Goal: Task Accomplishment & Management: Manage account settings

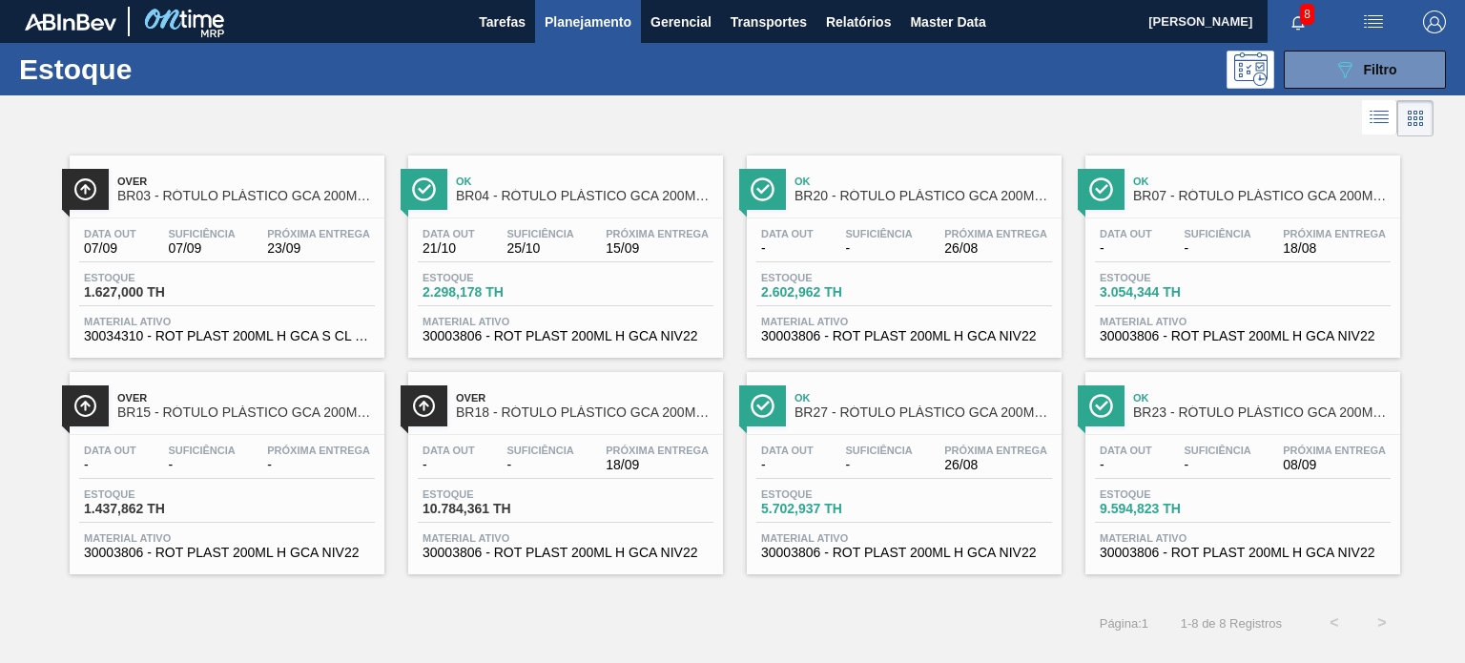
scroll to position [191, 0]
click at [1354, 76] on icon "089F7B8B-B2A5-4AFE-B5C0-19BA573D28AC" at bounding box center [1344, 69] width 23 height 23
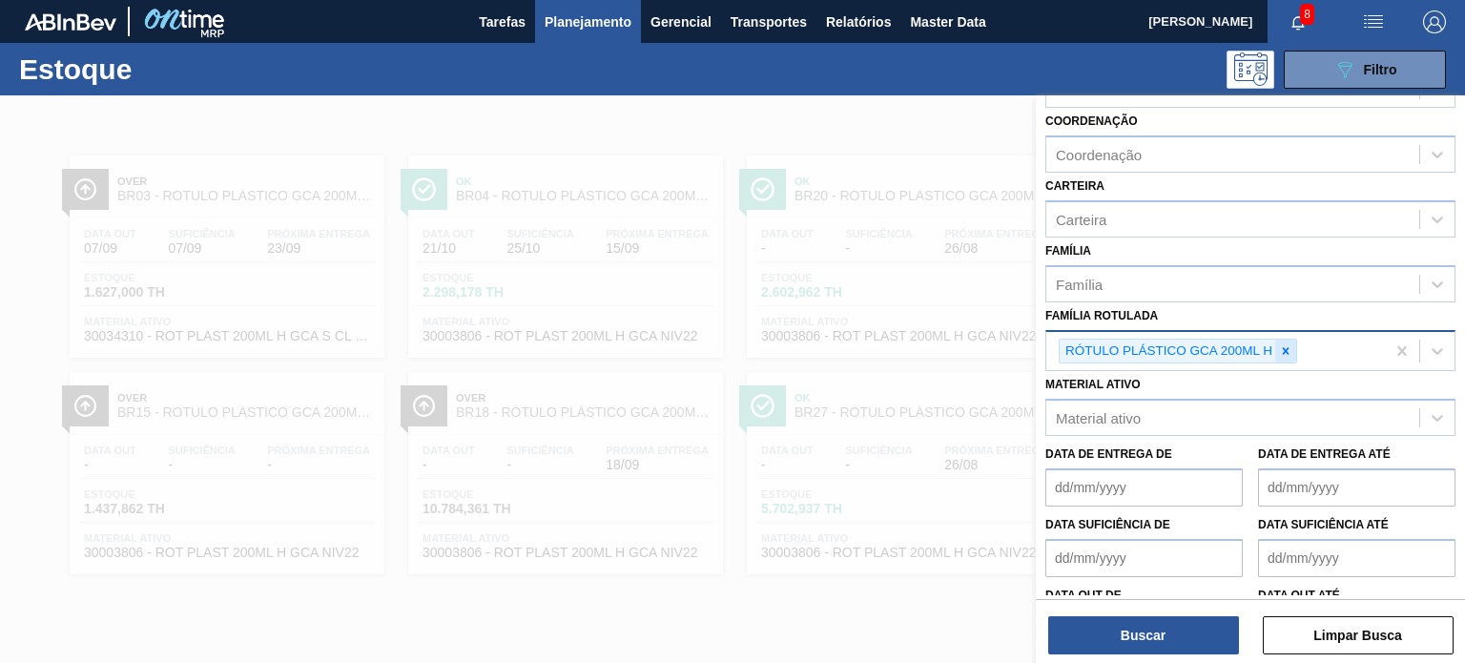
click at [1285, 344] on icon at bounding box center [1285, 350] width 13 height 13
paste Rotulada "RÓTULO PLÁSTICO GCA ZERO 200ML H"
type Rotulada "RÓTULO PLÁSTICO GCA ZERO 200ML H"
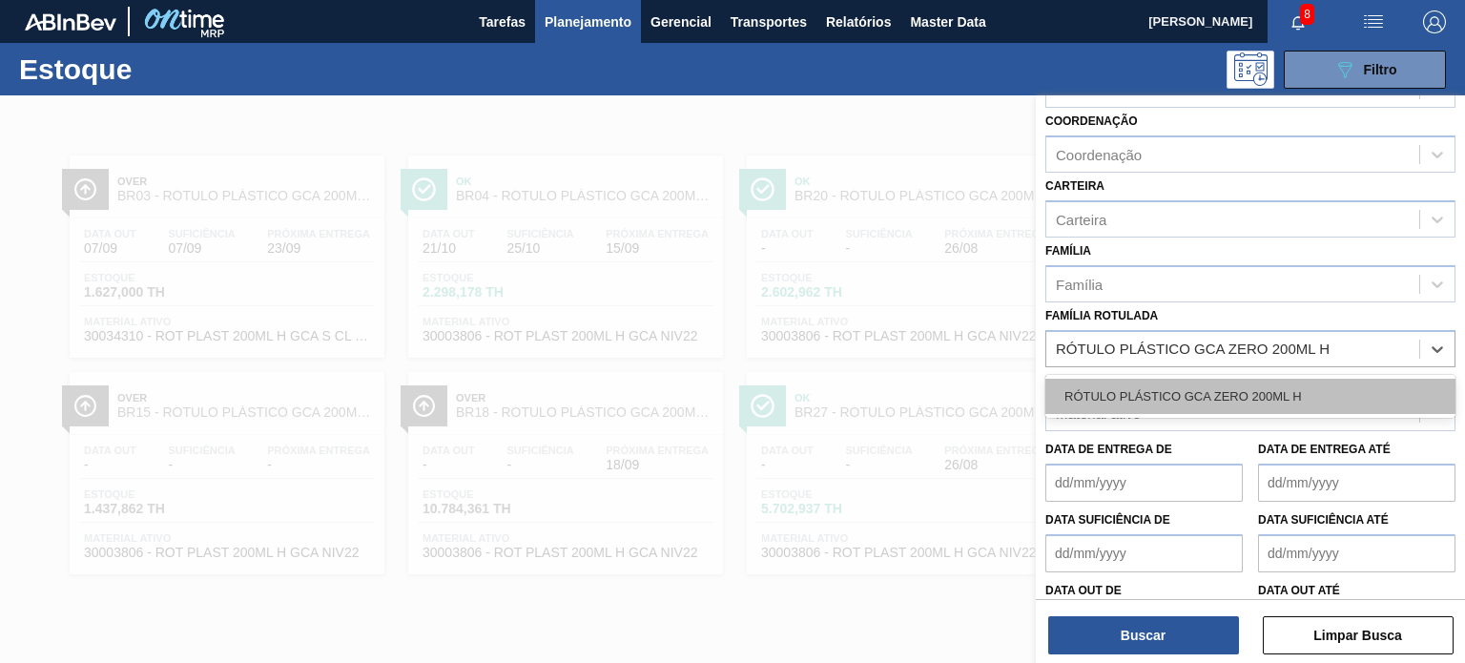
click at [1239, 389] on div "RÓTULO PLÁSTICO GCA ZERO 200ML H" at bounding box center [1250, 396] width 410 height 35
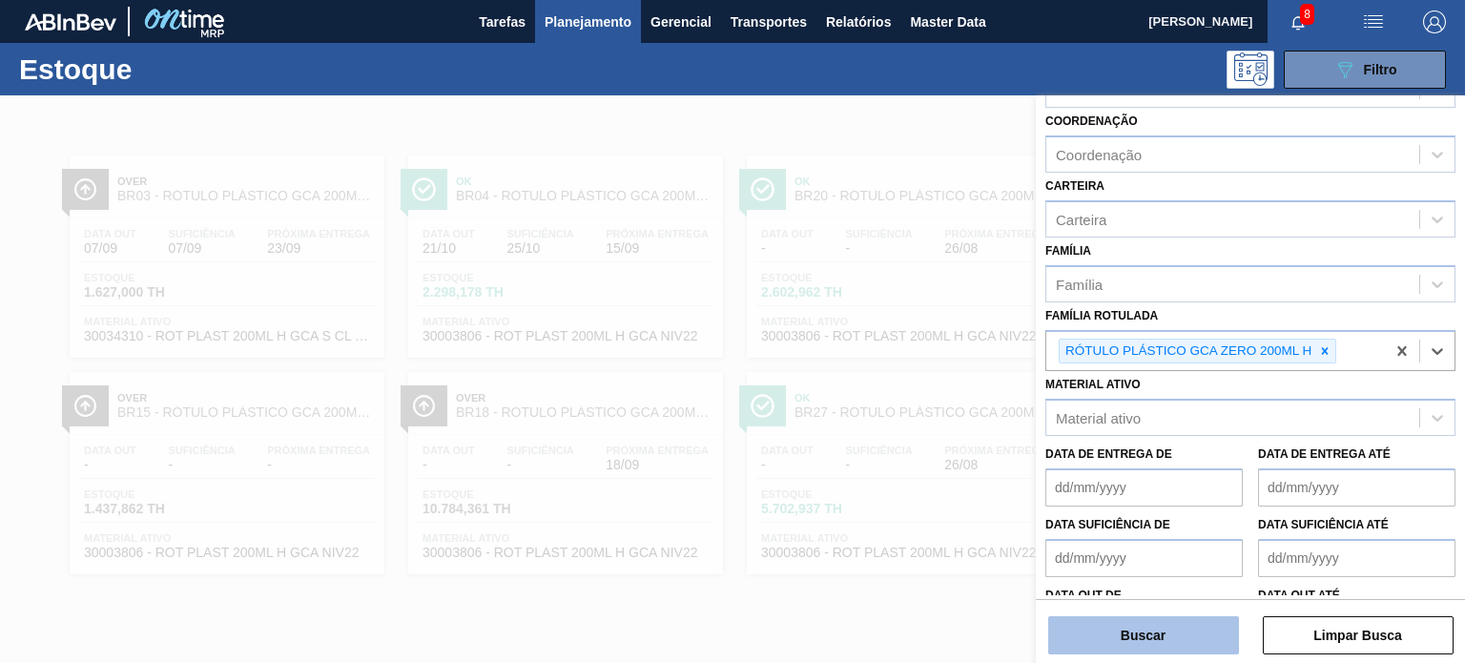
click at [1175, 642] on button "Buscar" at bounding box center [1143, 635] width 191 height 38
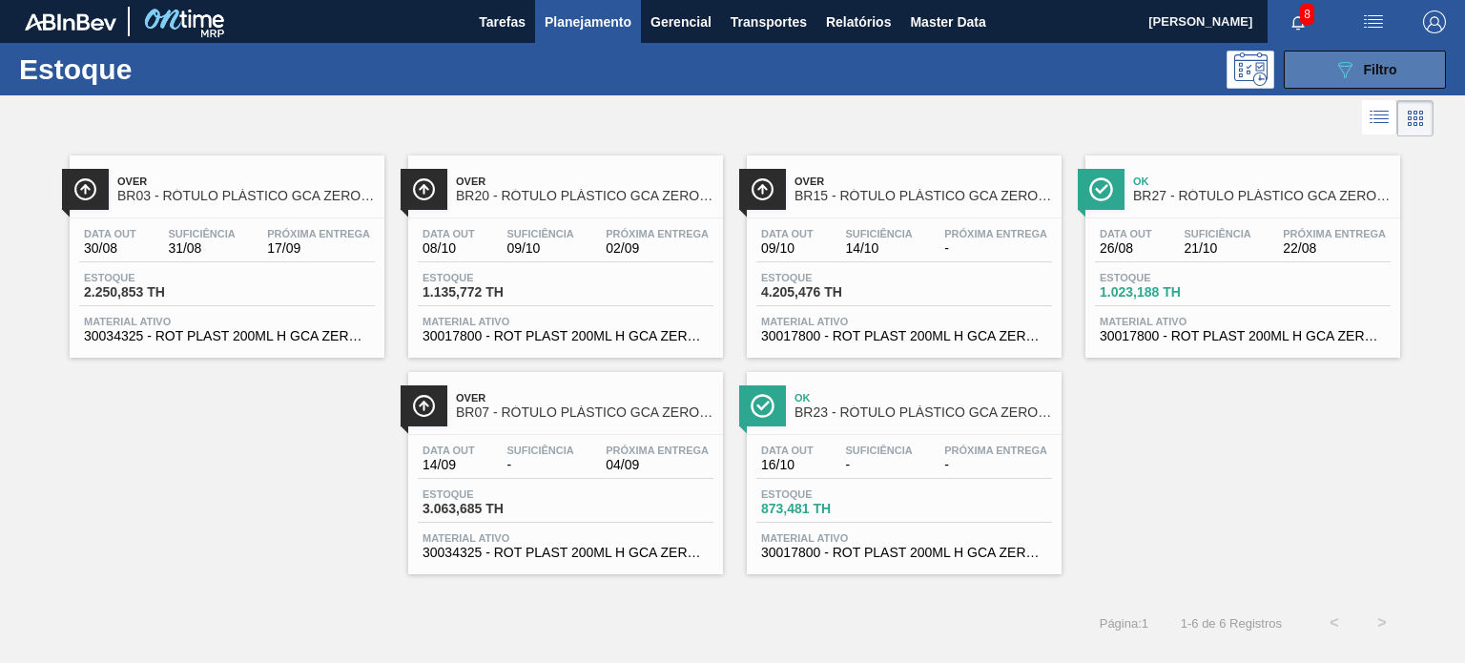
click at [1320, 67] on button "089F7B8B-B2A5-4AFE-B5C0-19BA573D28AC Filtro" at bounding box center [1365, 70] width 162 height 38
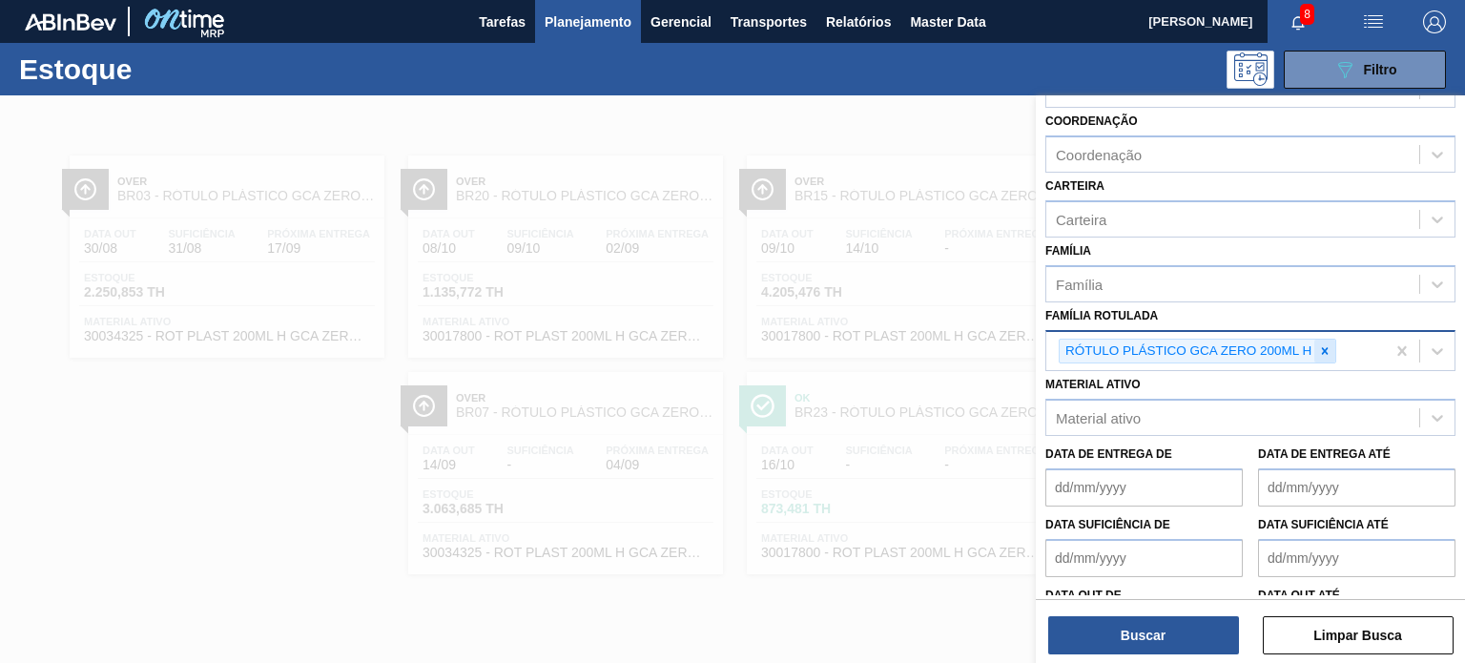
click at [1332, 346] on div at bounding box center [1324, 352] width 21 height 24
paste Rotulada "RÓTULO PLÁSTICO H2OH LIMÃO 500ML H 439,42 2197,12 -2402,9 -481 OUT 09/09/2025 E…"
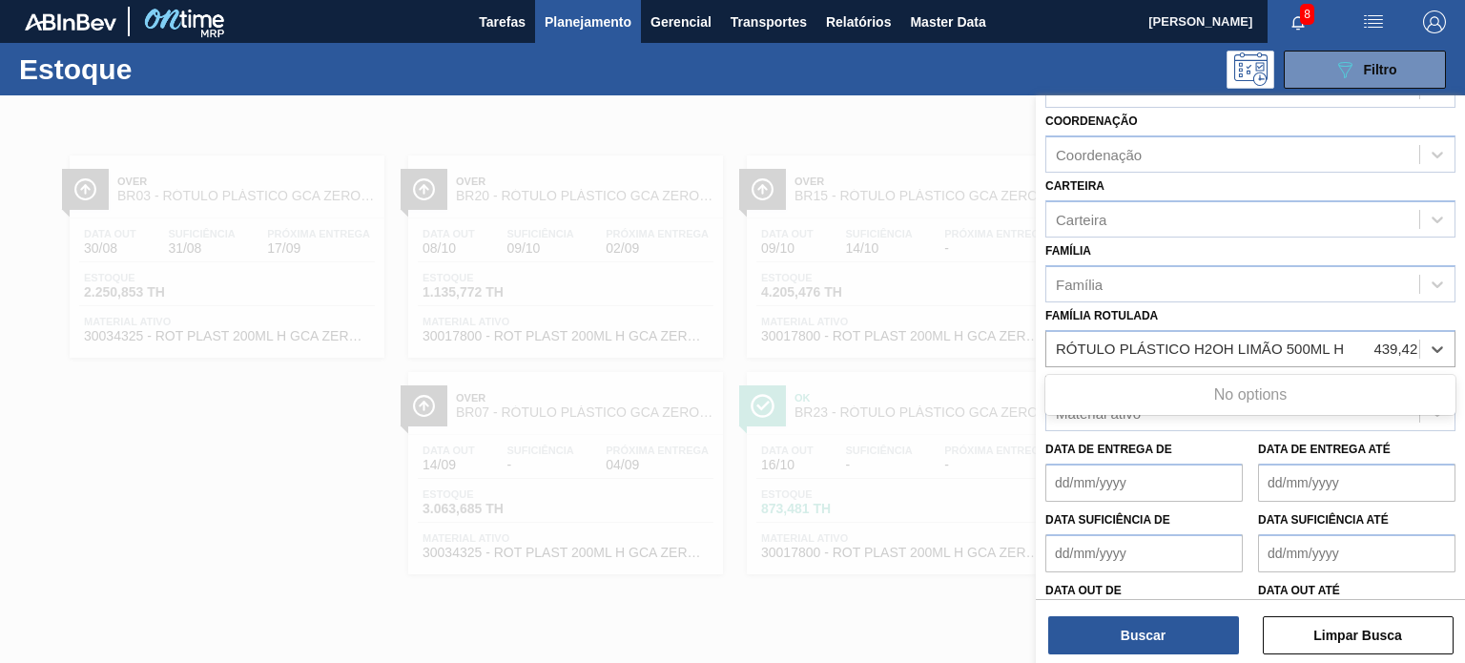
scroll to position [0, 498]
click at [1257, 384] on div "No options" at bounding box center [1250, 395] width 410 height 32
type Rotulada "RÓTULO PLÁSTICO H2OH LIMÃO 500ML H 439,42 2197,12 -2402,9 -481 OUT 09/09/2025 E…"
paste Rotulada "RÓTULO PLÁSTICO H2OH LIMÃO 500ML H"
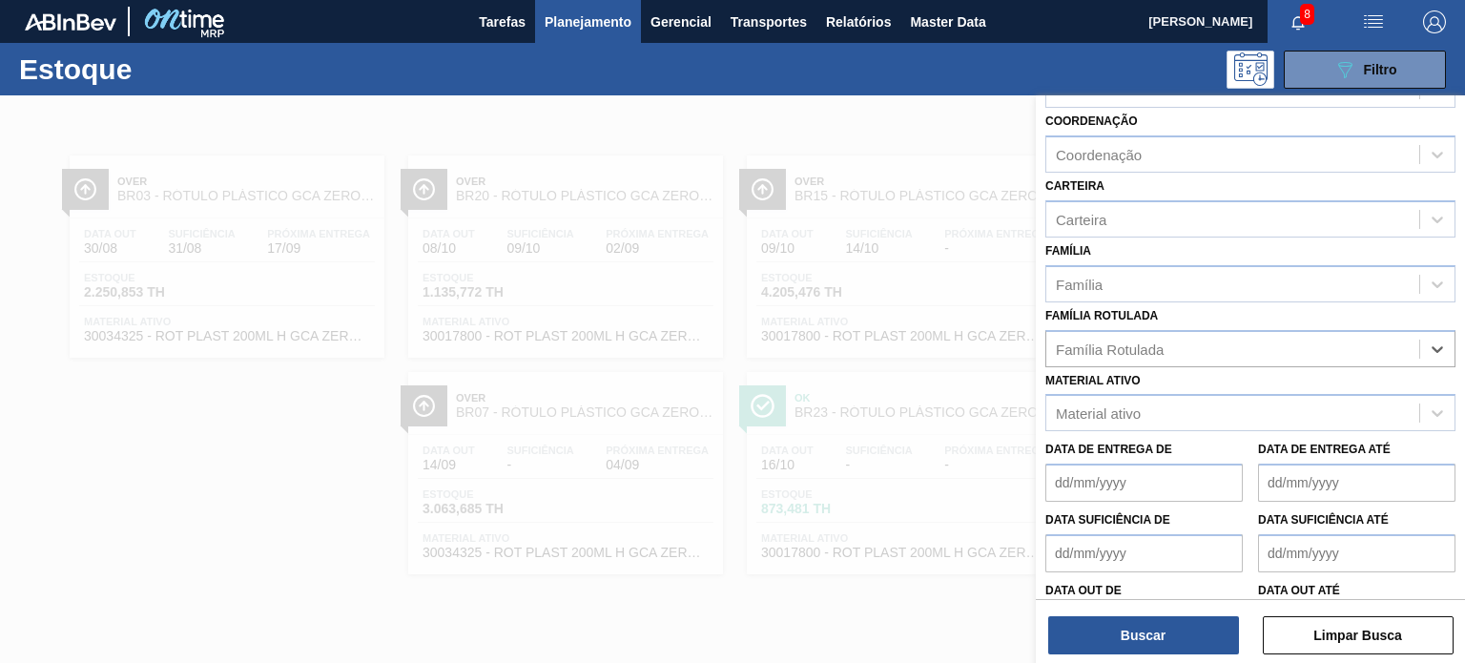
type Rotulada "RÓTULO PLÁSTICO H2OH LIMÃO 500ML H"
click at [1114, 388] on div "RÓTULO PLÁSTICO H2OH LIMÃO 500ML H" at bounding box center [1250, 396] width 410 height 35
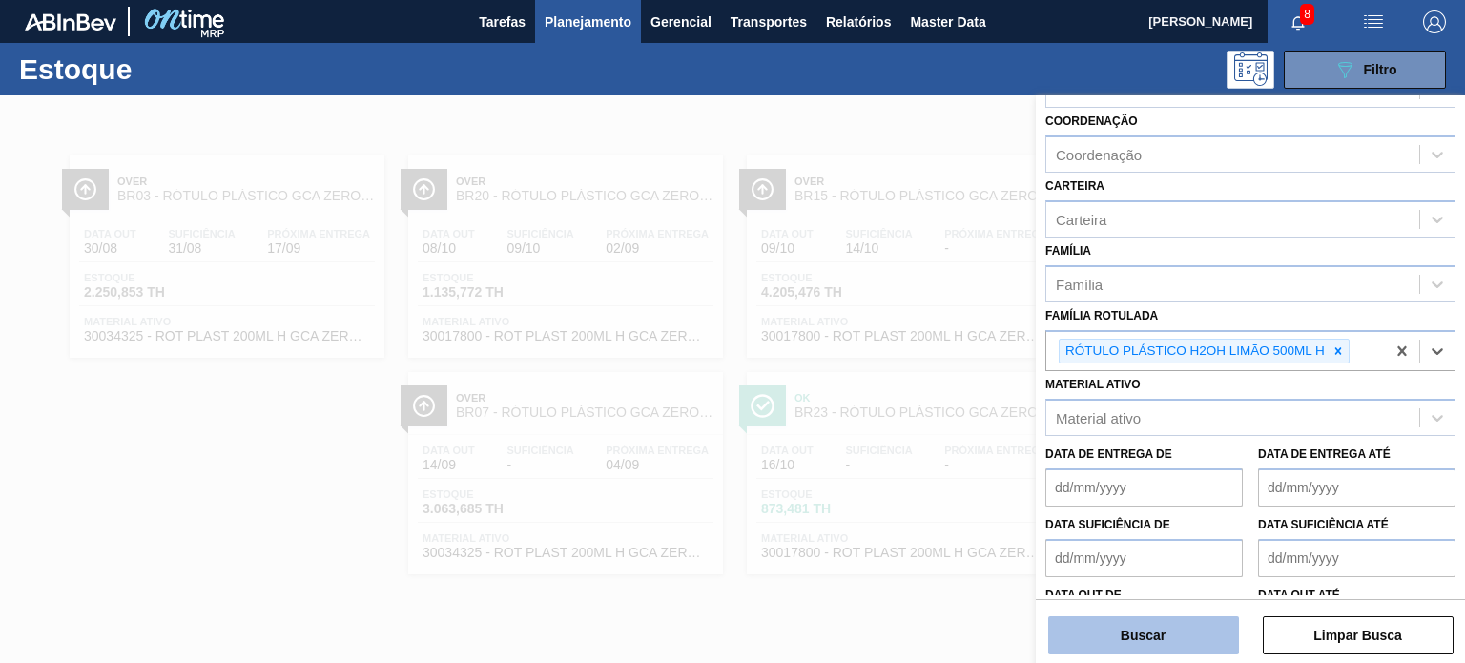
click at [1126, 621] on button "Buscar" at bounding box center [1143, 635] width 191 height 38
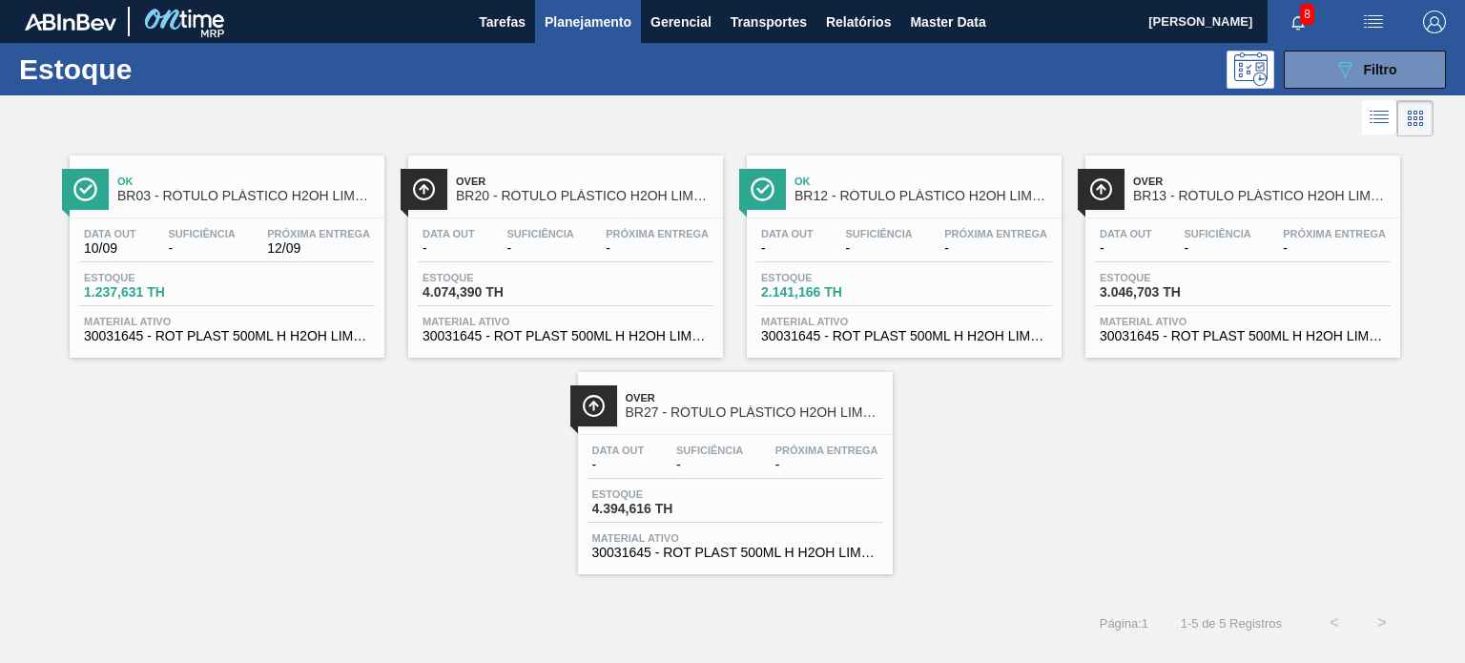
drag, startPoint x: 672, startPoint y: 425, endPoint x: 1193, endPoint y: 478, distance: 524.4
click at [1192, 480] on div "Ok BR03 - RÓTULO PLÁSTICO H2OH LIMÃO 500ML H Data out 10/09 Suficiência - Próxi…" at bounding box center [732, 357] width 1465 height 433
click at [1314, 91] on div "Estoque 089F7B8B-B2A5-4AFE-B5C0-19BA573D28AC Filtro" at bounding box center [732, 69] width 1465 height 52
click at [1313, 71] on button "089F7B8B-B2A5-4AFE-B5C0-19BA573D28AC Filtro" at bounding box center [1365, 70] width 162 height 38
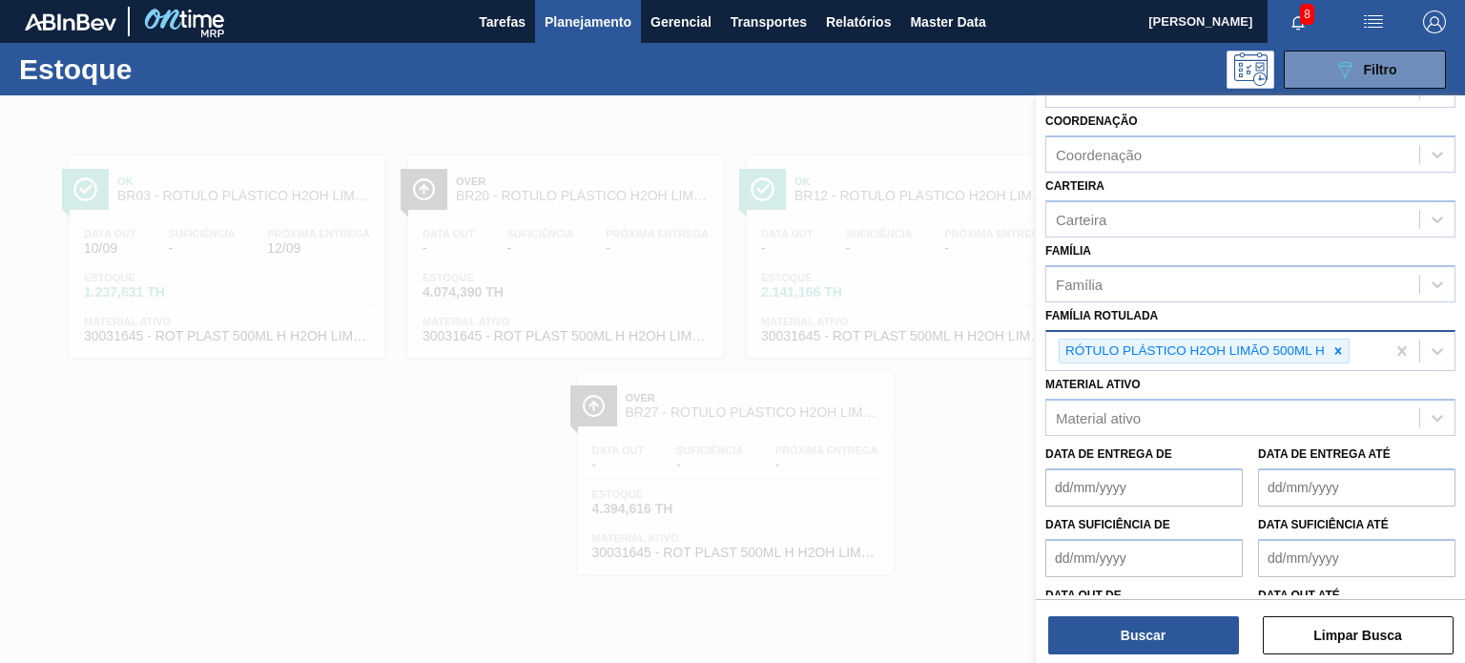
click at [1328, 341] on div at bounding box center [1338, 352] width 21 height 24
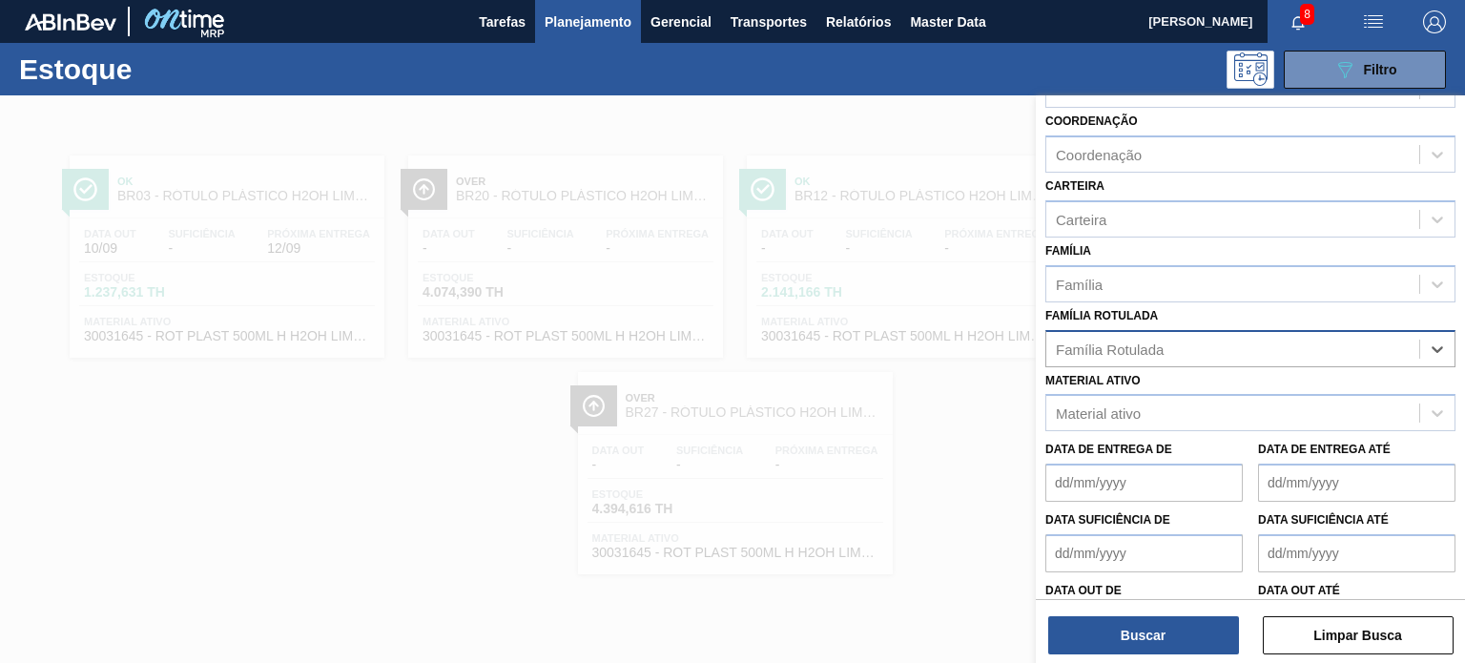
paste Rotulada "RÓTULO PLÁSTICO PC 2L H"
type Rotulada "RÓTULO PLÁSTICO PC 2L H"
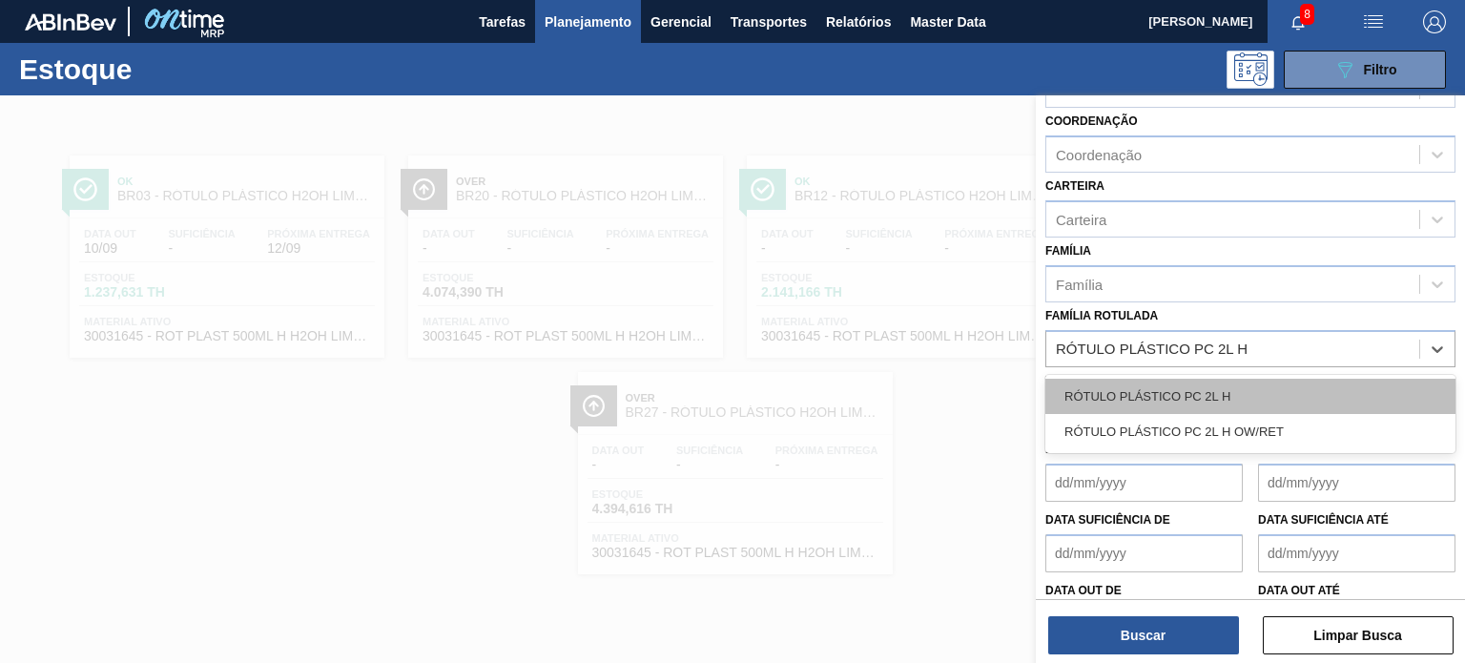
click at [1201, 379] on div "RÓTULO PLÁSTICO PC 2L H" at bounding box center [1250, 396] width 410 height 35
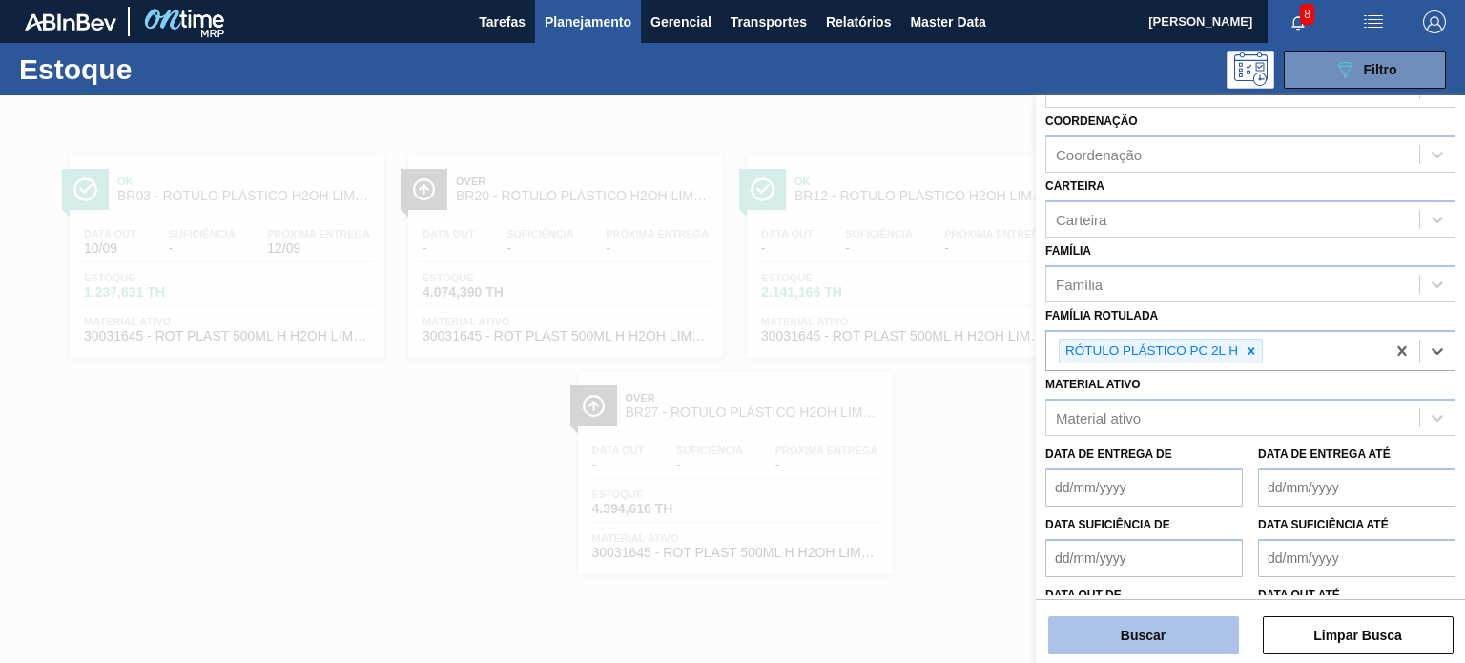
click at [1207, 634] on button "Buscar" at bounding box center [1143, 635] width 191 height 38
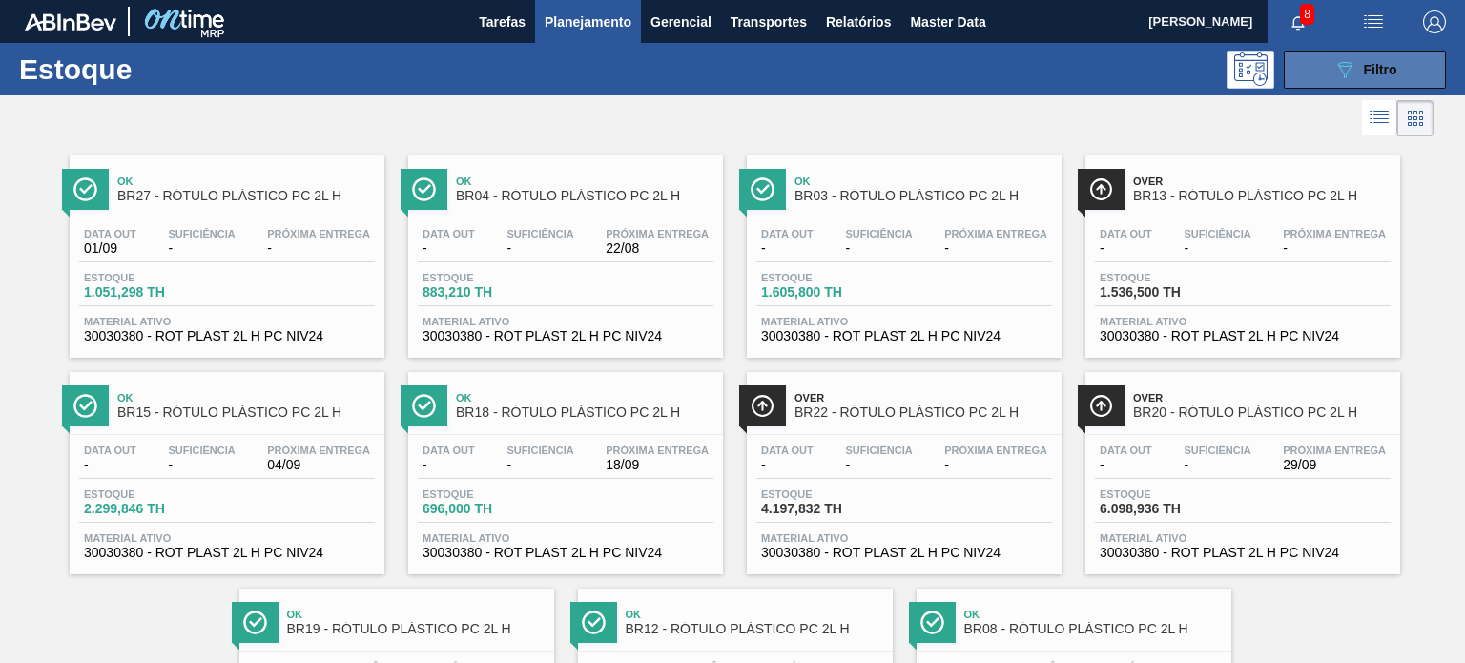
click at [1332, 55] on button "089F7B8B-B2A5-4AFE-B5C0-19BA573D28AC Filtro" at bounding box center [1365, 70] width 162 height 38
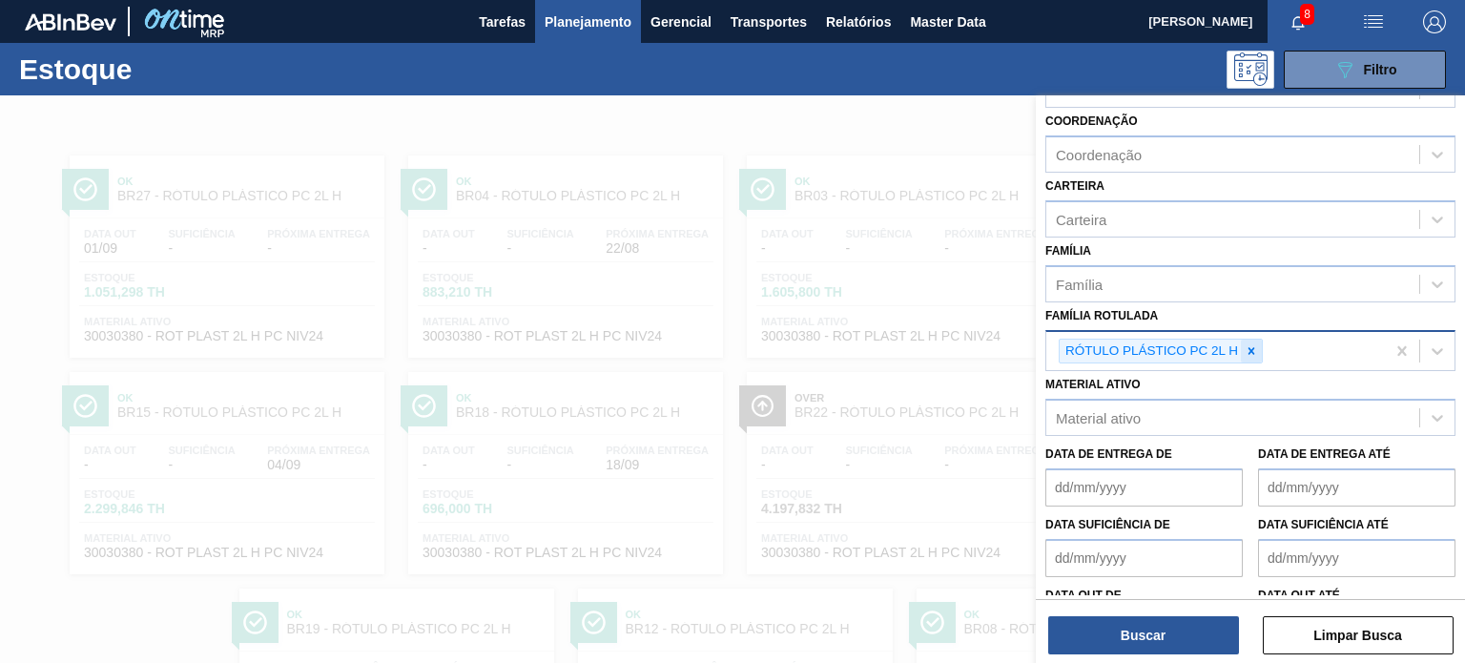
click at [1246, 344] on icon at bounding box center [1251, 350] width 13 height 13
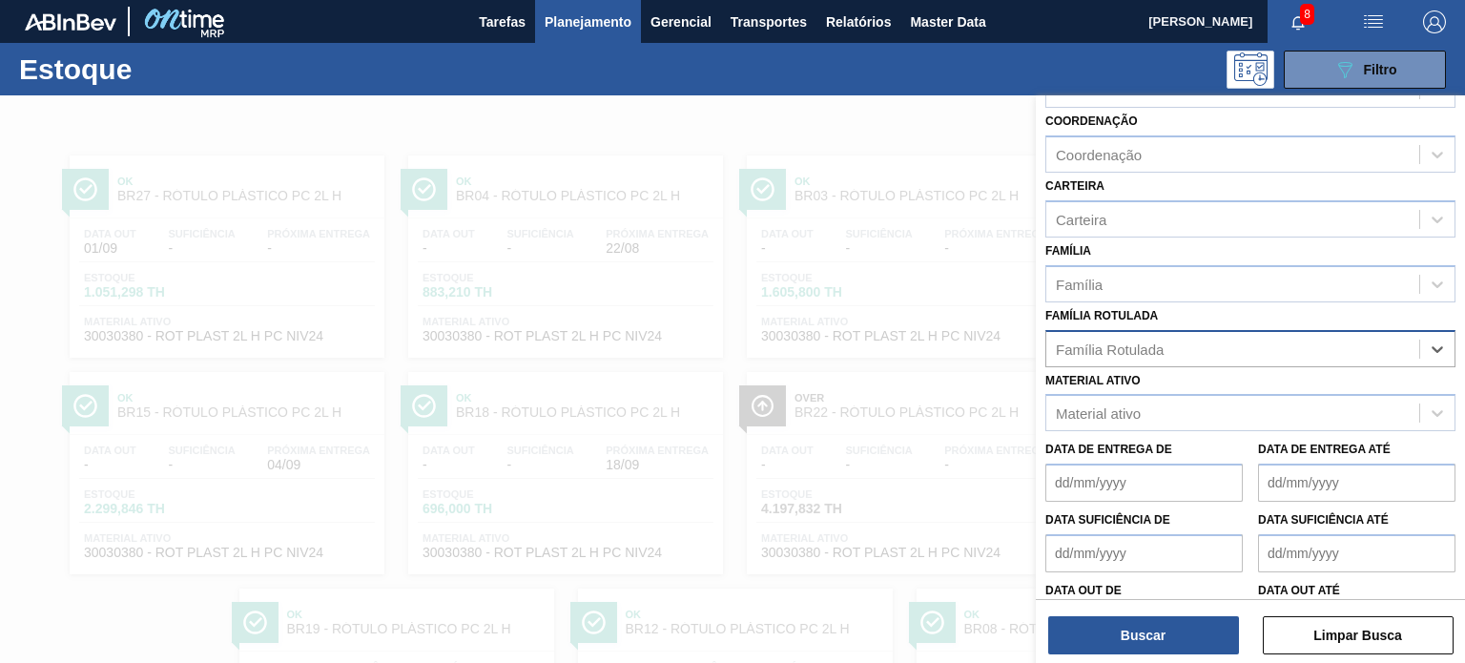
paste Rotulada "RÓTULO PLÁSTICO H2OH LIMONETO 1,5L H"
type Rotulada "RÓTULO PLÁSTICO H2OH LIMONETO 1,5L H"
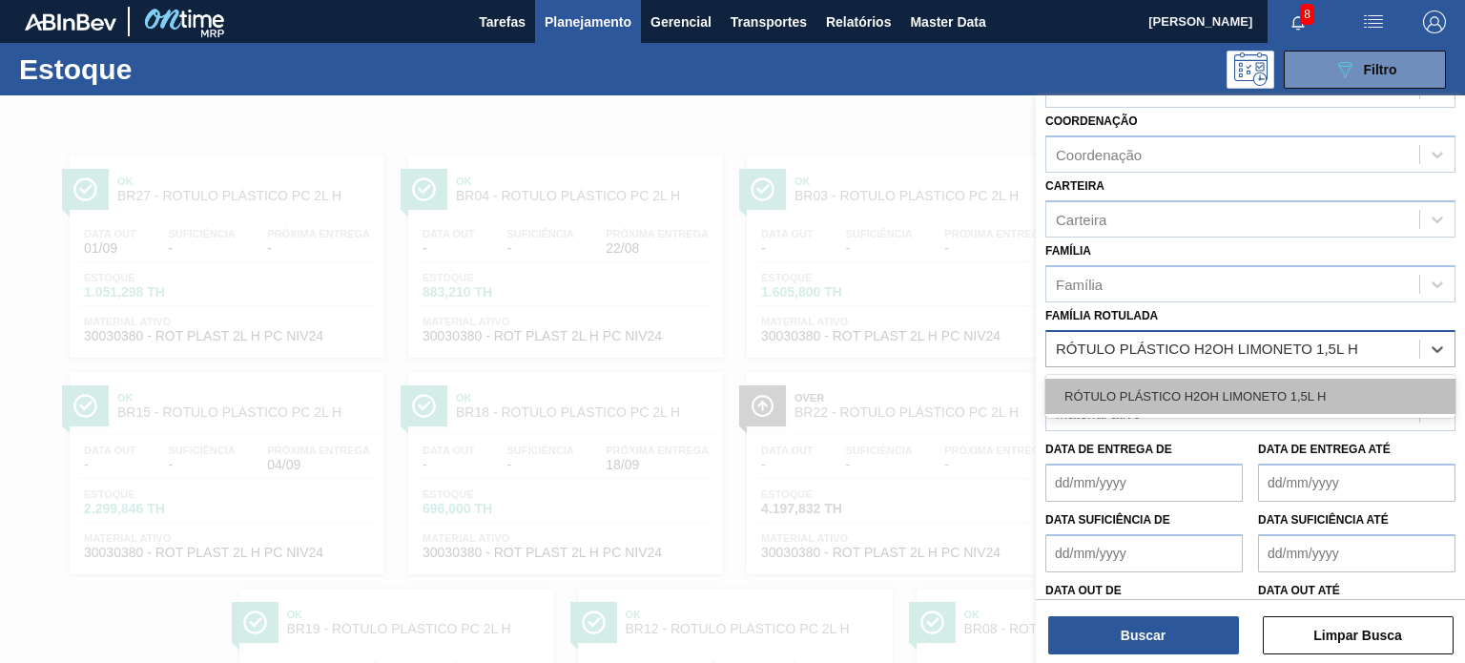
click at [1203, 386] on div "RÓTULO PLÁSTICO H2OH LIMONETO 1,5L H" at bounding box center [1250, 396] width 410 height 35
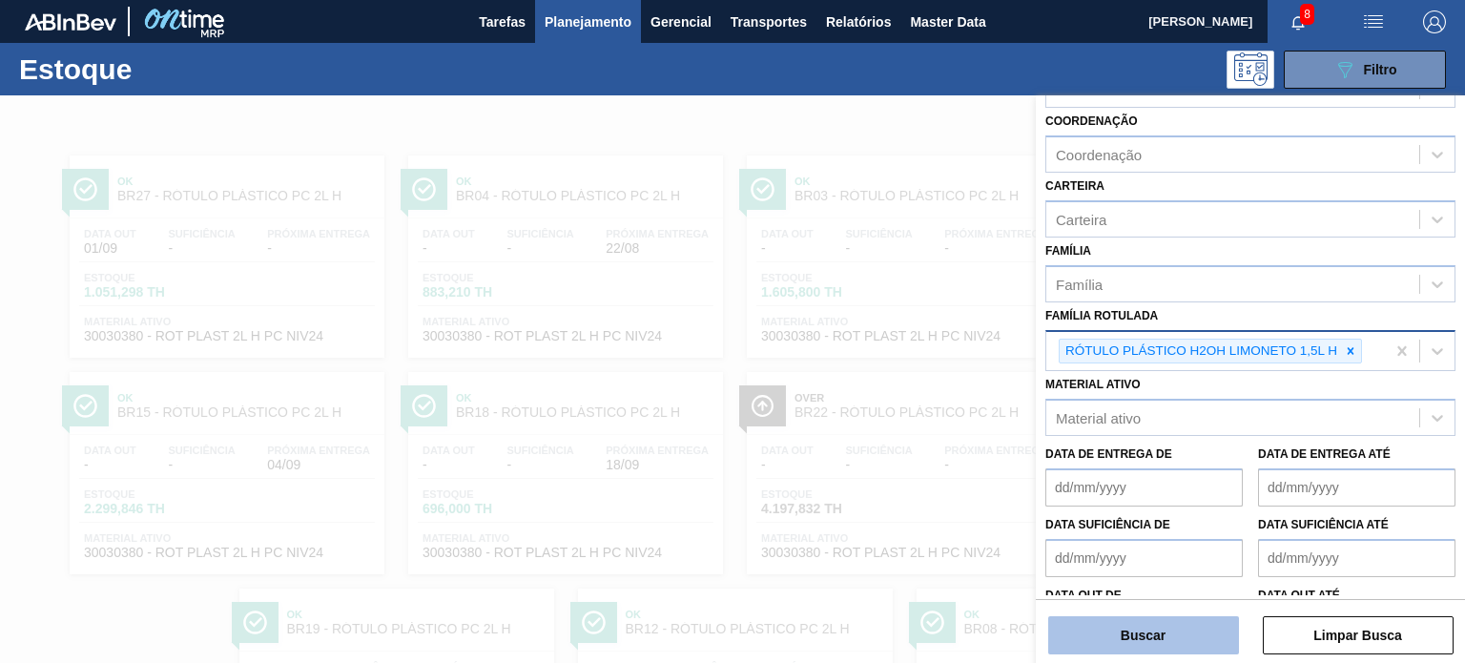
click at [1159, 622] on button "Buscar" at bounding box center [1143, 635] width 191 height 38
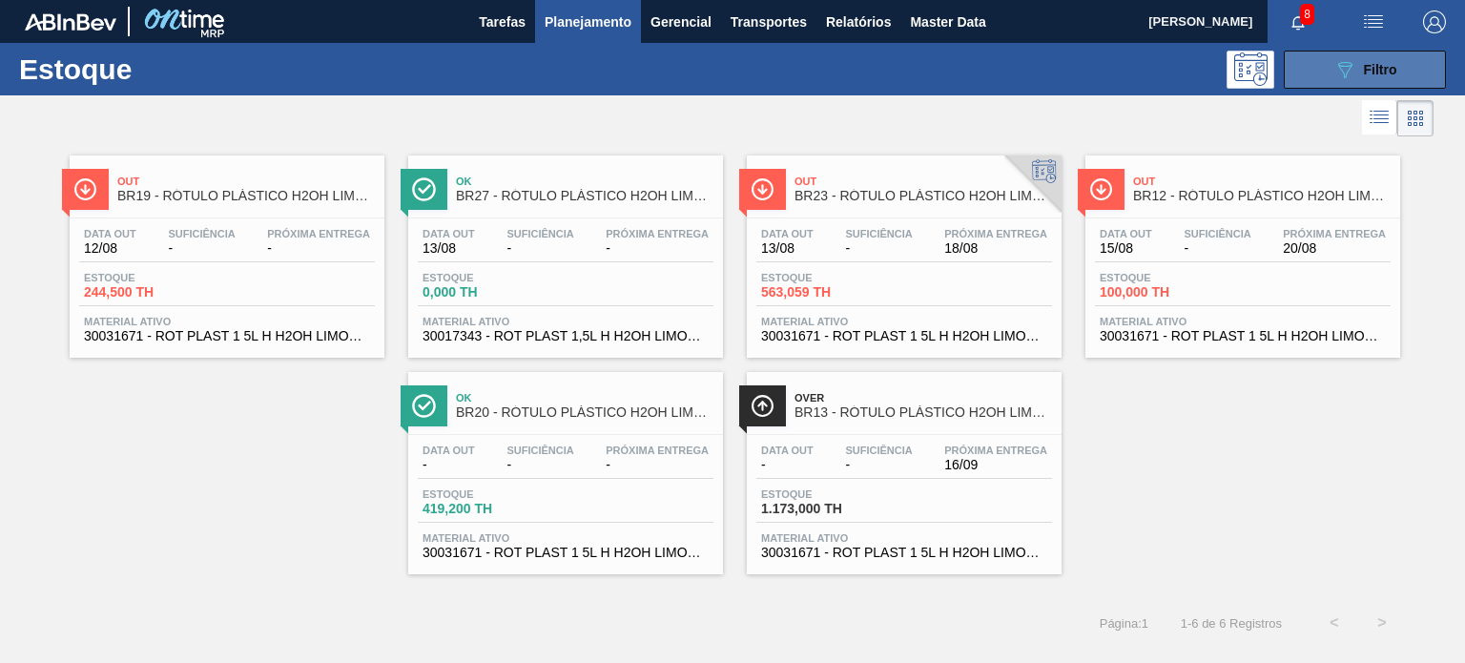
click at [1349, 68] on icon at bounding box center [1345, 70] width 14 height 16
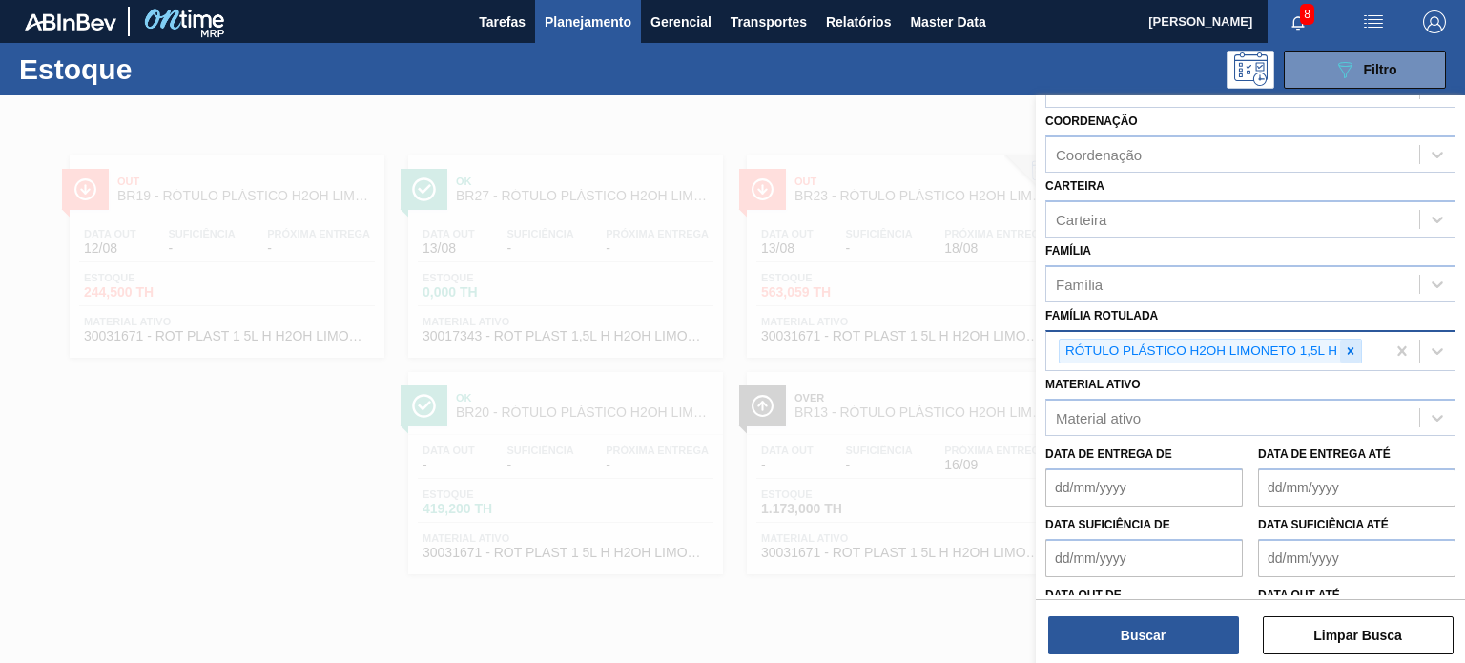
click at [1344, 352] on icon at bounding box center [1350, 350] width 13 height 13
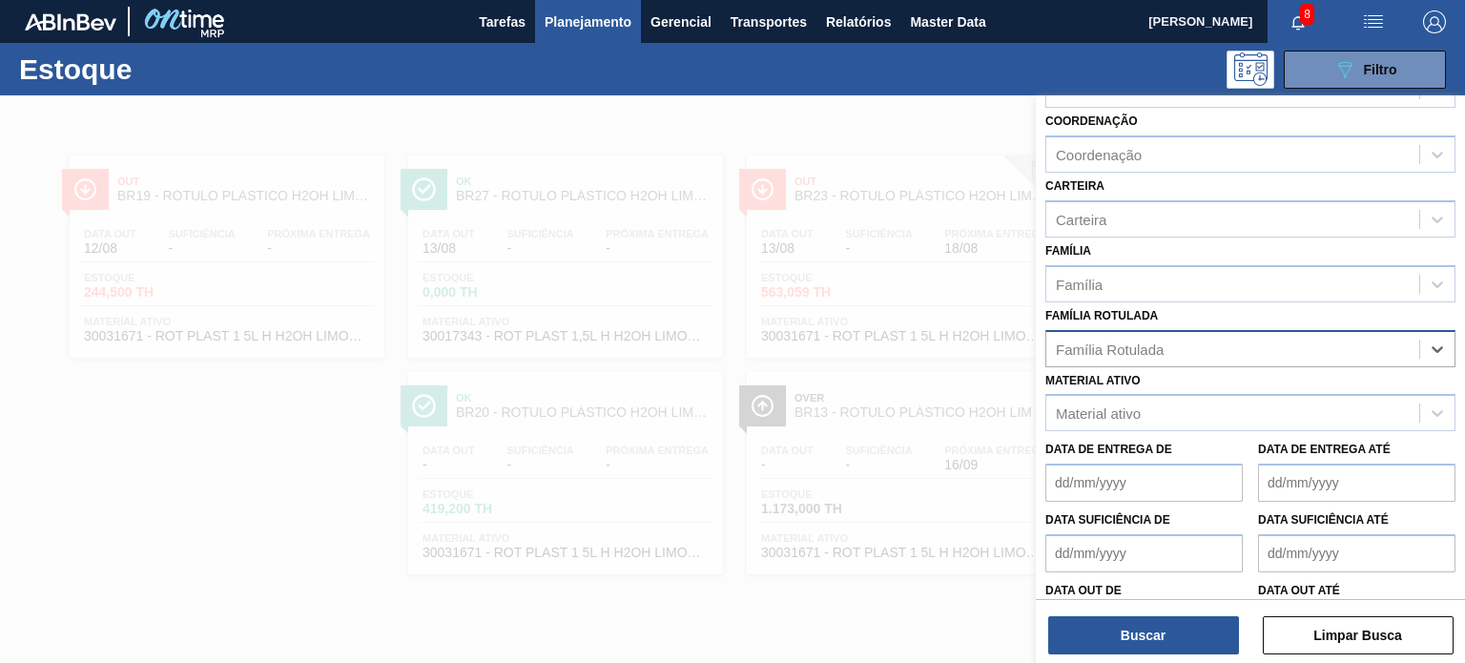
paste Rotulada "RÓTULO PLÁSTICO PC 200ML H"
type Rotulada "RÓTULO PLÁSTICO PC 200ML H"
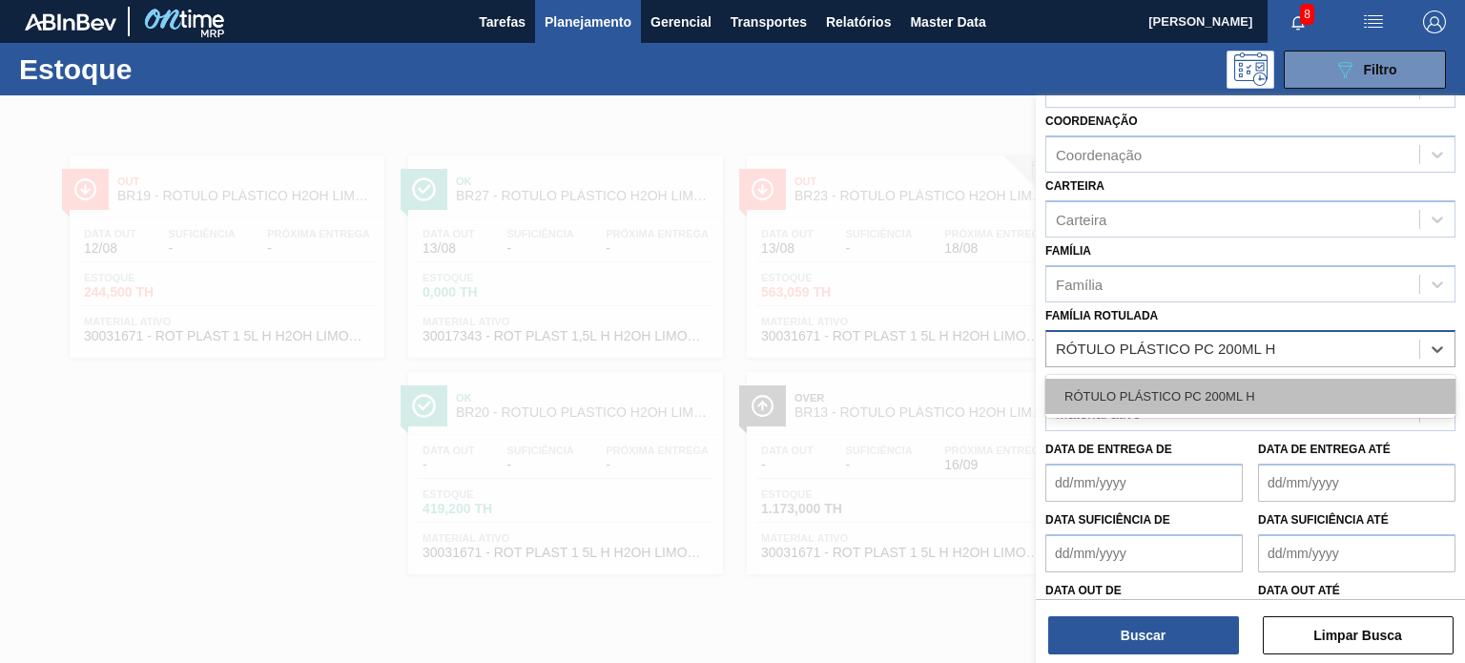
click at [1208, 403] on div "RÓTULO PLÁSTICO PC 200ML H" at bounding box center [1250, 396] width 410 height 35
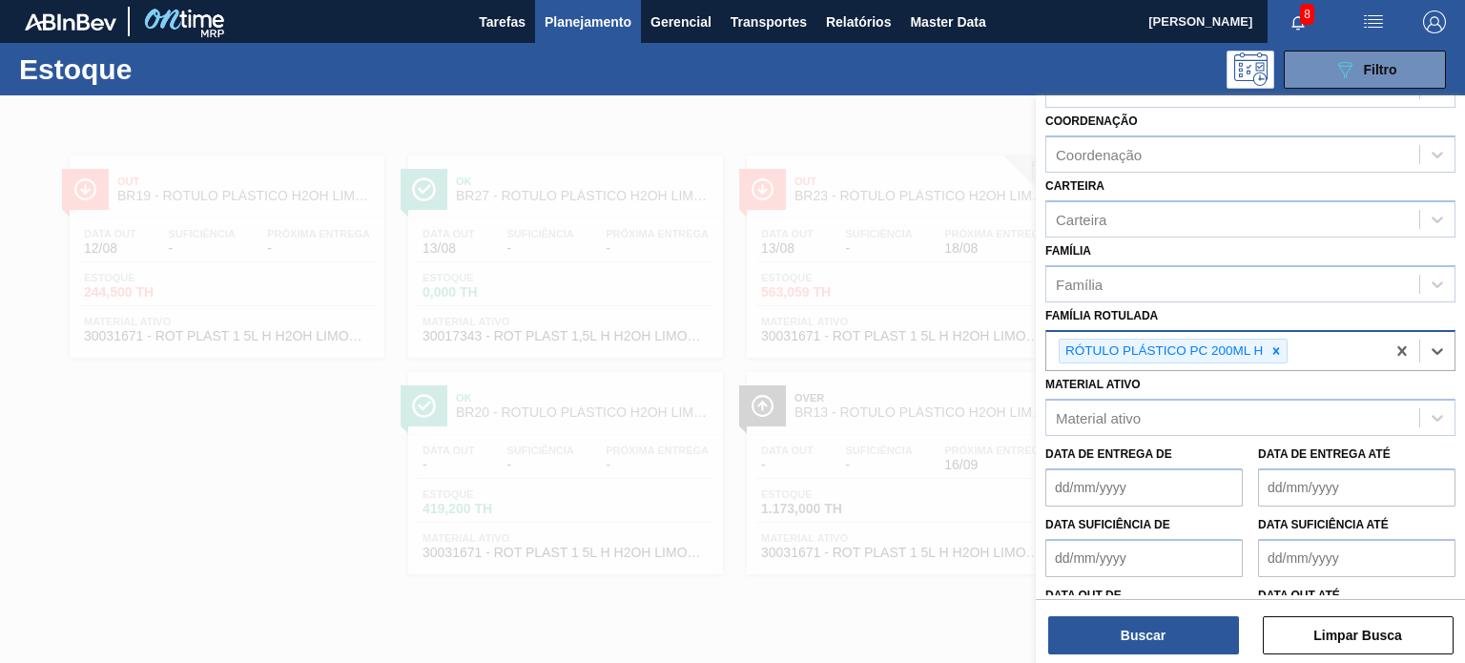
click at [1145, 655] on div "Status do Estoque Status do Estoque Origem Origem Destino Destino Coordenação C…" at bounding box center [1250, 380] width 429 height 571
click at [1146, 651] on button "Buscar" at bounding box center [1143, 635] width 191 height 38
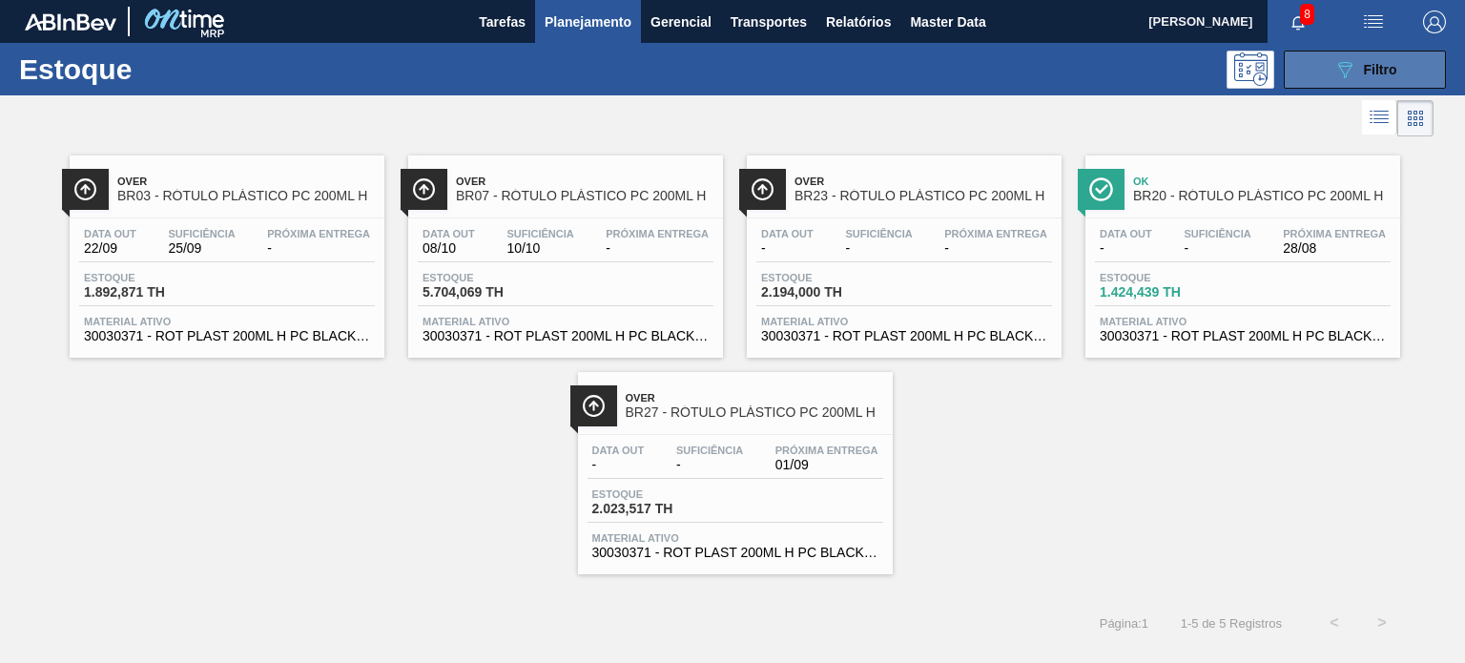
click at [1347, 74] on icon "089F7B8B-B2A5-4AFE-B5C0-19BA573D28AC" at bounding box center [1344, 69] width 23 height 23
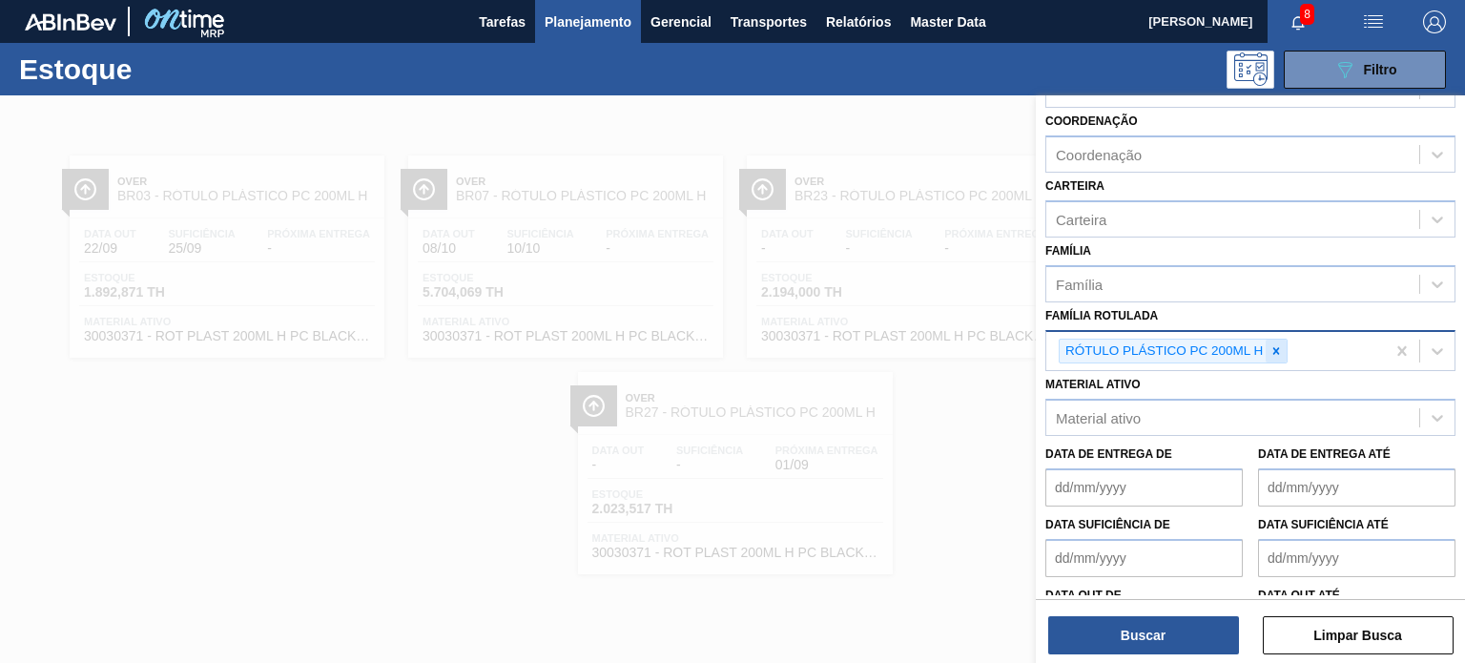
click at [1271, 354] on div at bounding box center [1276, 352] width 21 height 24
paste Rotulada "RÓTULO PLÁSTICO GCA ZERO 2L AH"
type Rotulada "RÓTULO PLÁSTICO GCA ZERO 2L AH"
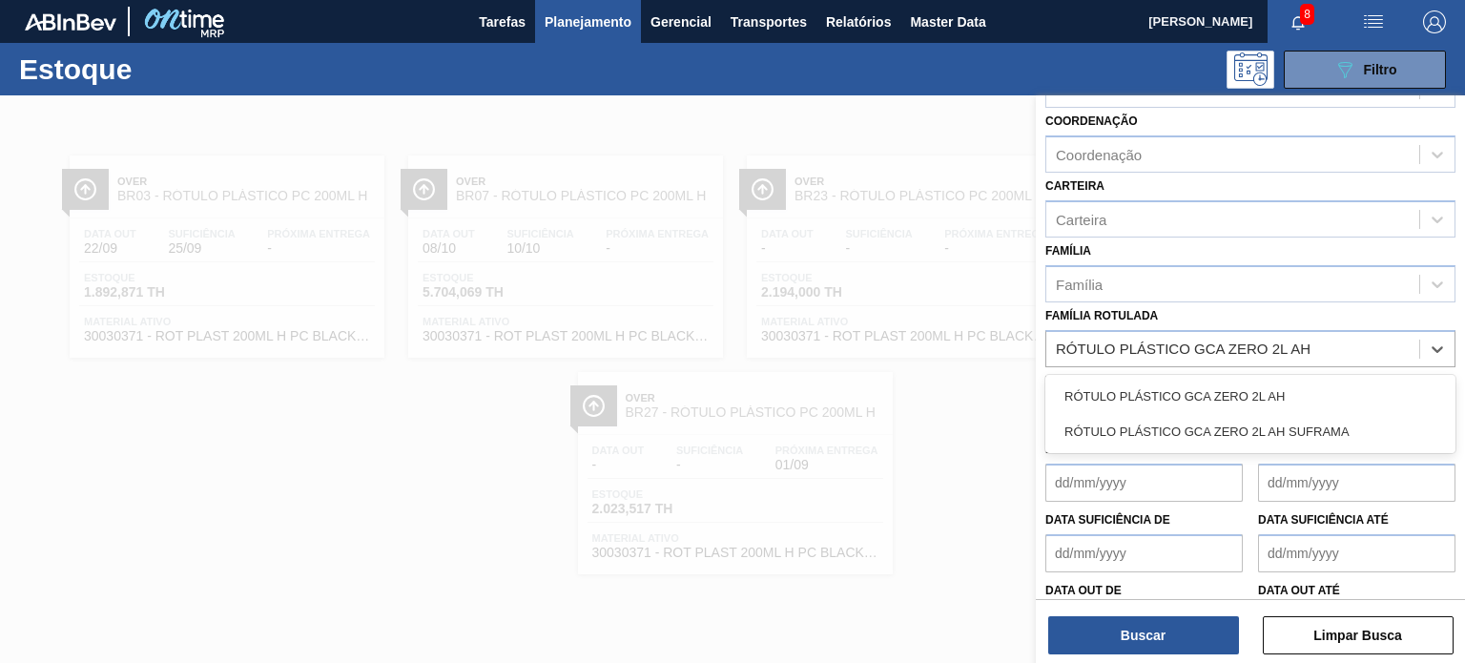
click at [1230, 379] on div "RÓTULO PLÁSTICO GCA ZERO 2L AH" at bounding box center [1250, 396] width 410 height 35
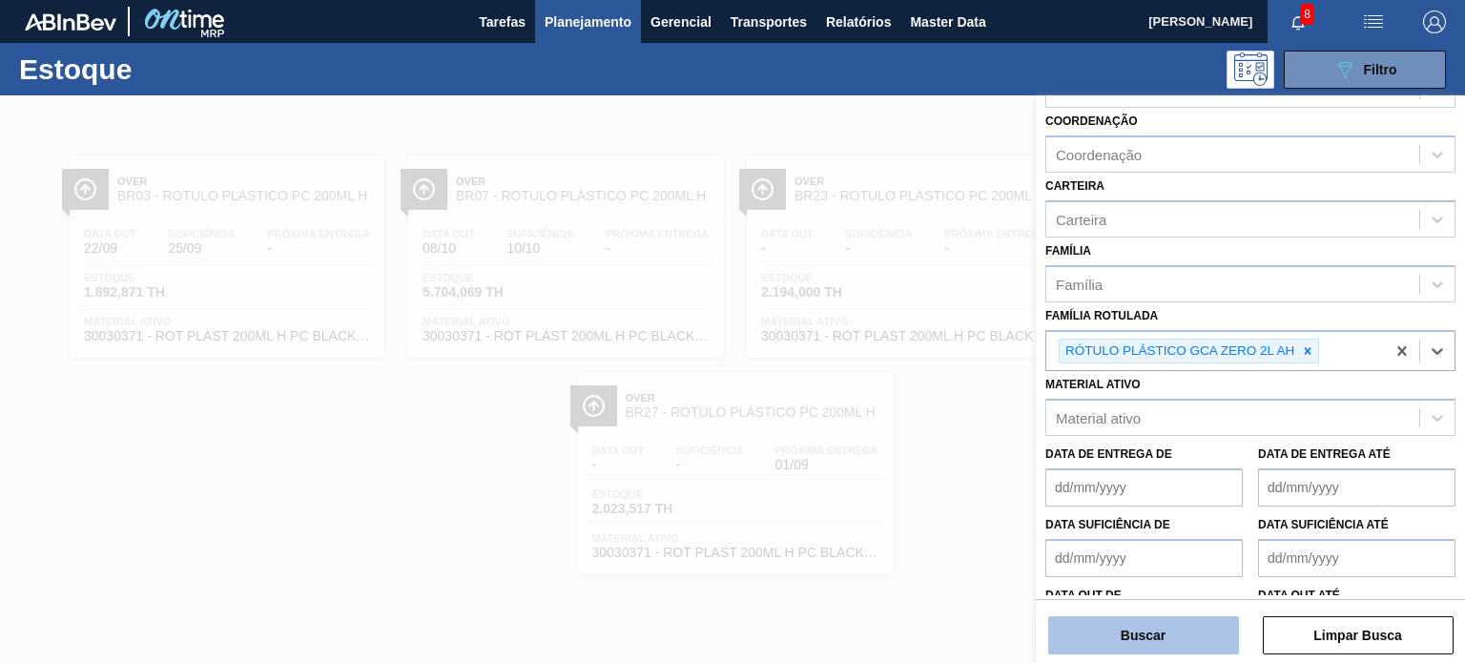
click at [1186, 640] on button "Buscar" at bounding box center [1143, 635] width 191 height 38
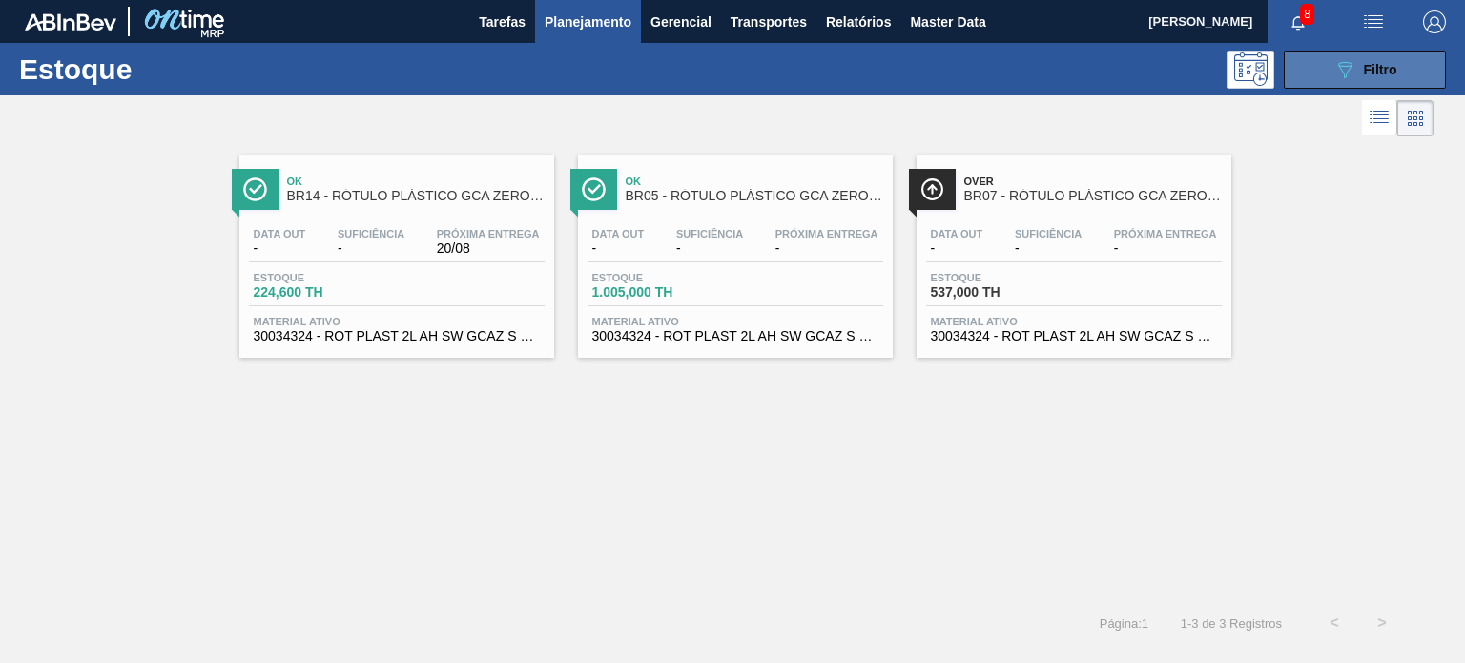
click at [1340, 72] on icon "089F7B8B-B2A5-4AFE-B5C0-19BA573D28AC" at bounding box center [1344, 69] width 23 height 23
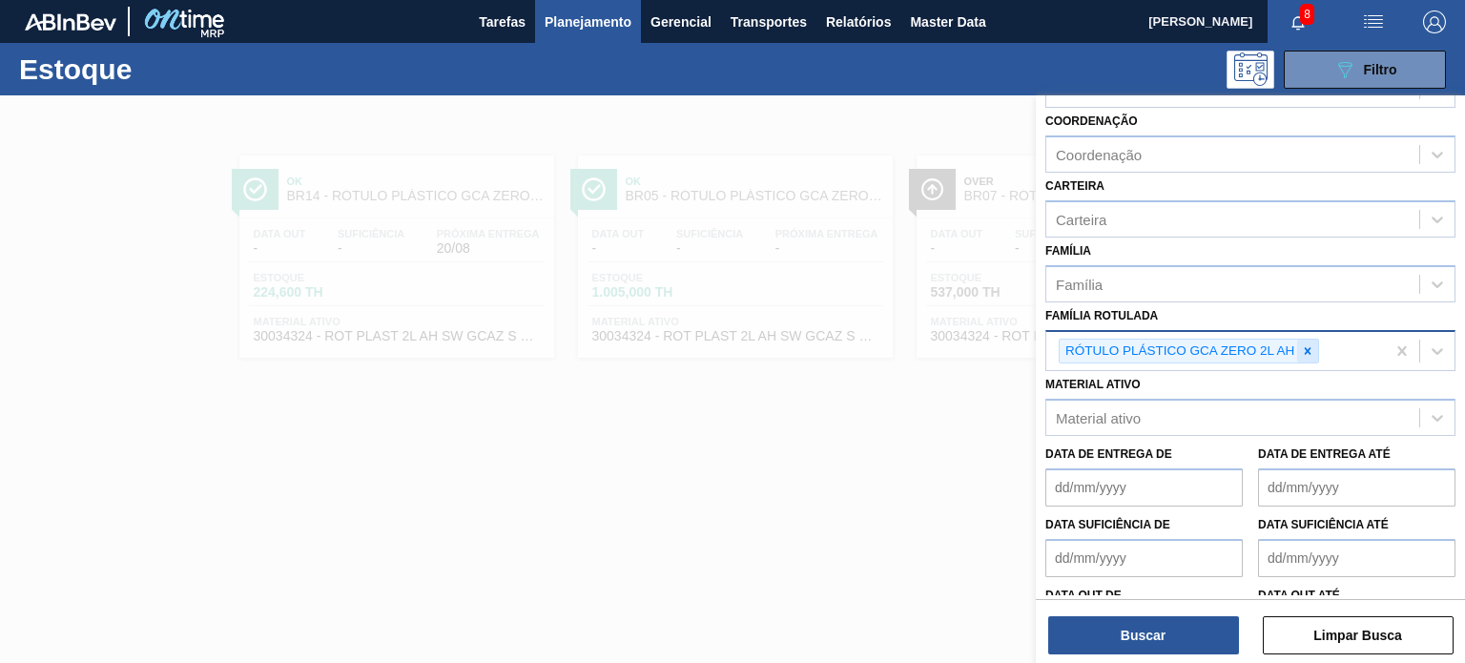
click at [1305, 350] on icon at bounding box center [1307, 350] width 13 height 13
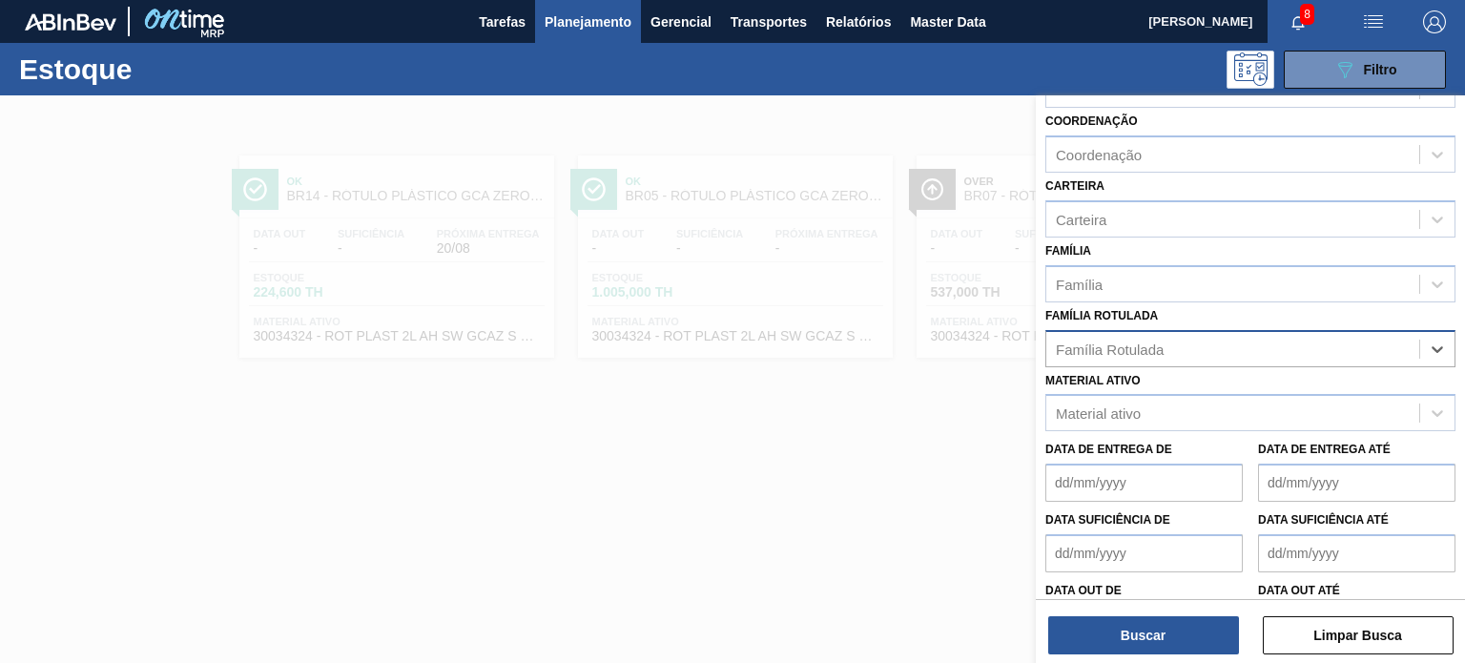
paste Rotulada "RÓTULO PLÁSTICO GCA 1L AH"
type Rotulada "RÓTULO PLÁSTICO GCA 1L AH"
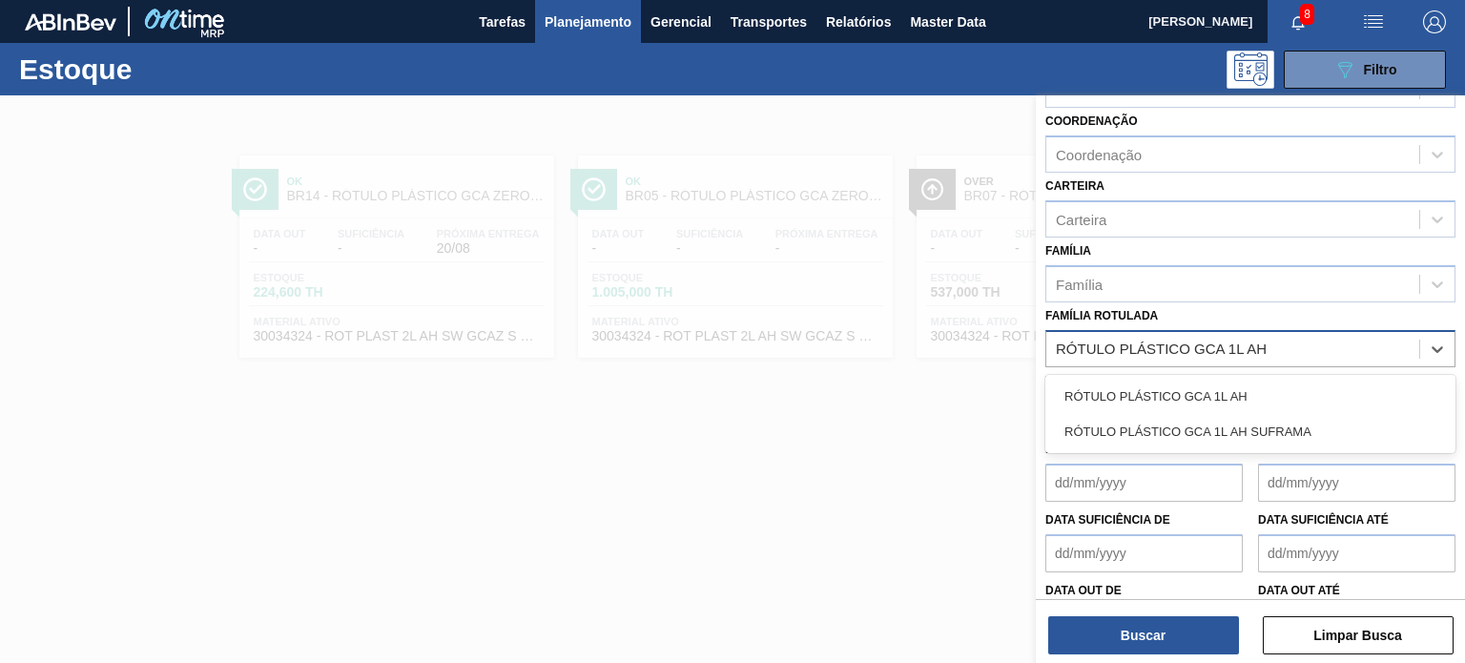
click at [1242, 402] on div "RÓTULO PLÁSTICO GCA 1L AH" at bounding box center [1250, 396] width 410 height 35
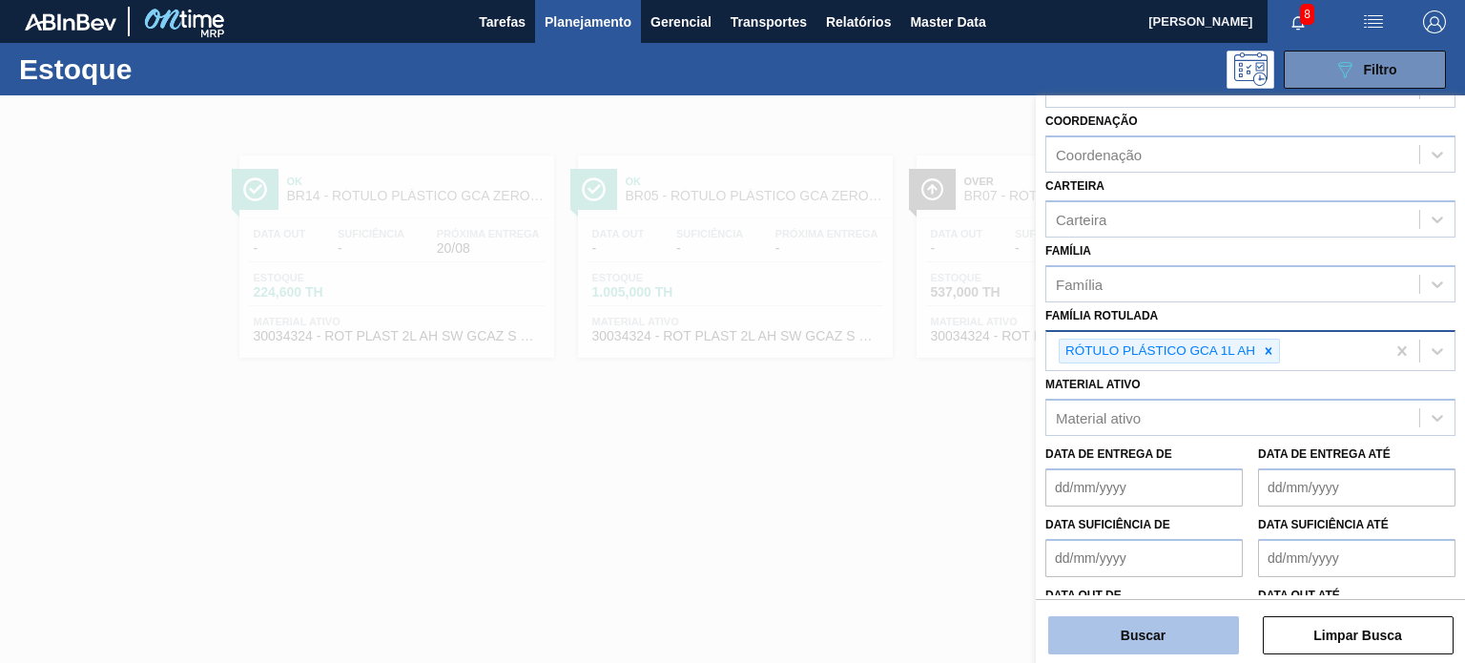
drag, startPoint x: 1219, startPoint y: 582, endPoint x: 1208, endPoint y: 634, distance: 53.7
click at [1218, 587] on div "Data out de" at bounding box center [1143, 615] width 197 height 66
click at [1207, 637] on button "Buscar" at bounding box center [1143, 635] width 191 height 38
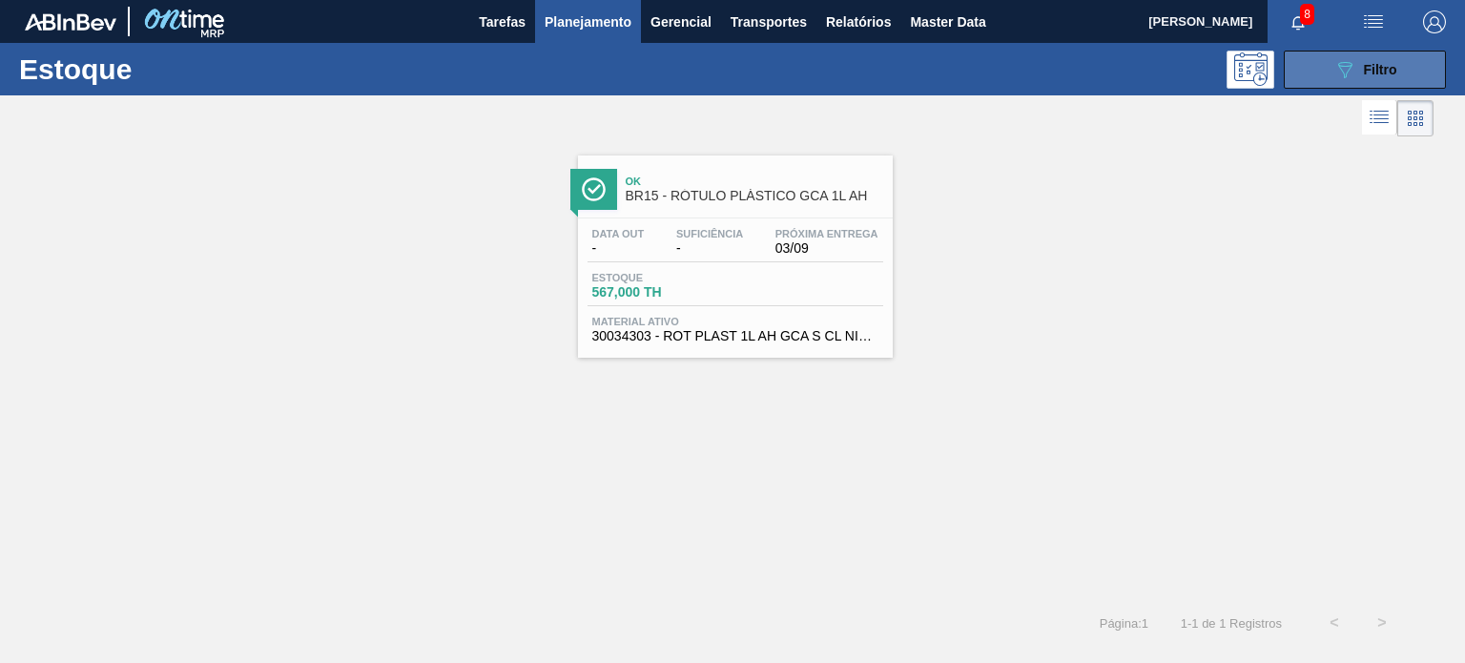
click at [1312, 65] on button "089F7B8B-B2A5-4AFE-B5C0-19BA573D28AC Filtro" at bounding box center [1365, 70] width 162 height 38
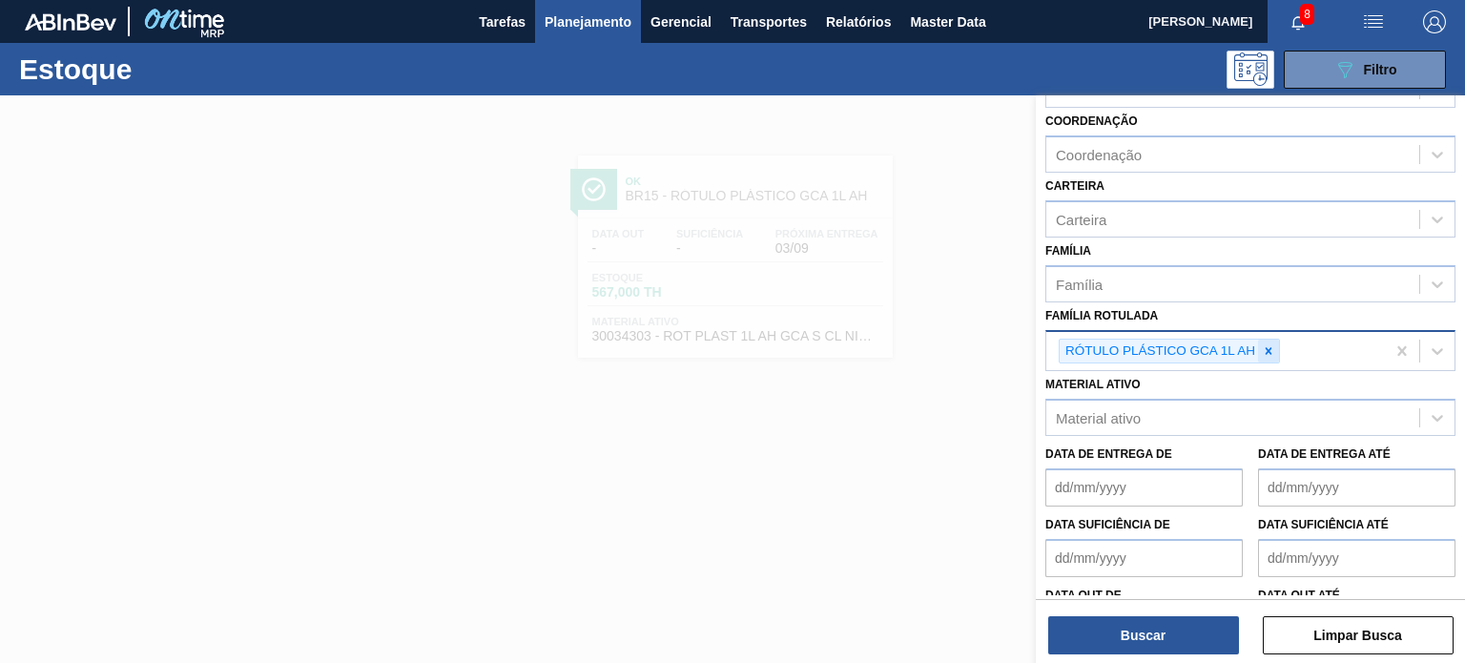
click at [1271, 357] on div at bounding box center [1268, 352] width 21 height 24
paste Rotulada "RÓTULO PLÁSTICO GCA 1L"
type Rotulada "RÓTULO PLÁSTICO GCA 1L"
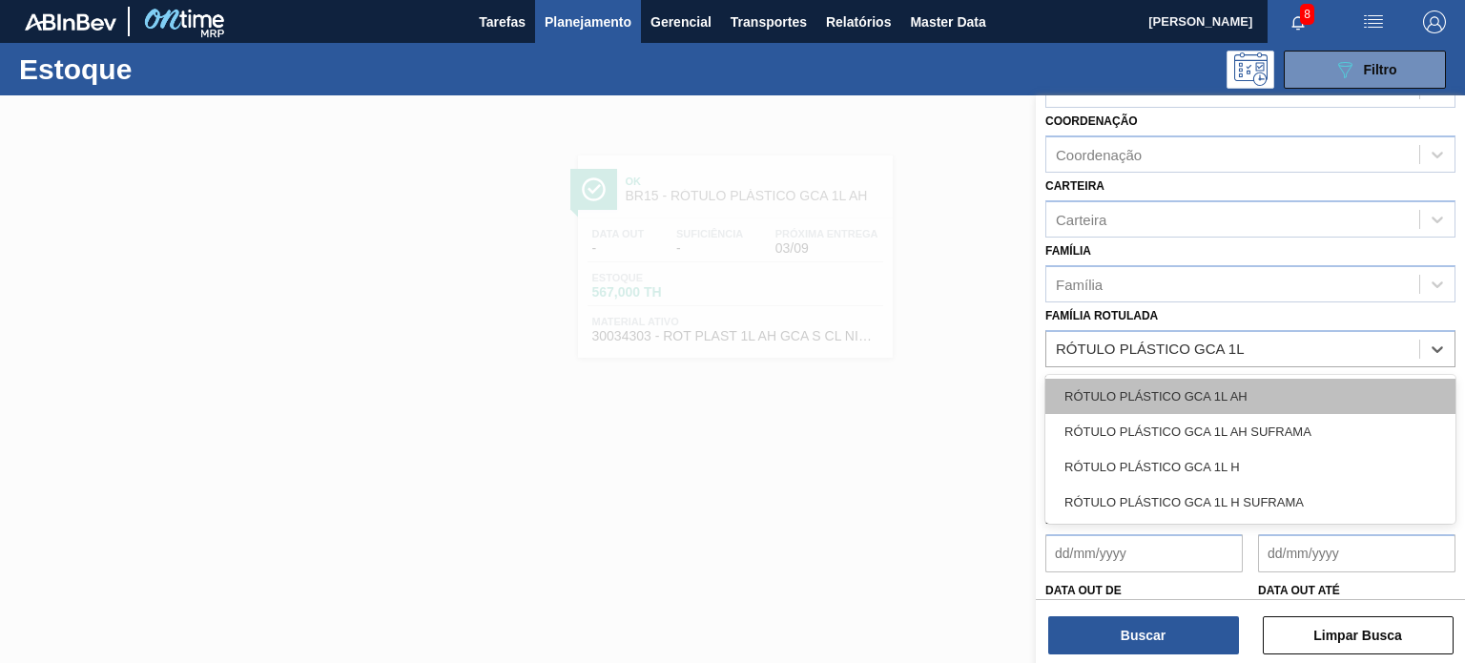
click at [1237, 396] on div "RÓTULO PLÁSTICO GCA 1L AH" at bounding box center [1250, 396] width 410 height 35
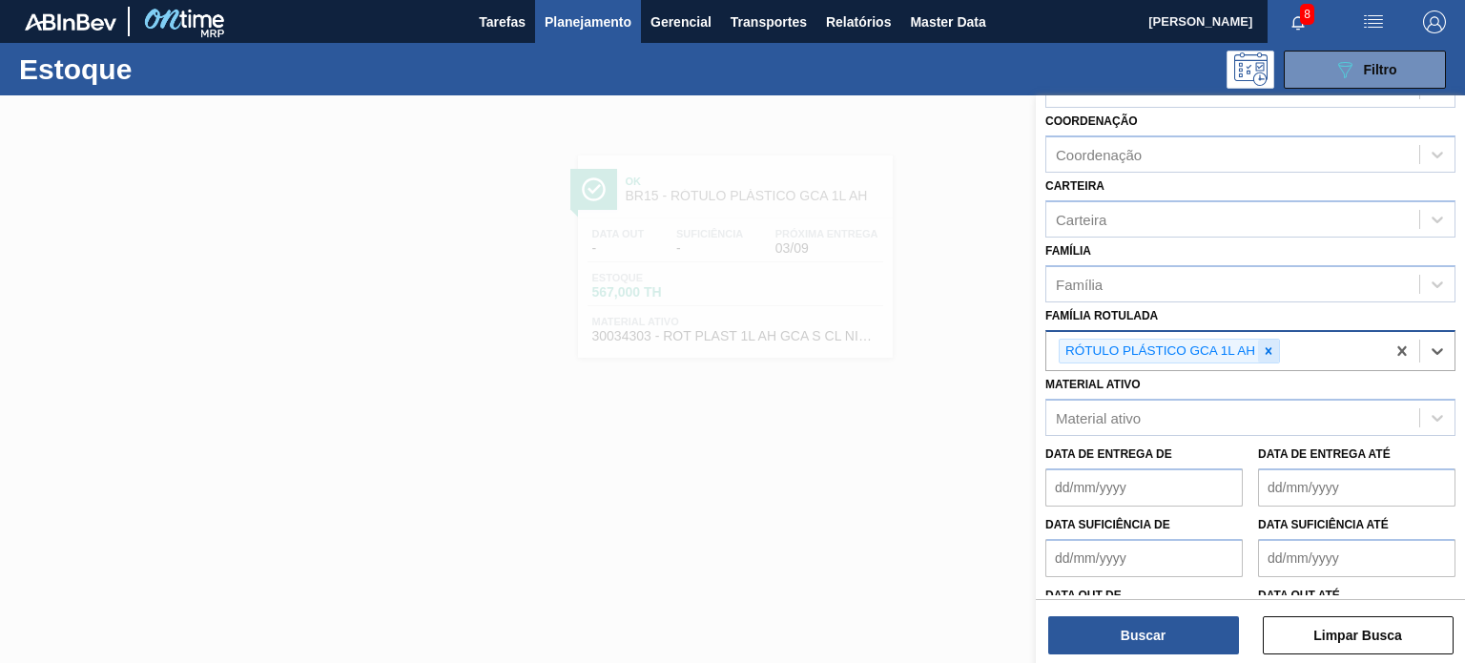
click at [1261, 364] on div "RÓTULO PLÁSTICO GCA 1L AH" at bounding box center [1215, 351] width 339 height 39
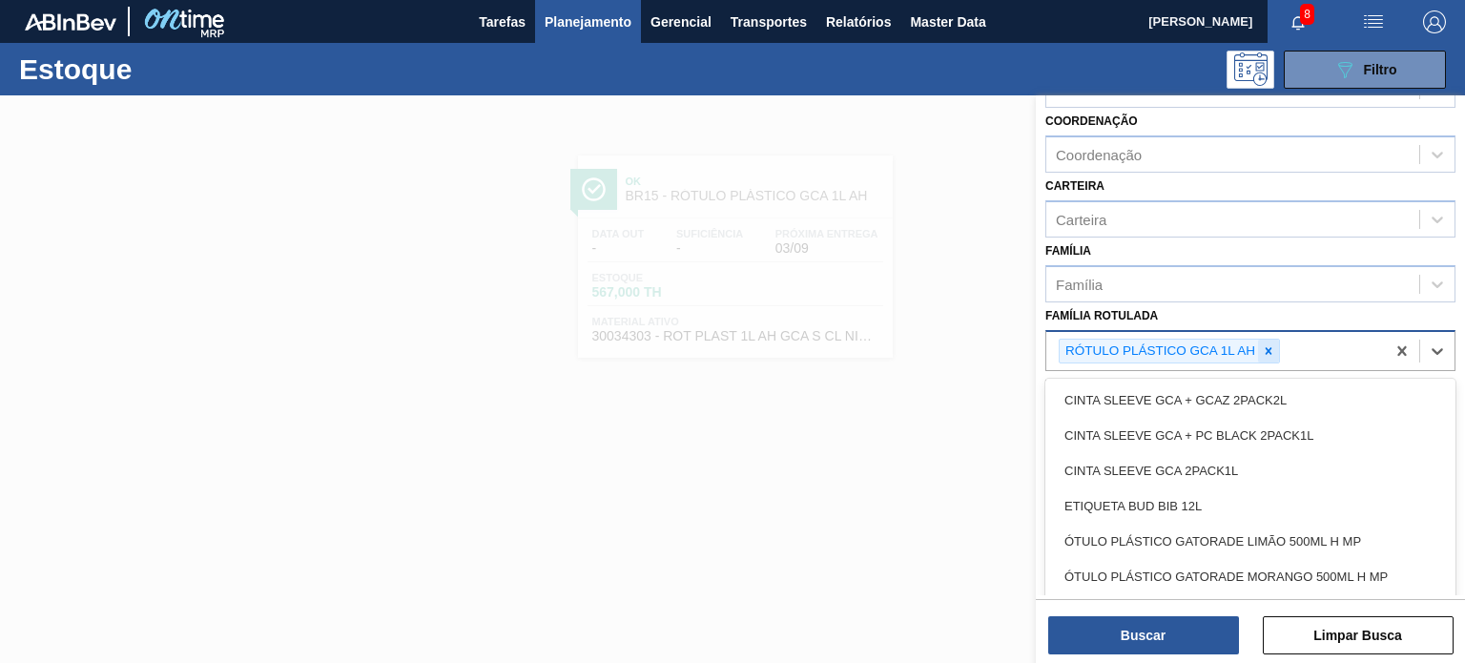
click at [1263, 351] on icon at bounding box center [1268, 350] width 13 height 13
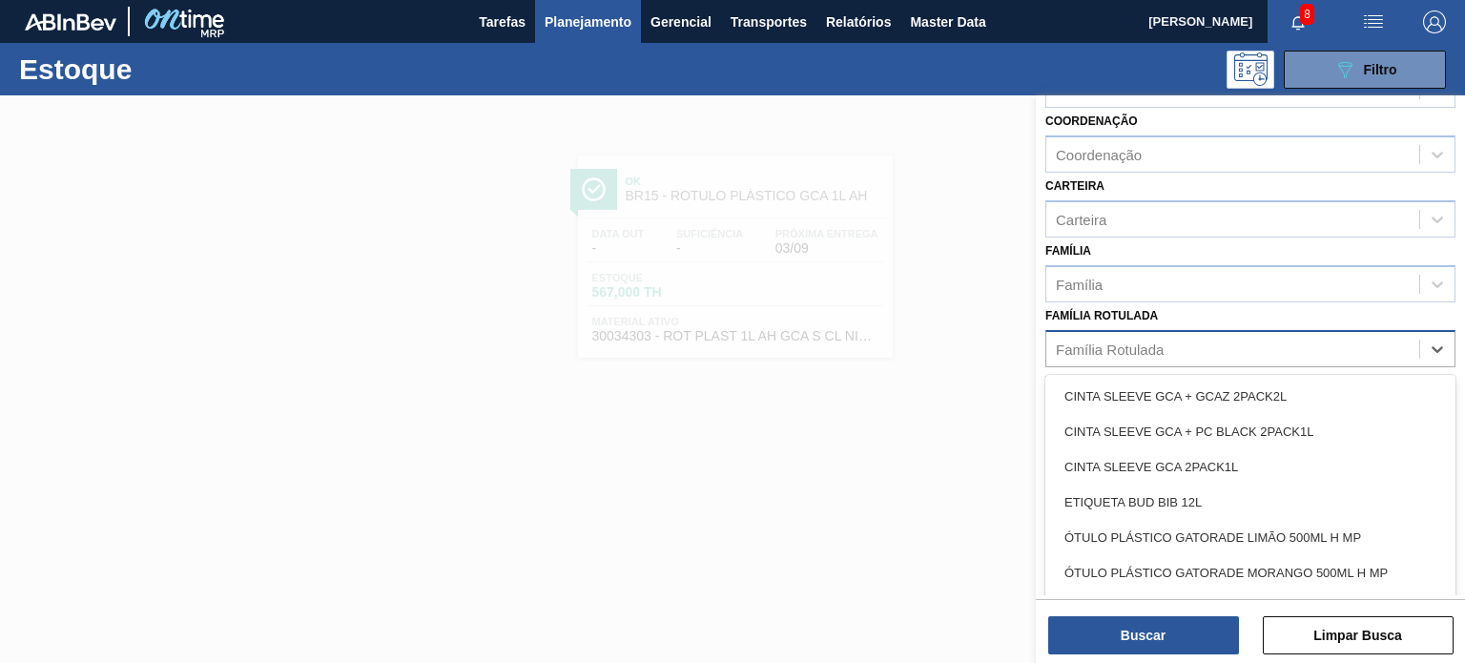
paste Rotulada "RÓTULO PLÁSTICO GCA 1L"
type Rotulada "RÓTULO PLÁSTICO GCA 1L"
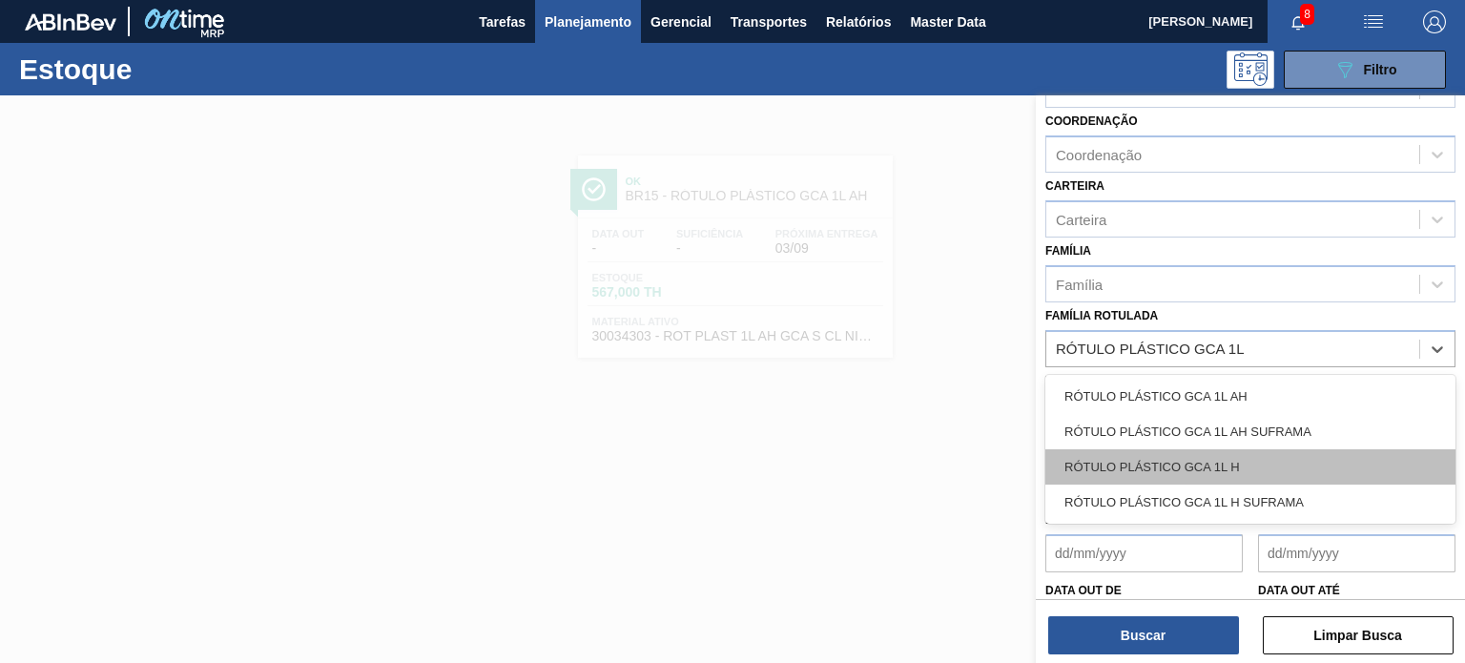
click at [1230, 453] on div "RÓTULO PLÁSTICO GCA 1L H" at bounding box center [1250, 466] width 410 height 35
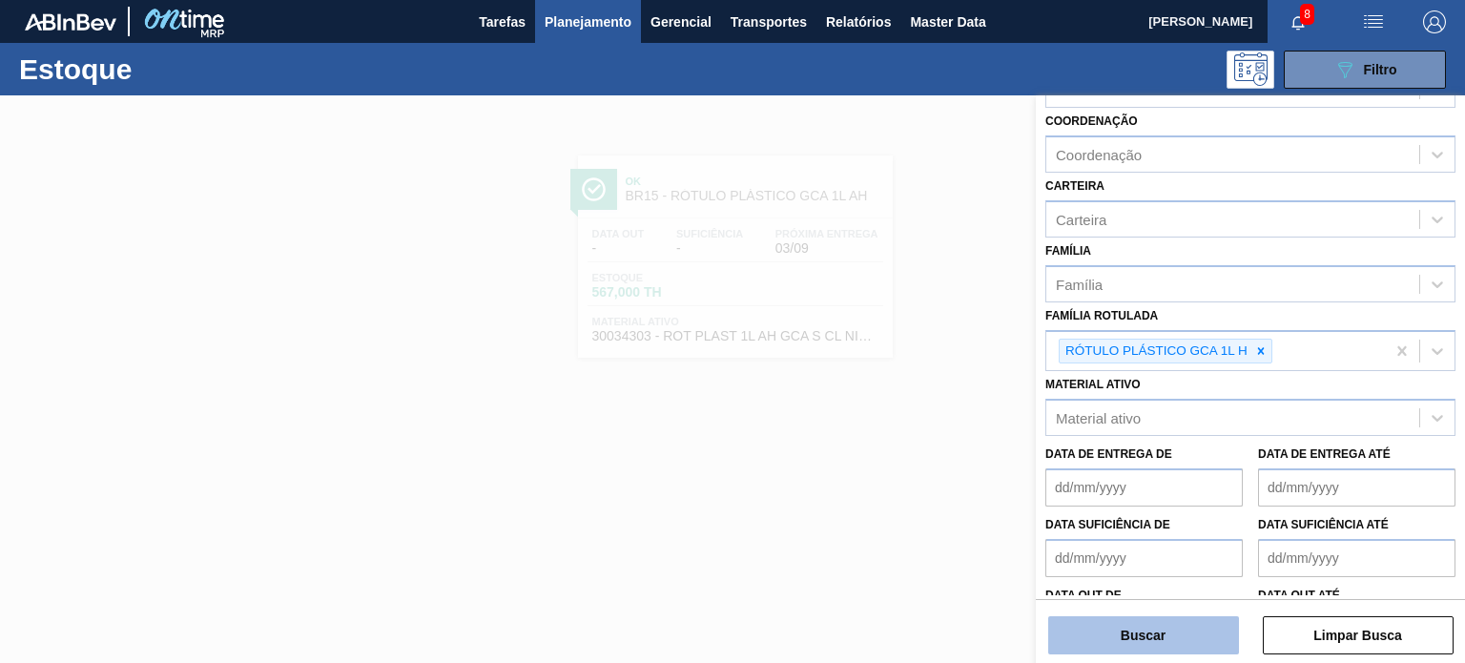
click at [1171, 627] on button "Buscar" at bounding box center [1143, 635] width 191 height 38
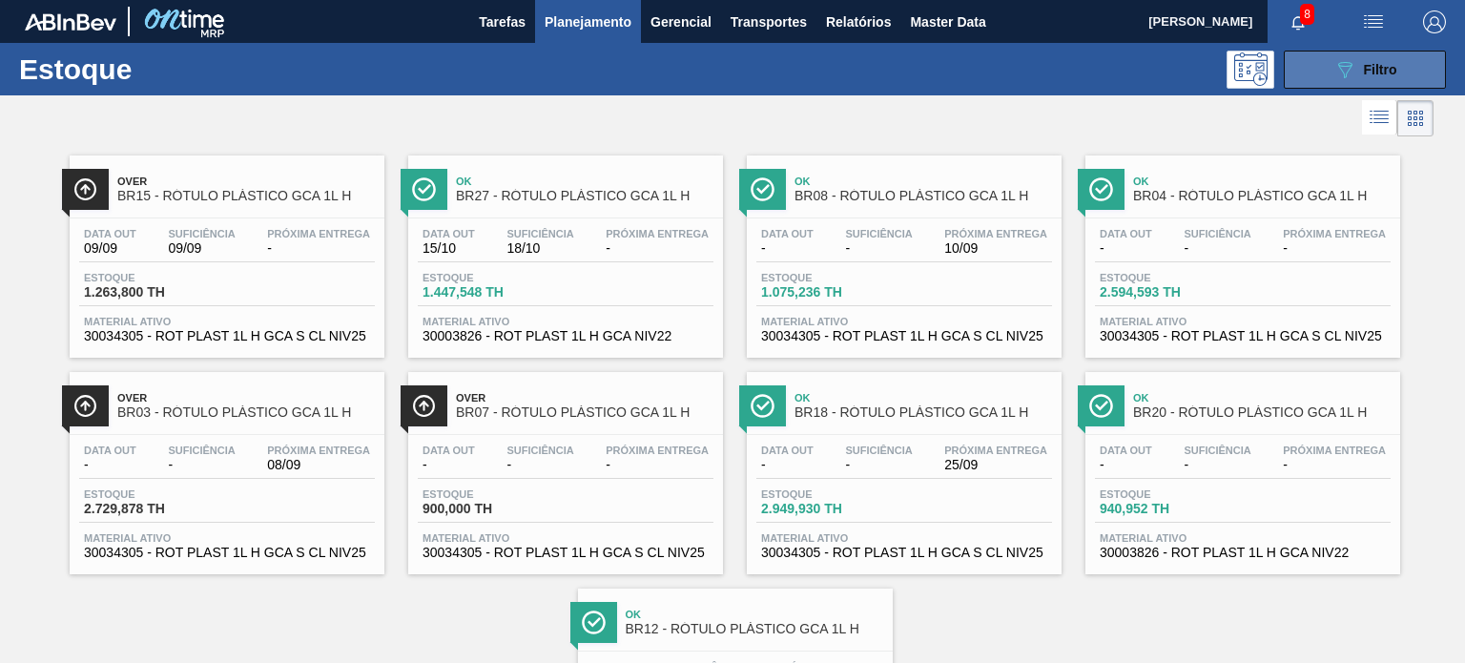
click at [1373, 72] on span "Filtro" at bounding box center [1380, 69] width 33 height 15
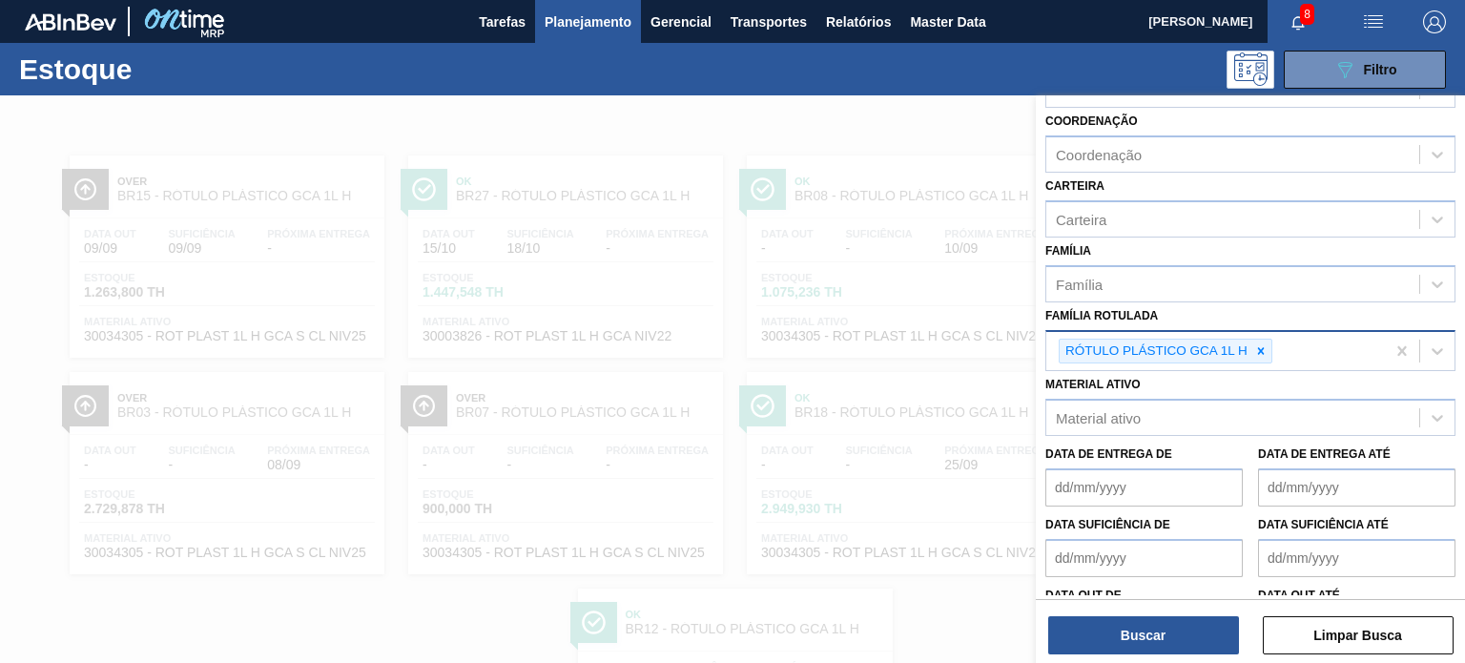
click at [1257, 355] on div at bounding box center [1260, 352] width 21 height 24
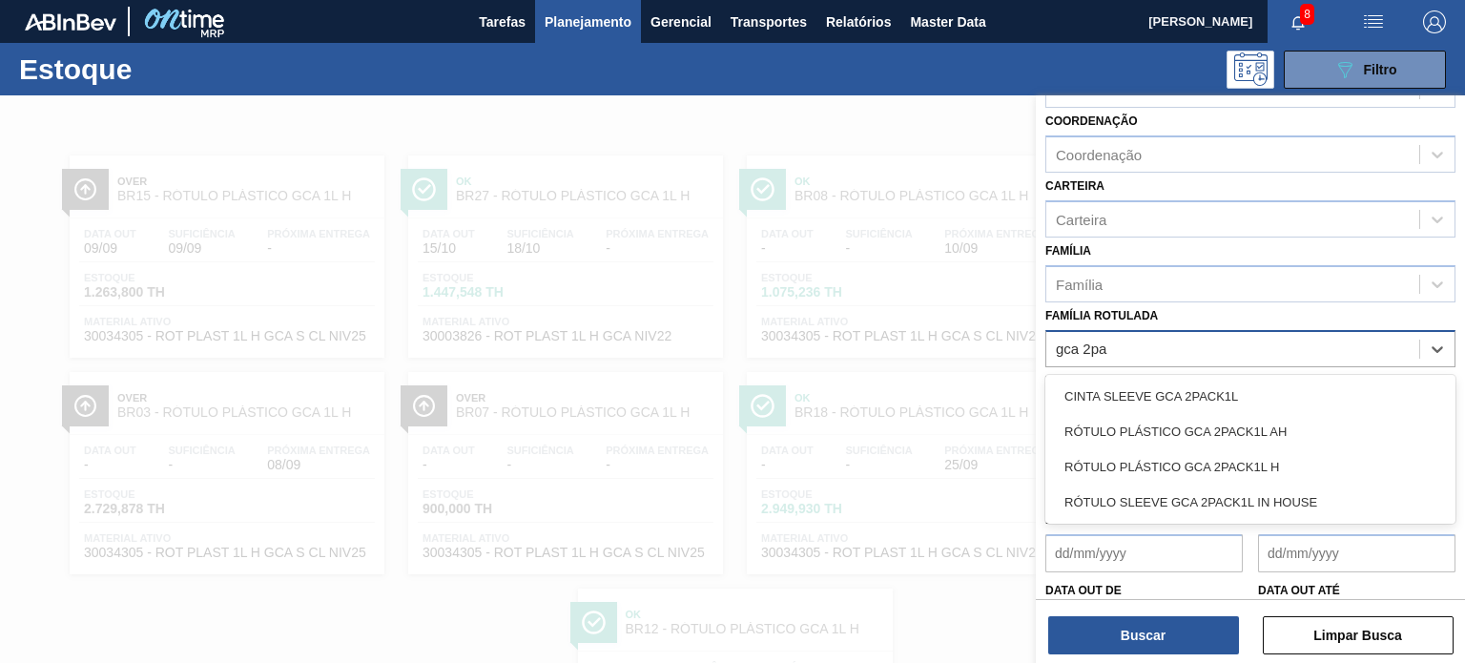
type Rotulada "gca 2pac"
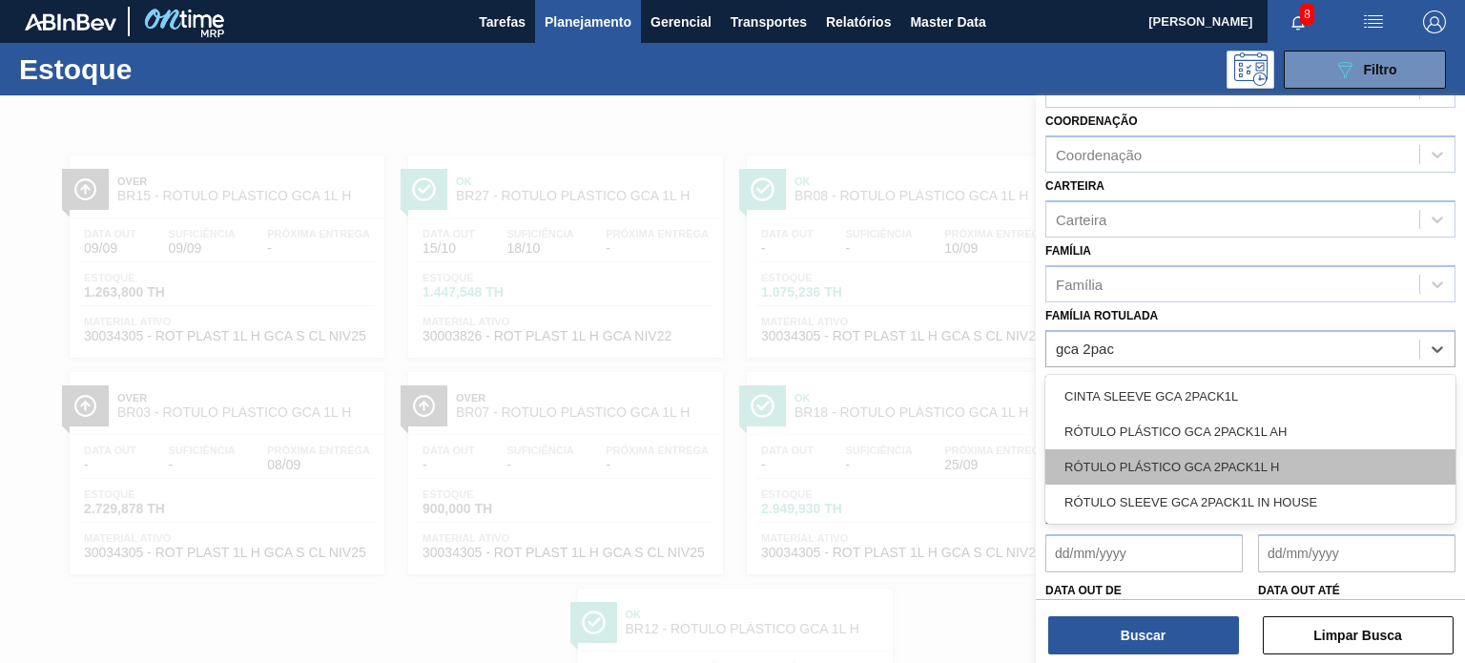
click at [1258, 449] on div "RÓTULO PLÁSTICO GCA 2PACK1L H" at bounding box center [1250, 466] width 410 height 35
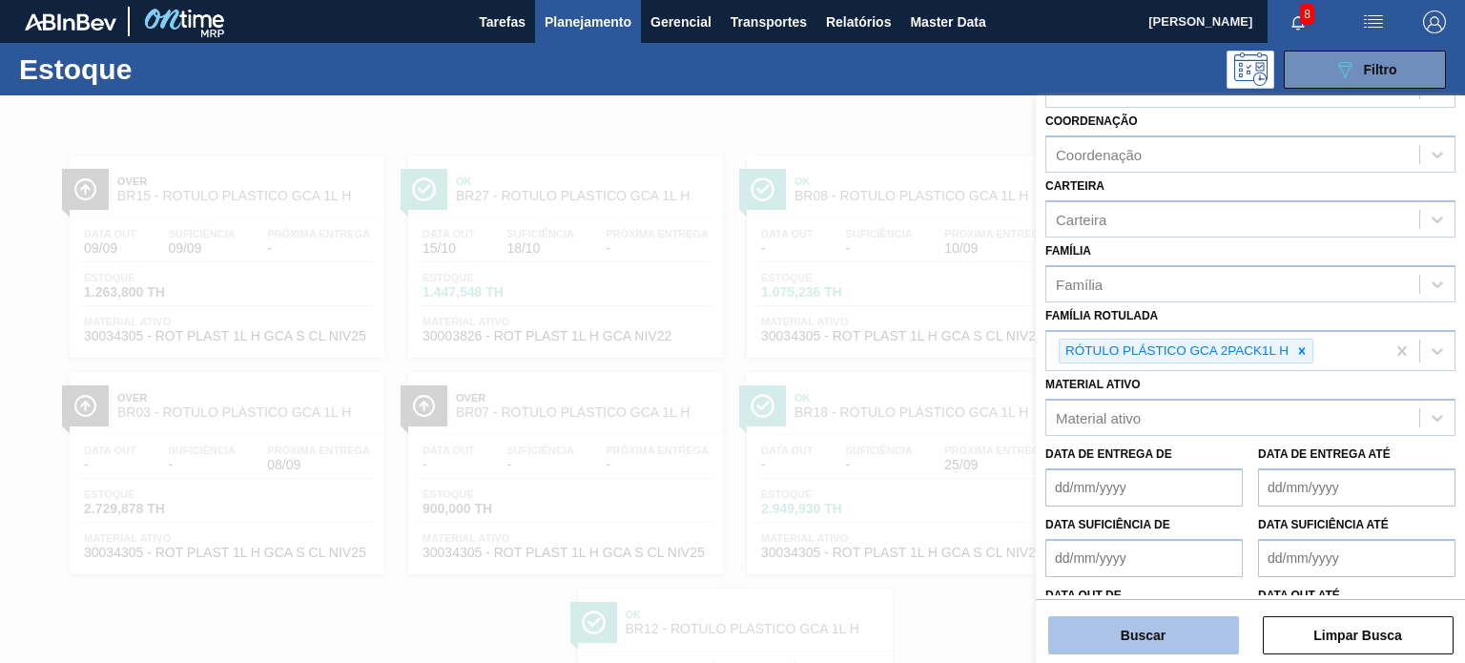
click at [1183, 629] on button "Buscar" at bounding box center [1143, 635] width 191 height 38
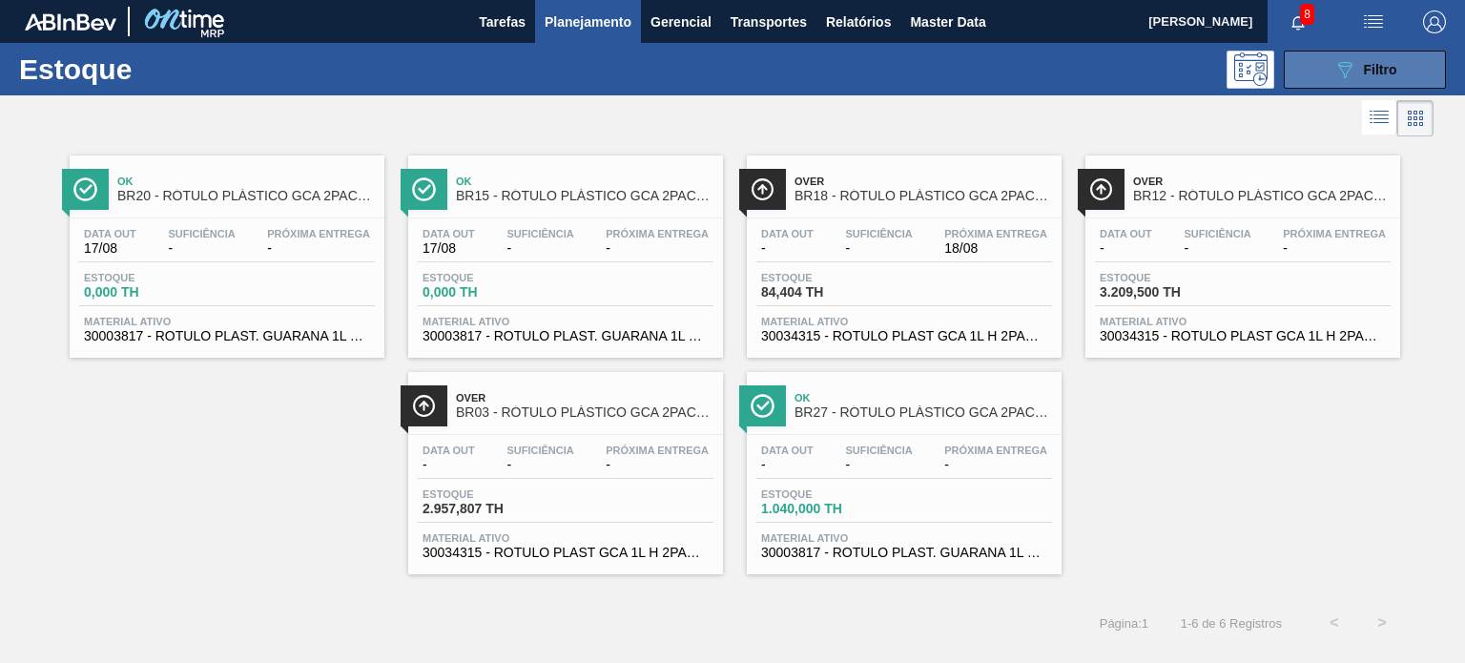
click at [1408, 60] on button "089F7B8B-B2A5-4AFE-B5C0-19BA573D28AC Filtro" at bounding box center [1365, 70] width 162 height 38
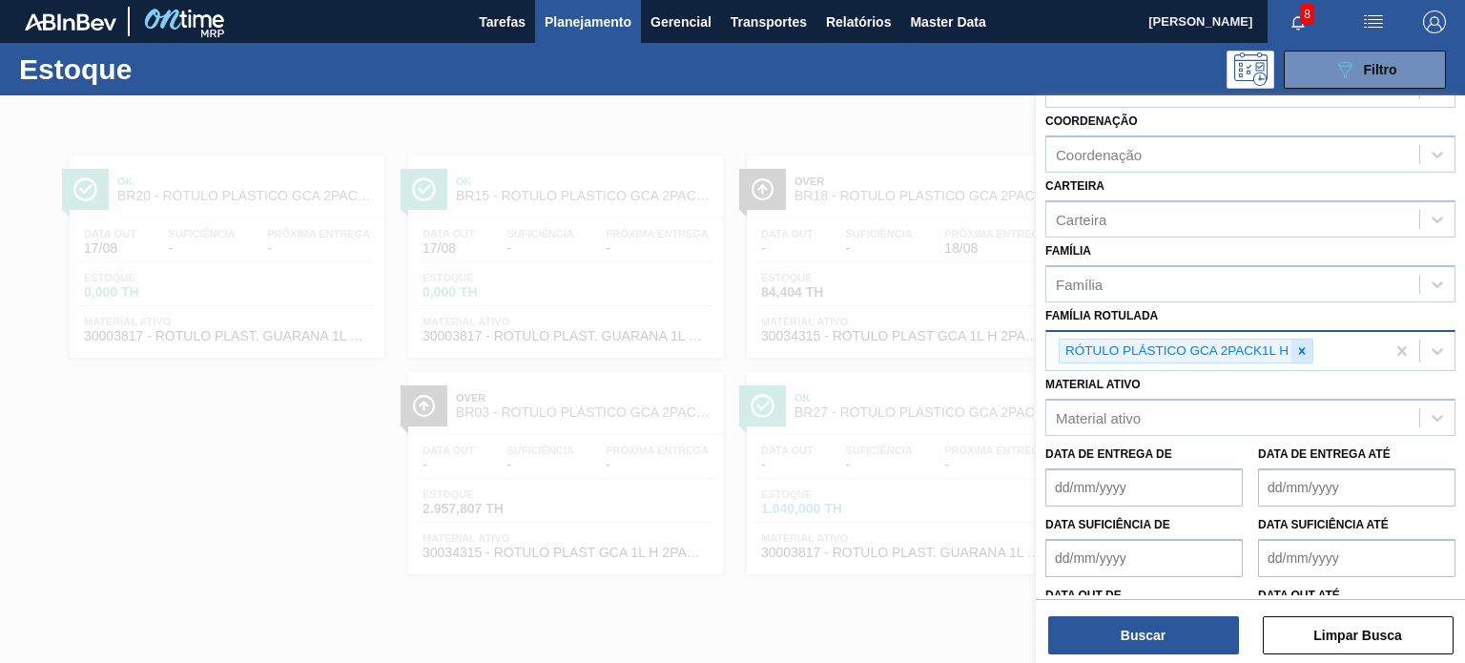
click at [1301, 349] on icon at bounding box center [1301, 350] width 13 height 13
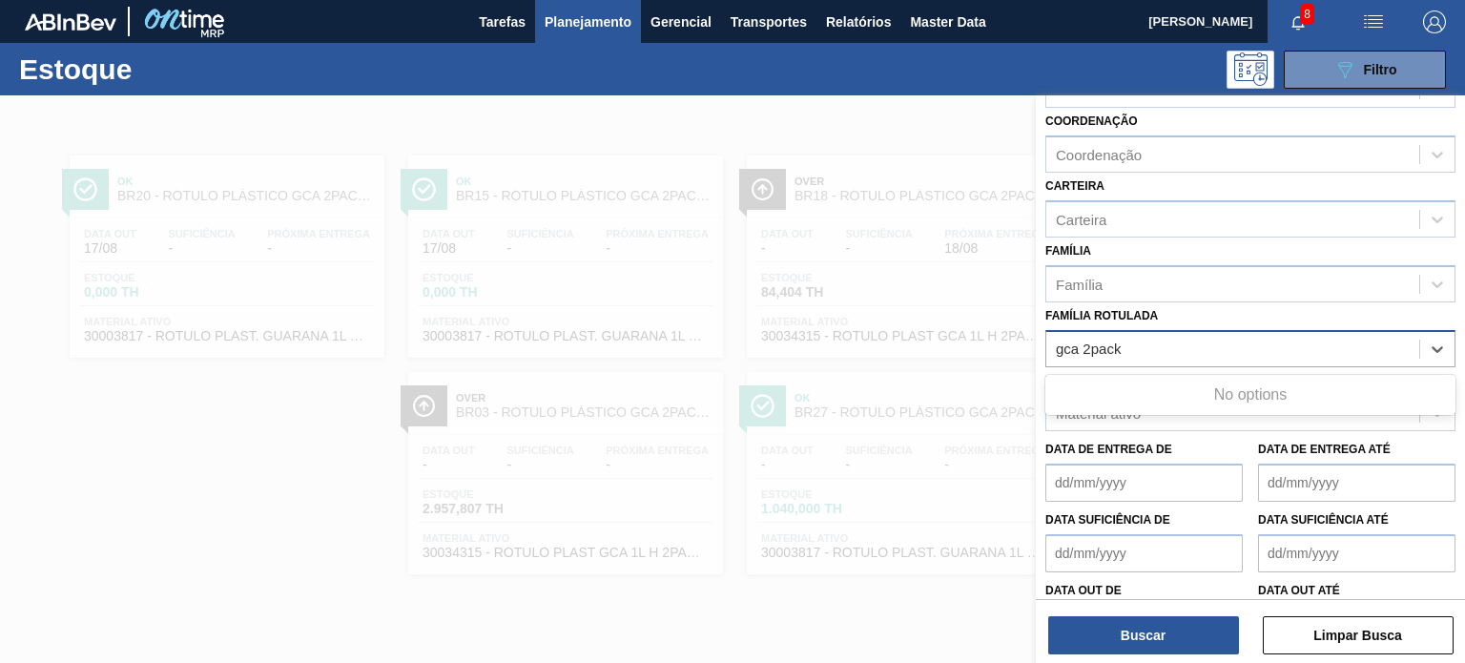
type Rotulada "gca 2pack"
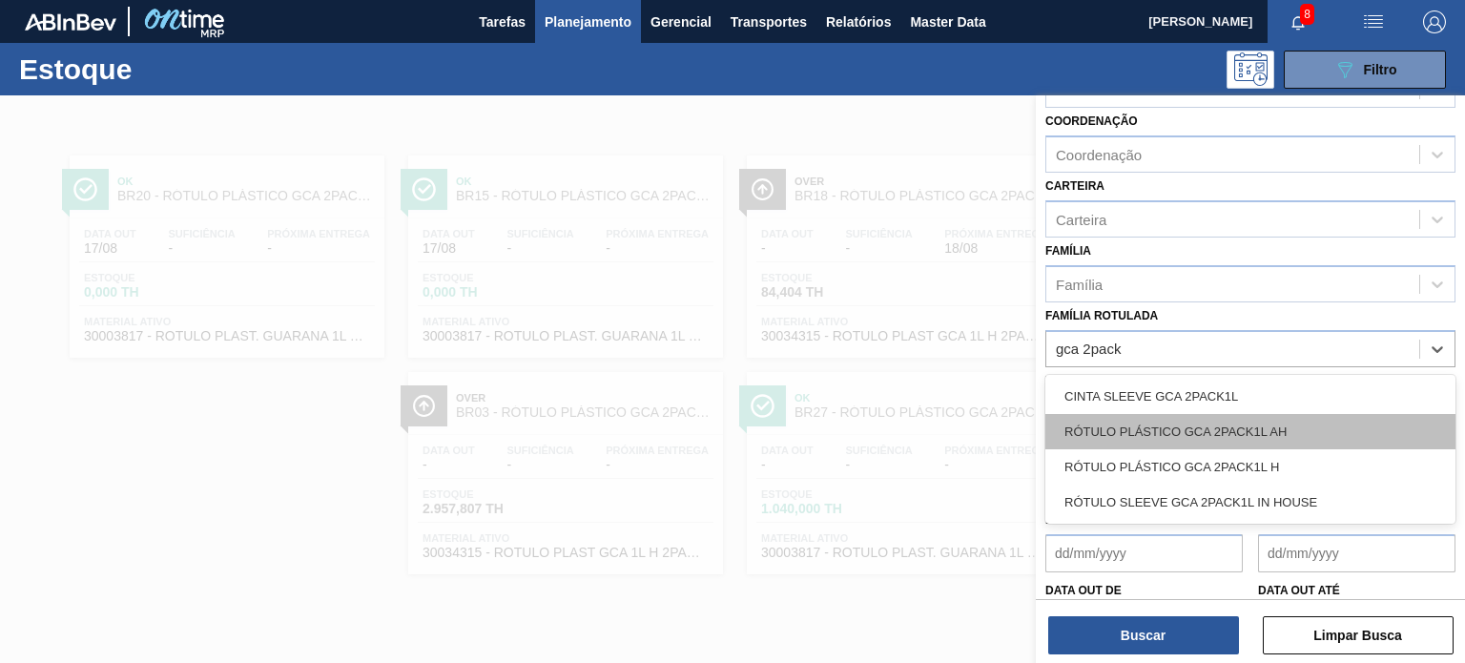
click at [1296, 416] on div "RÓTULO PLÁSTICO GCA 2PACK1L AH" at bounding box center [1250, 431] width 410 height 35
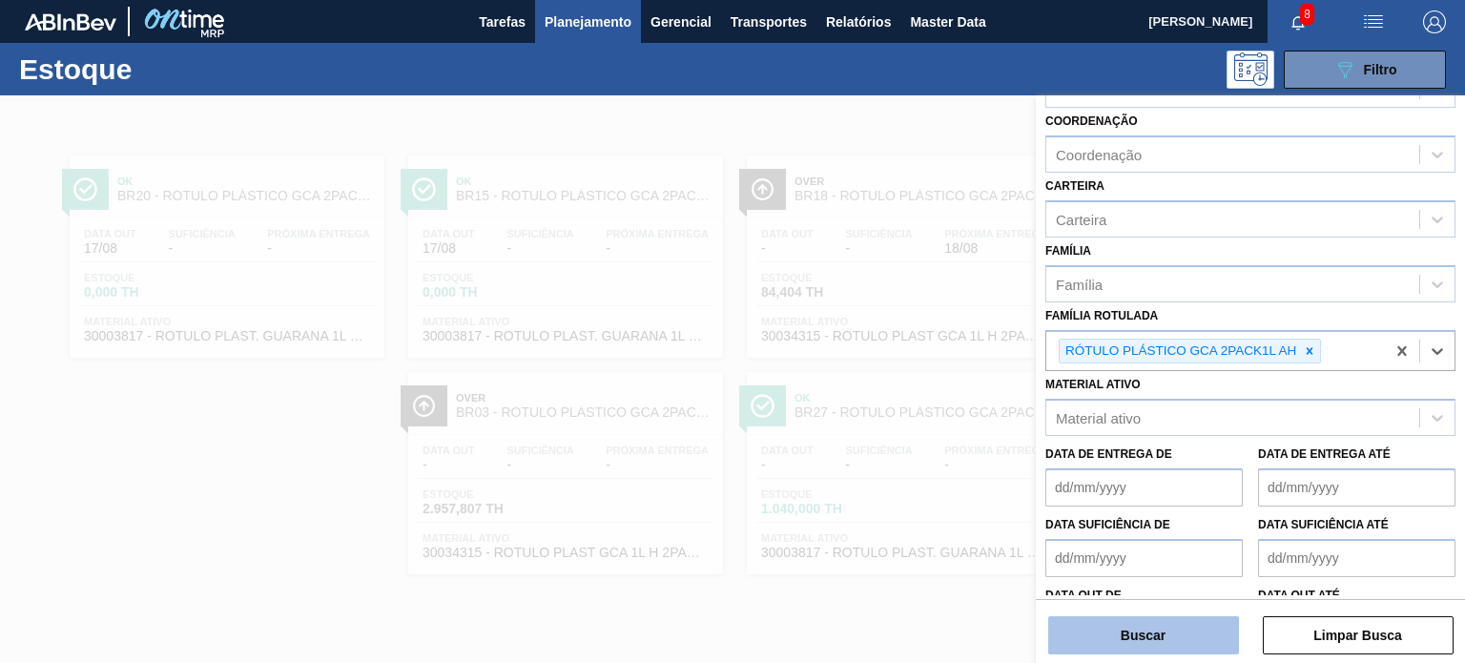
click at [1211, 621] on button "Buscar" at bounding box center [1143, 635] width 191 height 38
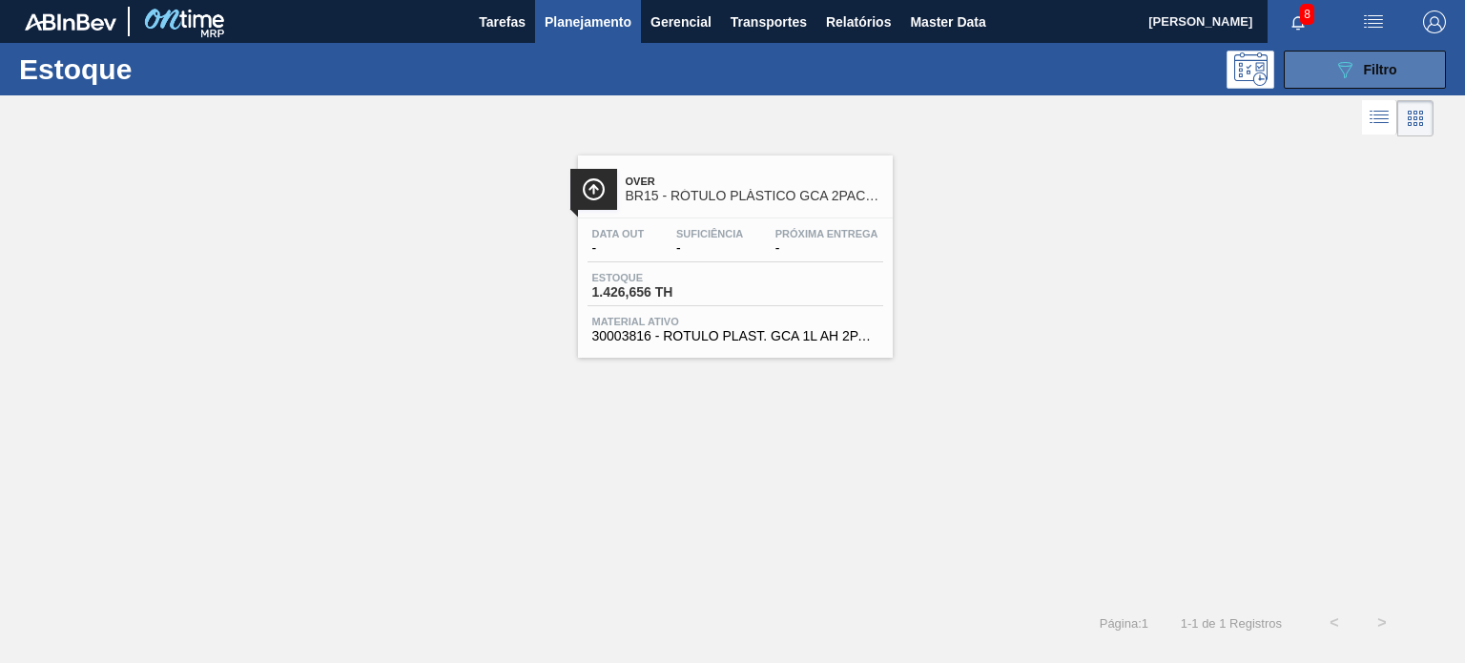
click at [1339, 68] on icon "089F7B8B-B2A5-4AFE-B5C0-19BA573D28AC" at bounding box center [1344, 69] width 23 height 23
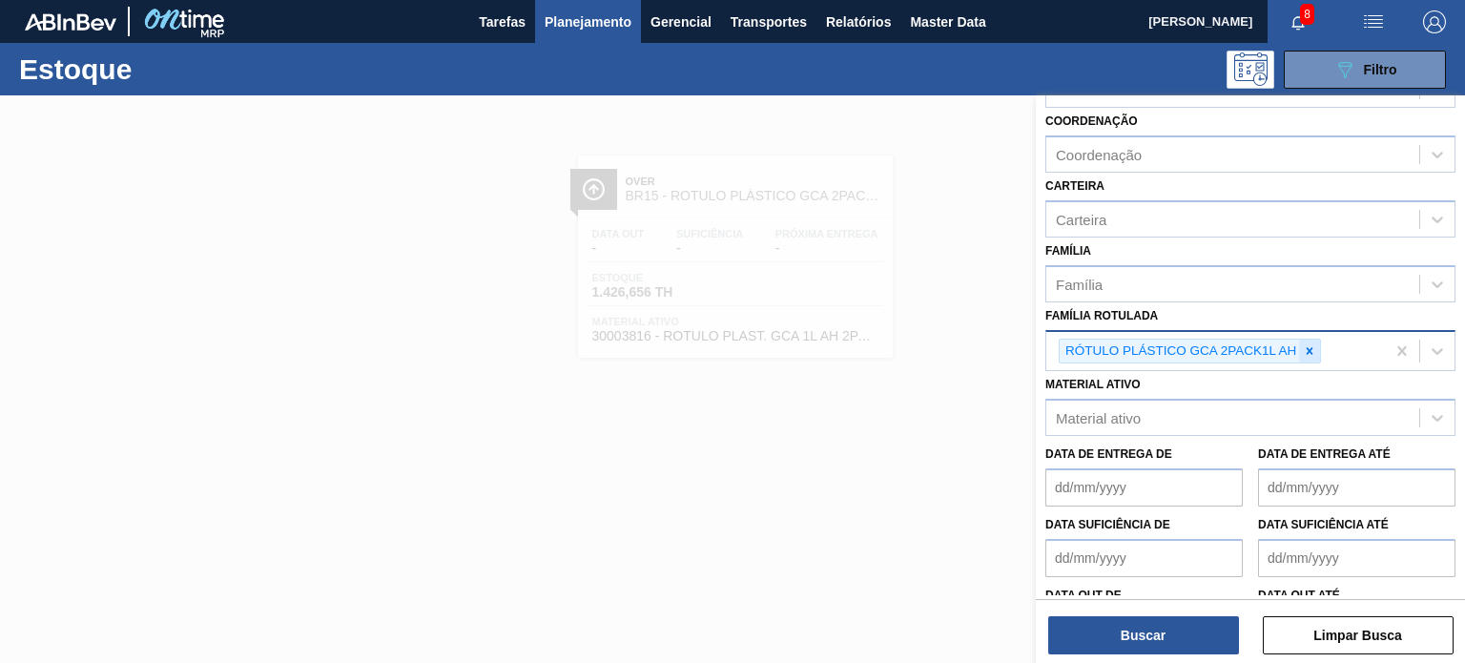
click at [1316, 340] on div at bounding box center [1309, 352] width 21 height 24
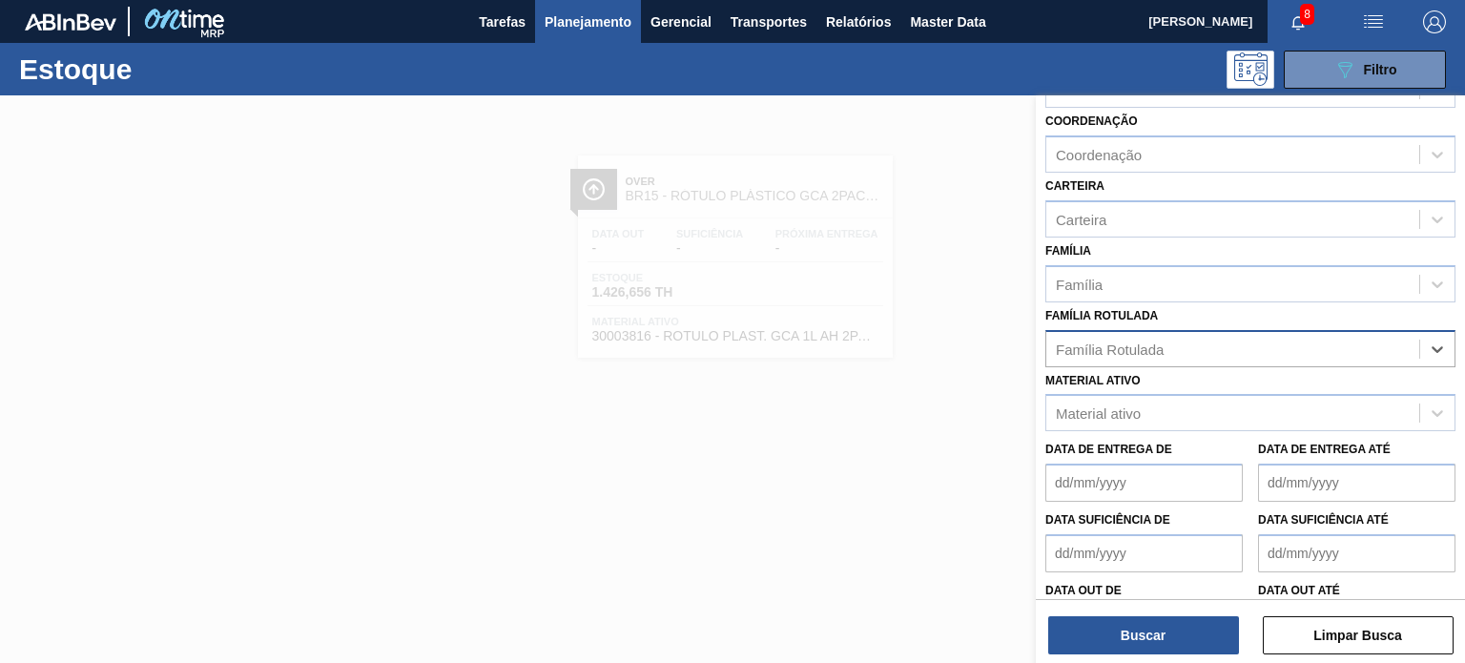
paste Rotulada "RÓTULO PLÁSTICO GCA 1L H"
type Rotulada "RÓTULO PLÁSTICO GCA 1L H"
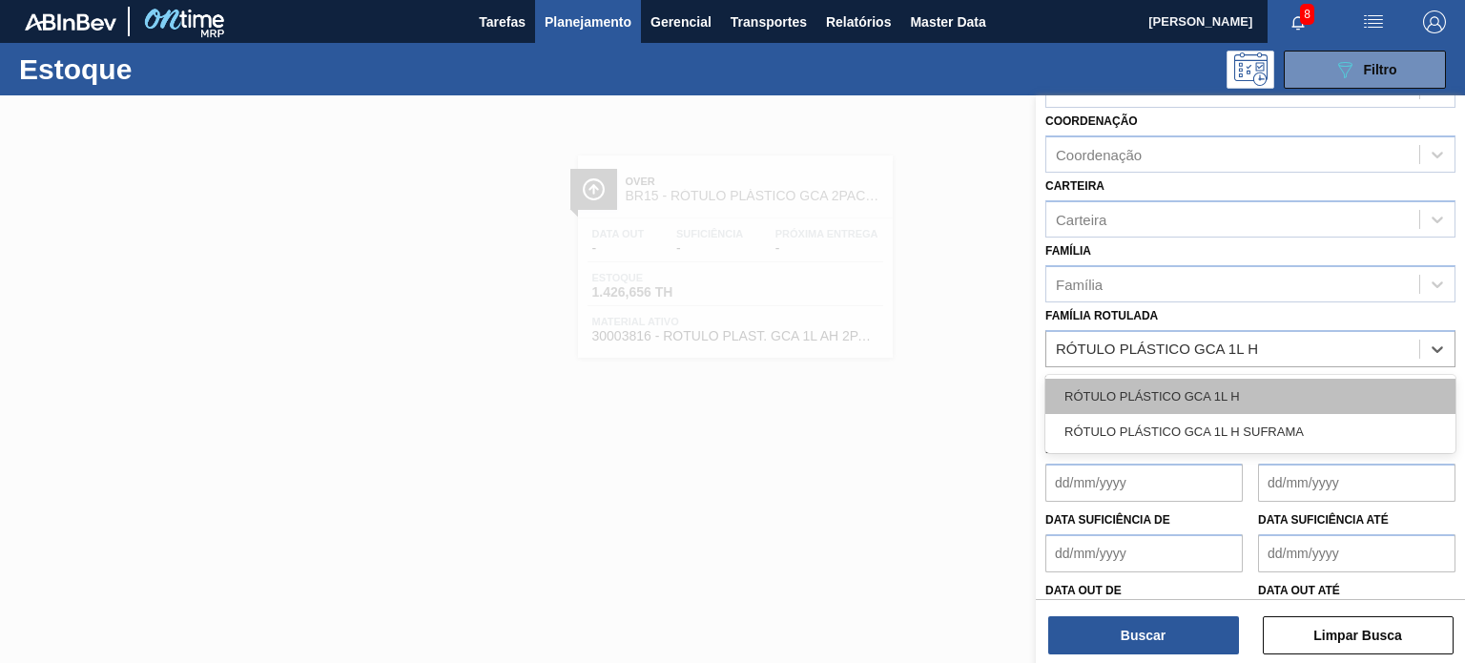
click at [1230, 398] on div "RÓTULO PLÁSTICO GCA 1L H" at bounding box center [1250, 396] width 410 height 35
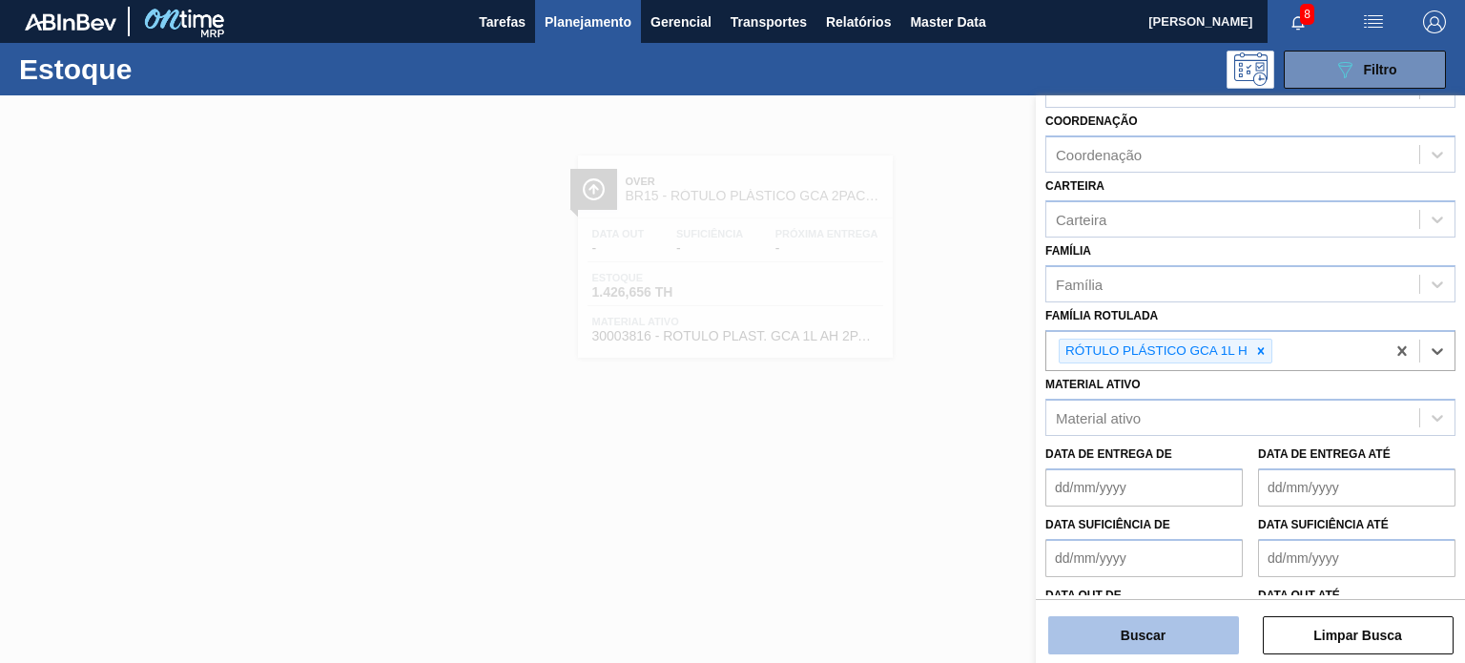
click at [1200, 632] on button "Buscar" at bounding box center [1143, 635] width 191 height 38
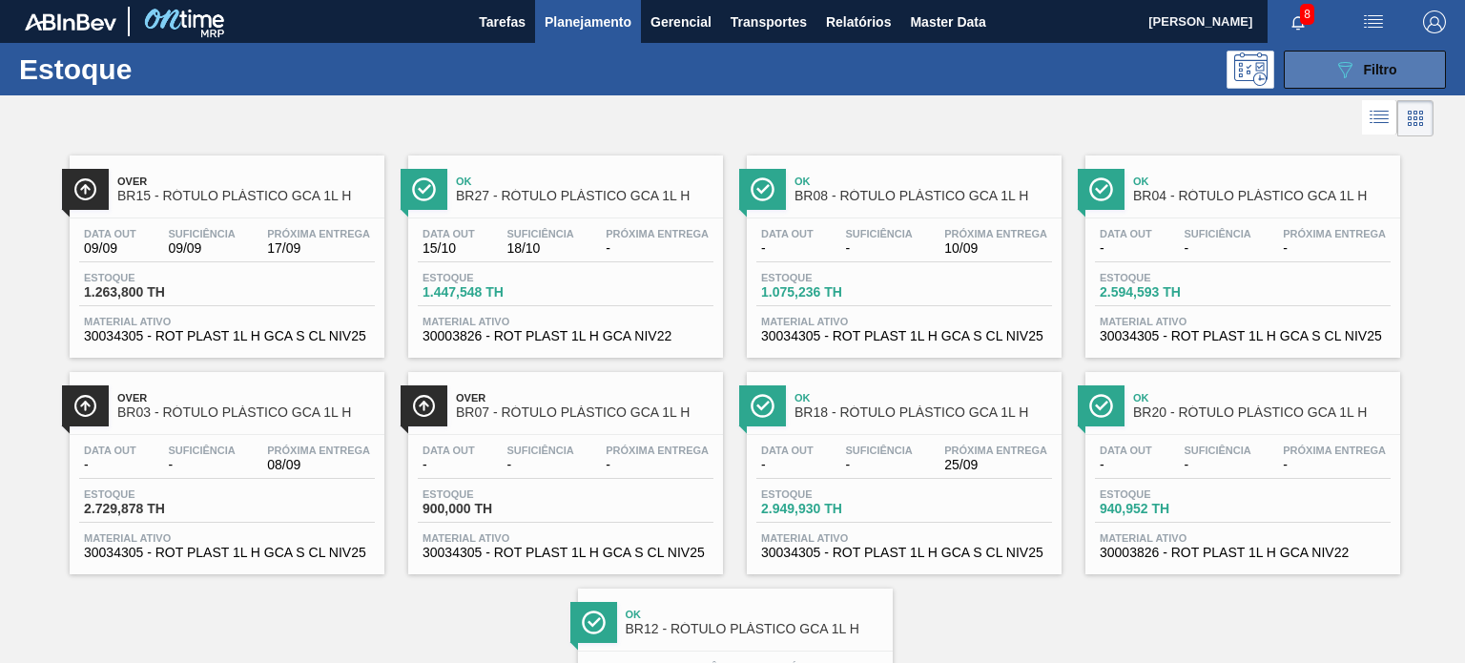
click at [1324, 56] on button "089F7B8B-B2A5-4AFE-B5C0-19BA573D28AC Filtro" at bounding box center [1365, 70] width 162 height 38
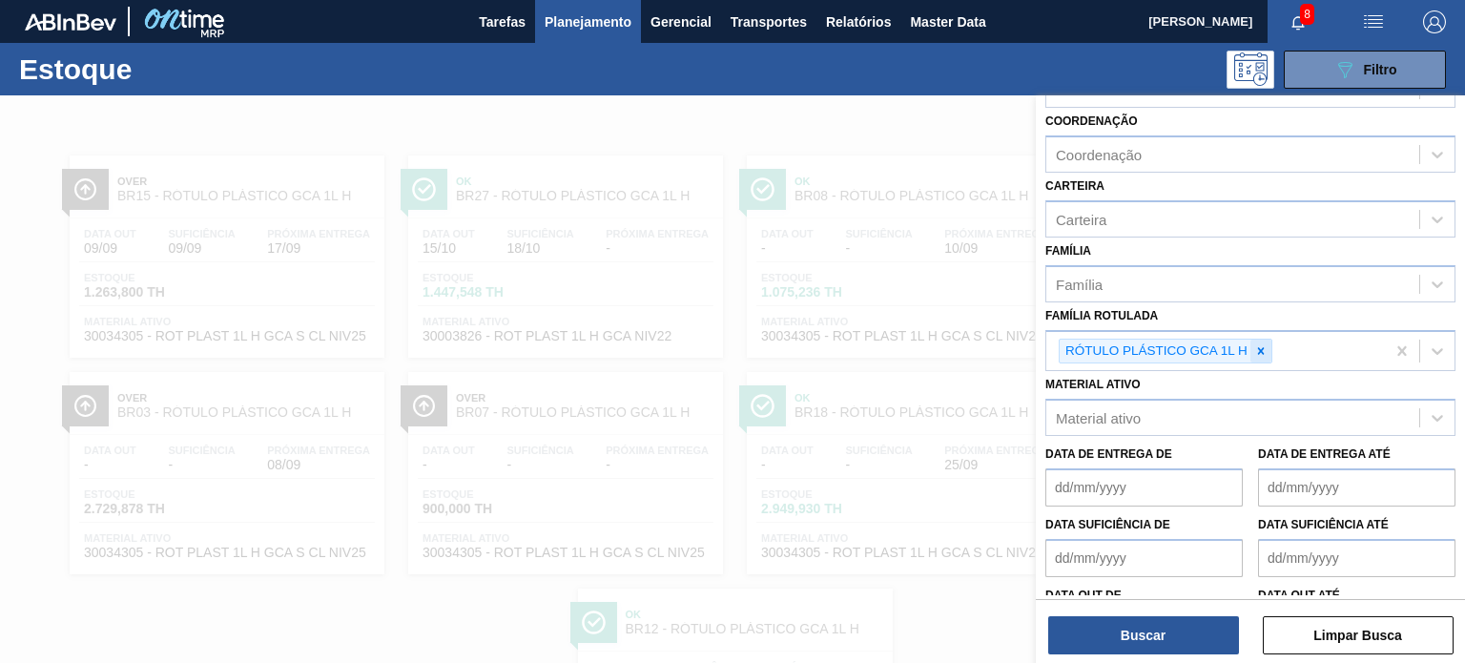
click at [1263, 340] on div at bounding box center [1260, 352] width 21 height 24
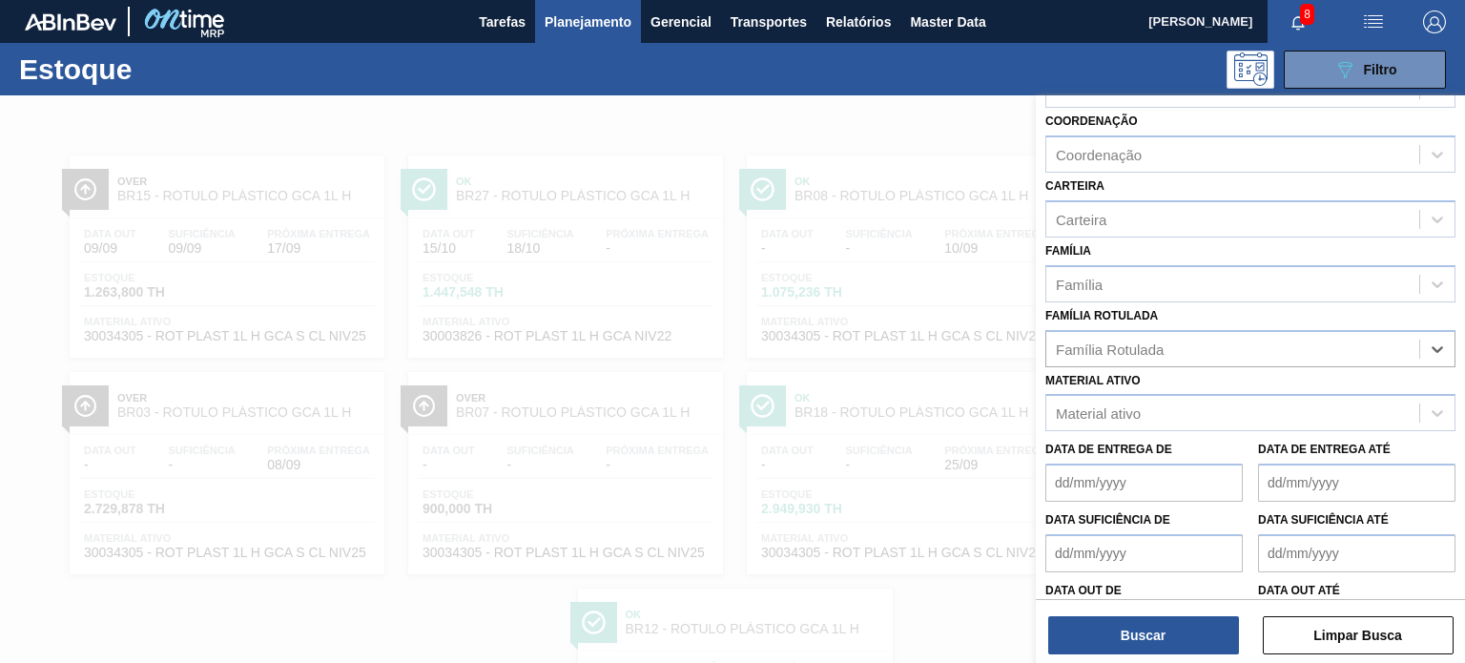
paste Rotulada "RÓTULO PLÁSTICO GCA ZERO 1,5L AH"
type Rotulada "RÓTULO PLÁSTICO GCA ZERO 1,5L AH"
drag, startPoint x: 1252, startPoint y: 365, endPoint x: 1220, endPoint y: 455, distance: 95.3
click at [1221, 399] on div "RÓTULO PLÁSTICO GCA ZERO 1,5L AH" at bounding box center [1250, 396] width 410 height 35
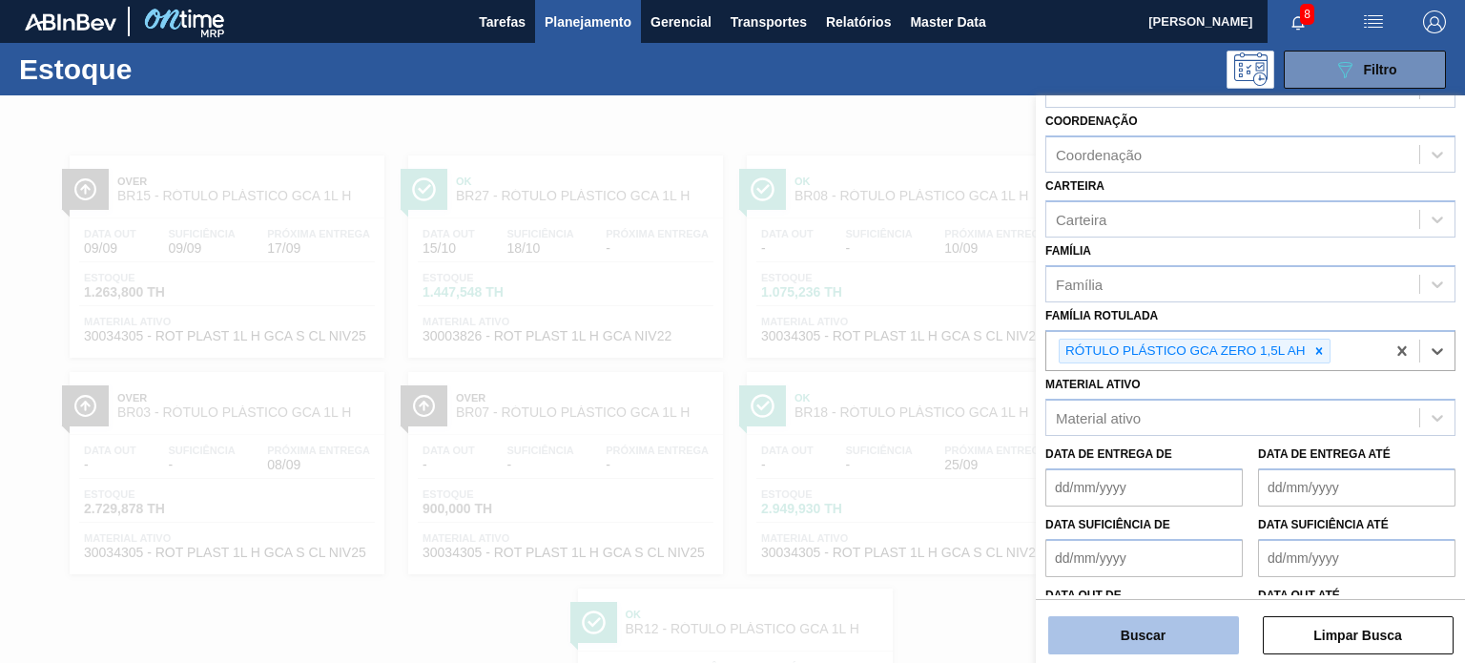
click at [1172, 635] on button "Buscar" at bounding box center [1143, 635] width 191 height 38
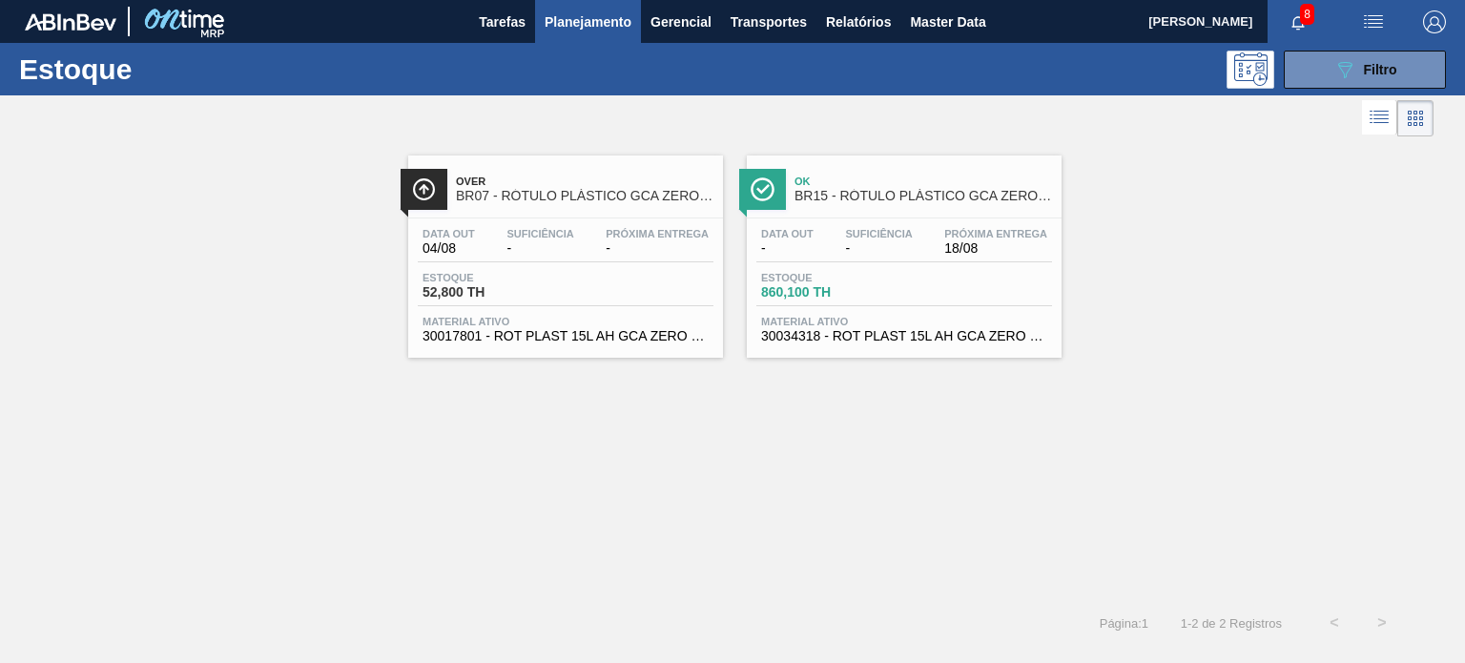
drag, startPoint x: 559, startPoint y: 256, endPoint x: 822, endPoint y: 231, distance: 264.4
click at [1322, 87] on button "089F7B8B-B2A5-4AFE-B5C0-19BA573D28AC Filtro" at bounding box center [1365, 70] width 162 height 38
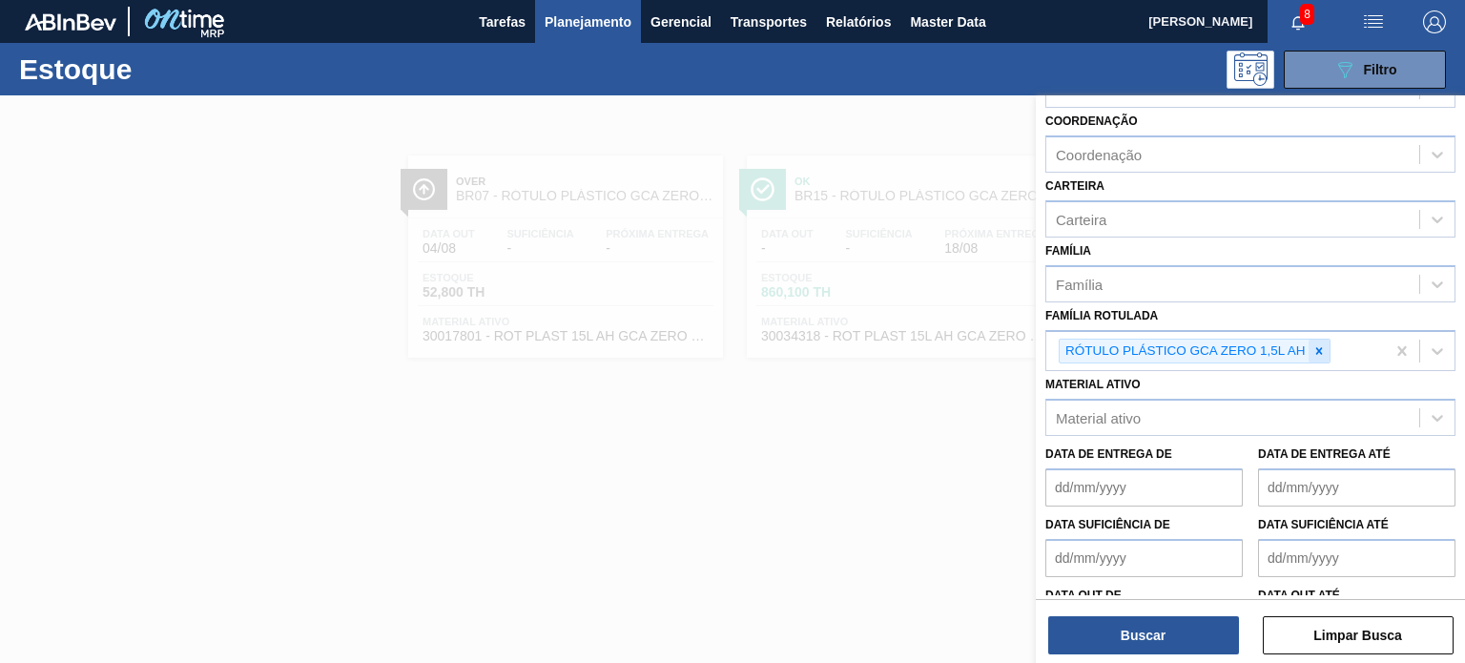
click at [1318, 350] on icon at bounding box center [1318, 350] width 13 height 13
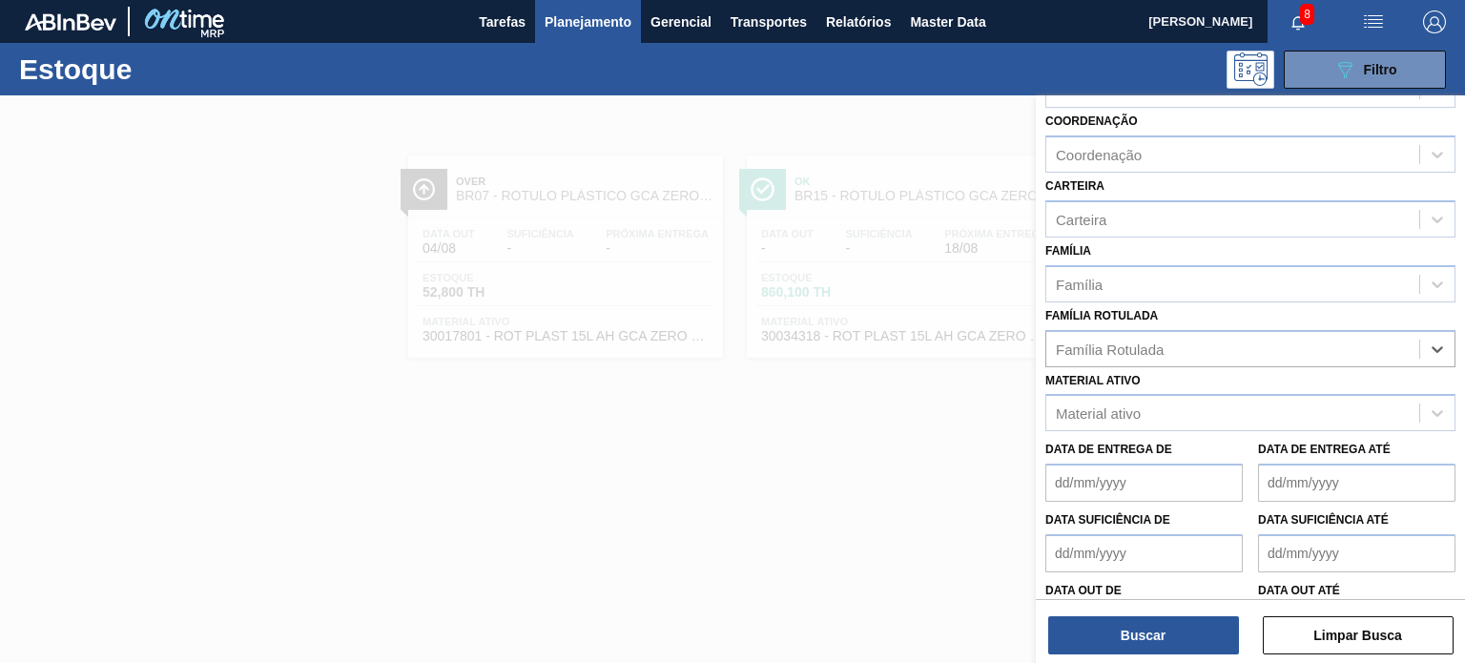
paste Rotulada "RÓTULO PLÁSTICO GCA ZERO 2L H"
type Rotulada "RÓTULO PLÁSTICO GCA ZERO 2L H"
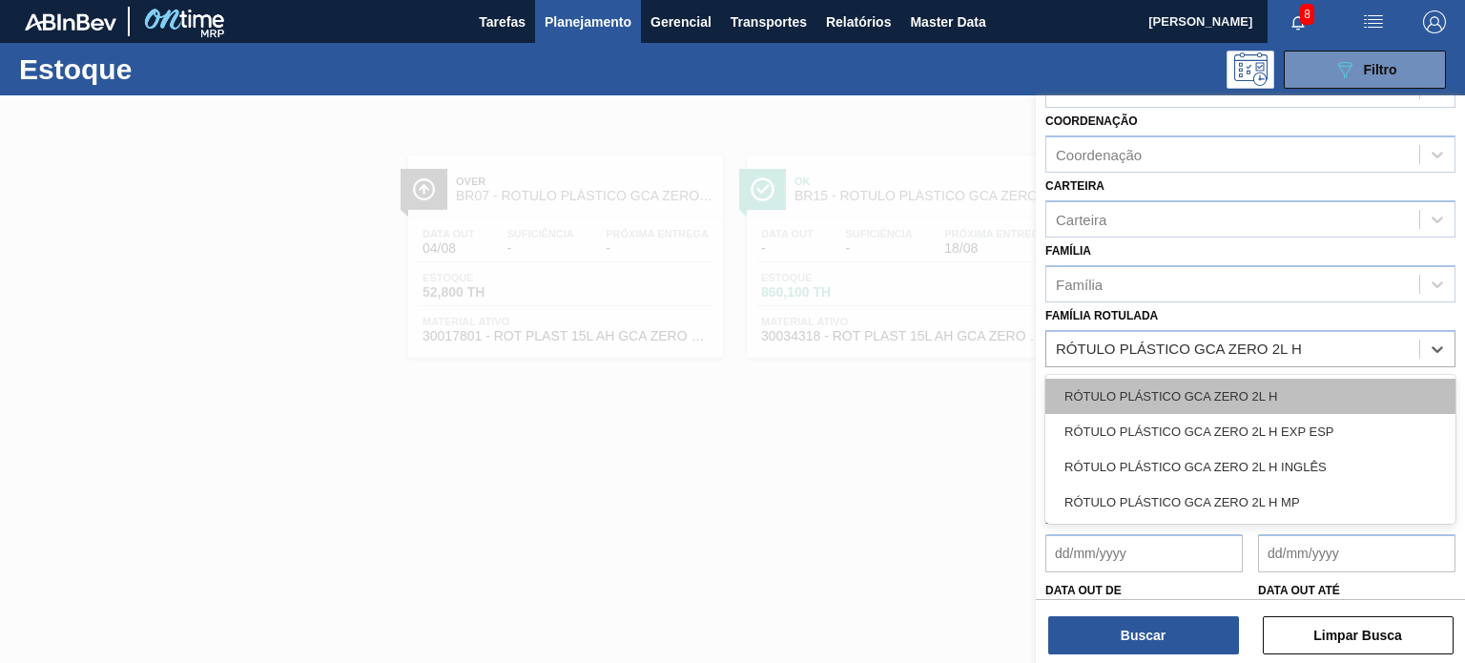
click at [1236, 406] on div "RÓTULO PLÁSTICO GCA ZERO 2L H" at bounding box center [1250, 396] width 410 height 35
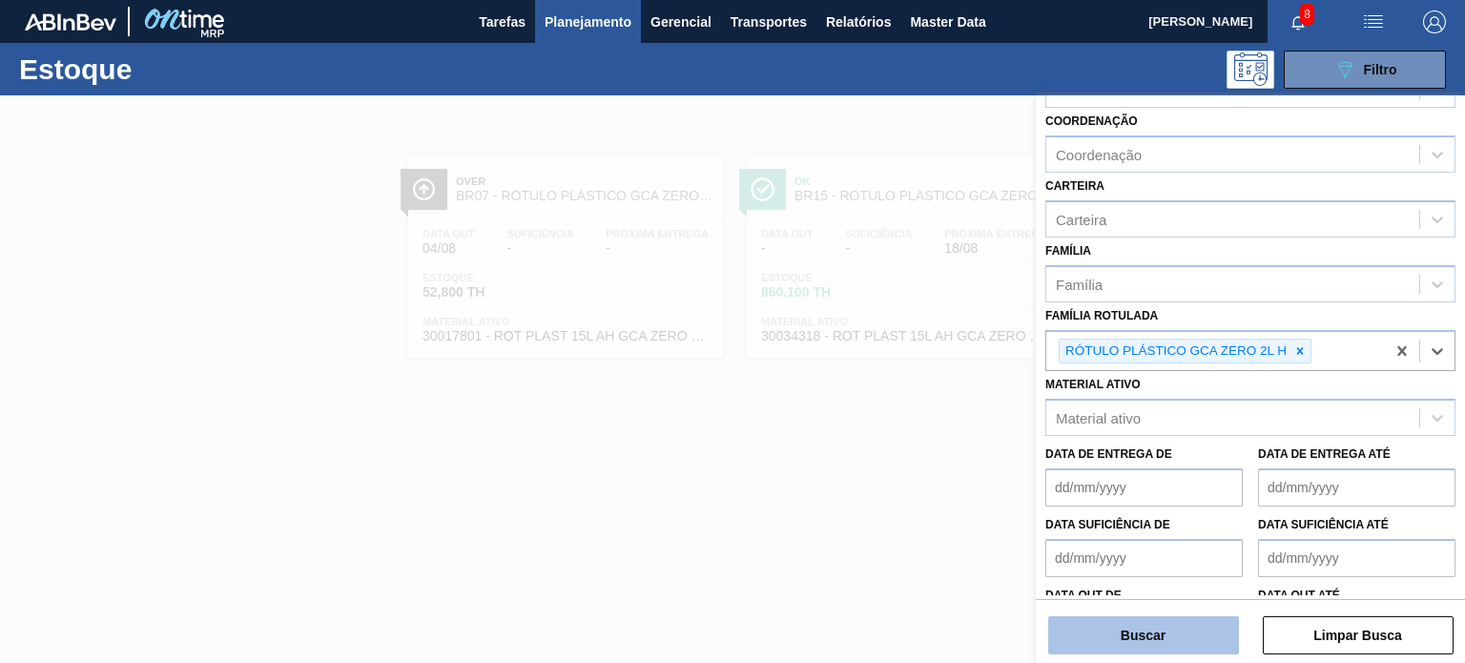
click at [1180, 617] on button "Buscar" at bounding box center [1143, 635] width 191 height 38
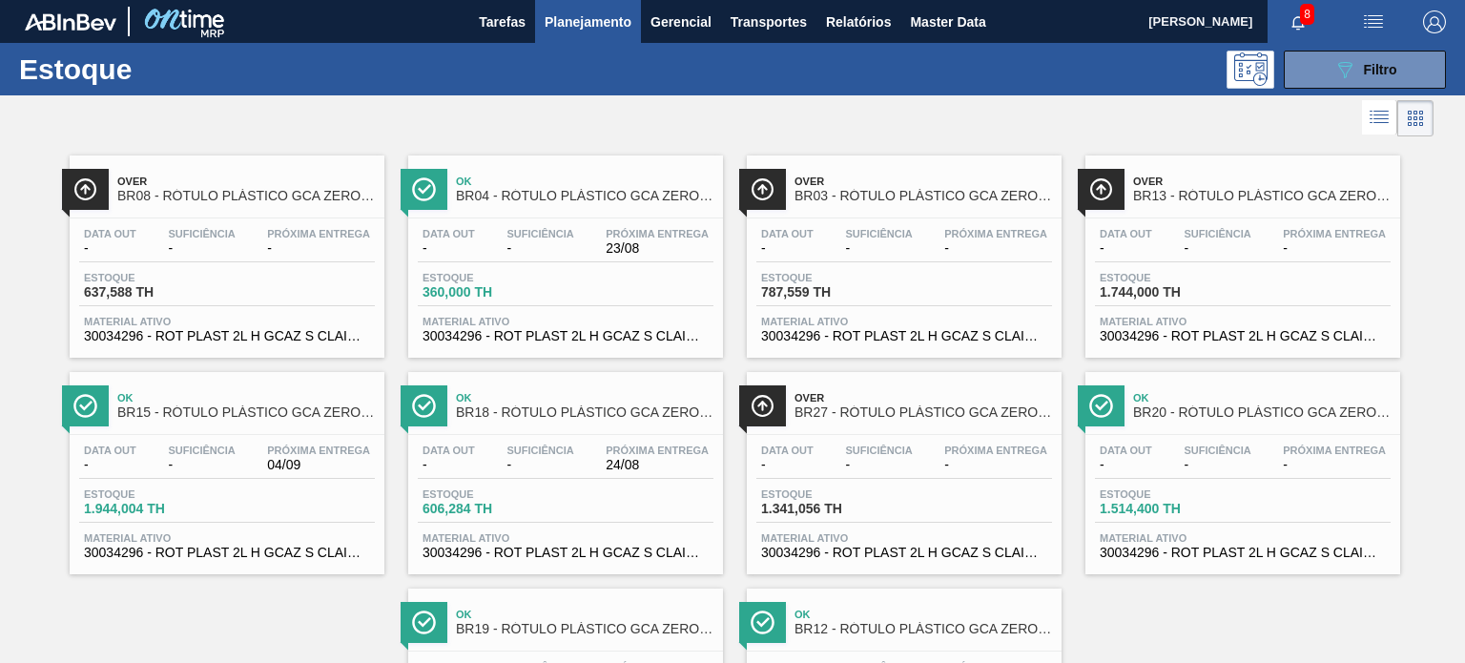
drag, startPoint x: 1312, startPoint y: 73, endPoint x: 1308, endPoint y: 180, distance: 106.9
click at [1312, 72] on button "089F7B8B-B2A5-4AFE-B5C0-19BA573D28AC Filtro" at bounding box center [1365, 70] width 162 height 38
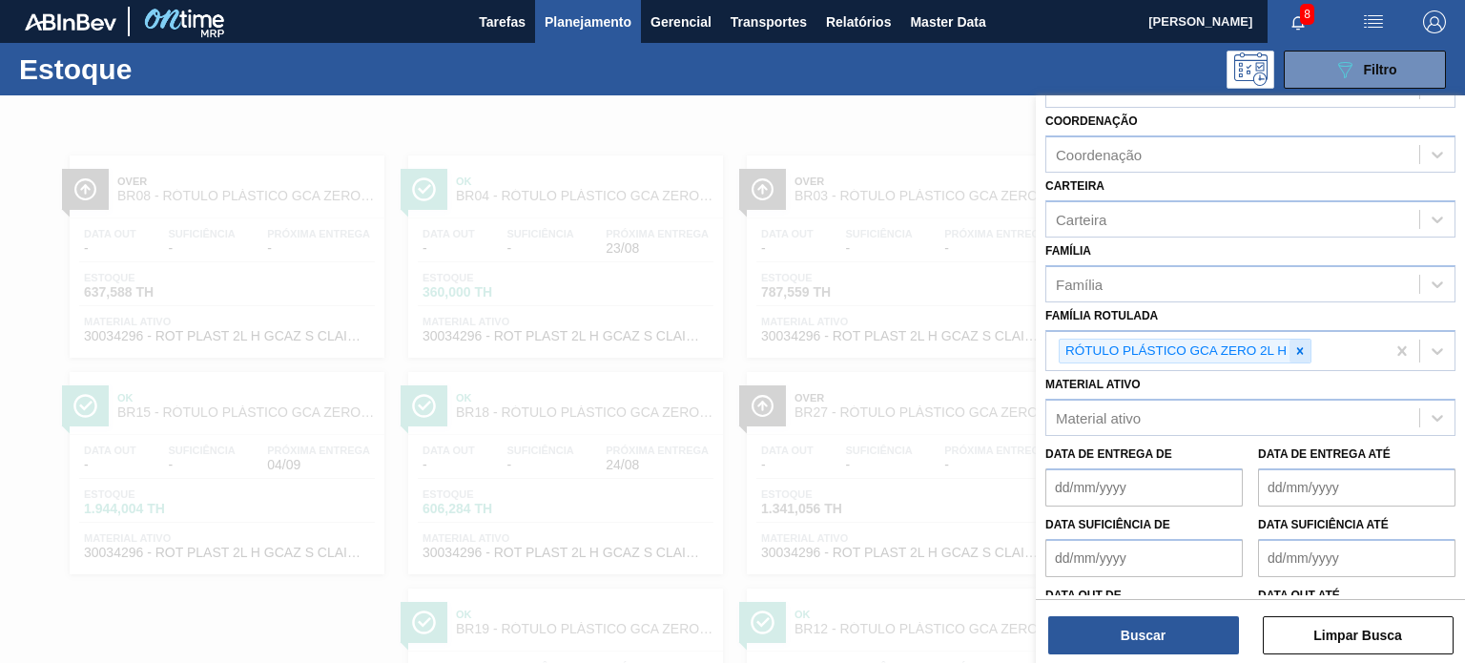
click at [1295, 344] on icon at bounding box center [1299, 350] width 13 height 13
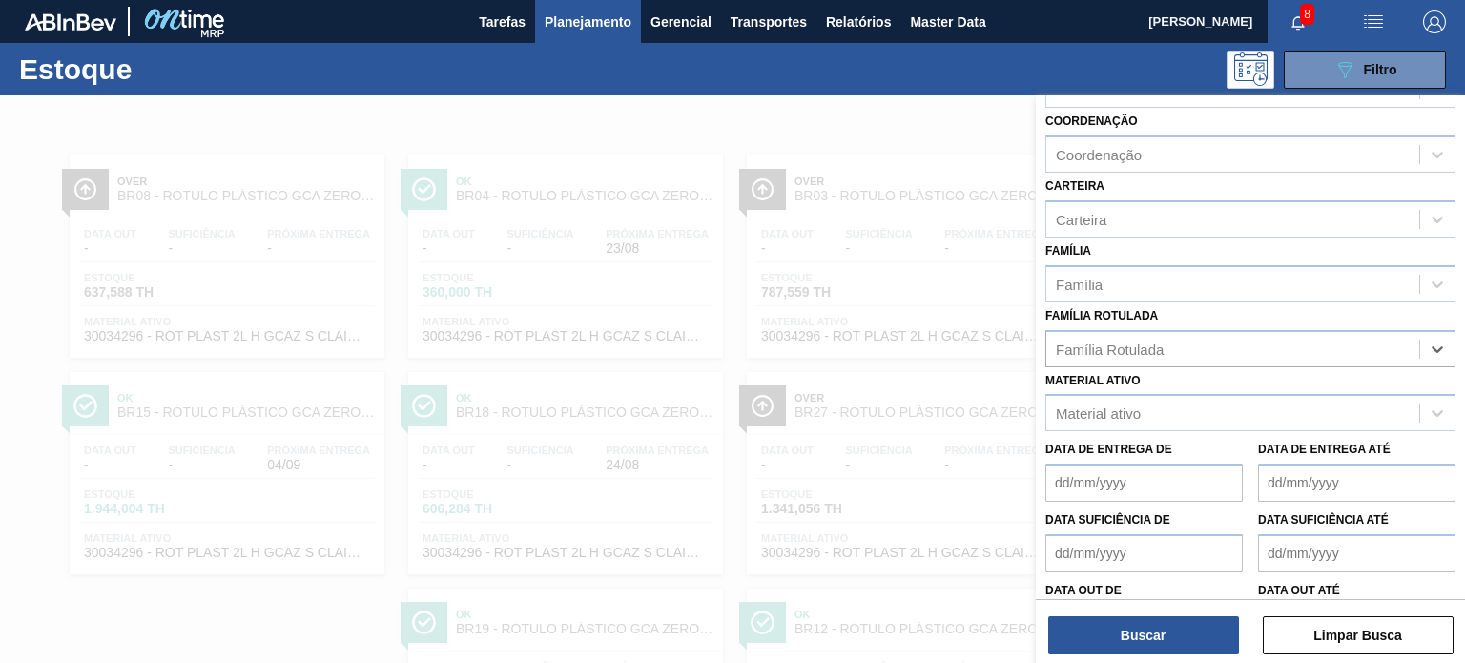
paste Rotulada "RÓTULO PLÁSTICO GCA 200ML H"
type Rotulada "RÓTULO PLÁSTICO GCA 200ML H"
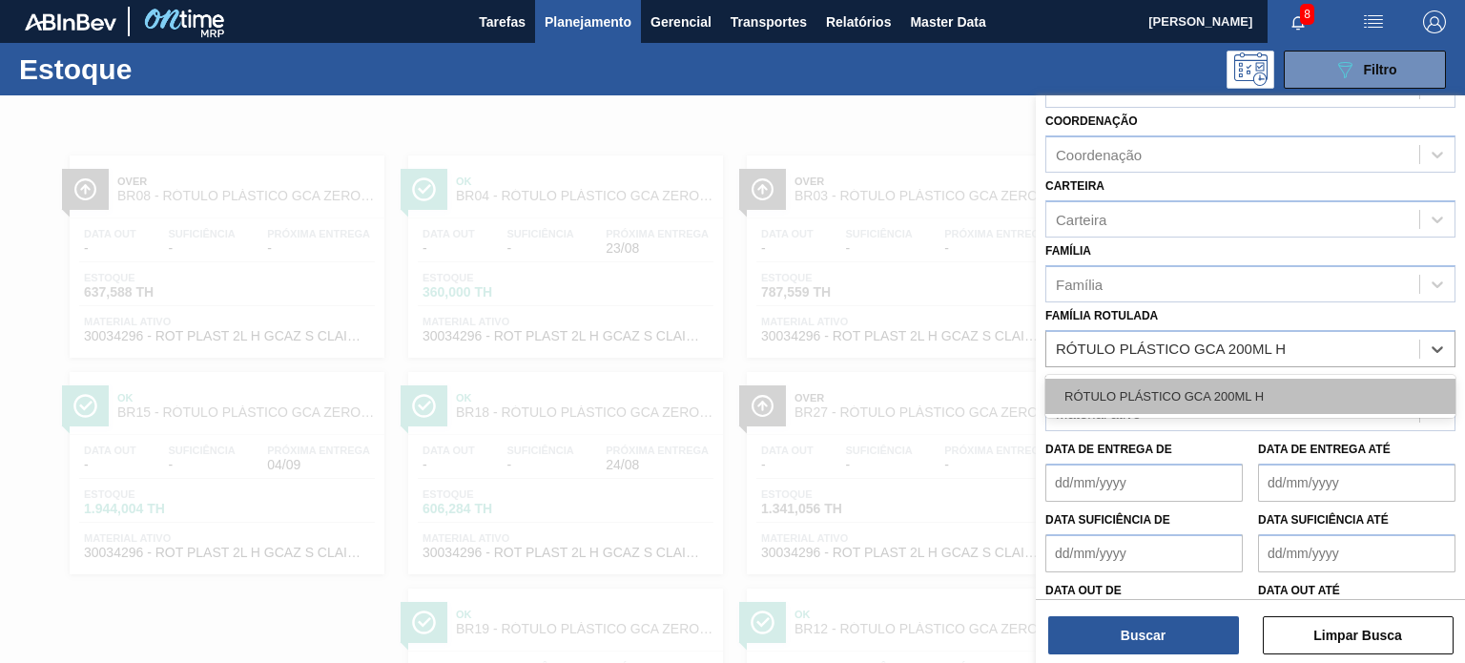
click at [1224, 382] on div "RÓTULO PLÁSTICO GCA 200ML H" at bounding box center [1250, 396] width 410 height 35
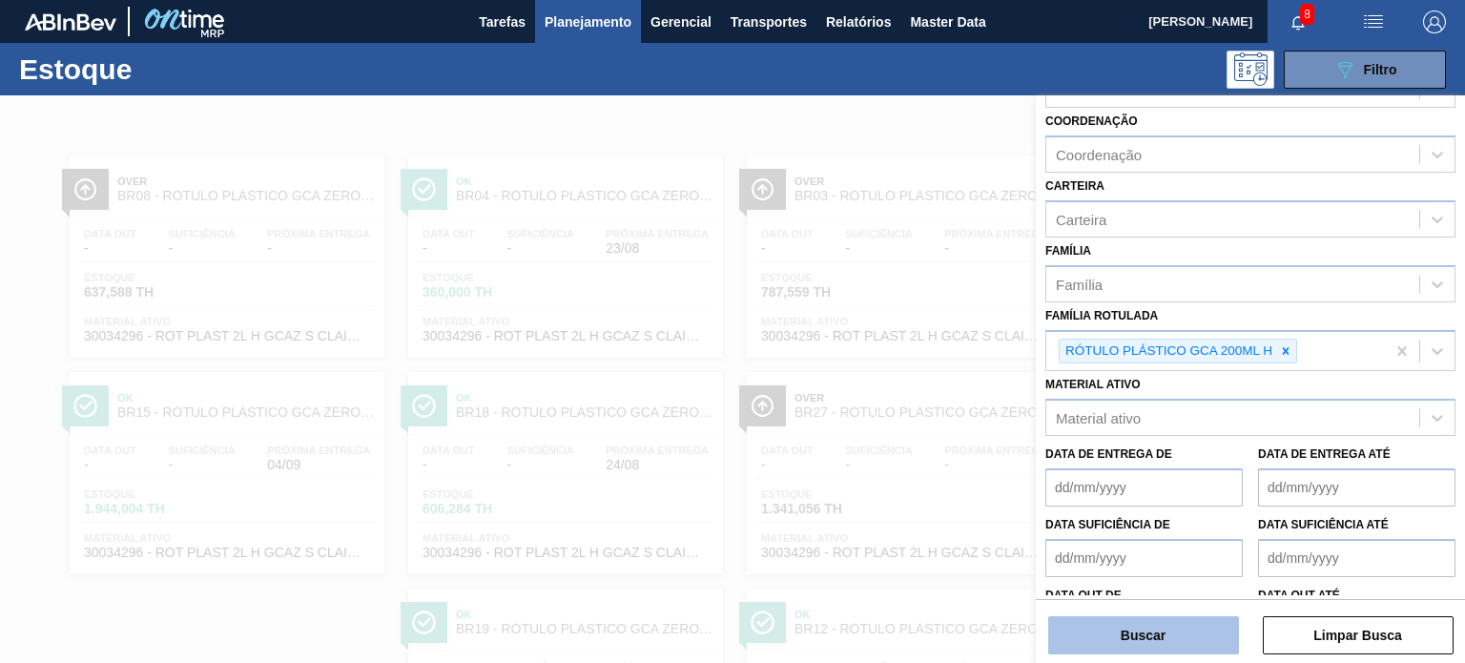
click at [1181, 624] on button "Buscar" at bounding box center [1143, 635] width 191 height 38
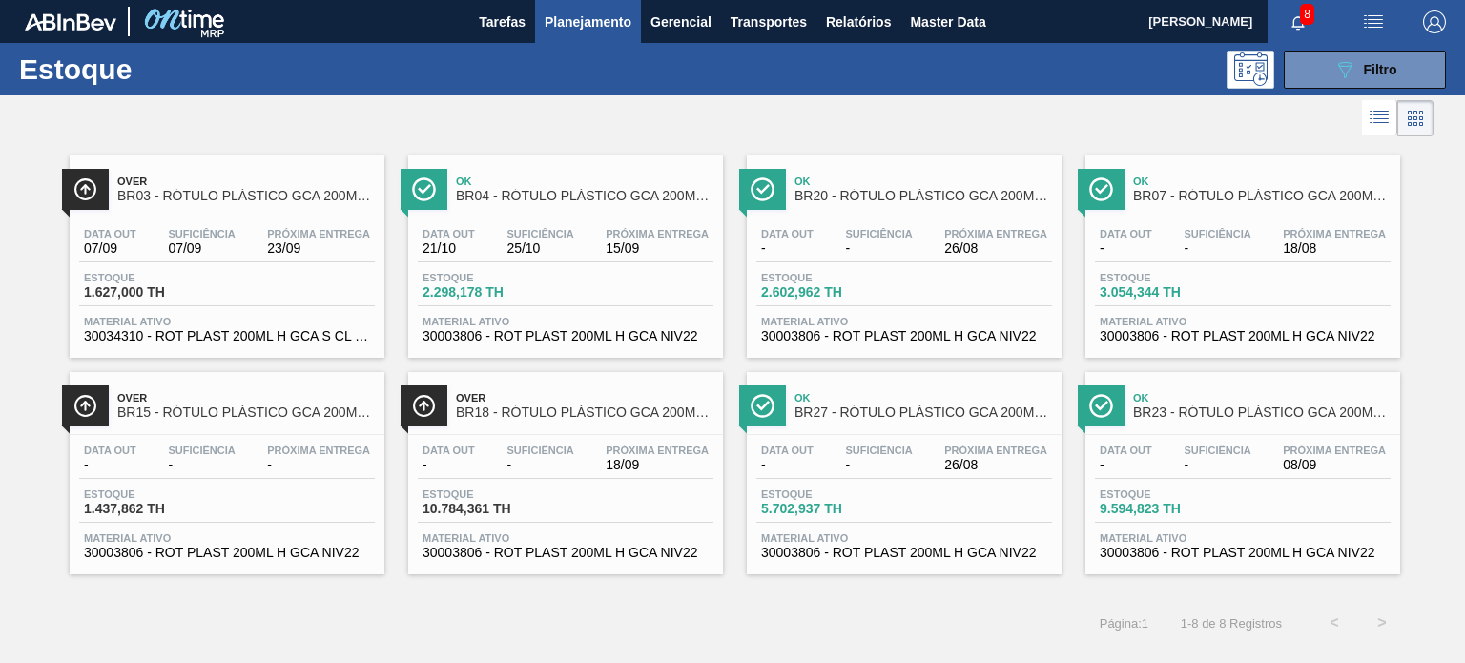
click at [1344, 89] on div "Estoque 089F7B8B-B2A5-4AFE-B5C0-19BA573D28AC Filtro" at bounding box center [732, 69] width 1465 height 52
click at [1339, 91] on div "Estoque 089F7B8B-B2A5-4AFE-B5C0-19BA573D28AC Filtro" at bounding box center [732, 69] width 1465 height 52
click at [1322, 68] on button "089F7B8B-B2A5-4AFE-B5C0-19BA573D28AC Filtro" at bounding box center [1365, 70] width 162 height 38
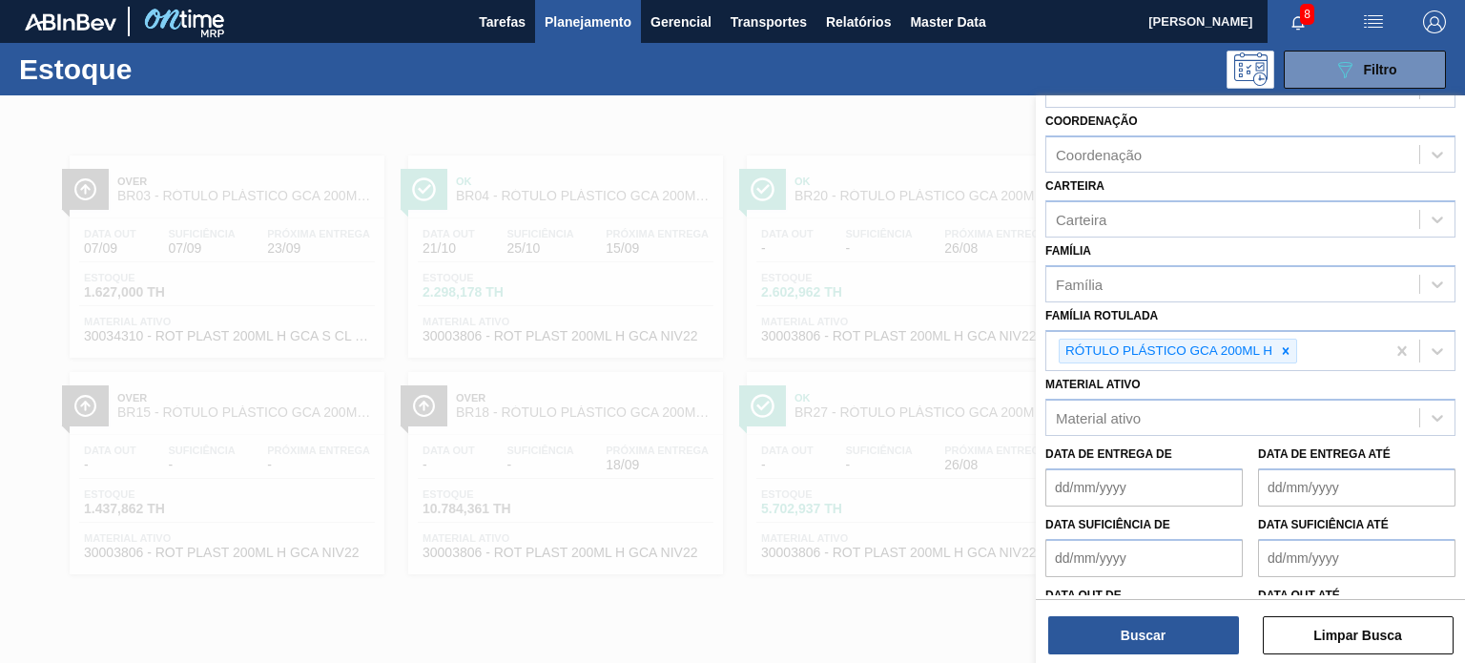
click at [1288, 346] on icon at bounding box center [1285, 350] width 13 height 13
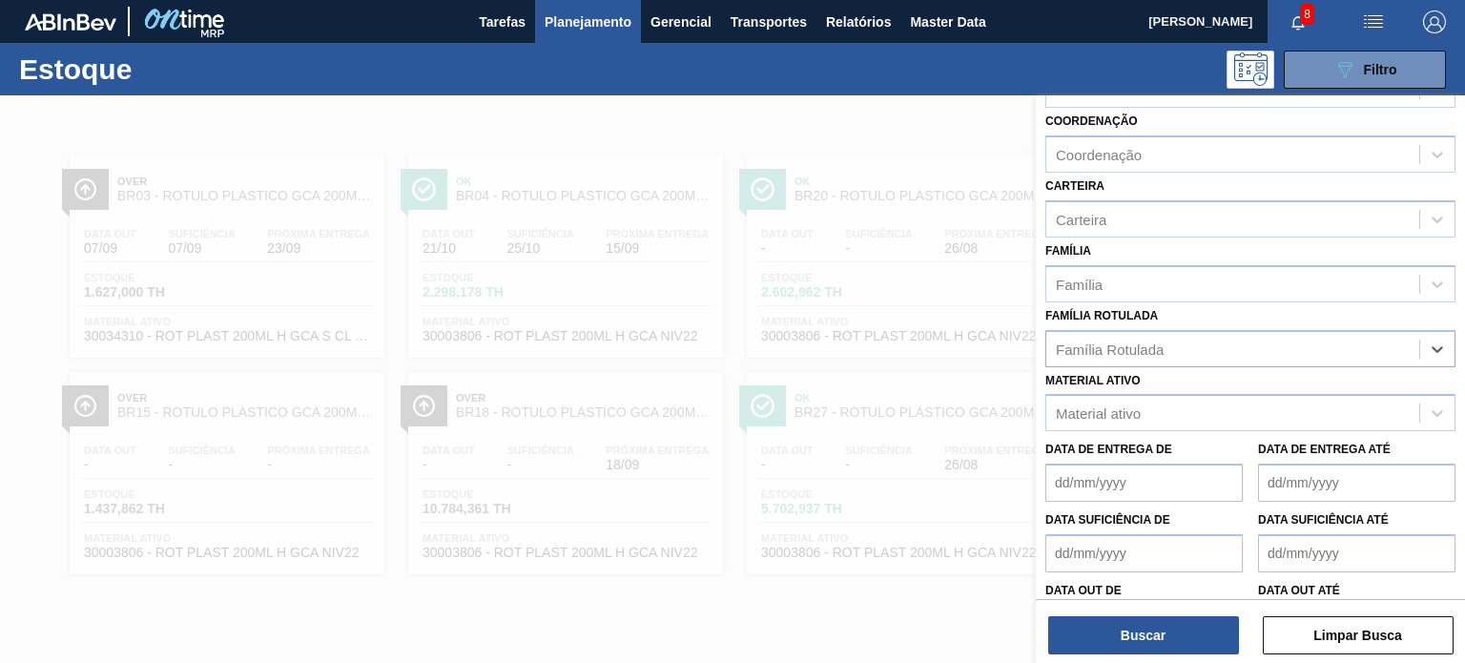
paste Rotulada "RÓTULO PLÁSTICO GCA ZERO 200ML H"
type Rotulada "RÓTULO PLÁSTICO GCA ZERO 200ML H"
click at [1225, 388] on div "RÓTULO PLÁSTICO GCA ZERO 200ML H" at bounding box center [1250, 396] width 410 height 35
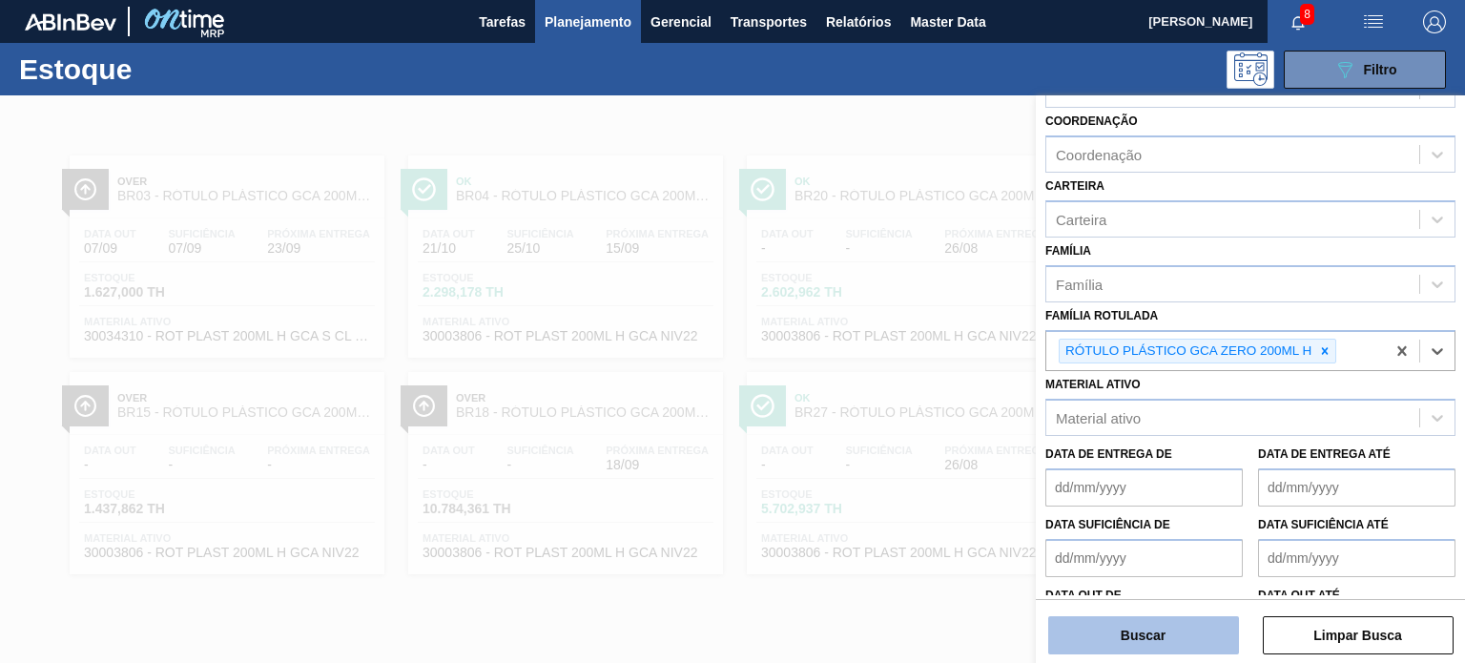
click at [1189, 621] on button "Buscar" at bounding box center [1143, 635] width 191 height 38
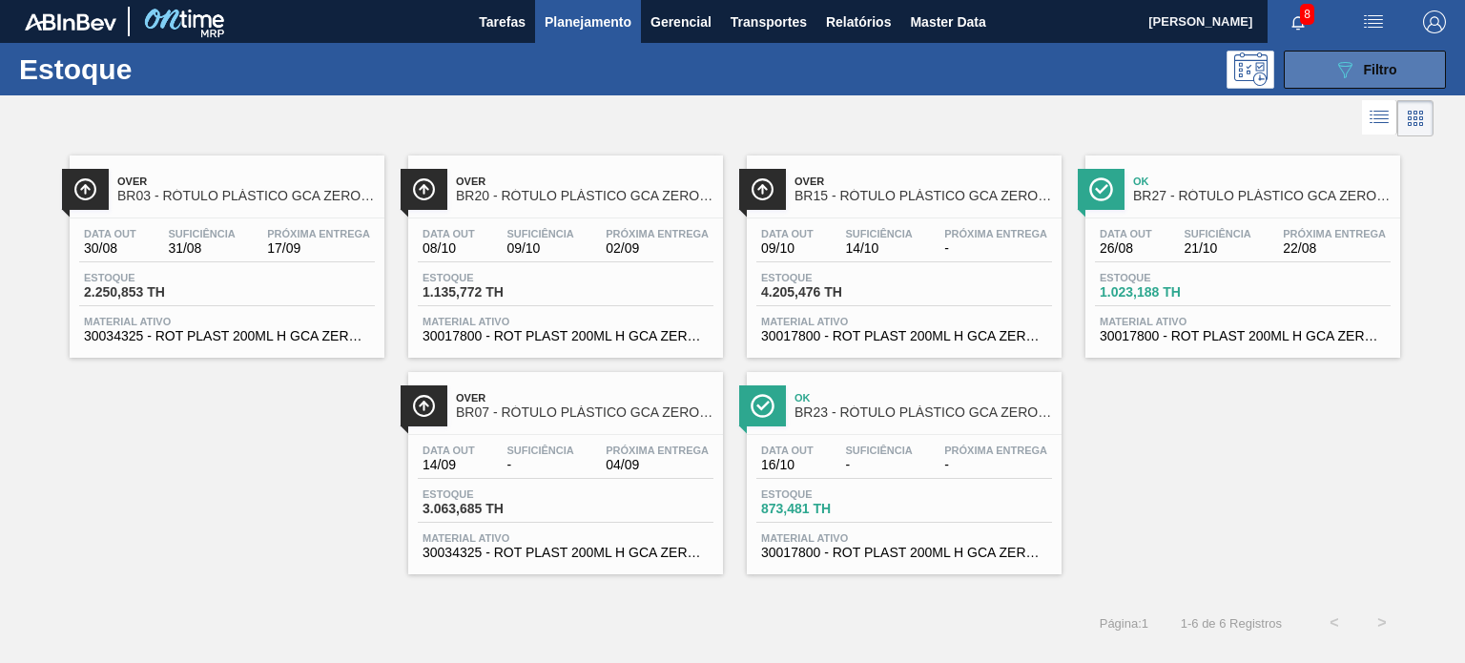
click at [1377, 73] on span "Filtro" at bounding box center [1380, 69] width 33 height 15
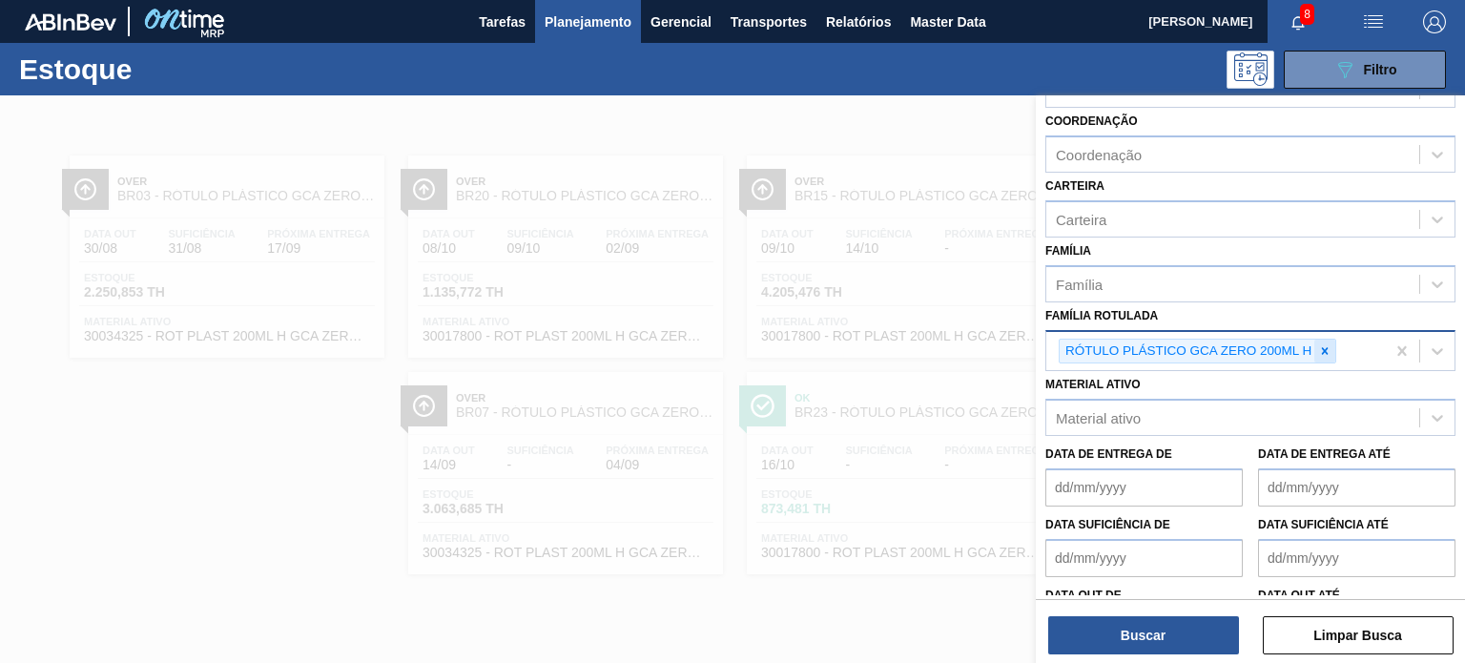
click at [1324, 354] on div at bounding box center [1324, 352] width 21 height 24
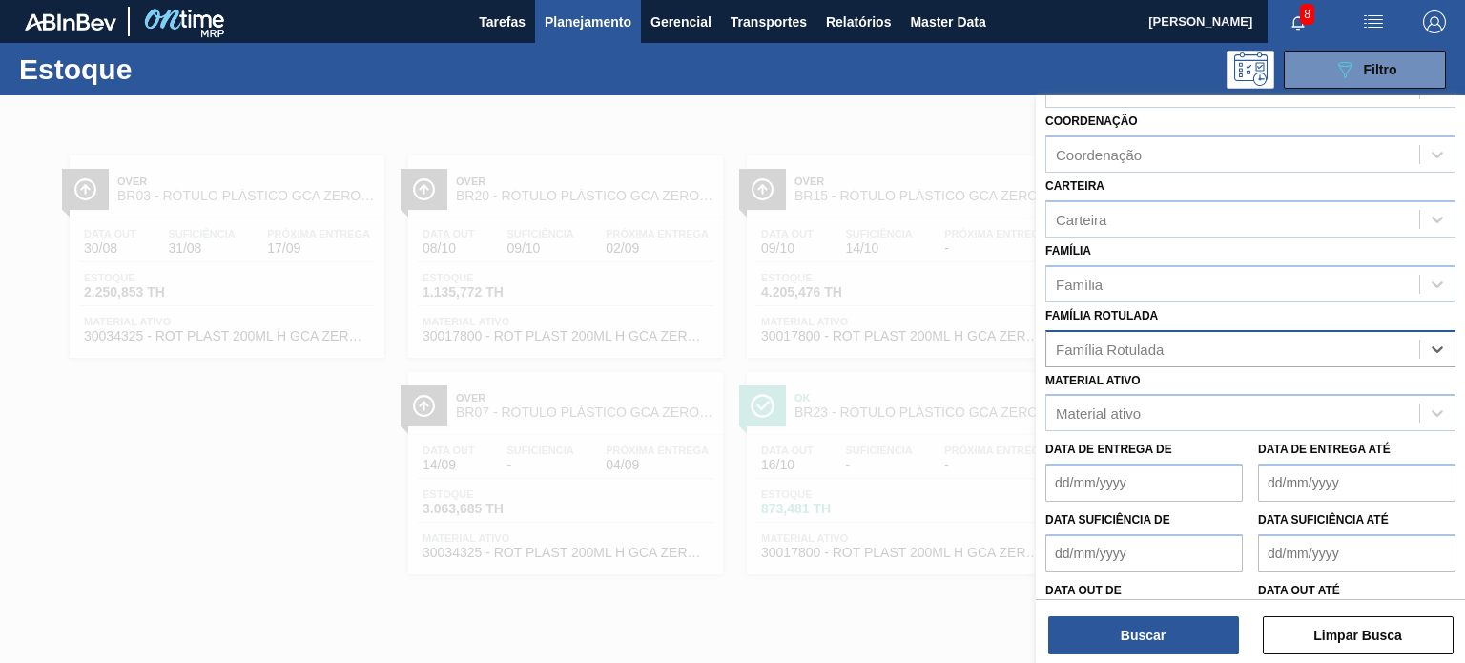
paste Rotulada "RÓTULO PLÁSTICO 2L PC SUFRAMA AH"
type Rotulada "RÓTULO PLÁSTICO 2L PC SUFRAMA AH"
click at [1229, 394] on div "RÓTULO PLÁSTICO 2L PC SUFRAMA AH" at bounding box center [1250, 396] width 410 height 35
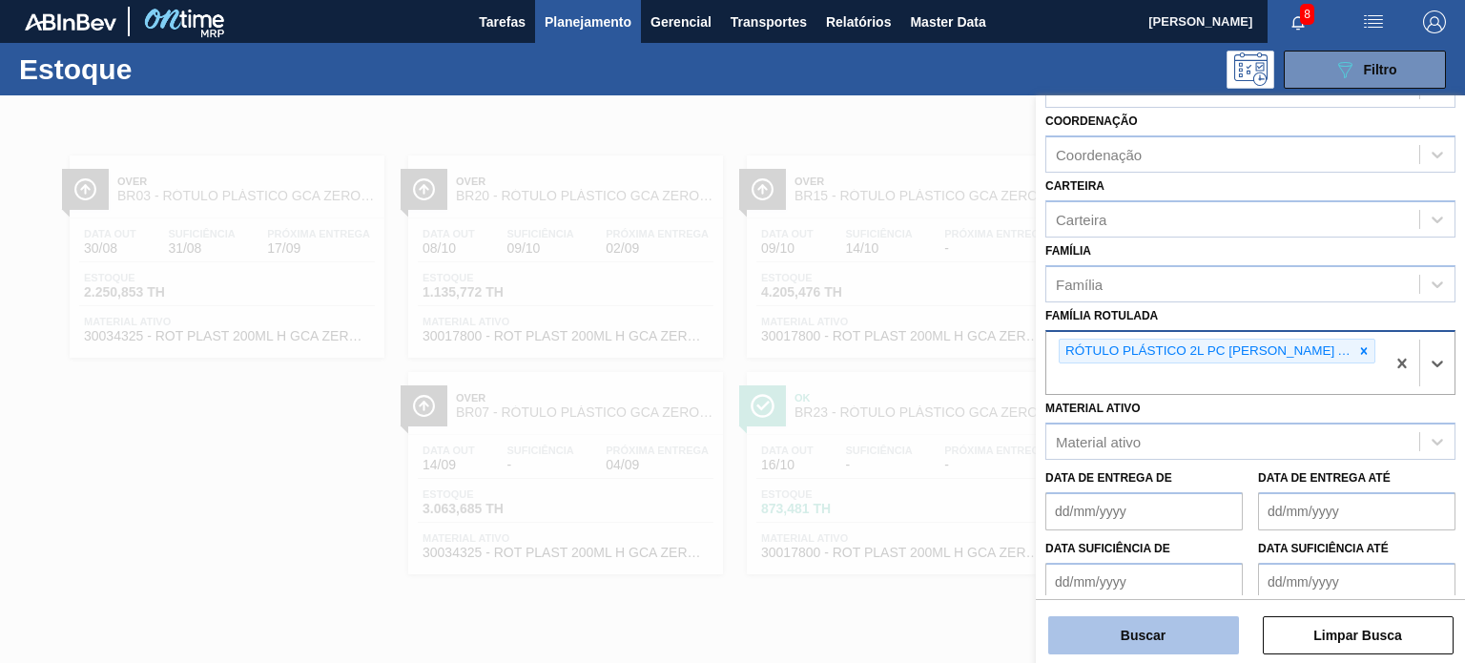
click at [1168, 634] on button "Buscar" at bounding box center [1143, 635] width 191 height 38
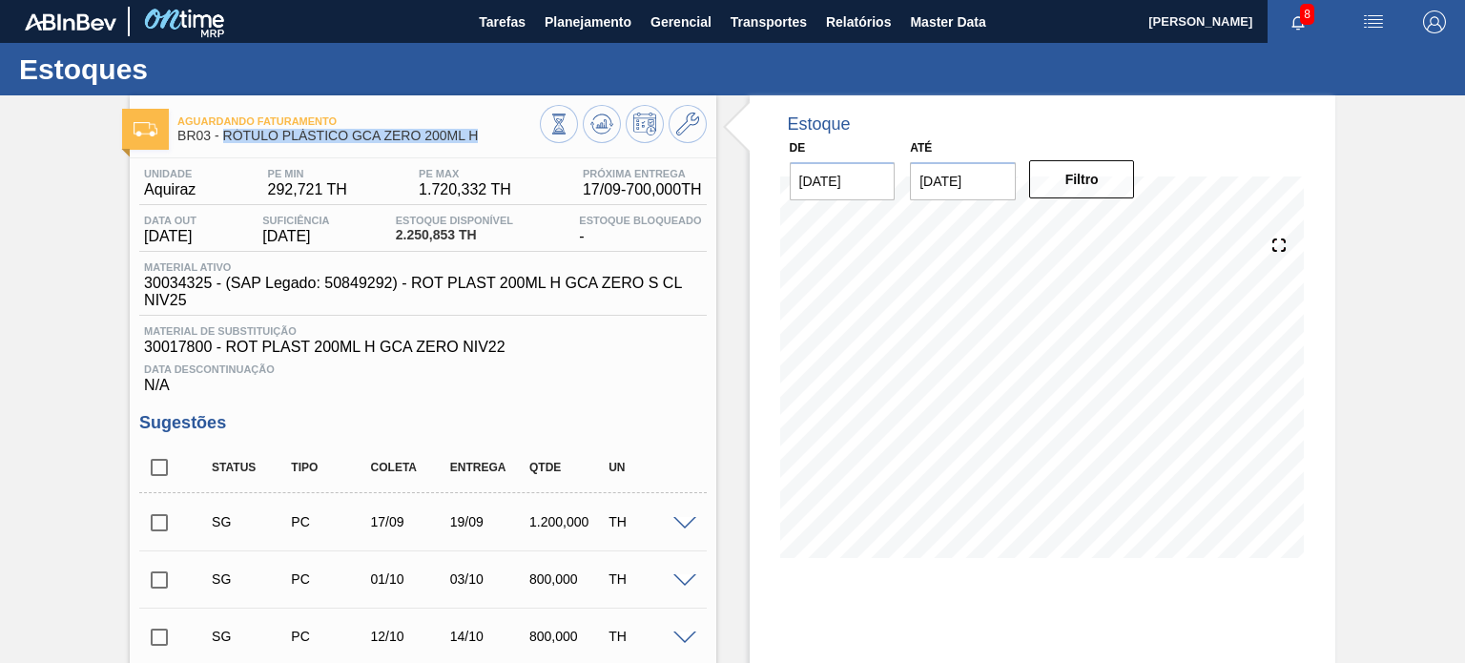
drag, startPoint x: 480, startPoint y: 139, endPoint x: 224, endPoint y: 144, distance: 255.7
click at [224, 144] on div "Aguardando Faturamento BR03 - RÓTULO PLÁSTICO GCA ZERO 200ML H" at bounding box center [358, 129] width 362 height 43
copy span "RÓTULO PLÁSTICO GCA ZERO 200ML H"
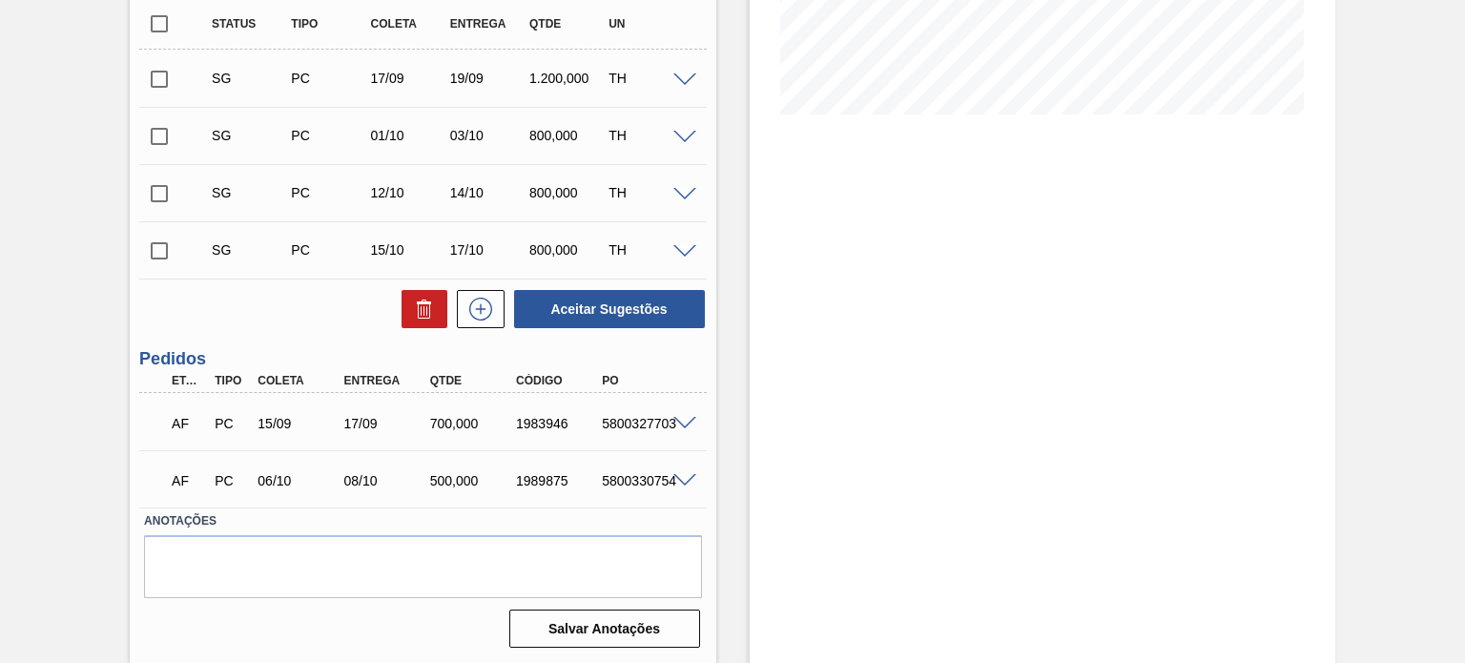
scroll to position [444, 0]
click at [550, 424] on div "1983946" at bounding box center [558, 422] width 94 height 15
click at [552, 425] on div "1983946" at bounding box center [558, 422] width 94 height 15
copy div "1983946"
click at [519, 421] on div "1983946" at bounding box center [558, 422] width 94 height 15
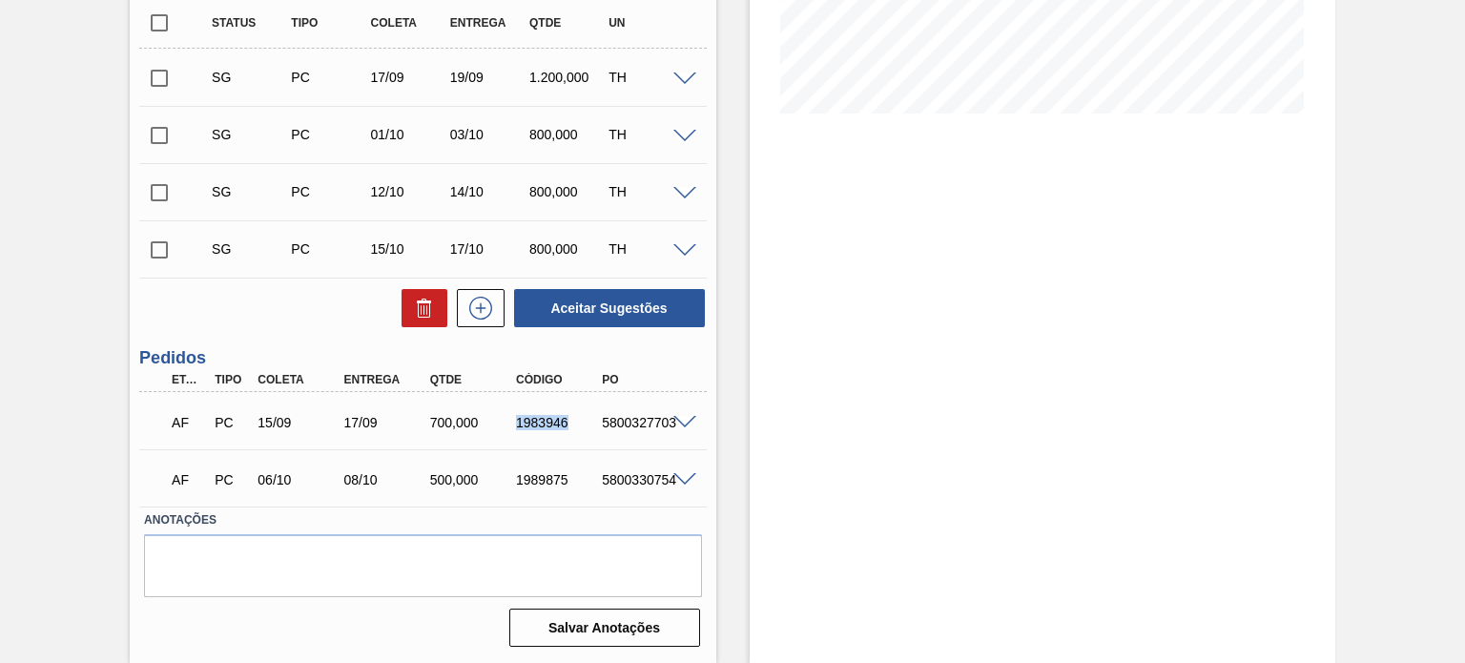
click at [519, 421] on div "1983946" at bounding box center [558, 422] width 94 height 15
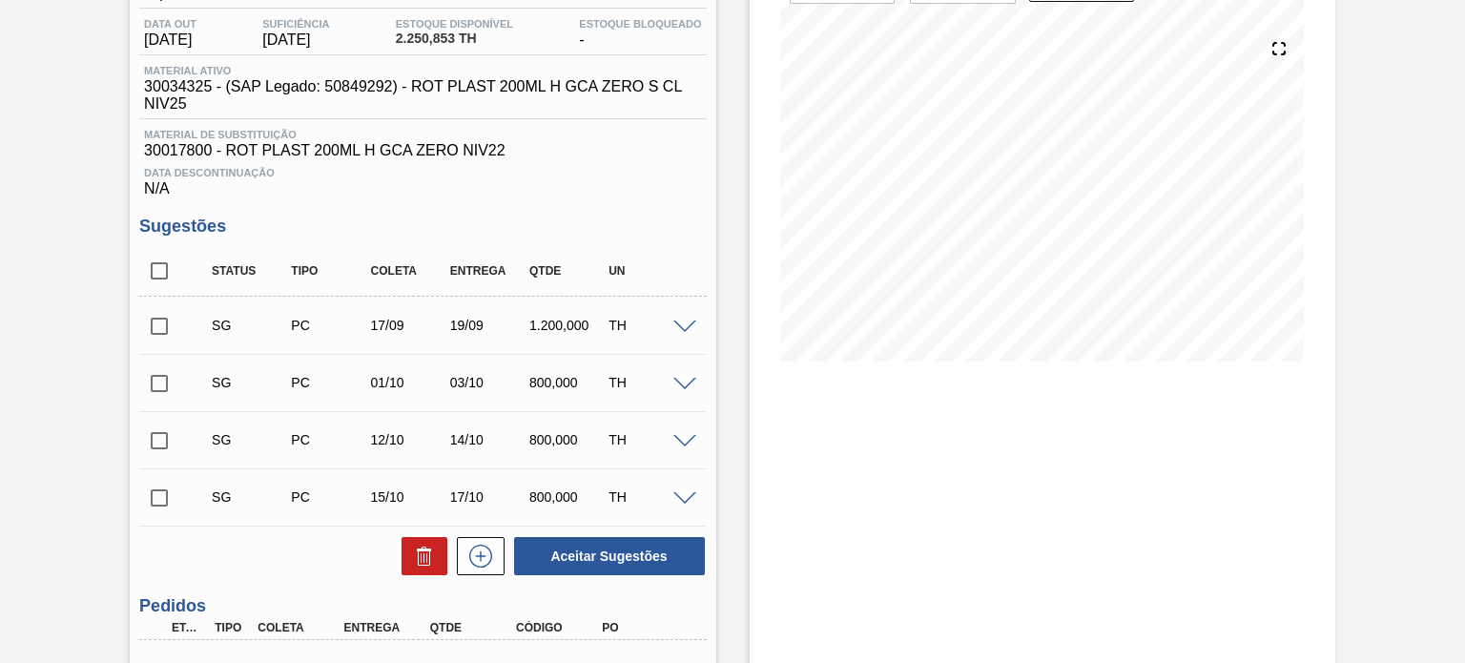
scroll to position [0, 0]
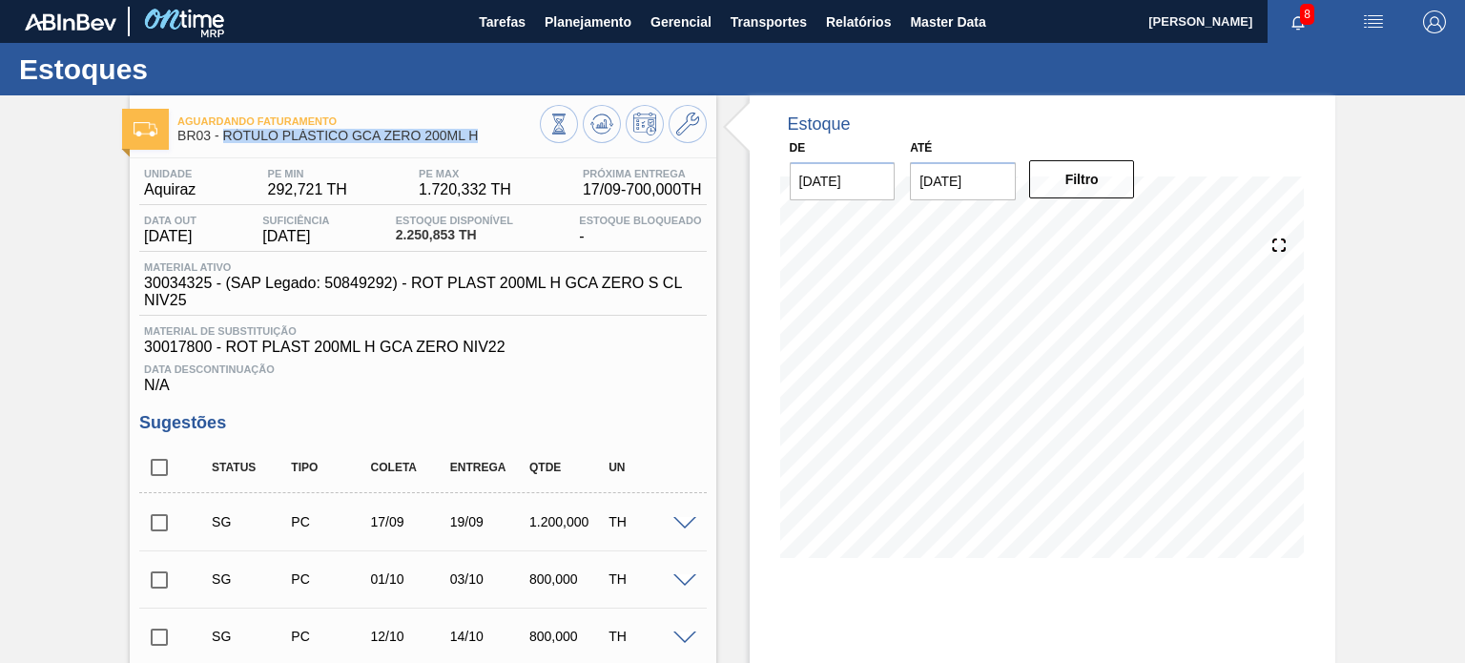
drag, startPoint x: 473, startPoint y: 140, endPoint x: 225, endPoint y: 148, distance: 248.1
click at [225, 148] on div "Aguardando Faturamento BR03 - RÓTULO PLÁSTICO GCA ZERO 200ML H" at bounding box center [358, 129] width 362 height 43
copy span "RÓTULO PLÁSTICO GCA ZERO 200ML H"
click at [1323, 312] on div "Estoque De 18/08/2025 Até 31/01/2026 Filtro 01/11 Projeção de Estoque 650.869 N…" at bounding box center [1043, 340] width 586 height 491
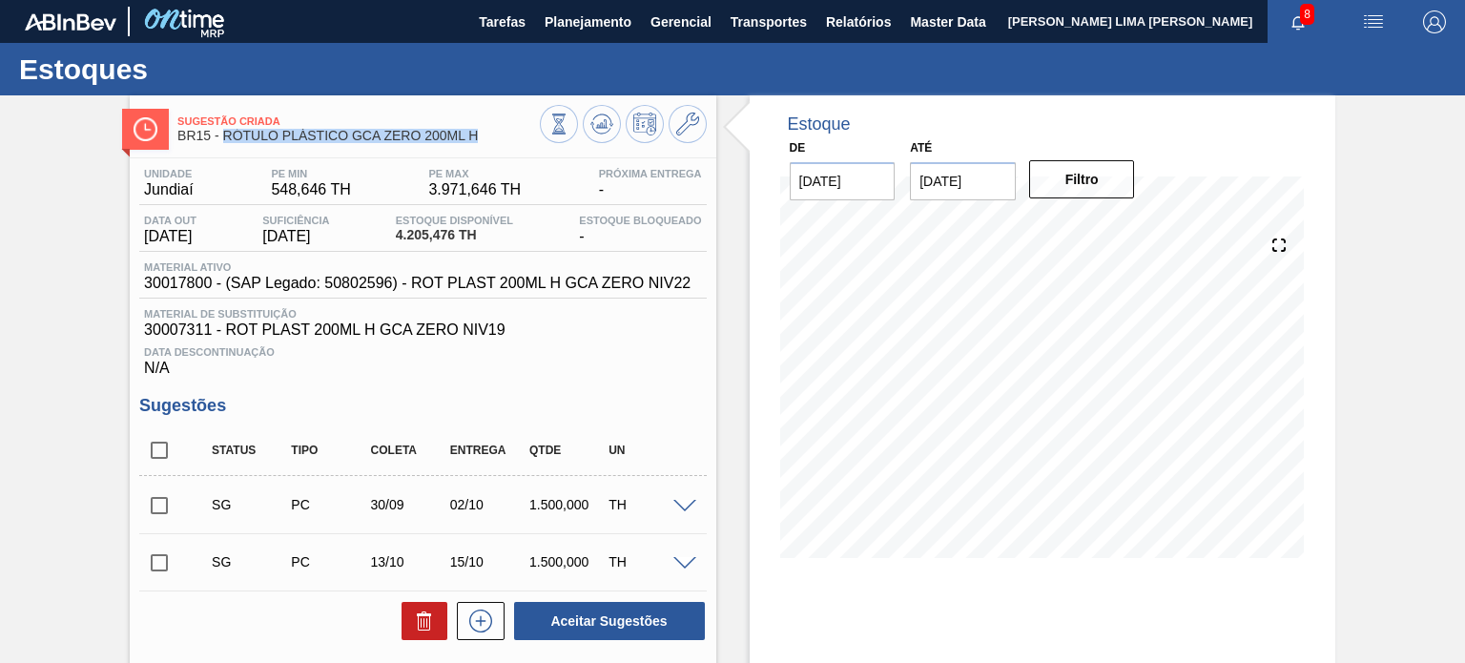
drag, startPoint x: 482, startPoint y: 139, endPoint x: 223, endPoint y: 136, distance: 258.5
click at [223, 136] on span "BR15 - RÓTULO PLÁSTICO GCA ZERO 200ML H" at bounding box center [358, 136] width 362 height 14
copy span "RÓTULO PLÁSTICO GCA ZERO 200ML H"
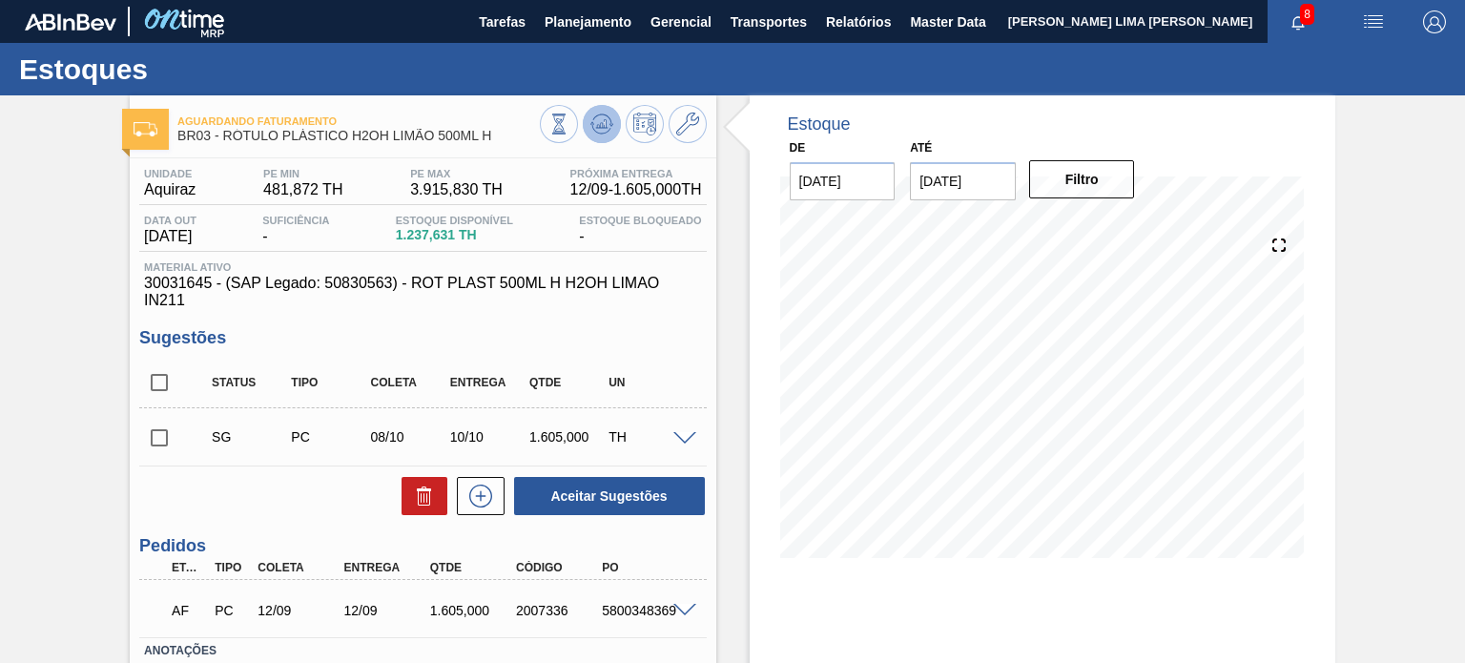
click at [607, 110] on button at bounding box center [602, 124] width 38 height 38
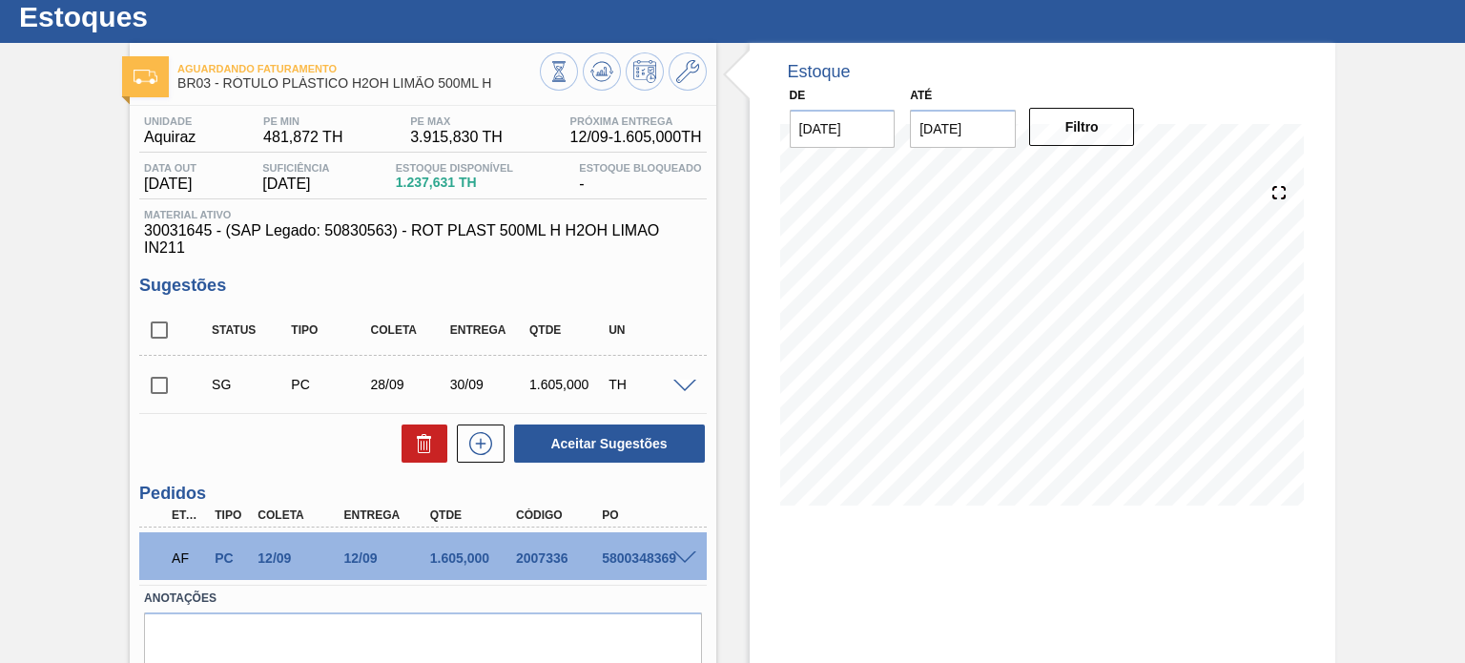
scroll to position [156, 0]
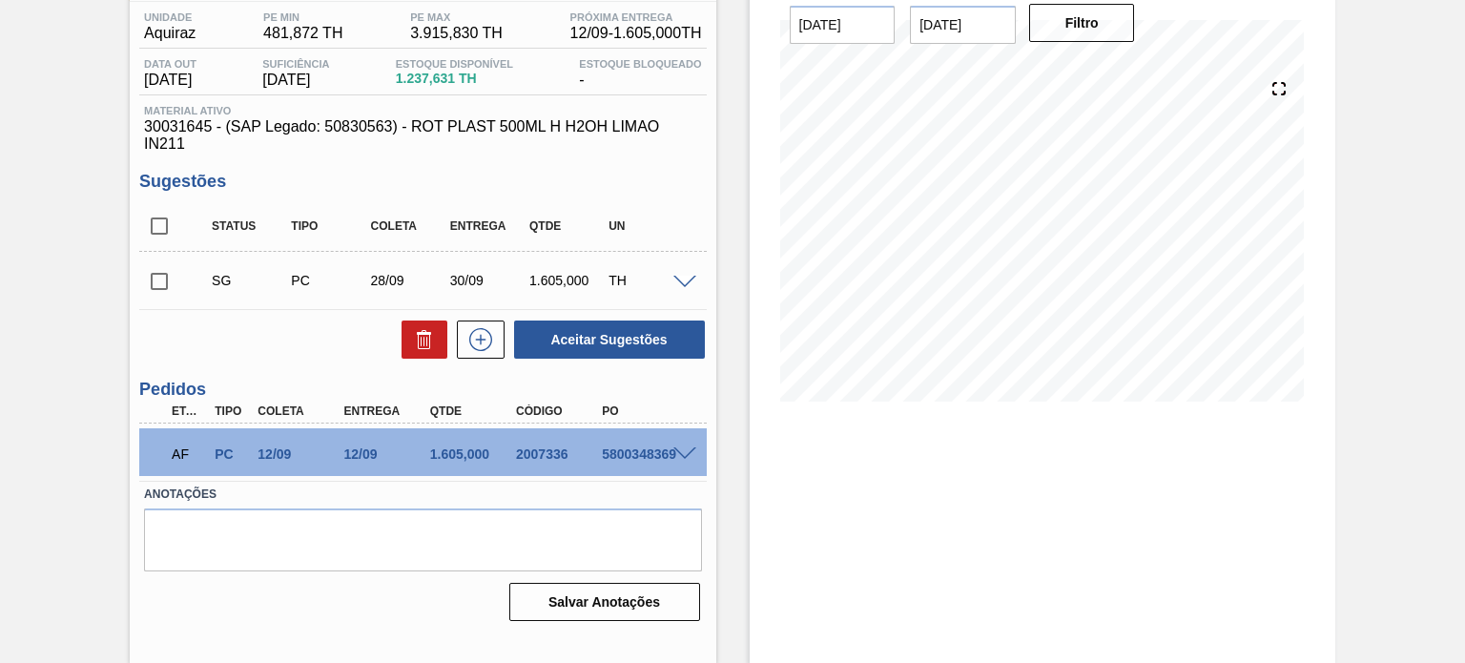
click at [166, 292] on input "checkbox" at bounding box center [159, 281] width 40 height 40
click at [602, 323] on button "Aceitar Sugestões" at bounding box center [609, 339] width 191 height 38
checkbox input "false"
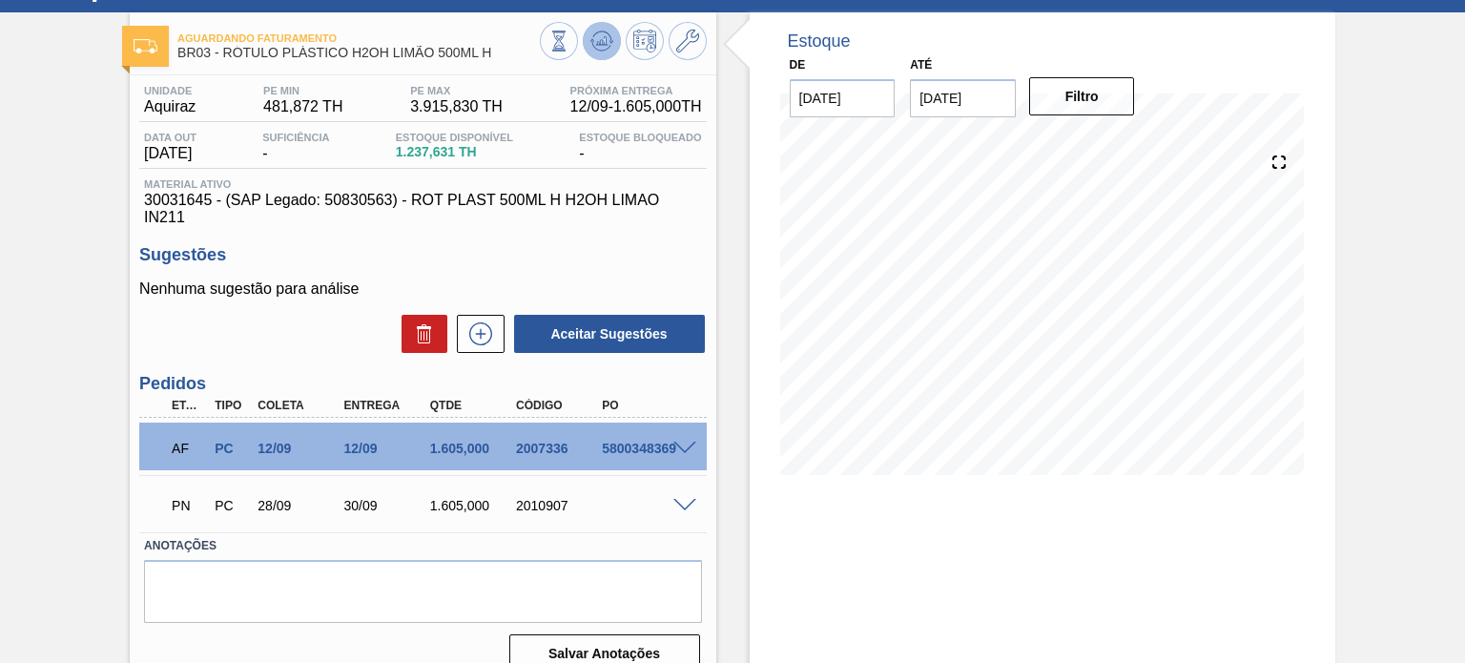
scroll to position [0, 0]
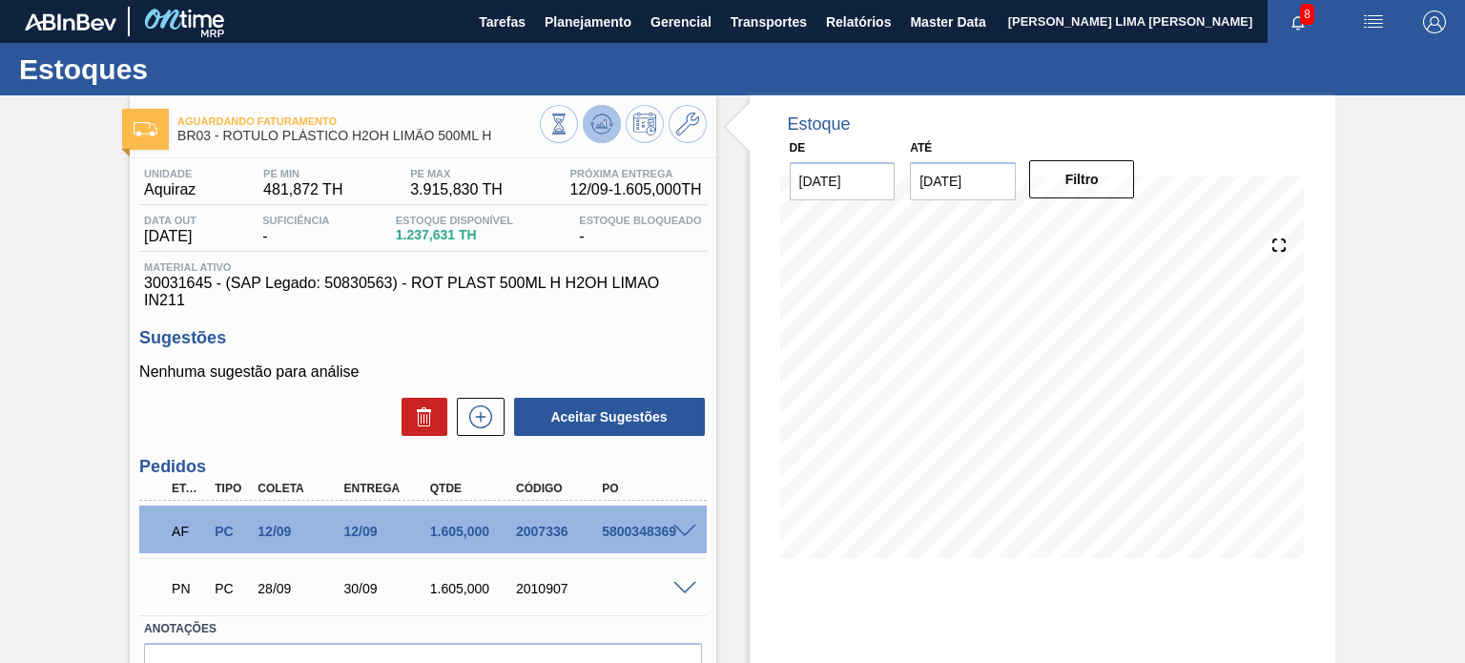
click at [585, 124] on button at bounding box center [602, 124] width 38 height 38
click at [512, 598] on div "PN PC 28/09 30/09 1.605,000 2010907" at bounding box center [417, 587] width 516 height 38
copy div "2010907"
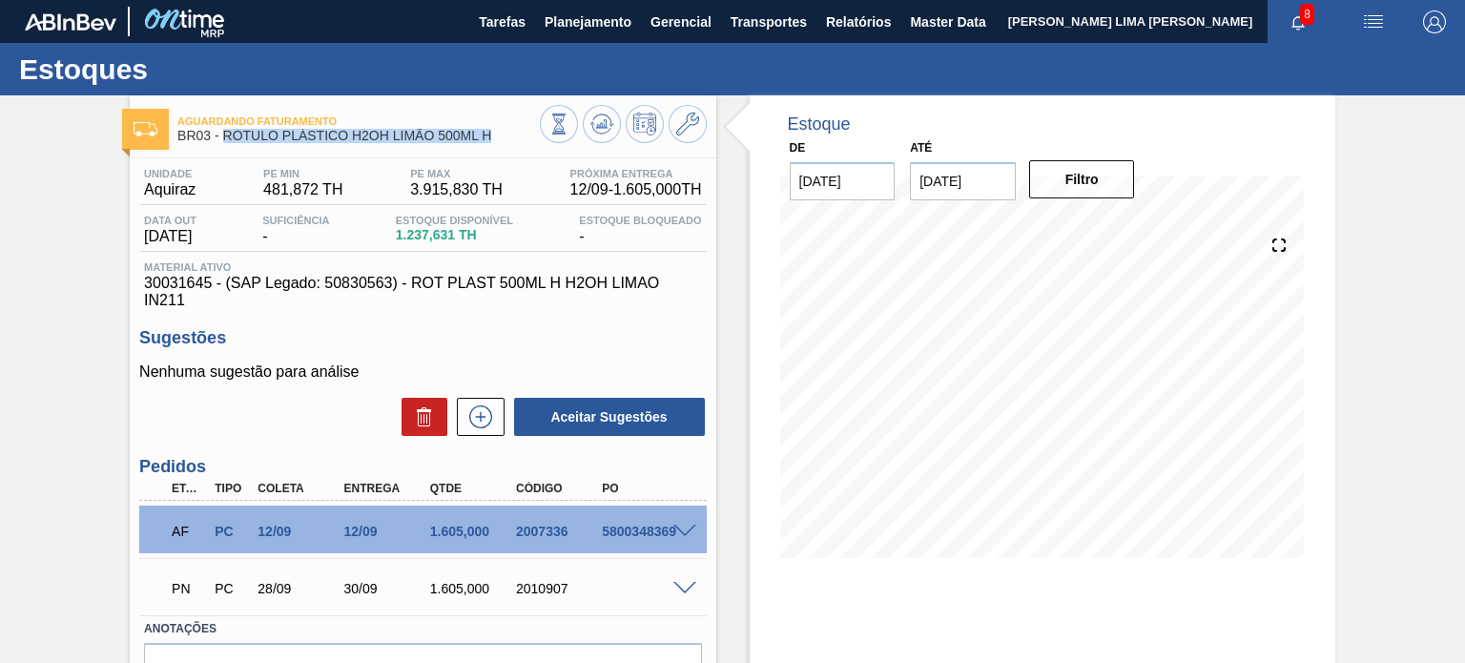
drag, startPoint x: 498, startPoint y: 137, endPoint x: 223, endPoint y: 140, distance: 274.7
click at [223, 140] on span "BR03 - RÓTULO PLÁSTICO H2OH LIMÃO 500ML H" at bounding box center [358, 136] width 362 height 14
copy span "RÓTULO PLÁSTICO H2OH LIMÃO 500ML H"
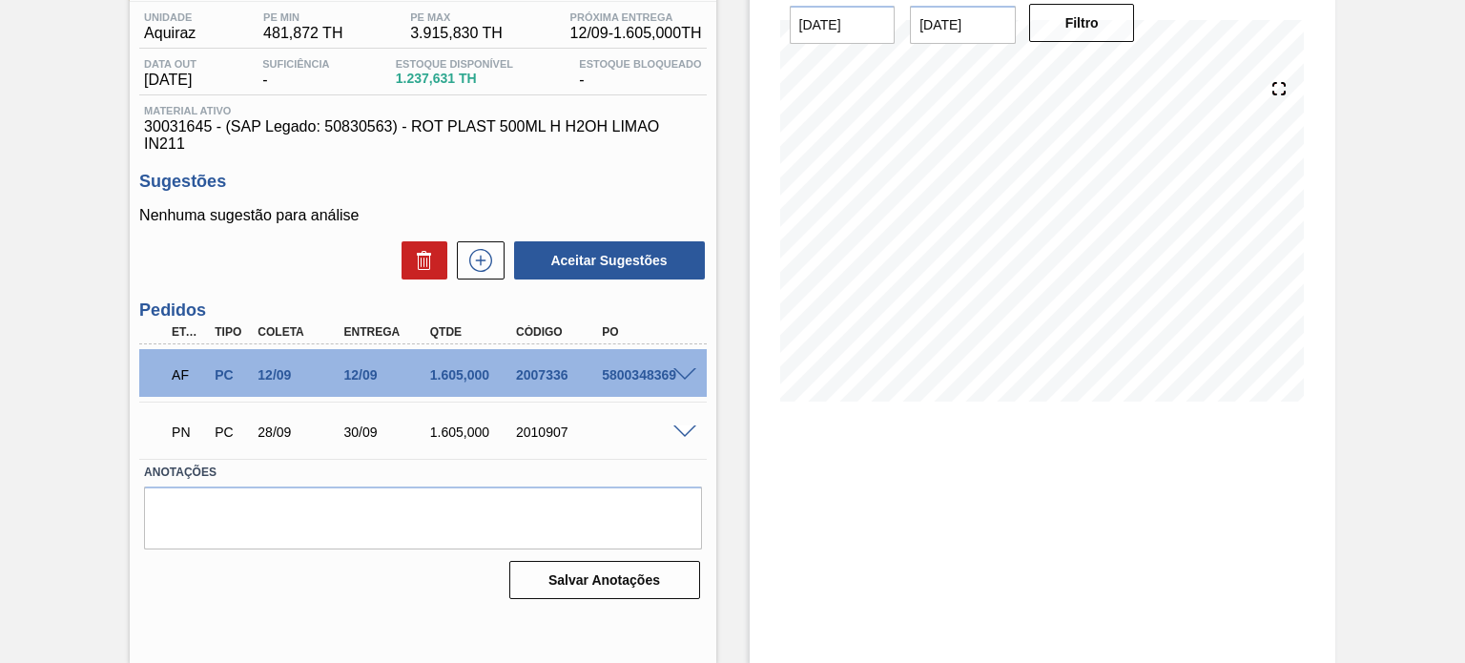
scroll to position [61, 0]
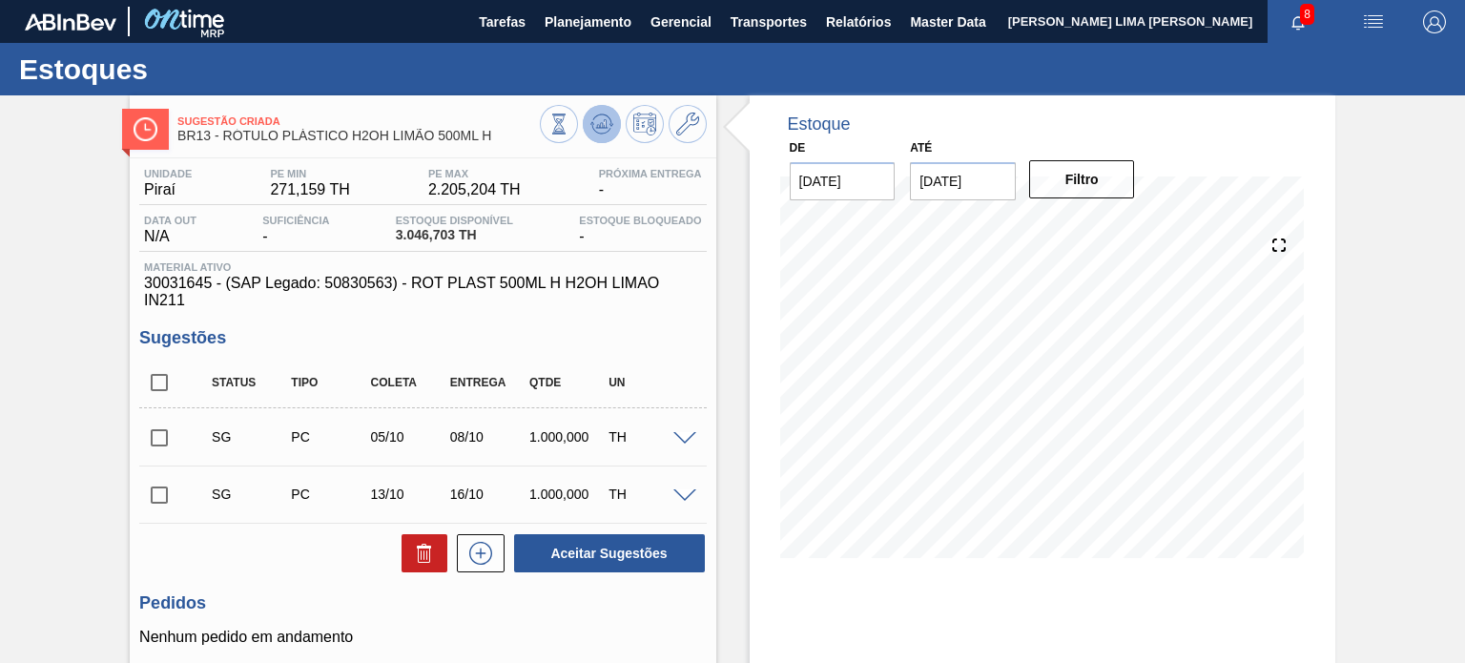
click at [569, 134] on icon at bounding box center [558, 124] width 21 height 21
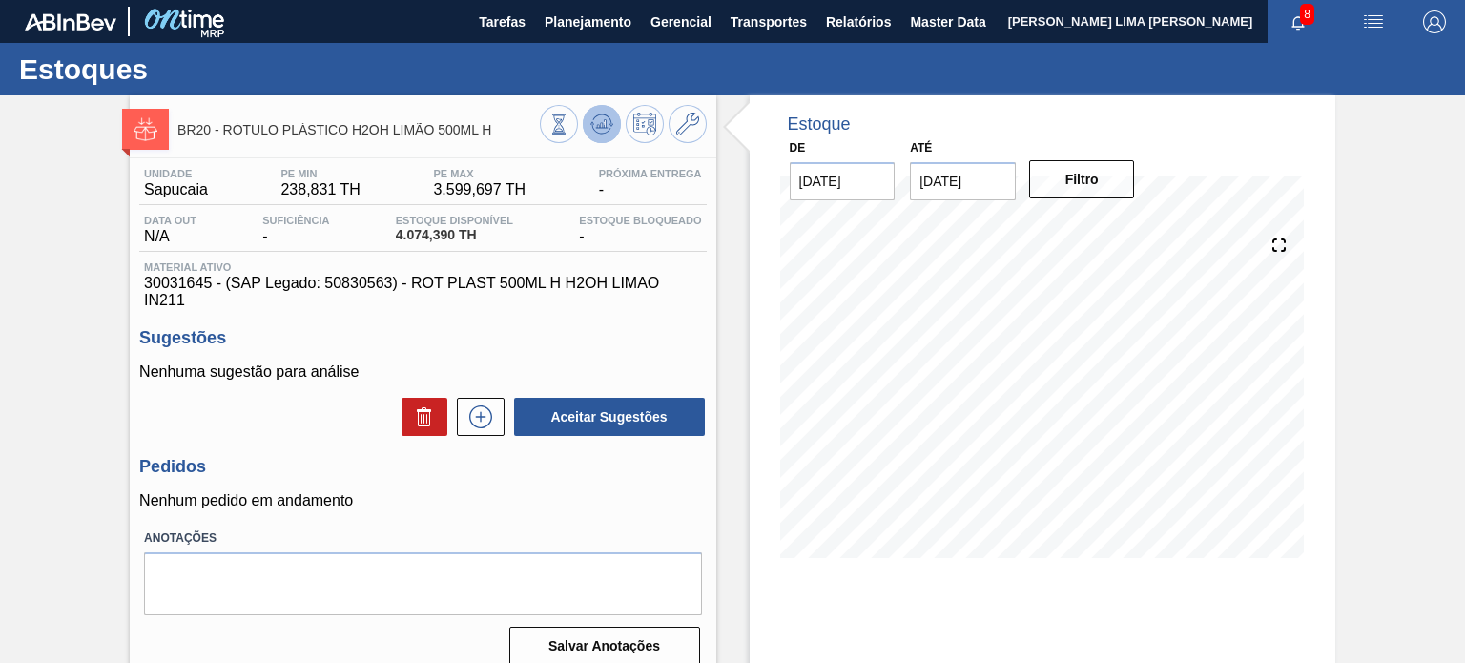
click at [569, 131] on icon at bounding box center [558, 124] width 21 height 21
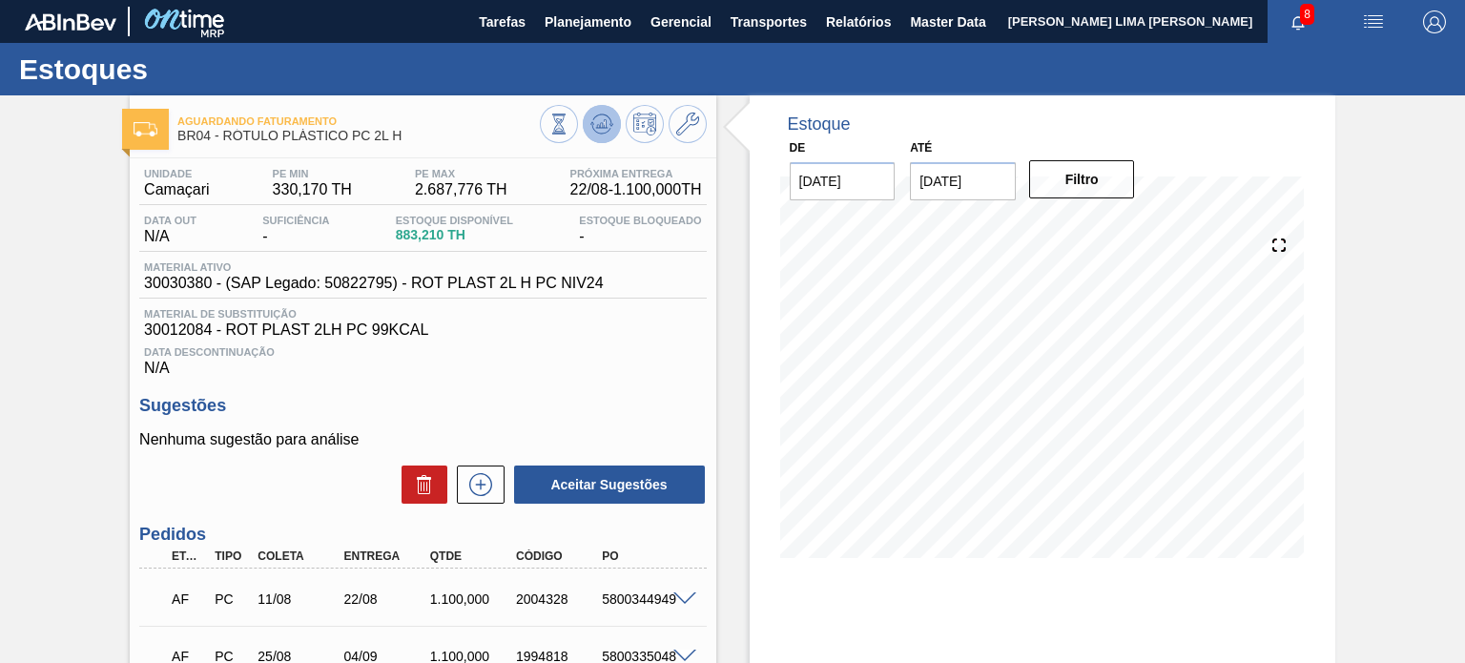
click at [602, 136] on button at bounding box center [602, 124] width 38 height 38
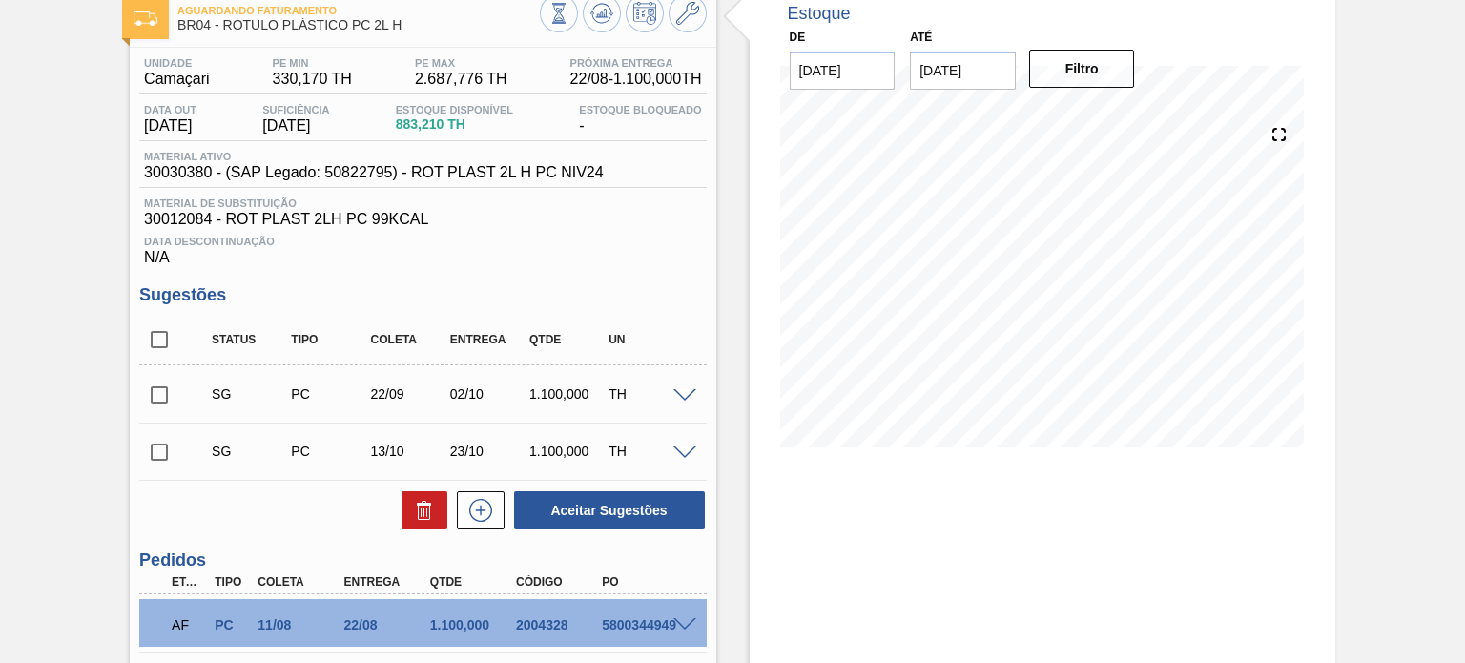
scroll to position [191, 0]
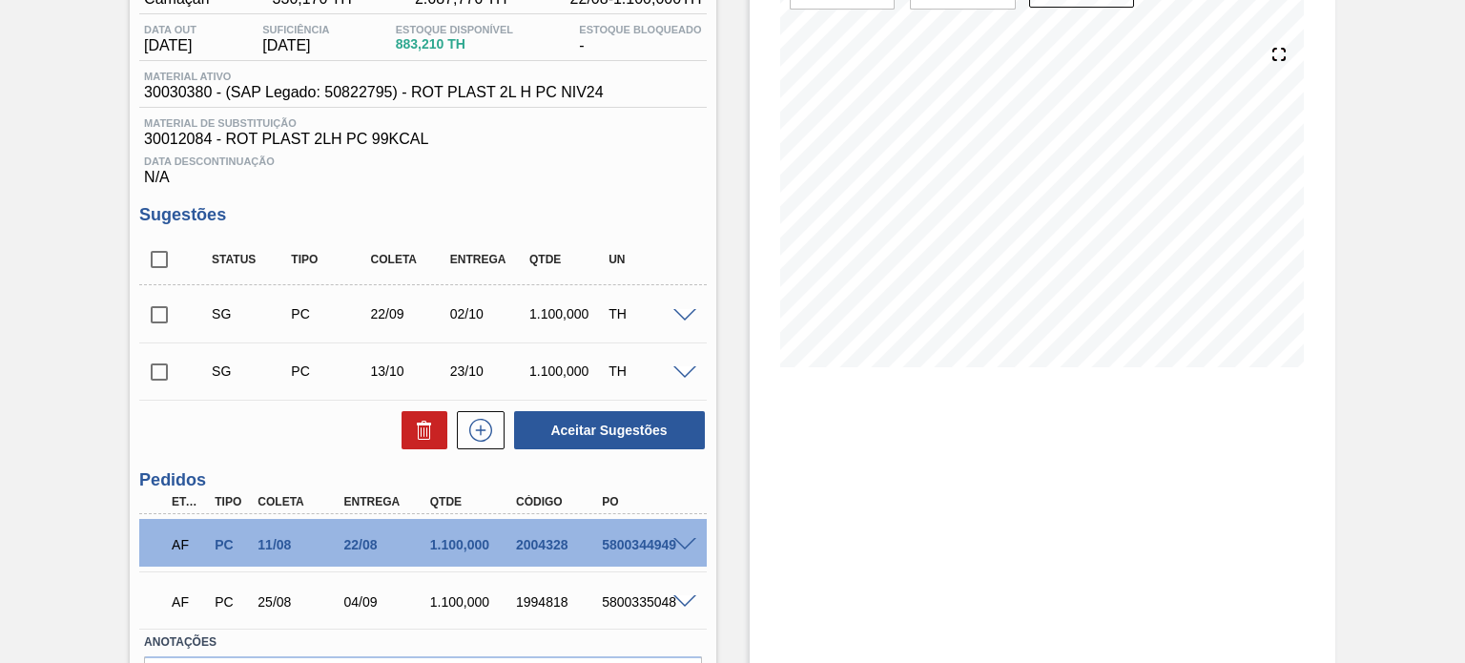
click at [160, 316] on input "checkbox" at bounding box center [159, 315] width 40 height 40
click at [568, 433] on button "Aceitar Sugestões" at bounding box center [609, 430] width 191 height 38
checkbox input "false"
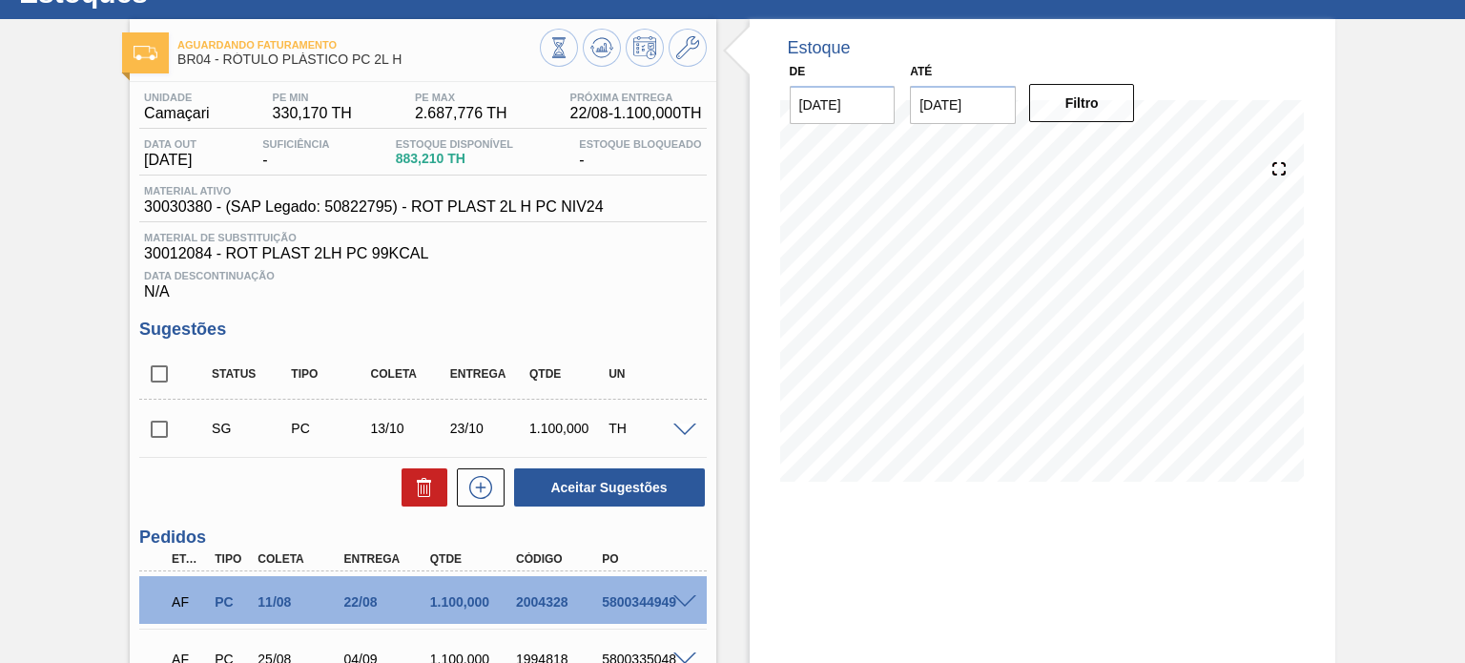
scroll to position [0, 0]
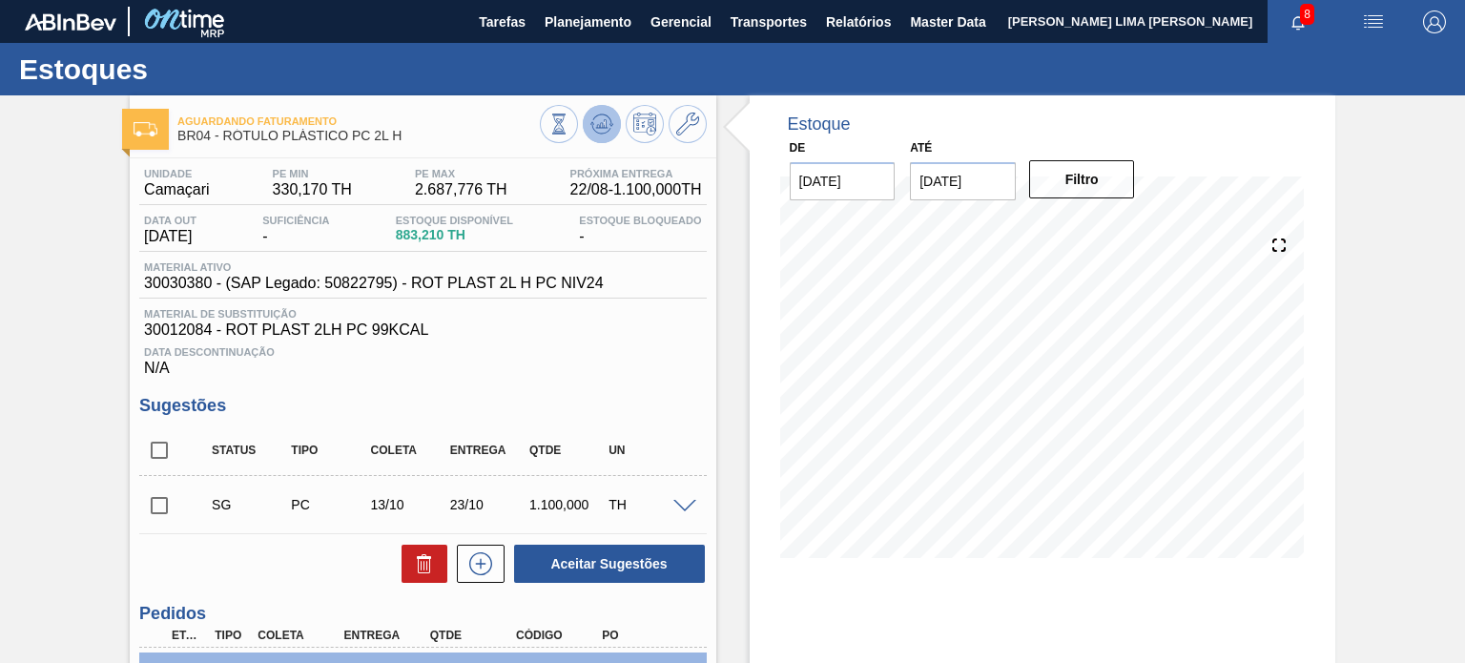
click at [614, 114] on button at bounding box center [602, 124] width 38 height 38
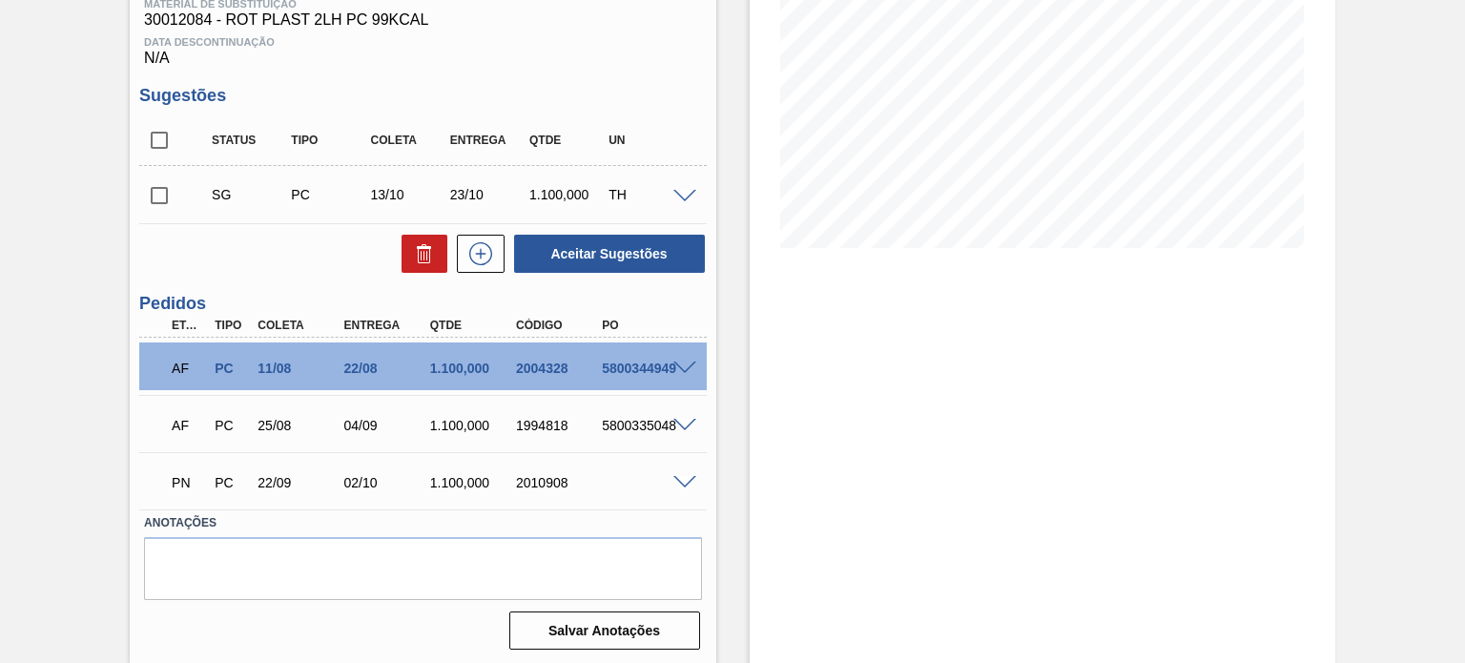
scroll to position [313, 0]
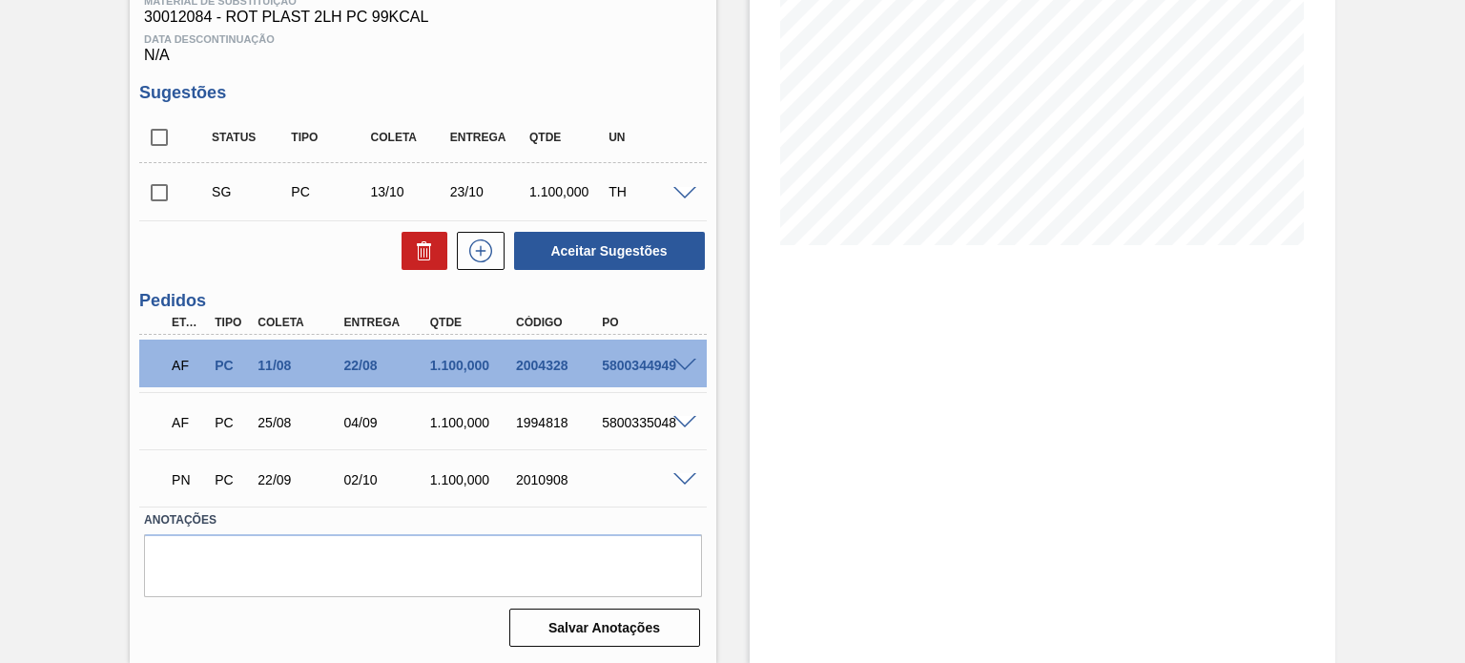
click at [551, 474] on div "2010908" at bounding box center [558, 479] width 94 height 15
copy div "2010908"
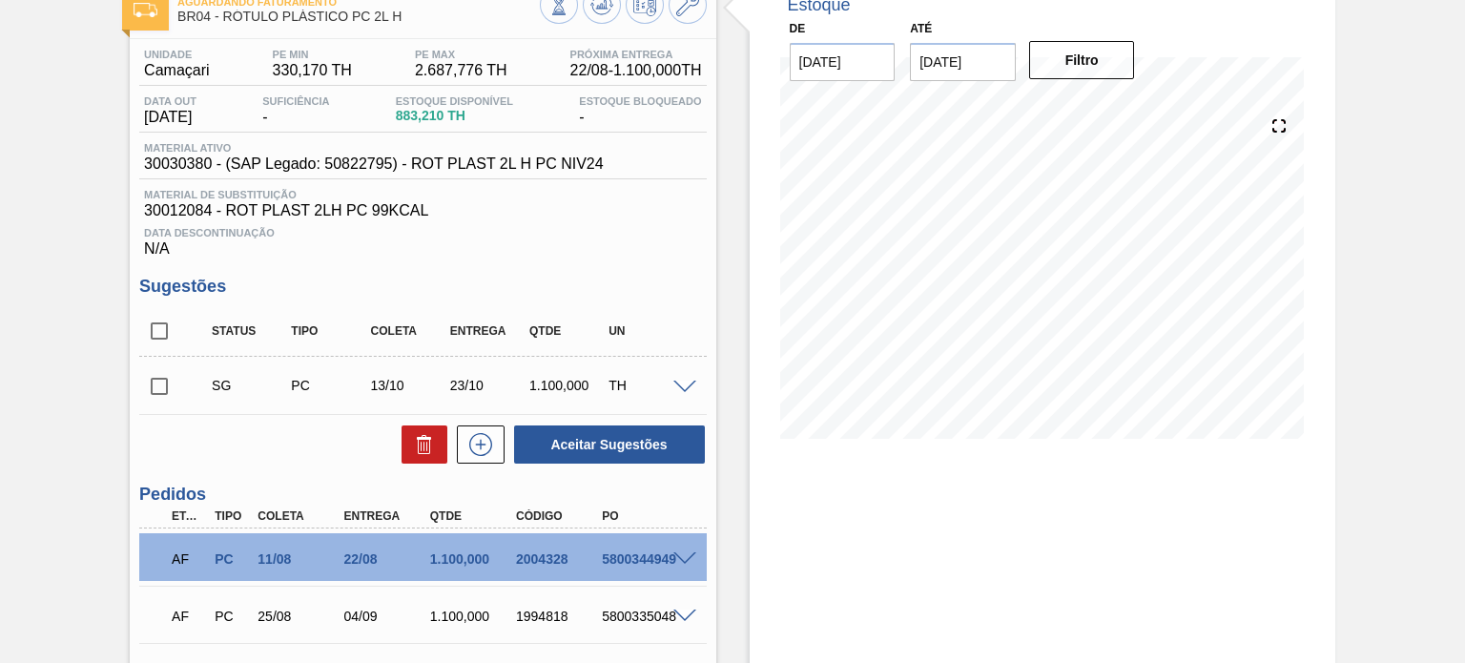
scroll to position [27, 0]
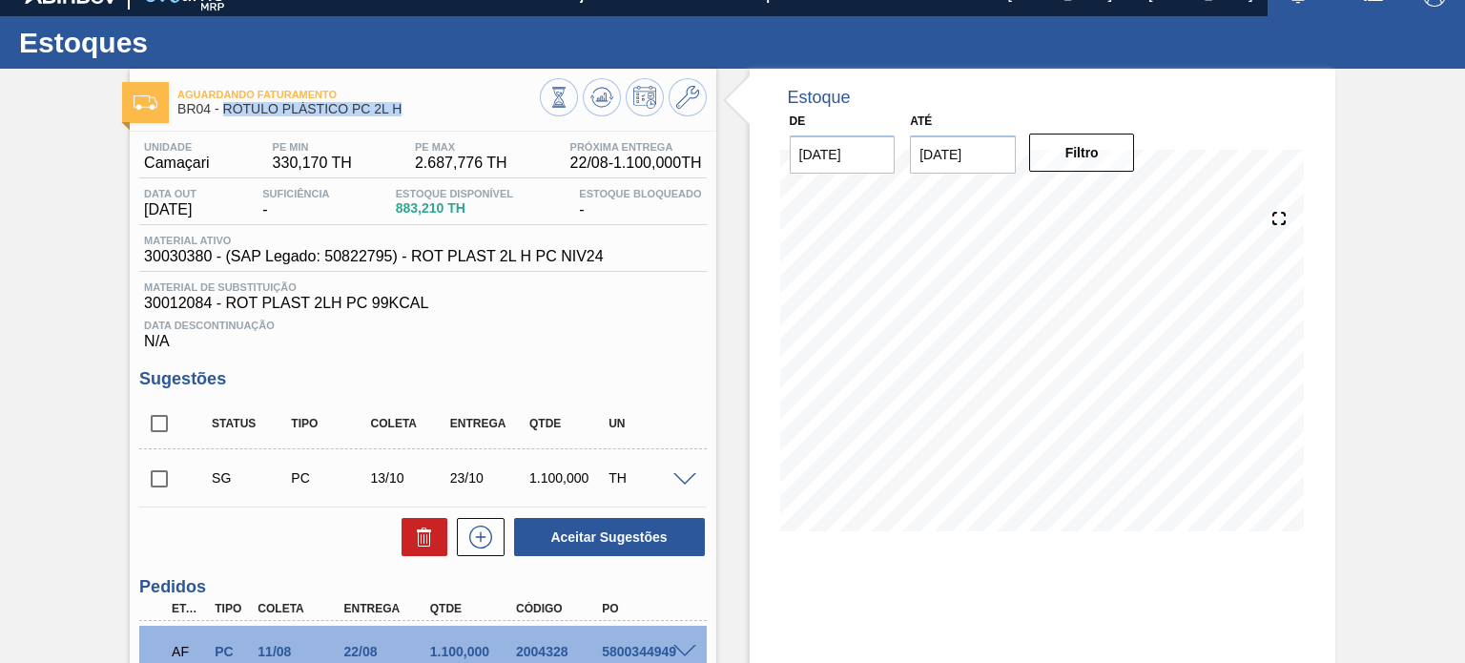
drag, startPoint x: 403, startPoint y: 114, endPoint x: 217, endPoint y: 111, distance: 185.1
click at [217, 111] on span "BR04 - RÓTULO PLÁSTICO PC 2L H" at bounding box center [358, 109] width 362 height 14
copy span "RÓTULO PLÁSTICO PC 2L H"
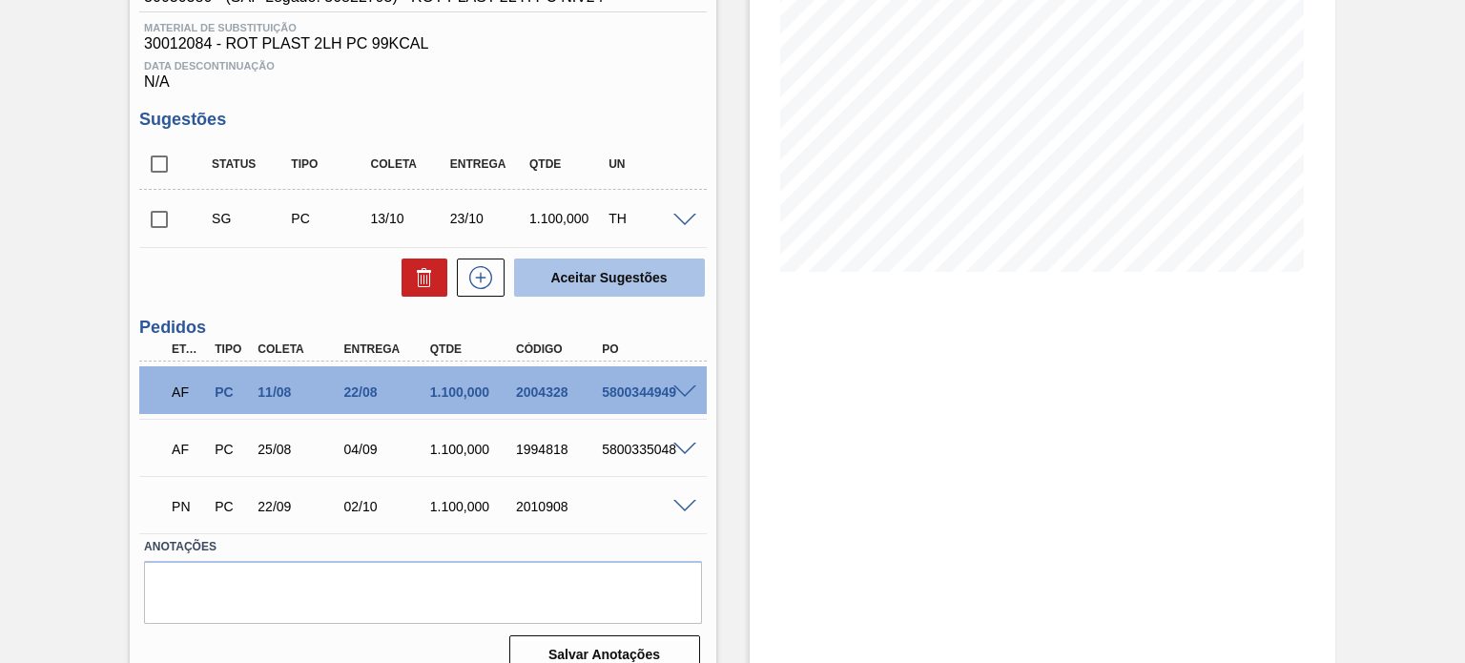
scroll to position [191, 0]
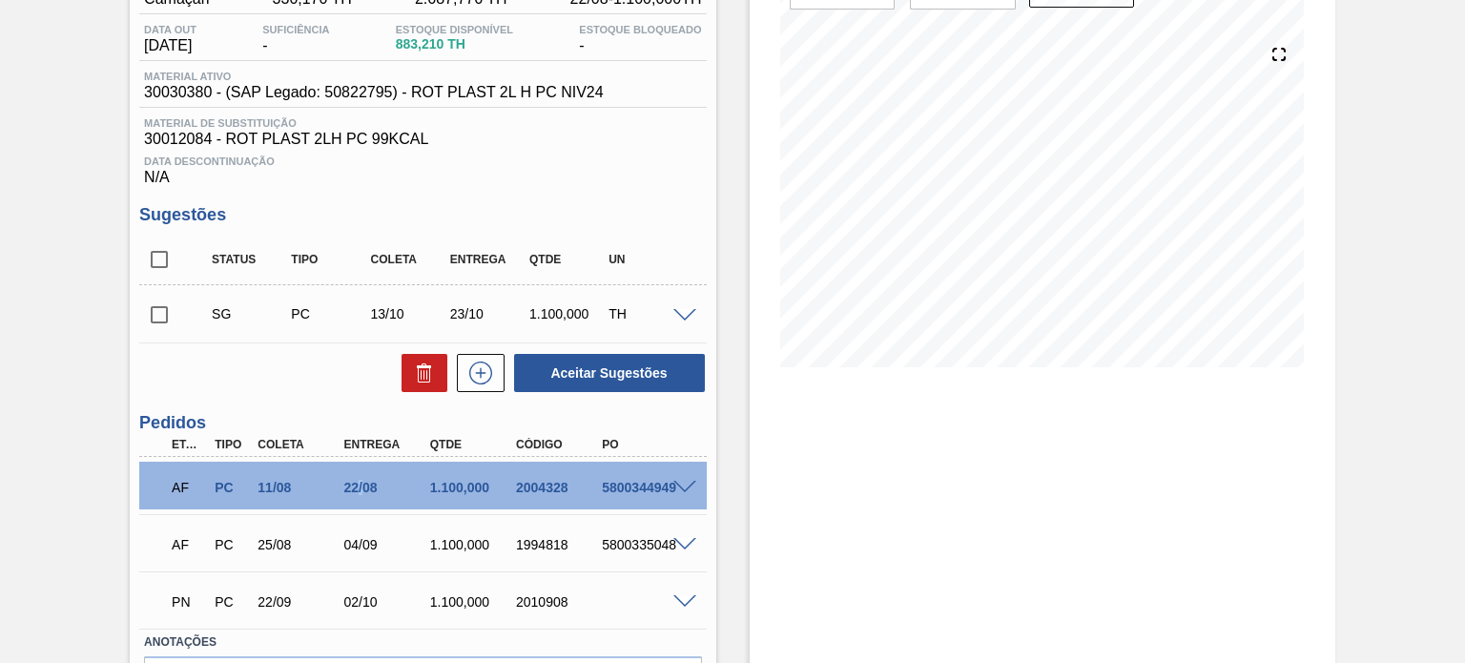
click at [359, 493] on div "22/08" at bounding box center [387, 487] width 94 height 15
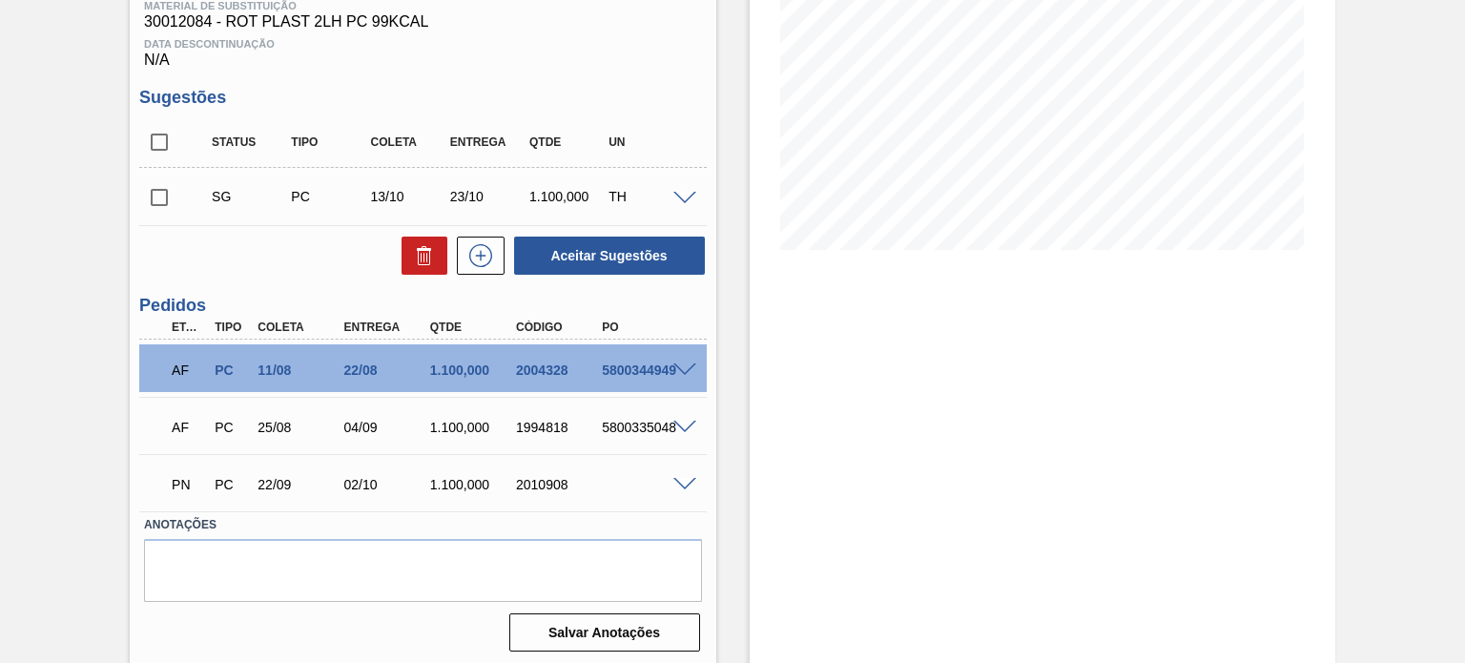
scroll to position [313, 0]
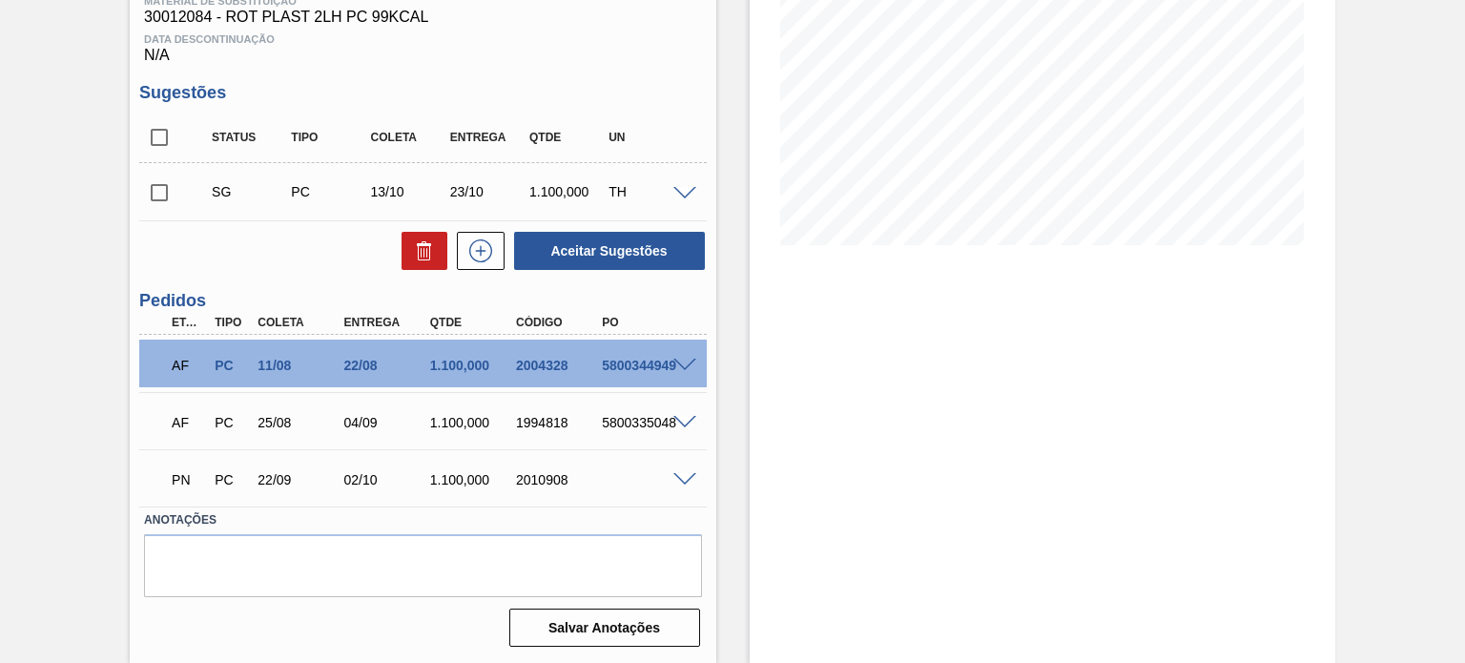
click at [547, 487] on div "2010908" at bounding box center [558, 479] width 94 height 15
click at [545, 483] on div "2010908" at bounding box center [558, 479] width 94 height 15
copy div "2010908"
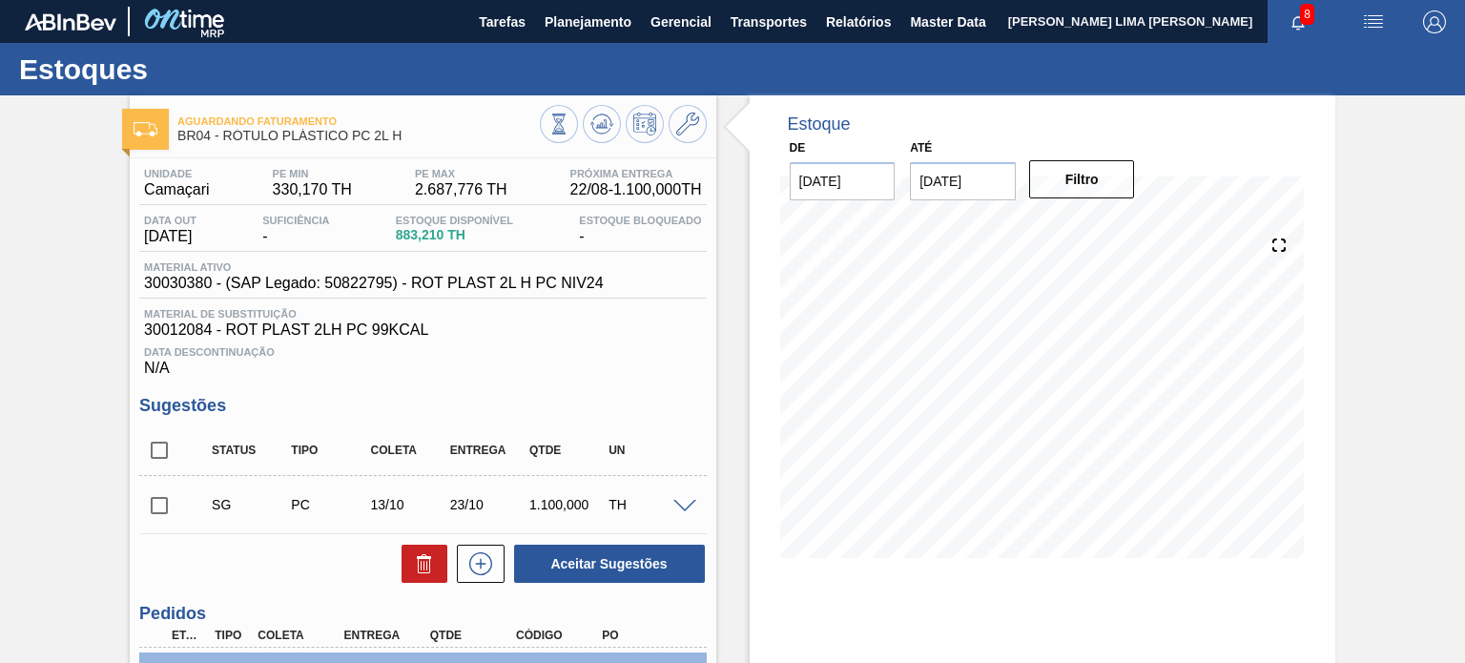
scroll to position [0, 0]
drag, startPoint x: 389, startPoint y: 141, endPoint x: 225, endPoint y: 141, distance: 164.1
click at [225, 141] on span "BR04 - RÓTULO PLÁSTICO PC 2L H" at bounding box center [358, 136] width 362 height 14
copy span "RÓTULO PLÁSTICO PC 2L H"
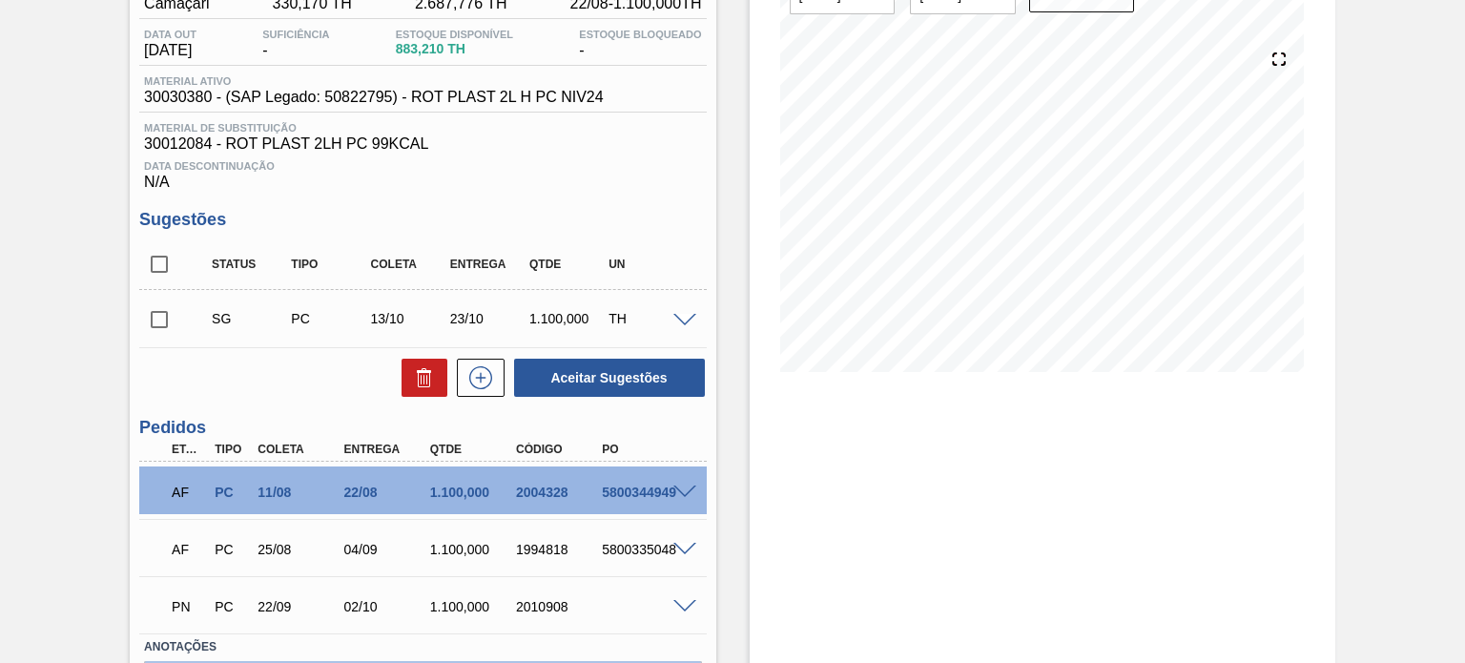
scroll to position [95, 0]
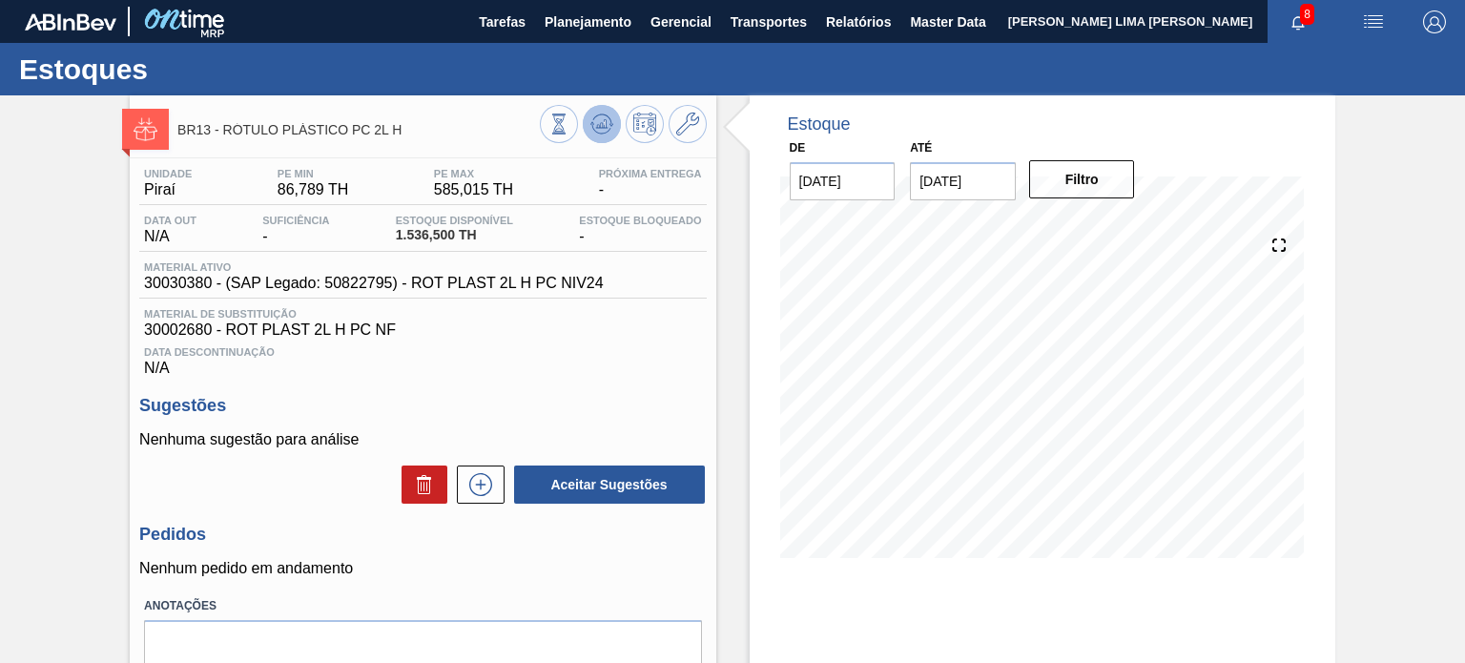
click at [569, 129] on icon at bounding box center [558, 124] width 21 height 21
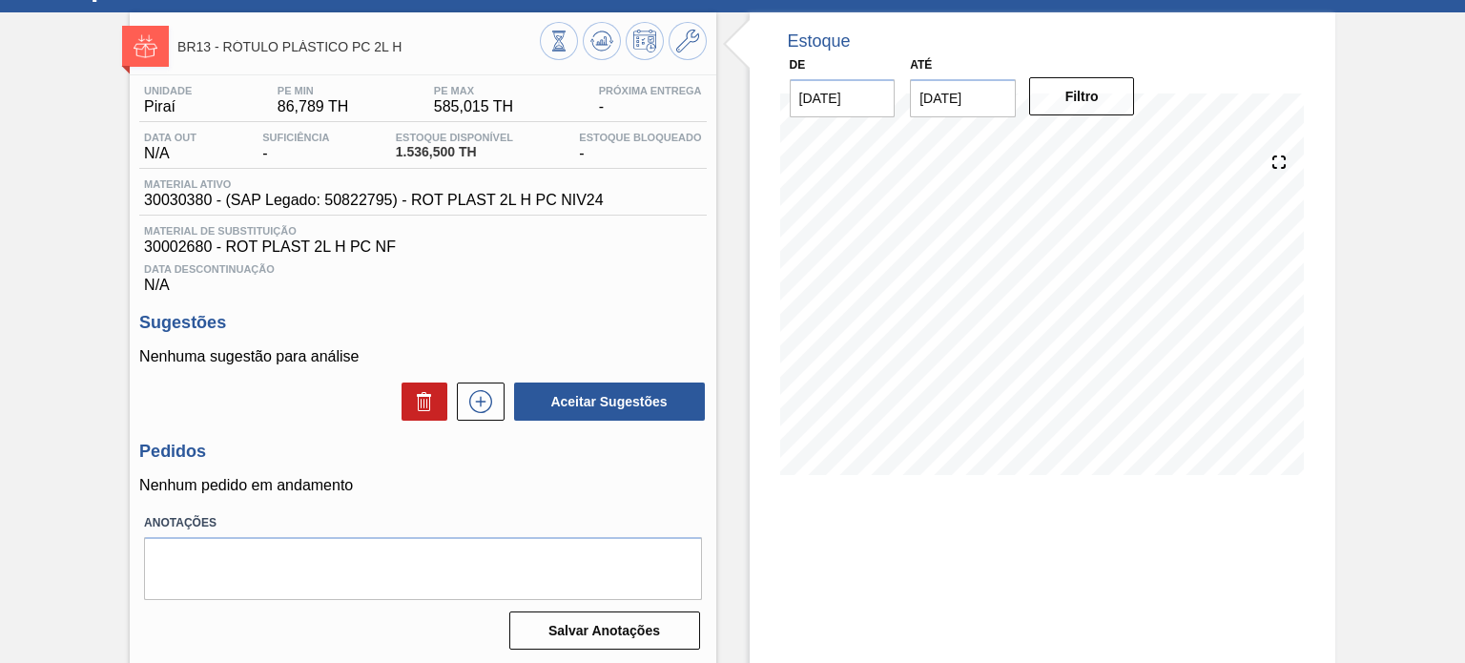
scroll to position [156, 0]
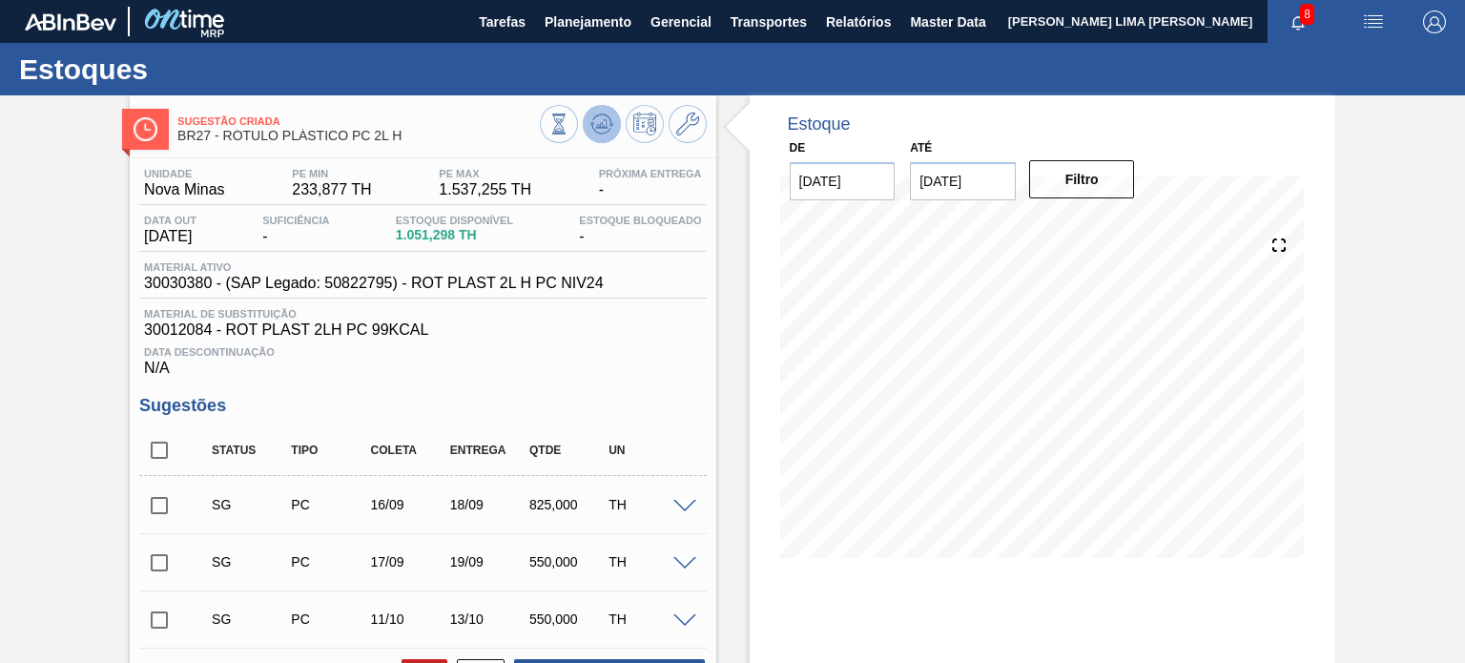
click at [586, 131] on button at bounding box center [602, 124] width 38 height 38
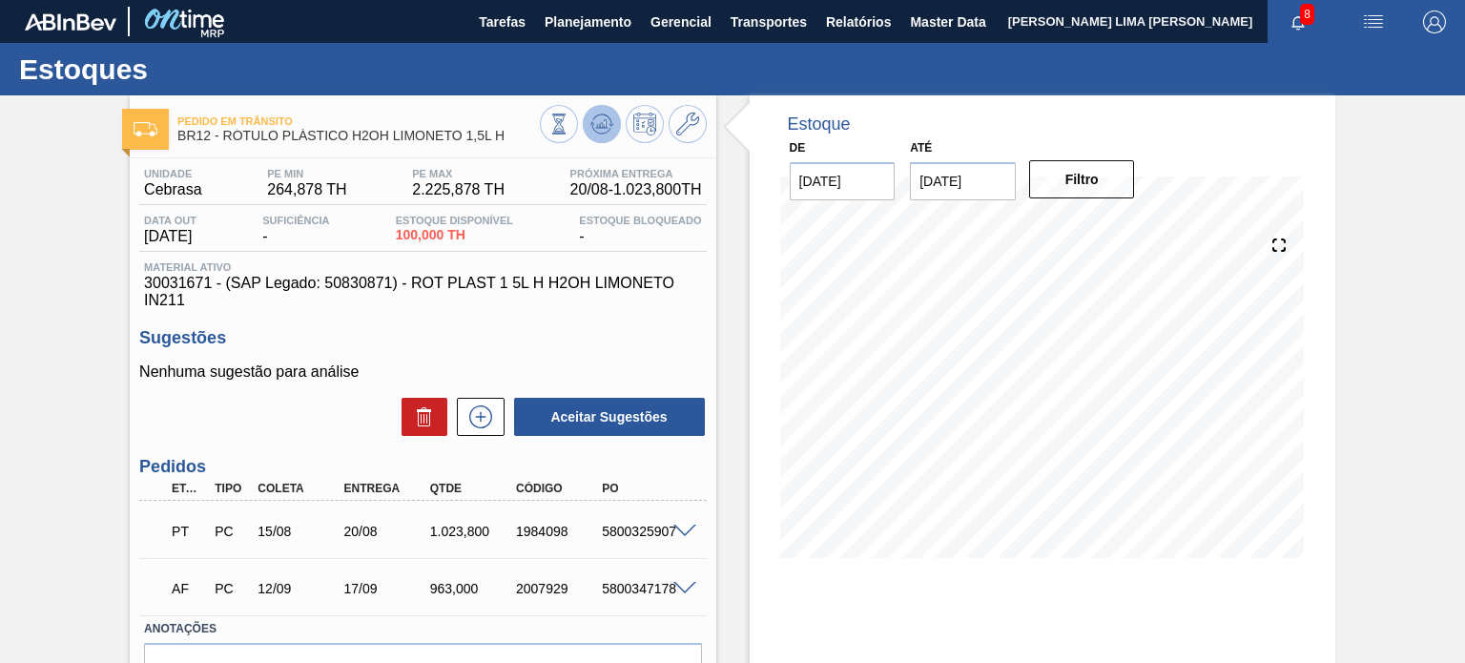
click at [607, 117] on icon at bounding box center [601, 119] width 19 height 10
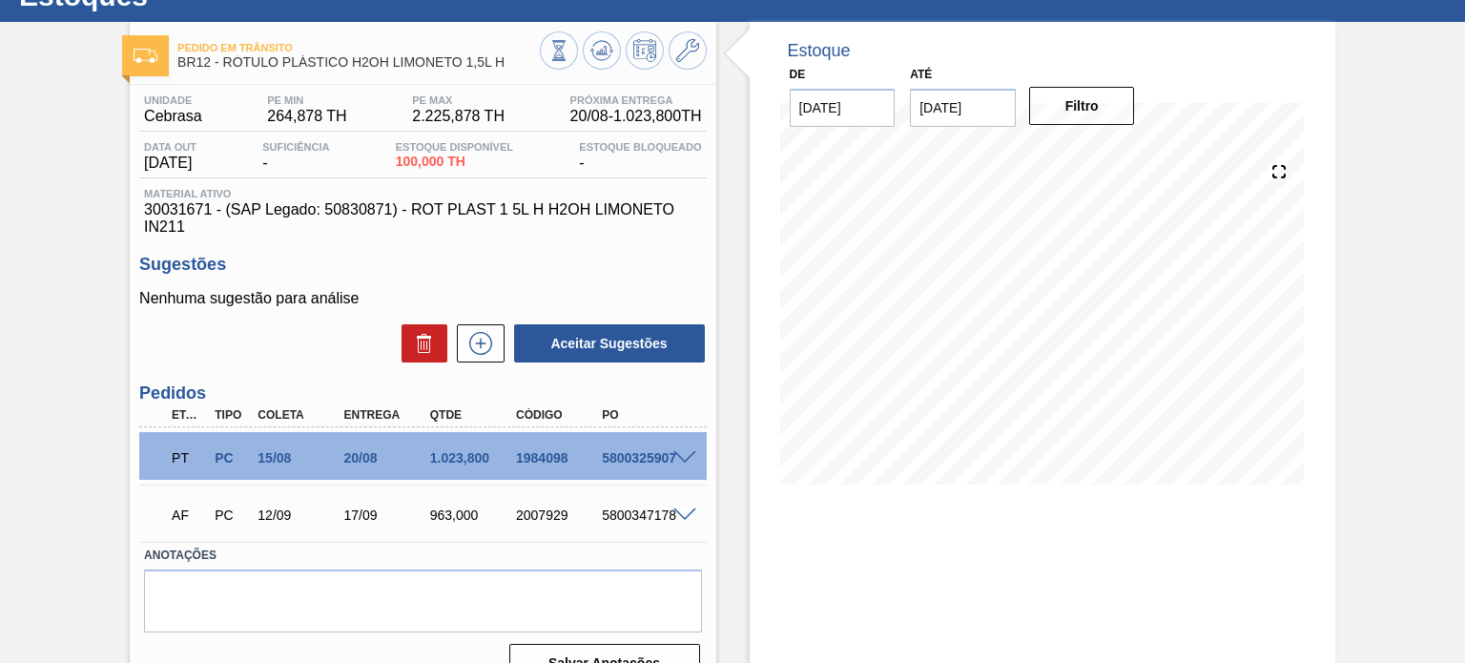
scroll to position [156, 0]
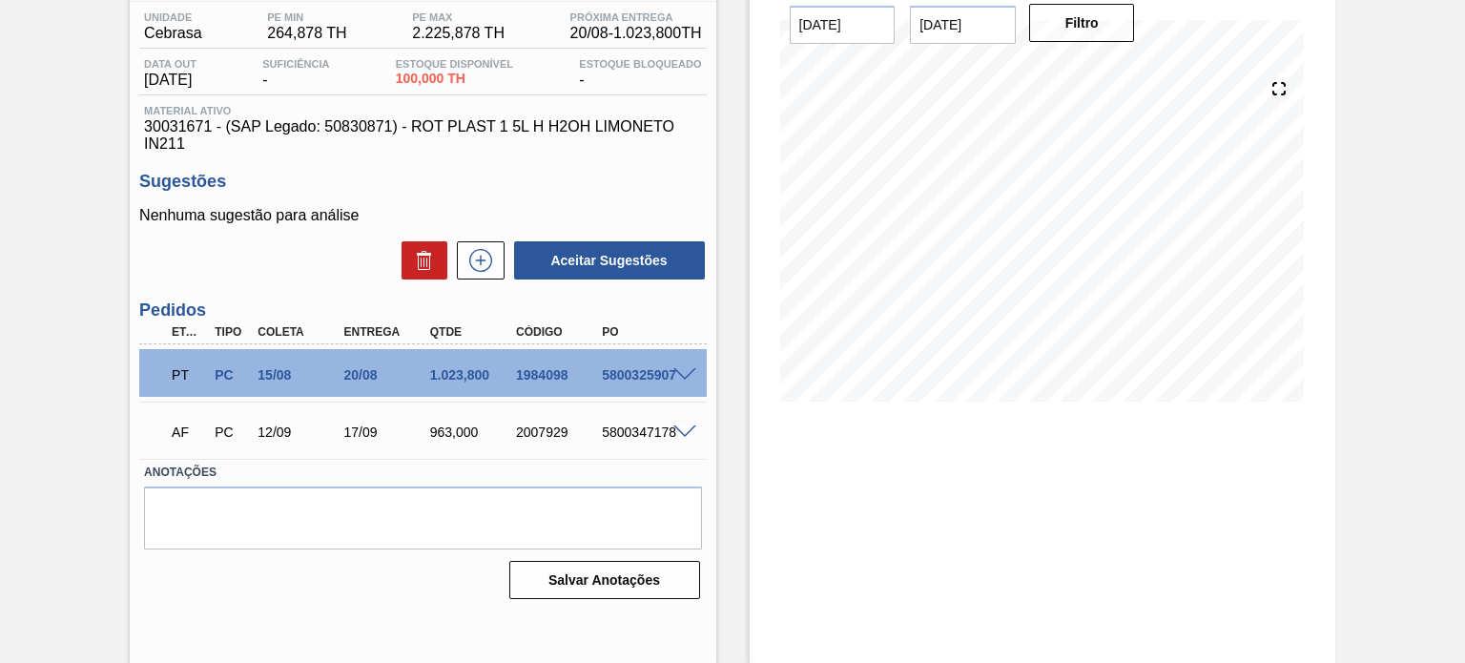
click at [552, 426] on div "2007929" at bounding box center [558, 431] width 94 height 15
copy div "2007929"
click at [543, 376] on div "1984098" at bounding box center [558, 374] width 94 height 15
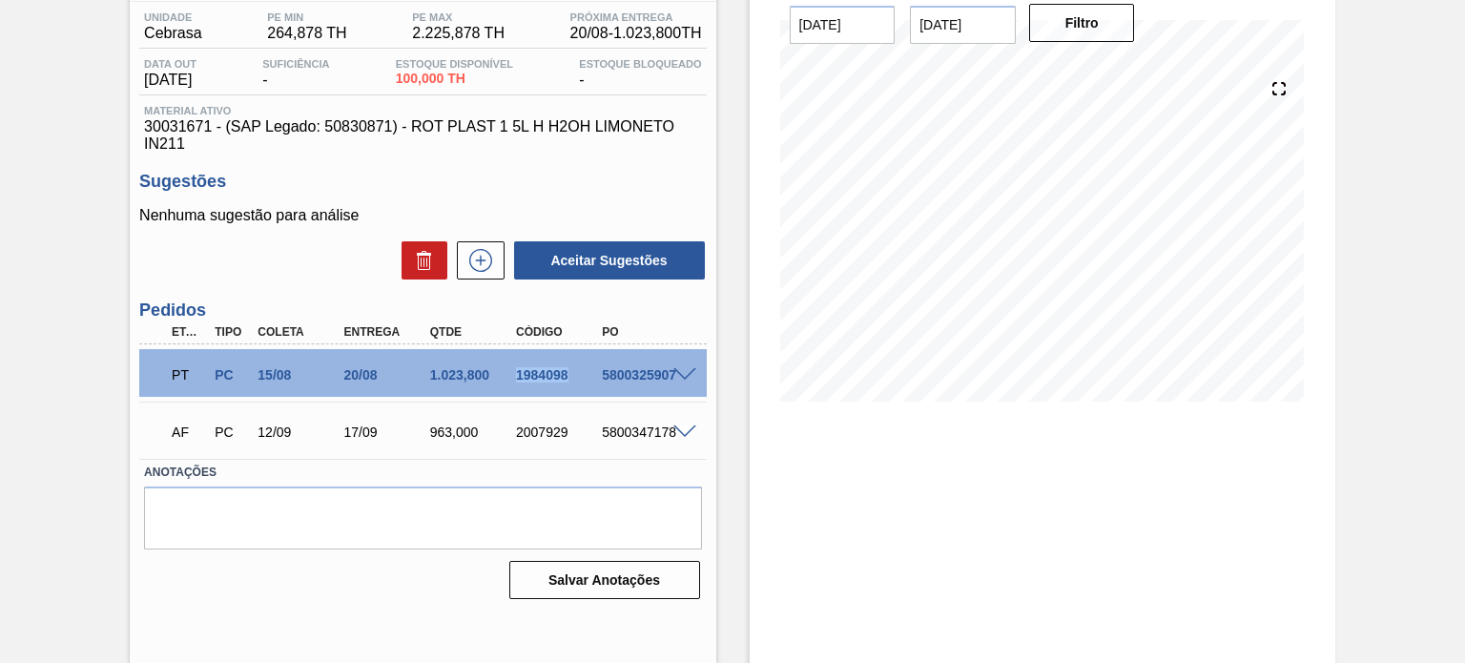
copy div "1984098"
click at [555, 443] on div "AF PC 12/09 17/09 963,000 2007929 5800347178" at bounding box center [417, 430] width 516 height 38
click at [553, 442] on div "AF PC 12/09 17/09 963,000 2007929 5800347178" at bounding box center [417, 430] width 516 height 38
click at [550, 437] on div "2007929" at bounding box center [558, 431] width 94 height 15
click at [534, 432] on div "2007929" at bounding box center [558, 431] width 94 height 15
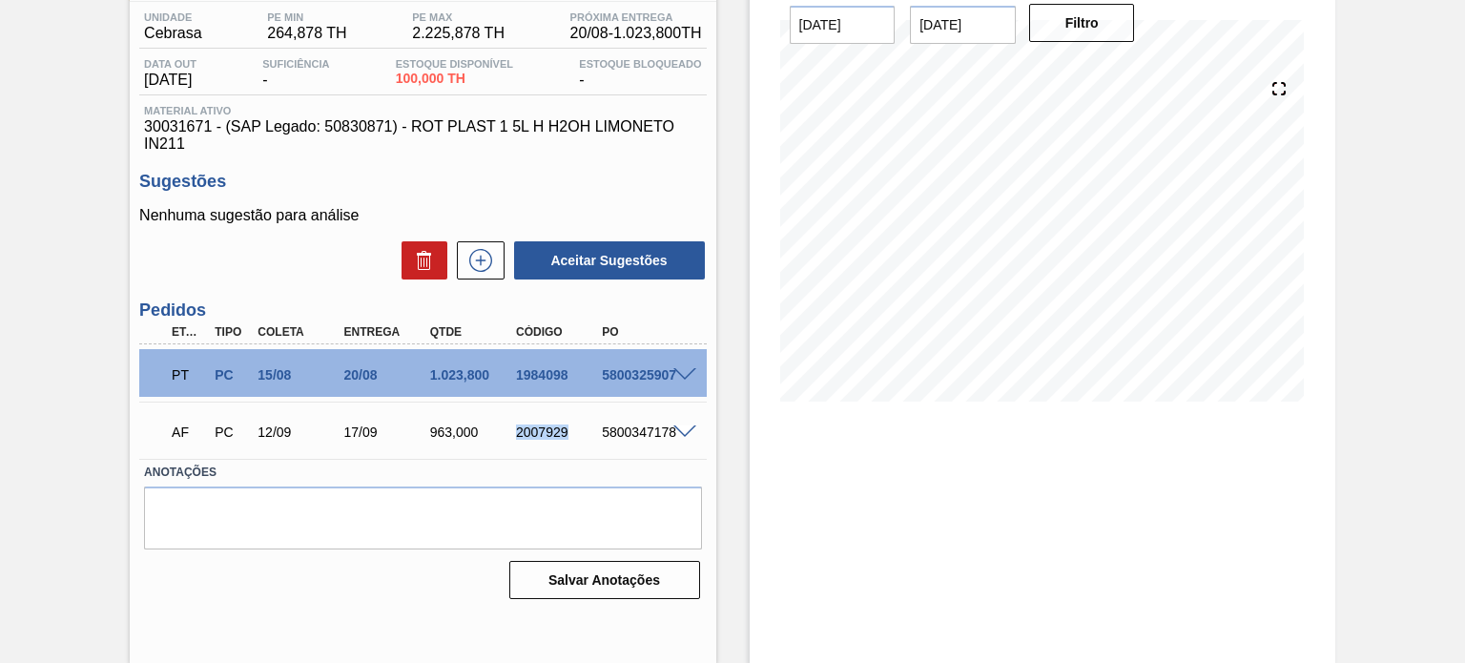
click at [534, 432] on div "2007929" at bounding box center [558, 431] width 94 height 15
copy div "2007929"
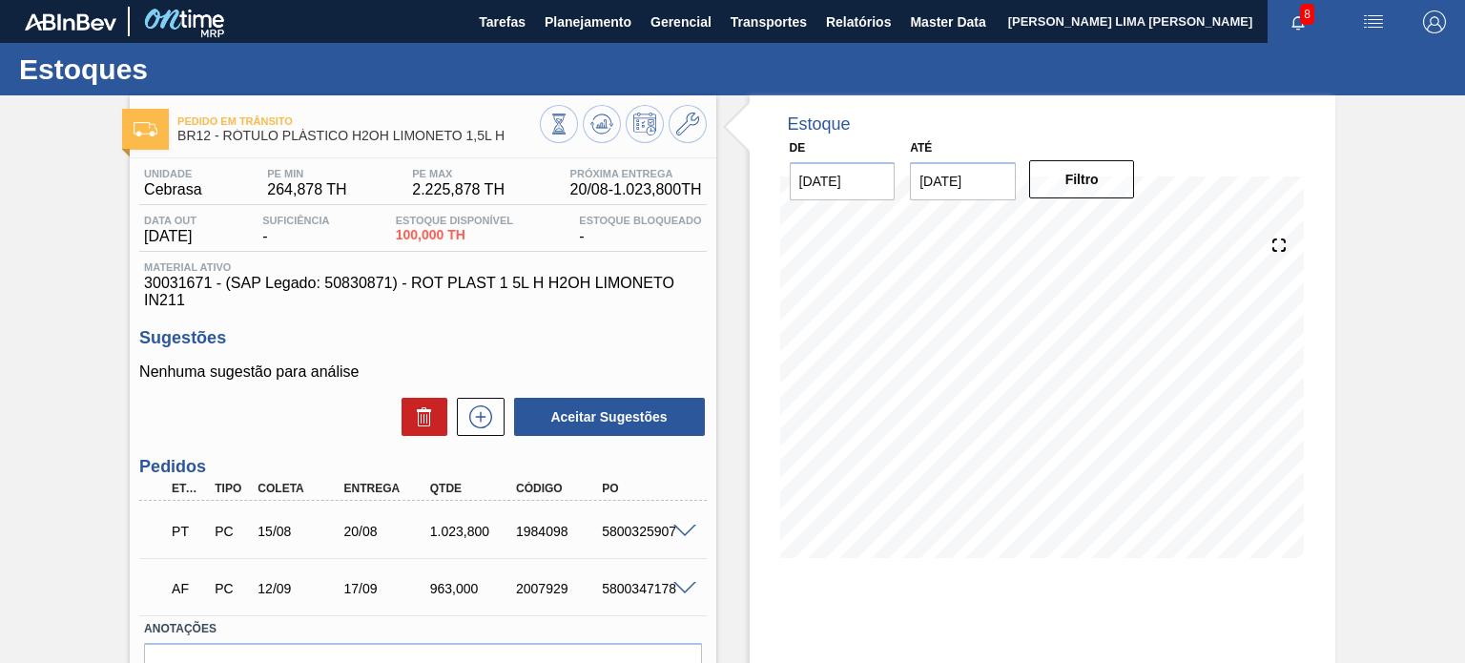
click at [683, 532] on span at bounding box center [684, 532] width 23 height 14
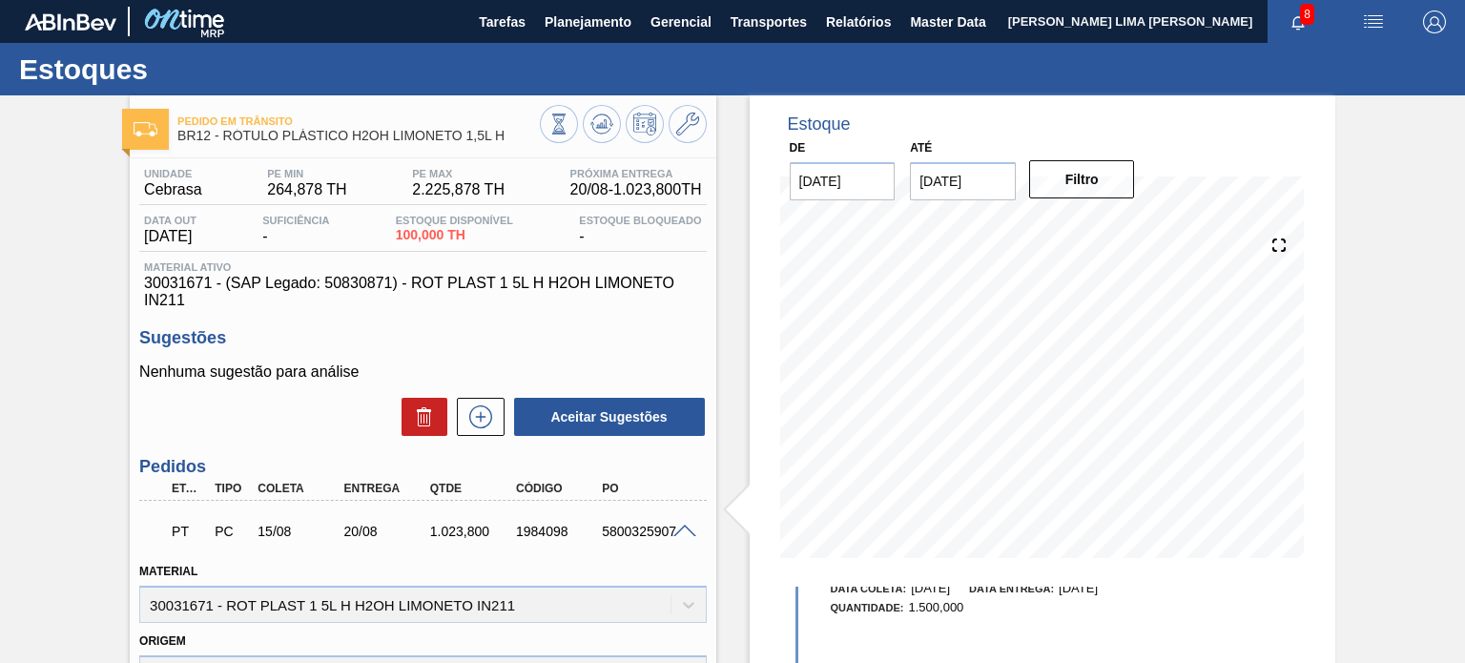
click at [671, 526] on div at bounding box center [688, 530] width 38 height 14
click at [674, 531] on span at bounding box center [684, 532] width 23 height 14
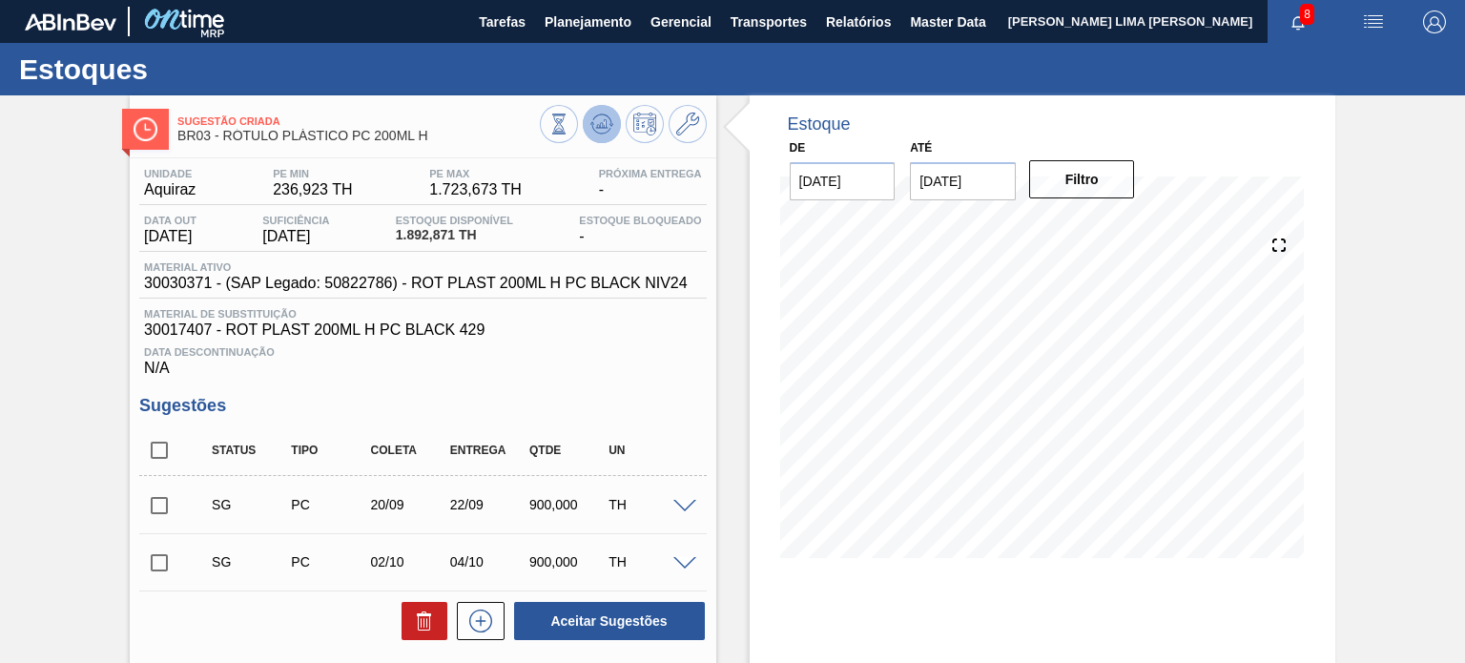
click at [569, 132] on icon at bounding box center [558, 124] width 21 height 21
click at [691, 134] on icon at bounding box center [687, 124] width 23 height 23
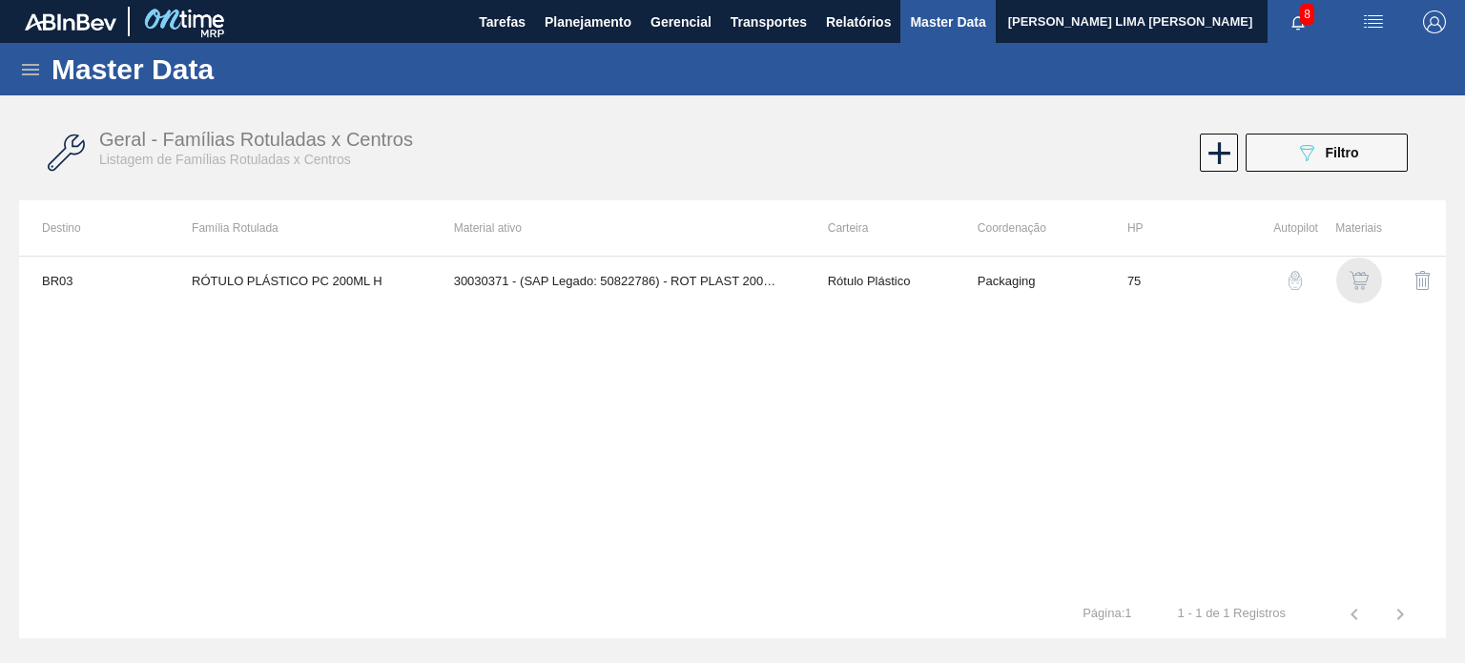
click at [1361, 271] on img "button" at bounding box center [1359, 280] width 19 height 19
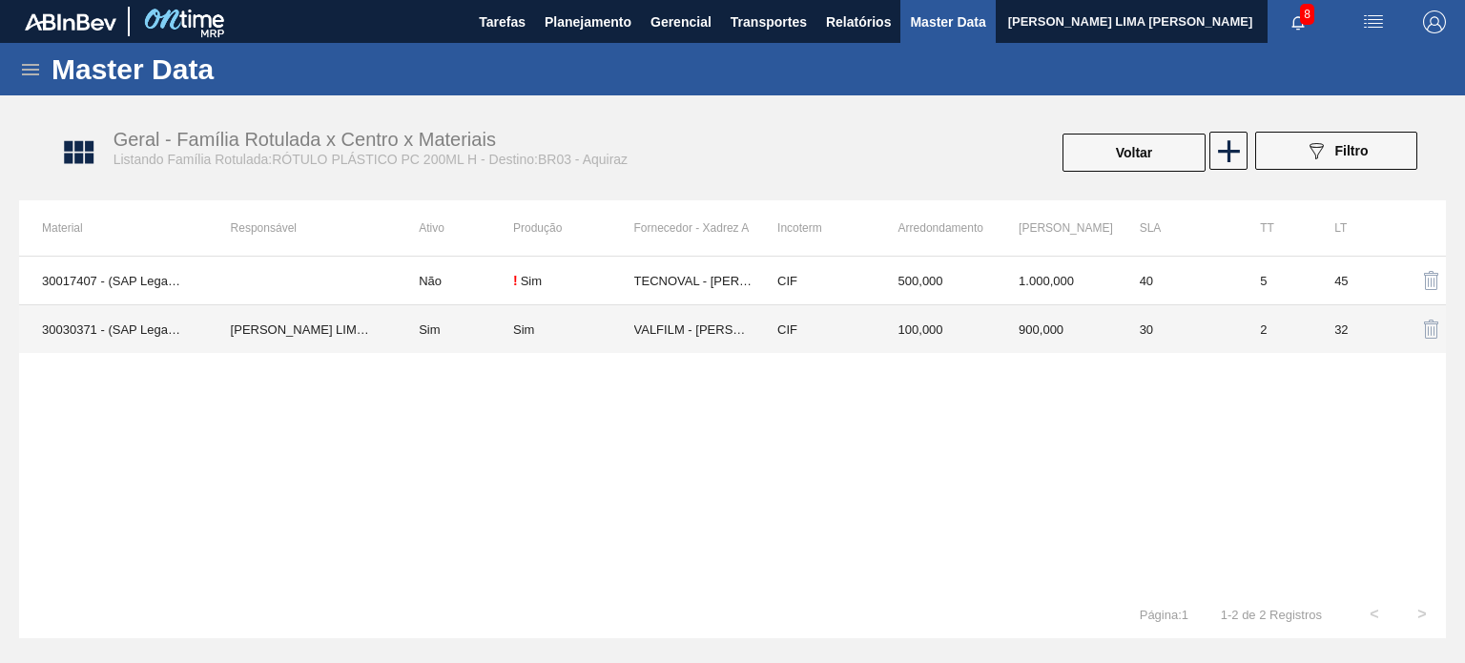
click at [1049, 335] on td "900,000" at bounding box center [1056, 329] width 121 height 49
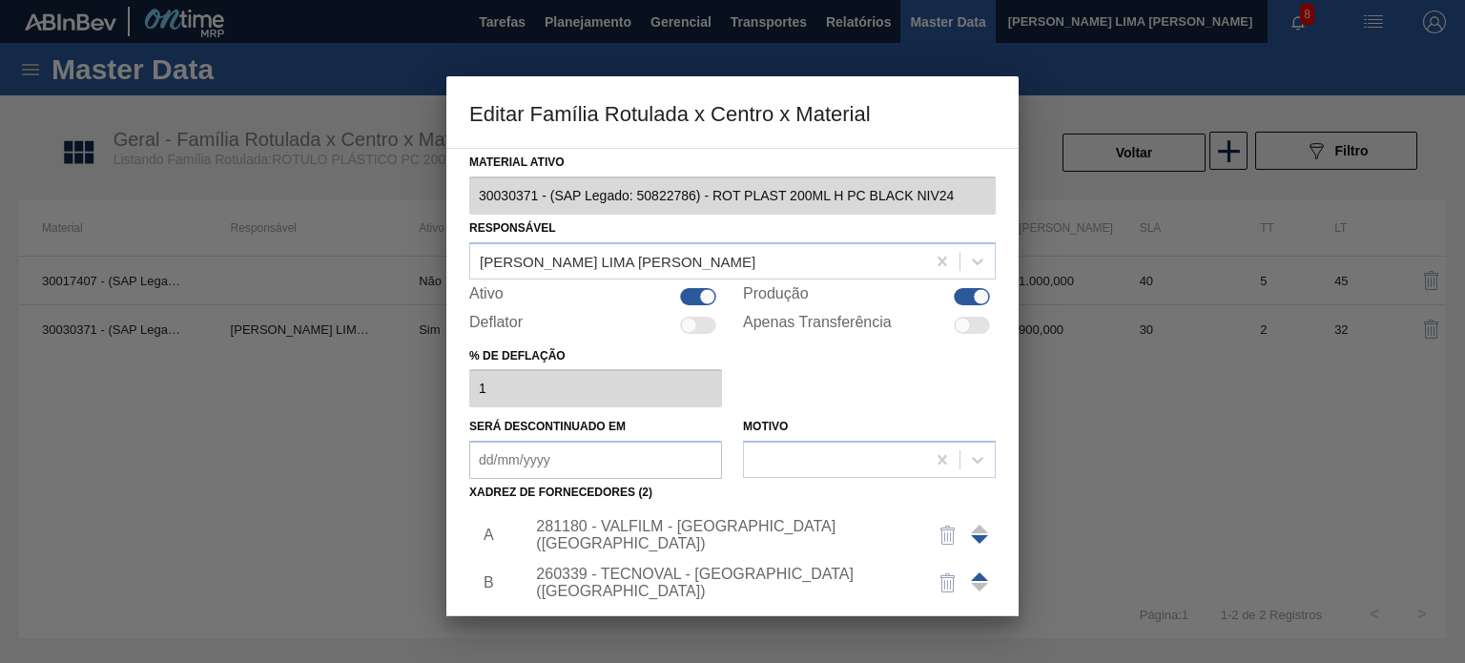
click at [725, 545] on div "281180 - VALFILM - [GEOGRAPHIC_DATA] ([GEOGRAPHIC_DATA])" at bounding box center [755, 535] width 482 height 48
click at [726, 543] on div "281180 - VALFILM - [GEOGRAPHIC_DATA] ([GEOGRAPHIC_DATA])" at bounding box center [755, 535] width 482 height 48
click at [731, 537] on div "281180 - VALFILM - [GEOGRAPHIC_DATA] ([GEOGRAPHIC_DATA])" at bounding box center [723, 535] width 374 height 34
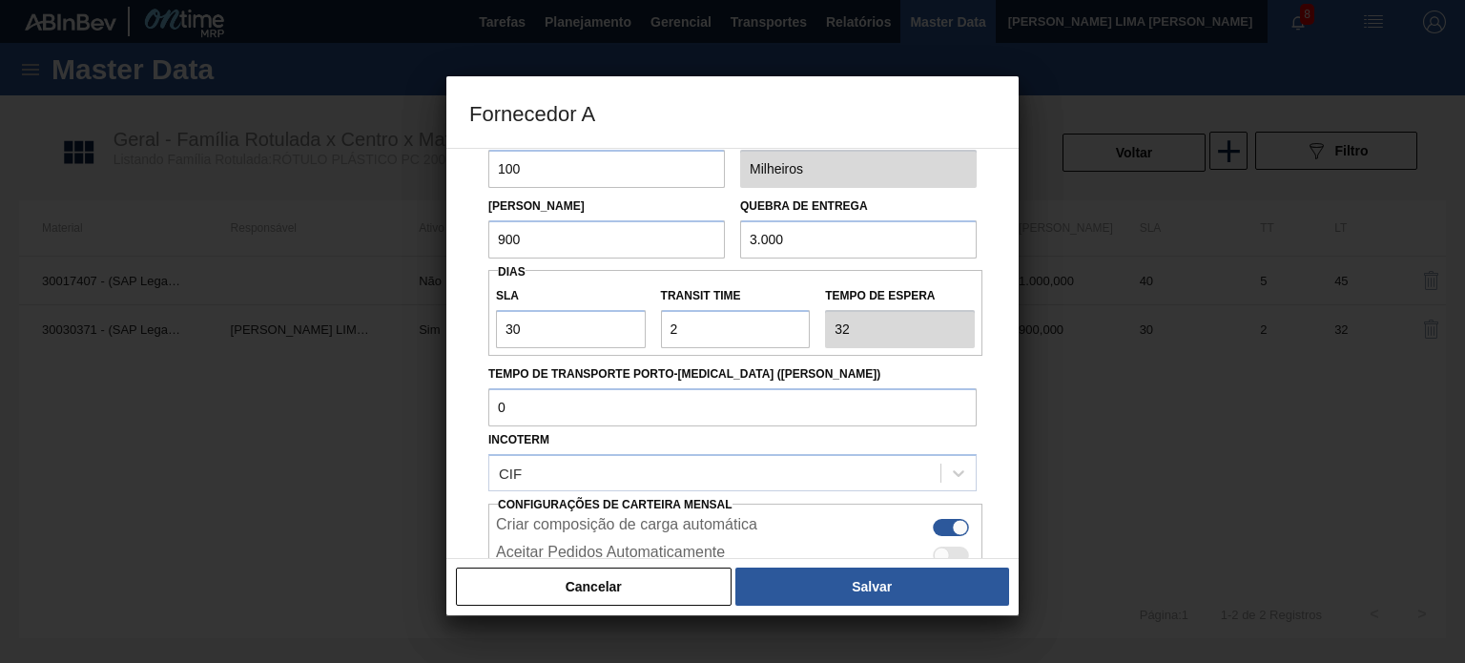
scroll to position [243, 0]
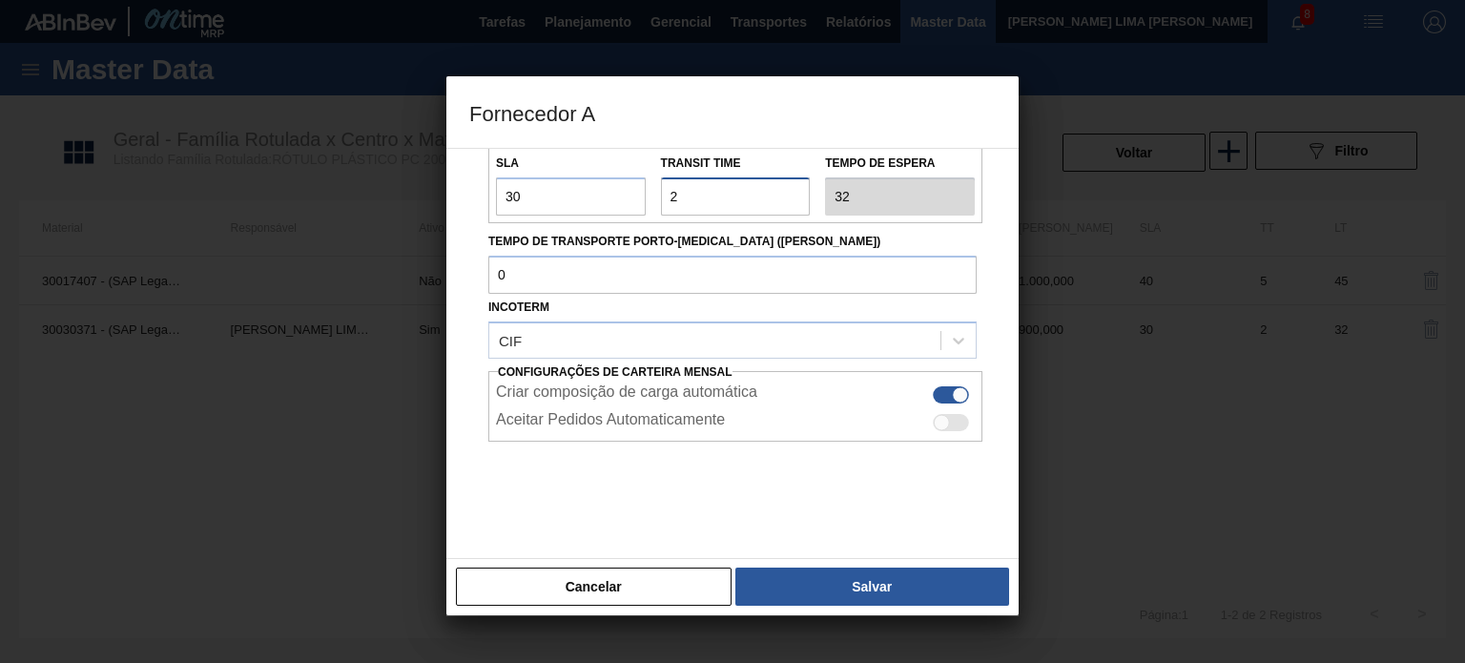
click at [667, 205] on input "Transit Time" at bounding box center [736, 196] width 150 height 38
type input "0"
type input "30"
type input "0"
click at [835, 565] on div "Cancelar Salvar" at bounding box center [732, 586] width 572 height 57
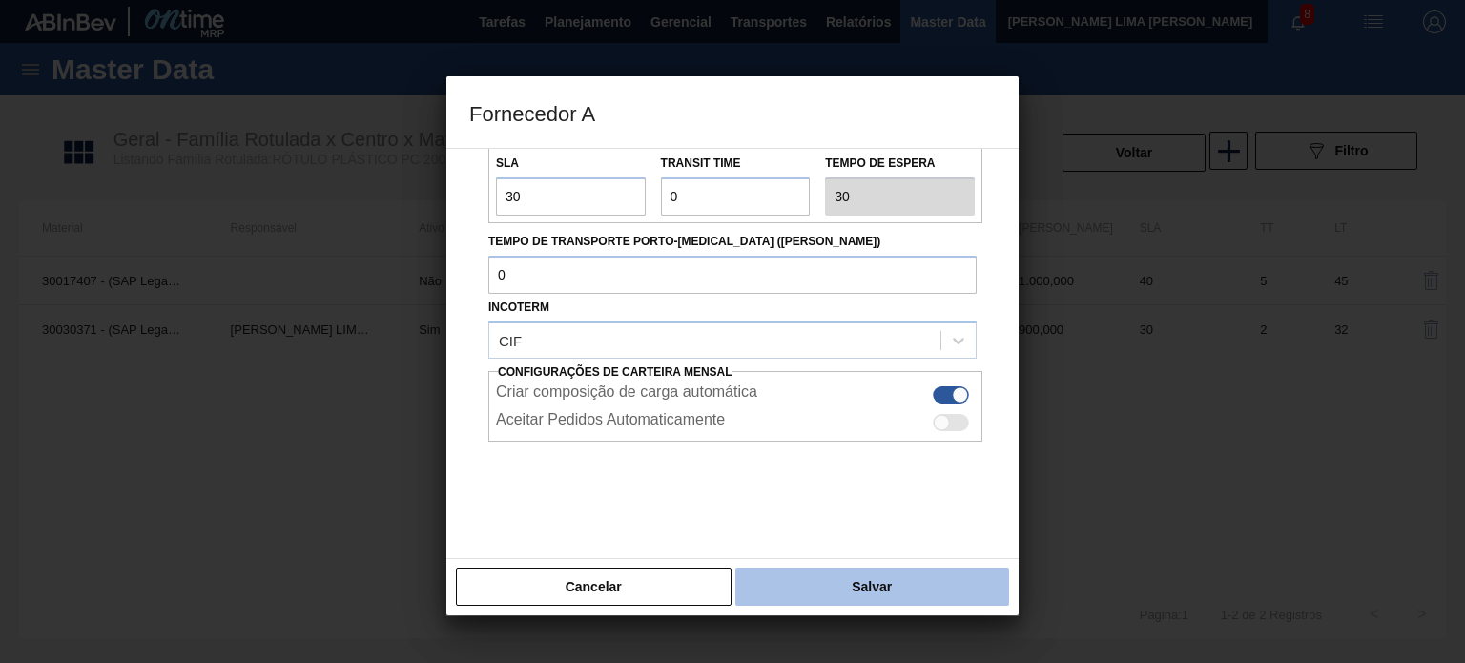
click at [836, 575] on button "Salvar" at bounding box center [872, 587] width 274 height 38
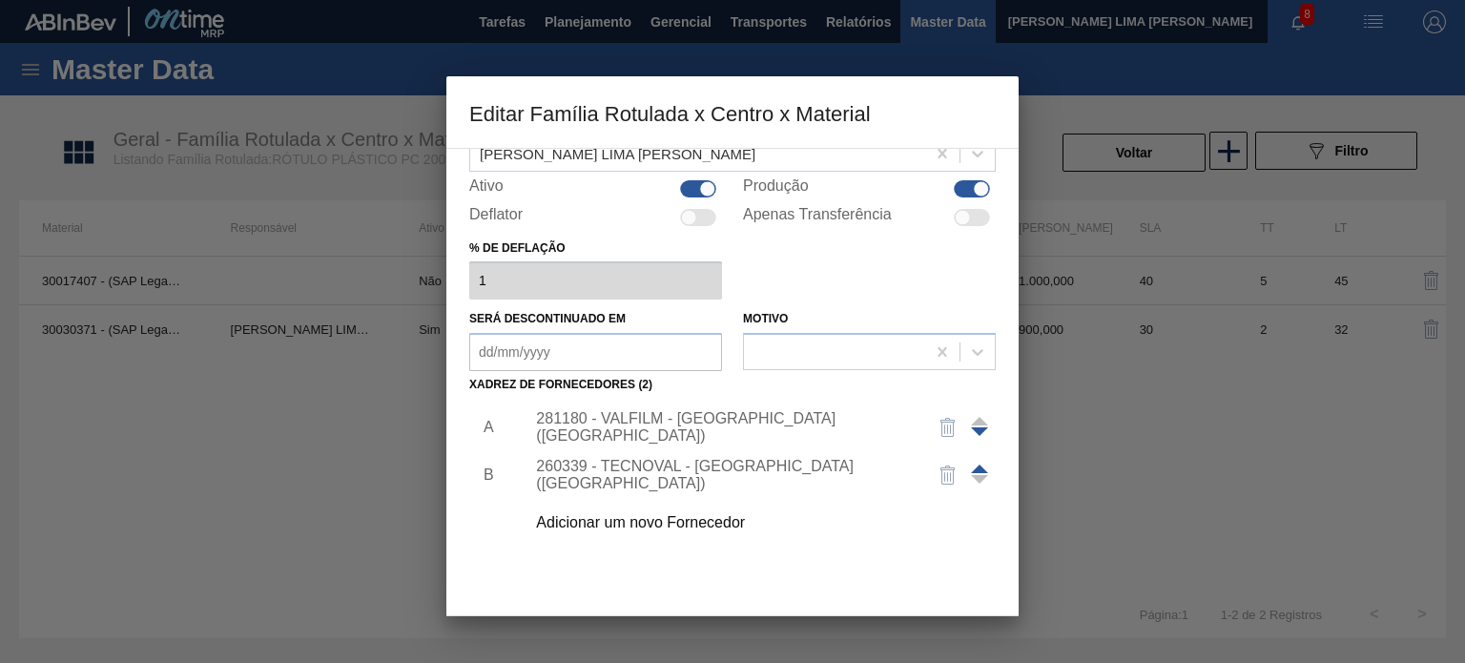
scroll to position [195, 0]
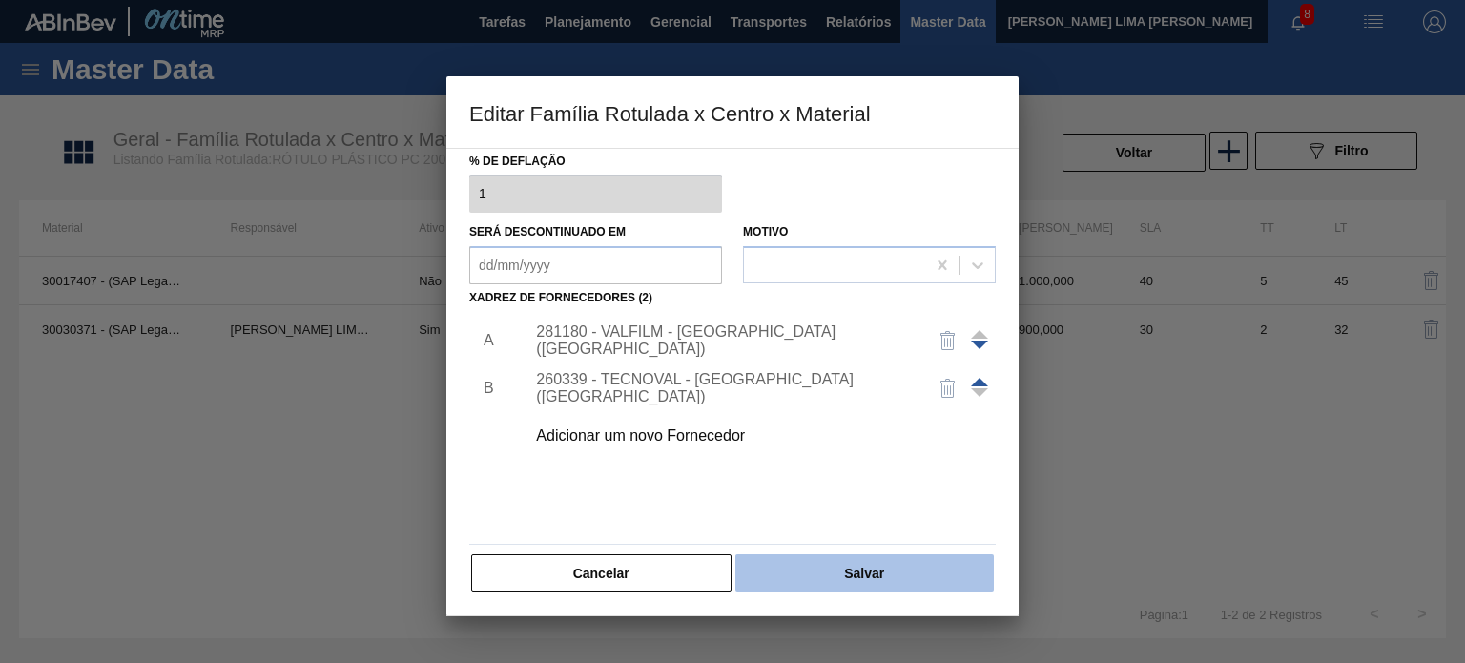
click at [842, 571] on button "Salvar" at bounding box center [864, 573] width 258 height 38
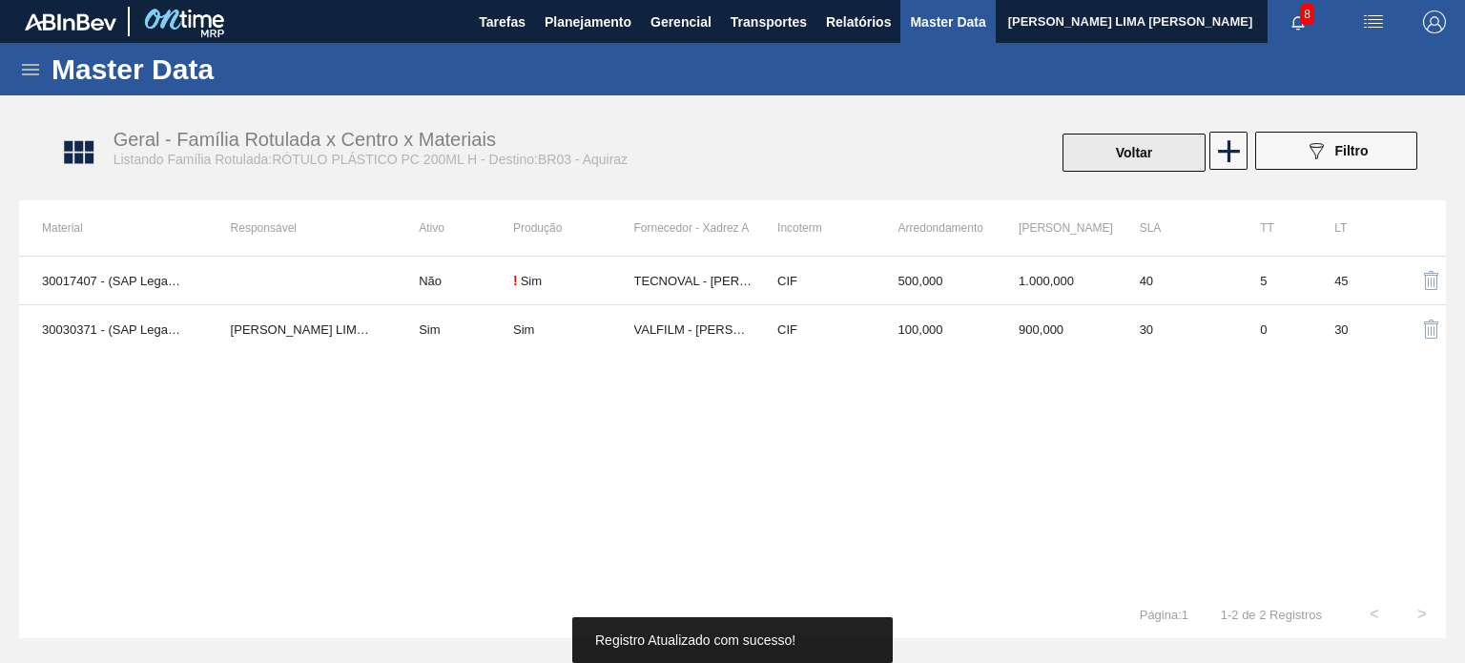
click at [1103, 167] on button "Voltar" at bounding box center [1134, 153] width 143 height 38
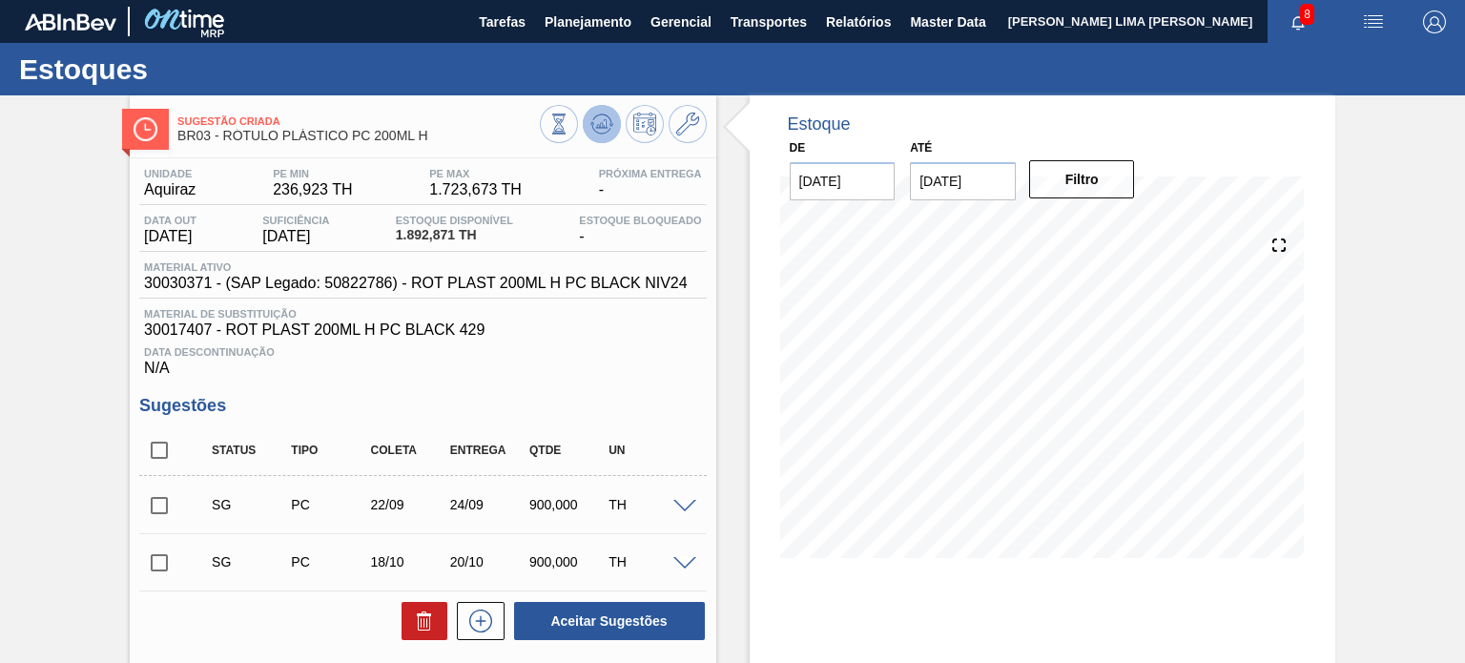
click at [569, 121] on icon at bounding box center [558, 124] width 21 height 21
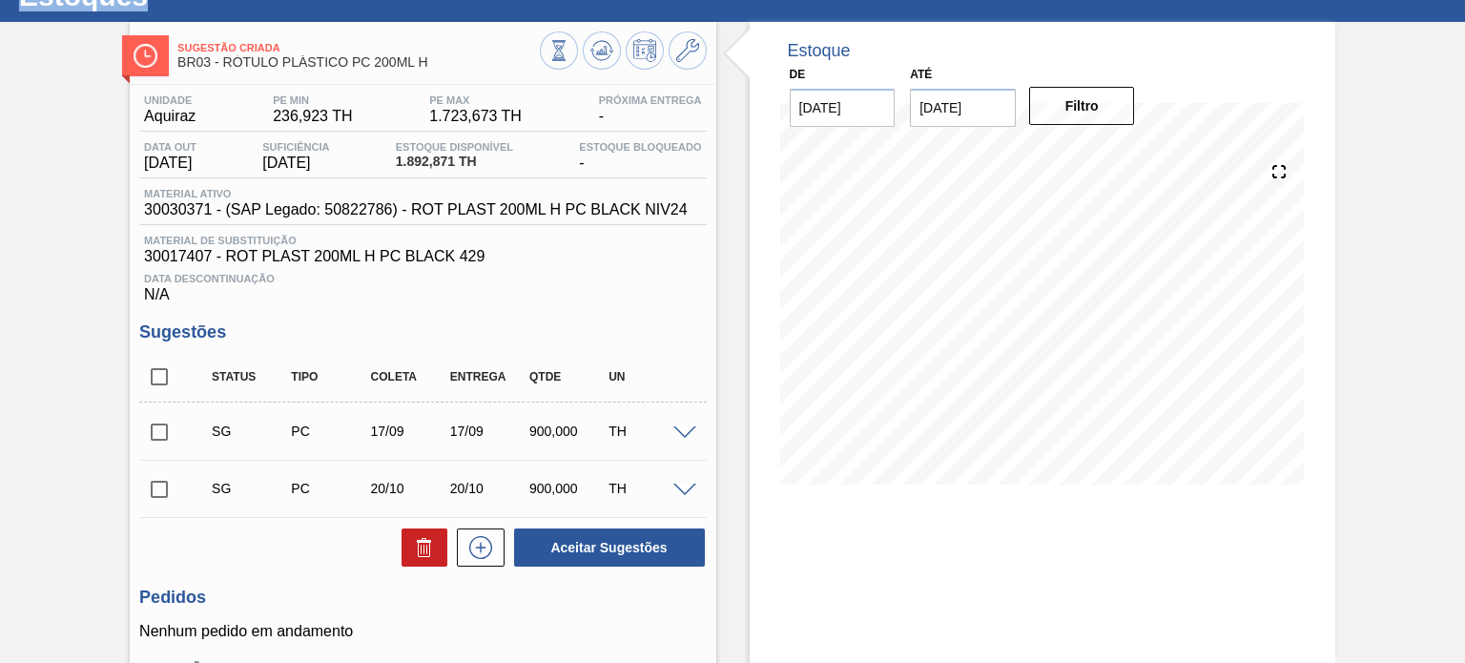
scroll to position [95, 0]
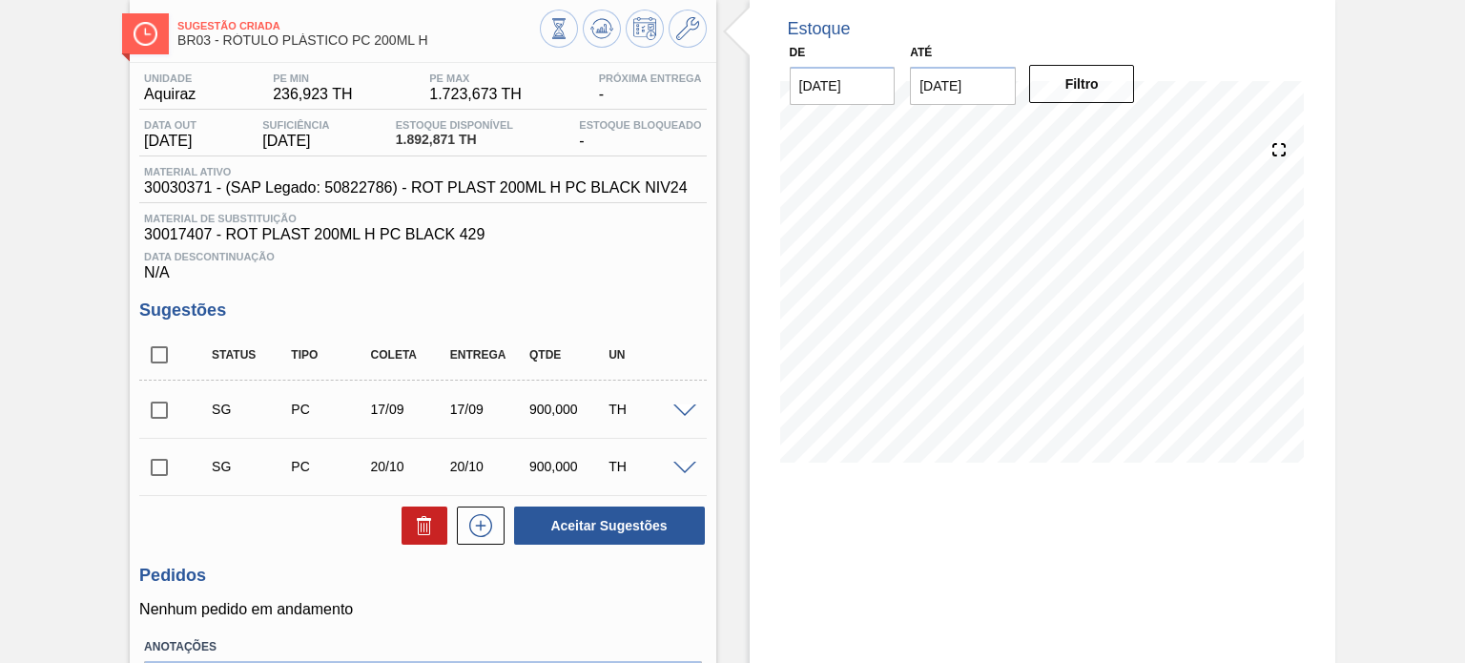
click at [160, 408] on input "checkbox" at bounding box center [159, 410] width 40 height 40
click at [560, 513] on button "Aceitar Sugestões" at bounding box center [609, 525] width 191 height 38
checkbox input "false"
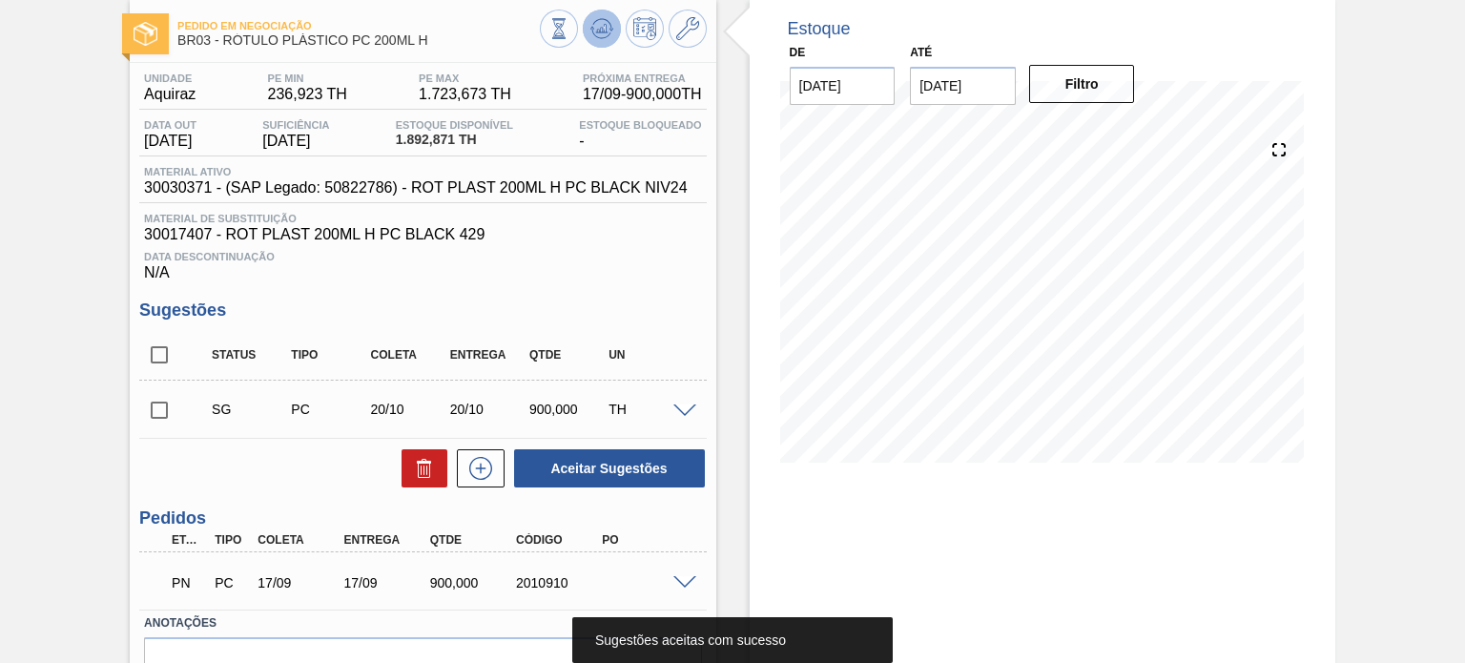
click at [595, 30] on icon at bounding box center [601, 28] width 12 height 9
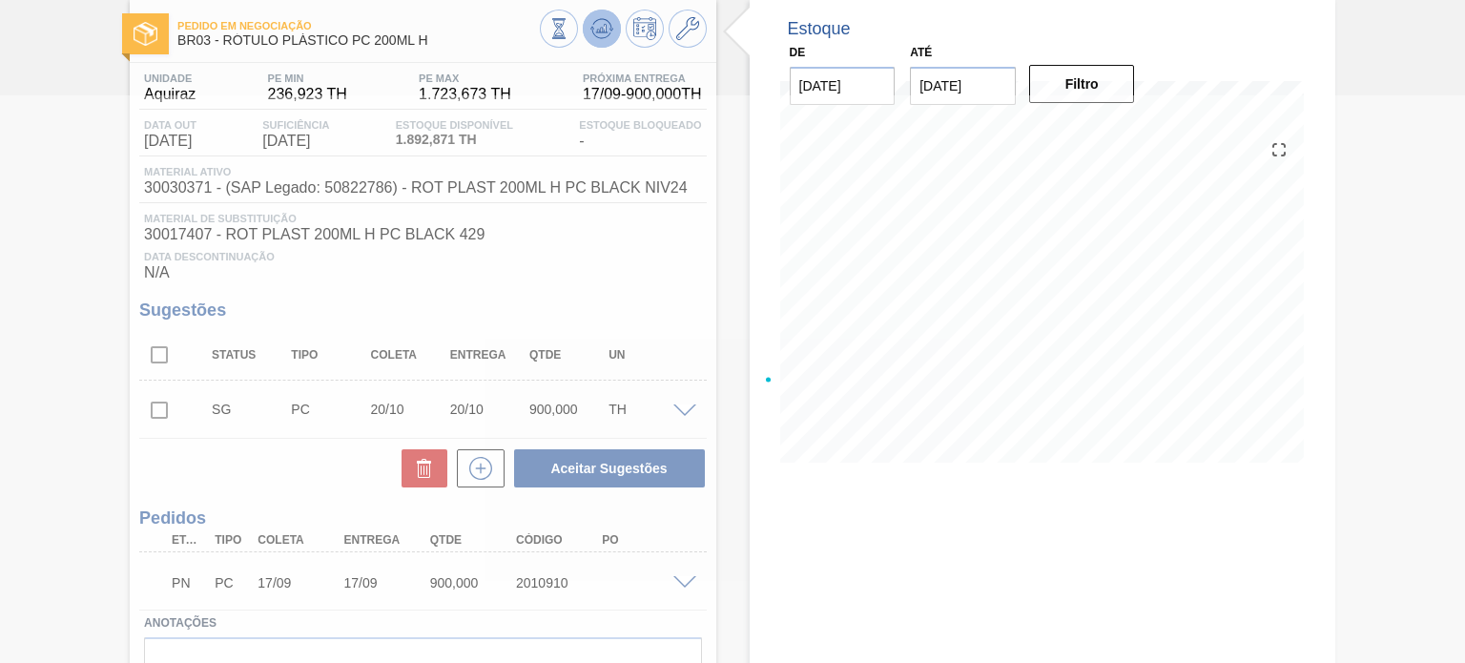
click at [595, 30] on icon at bounding box center [601, 28] width 12 height 9
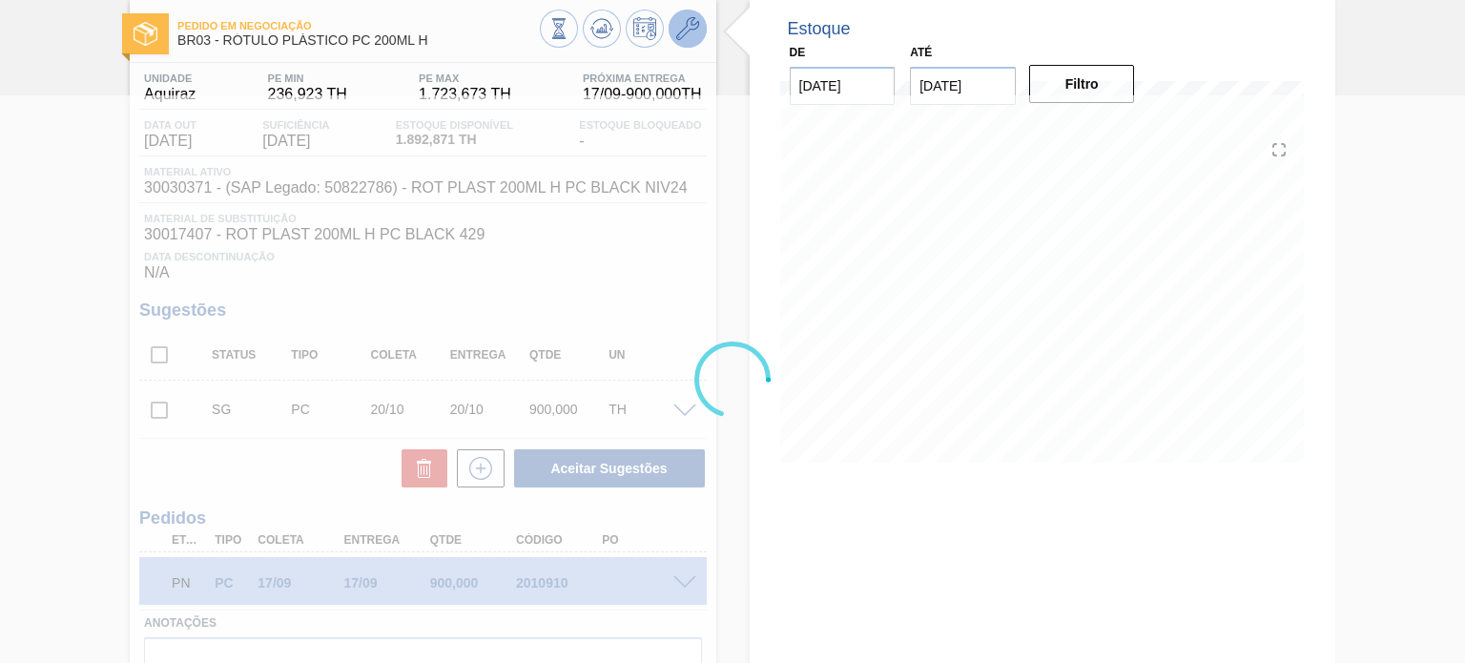
click at [694, 33] on icon at bounding box center [687, 28] width 23 height 23
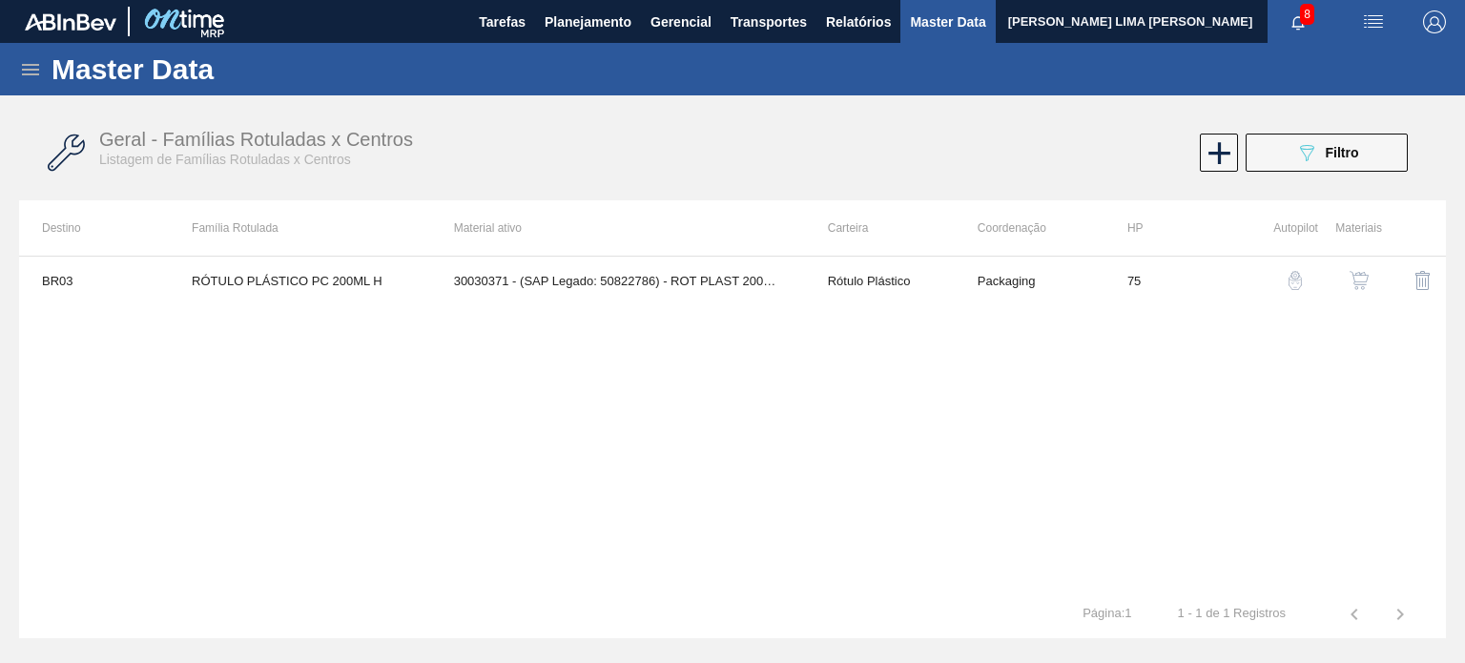
click at [1354, 281] on img "button" at bounding box center [1359, 280] width 19 height 19
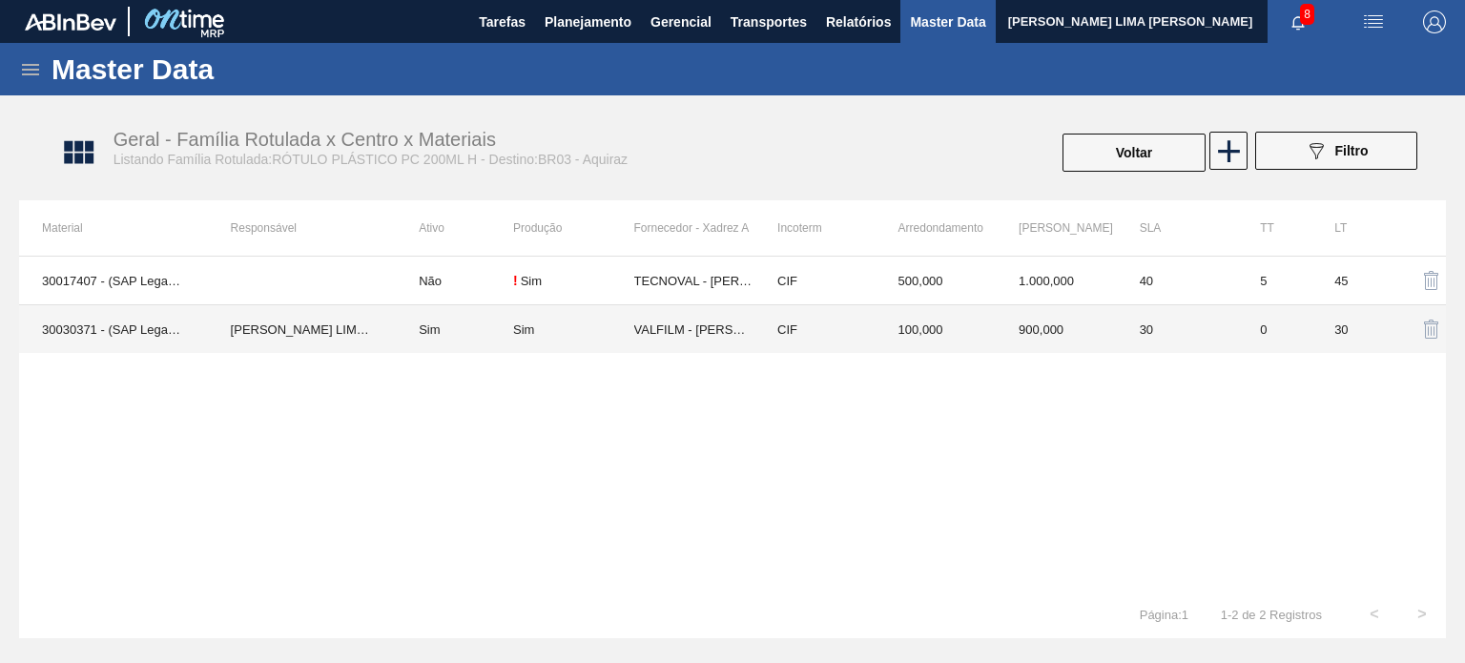
click at [850, 346] on td "CIF" at bounding box center [814, 329] width 121 height 49
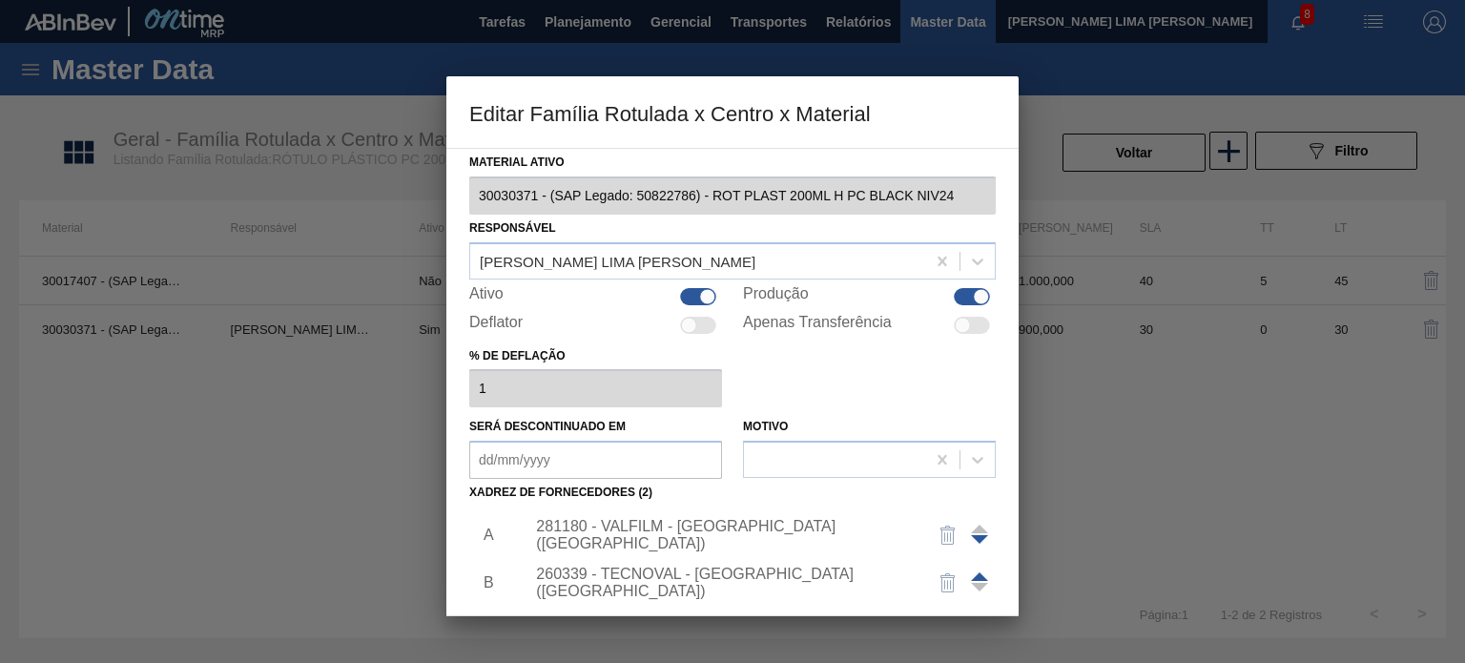
click at [754, 542] on div "281180 - VALFILM - [GEOGRAPHIC_DATA] ([GEOGRAPHIC_DATA])" at bounding box center [723, 535] width 374 height 34
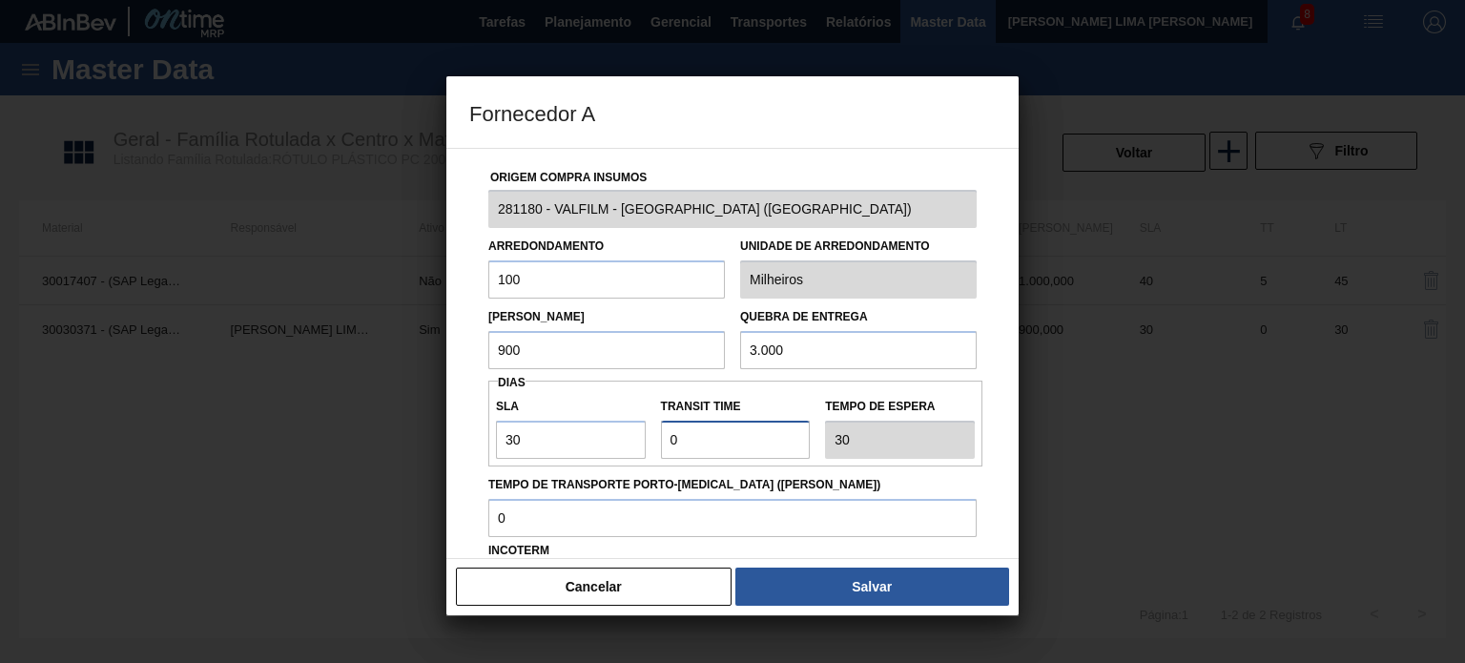
drag, startPoint x: 752, startPoint y: 450, endPoint x: 666, endPoint y: 453, distance: 85.9
click at [668, 454] on input "Transit Time" at bounding box center [736, 440] width 150 height 38
type input "2"
type input "32"
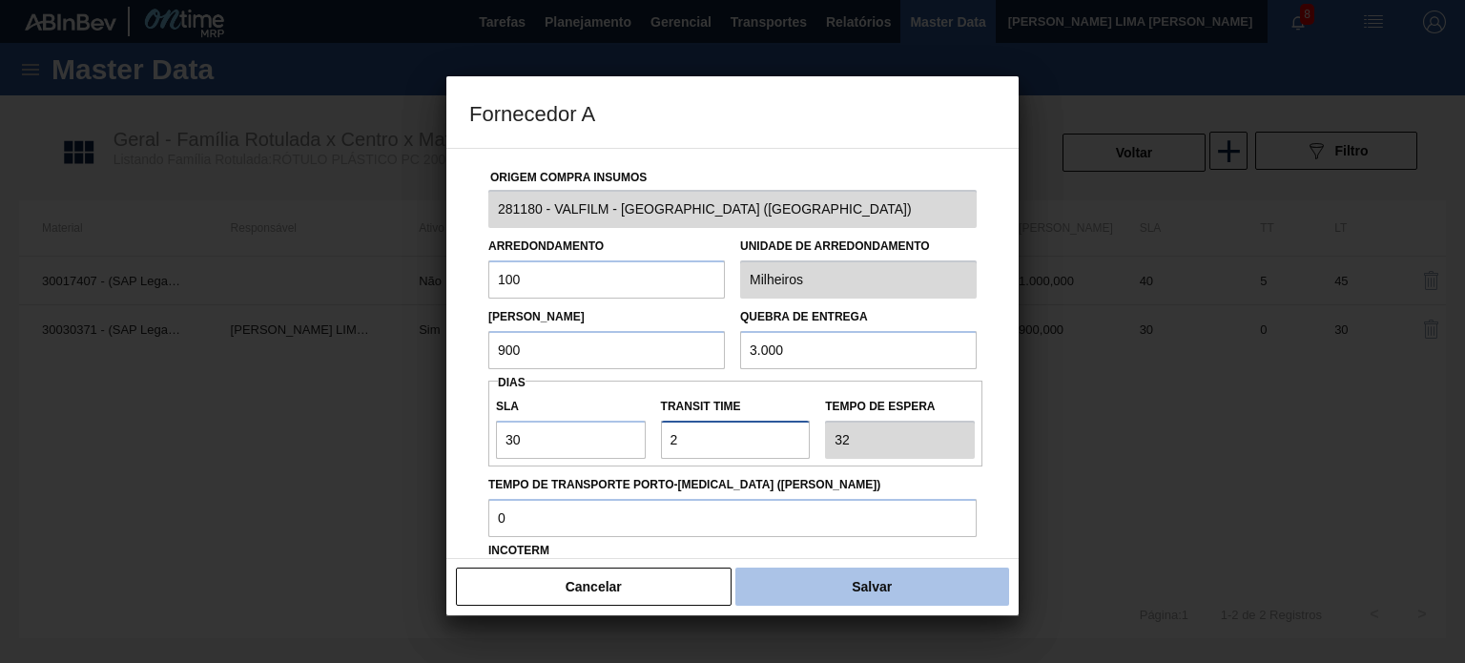
type input "2"
click at [895, 596] on button "Salvar" at bounding box center [872, 587] width 274 height 38
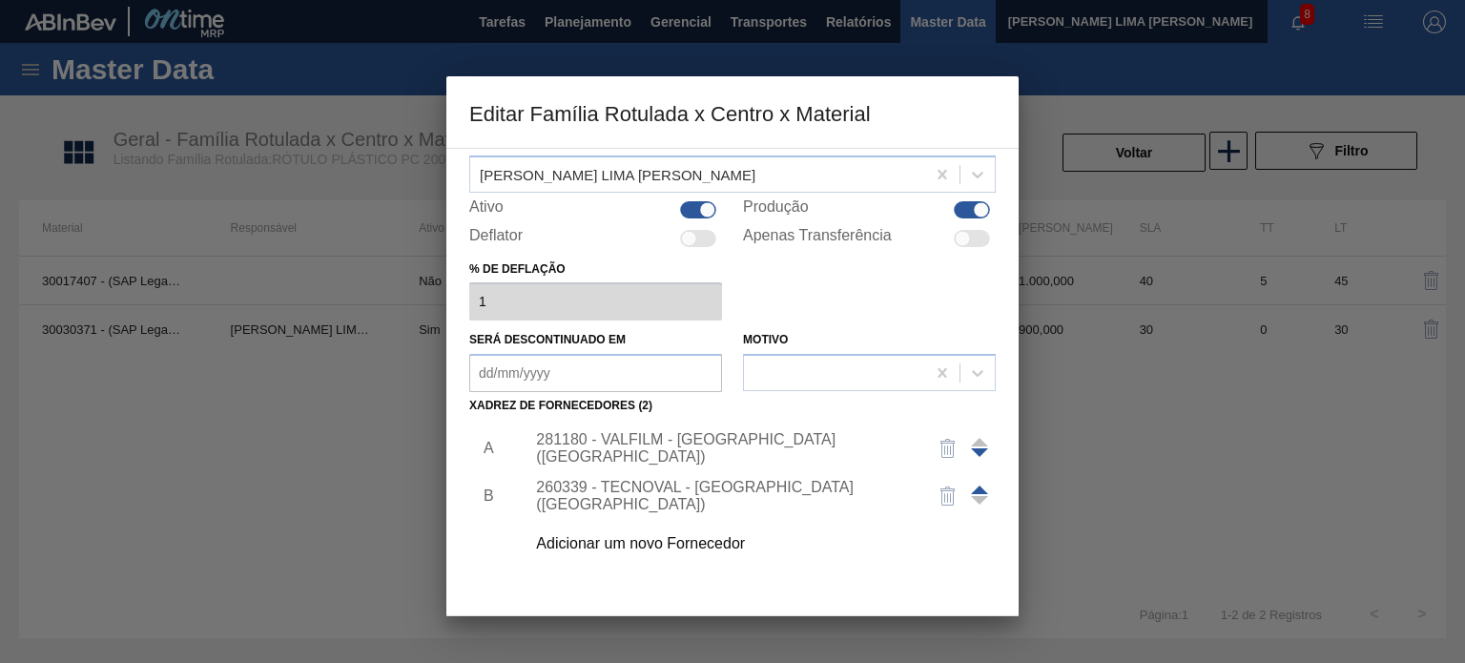
scroll to position [191, 0]
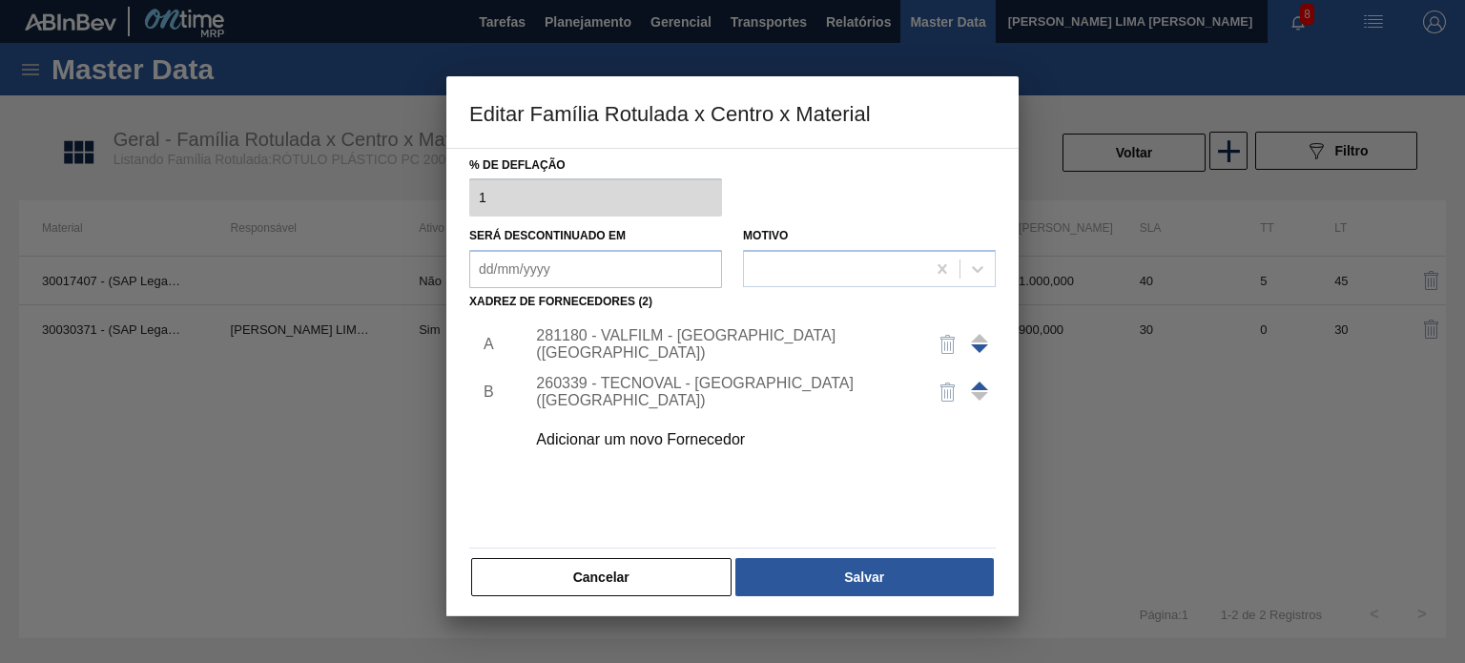
click at [904, 589] on button "Salvar" at bounding box center [864, 577] width 258 height 38
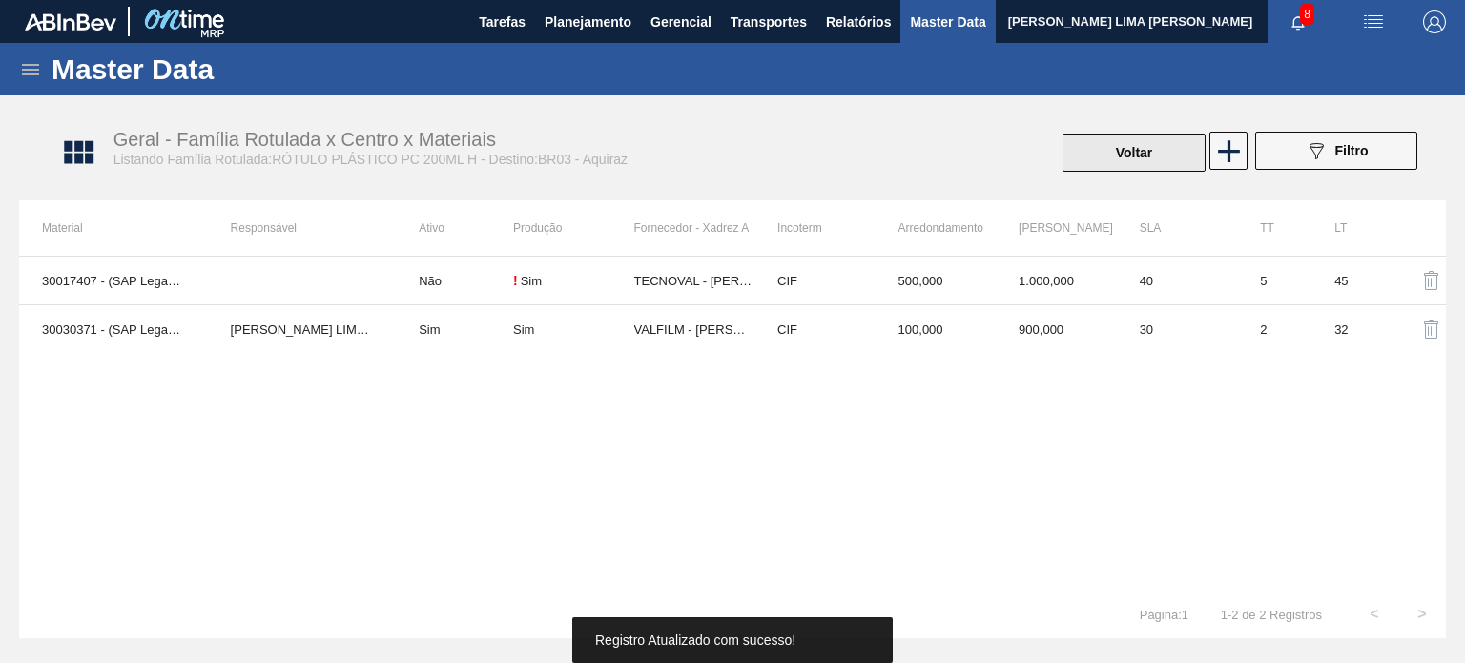
click at [1168, 157] on button "Voltar" at bounding box center [1134, 153] width 143 height 38
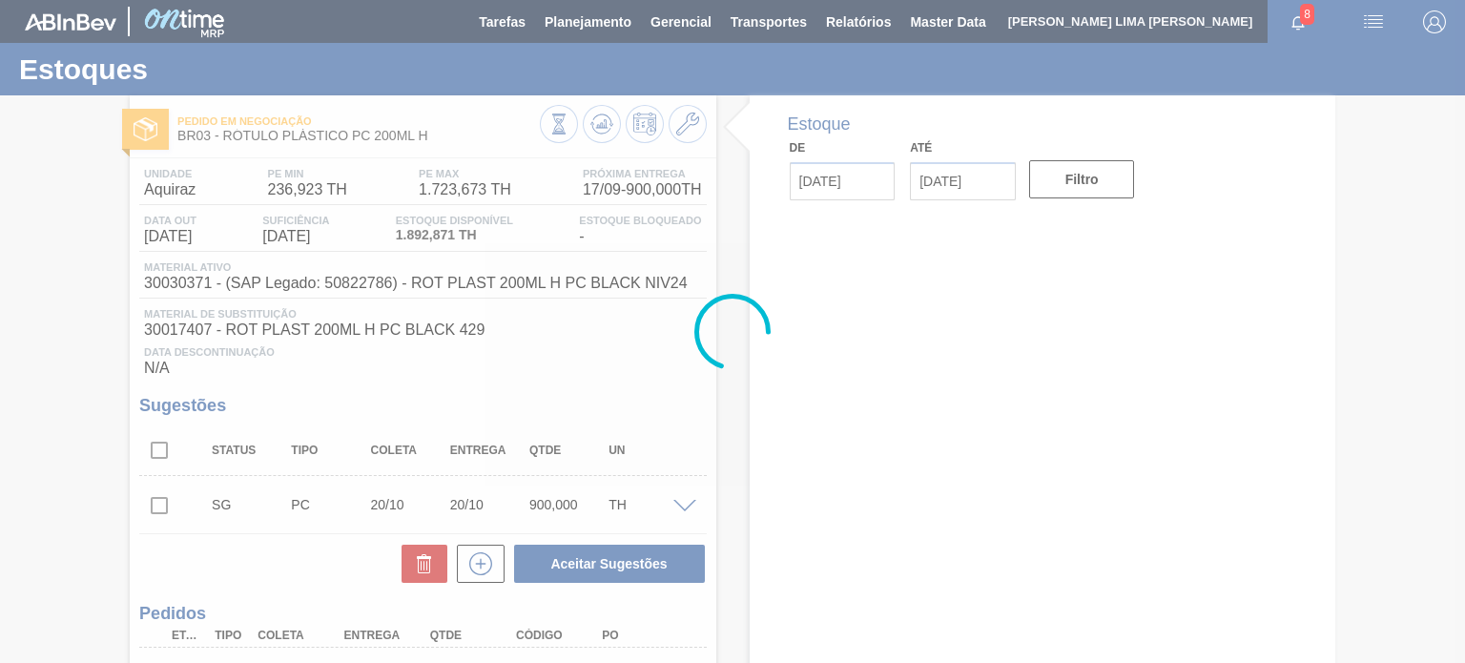
click at [600, 127] on div at bounding box center [732, 331] width 1465 height 663
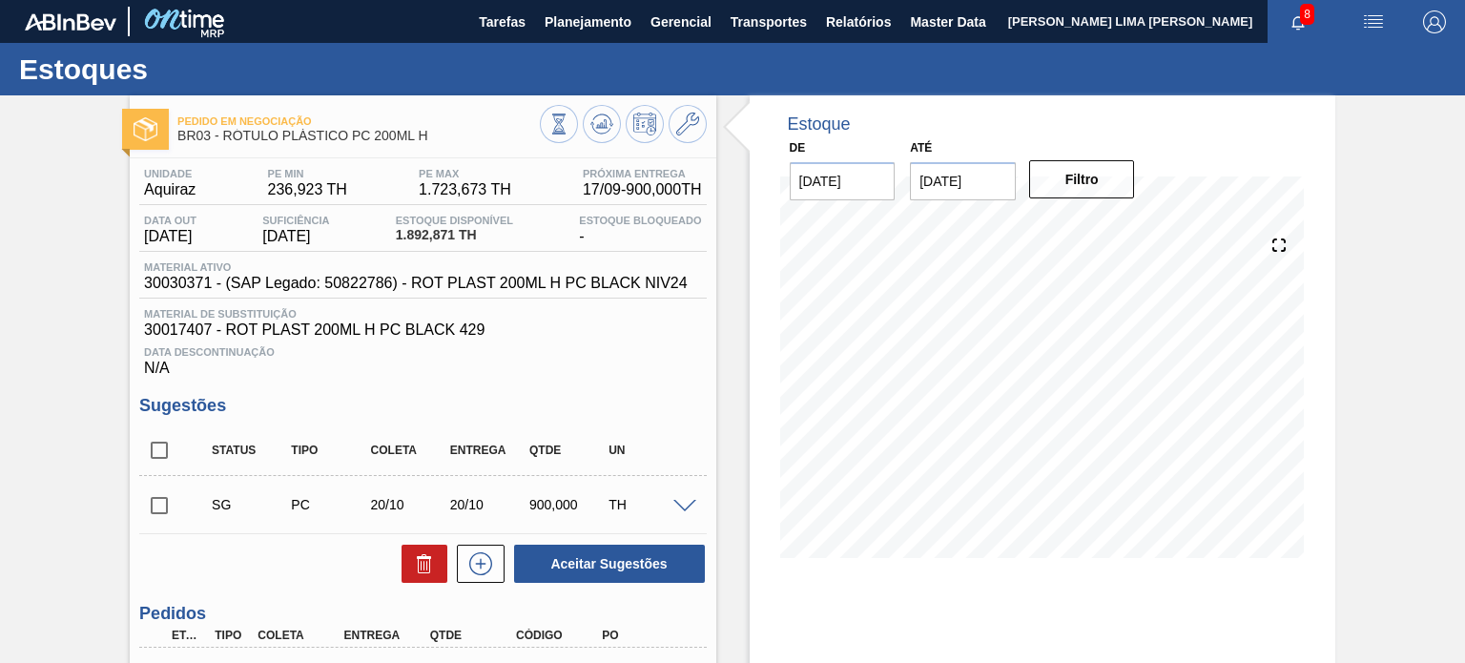
click at [600, 127] on icon at bounding box center [601, 125] width 2 height 5
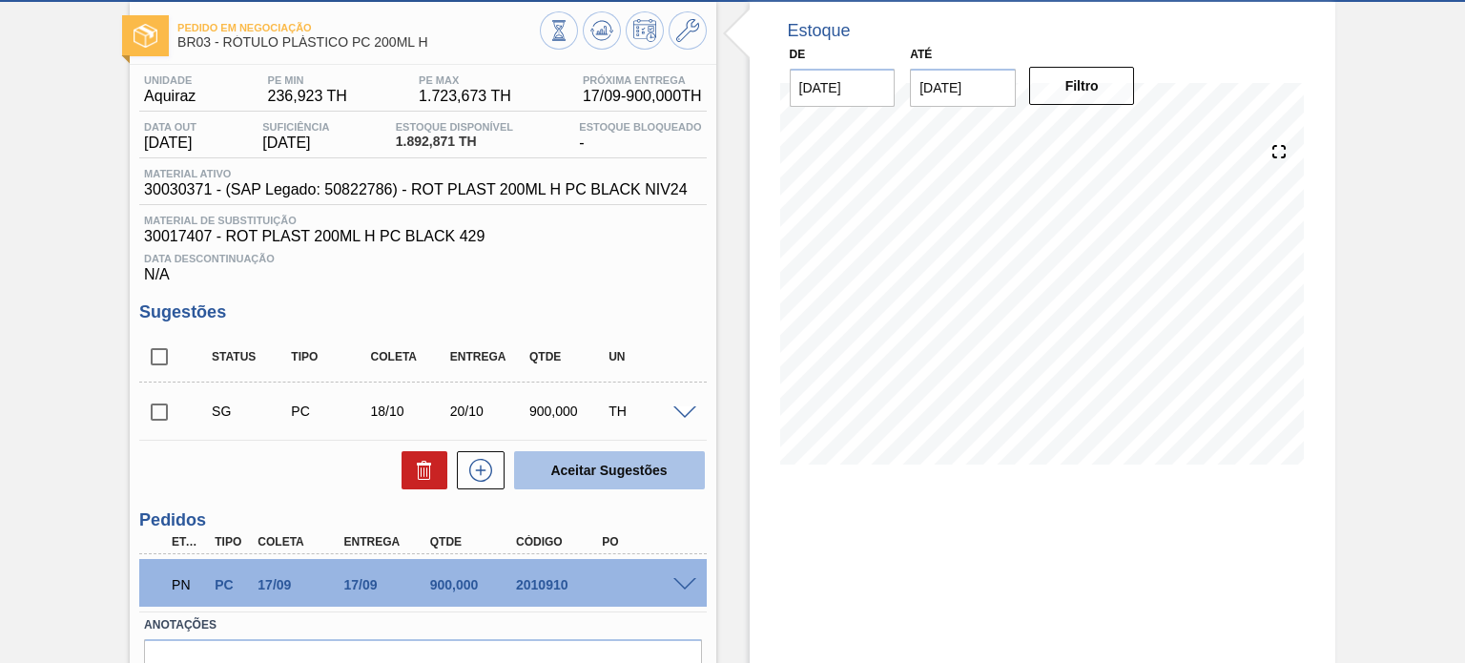
scroll to position [198, 0]
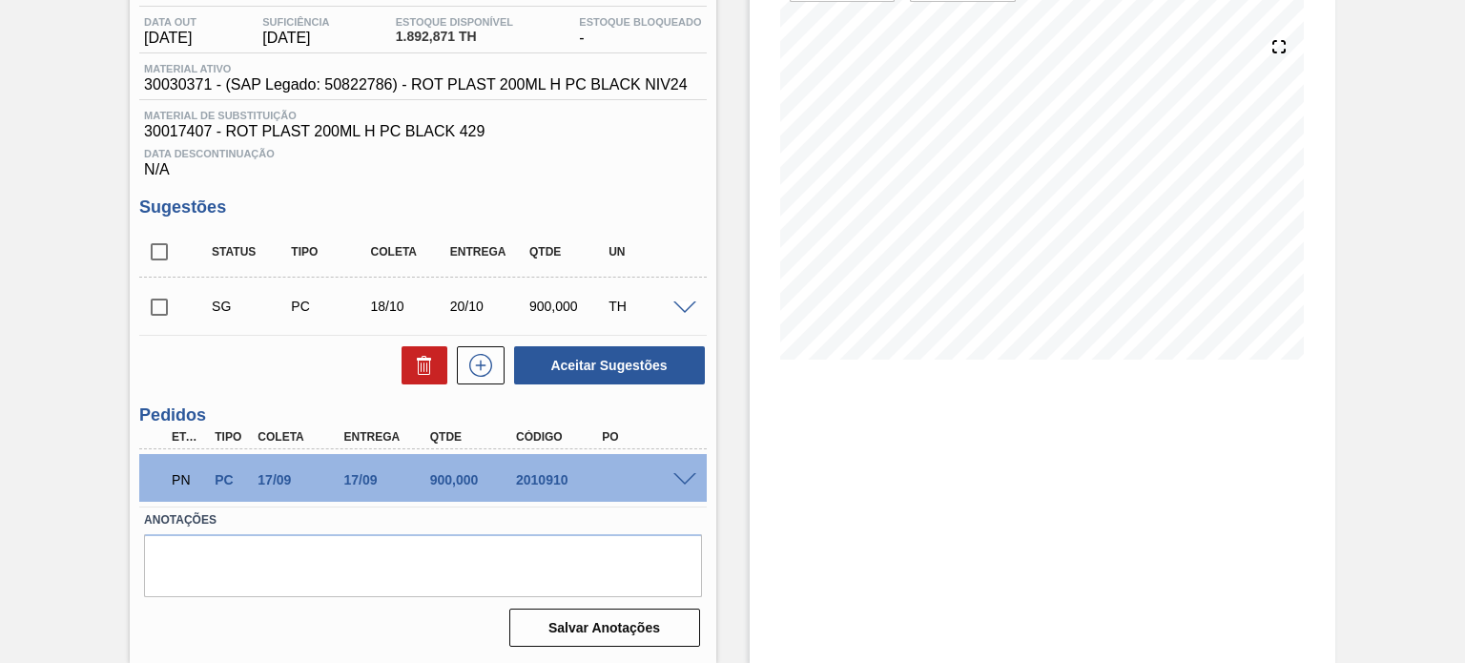
click at [537, 469] on div "PN PC 17/09 17/09 900,000 2010910" at bounding box center [417, 478] width 516 height 38
click at [534, 477] on div "2010910" at bounding box center [558, 479] width 94 height 15
copy div "2010910"
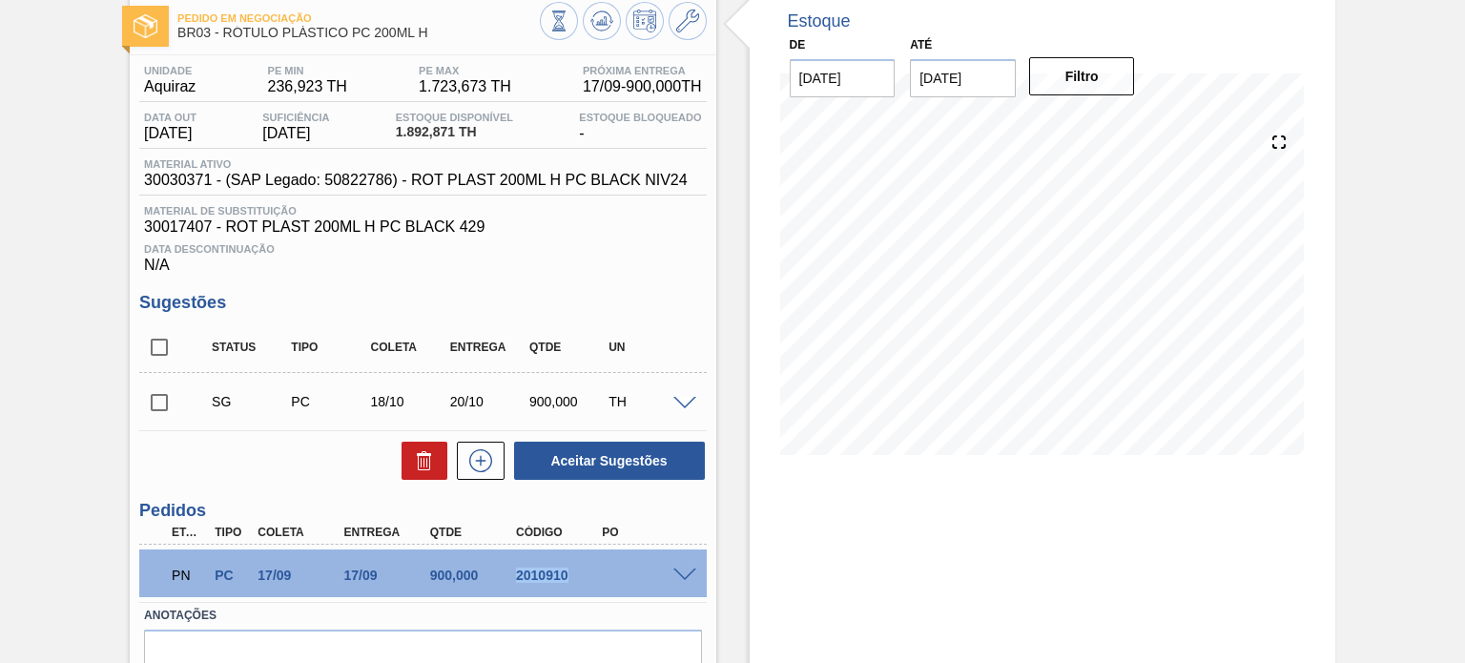
scroll to position [8, 0]
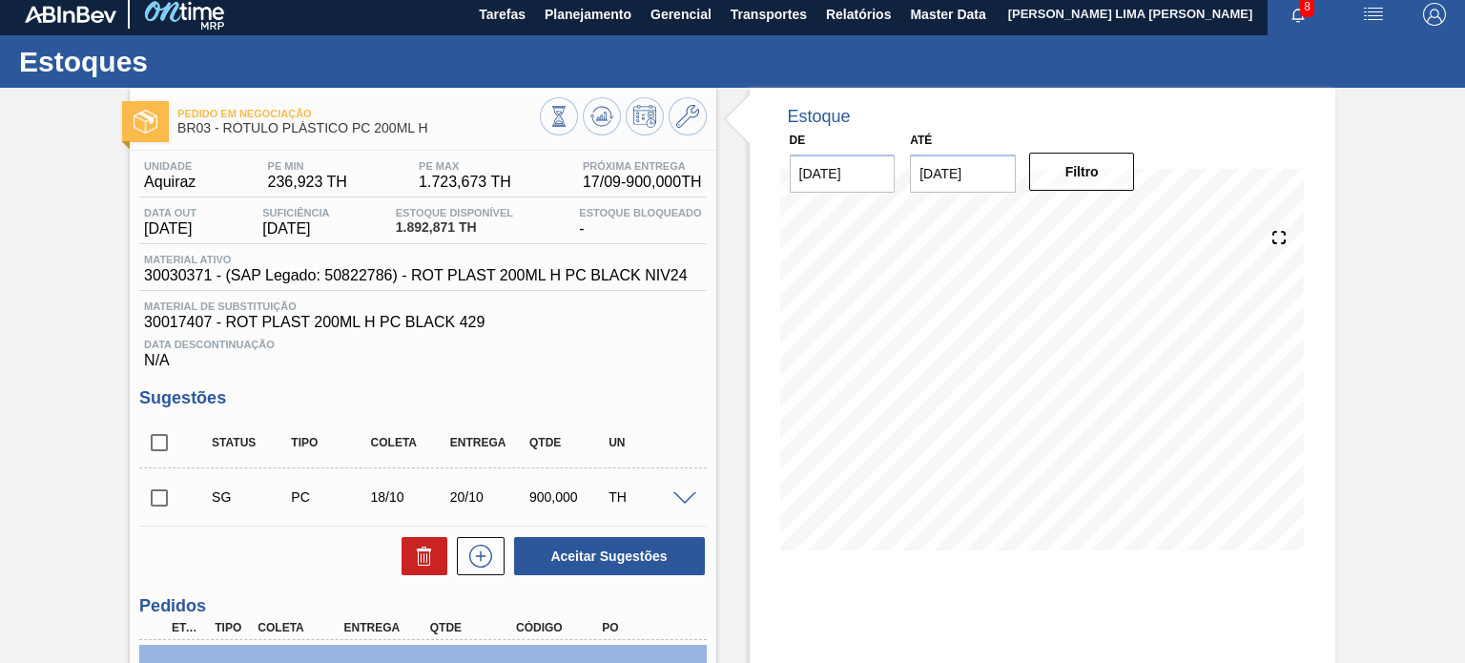
drag, startPoint x: 1398, startPoint y: 313, endPoint x: 1334, endPoint y: 316, distance: 64.0
click at [1398, 313] on div "Pedido em Negociação BR03 - RÓTULO PLÁSTICO PC 200ML H Unidade Aquiraz PE MIN 2…" at bounding box center [732, 471] width 1465 height 766
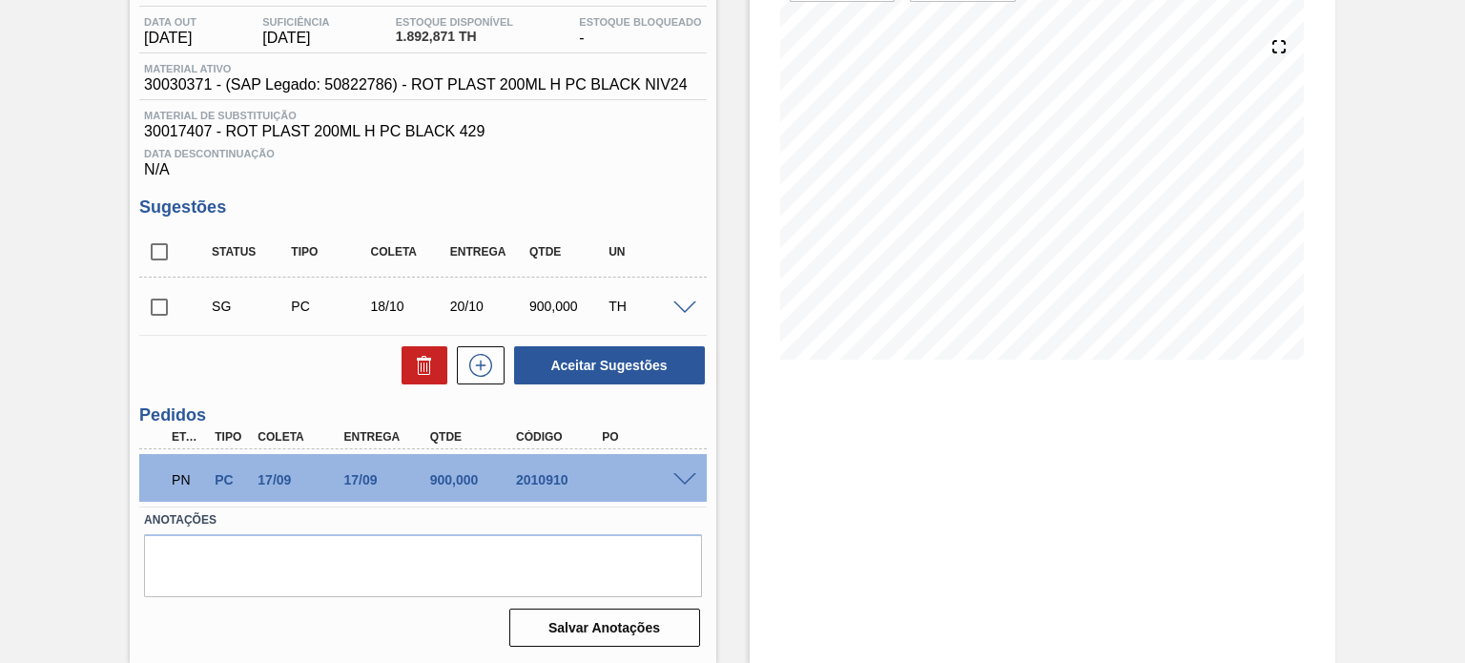
click at [673, 484] on span at bounding box center [684, 480] width 23 height 14
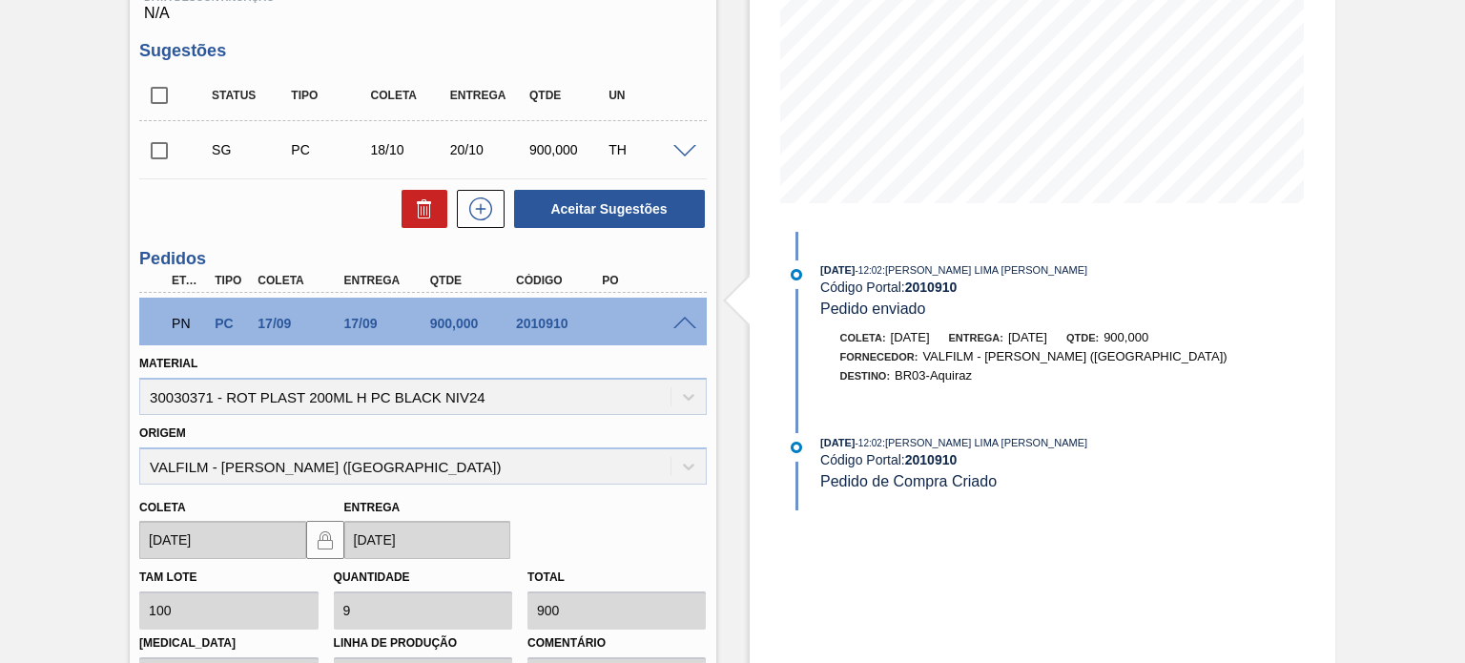
scroll to position [580, 0]
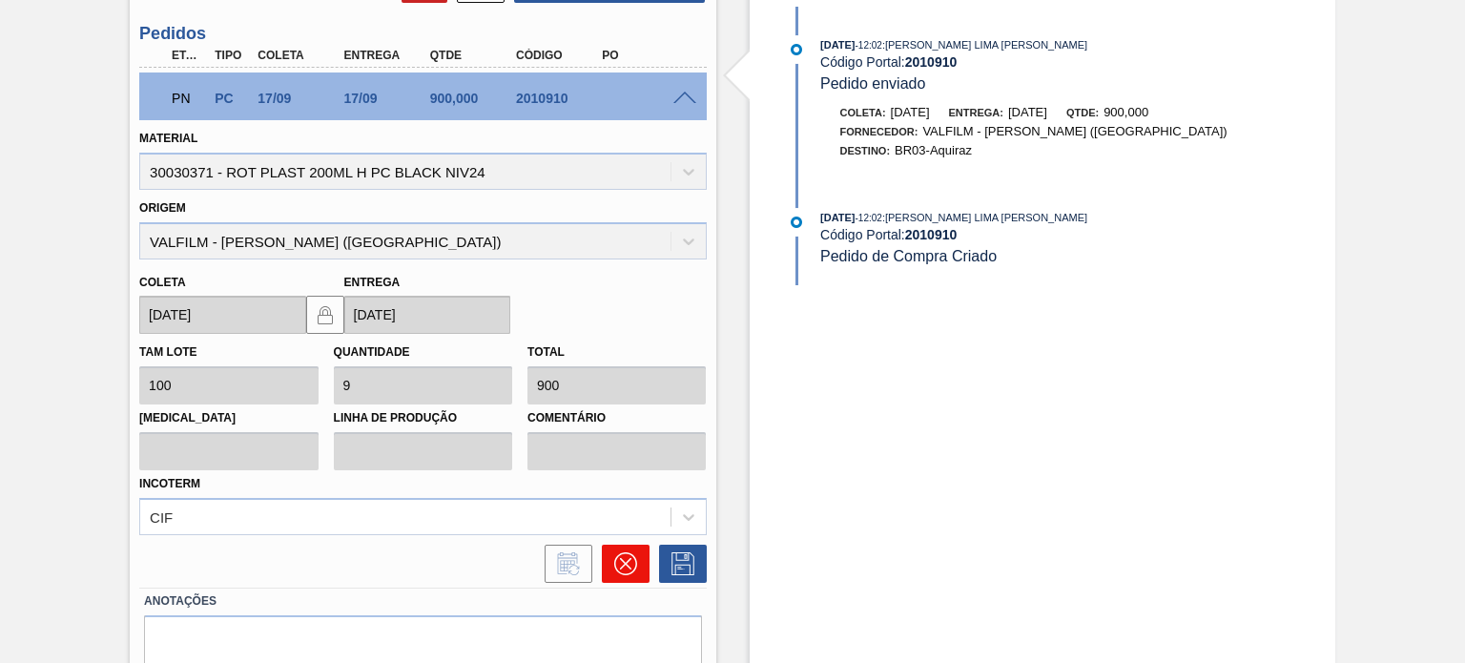
click at [630, 552] on icon at bounding box center [625, 563] width 23 height 23
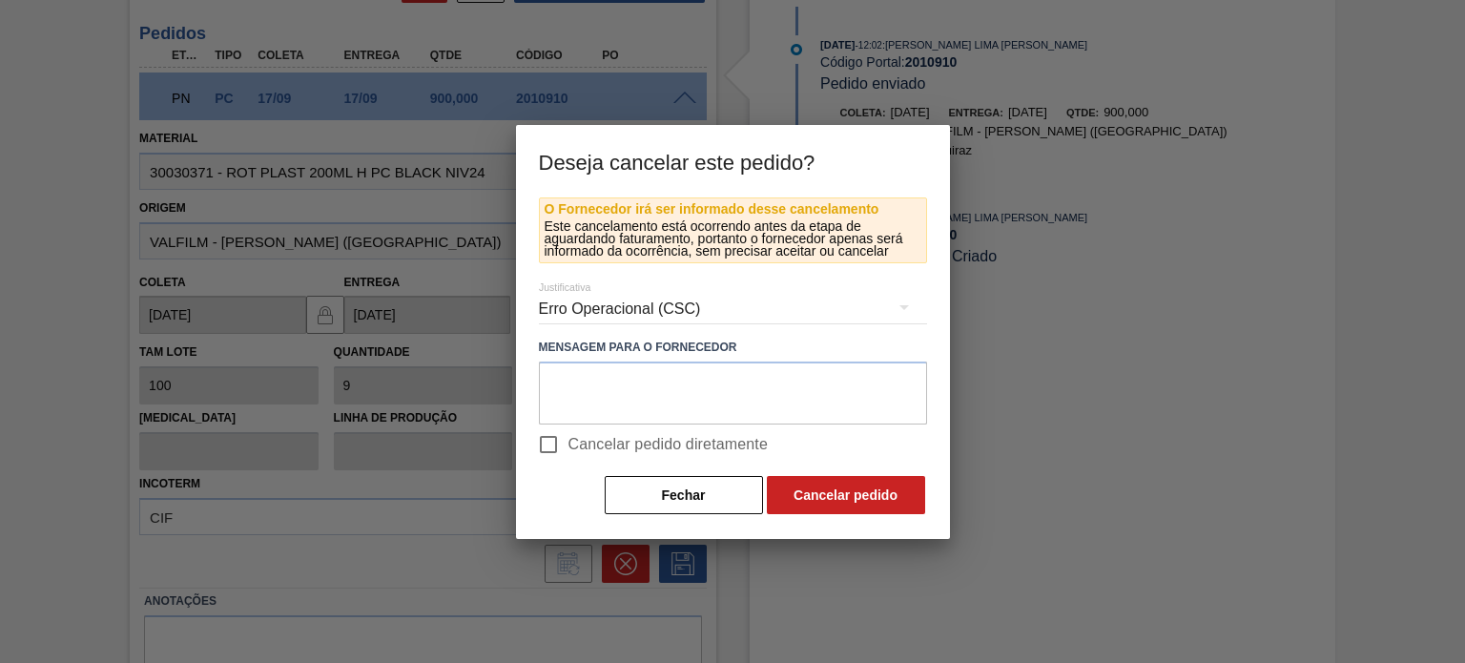
click at [636, 326] on div "Erro Operacional (CSC)" at bounding box center [733, 308] width 388 height 53
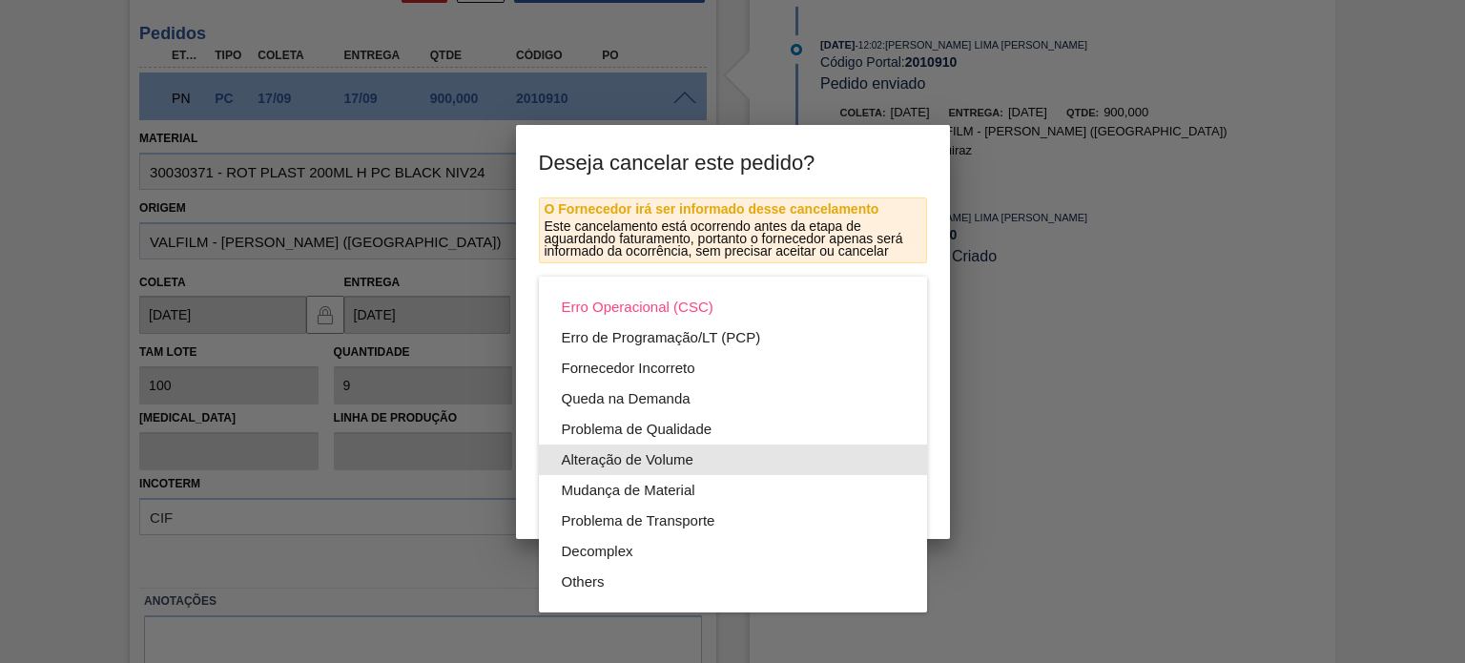
click at [650, 454] on div "Alteração de Volume" at bounding box center [733, 459] width 342 height 31
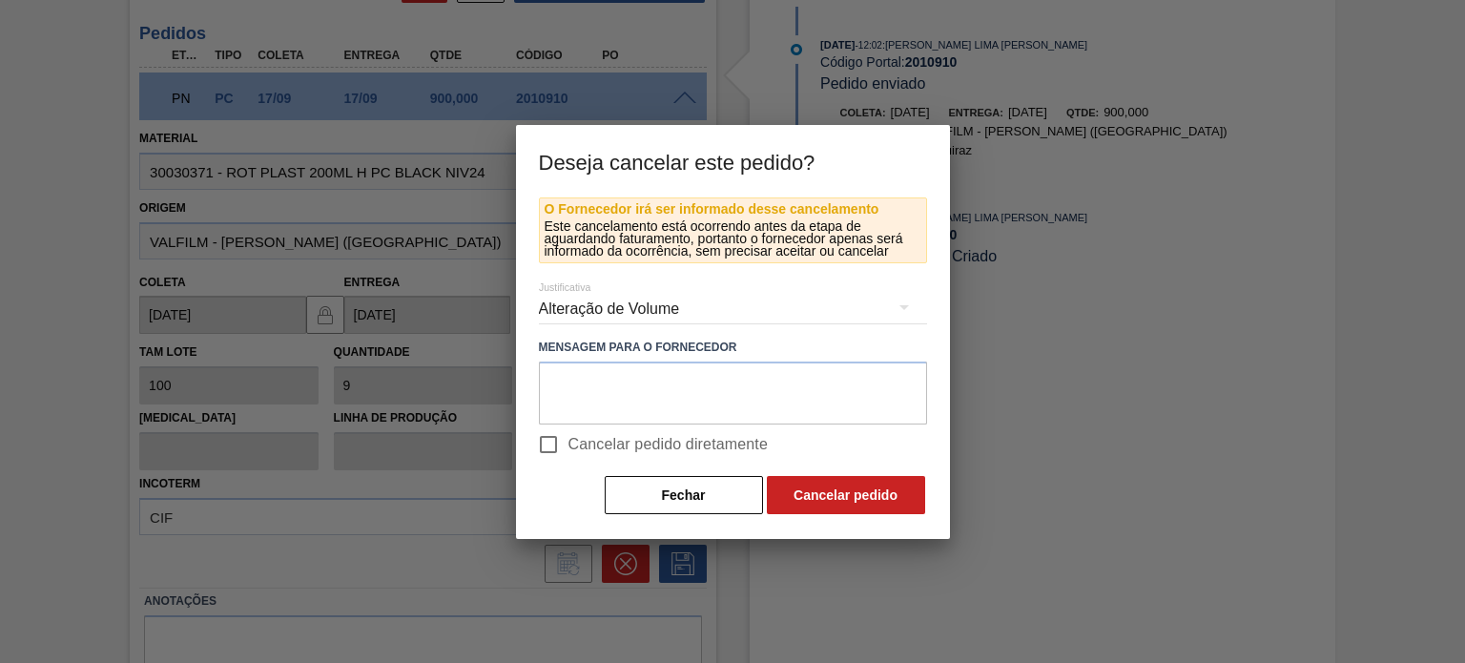
click at [554, 438] on input "Cancelar pedido diretamente" at bounding box center [548, 444] width 40 height 40
checkbox input "true"
click at [848, 506] on button "Cancelar pedido" at bounding box center [846, 495] width 158 height 38
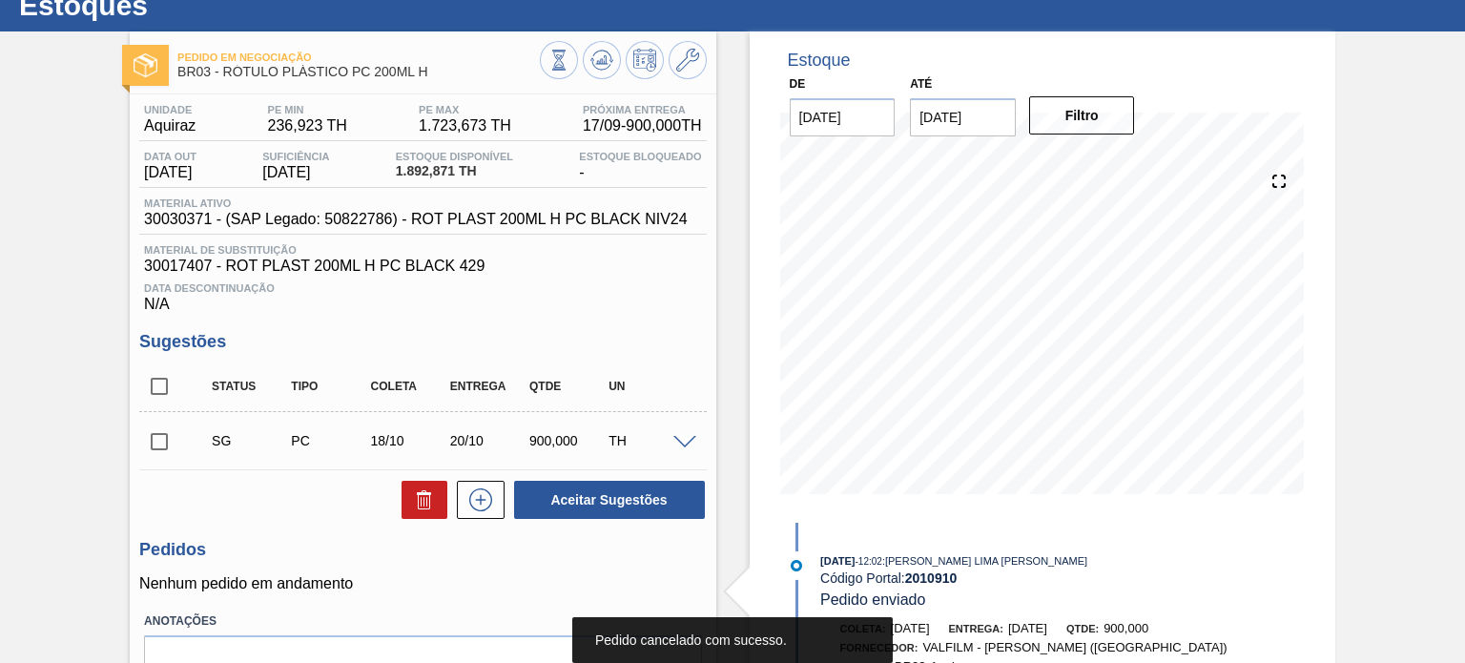
scroll to position [0, 0]
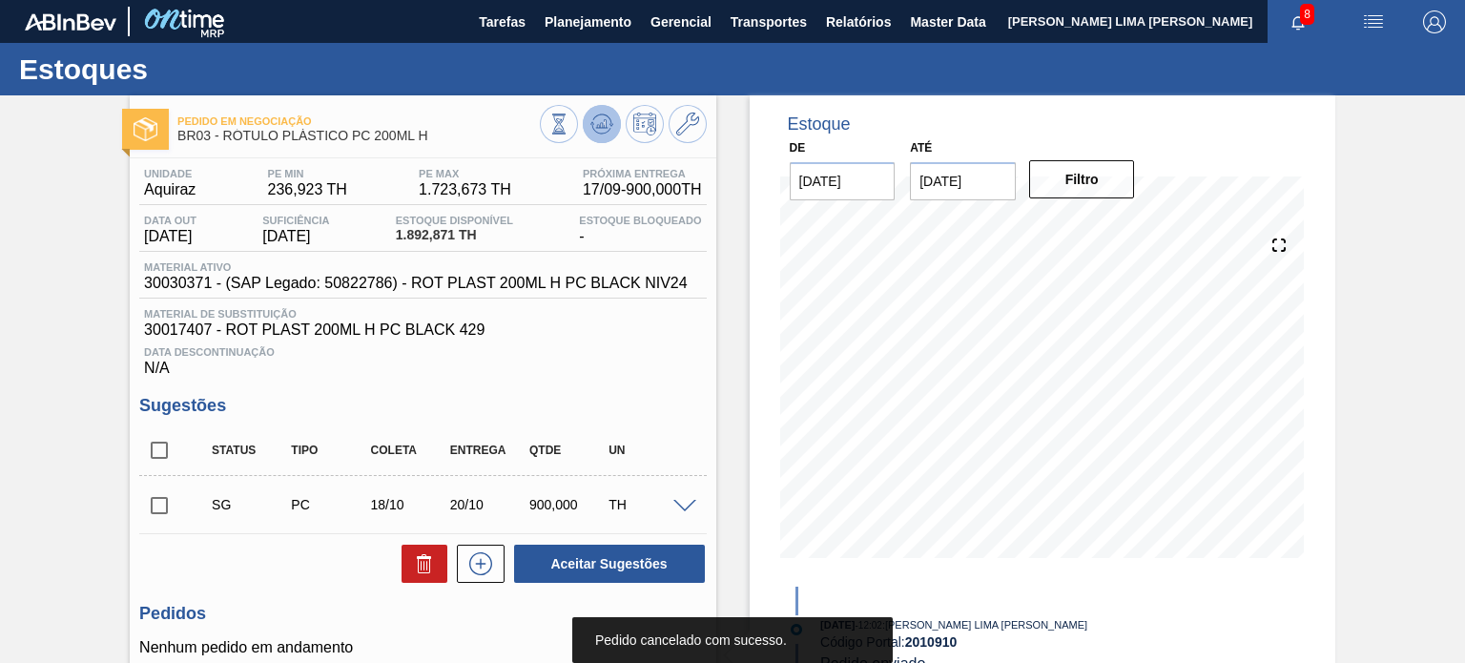
click at [569, 121] on icon at bounding box center [558, 124] width 21 height 21
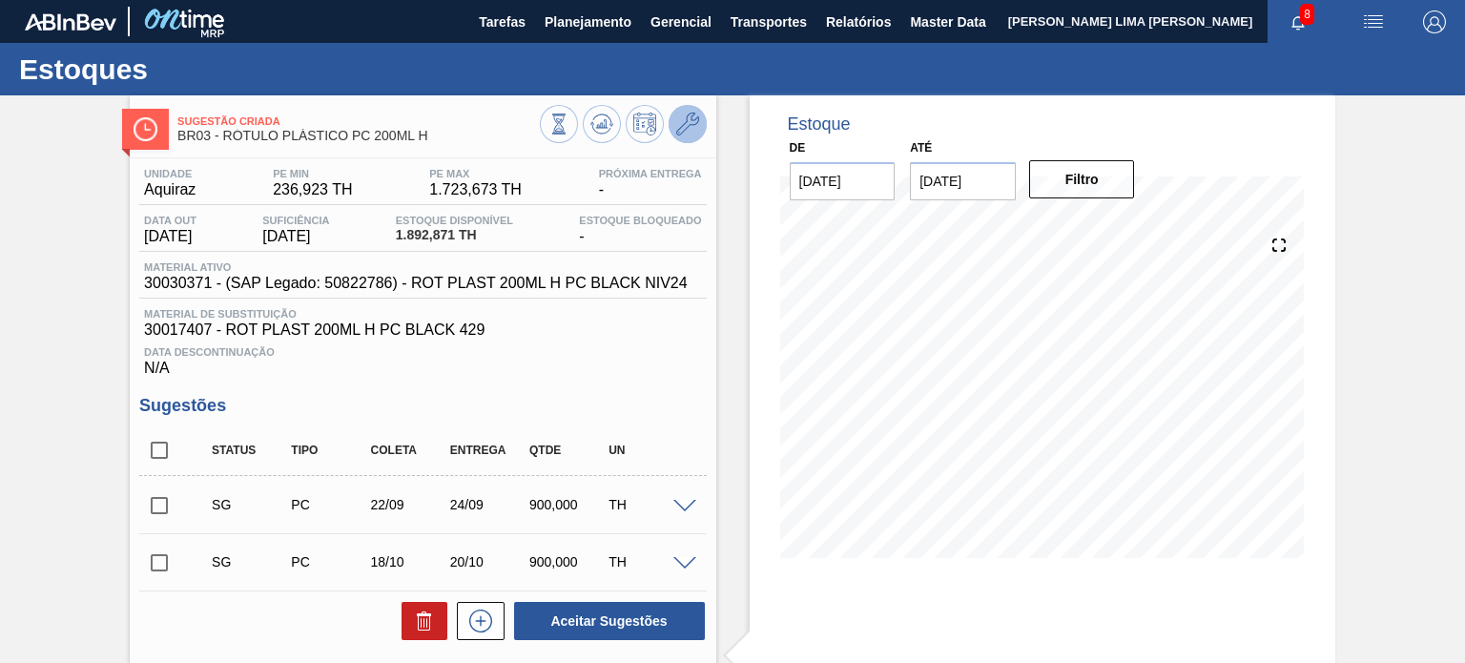
click at [691, 115] on icon at bounding box center [687, 124] width 23 height 23
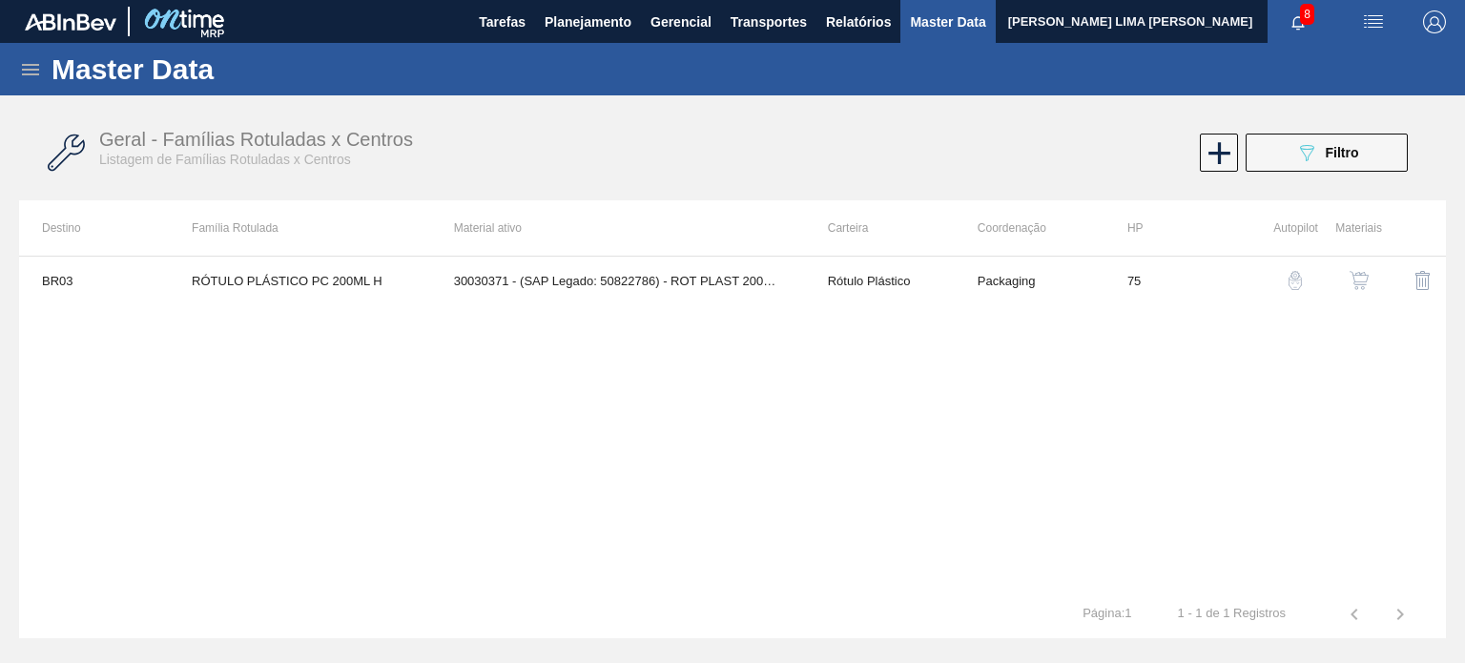
click at [1355, 274] on img "button" at bounding box center [1359, 280] width 19 height 19
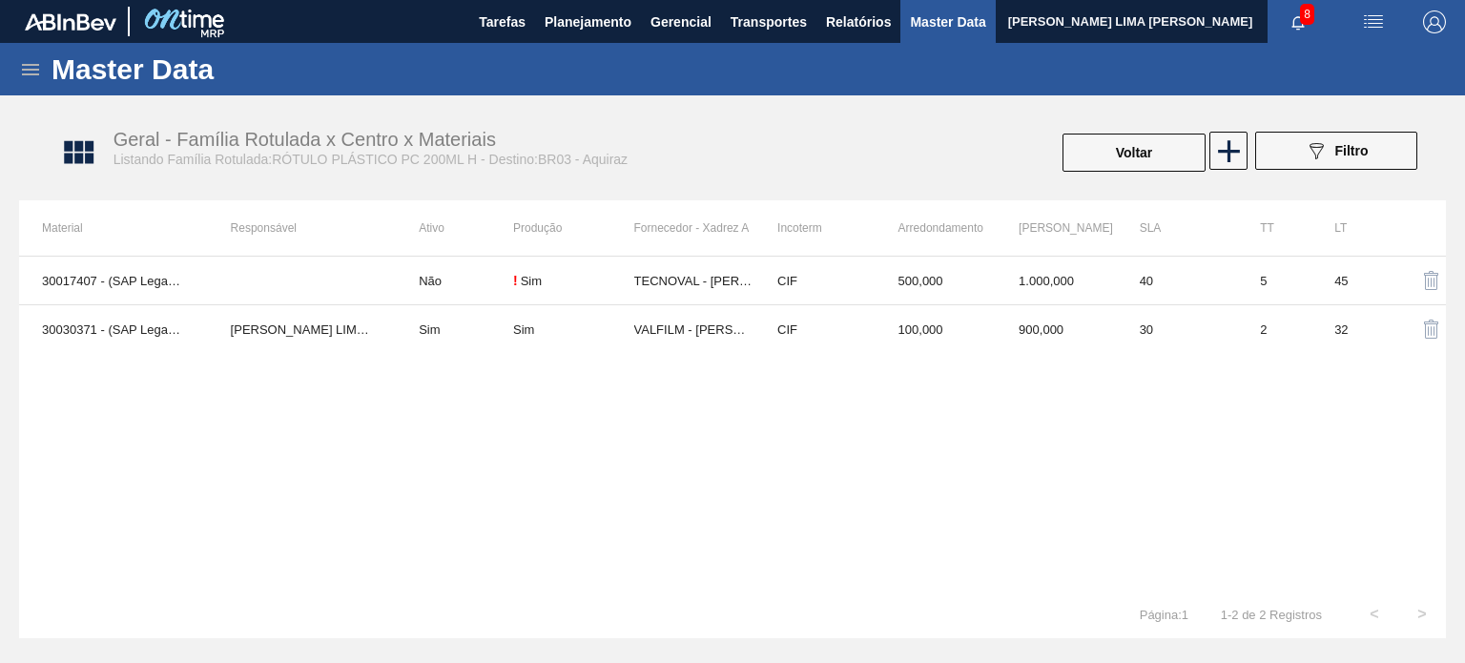
click at [978, 325] on td "100,000" at bounding box center [936, 329] width 121 height 49
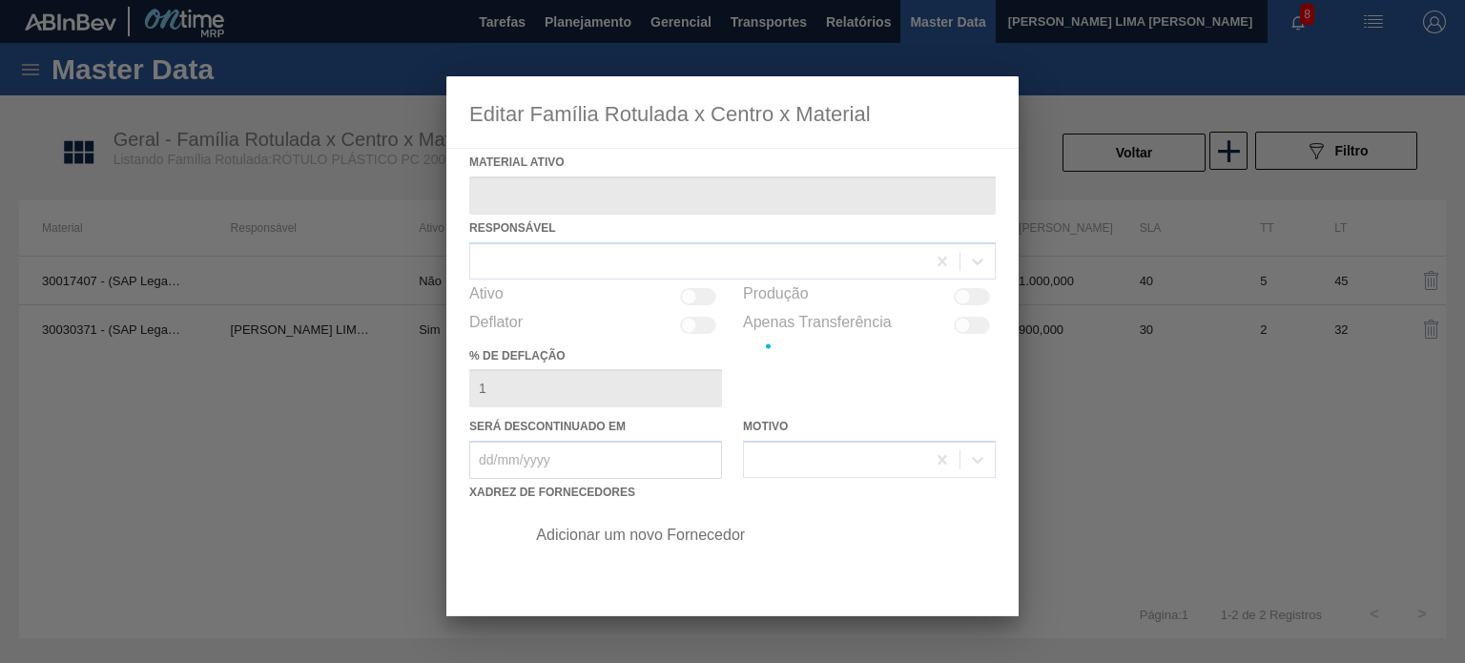
type ativo "30030371 - (SAP Legado: 50822786) - ROT PLAST 200ML H PC BLACK NIV24"
checkbox input "true"
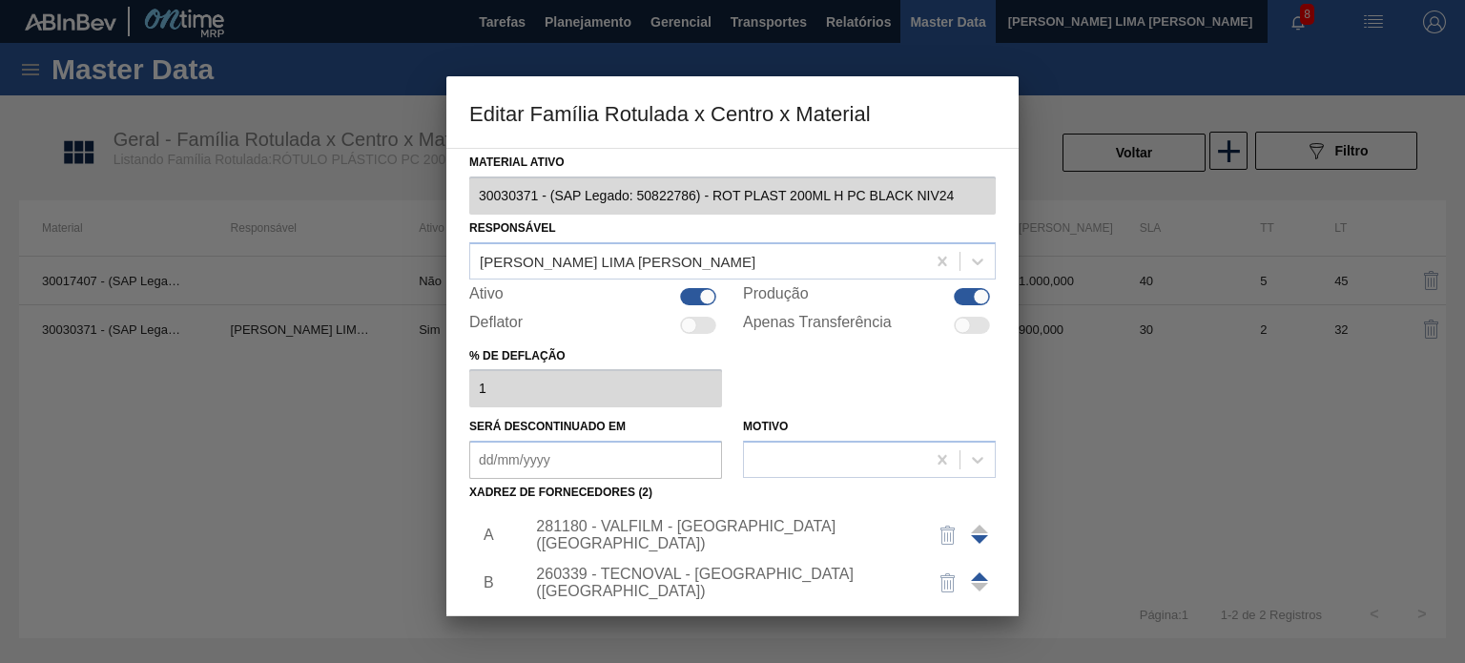
click at [766, 533] on div "281180 - VALFILM - LORENA (SP)" at bounding box center [723, 535] width 374 height 34
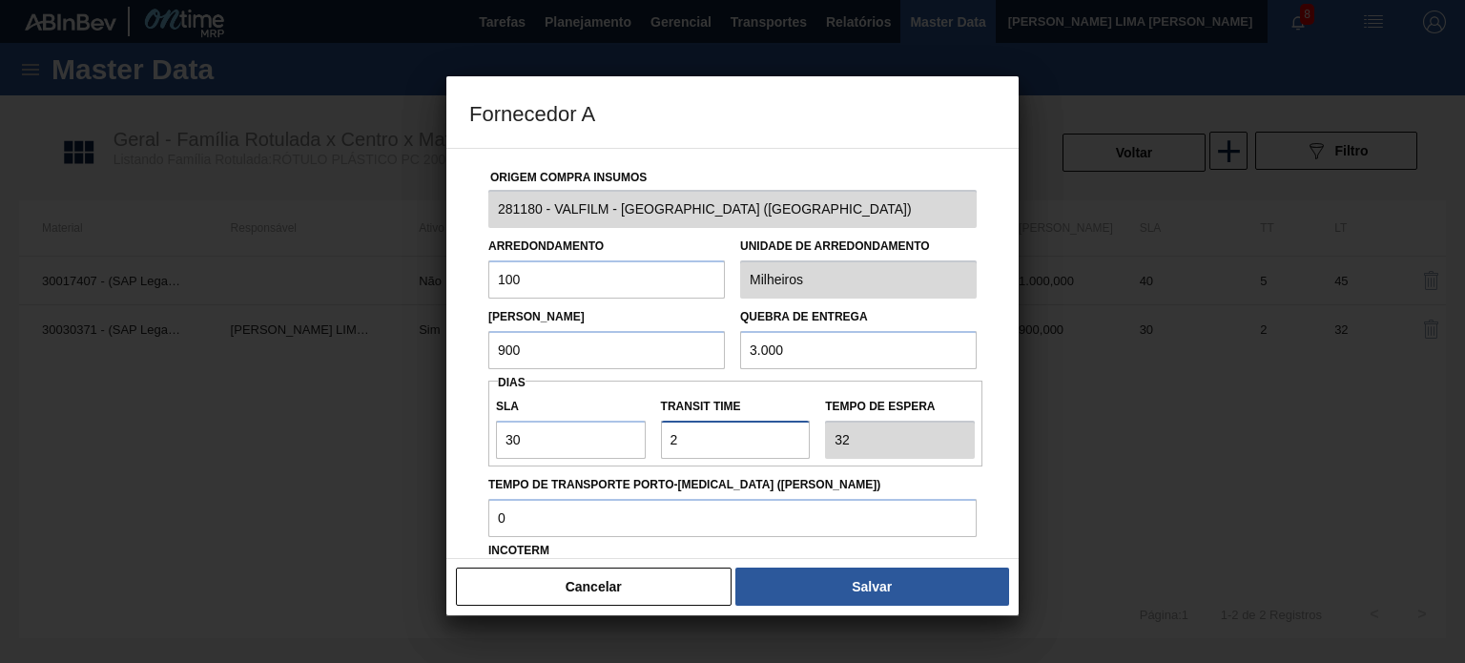
click at [636, 449] on div "SLA 30 Transit Time Tempo de espera 32" at bounding box center [735, 423] width 494 height 71
type input "0"
type input "30"
type input "0"
drag, startPoint x: 486, startPoint y: 360, endPoint x: 470, endPoint y: 361, distance: 15.3
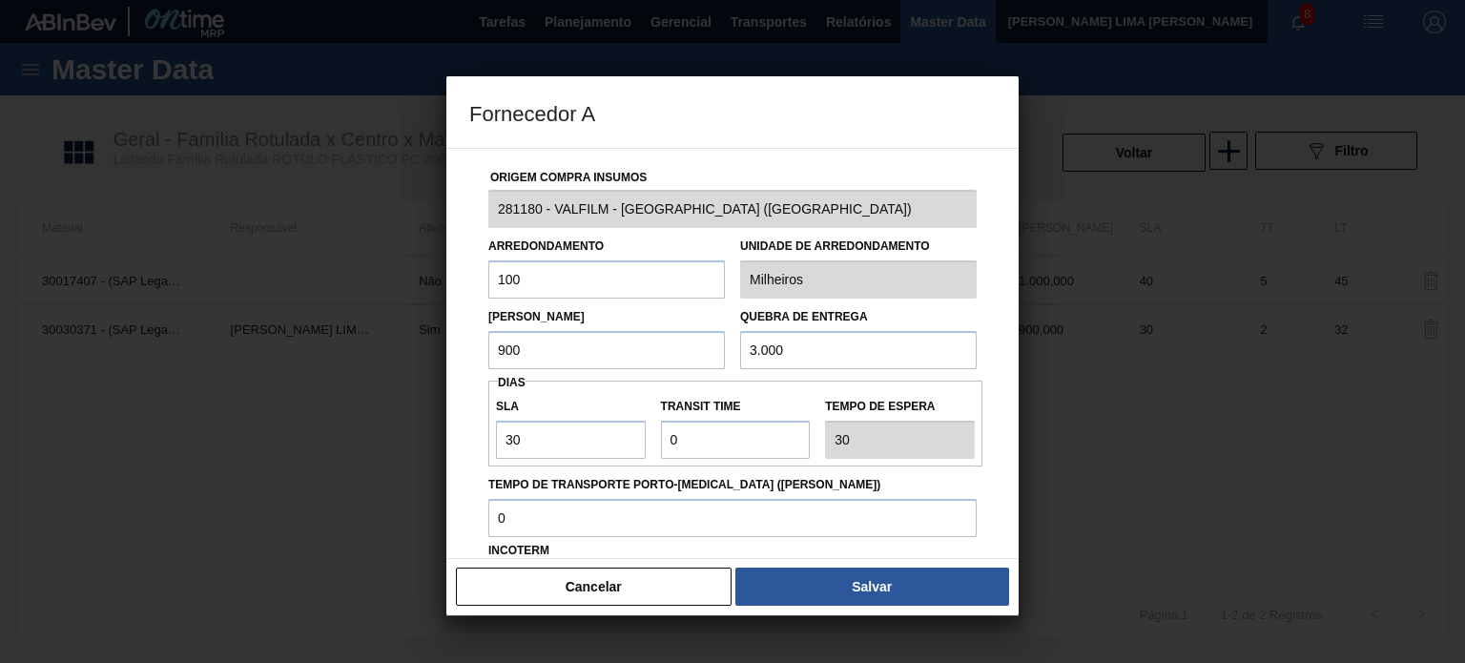
click at [470, 361] on div "Origem Compra Insumos 281180 - VALFILM - LORENA (SP) Arredondamento 100 Unidade…" at bounding box center [732, 464] width 527 height 631
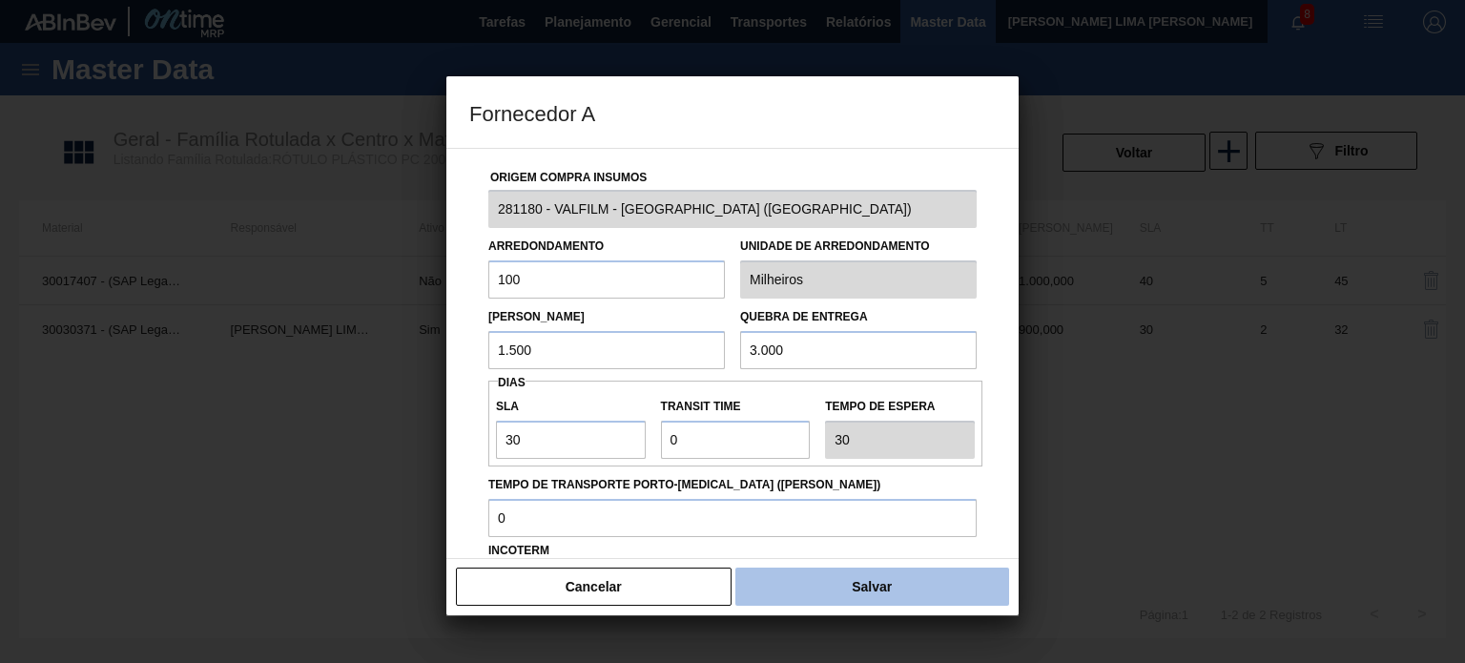
type input "1.500"
click at [786, 583] on button "Salvar" at bounding box center [872, 587] width 274 height 38
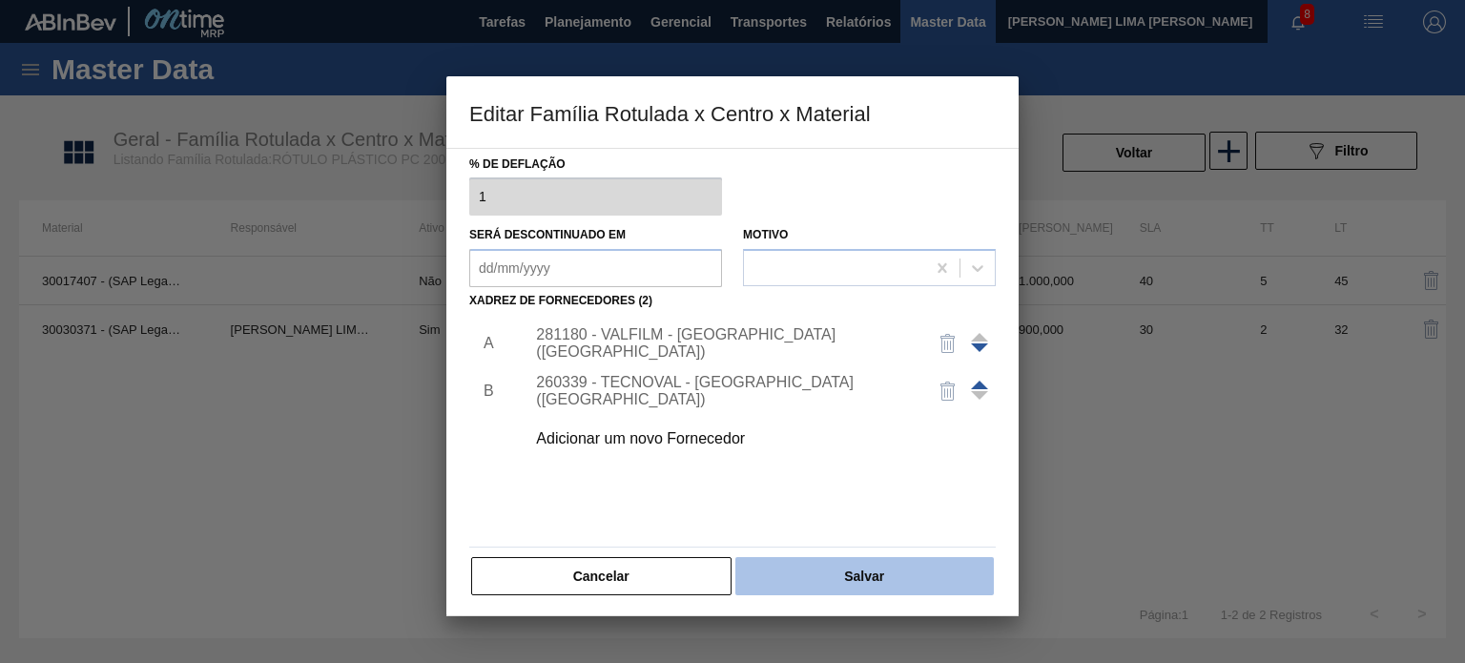
scroll to position [195, 0]
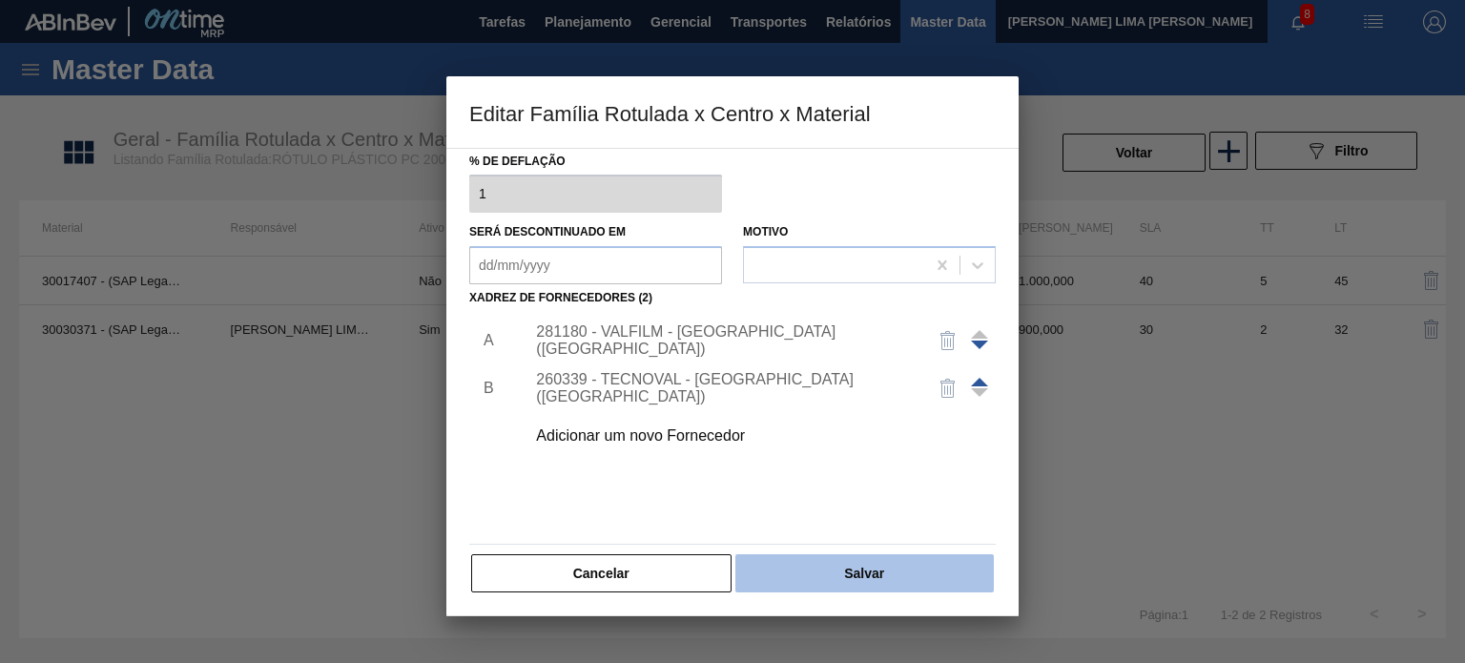
click at [794, 575] on button "Salvar" at bounding box center [864, 573] width 258 height 38
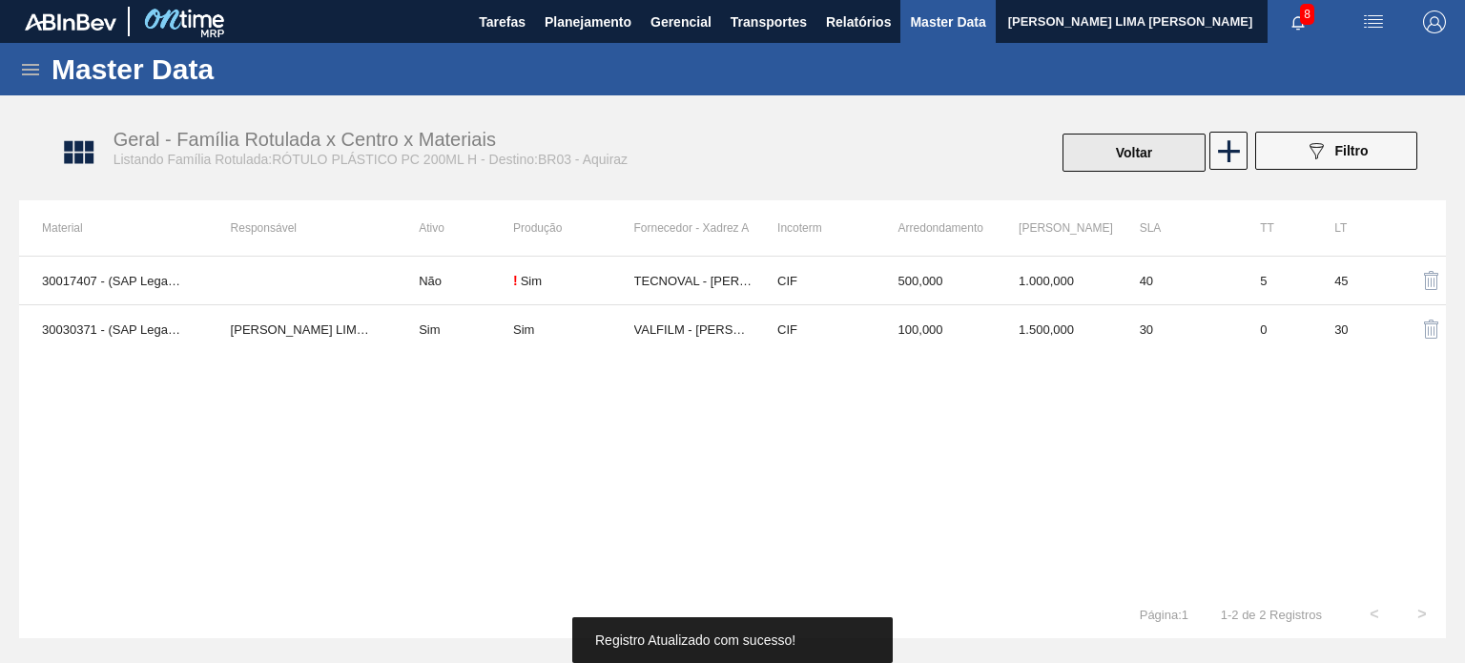
click at [1096, 156] on button "Voltar" at bounding box center [1134, 153] width 143 height 38
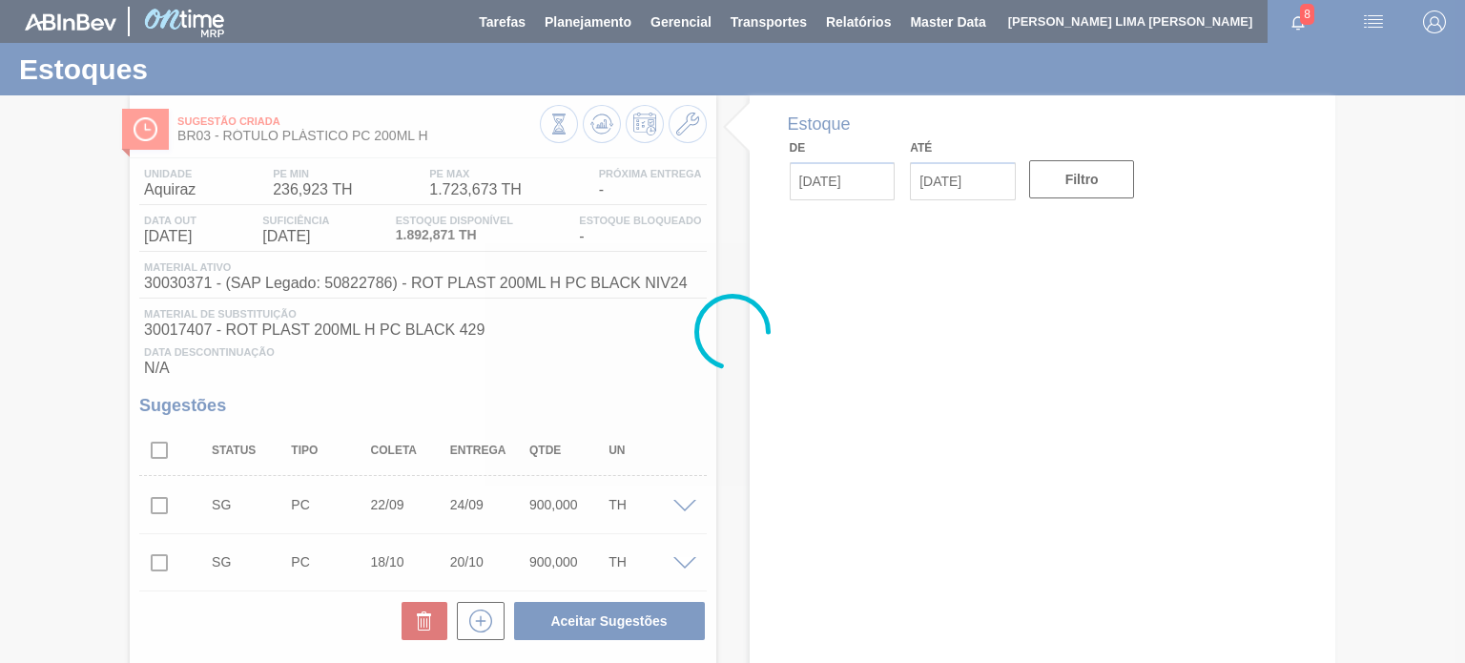
click at [594, 115] on div at bounding box center [732, 331] width 1465 height 663
click at [599, 118] on div at bounding box center [732, 331] width 1465 height 663
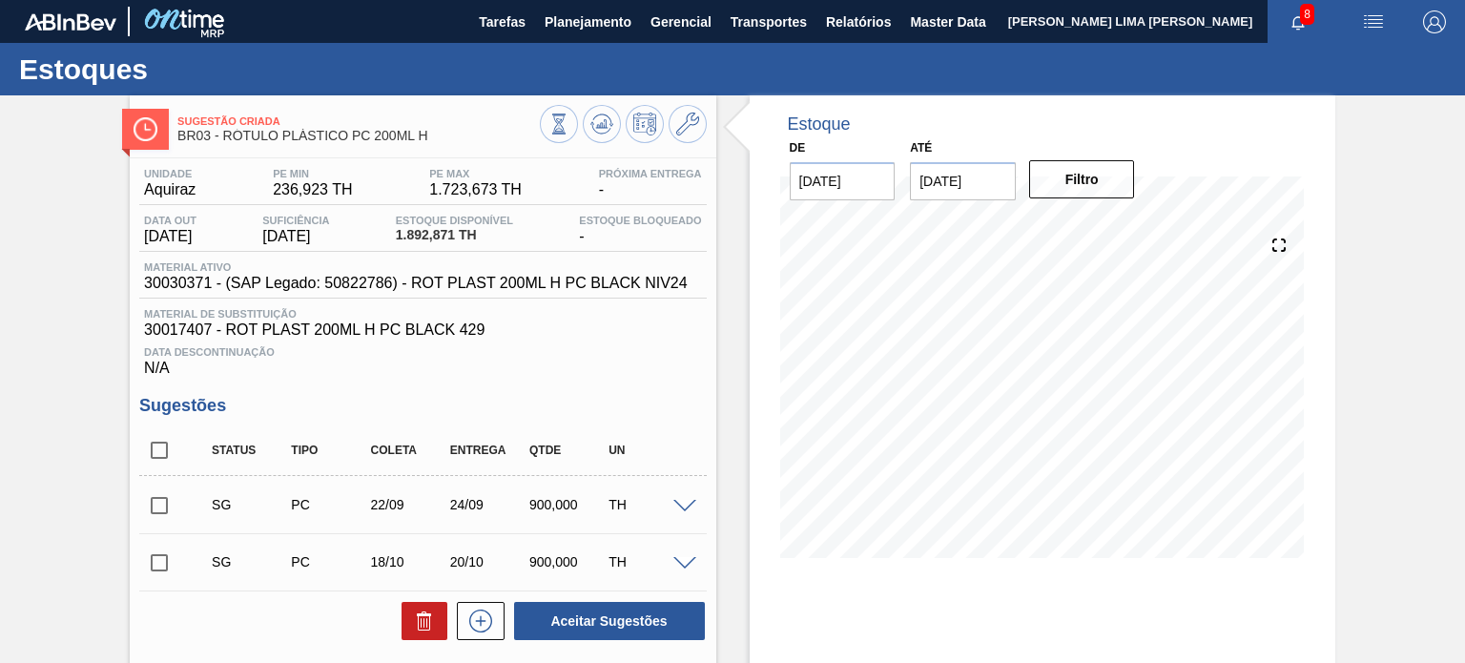
click at [569, 118] on icon at bounding box center [558, 124] width 21 height 21
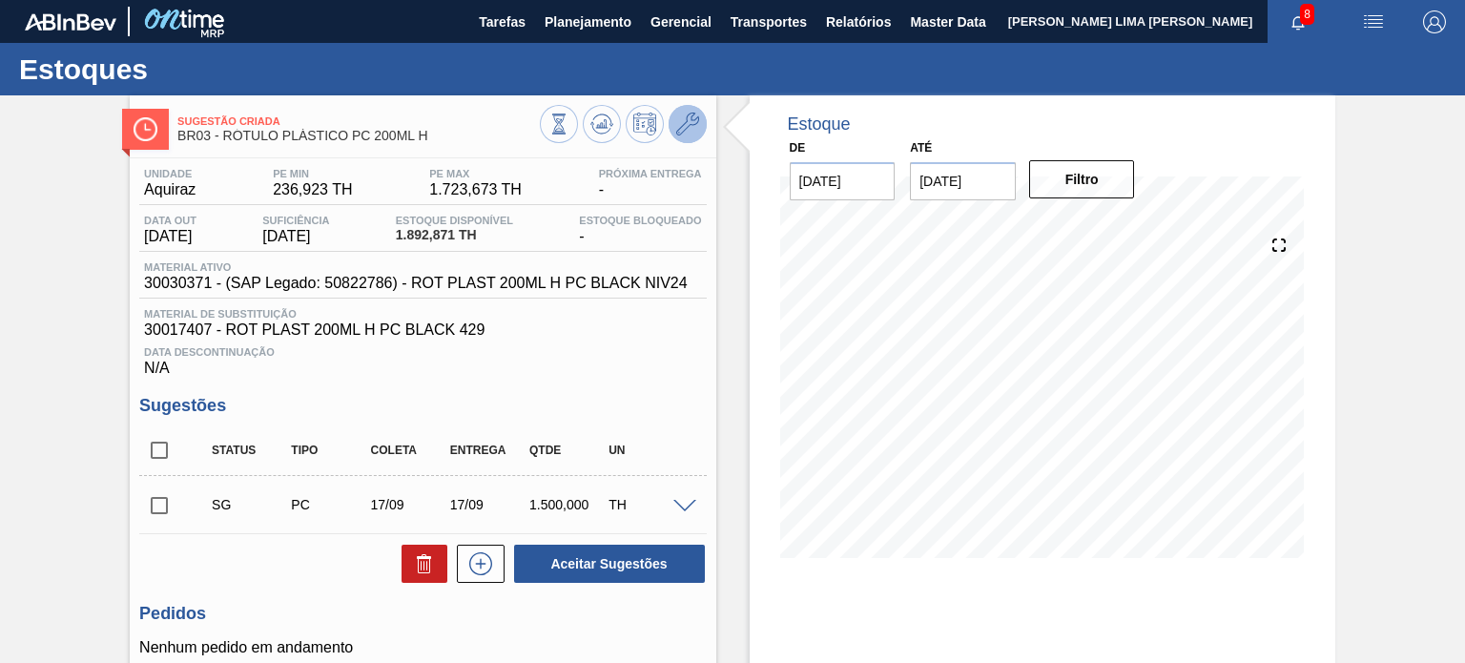
click at [680, 130] on icon at bounding box center [687, 124] width 23 height 23
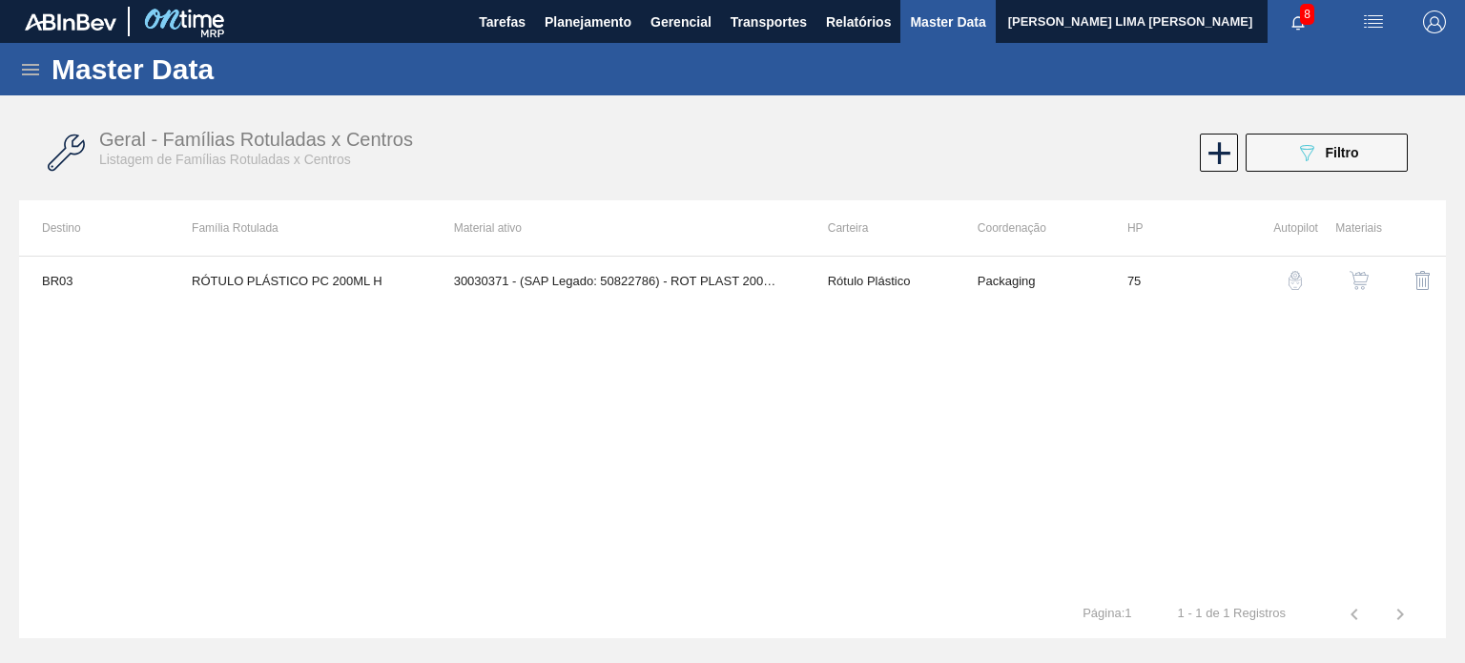
click at [1352, 281] on img "button" at bounding box center [1359, 280] width 19 height 19
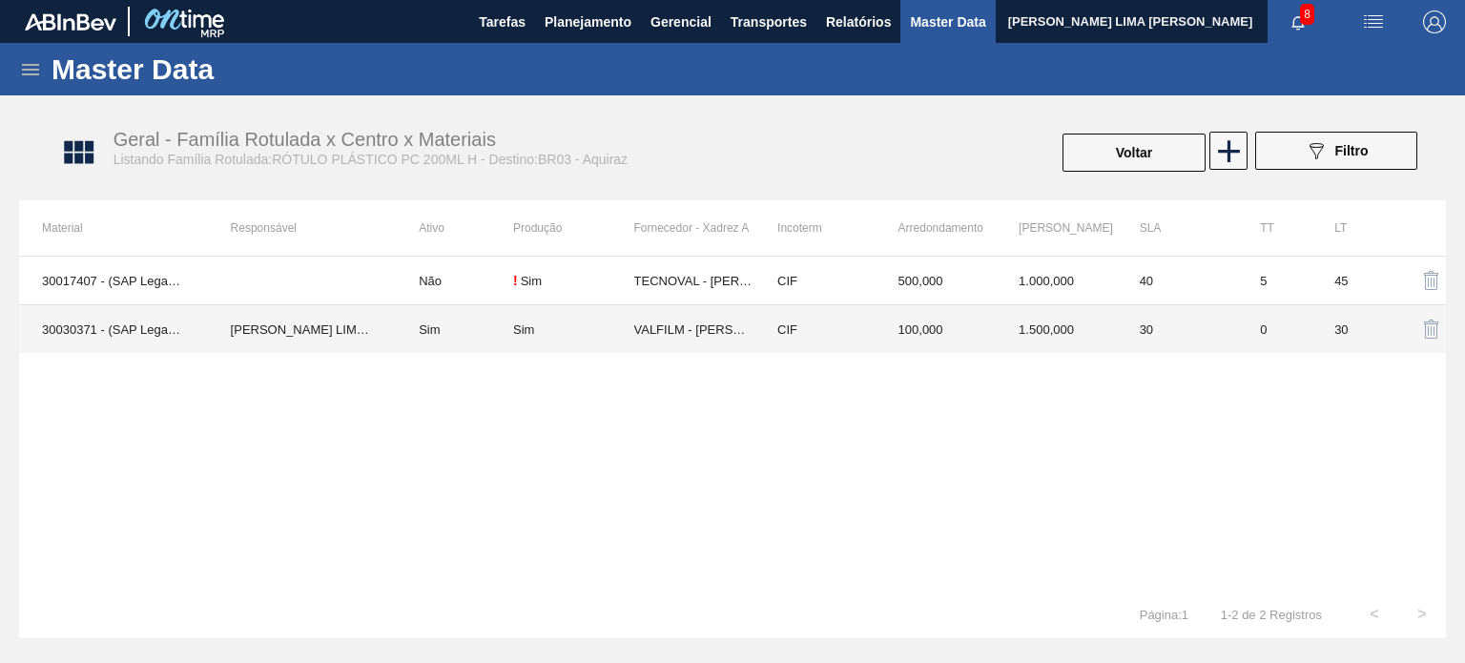
click at [767, 342] on td "CIF" at bounding box center [814, 329] width 121 height 49
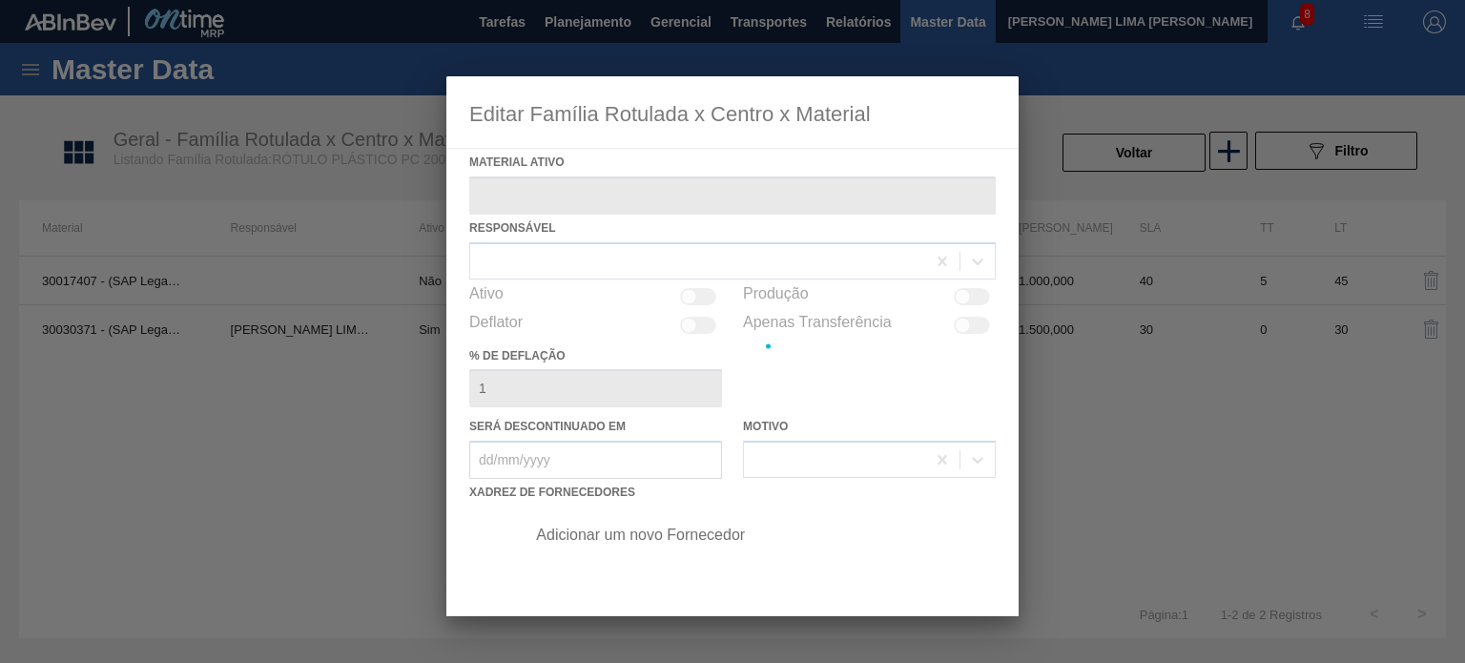
type ativo "30030371 - (SAP Legado: 50822786) - ROT PLAST 200ML H PC BLACK NIV24"
checkbox input "true"
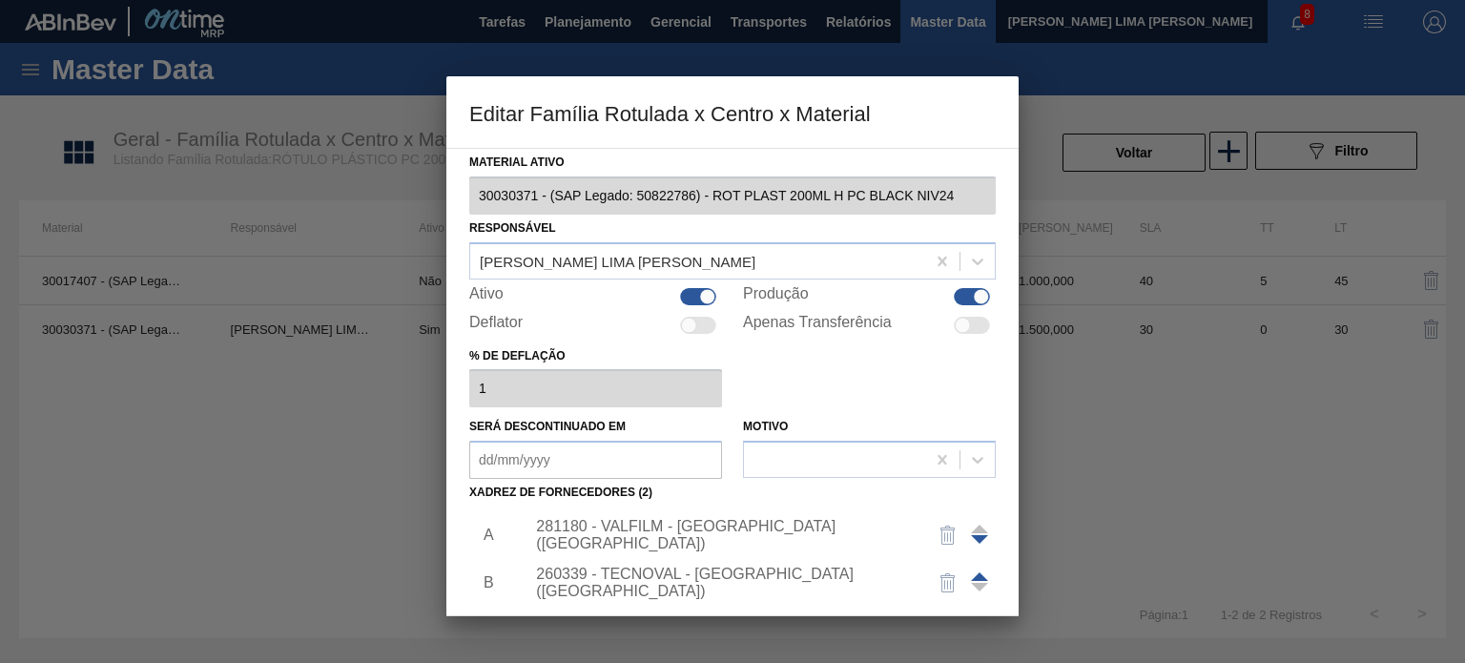
click at [632, 535] on div "281180 - VALFILM - LORENA (SP)" at bounding box center [723, 535] width 374 height 34
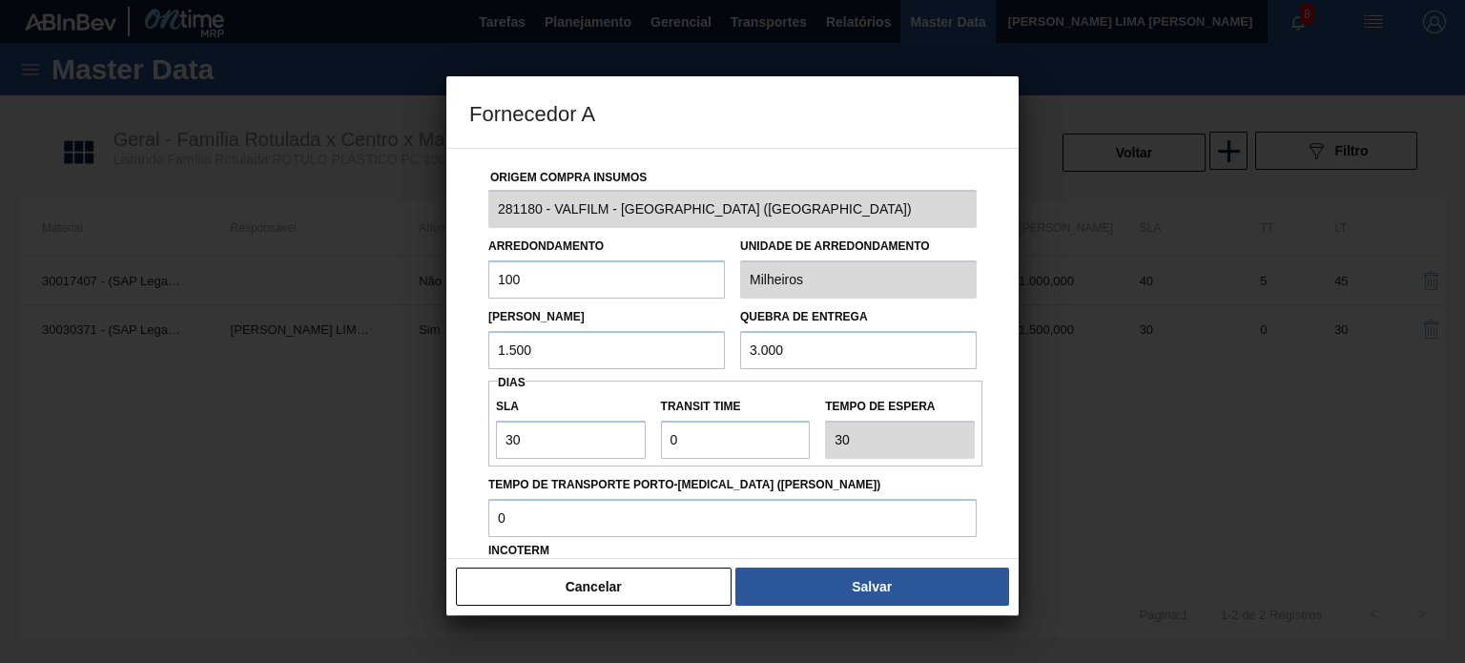
drag, startPoint x: 519, startPoint y: 358, endPoint x: 491, endPoint y: 353, distance: 28.1
click at [504, 356] on input "1.500" at bounding box center [606, 350] width 237 height 38
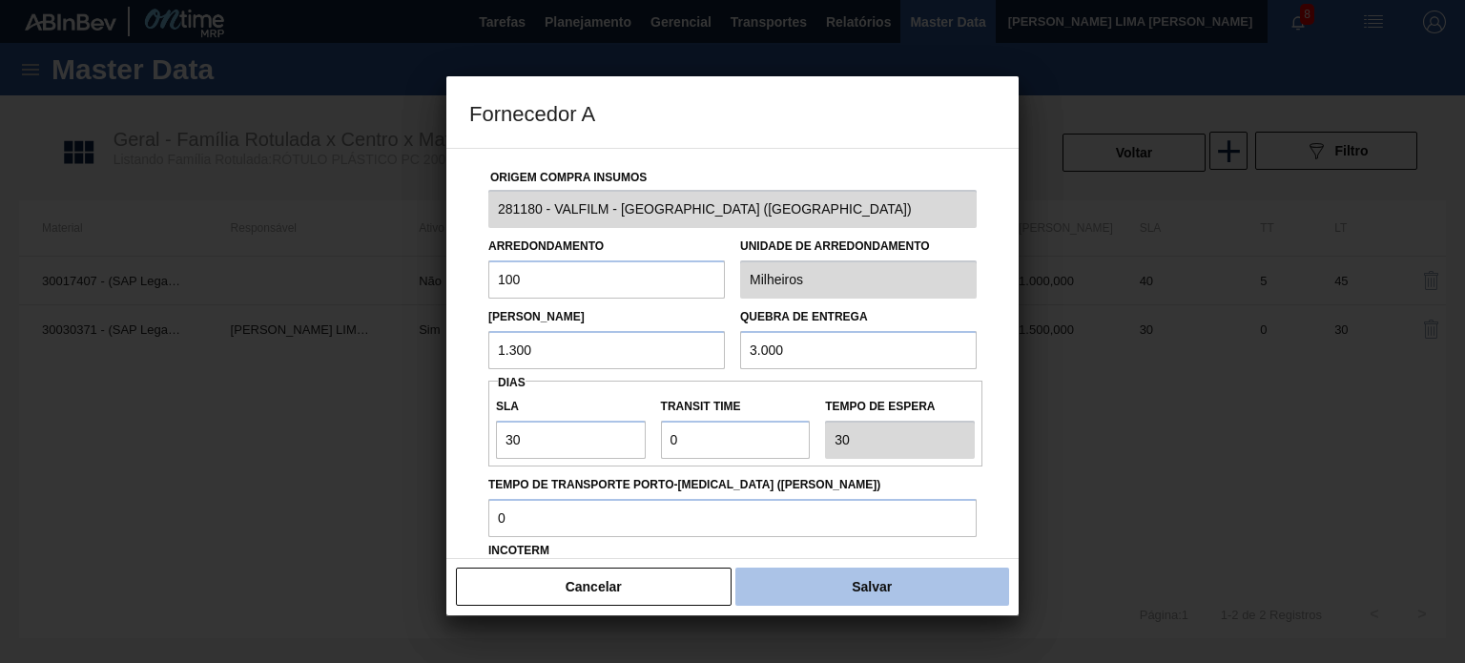
type input "1.300"
click at [789, 571] on button "Salvar" at bounding box center [872, 587] width 274 height 38
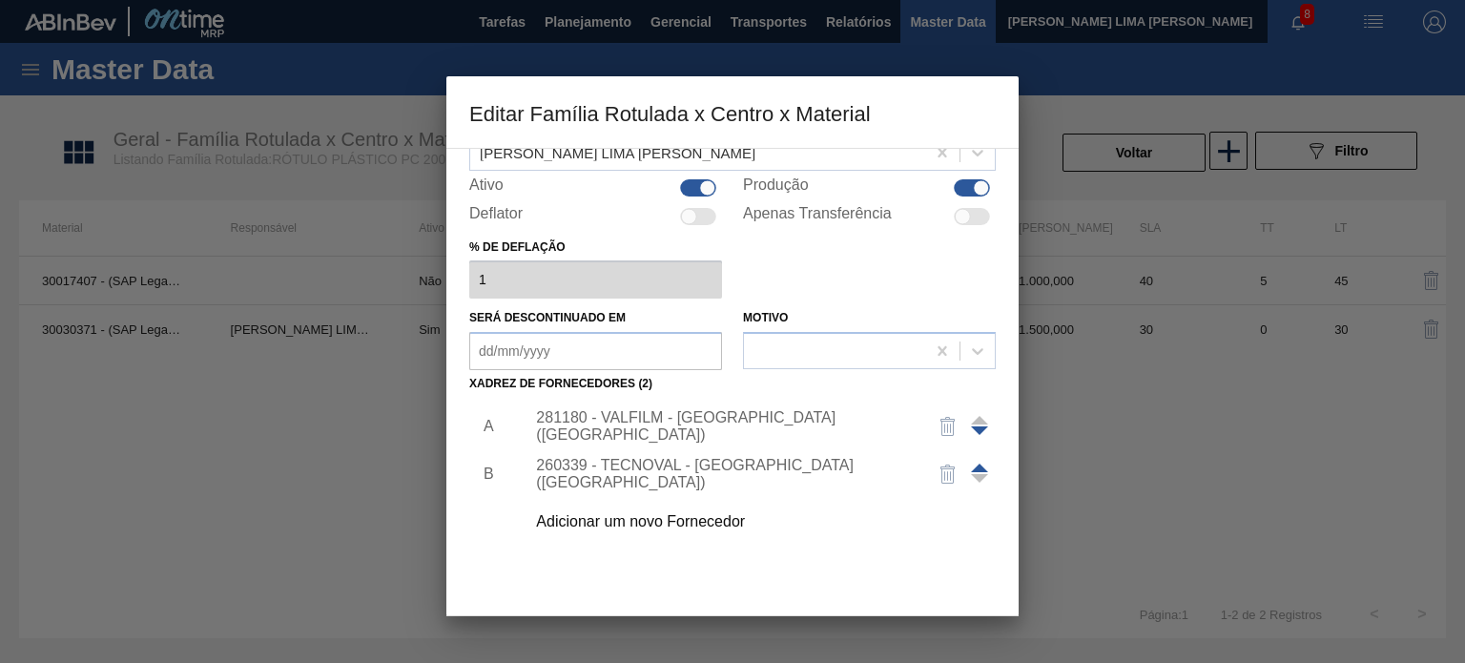
scroll to position [191, 0]
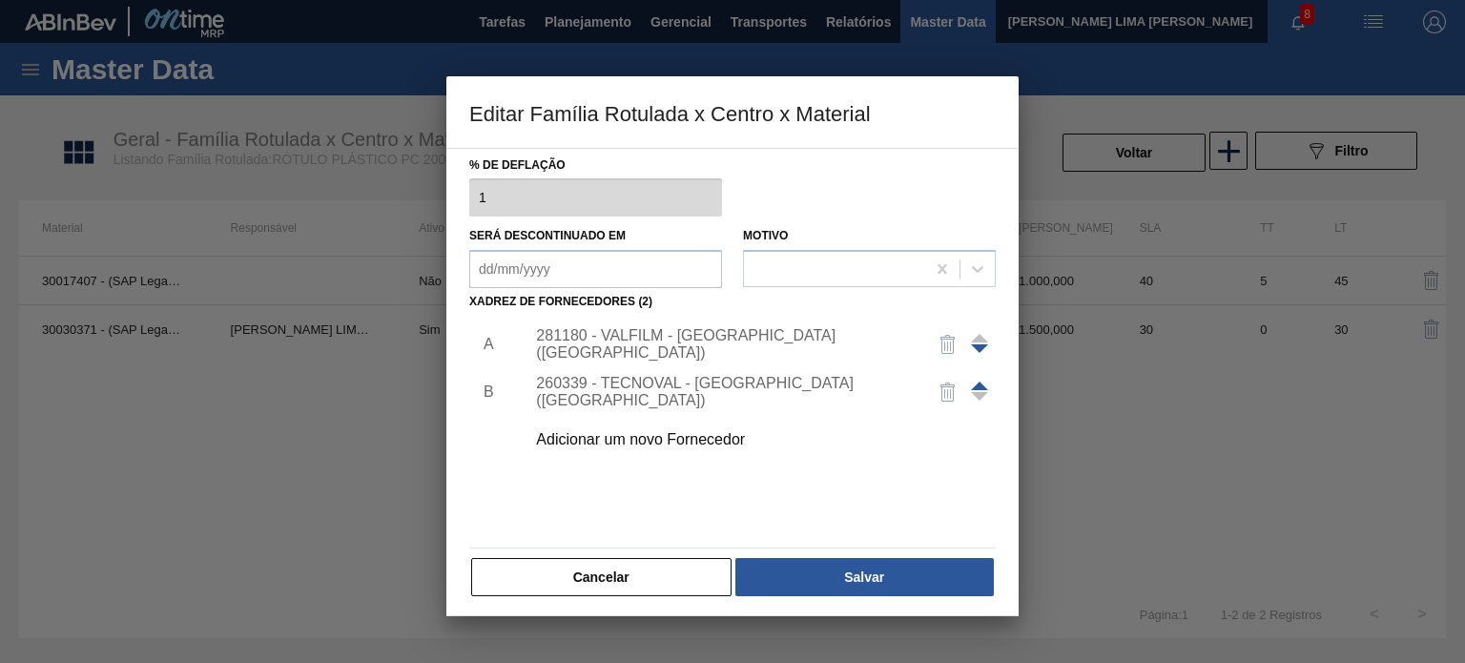
click at [794, 583] on button "Salvar" at bounding box center [864, 577] width 258 height 38
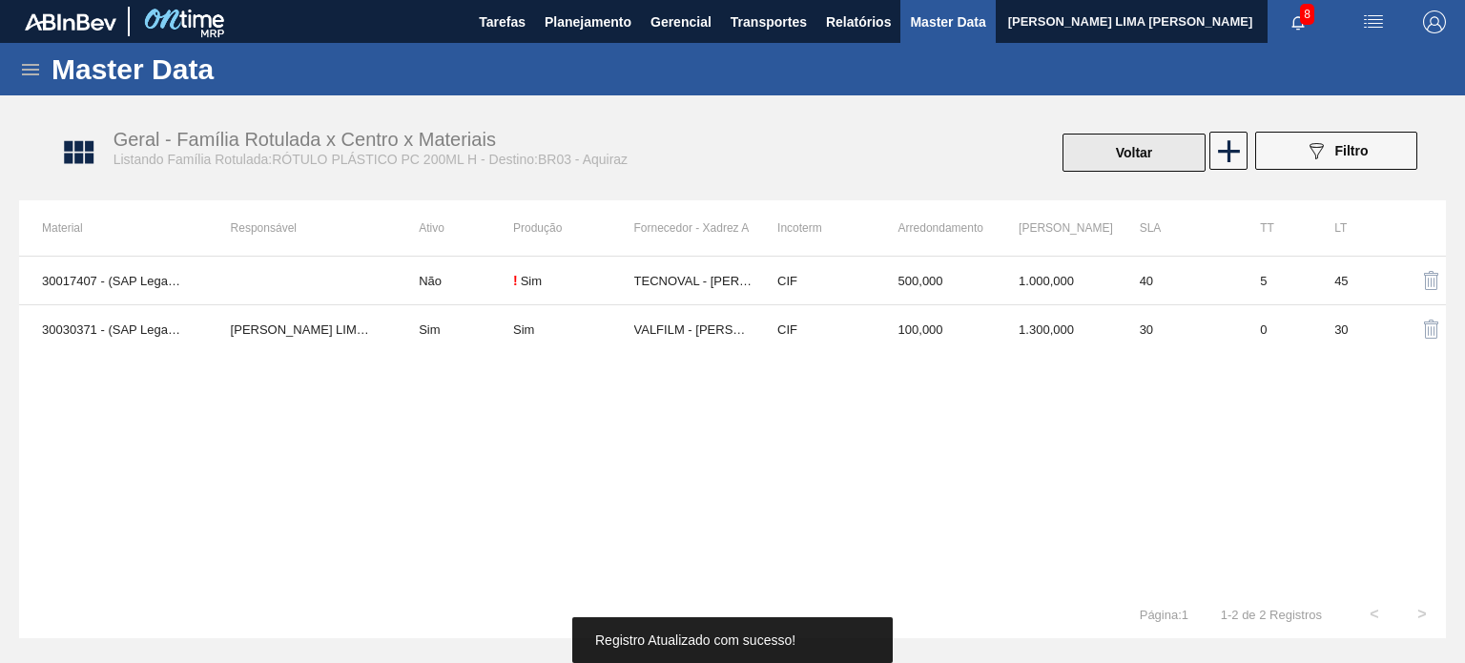
click at [1091, 160] on button "Voltar" at bounding box center [1134, 153] width 143 height 38
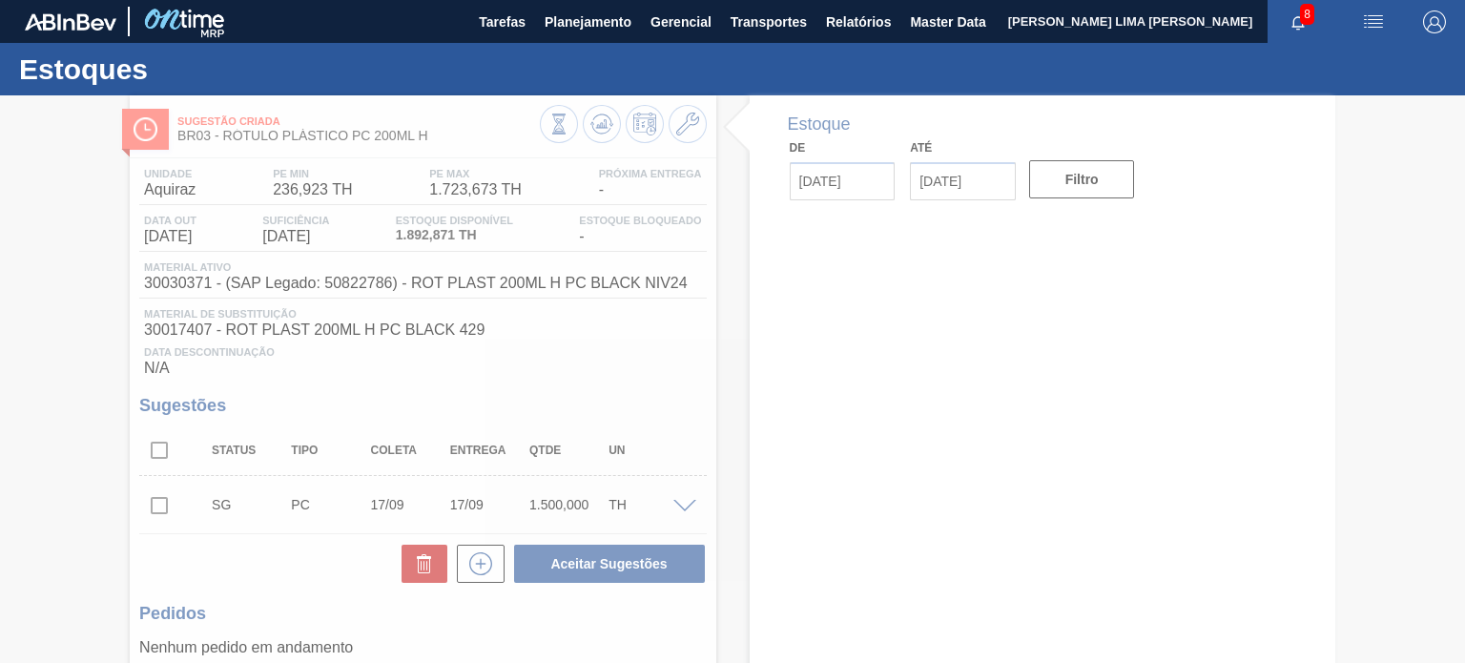
click at [598, 140] on div at bounding box center [732, 379] width 1465 height 568
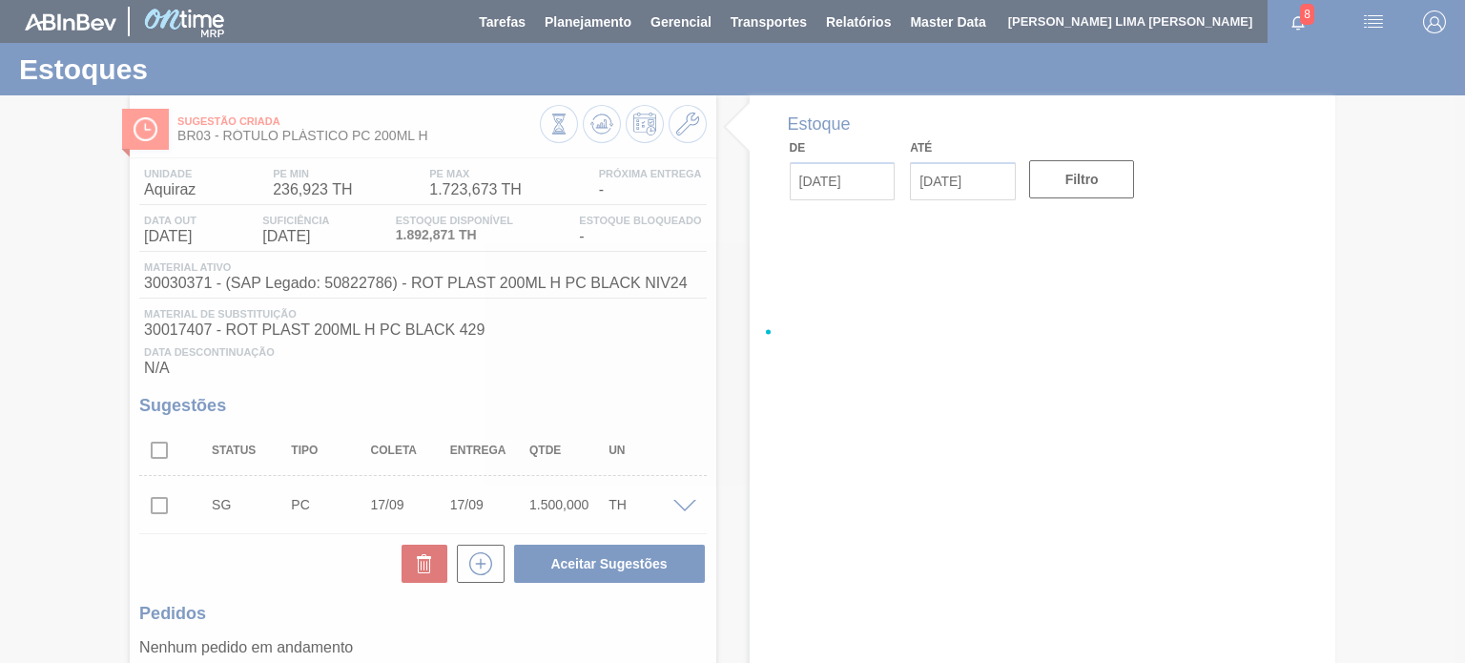
click at [593, 134] on div at bounding box center [732, 331] width 1465 height 663
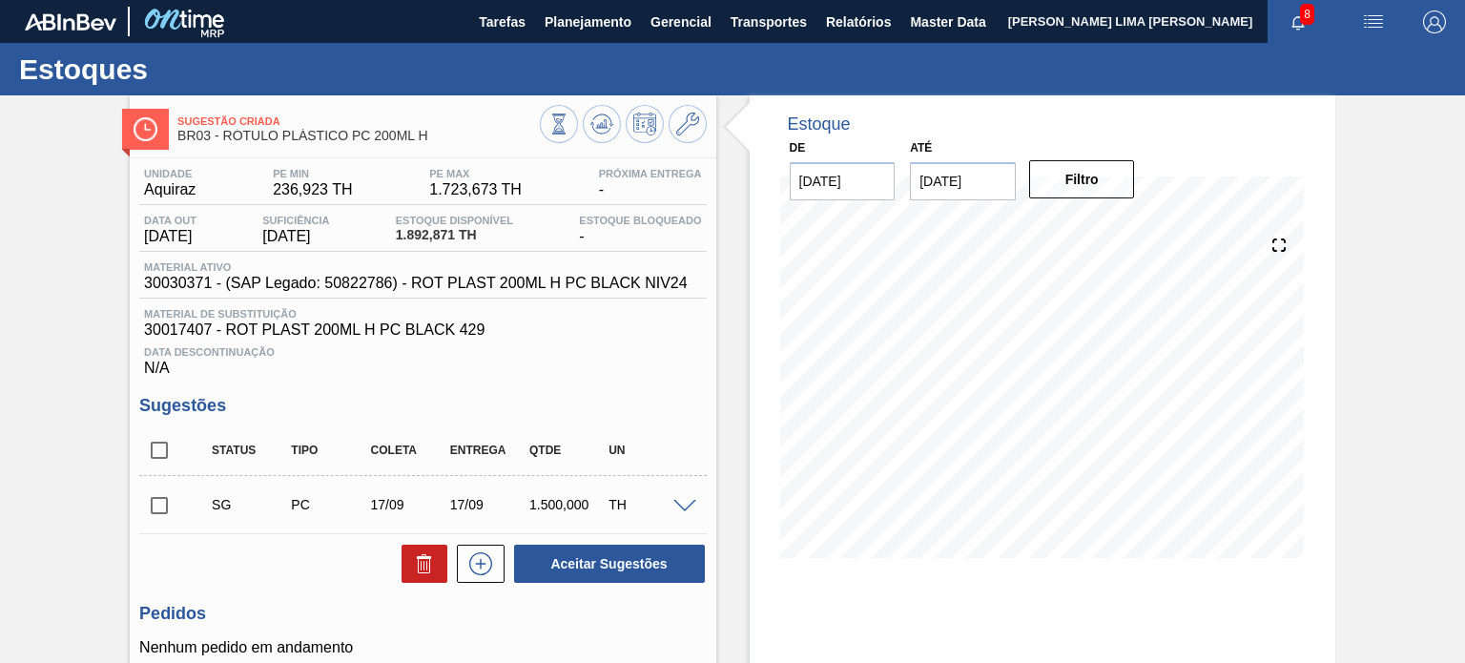
click at [569, 134] on icon at bounding box center [558, 124] width 21 height 21
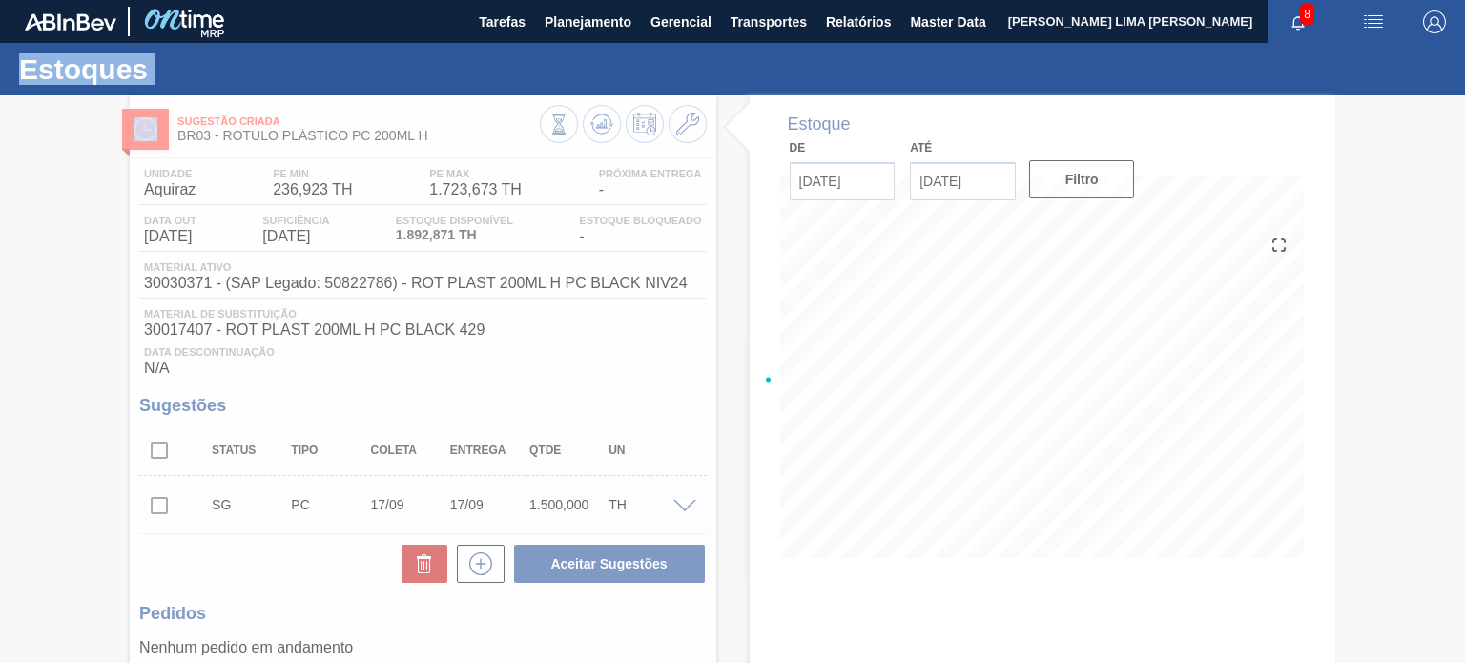
click at [593, 134] on div at bounding box center [732, 379] width 1465 height 568
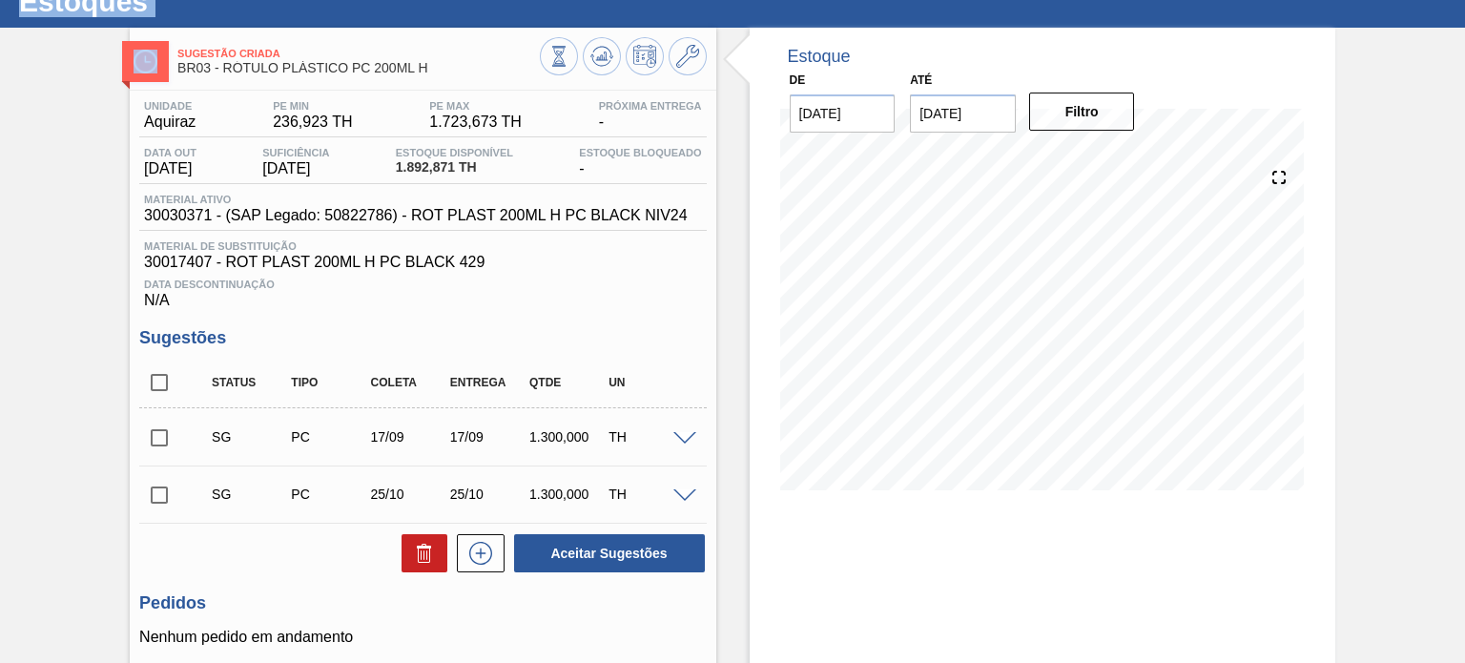
scroll to position [95, 0]
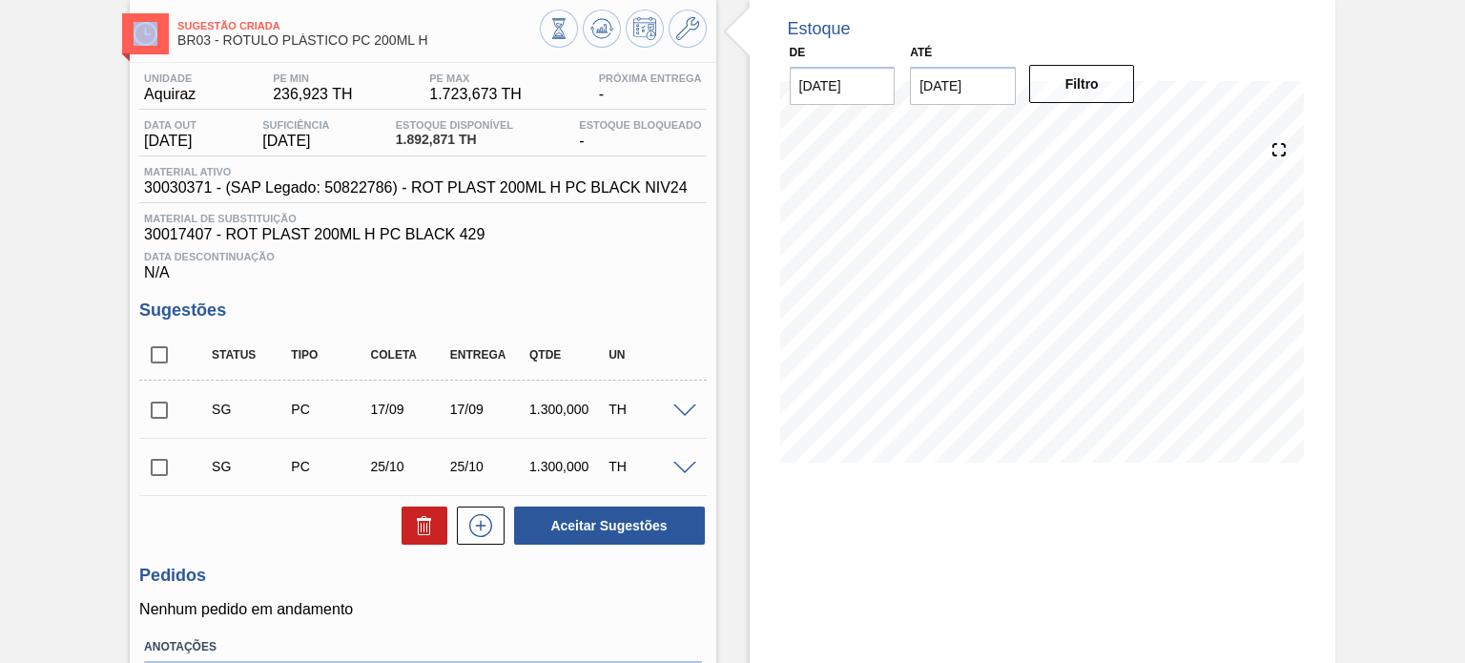
click at [172, 403] on input "checkbox" at bounding box center [159, 410] width 40 height 40
click at [588, 516] on button "Aceitar Sugestões" at bounding box center [609, 525] width 191 height 38
checkbox input "false"
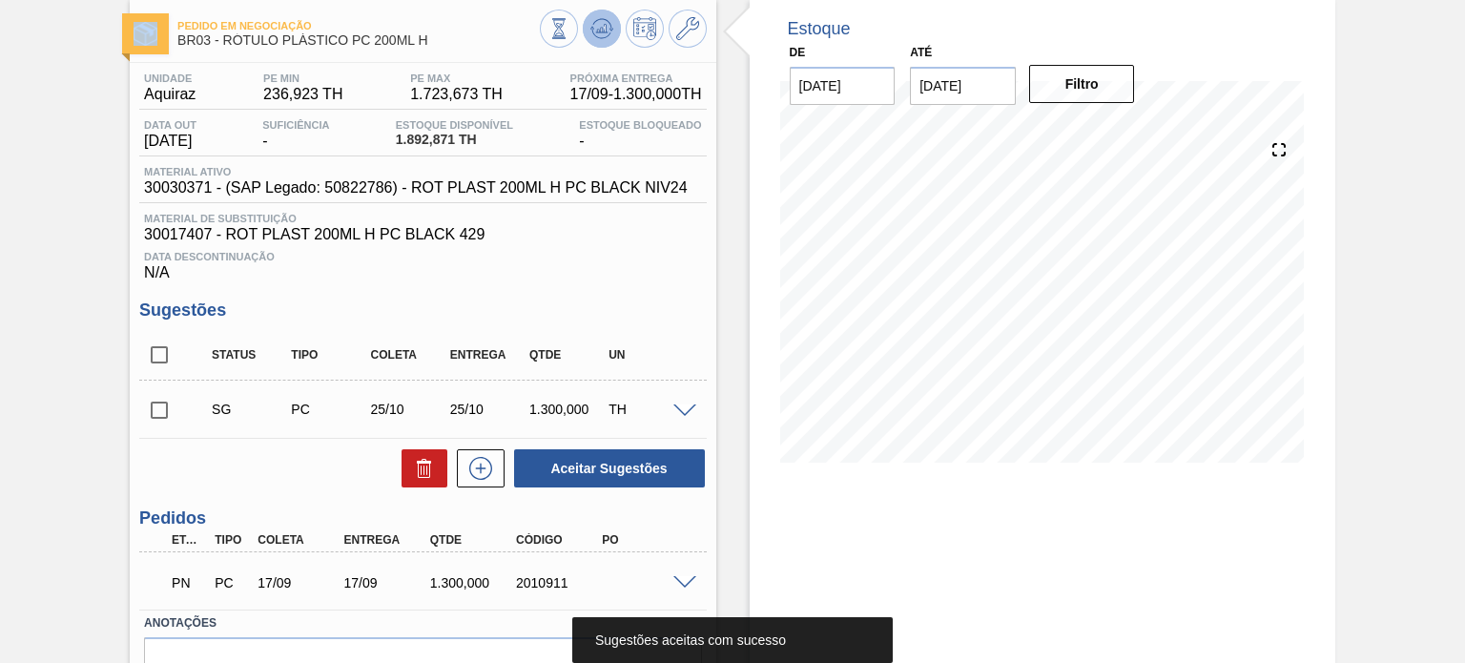
click at [569, 21] on icon at bounding box center [558, 28] width 21 height 21
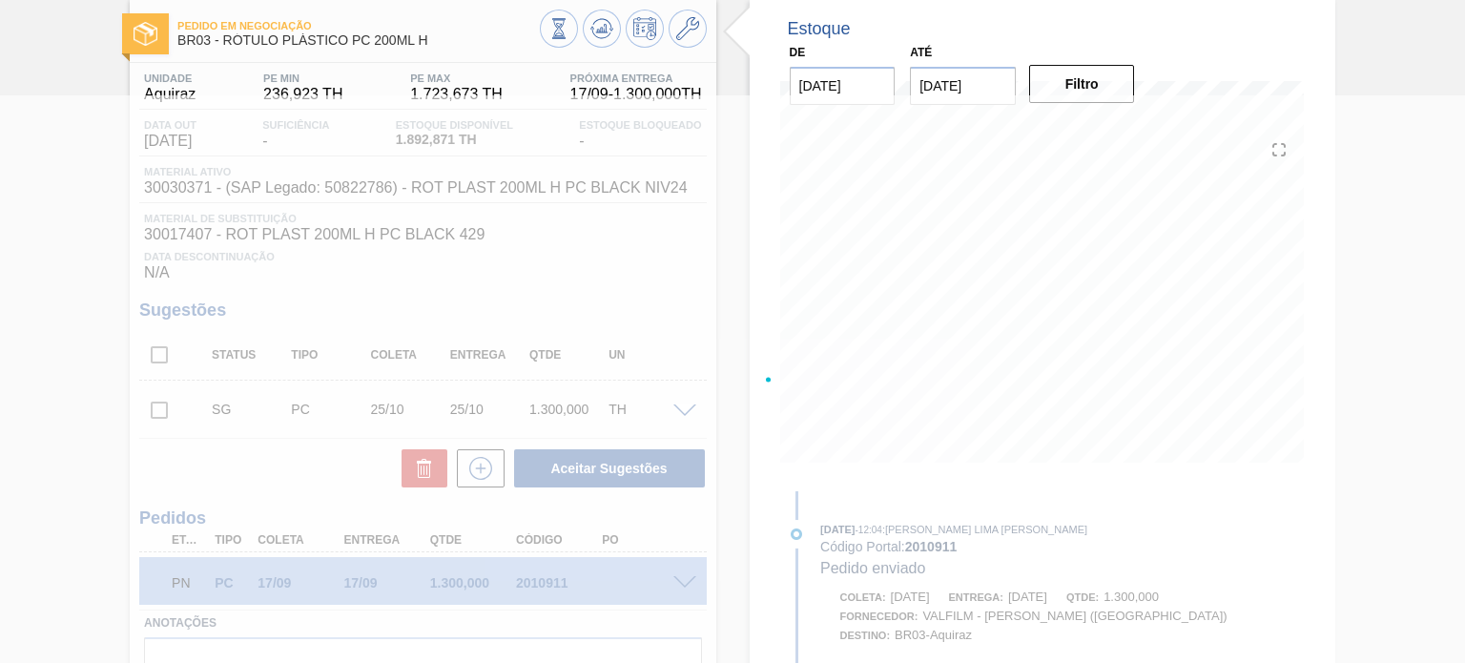
click at [545, 586] on div at bounding box center [732, 379] width 1465 height 568
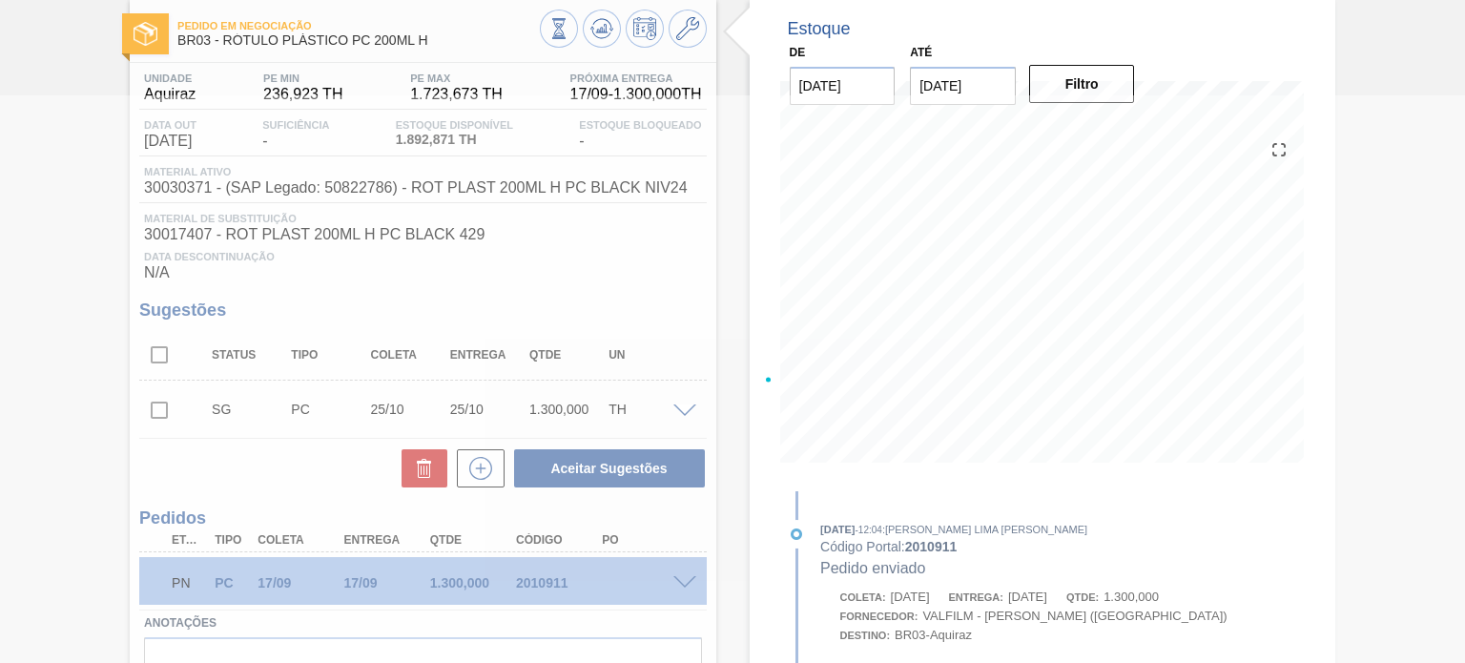
click at [545, 586] on div at bounding box center [732, 379] width 1465 height 568
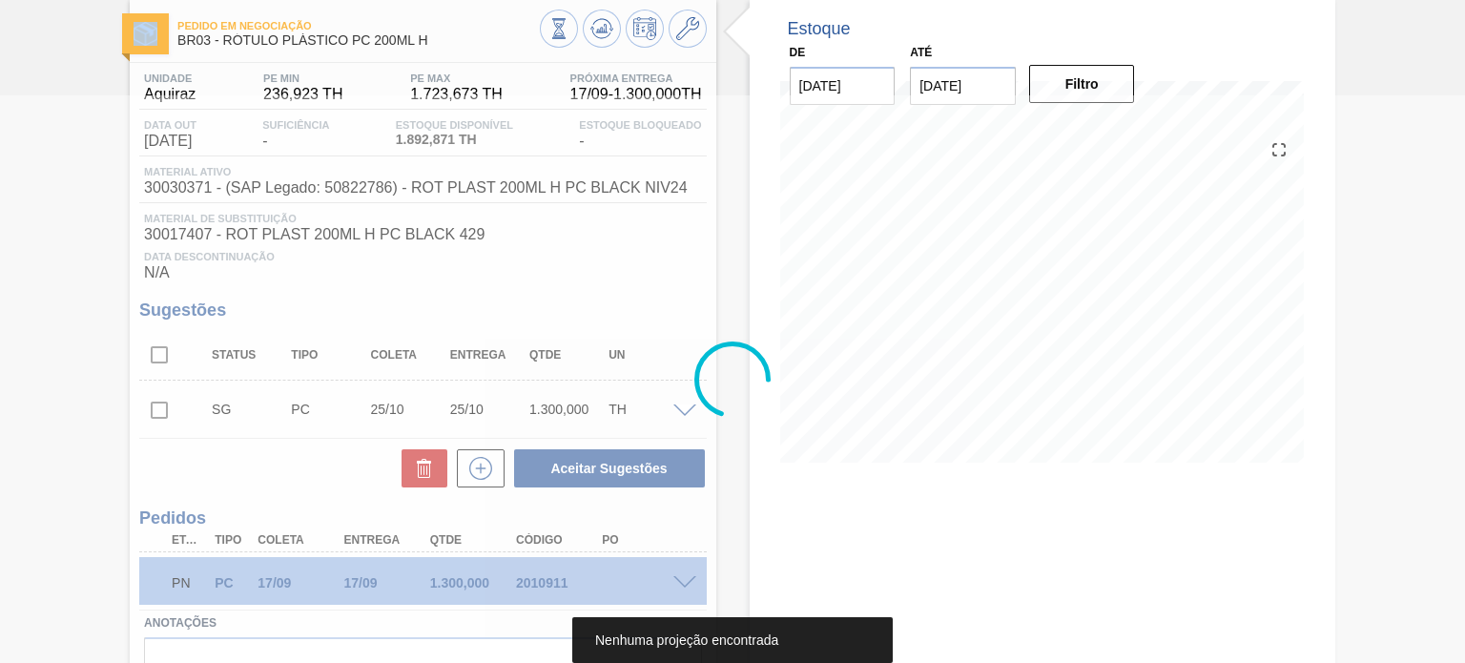
click at [545, 586] on div at bounding box center [732, 379] width 1465 height 568
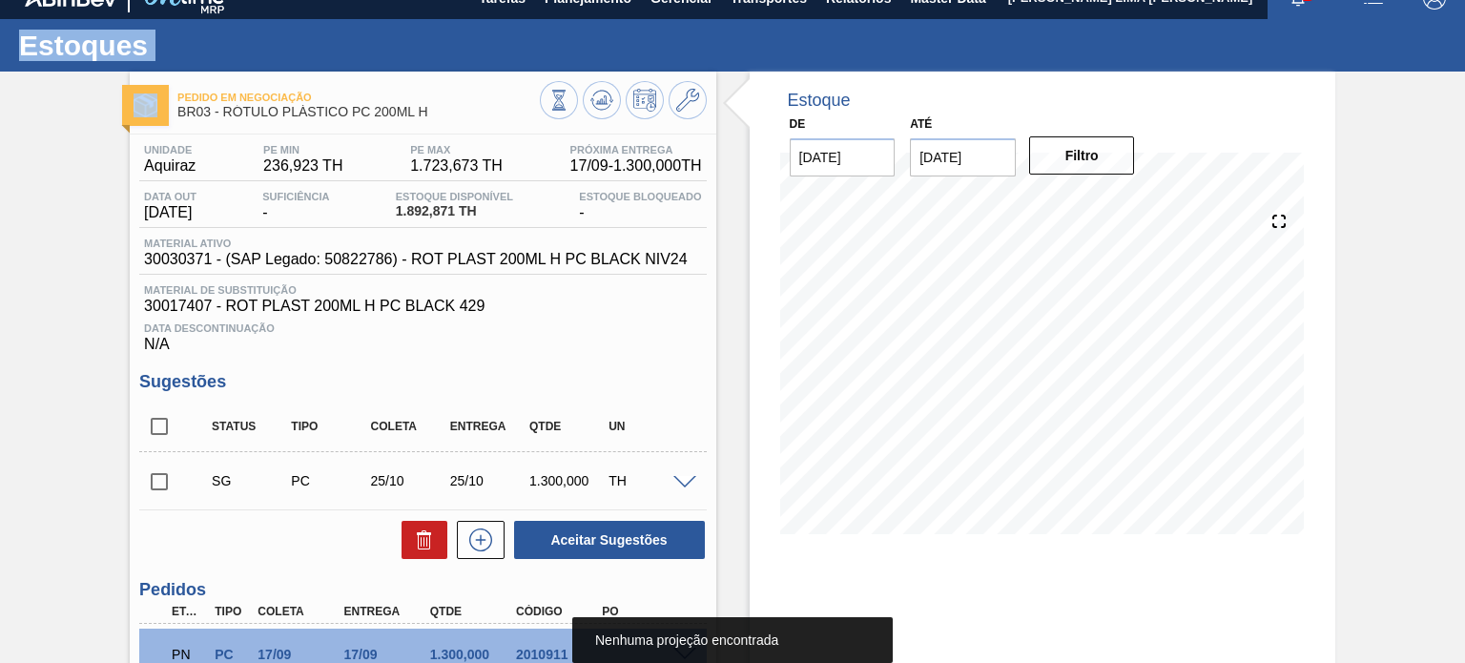
scroll to position [0, 0]
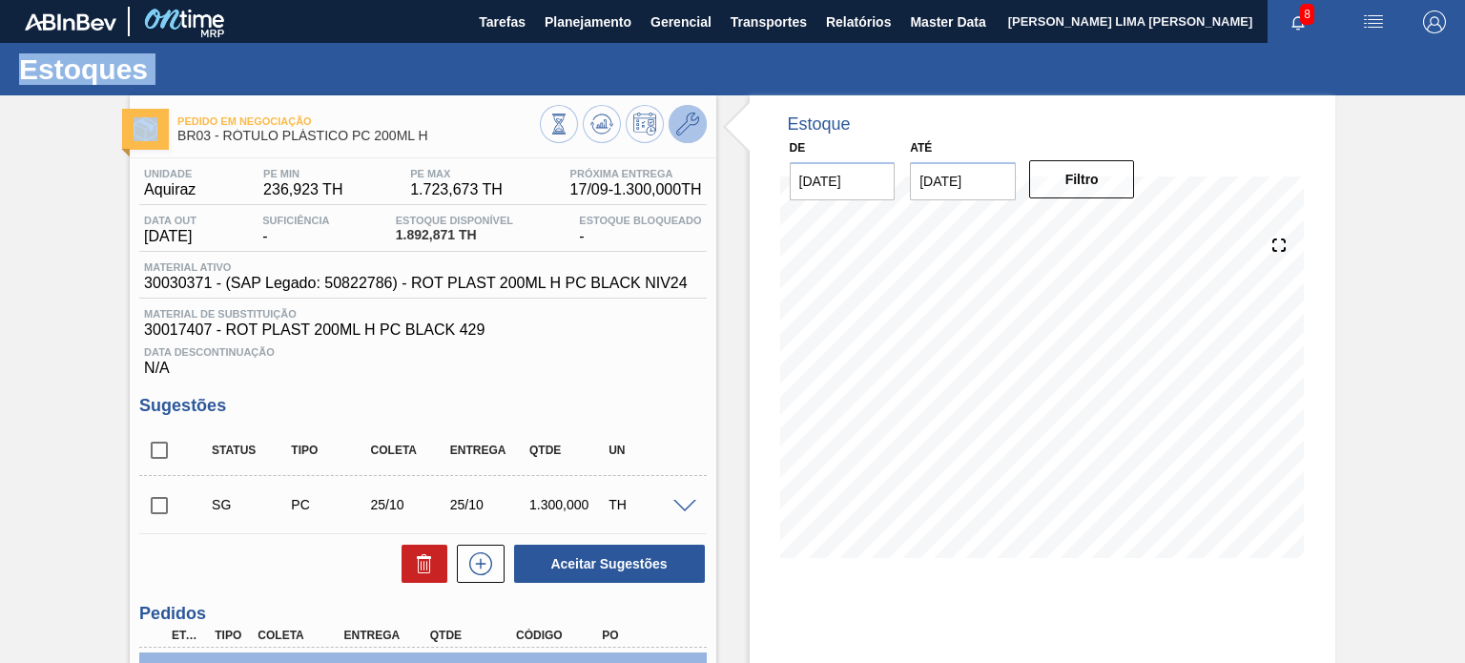
click at [698, 121] on button at bounding box center [688, 124] width 38 height 38
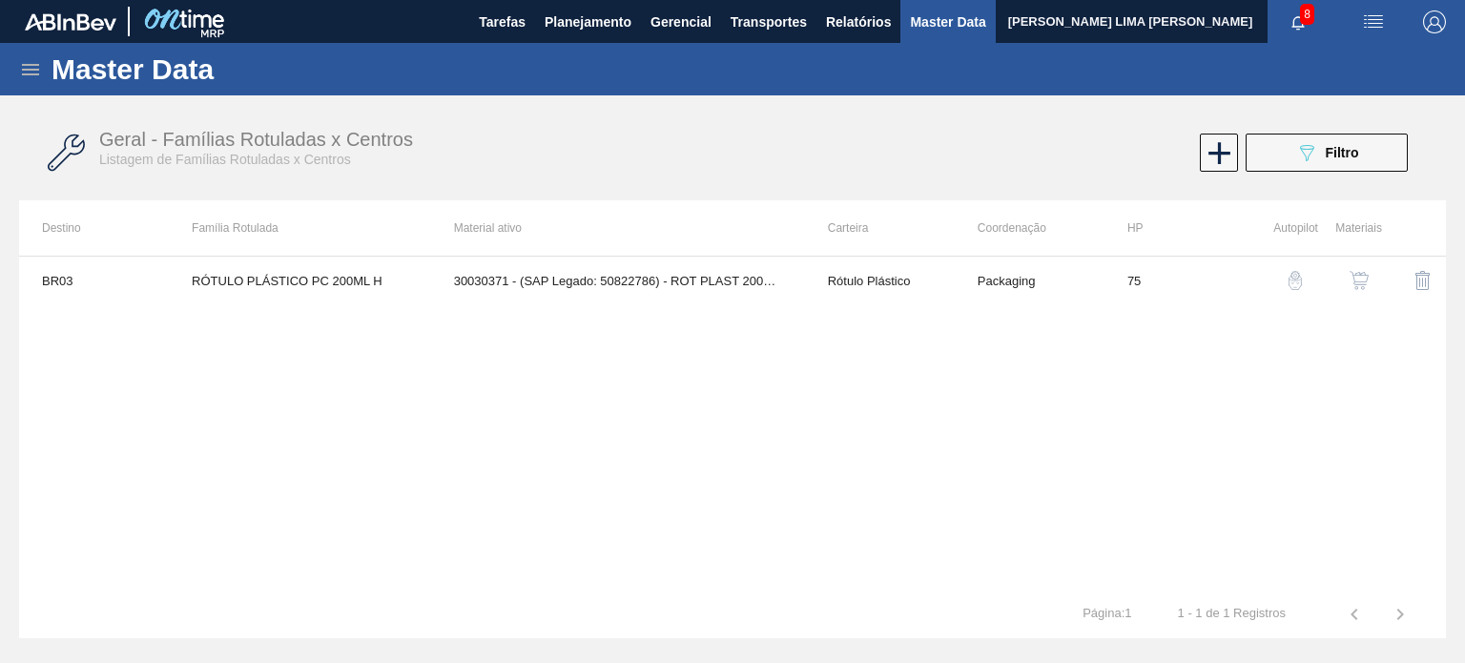
click at [1347, 280] on button "button" at bounding box center [1359, 281] width 46 height 46
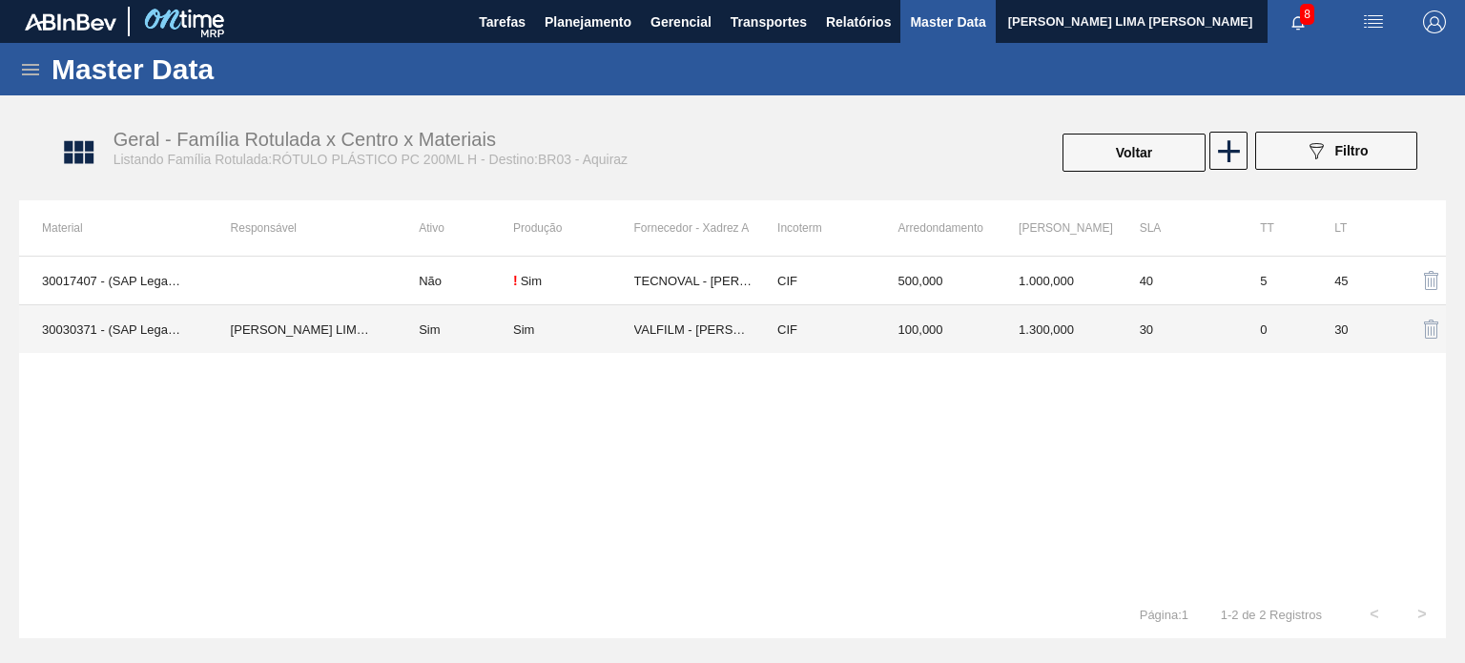
click at [1171, 324] on td "30" at bounding box center [1177, 329] width 121 height 49
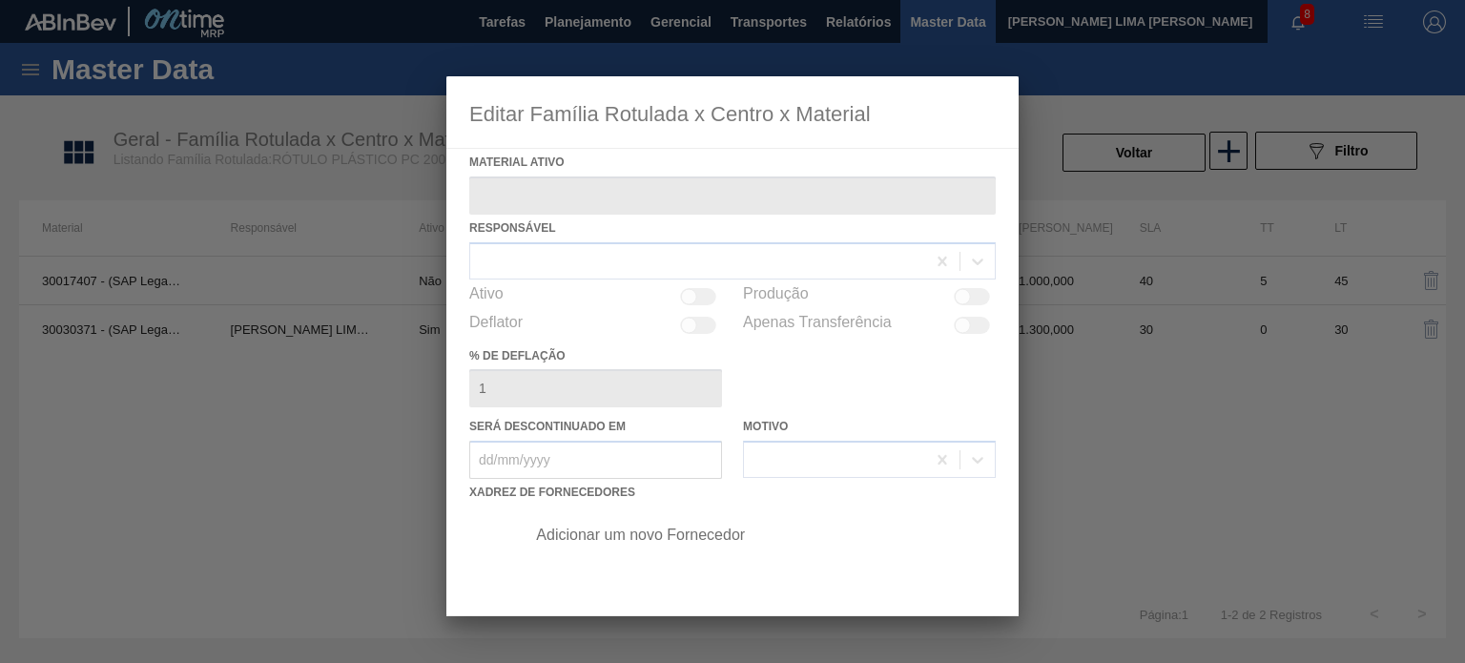
type ativo "30030371 - (SAP Legado: 50822786) - ROT PLAST 200ML H PC BLACK NIV24"
checkbox input "true"
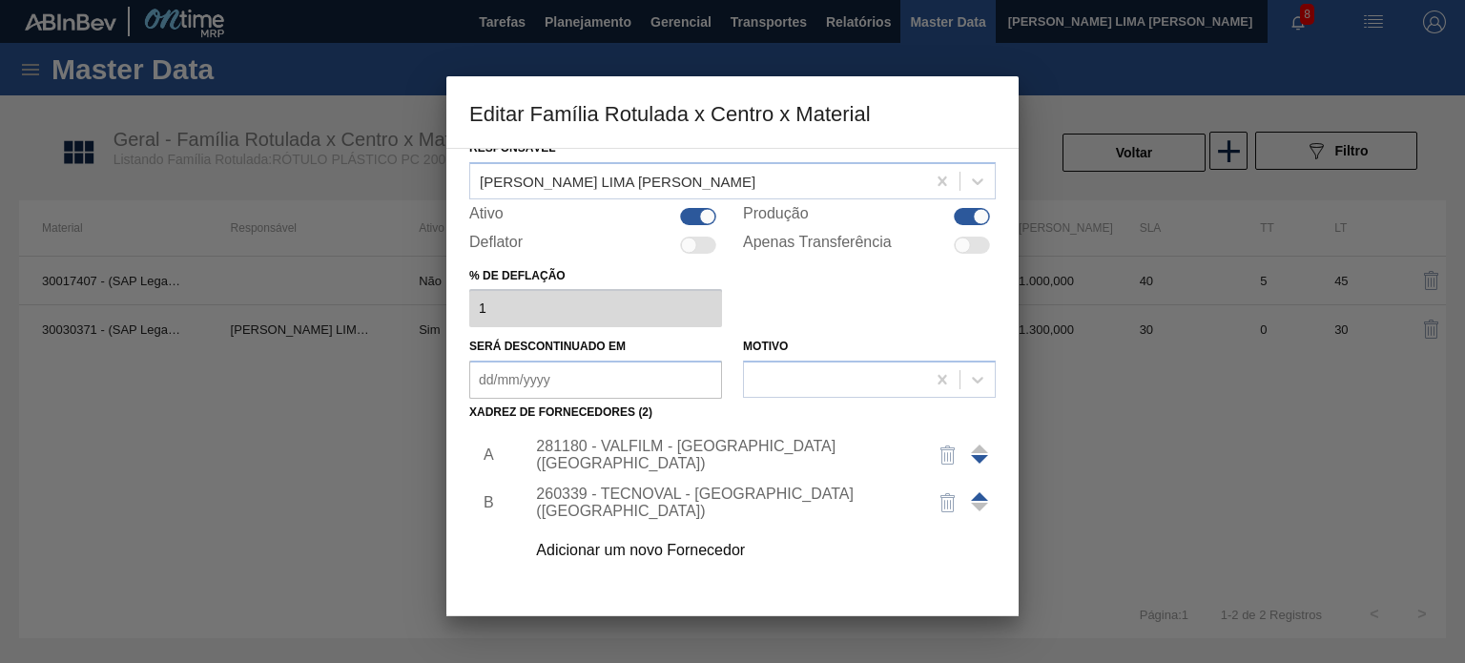
scroll to position [191, 0]
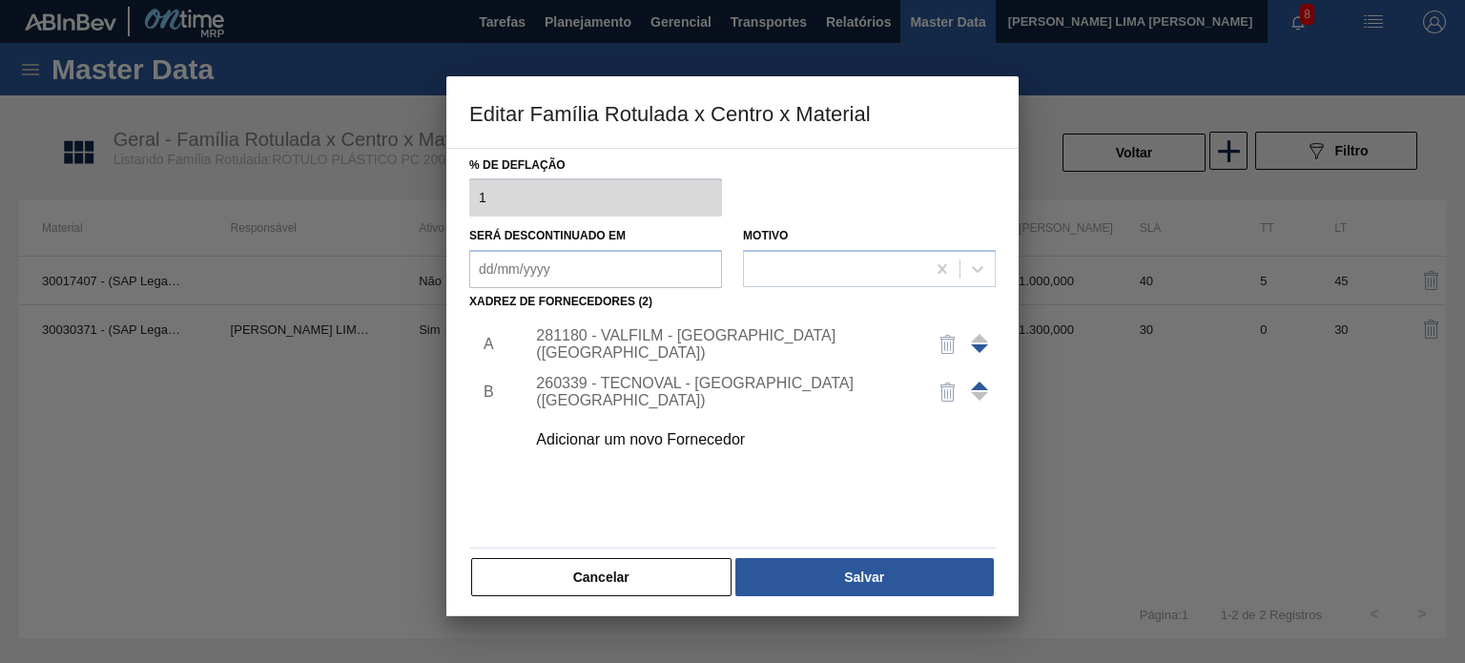
click at [734, 354] on div "281180 - VALFILM - LORENA (SP)" at bounding box center [755, 344] width 482 height 48
click at [729, 346] on div "281180 - VALFILM - LORENA (SP)" at bounding box center [723, 344] width 374 height 34
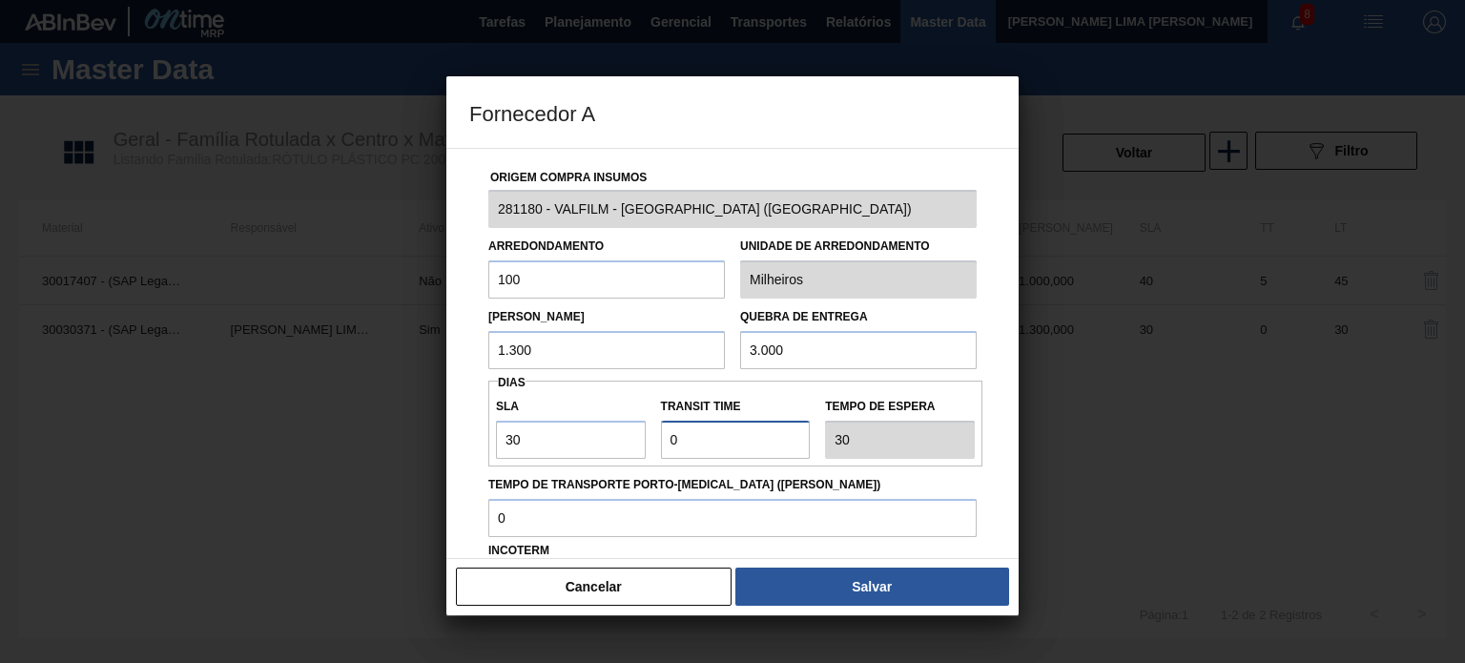
drag, startPoint x: 704, startPoint y: 434, endPoint x: 651, endPoint y: 437, distance: 53.5
click at [651, 437] on div "SLA 30 Transit Time Tempo de espera 30" at bounding box center [735, 423] width 494 height 71
type input "2"
type input "32"
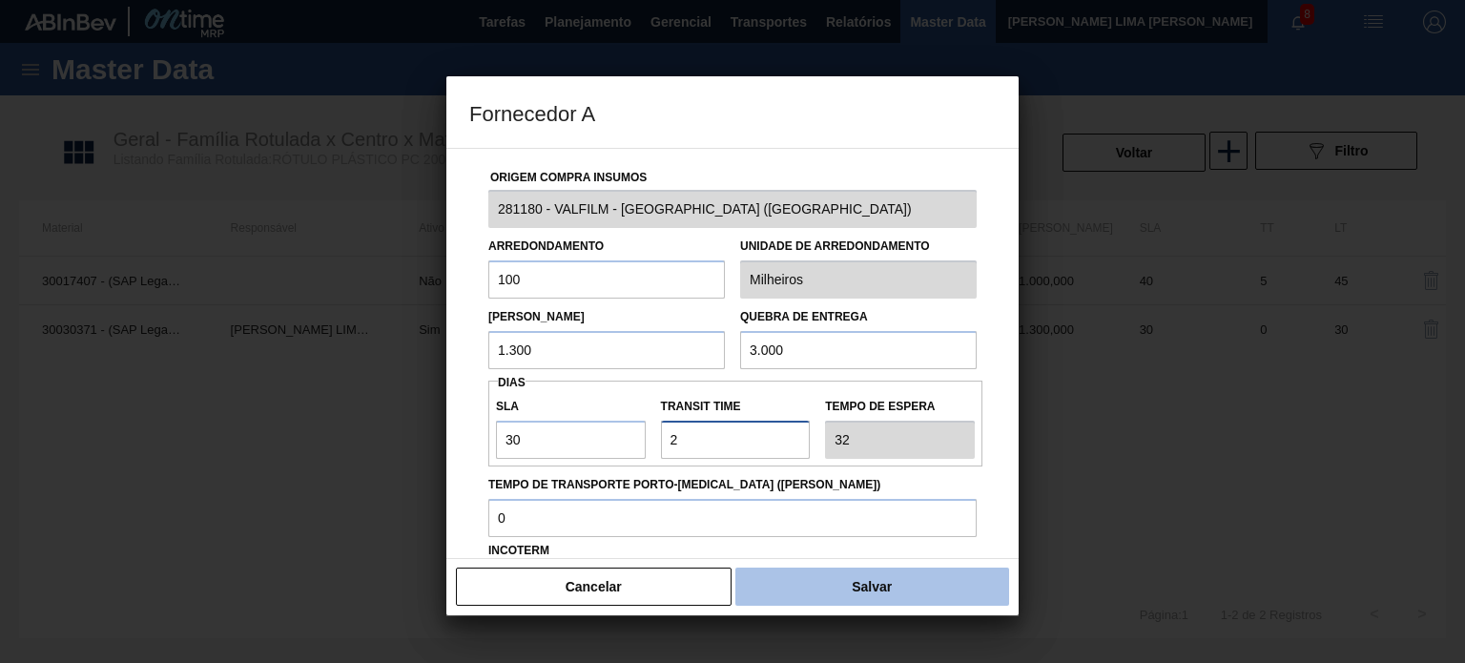
type input "2"
click at [940, 583] on button "Salvar" at bounding box center [872, 587] width 274 height 38
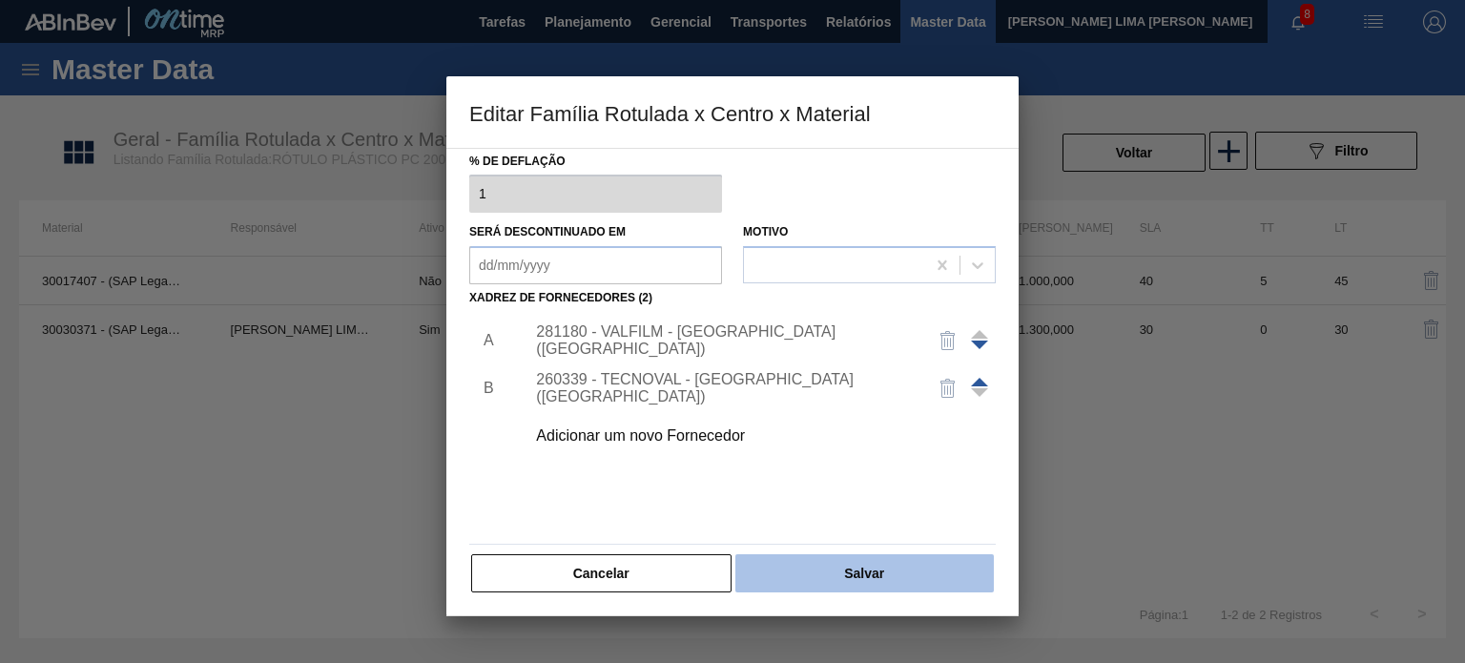
scroll to position [195, 0]
click at [921, 578] on button "Salvar" at bounding box center [864, 573] width 258 height 38
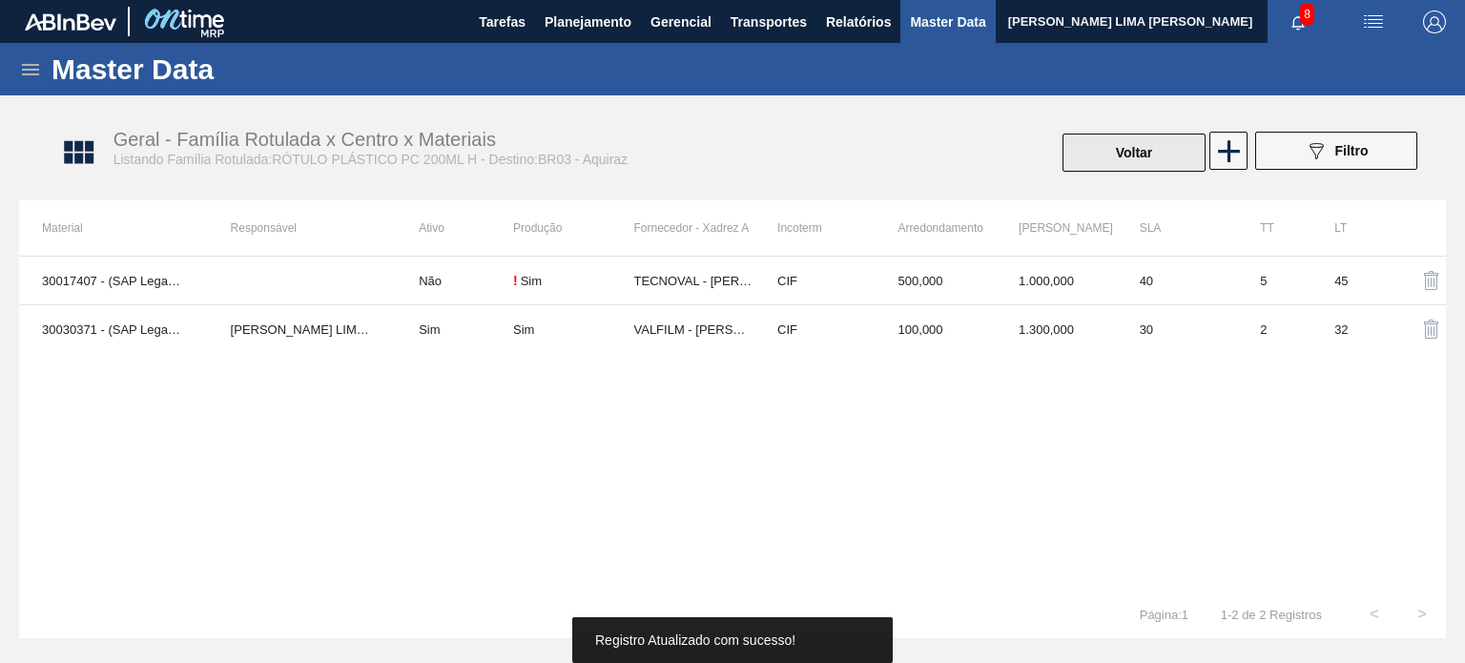
click at [1139, 167] on button "Voltar" at bounding box center [1134, 153] width 143 height 38
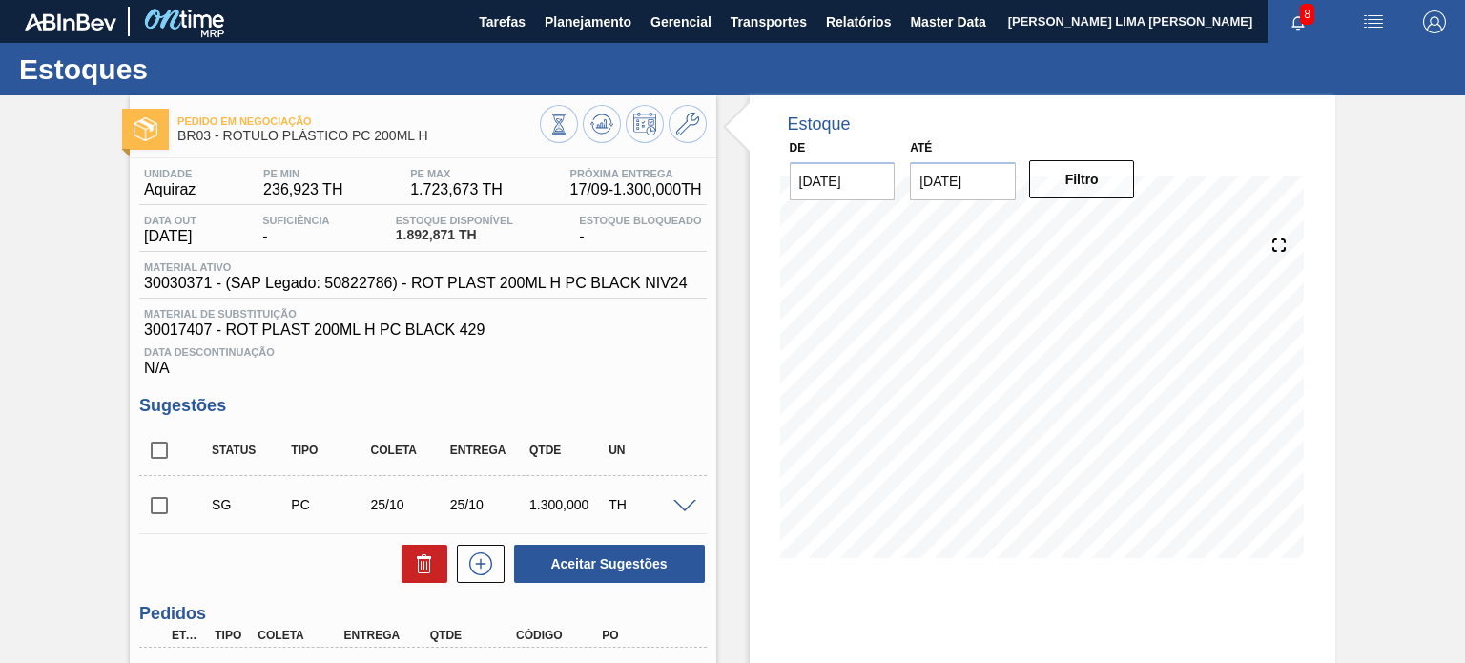
scroll to position [198, 0]
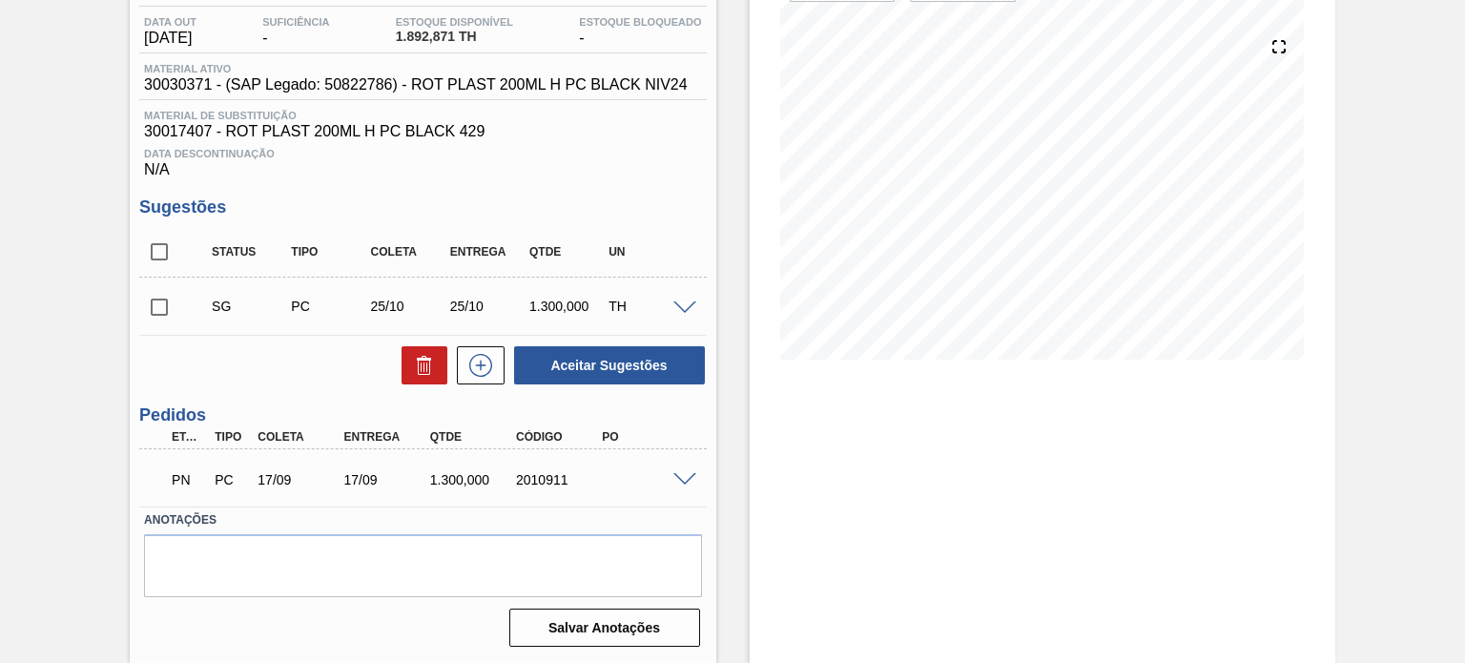
click at [525, 476] on div "2010911" at bounding box center [558, 479] width 94 height 15
copy div "2010911"
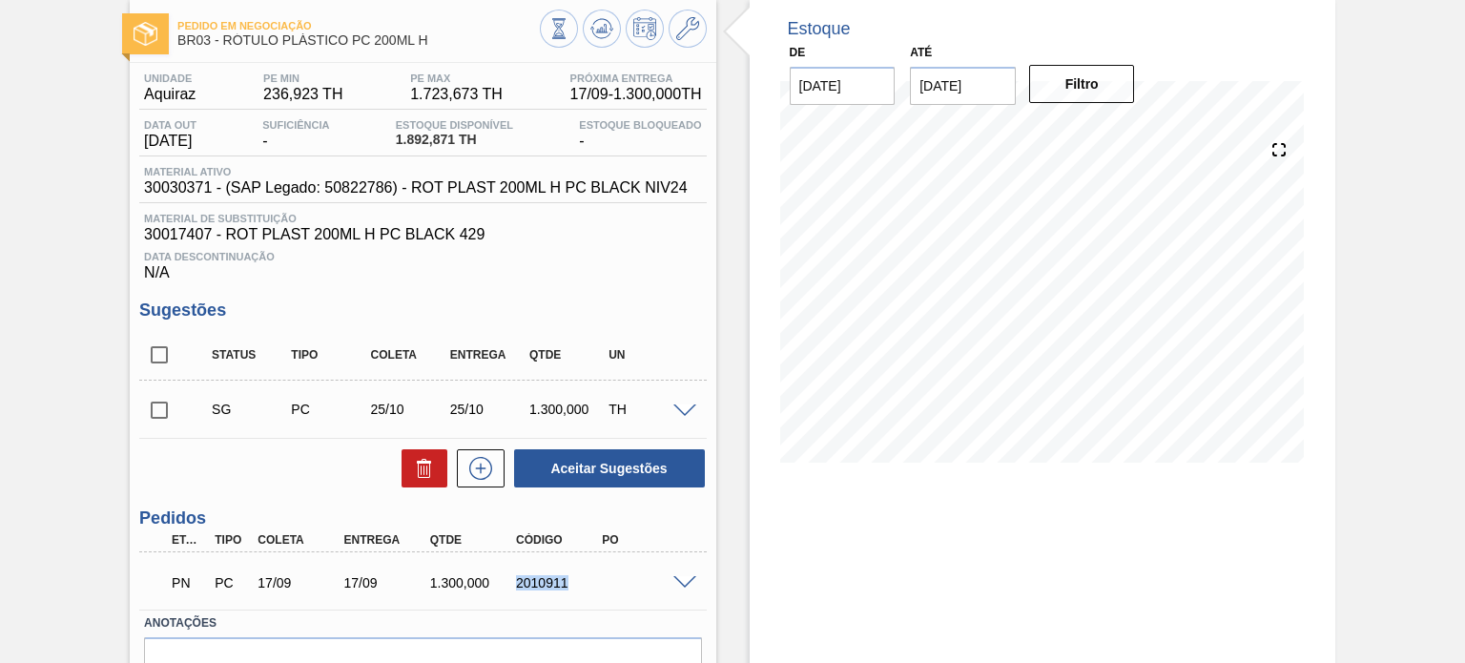
scroll to position [0, 0]
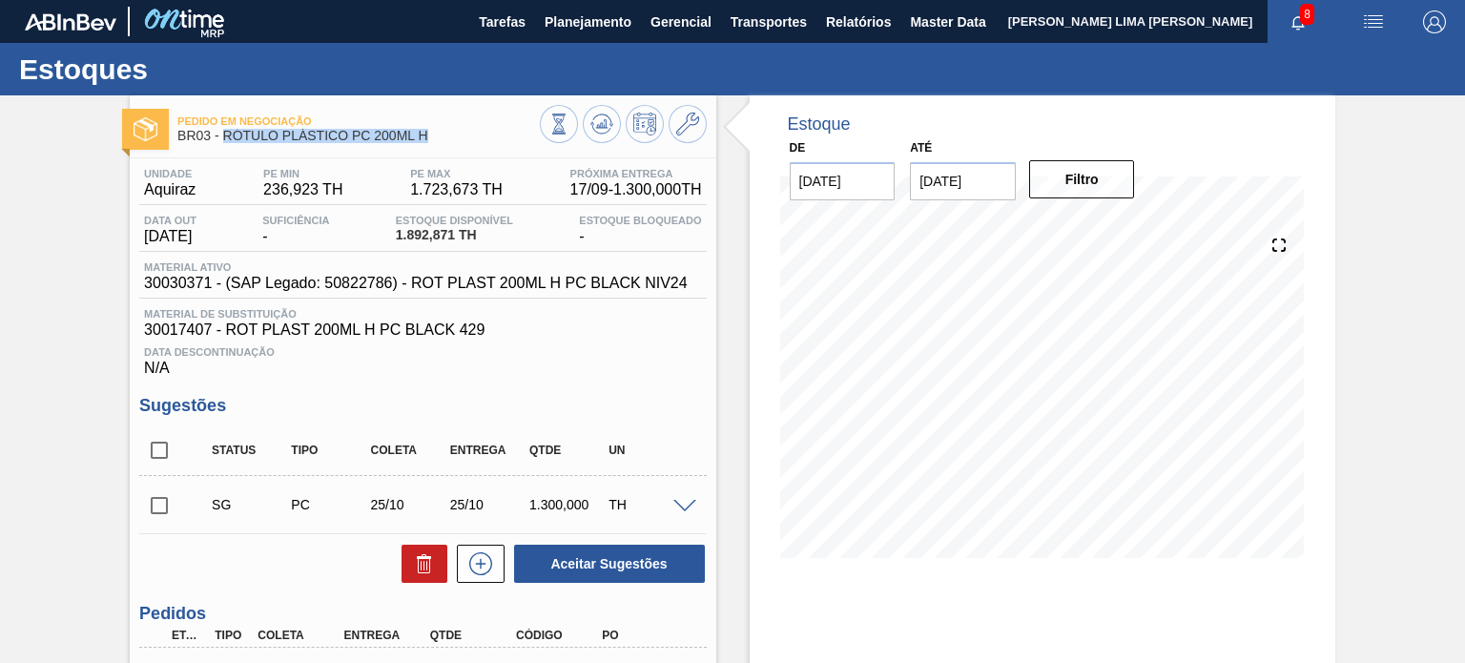
drag, startPoint x: 436, startPoint y: 140, endPoint x: 223, endPoint y: 139, distance: 212.7
click at [223, 139] on span "BR03 - RÓTULO PLÁSTICO PC 200ML H" at bounding box center [358, 136] width 362 height 14
copy span "RÓTULO PLÁSTICO PC 200ML H"
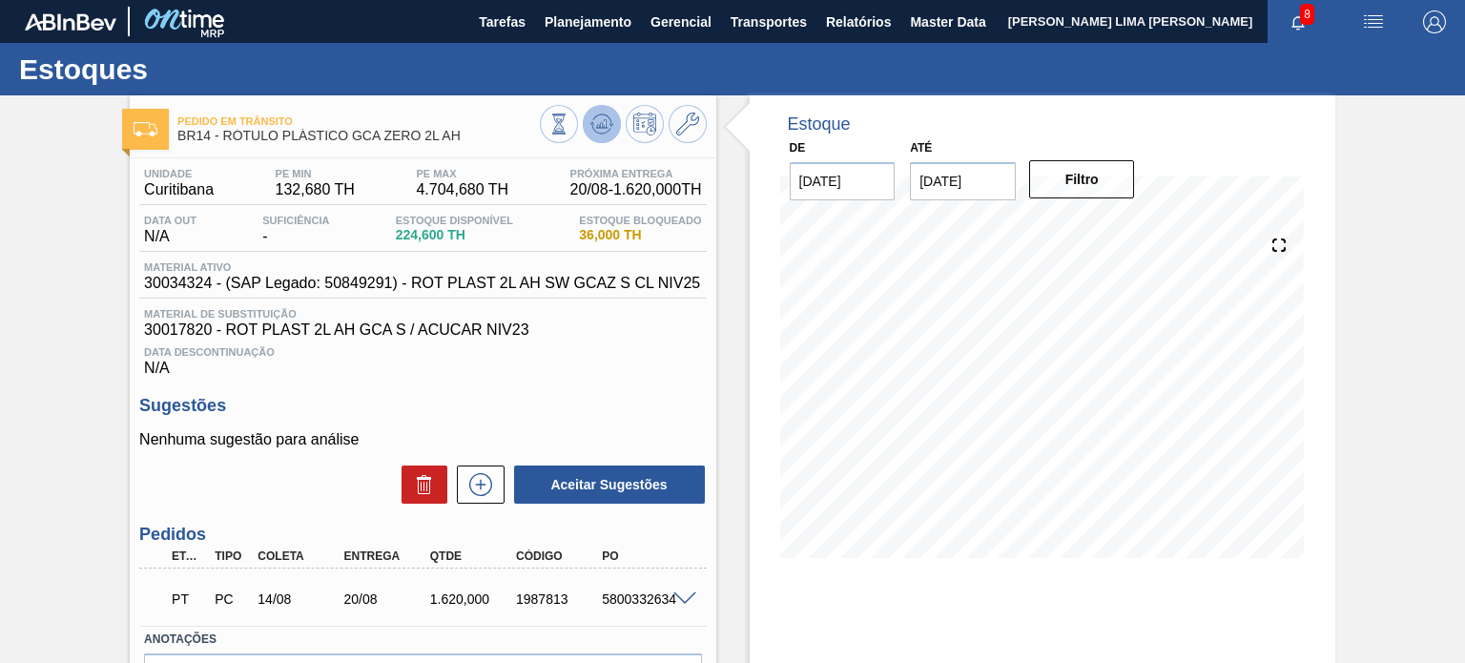
click at [603, 136] on button at bounding box center [602, 124] width 38 height 38
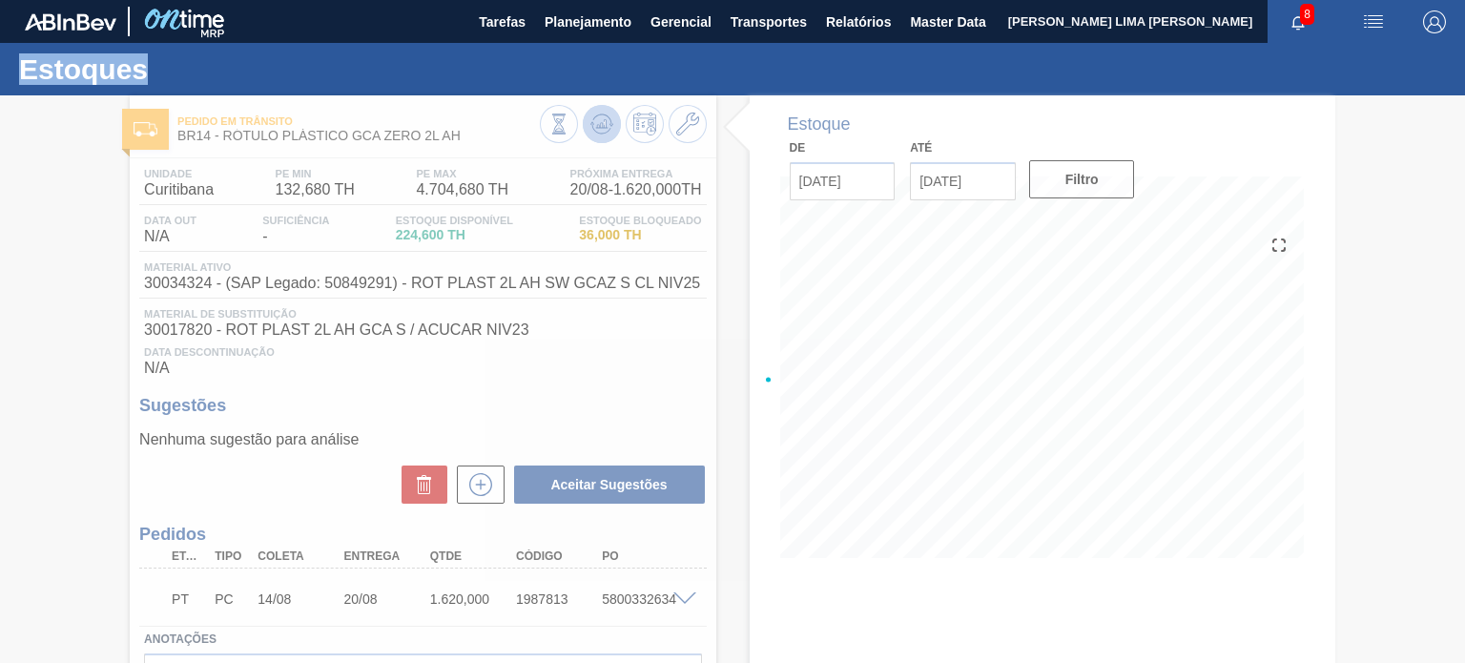
click at [603, 136] on div at bounding box center [732, 379] width 1465 height 568
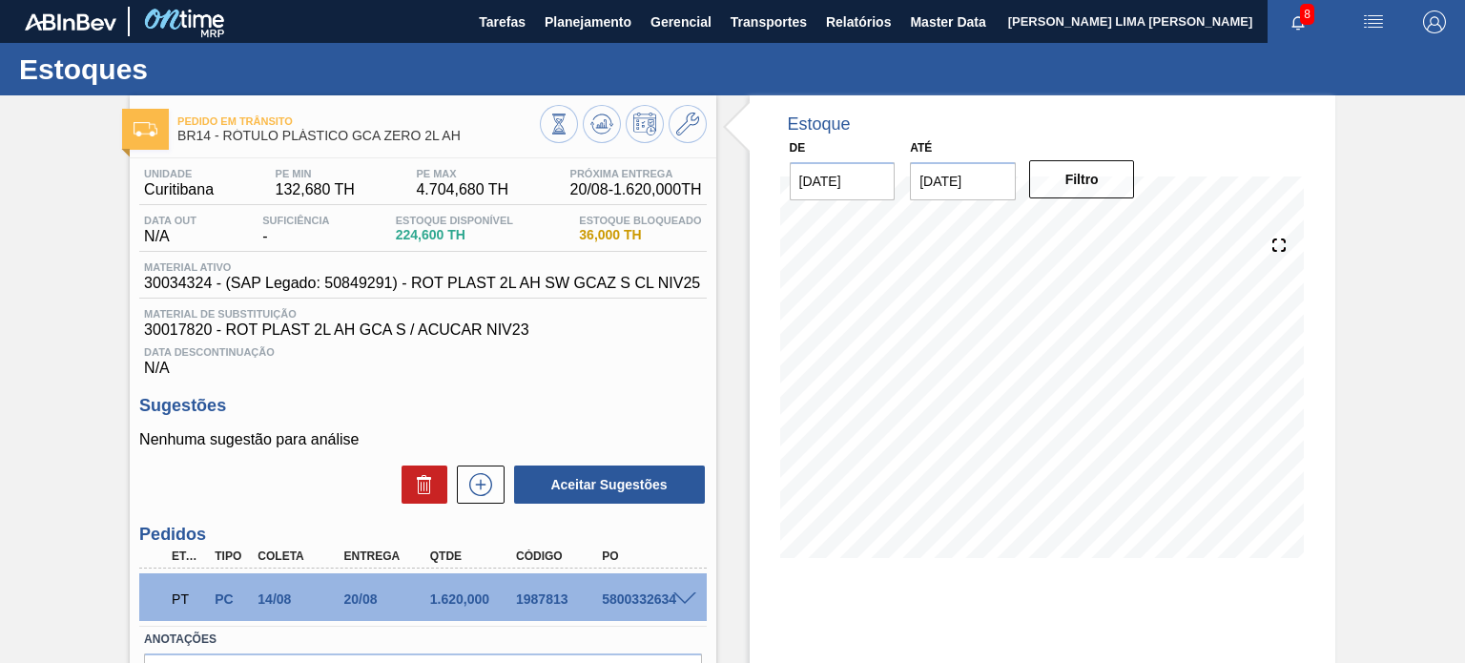
click at [617, 135] on div at bounding box center [623, 126] width 167 height 43
click at [569, 132] on icon at bounding box center [558, 124] width 21 height 21
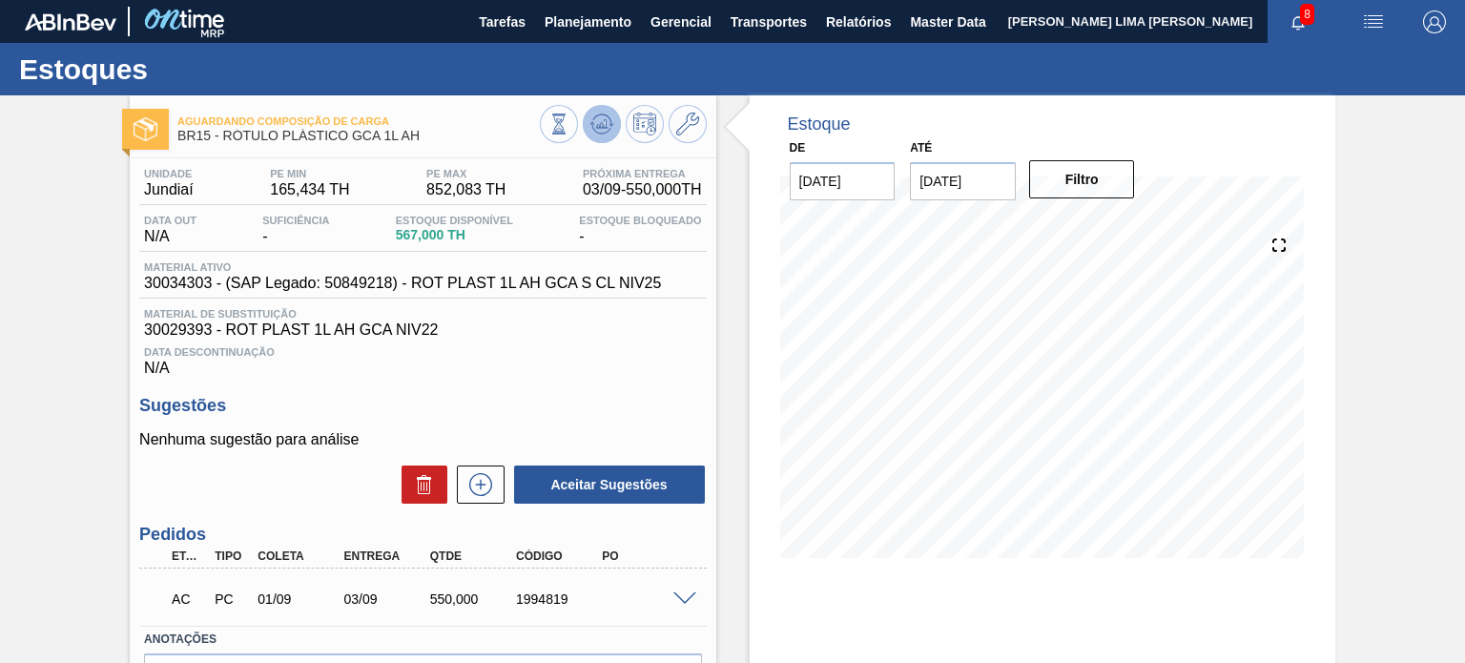
click at [607, 139] on button at bounding box center [602, 124] width 38 height 38
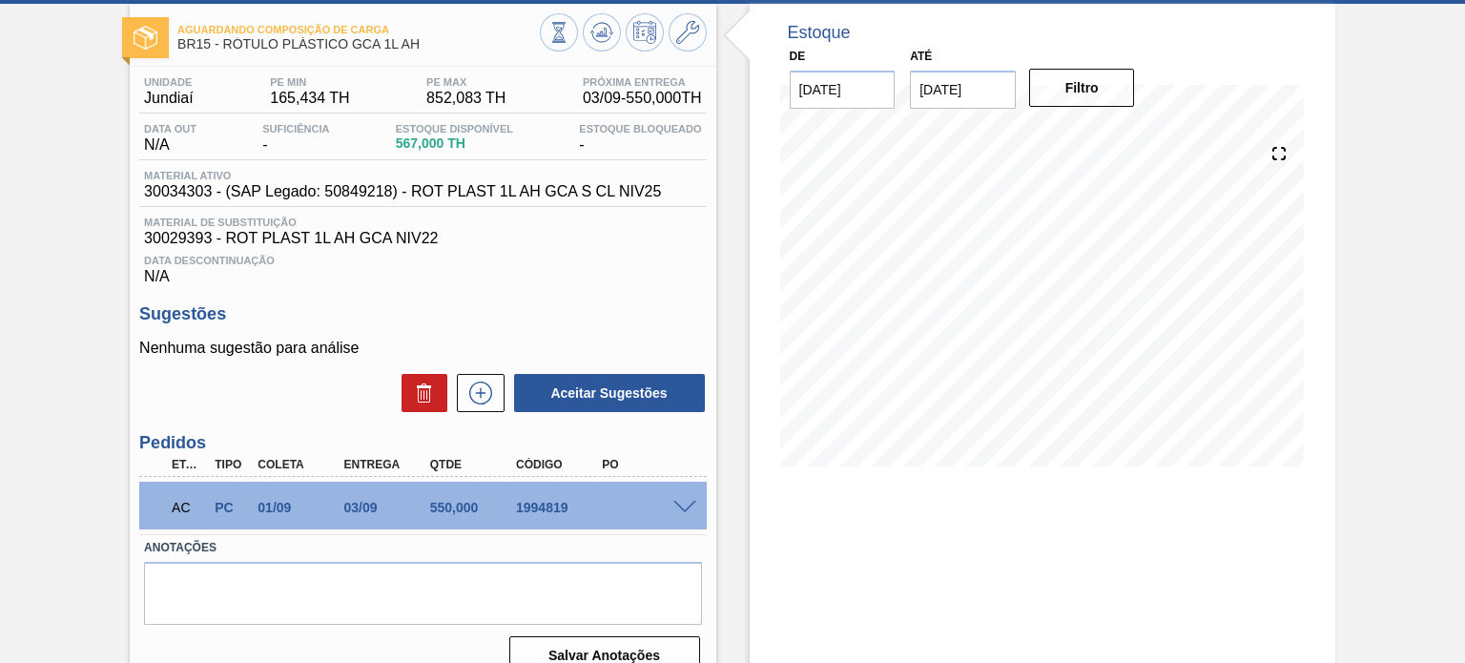
scroll to position [156, 0]
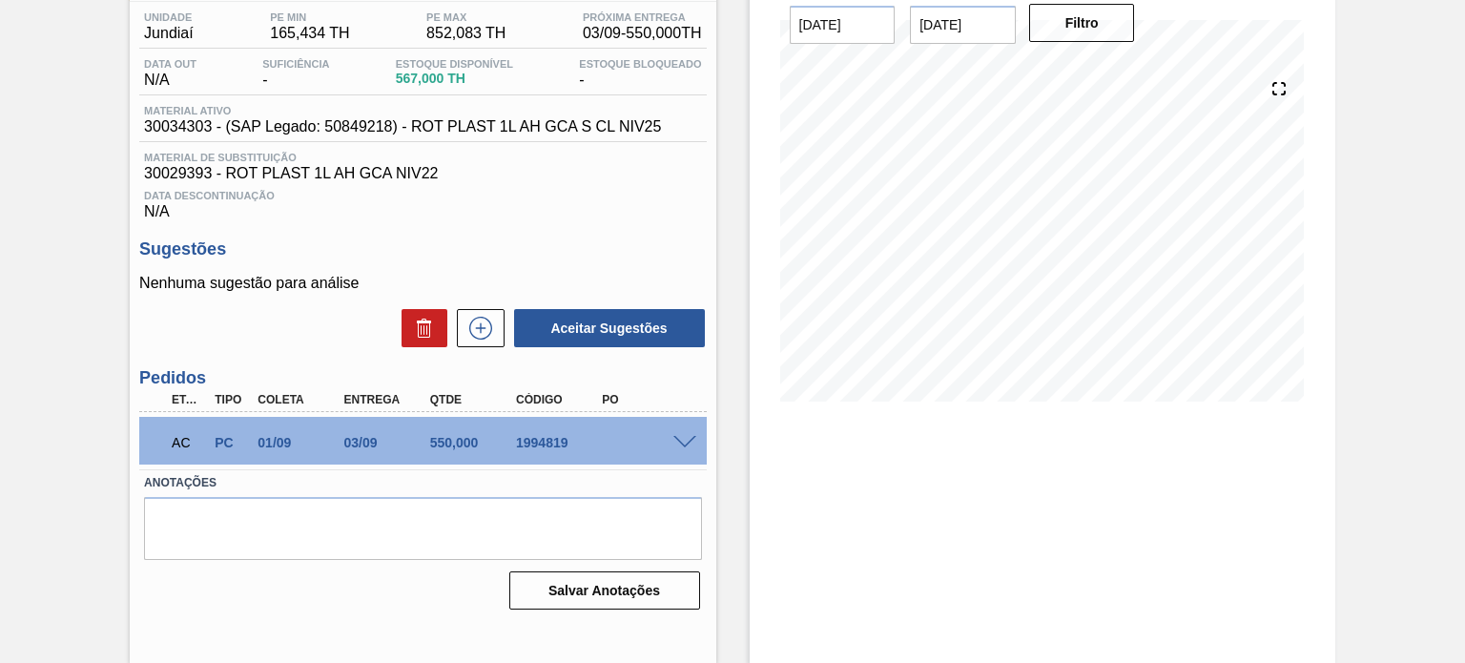
click at [687, 442] on span at bounding box center [684, 443] width 23 height 14
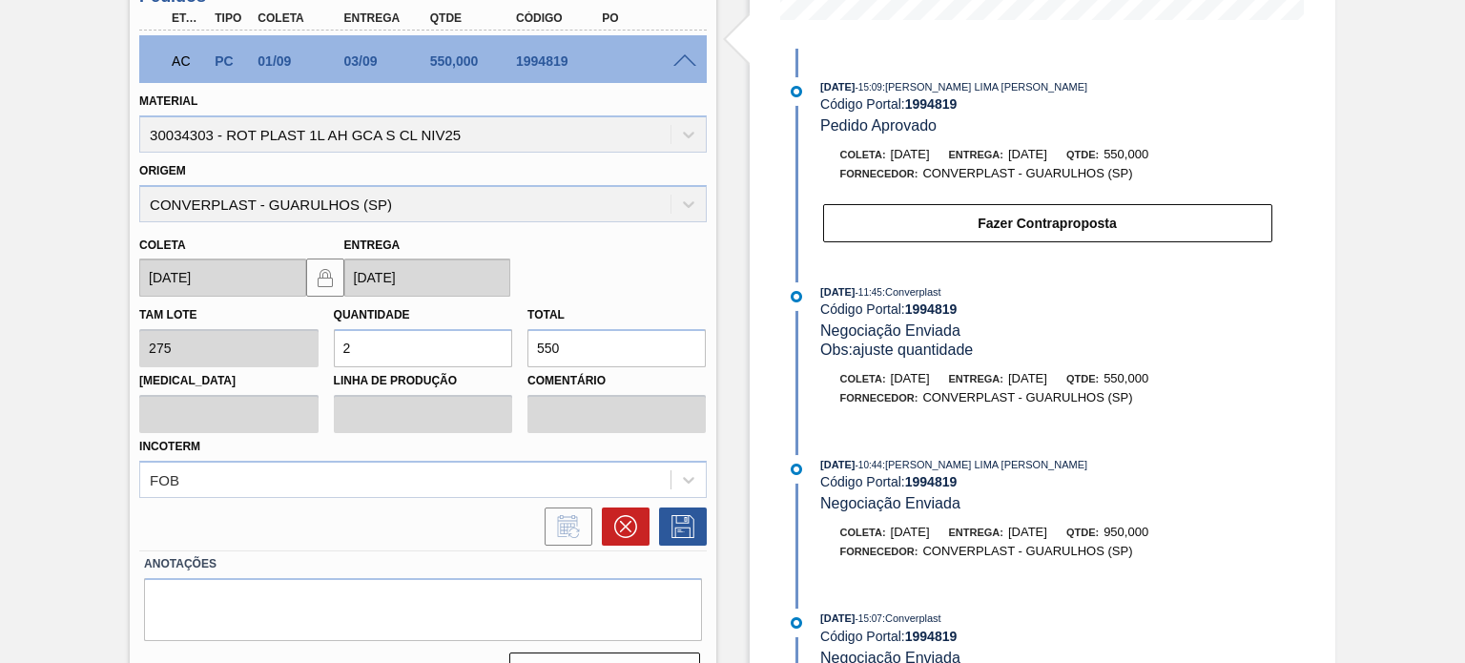
scroll to position [347, 0]
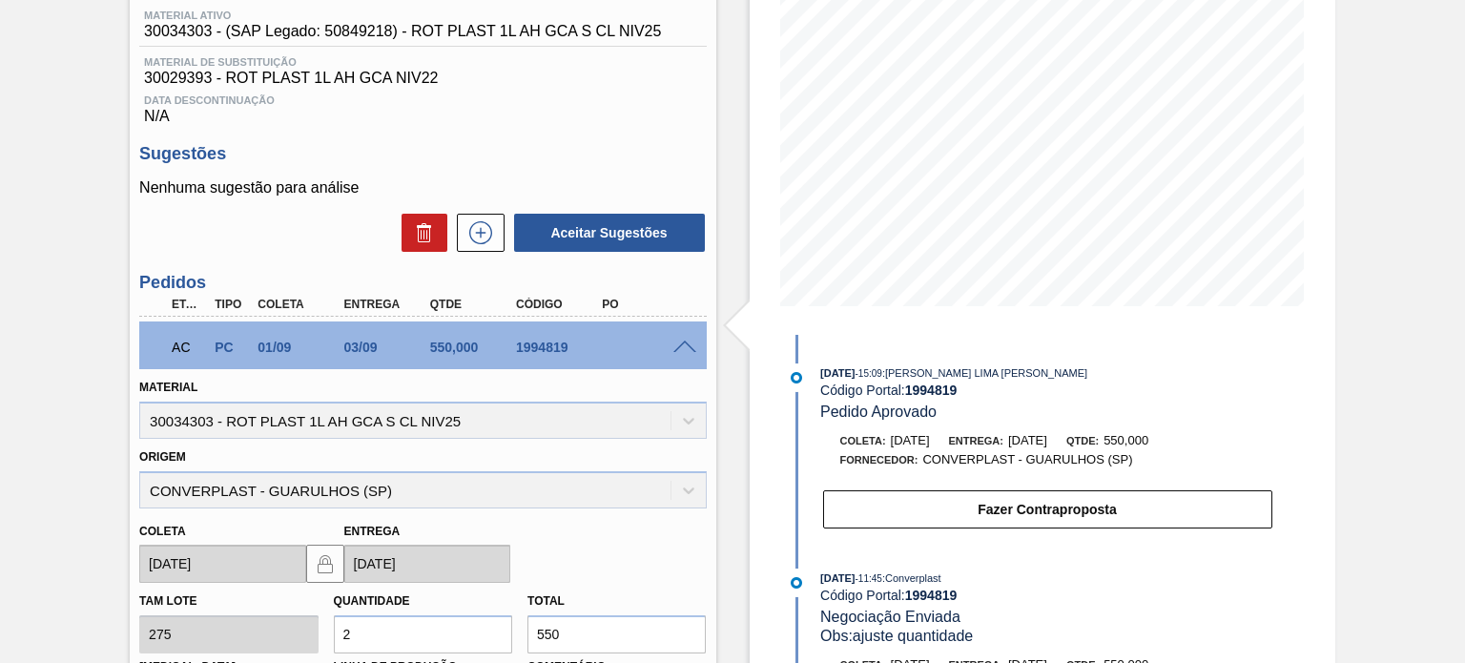
click at [692, 349] on span at bounding box center [684, 348] width 23 height 14
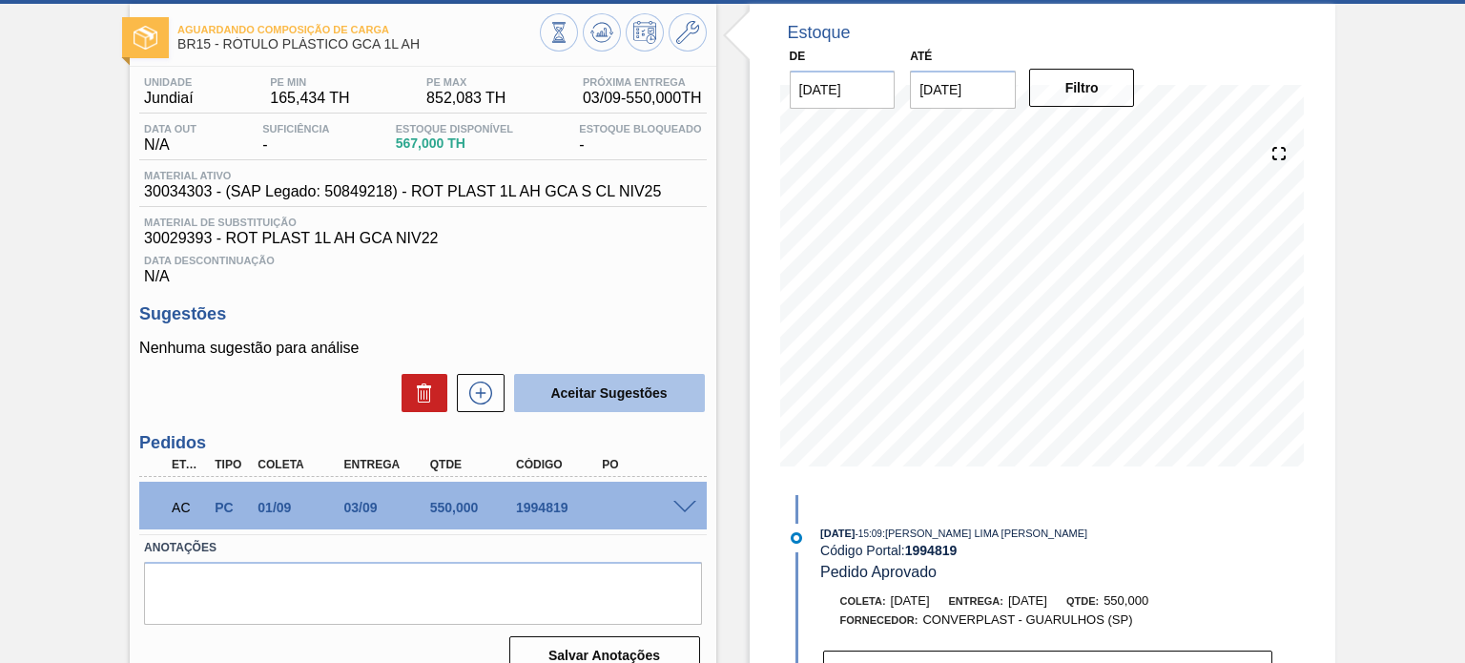
scroll to position [61, 0]
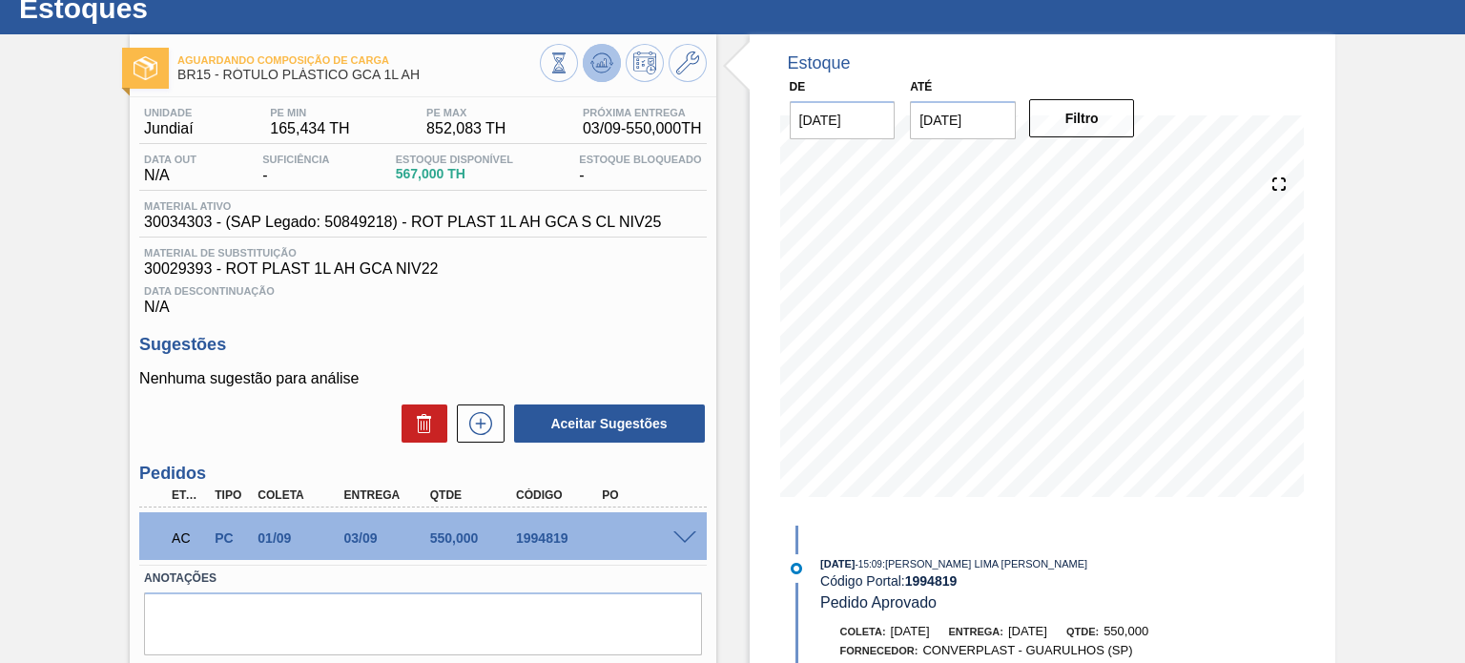
click at [569, 60] on icon at bounding box center [558, 62] width 21 height 21
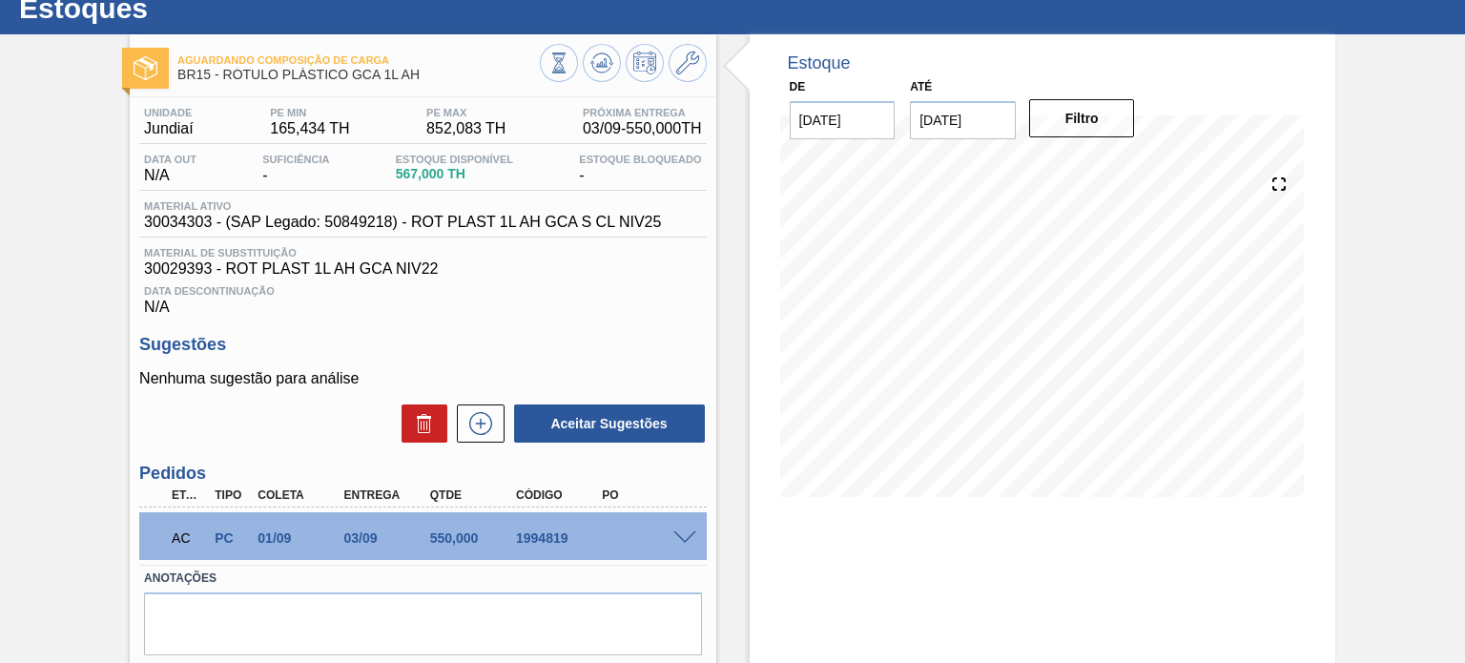
click at [187, 220] on span "30034303 - (SAP Legado: 50849218) - ROT PLAST 1L AH GCA S CL NIV25" at bounding box center [402, 222] width 517 height 17
click at [546, 73] on button at bounding box center [559, 63] width 38 height 38
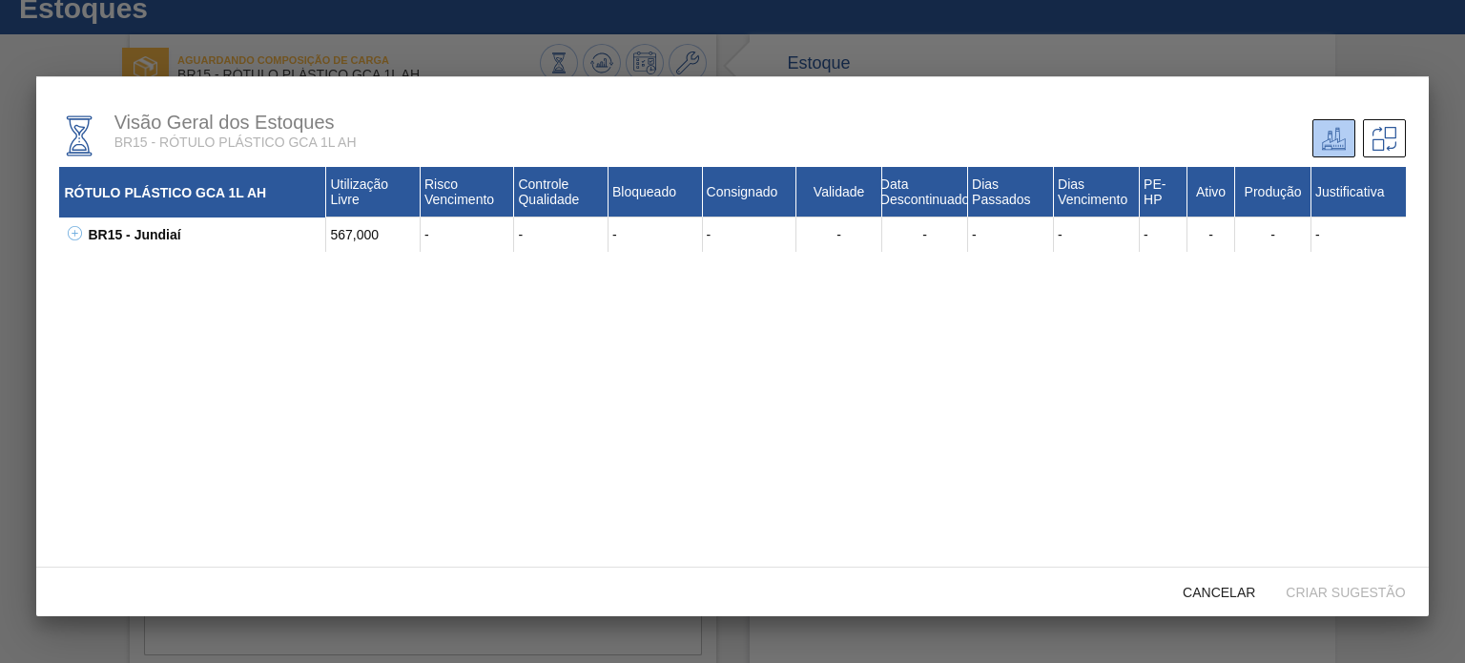
drag, startPoint x: 87, startPoint y: 221, endPoint x: 77, endPoint y: 228, distance: 11.6
click at [84, 223] on div "BR15 - Jundiaí" at bounding box center [204, 234] width 243 height 34
click at [77, 228] on icon at bounding box center [75, 233] width 14 height 14
click at [126, 256] on div "30029393 - ROT PLAST 1L AH GCA NIV22" at bounding box center [216, 269] width 219 height 34
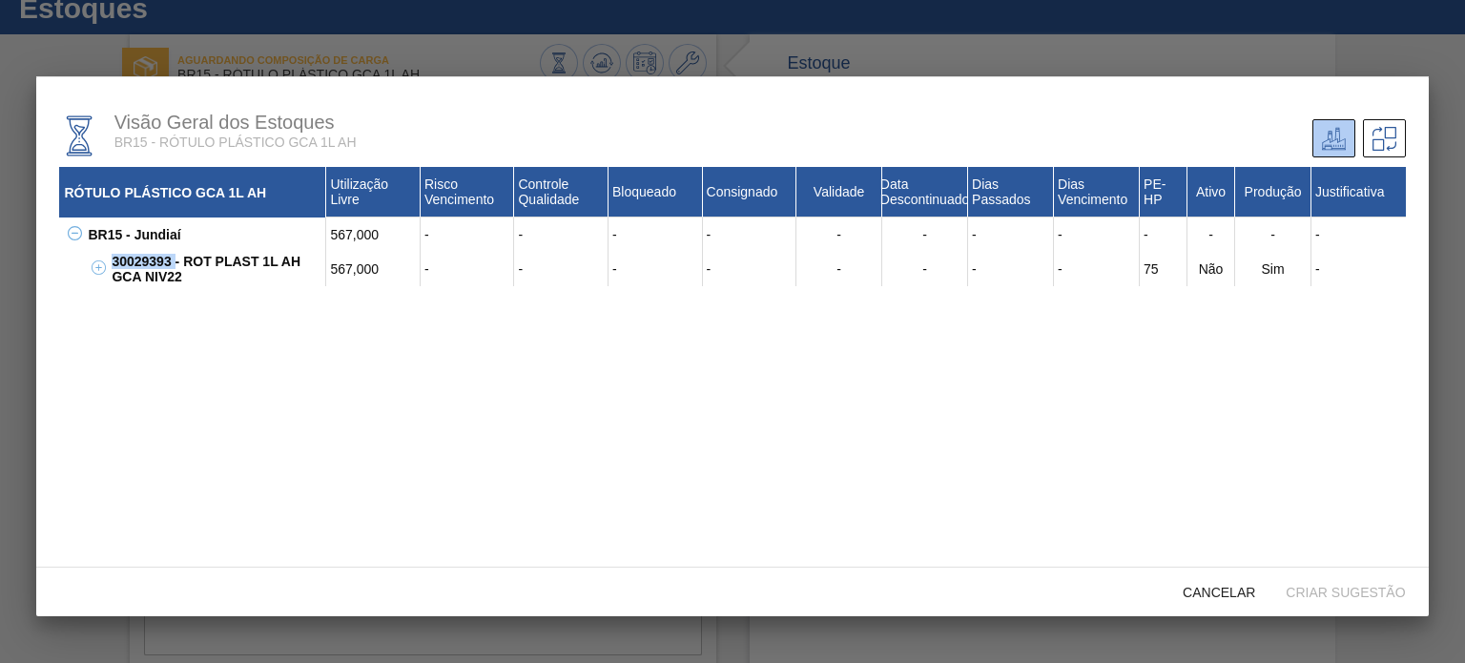
copy div "30029393"
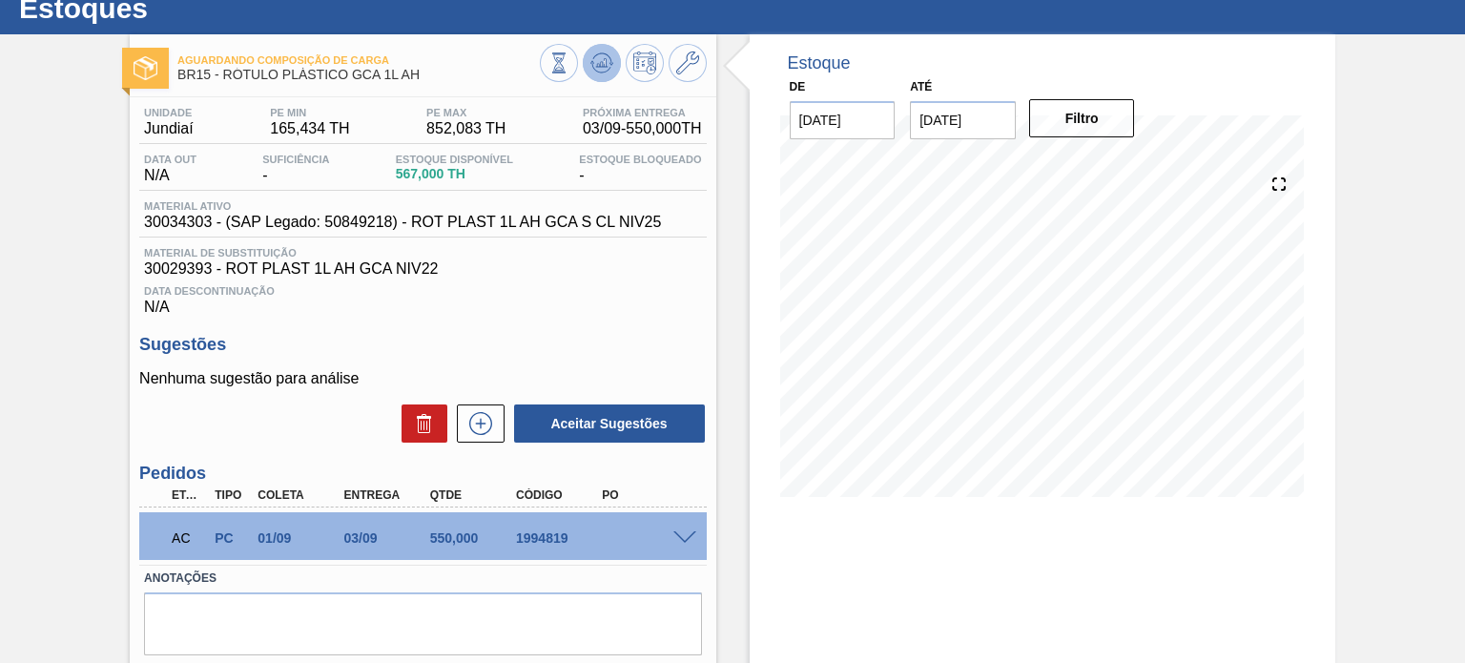
click at [569, 64] on icon at bounding box center [558, 62] width 21 height 21
drag, startPoint x: 396, startPoint y: 76, endPoint x: 225, endPoint y: 68, distance: 171.0
click at [225, 68] on span "BR15 - RÓTULO PLÁSTICO GCA 1L AH" at bounding box center [358, 75] width 362 height 14
copy span "RÓTULO PLÁSTICO GCA 1L"
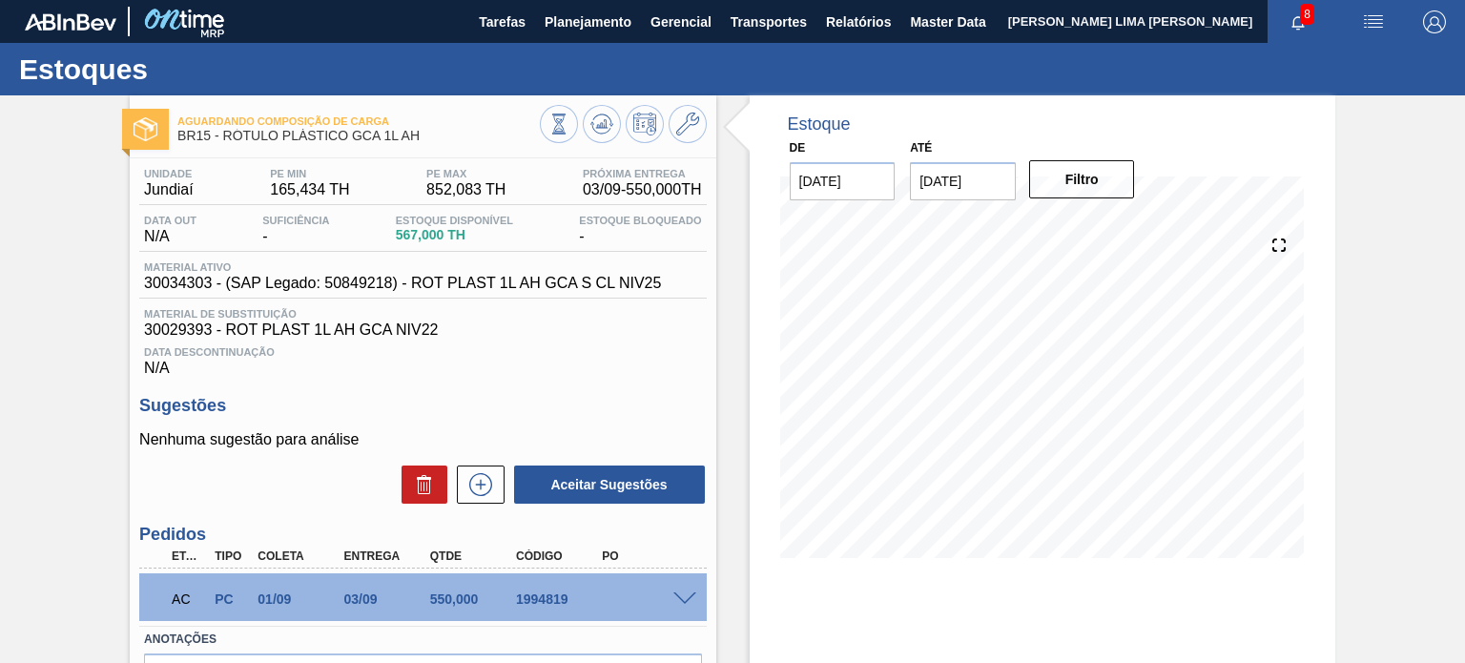
click at [183, 322] on span "30029393 - ROT PLAST 1L AH GCA NIV22" at bounding box center [422, 329] width 557 height 17
copy span "30029393"
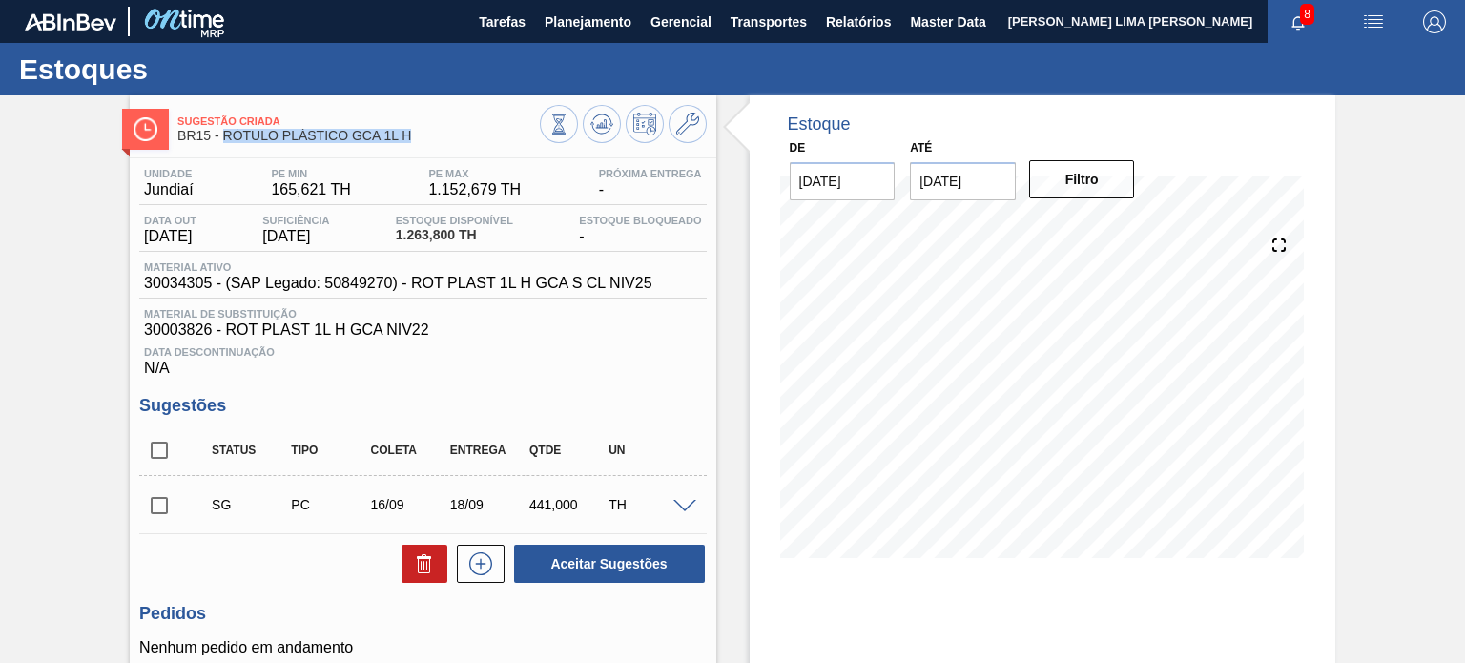
drag, startPoint x: 412, startPoint y: 134, endPoint x: 224, endPoint y: 137, distance: 187.9
click at [224, 137] on span "BR15 - RÓTULO PLÁSTICO GCA 1L H" at bounding box center [358, 136] width 362 height 14
copy span "RÓTULO PLÁSTICO GCA 1L H"
click at [546, 125] on button at bounding box center [559, 124] width 38 height 38
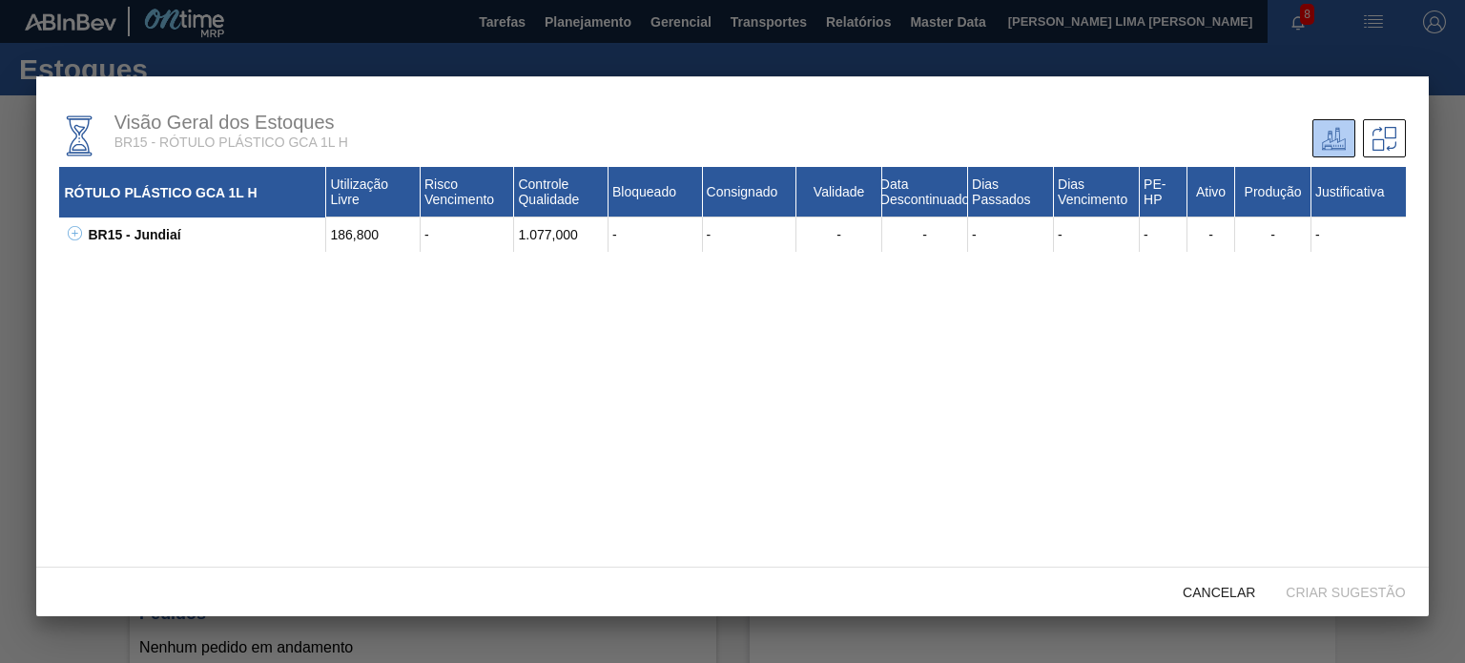
click at [80, 227] on icon at bounding box center [75, 233] width 14 height 14
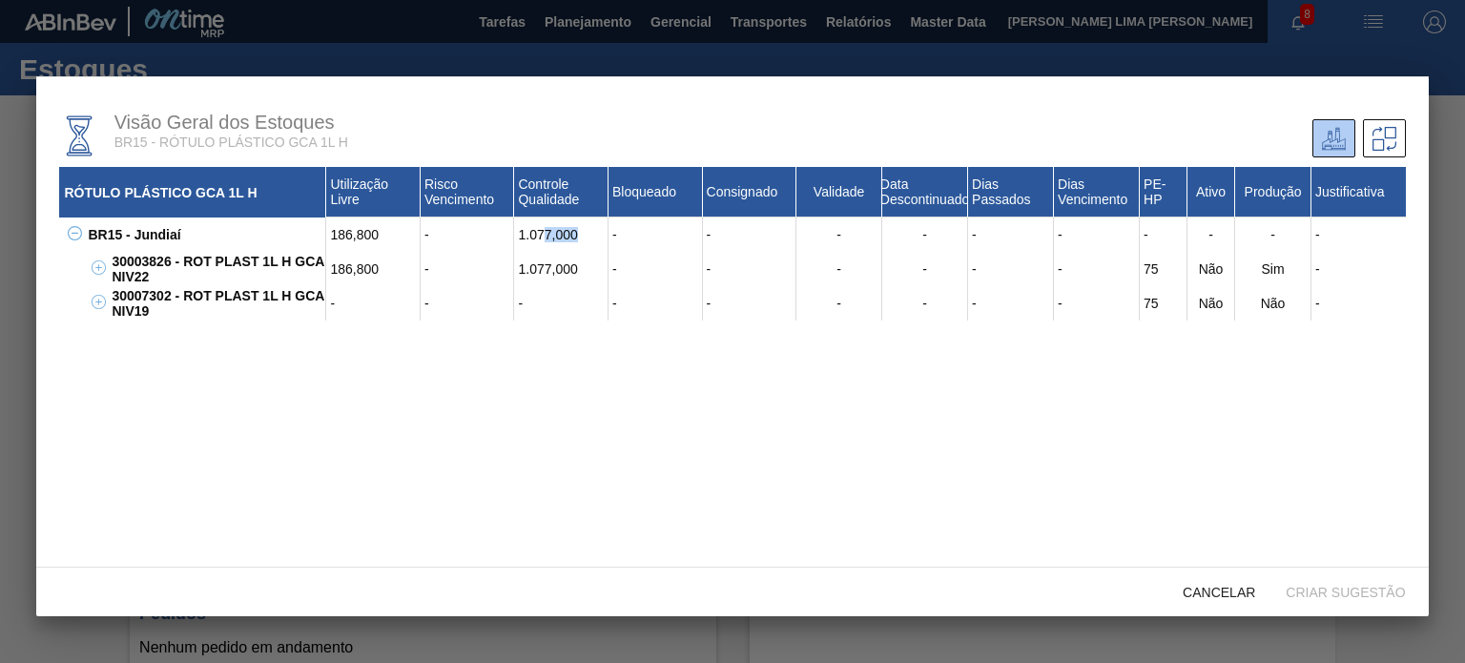
drag, startPoint x: 576, startPoint y: 241, endPoint x: 534, endPoint y: 235, distance: 42.5
click at [539, 236] on div "1.077,000" at bounding box center [561, 234] width 94 height 34
click at [534, 235] on div "1.077,000" at bounding box center [561, 234] width 94 height 34
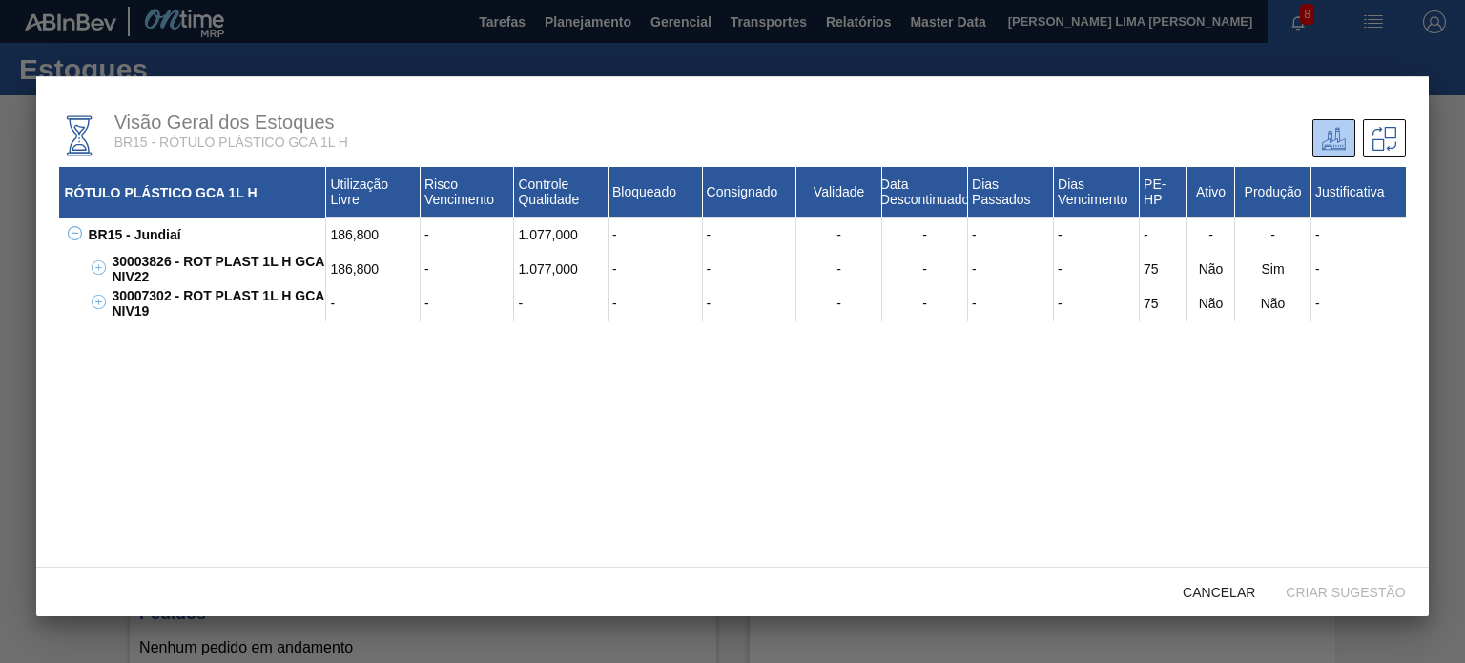
click at [547, 274] on div "1.077,000" at bounding box center [561, 269] width 94 height 34
click at [549, 233] on div "1.077,000" at bounding box center [561, 234] width 94 height 34
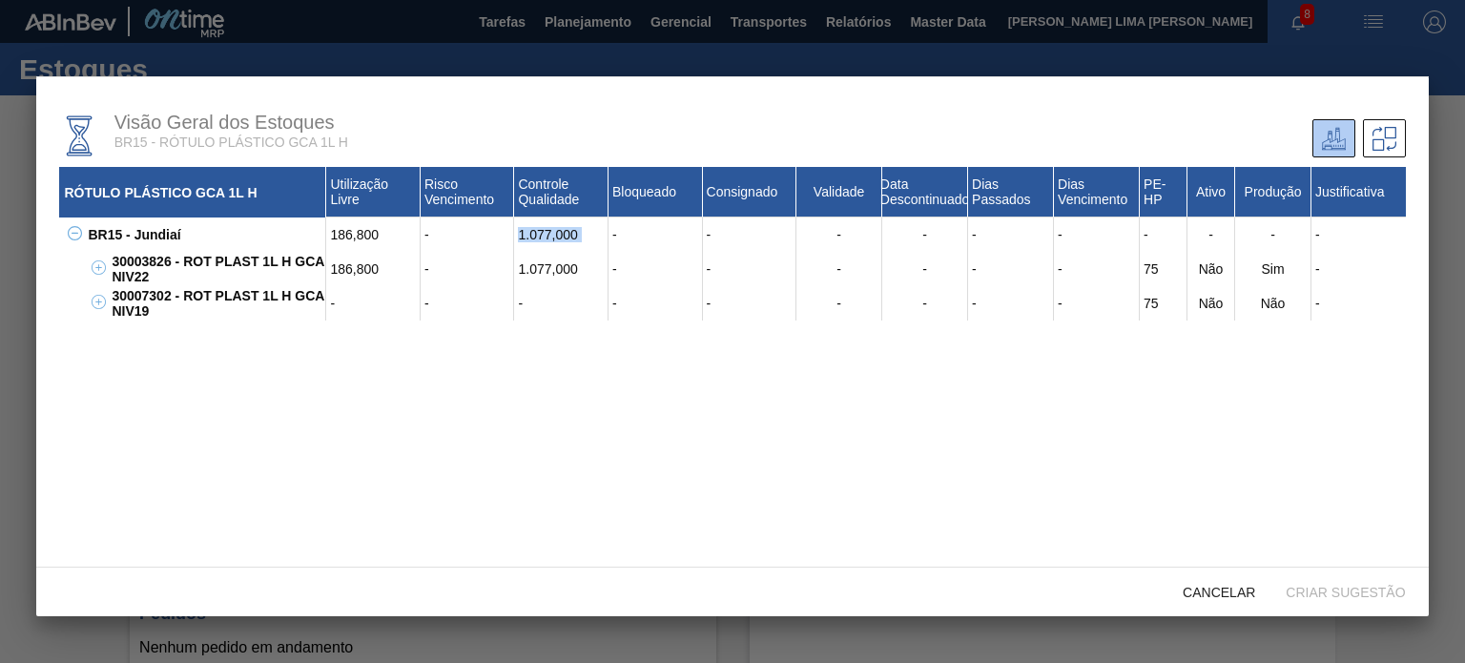
click at [549, 233] on div "1.077,000" at bounding box center [561, 234] width 94 height 34
click at [566, 278] on div "1.077,000" at bounding box center [561, 269] width 94 height 34
click at [1206, 585] on span "Cancelar" at bounding box center [1219, 592] width 103 height 15
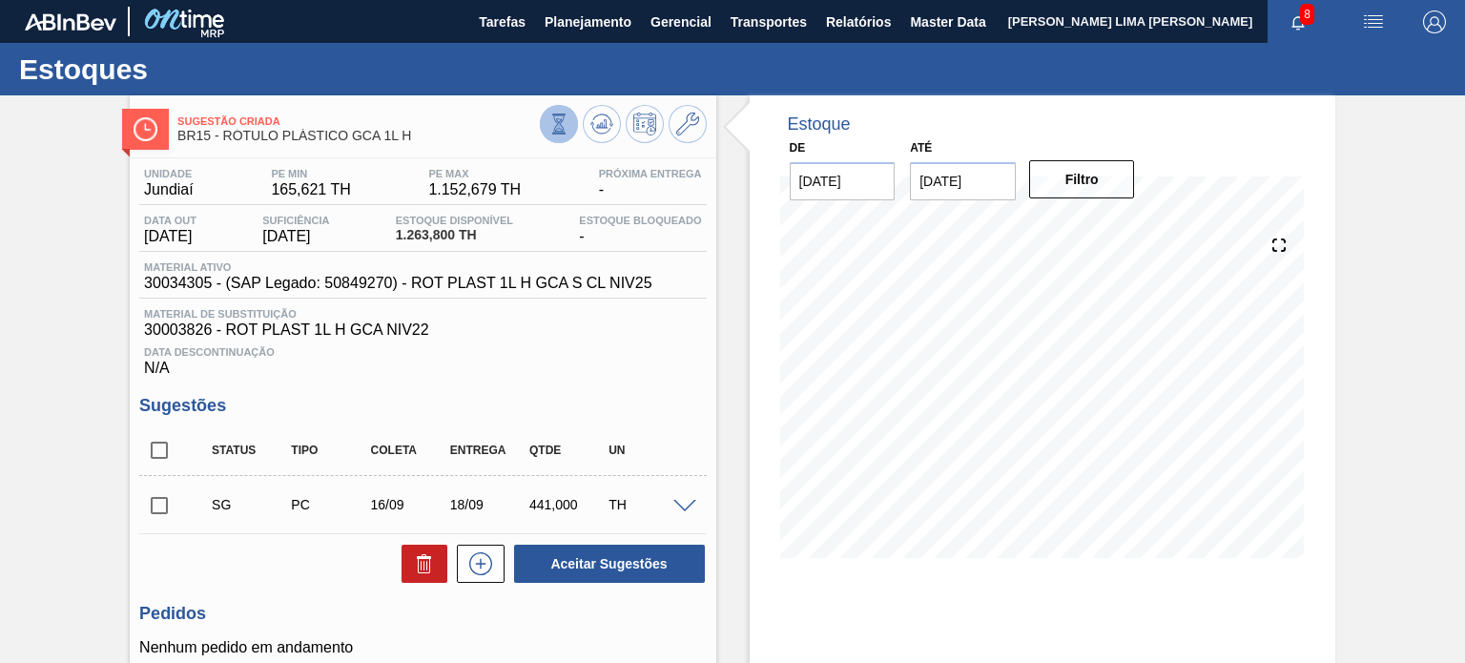
click at [565, 136] on button at bounding box center [559, 124] width 38 height 38
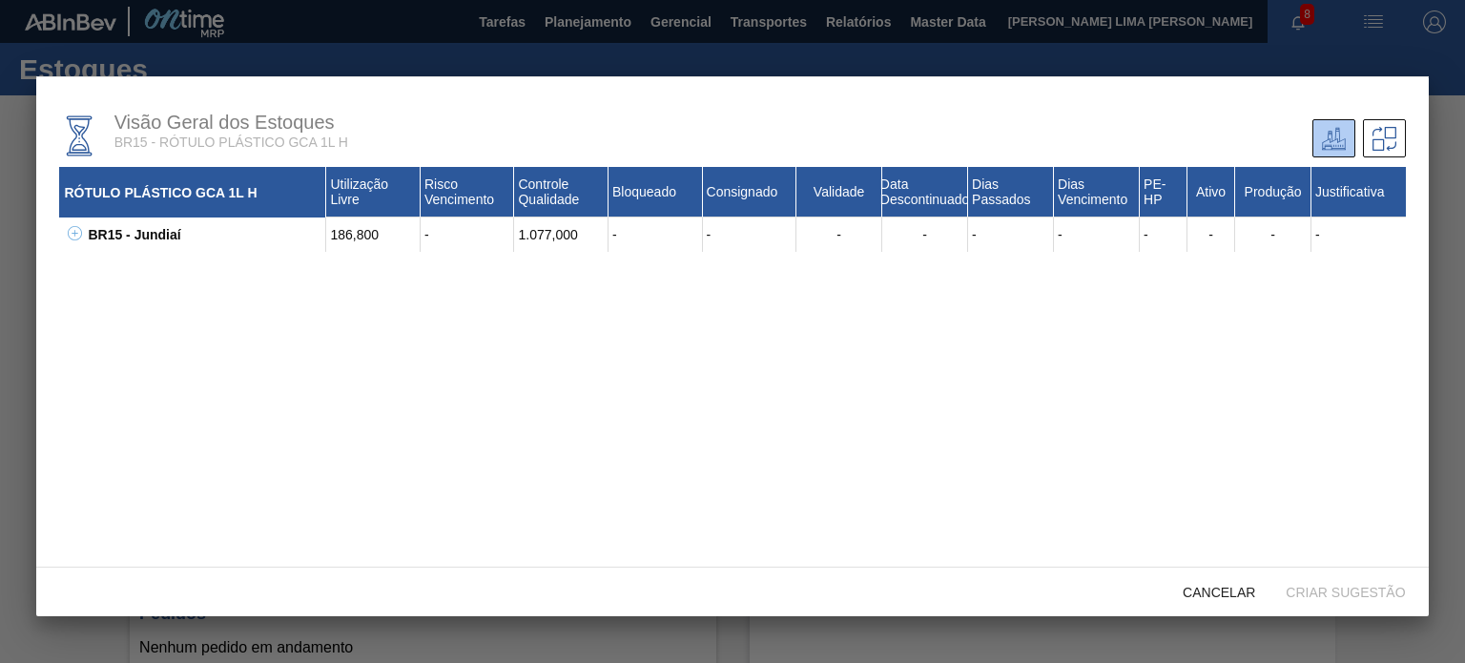
click at [72, 236] on icon at bounding box center [75, 233] width 14 height 14
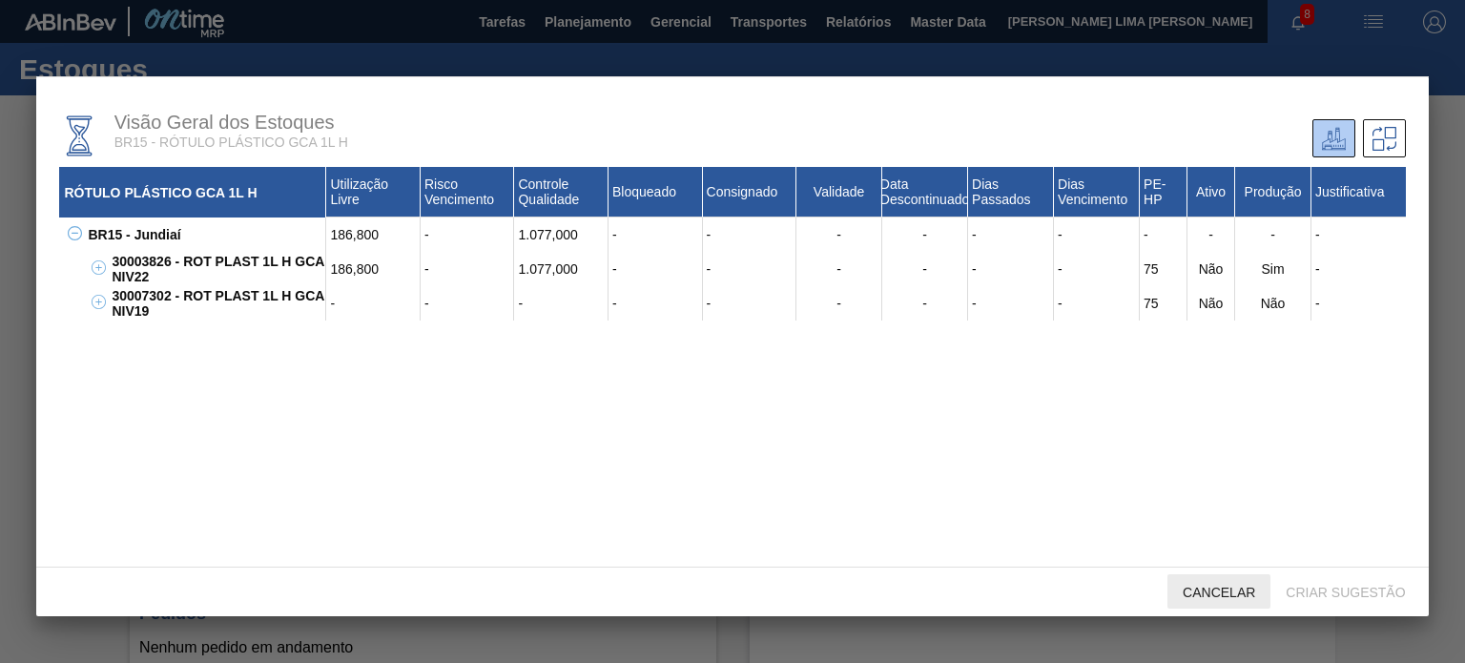
click at [1221, 580] on div "Cancelar" at bounding box center [1219, 591] width 103 height 35
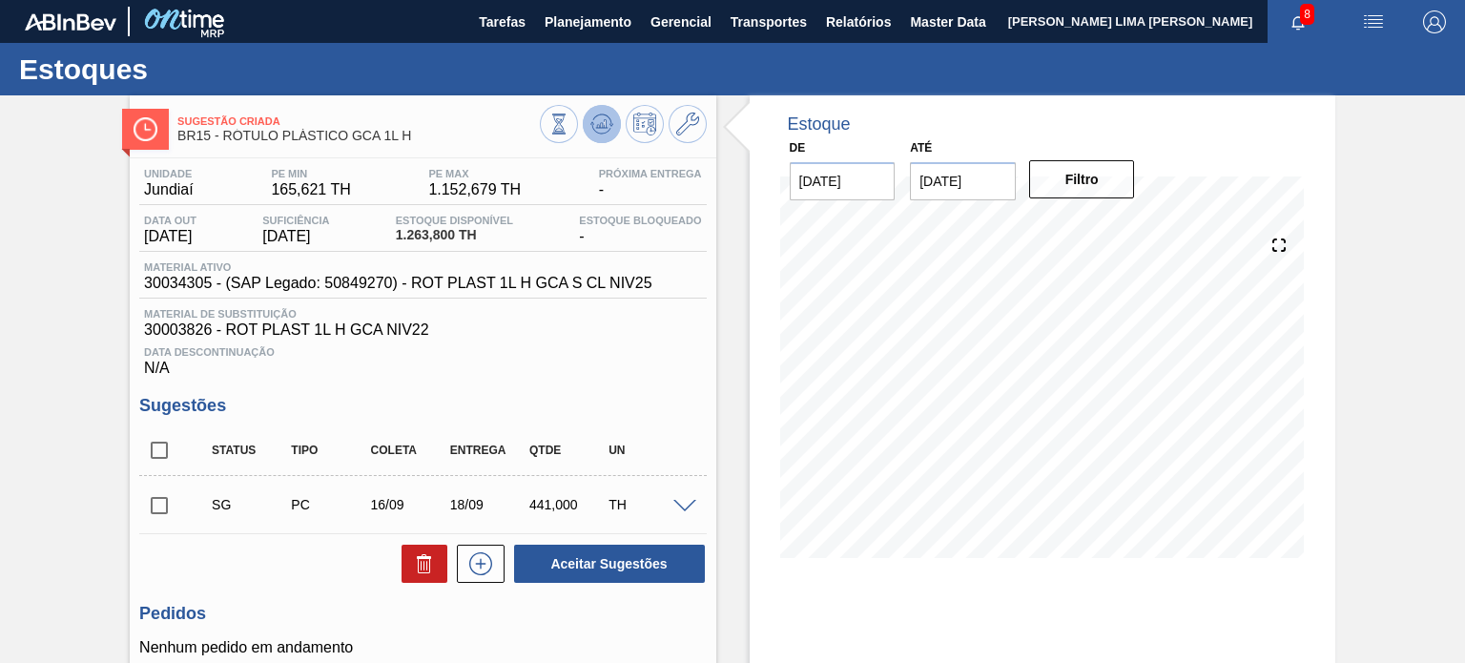
click at [569, 129] on icon at bounding box center [558, 124] width 21 height 21
click at [695, 136] on button at bounding box center [688, 124] width 38 height 38
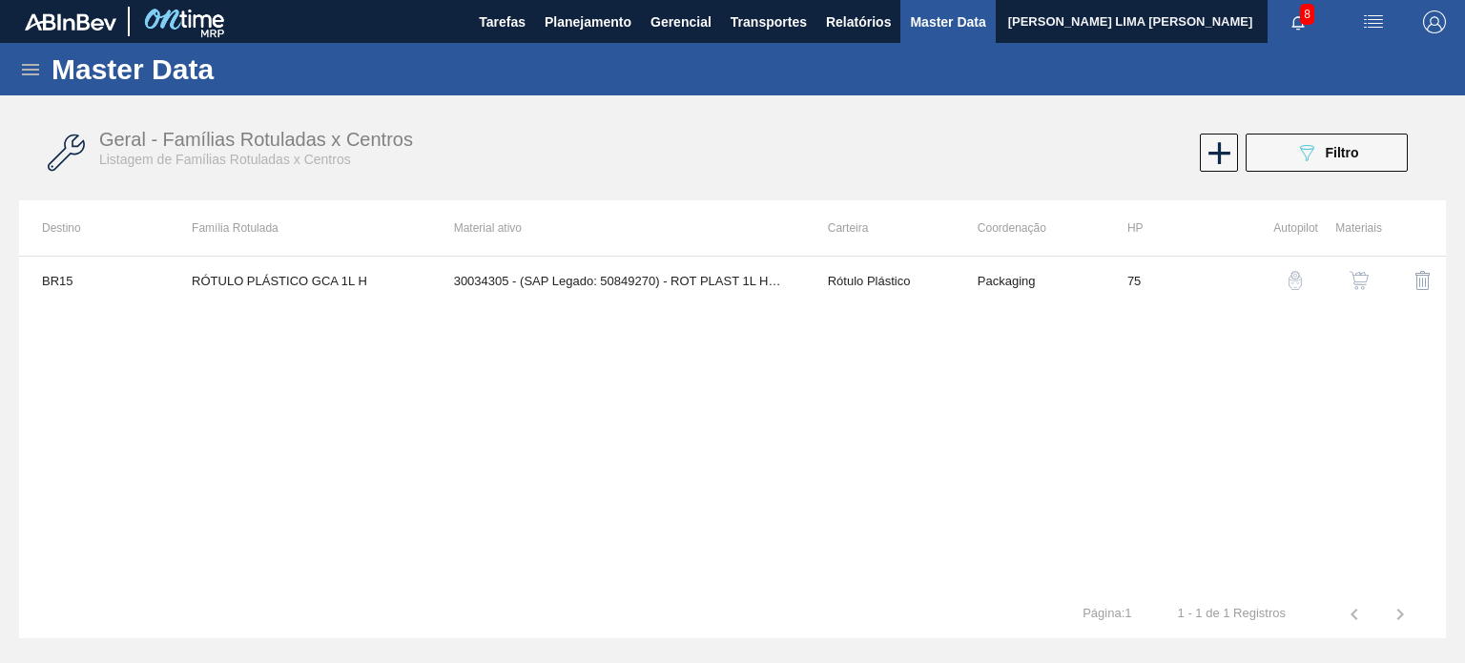
click at [1354, 270] on button "button" at bounding box center [1359, 281] width 46 height 46
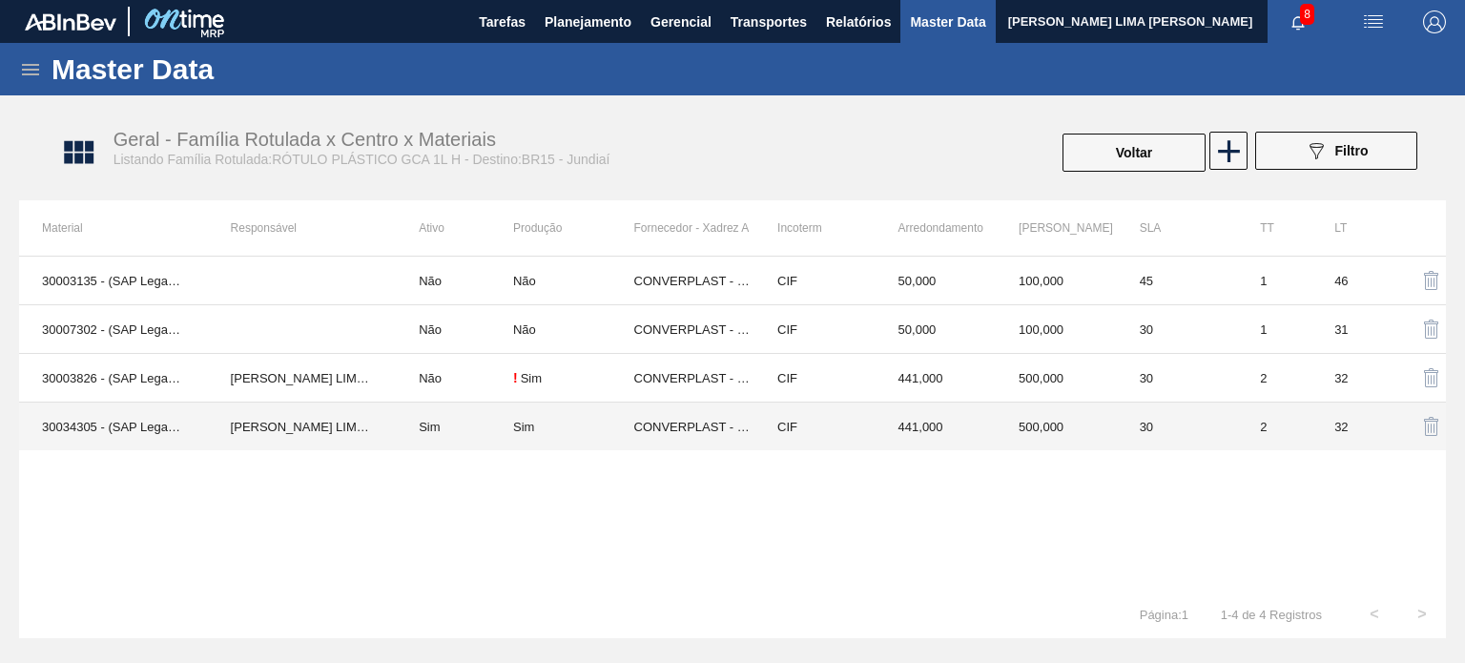
click at [913, 424] on td "441,000" at bounding box center [936, 427] width 121 height 49
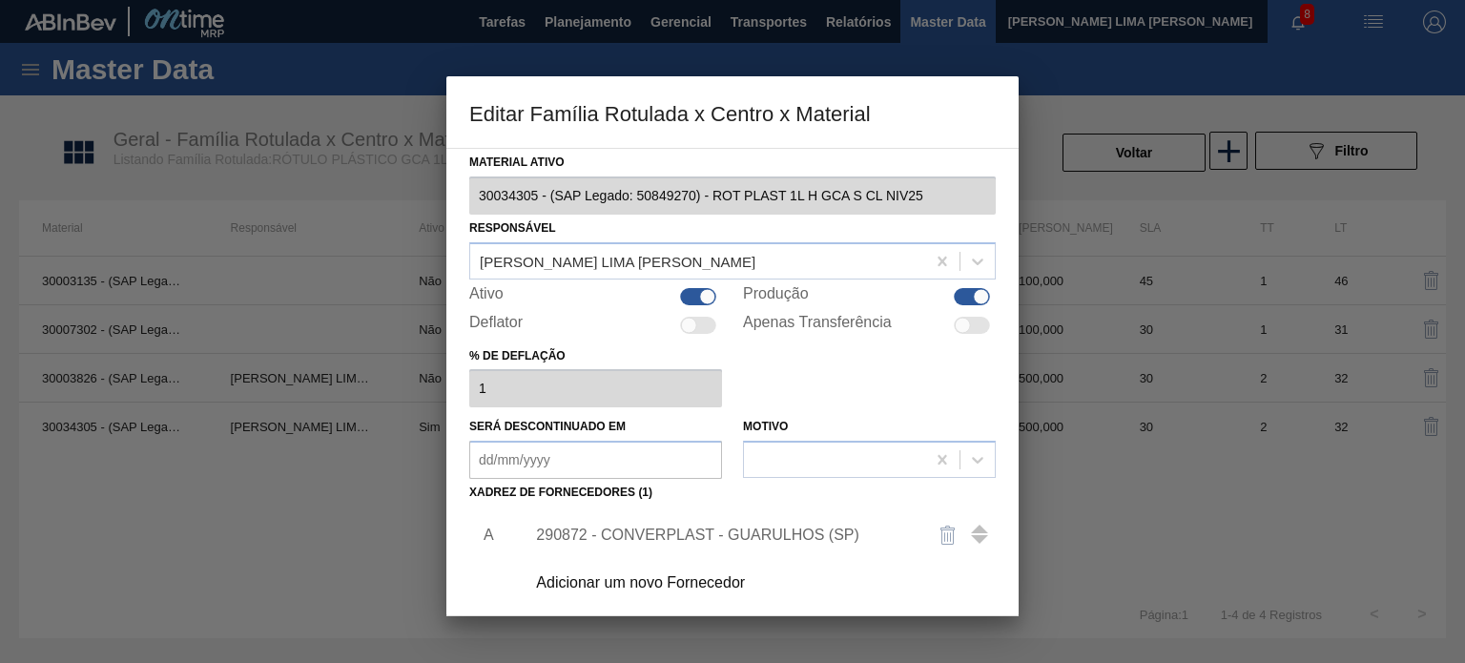
click at [748, 542] on div "290872 - CONVERPLAST - GUARULHOS (SP)" at bounding box center [723, 535] width 374 height 17
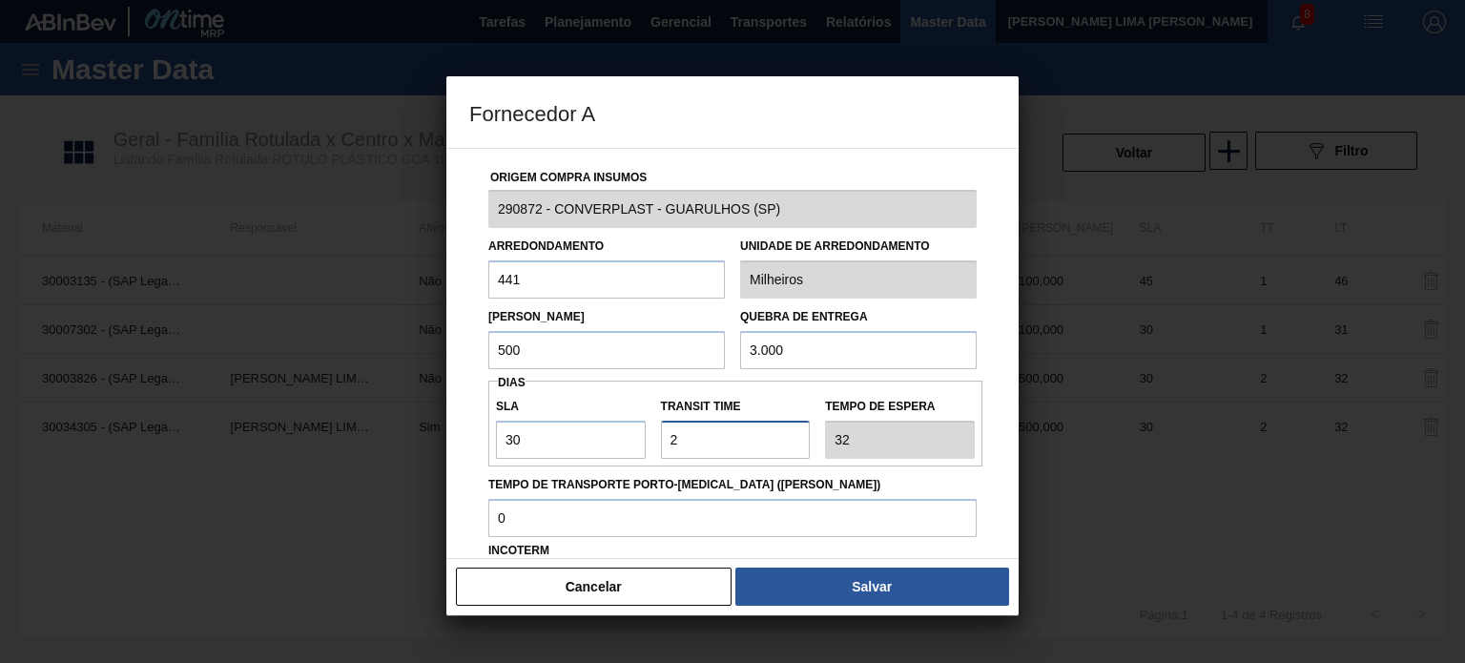
click at [664, 457] on input "Transit Time" at bounding box center [736, 440] width 150 height 38
type input "0"
type input "30"
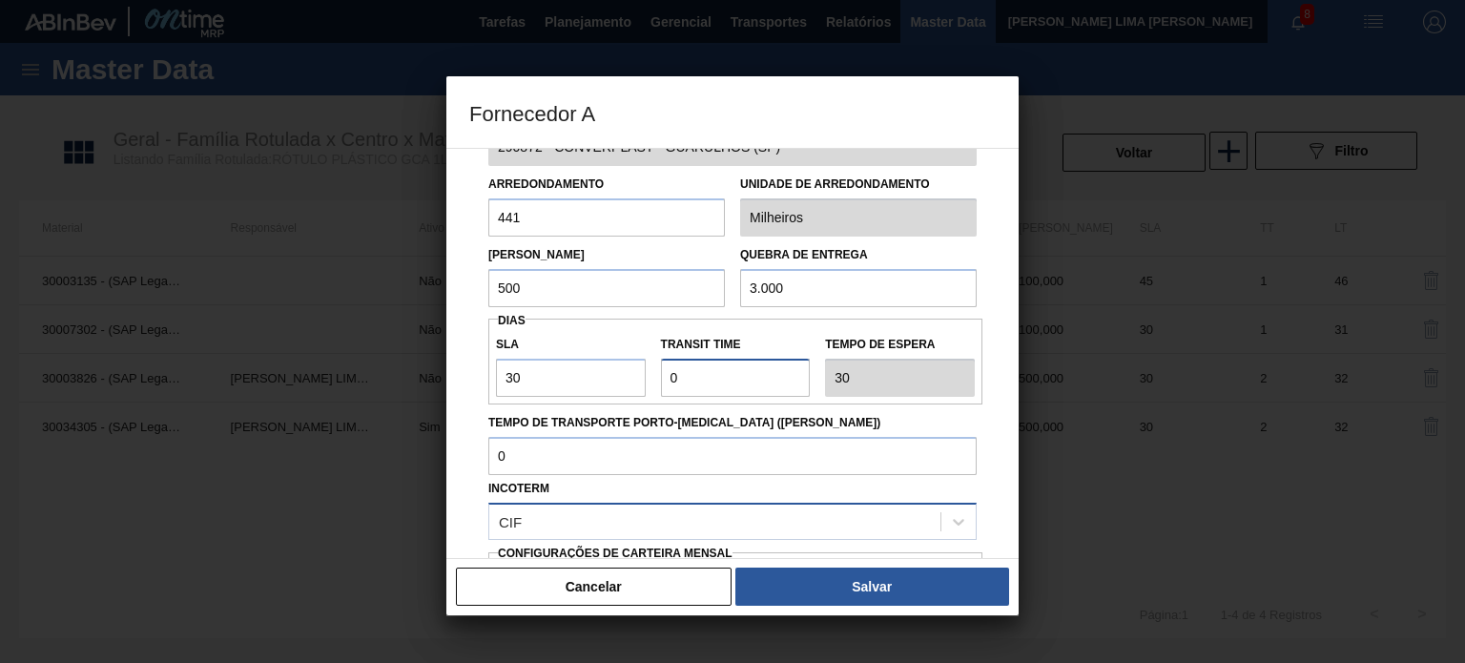
scroll to position [95, 0]
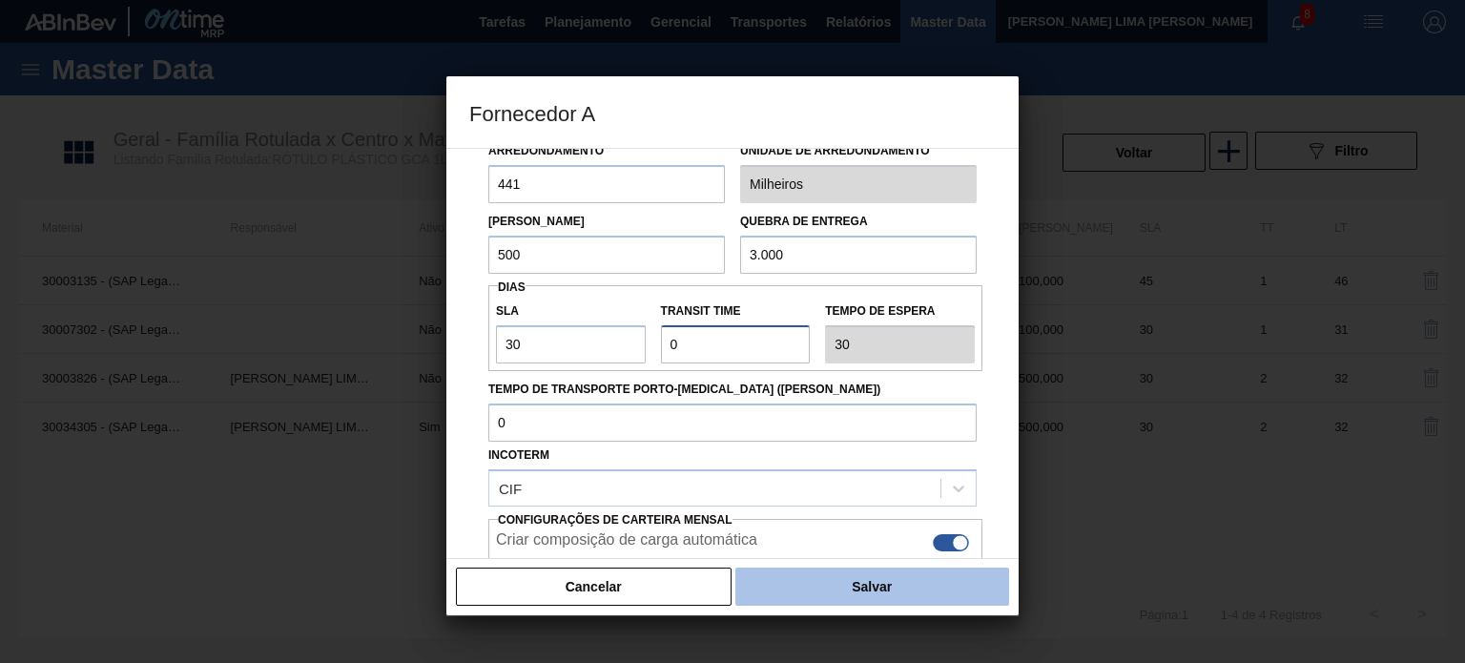
type input "0"
click at [870, 583] on button "Salvar" at bounding box center [872, 587] width 274 height 38
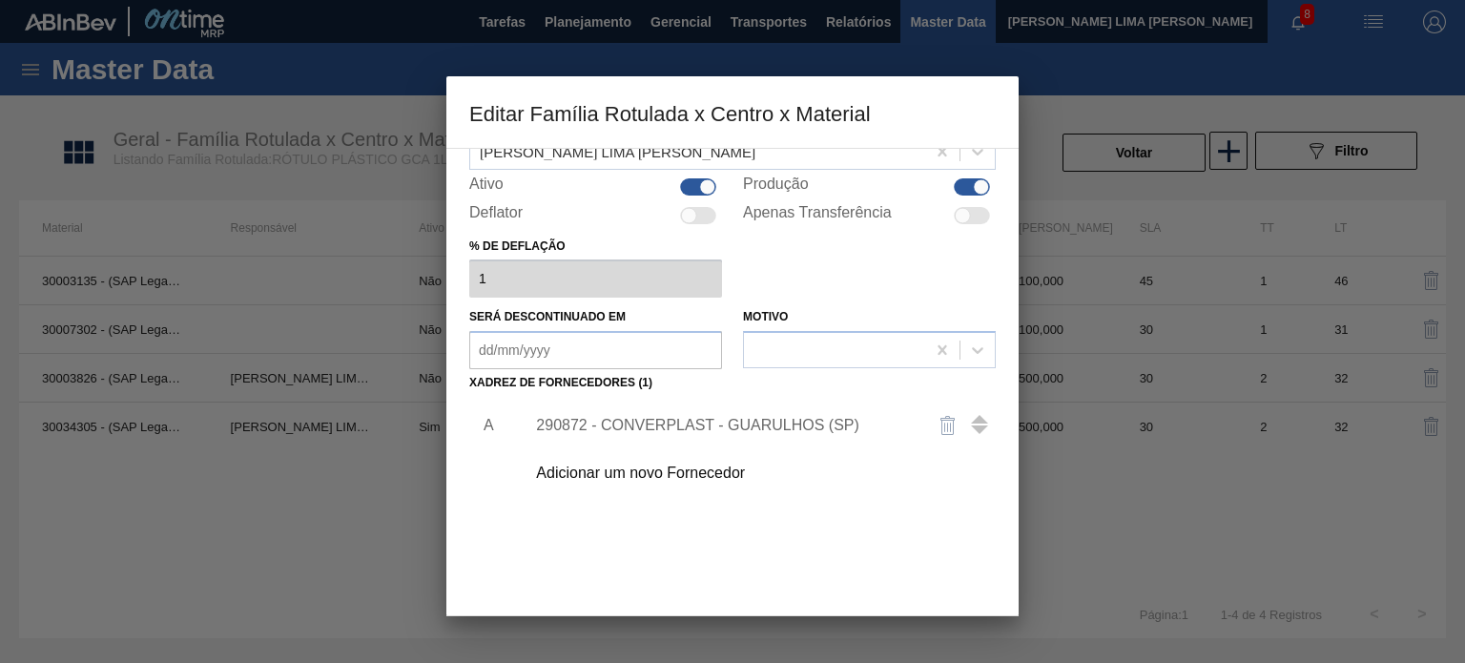
scroll to position [195, 0]
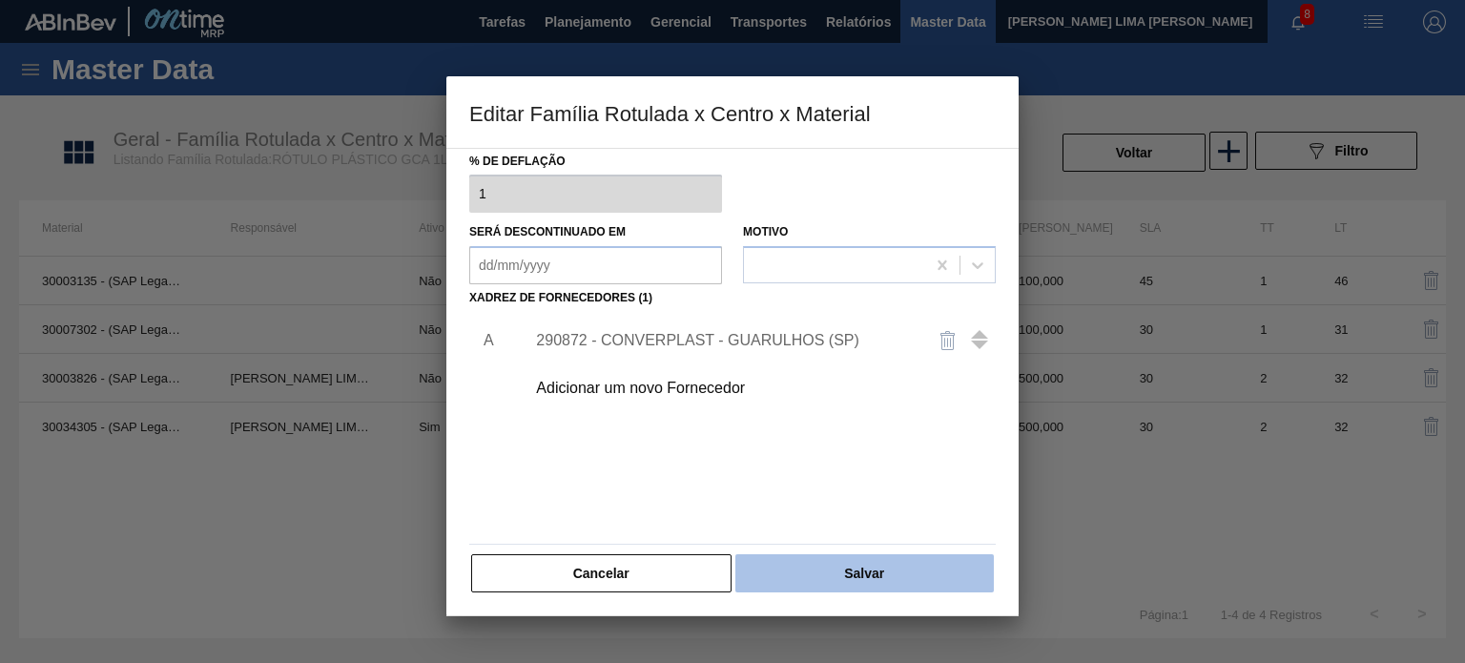
click at [863, 559] on button "Salvar" at bounding box center [864, 573] width 258 height 38
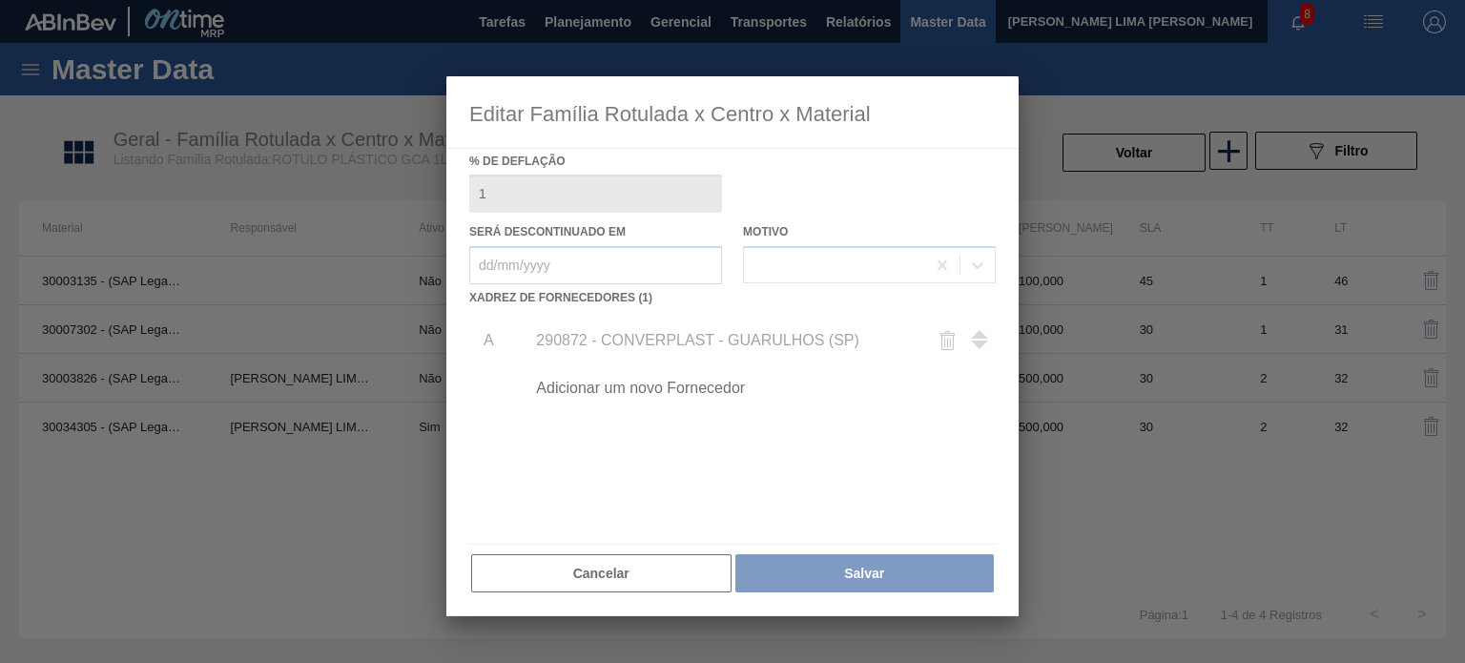
click at [1126, 155] on div at bounding box center [732, 331] width 1465 height 663
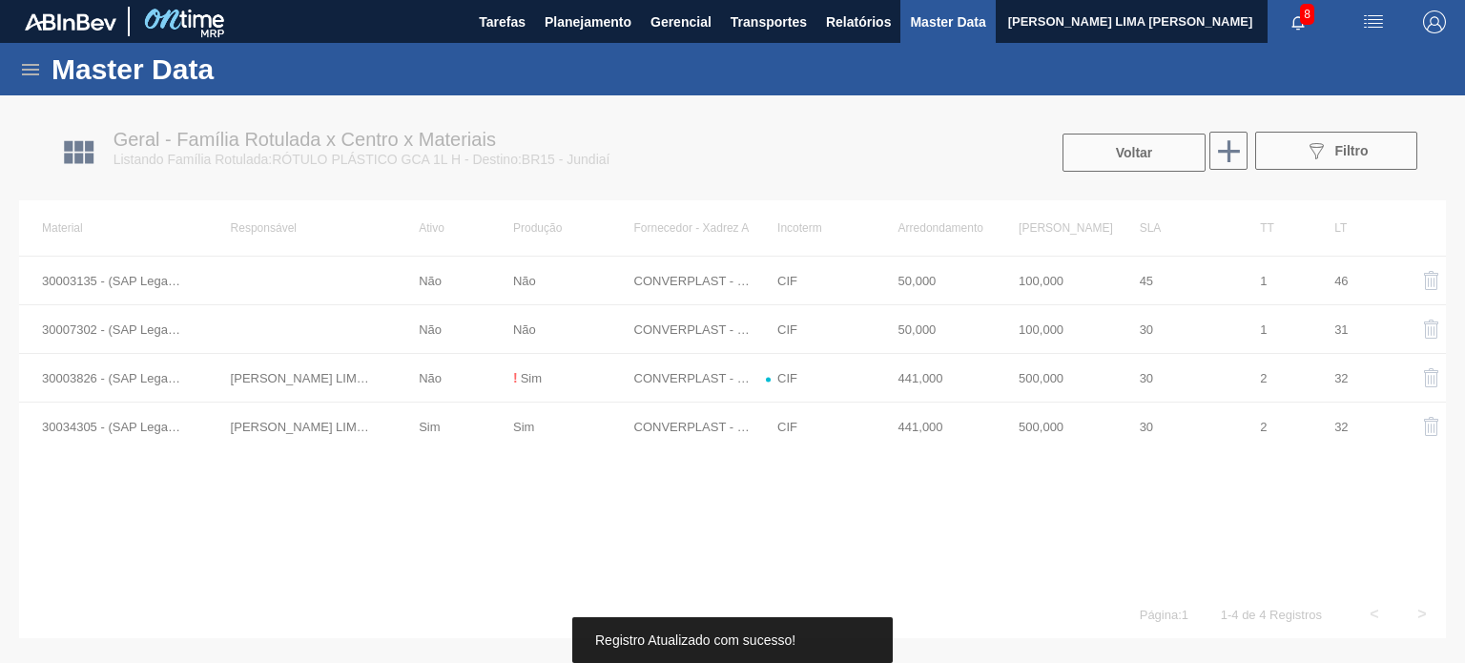
click at [1126, 155] on button "Voltar" at bounding box center [1134, 153] width 143 height 38
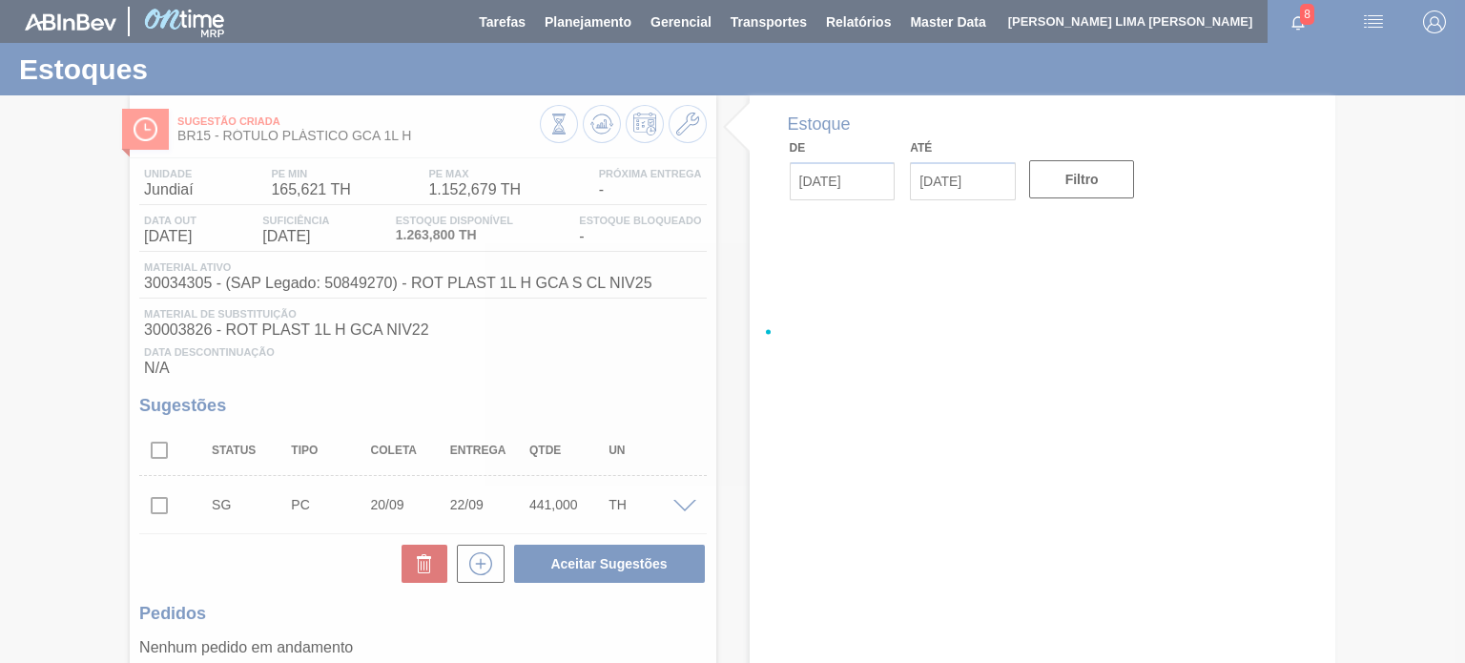
click at [597, 124] on div at bounding box center [732, 331] width 1465 height 663
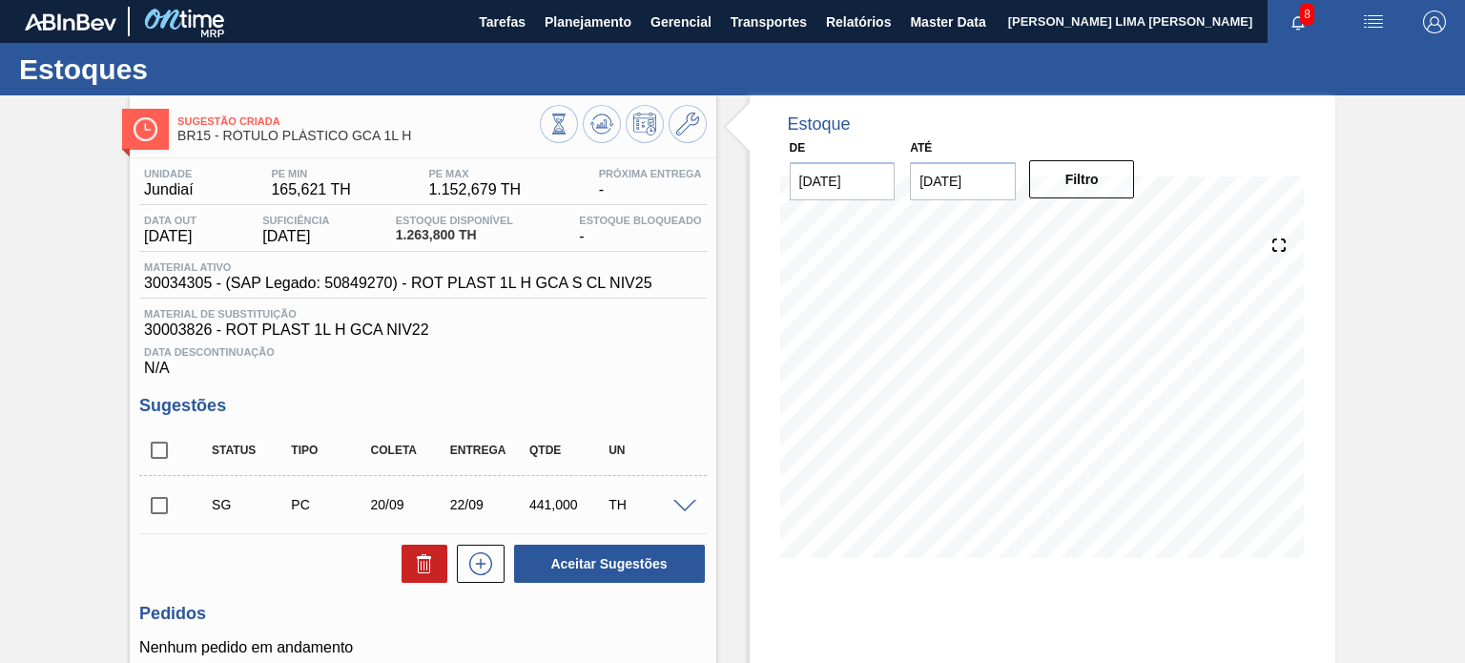
click at [569, 124] on icon at bounding box center [558, 124] width 21 height 21
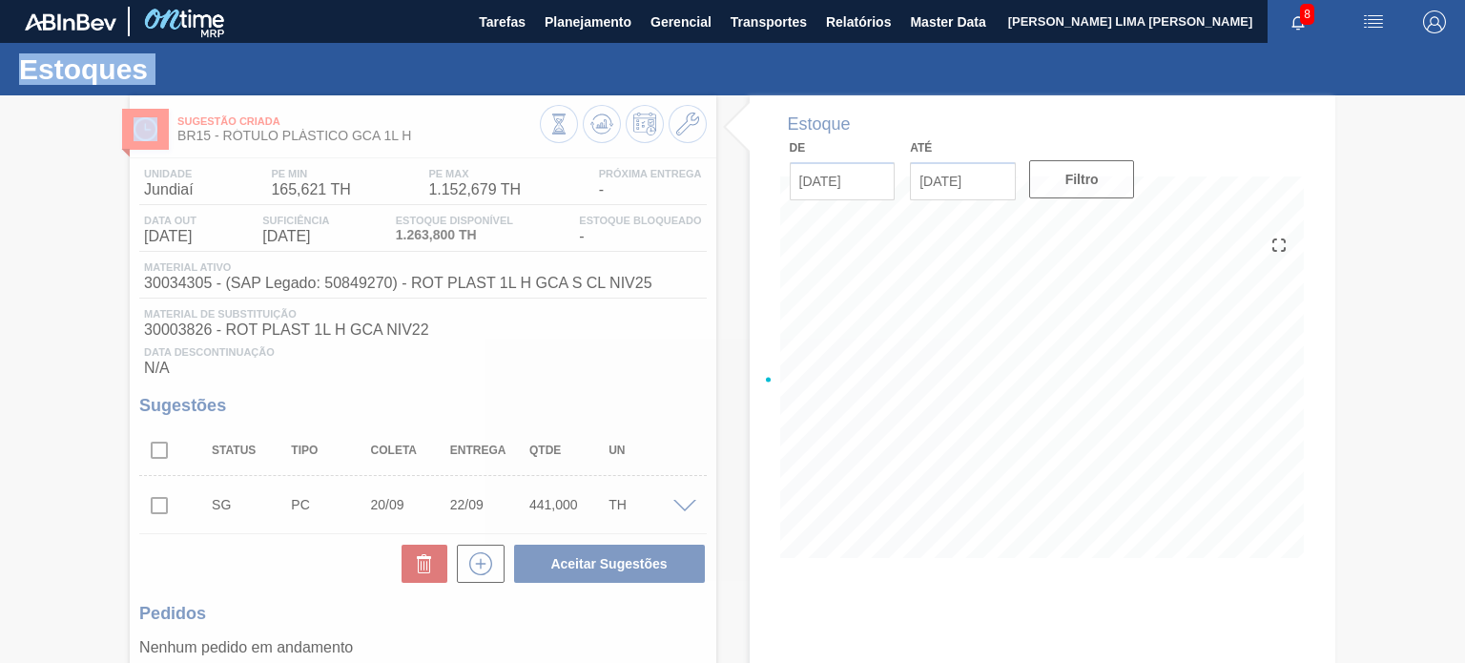
click at [597, 124] on div at bounding box center [732, 379] width 1465 height 568
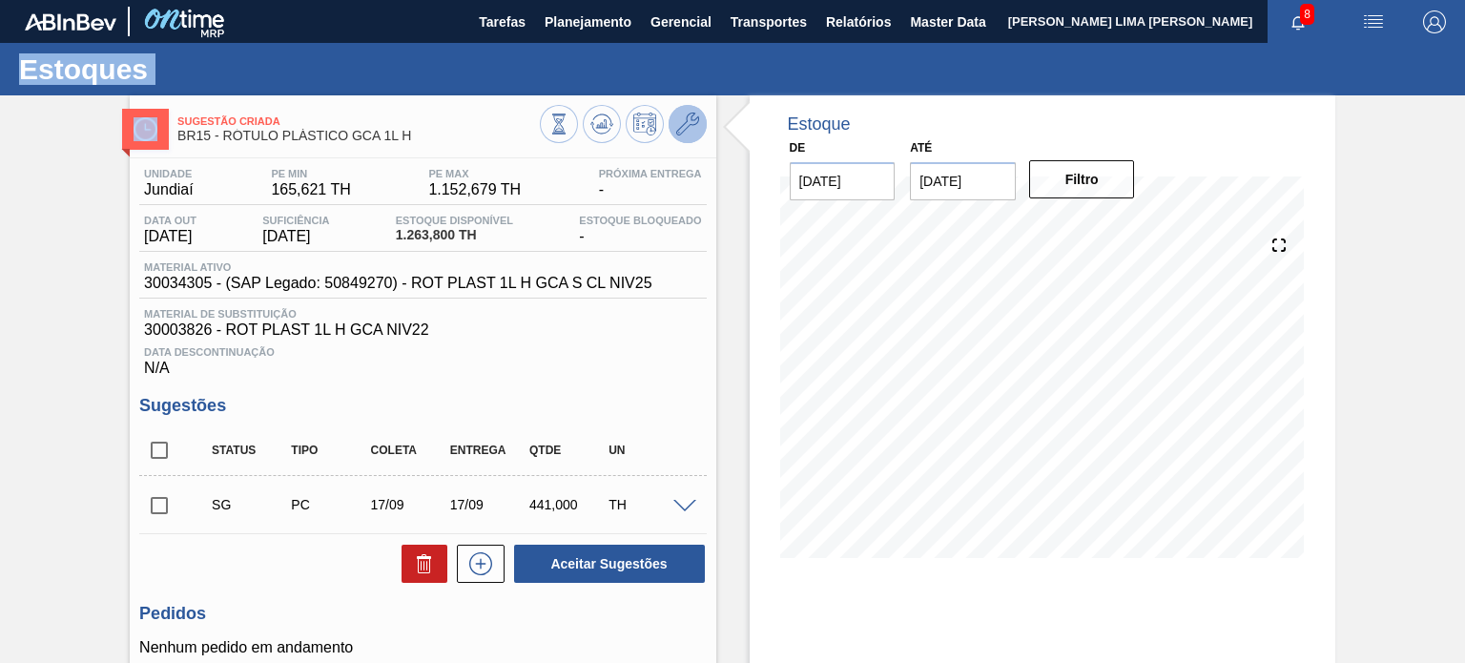
click at [685, 132] on icon at bounding box center [687, 124] width 23 height 23
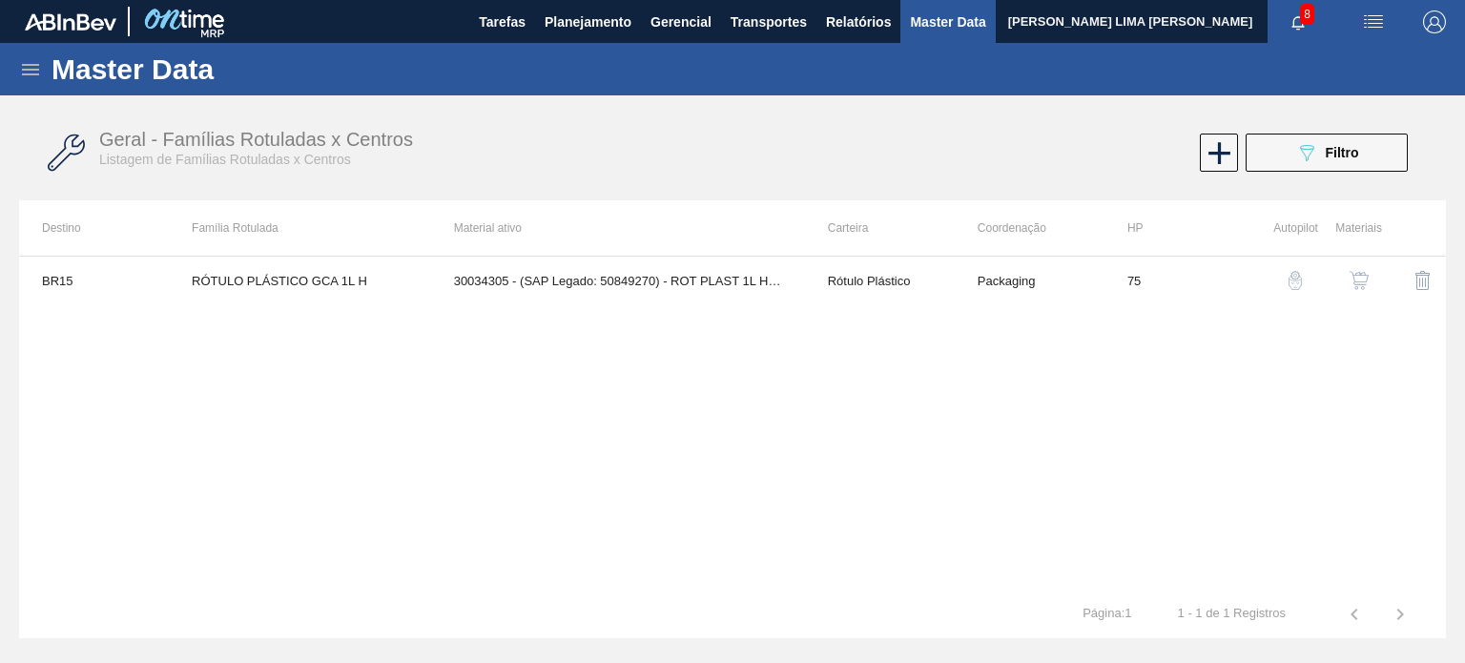
click at [1362, 289] on button "button" at bounding box center [1359, 281] width 46 height 46
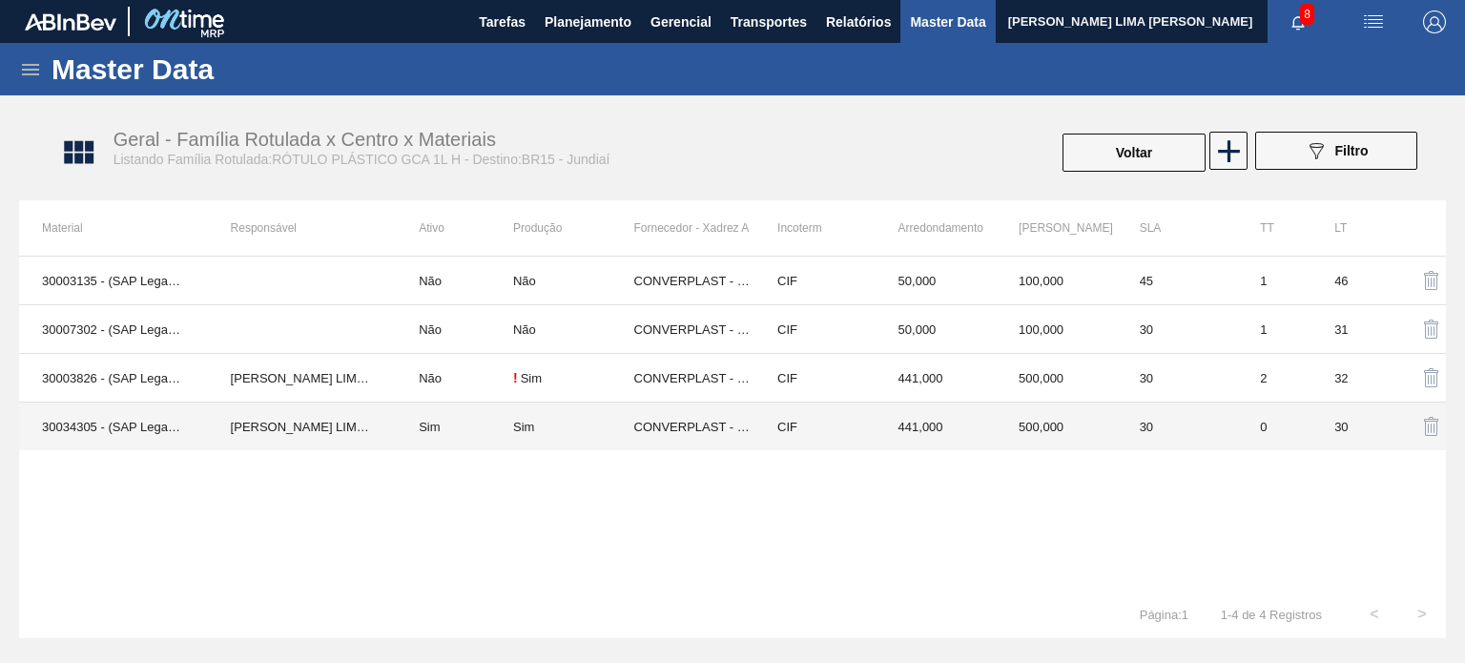
click at [961, 409] on td "441,000" at bounding box center [936, 427] width 121 height 49
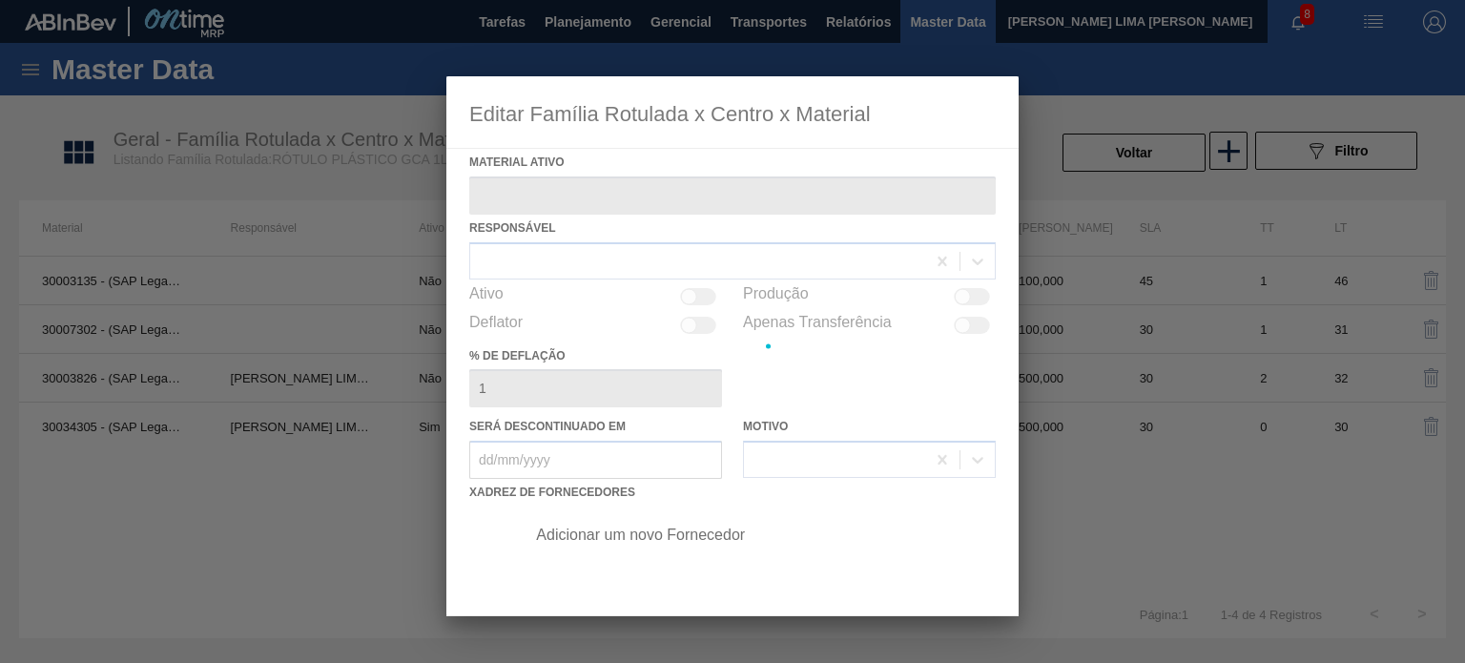
type ativo "30034305 - (SAP Legado: 50849270) - ROT PLAST 1L H GCA S CL NIV25"
checkbox input "true"
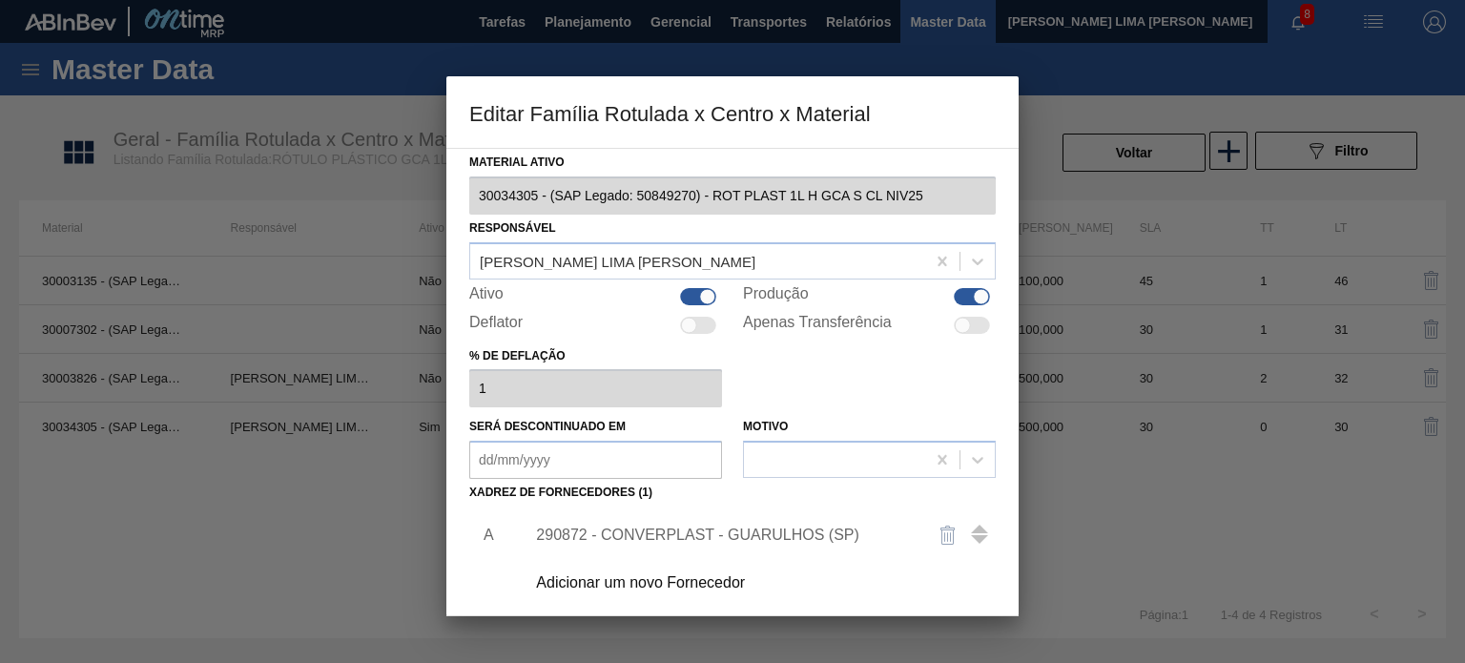
click at [689, 534] on div "290872 - CONVERPLAST - GUARULHOS (SP)" at bounding box center [723, 535] width 374 height 17
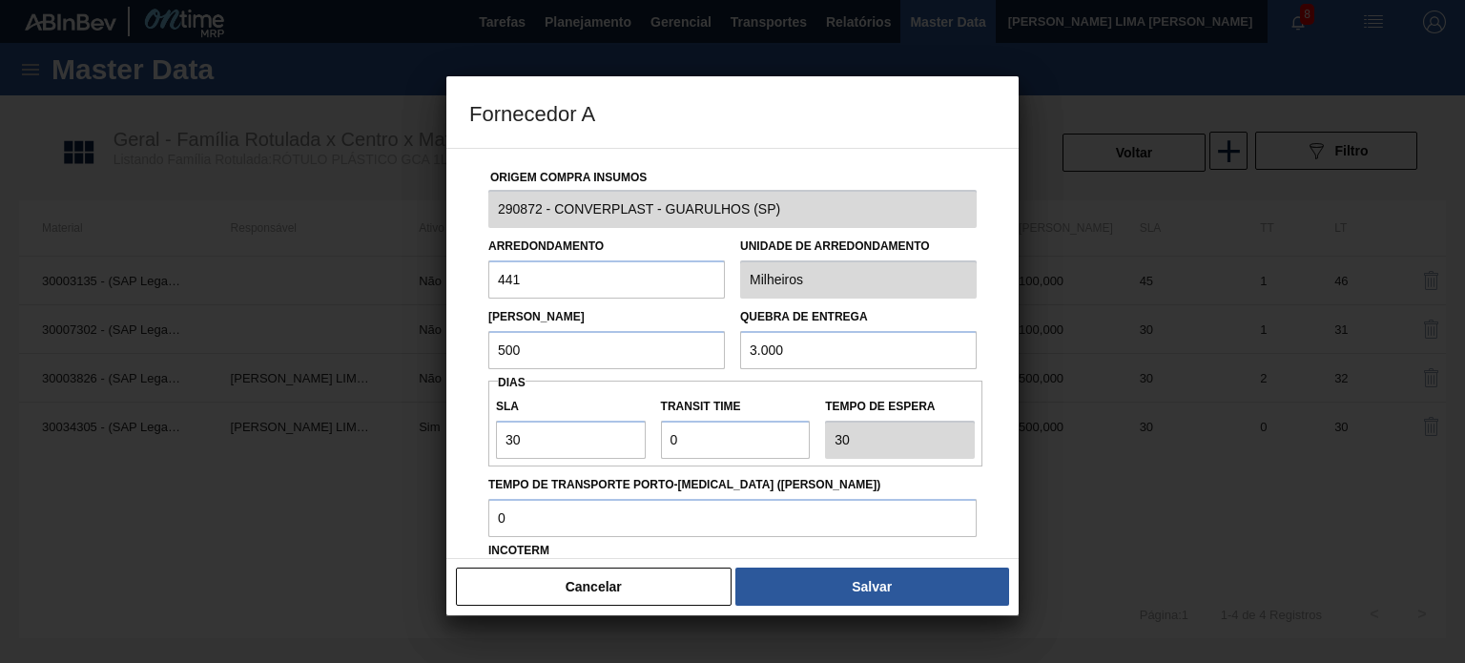
drag, startPoint x: 535, startPoint y: 355, endPoint x: 476, endPoint y: 354, distance: 59.1
click at [476, 354] on div "Origem Compra Insumos 290872 - CONVERPLAST - GUARULHOS (SP) Arredondamento 441 …" at bounding box center [732, 464] width 527 height 631
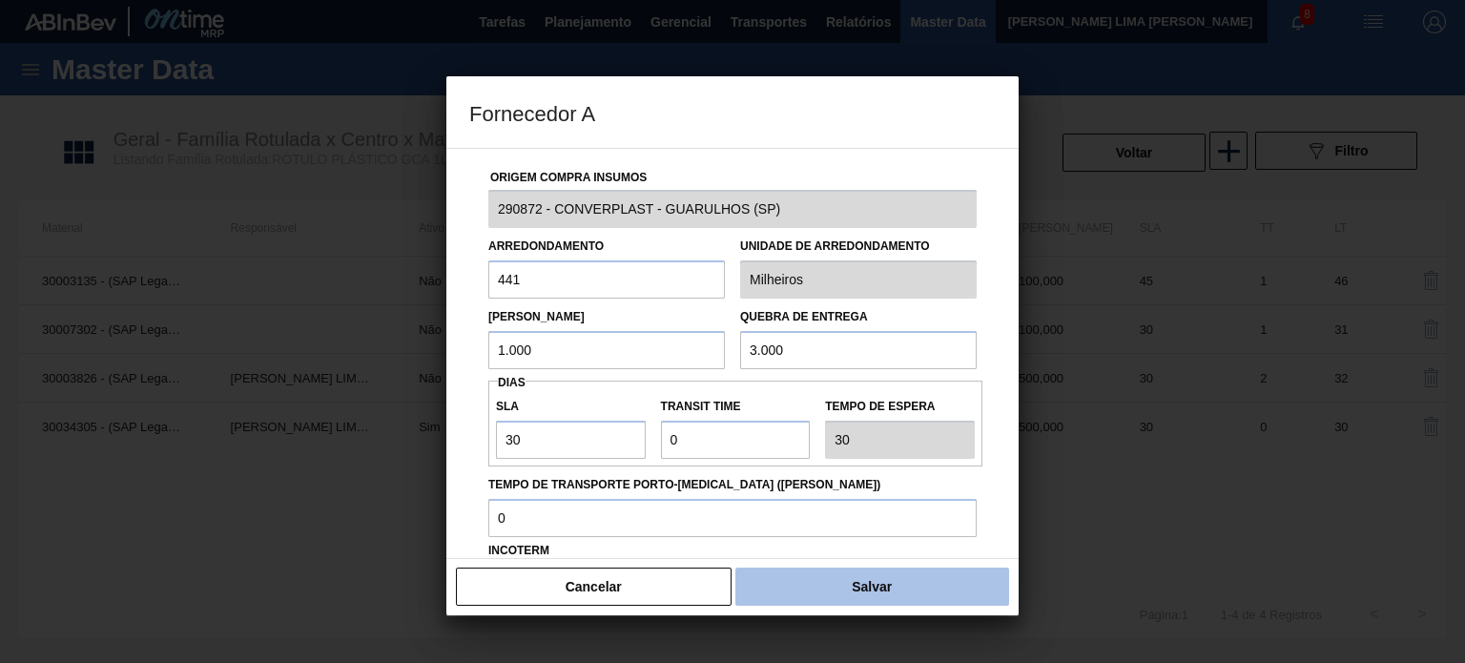
type input "1.000"
click at [820, 597] on button "Salvar" at bounding box center [872, 587] width 274 height 38
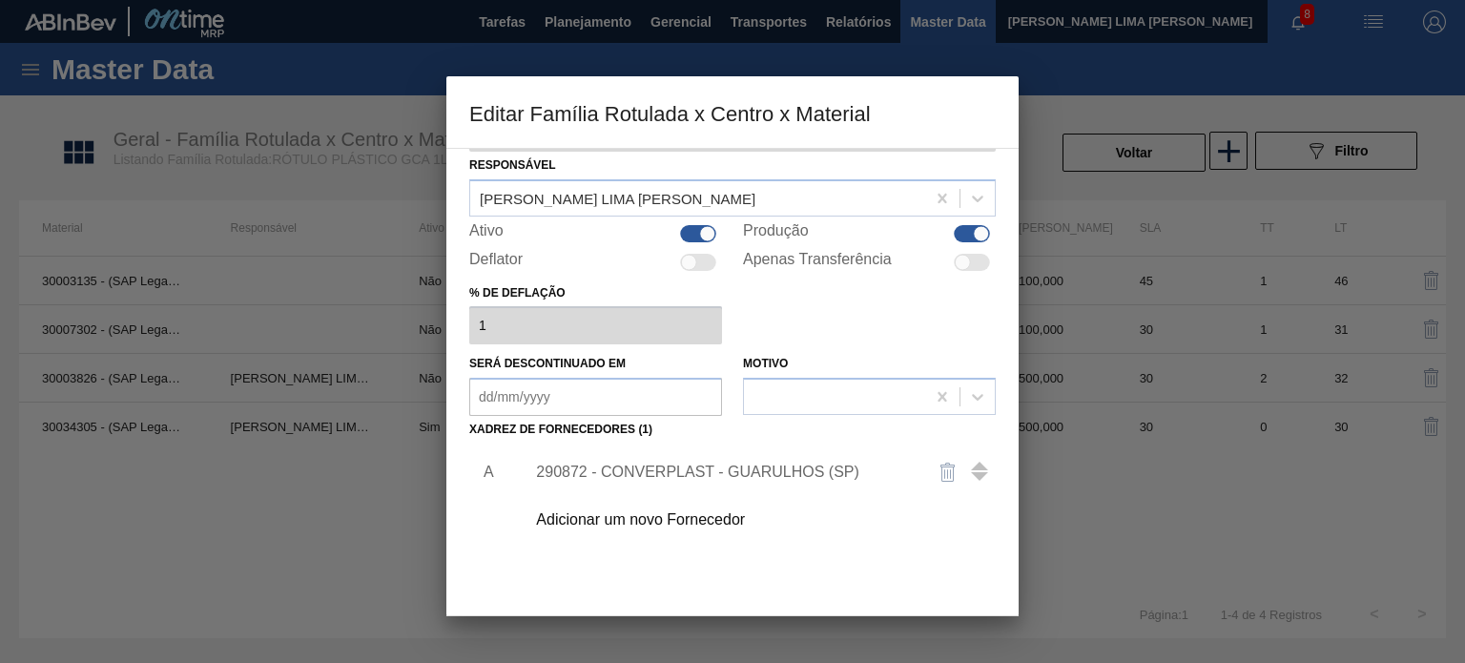
scroll to position [191, 0]
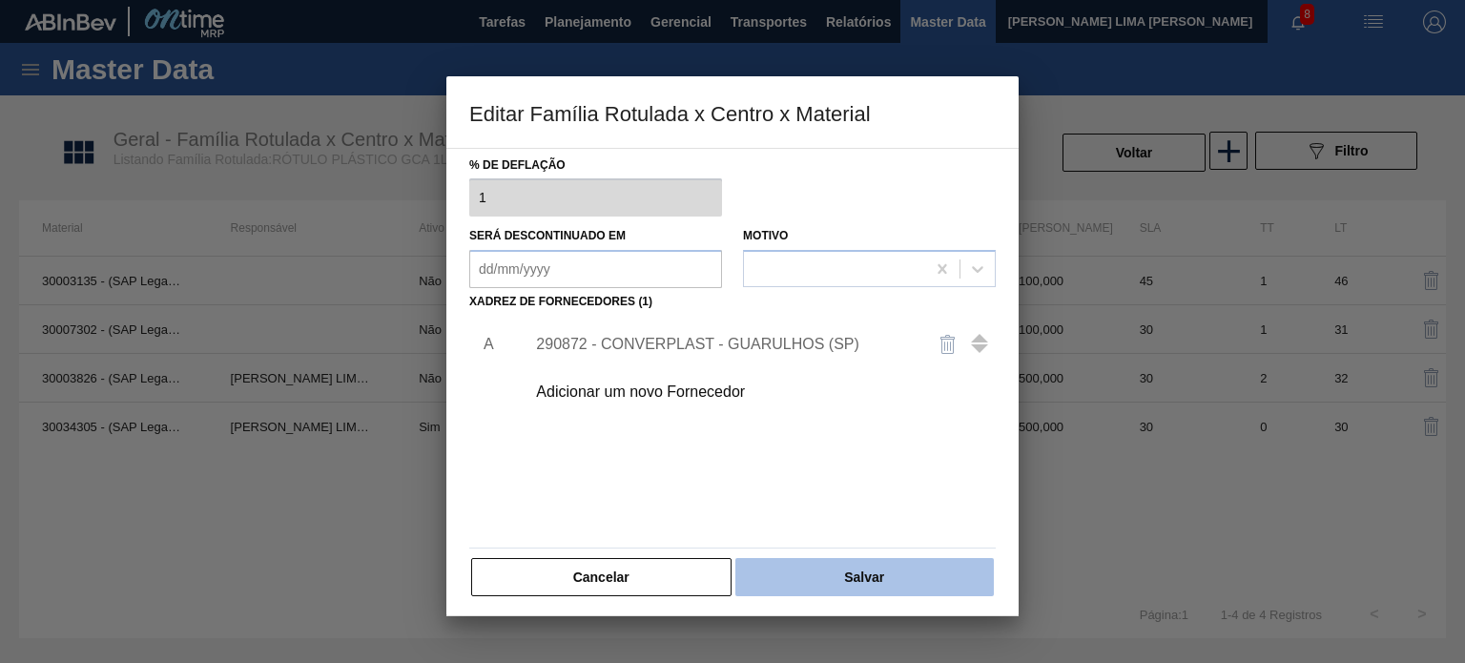
click at [832, 585] on button "Salvar" at bounding box center [864, 577] width 258 height 38
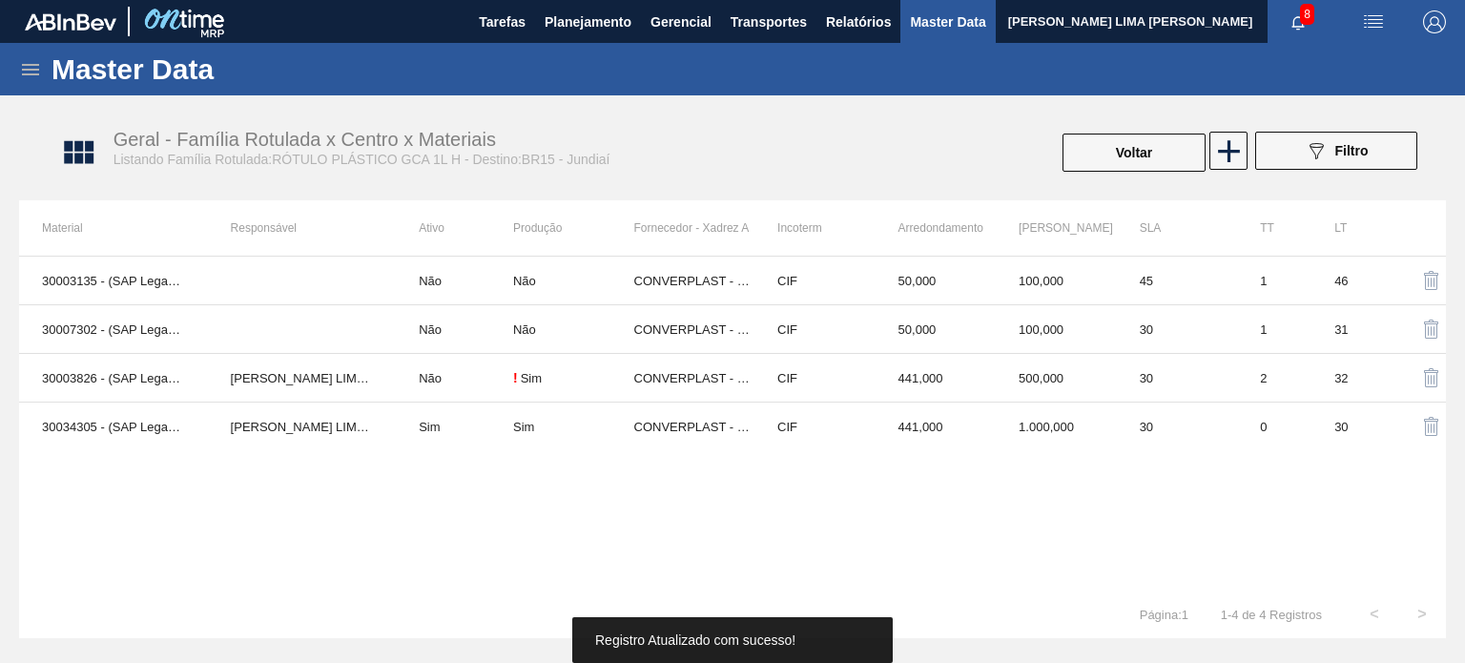
click at [1091, 154] on button "Voltar" at bounding box center [1134, 153] width 143 height 38
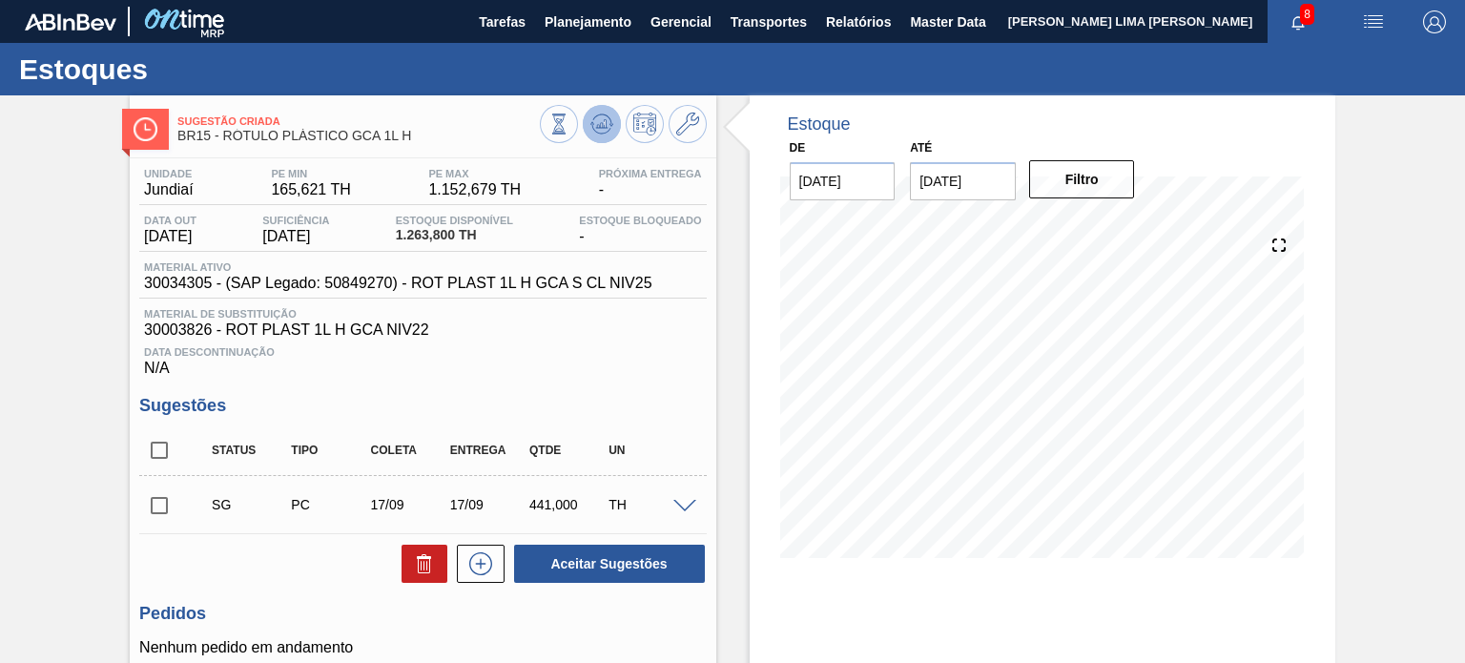
click at [607, 111] on button at bounding box center [602, 124] width 38 height 38
click at [704, 331] on div "Material de Substituição 30003826 - ROT PLAST 1L H GCA NIV22" at bounding box center [422, 323] width 567 height 31
click at [1366, 356] on div "Sugestão Criada BR15 - RÓTULO PLÁSTICO GCA 1L H Unidade Jundiaí PE MIN 165,621 …" at bounding box center [732, 461] width 1465 height 733
click at [571, 125] on button at bounding box center [559, 124] width 38 height 38
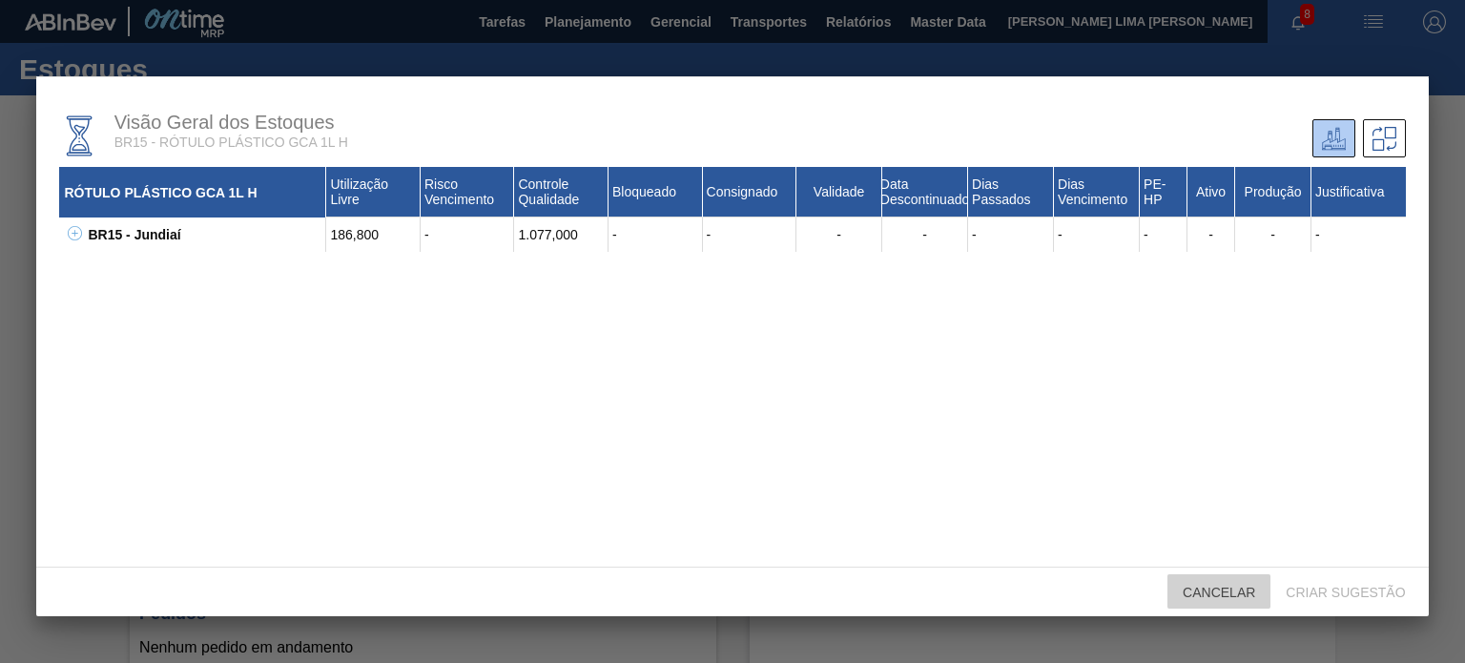
click at [1230, 584] on div "Cancelar" at bounding box center [1219, 591] width 103 height 35
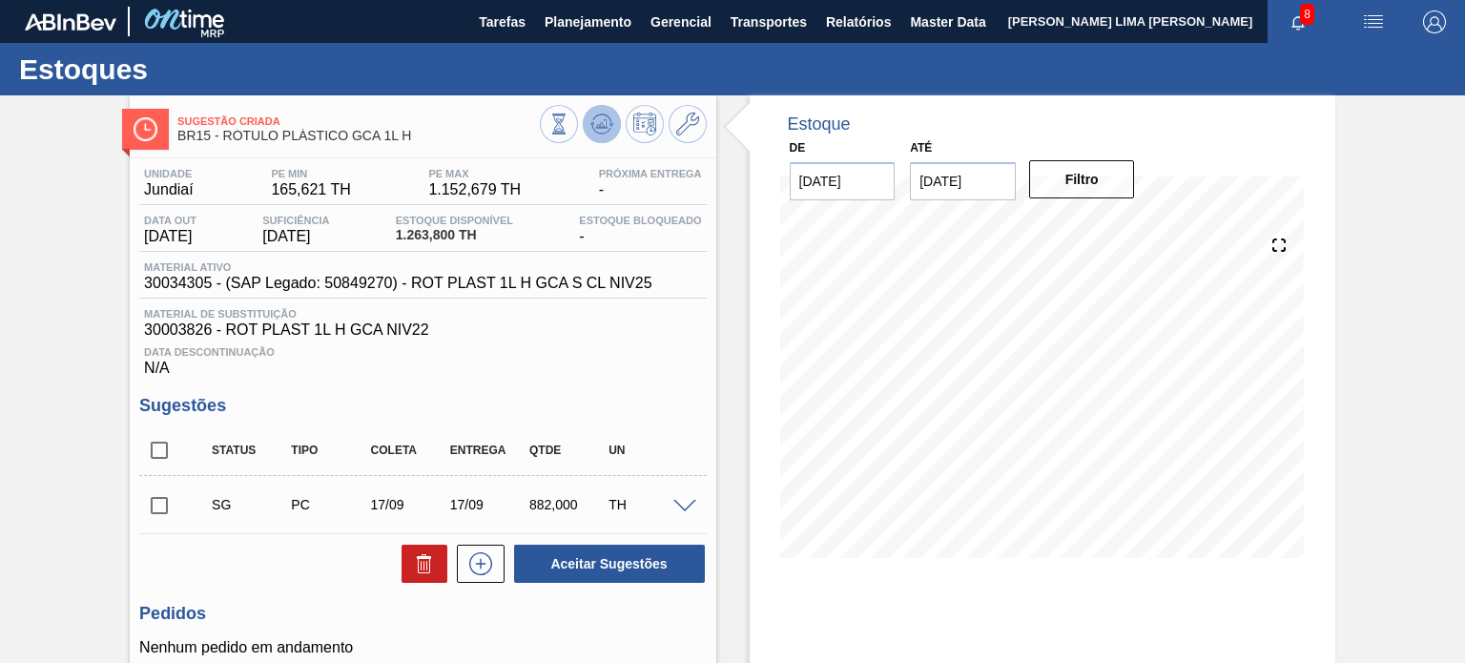
click at [569, 117] on icon at bounding box center [558, 124] width 21 height 21
click at [694, 128] on icon at bounding box center [687, 124] width 23 height 23
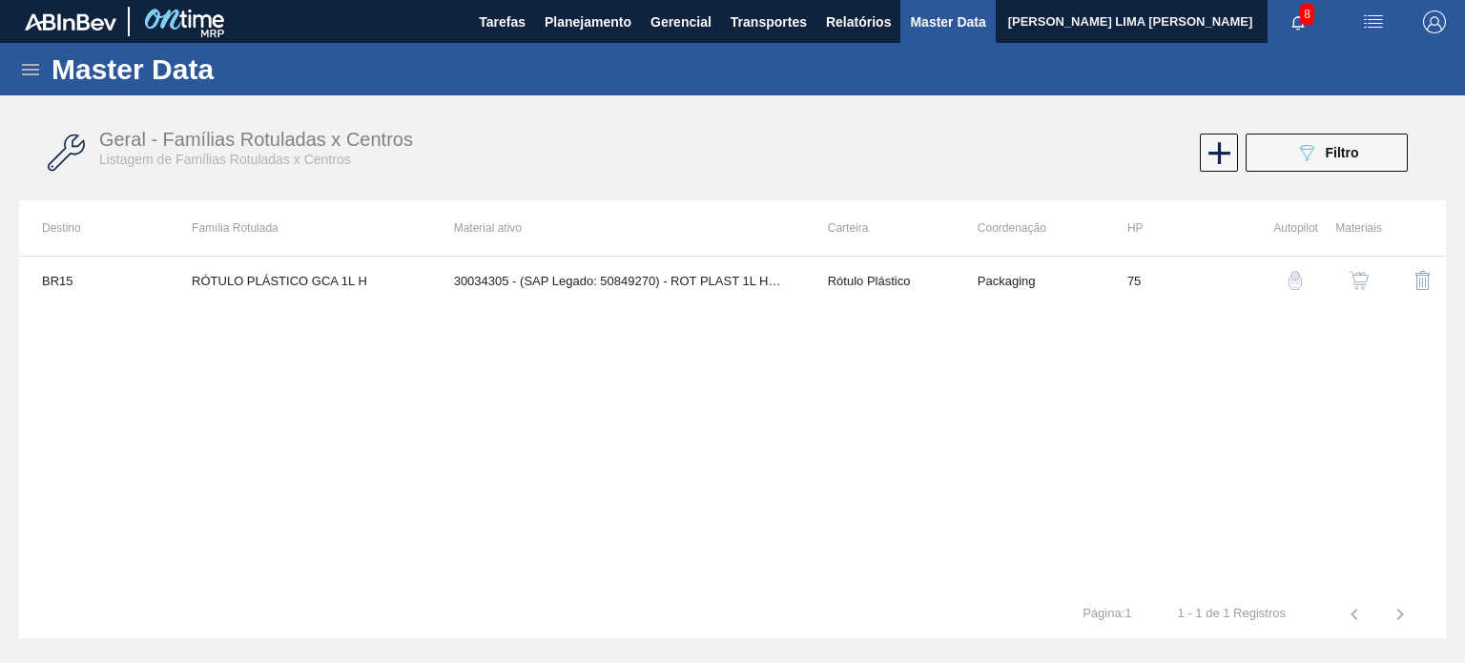
click at [1351, 279] on img "button" at bounding box center [1359, 280] width 19 height 19
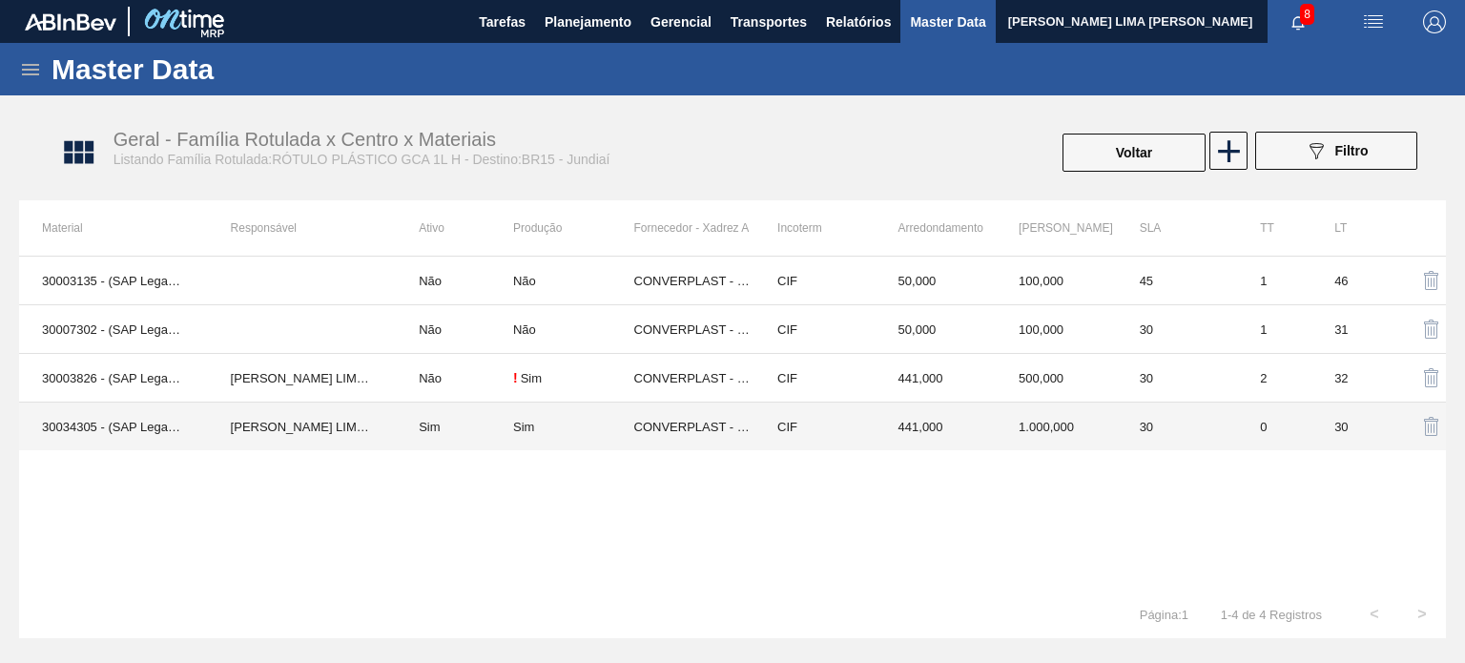
click at [809, 409] on td "CIF" at bounding box center [814, 427] width 121 height 49
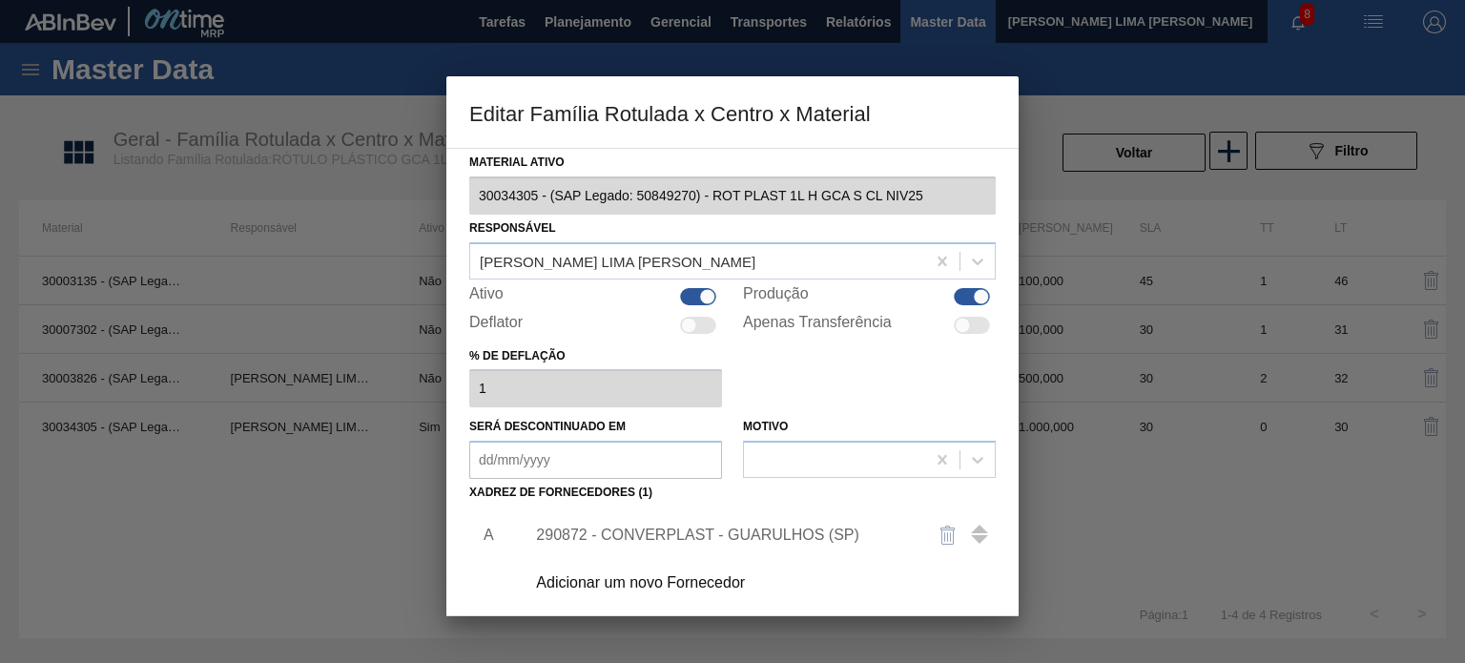
click at [675, 529] on div "290872 - CONVERPLAST - GUARULHOS (SP)" at bounding box center [723, 535] width 374 height 17
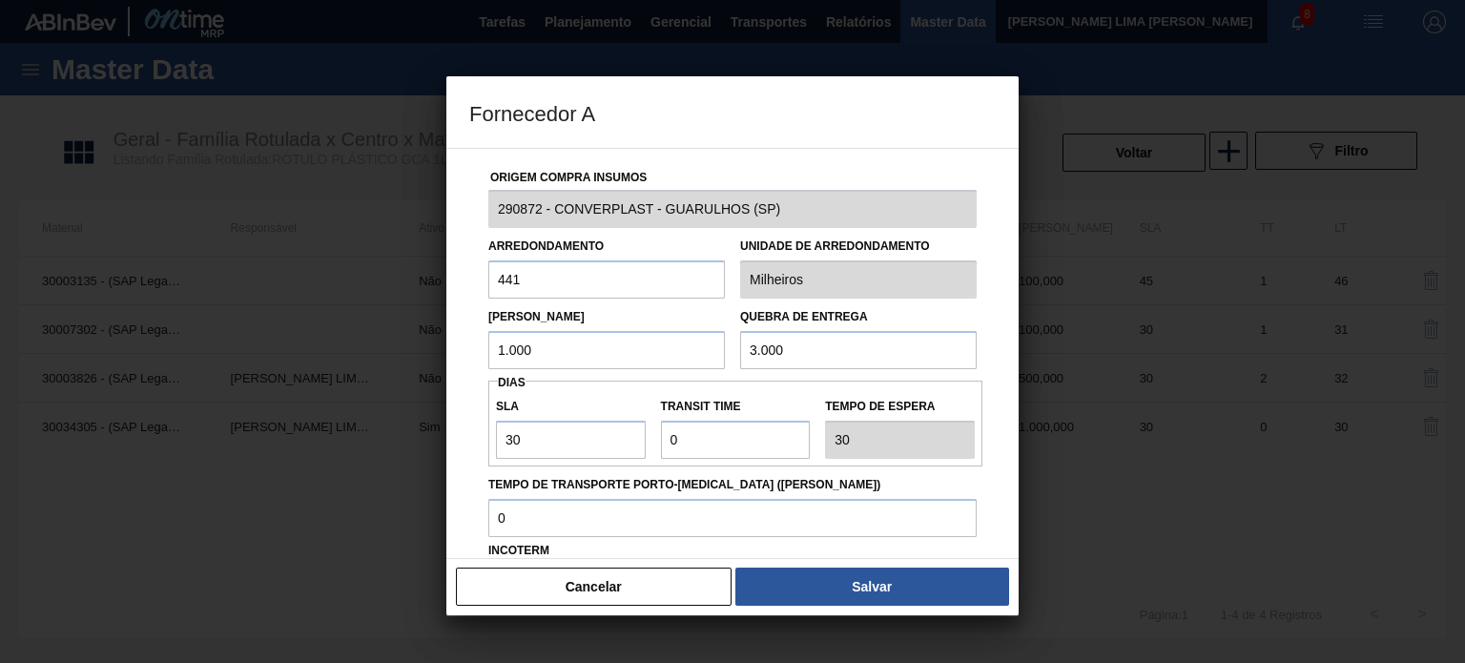
drag, startPoint x: 548, startPoint y: 281, endPoint x: 492, endPoint y: 276, distance: 56.6
click at [492, 276] on input "441" at bounding box center [606, 279] width 237 height 38
type input "221"
drag, startPoint x: 555, startPoint y: 354, endPoint x: 473, endPoint y: 347, distance: 82.3
click at [473, 347] on div "Origem Compra Insumos 290872 - CONVERPLAST - GUARULHOS (SP) Arredondamento 221 …" at bounding box center [732, 464] width 527 height 631
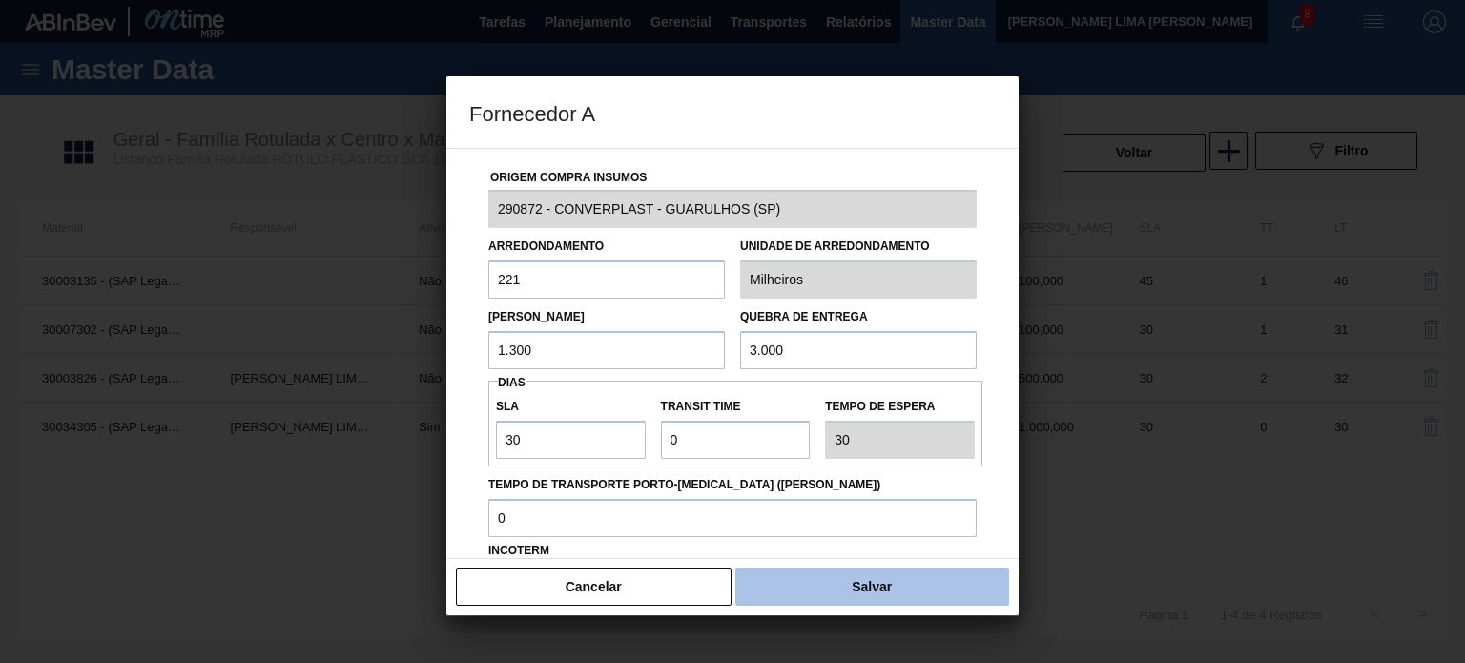
type input "1.300"
click at [829, 573] on button "Salvar" at bounding box center [872, 587] width 274 height 38
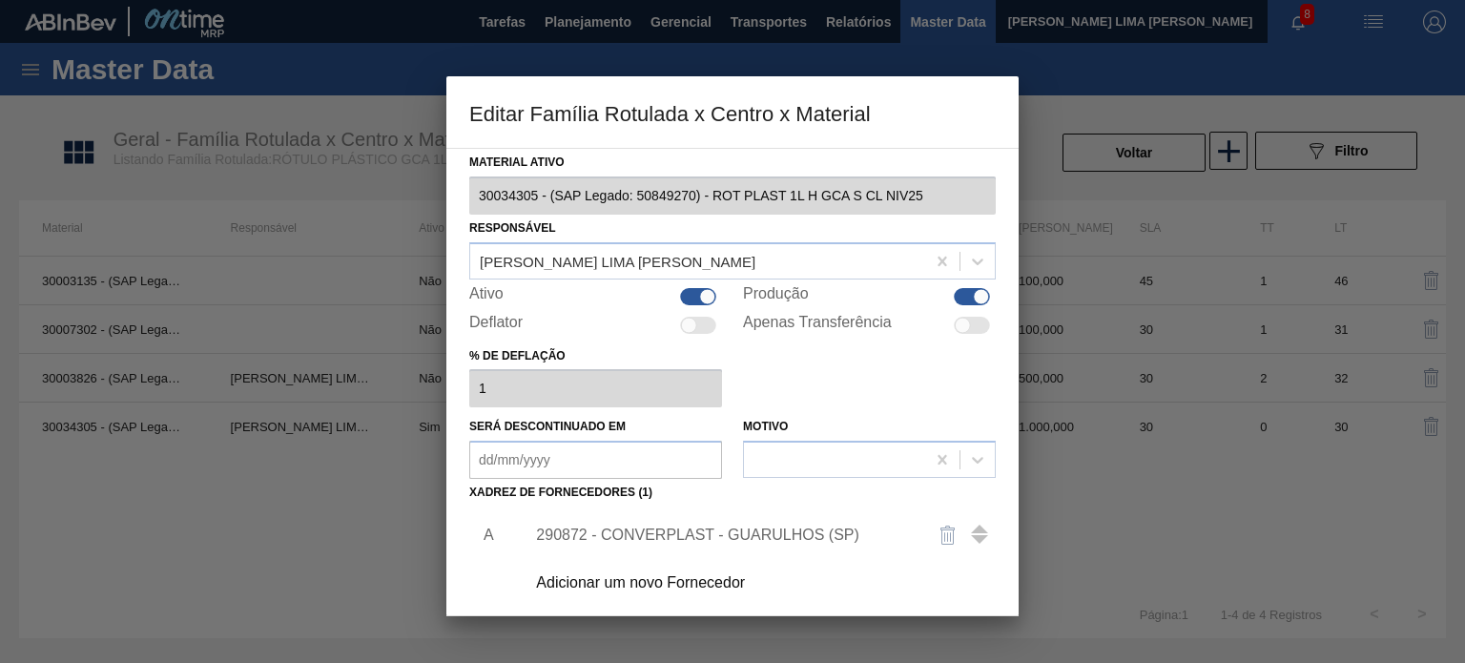
click at [829, 574] on div "Adicionar um novo Fornecedor" at bounding box center [723, 582] width 374 height 17
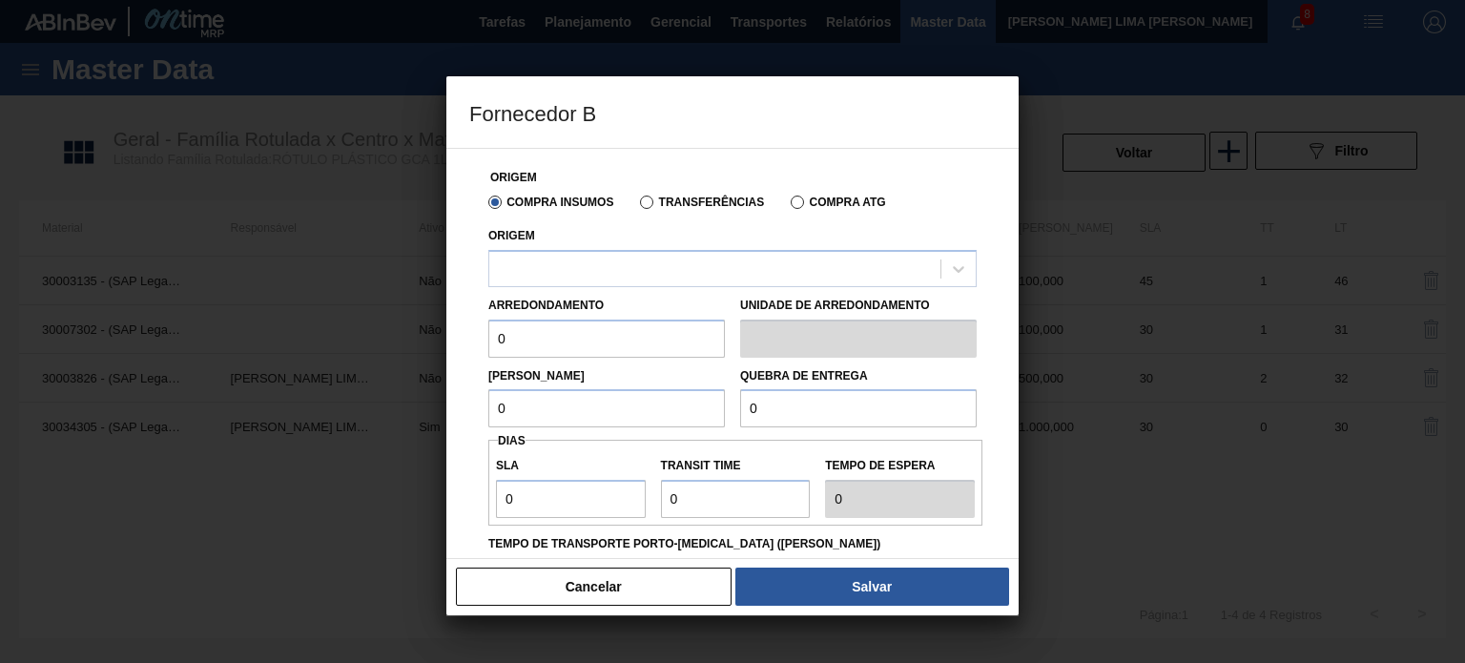
click at [668, 563] on div "Cancelar Salvar" at bounding box center [732, 586] width 572 height 57
drag, startPoint x: 675, startPoint y: 578, endPoint x: 702, endPoint y: 580, distance: 26.8
click at [676, 578] on button "Cancelar" at bounding box center [594, 587] width 276 height 38
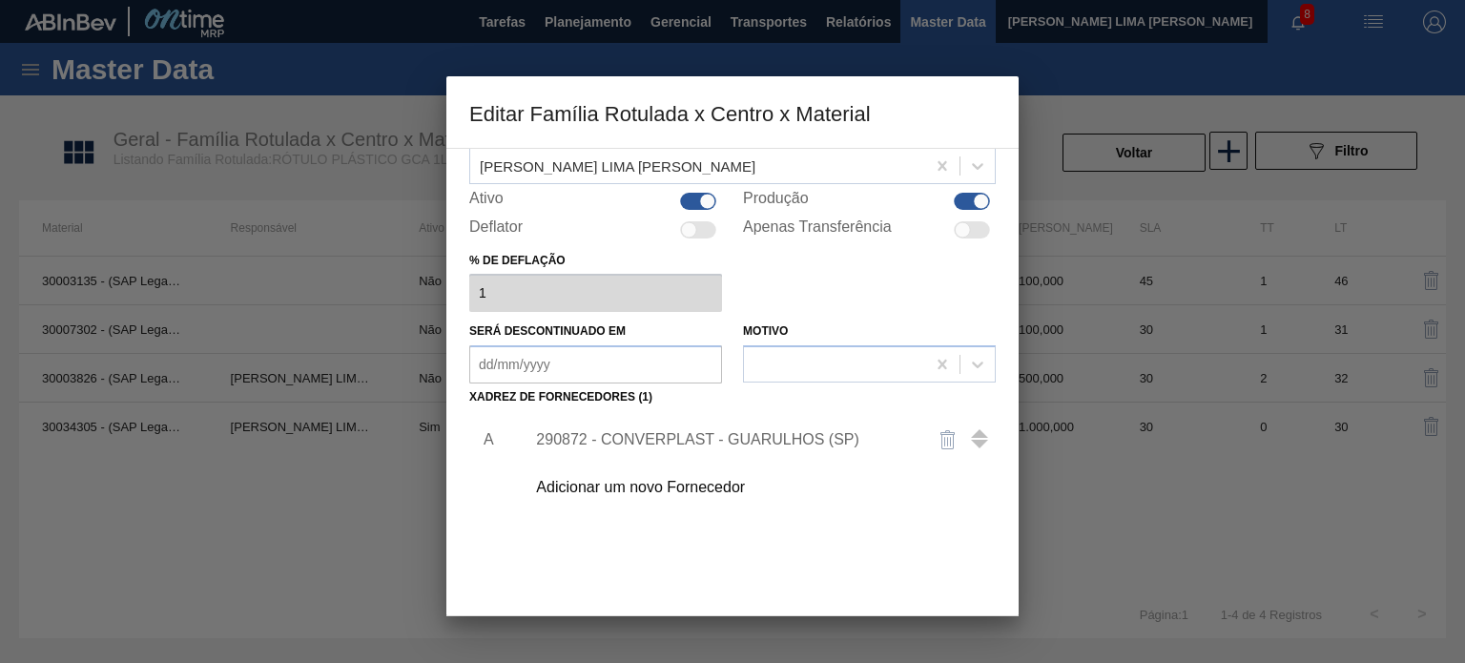
scroll to position [191, 0]
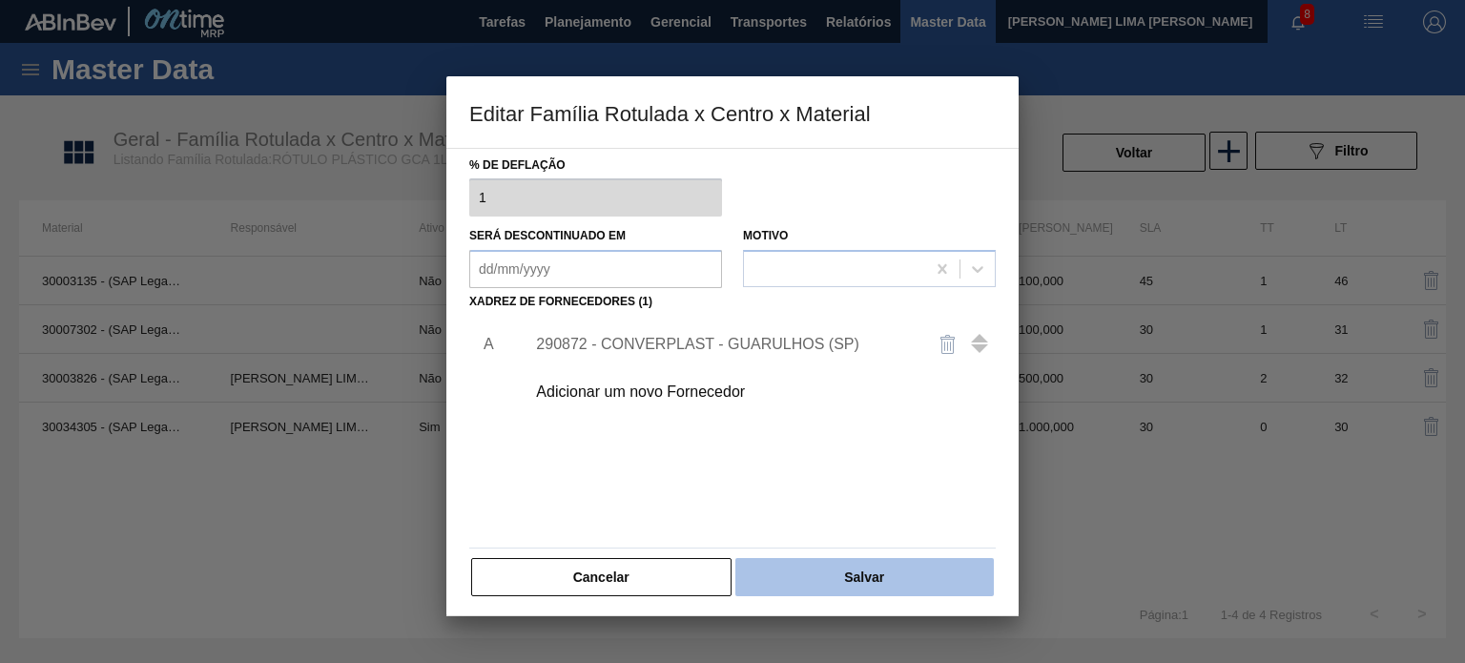
click at [844, 567] on button "Salvar" at bounding box center [864, 577] width 258 height 38
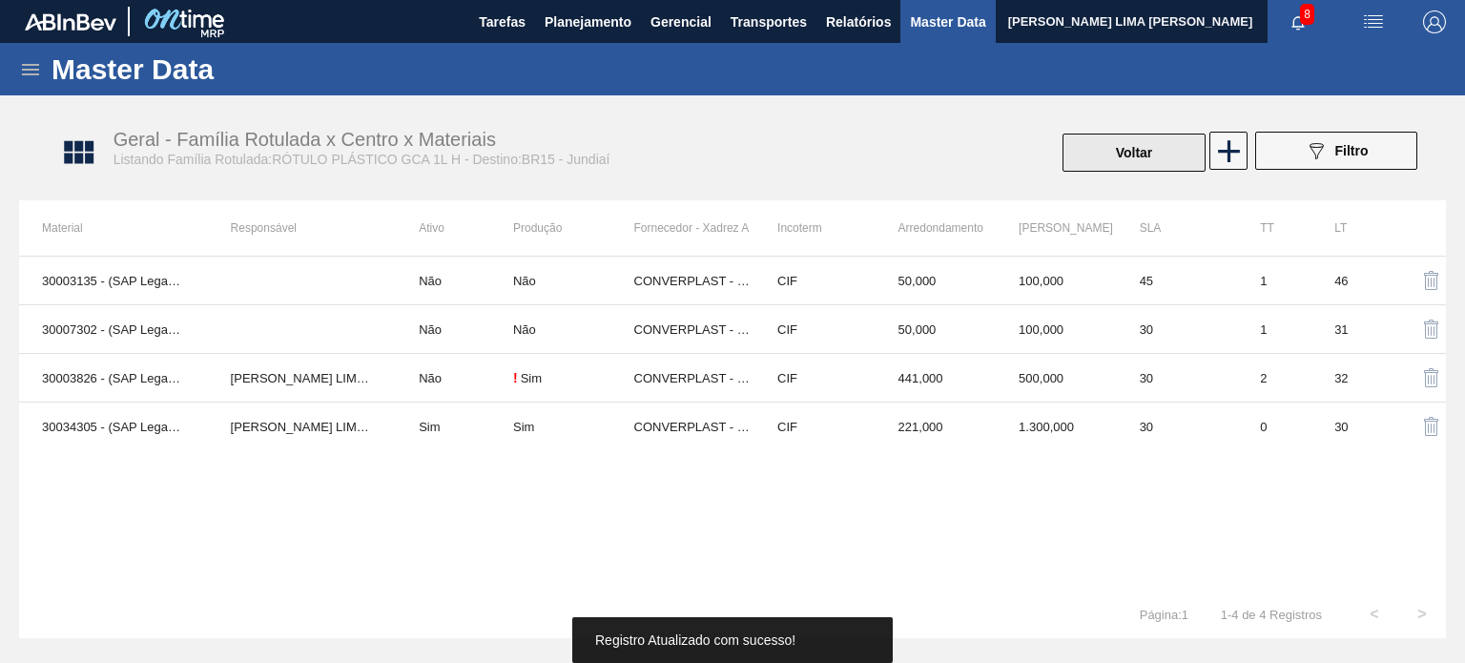
click at [1107, 148] on button "Voltar" at bounding box center [1134, 153] width 143 height 38
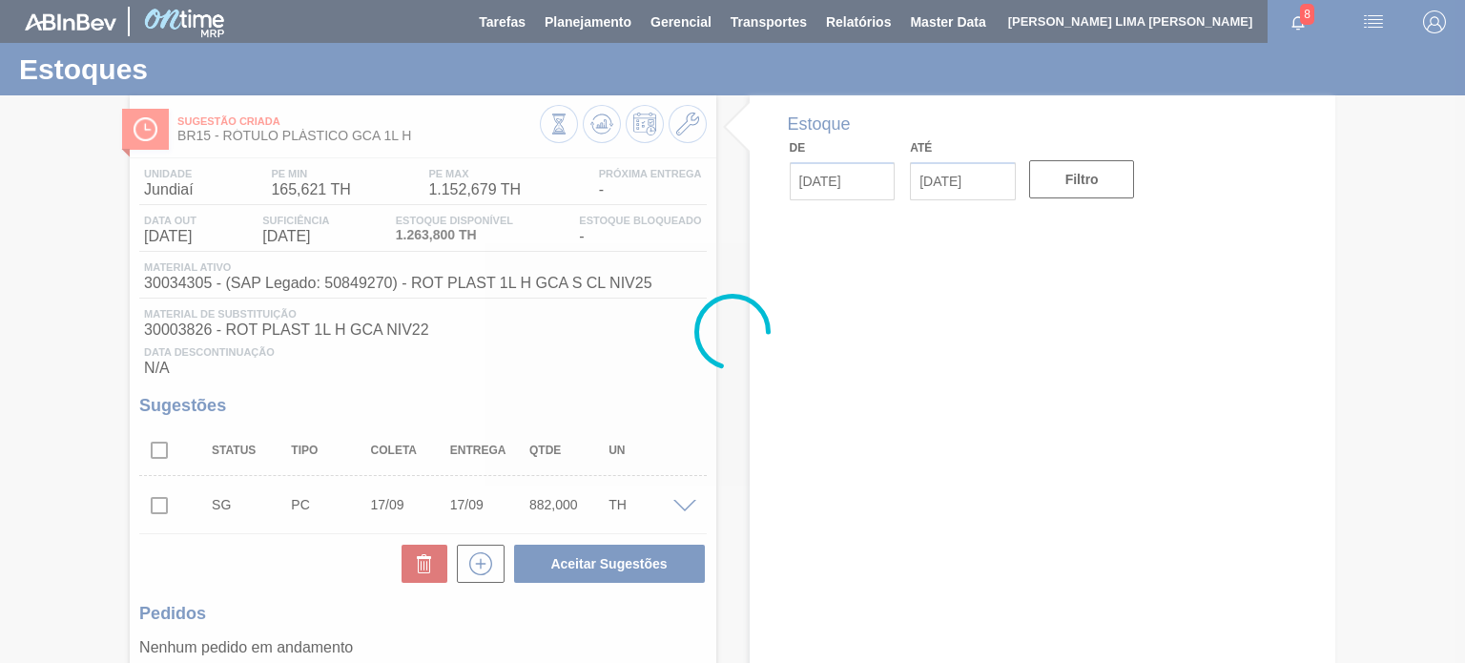
click at [599, 135] on div at bounding box center [732, 331] width 1465 height 663
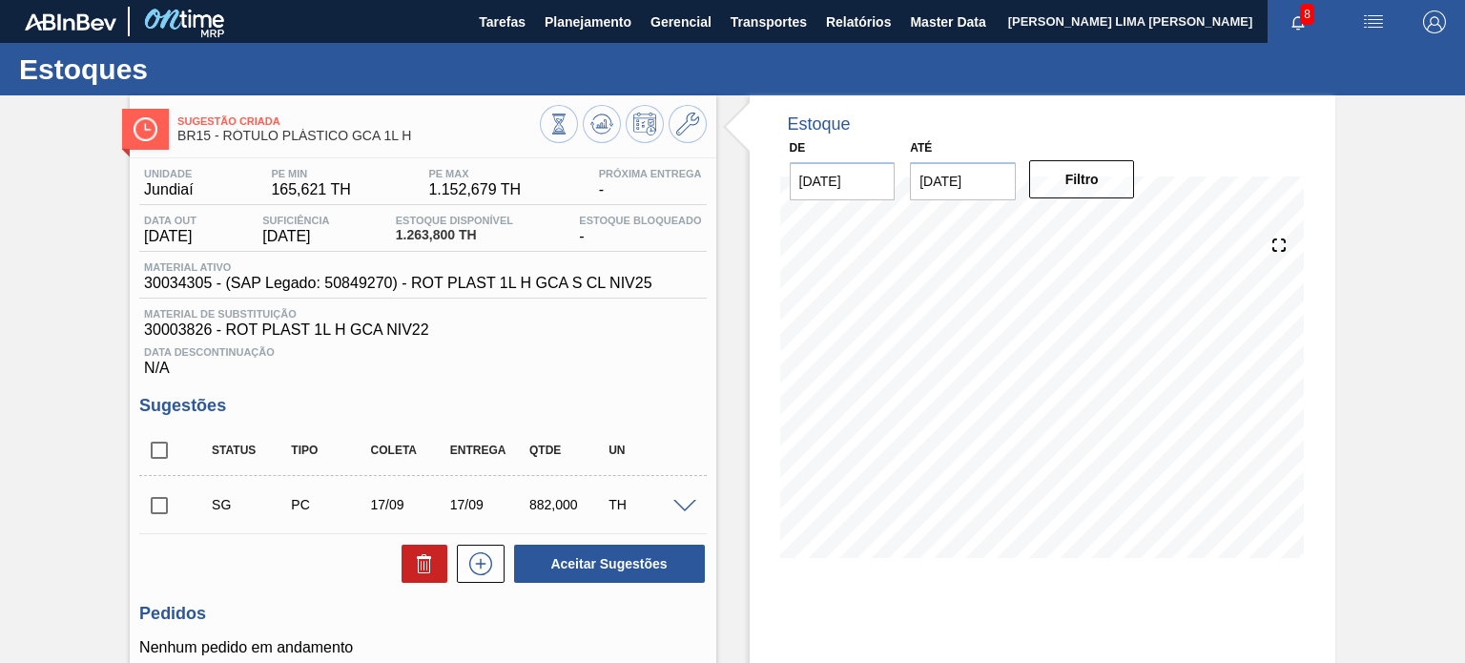
click at [599, 135] on span at bounding box center [601, 124] width 23 height 23
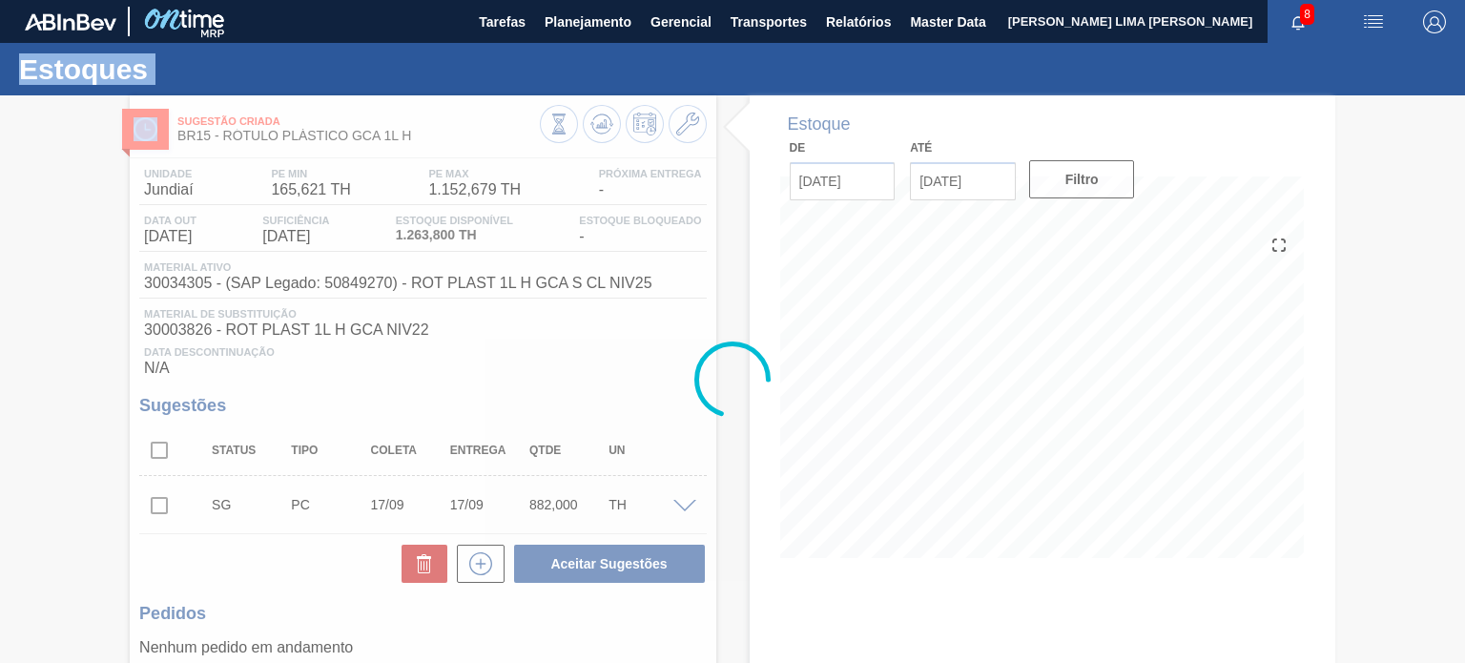
click at [599, 135] on div at bounding box center [732, 379] width 1465 height 568
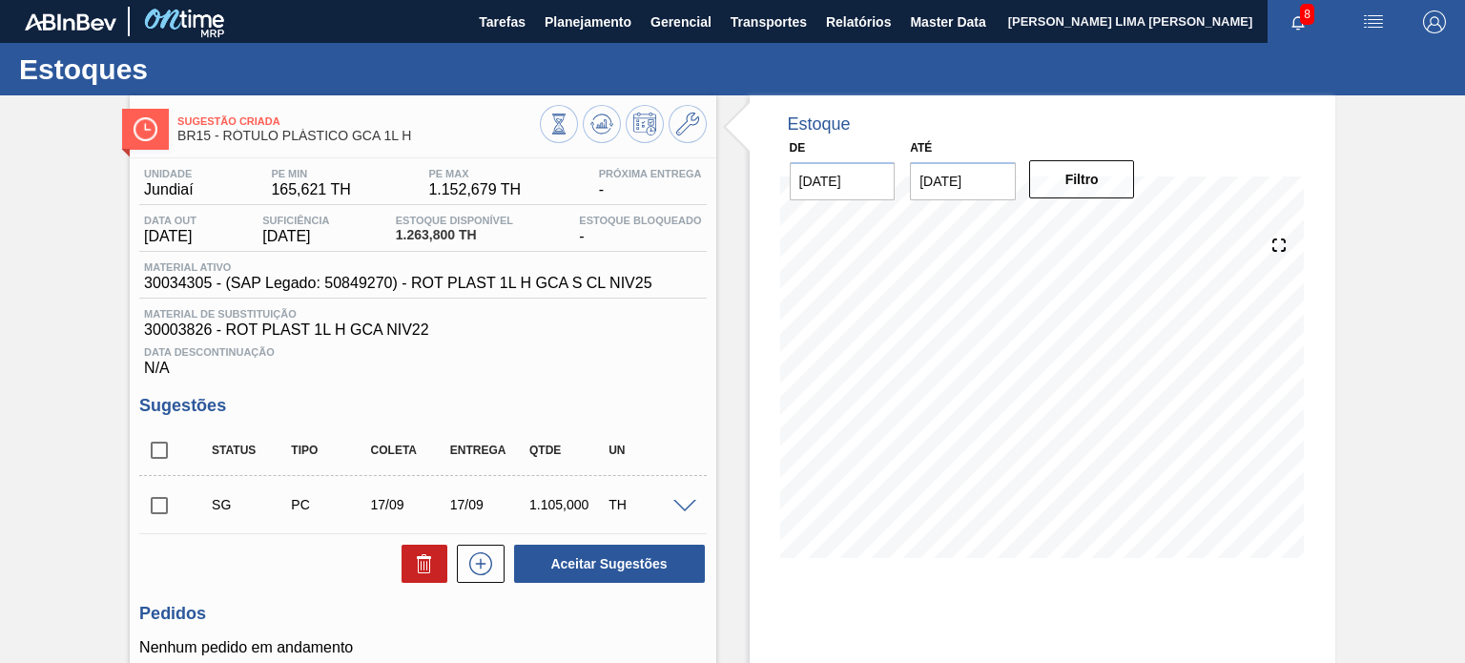
click at [598, 147] on div at bounding box center [623, 126] width 167 height 43
click at [595, 132] on icon at bounding box center [600, 129] width 19 height 10
click at [158, 457] on input "checkbox" at bounding box center [159, 450] width 40 height 40
checkbox input "true"
click at [561, 579] on button "Aceitar Sugestões" at bounding box center [609, 564] width 191 height 38
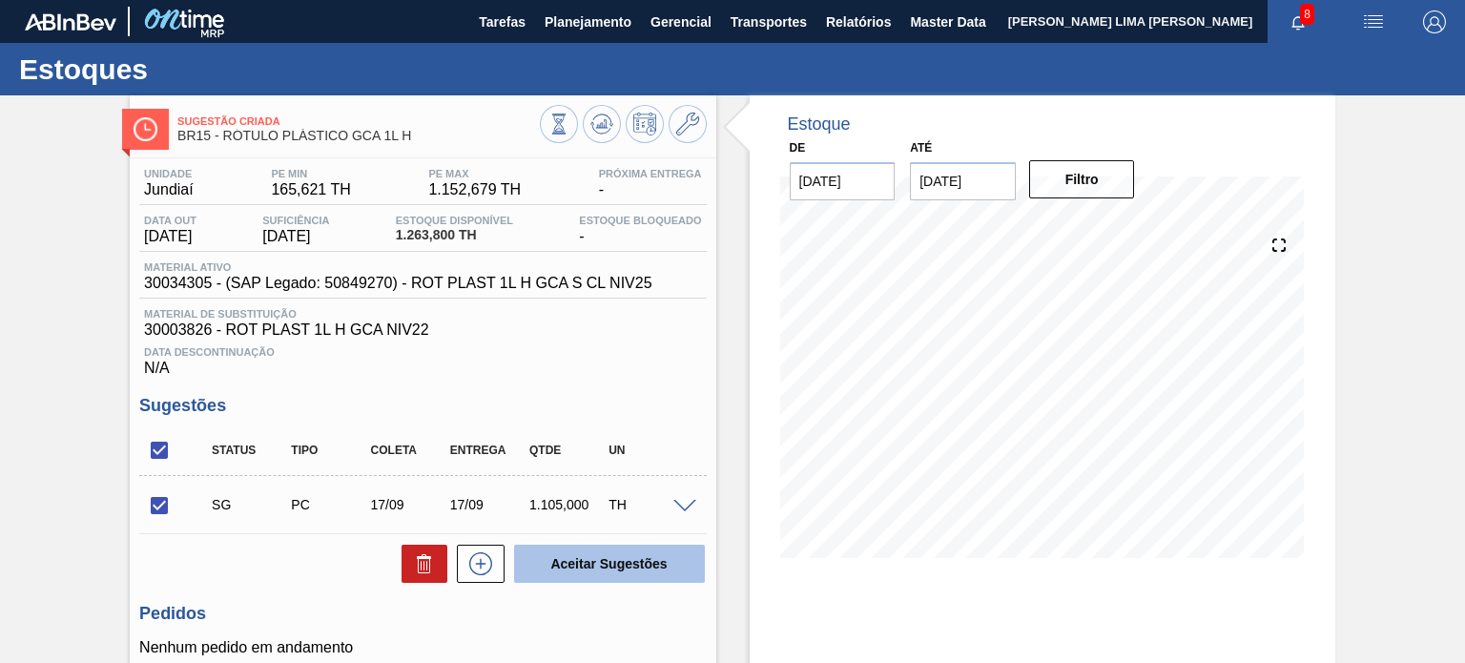
checkbox input "false"
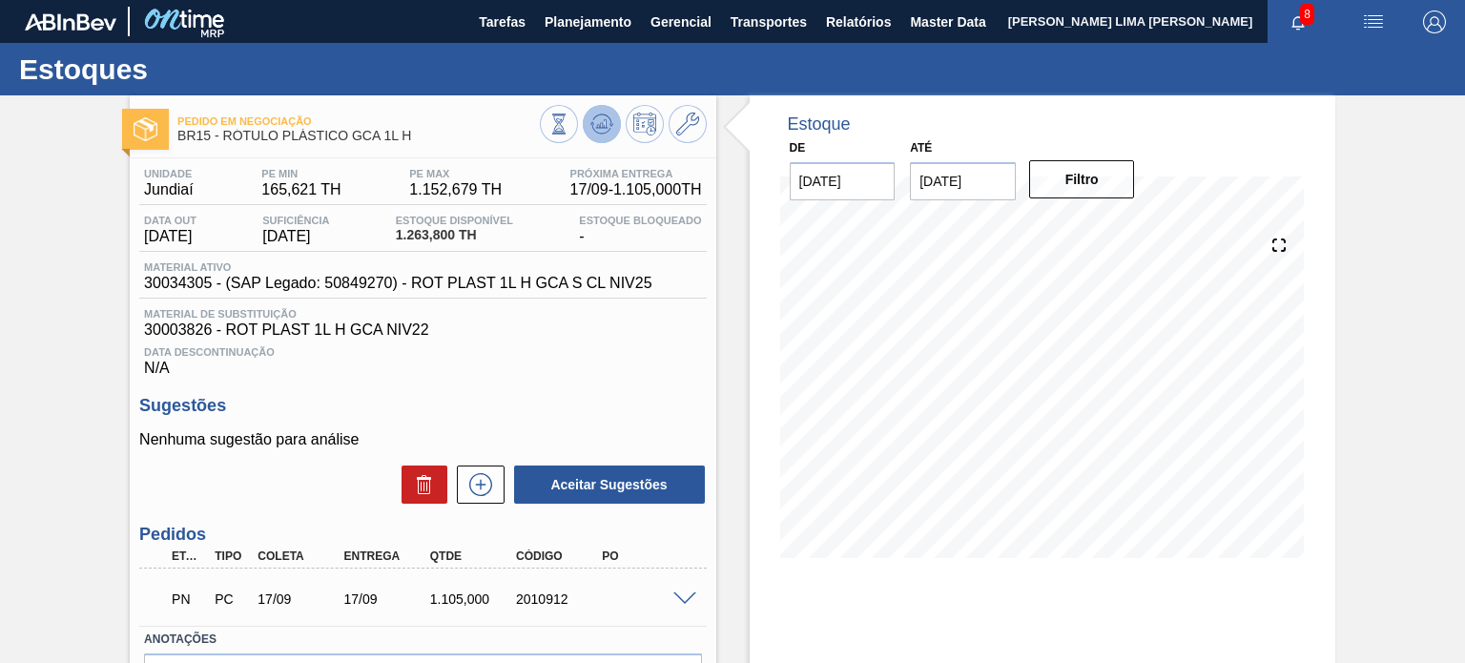
click at [569, 134] on icon at bounding box center [558, 124] width 21 height 21
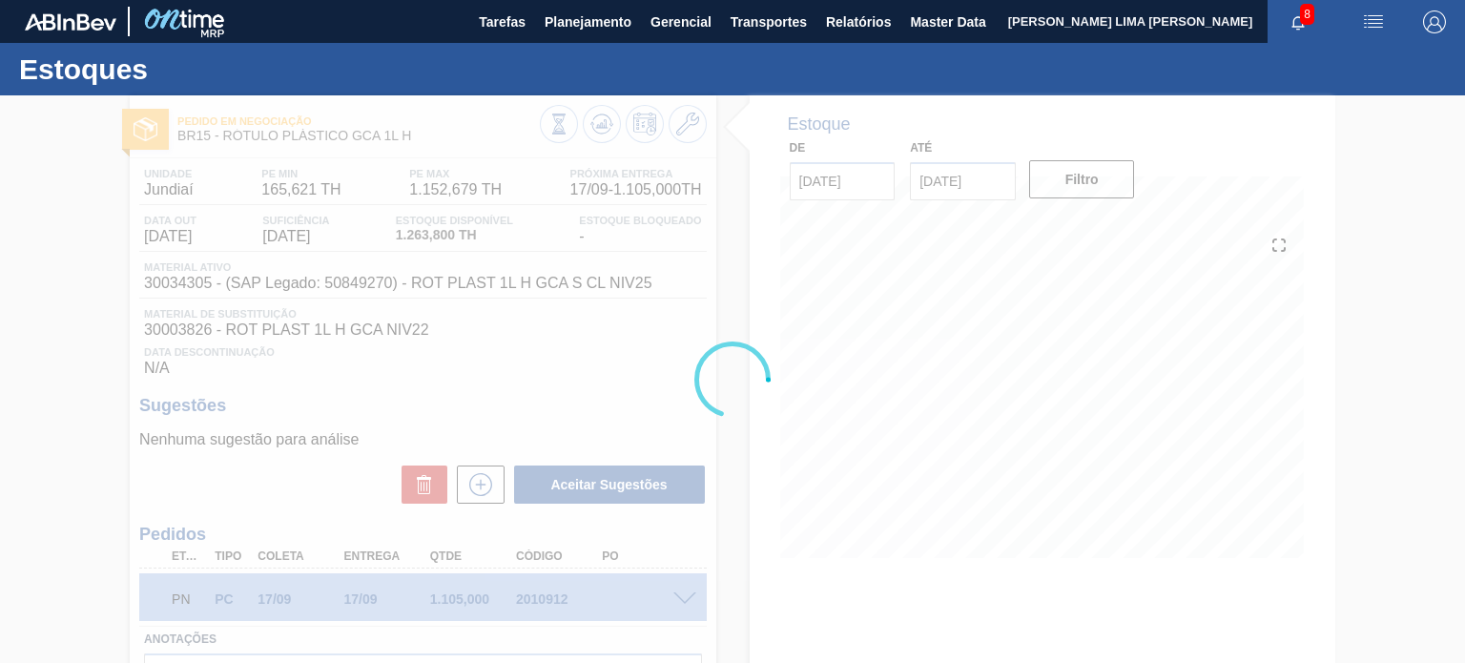
click at [694, 133] on div at bounding box center [732, 379] width 1465 height 568
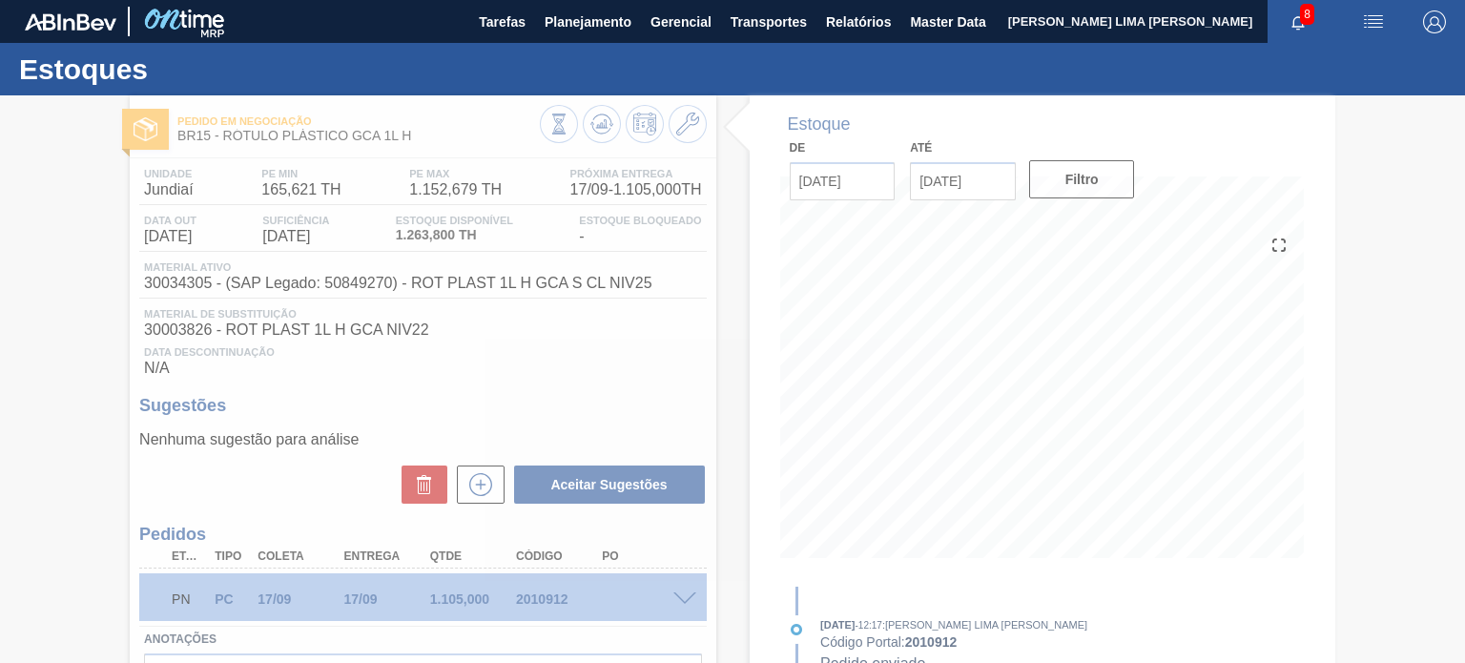
click at [682, 122] on div at bounding box center [732, 379] width 1465 height 568
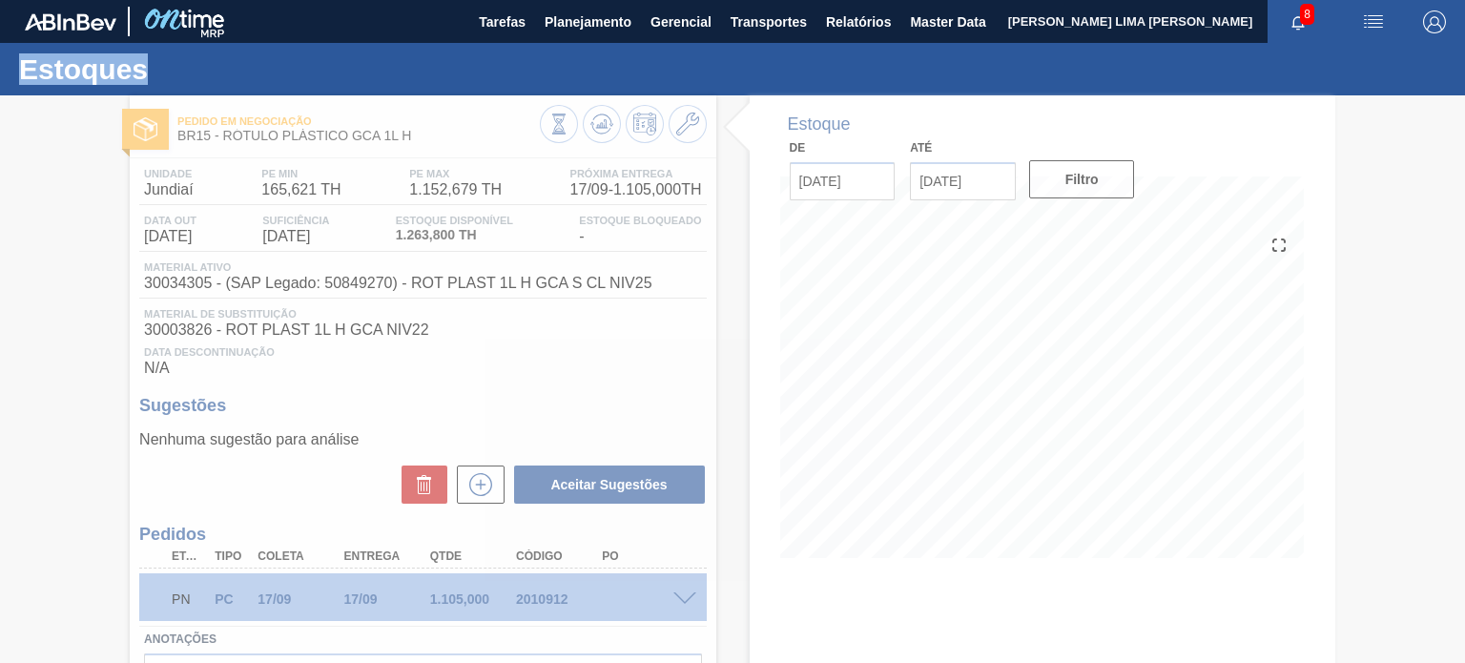
click at [682, 122] on div at bounding box center [732, 379] width 1465 height 568
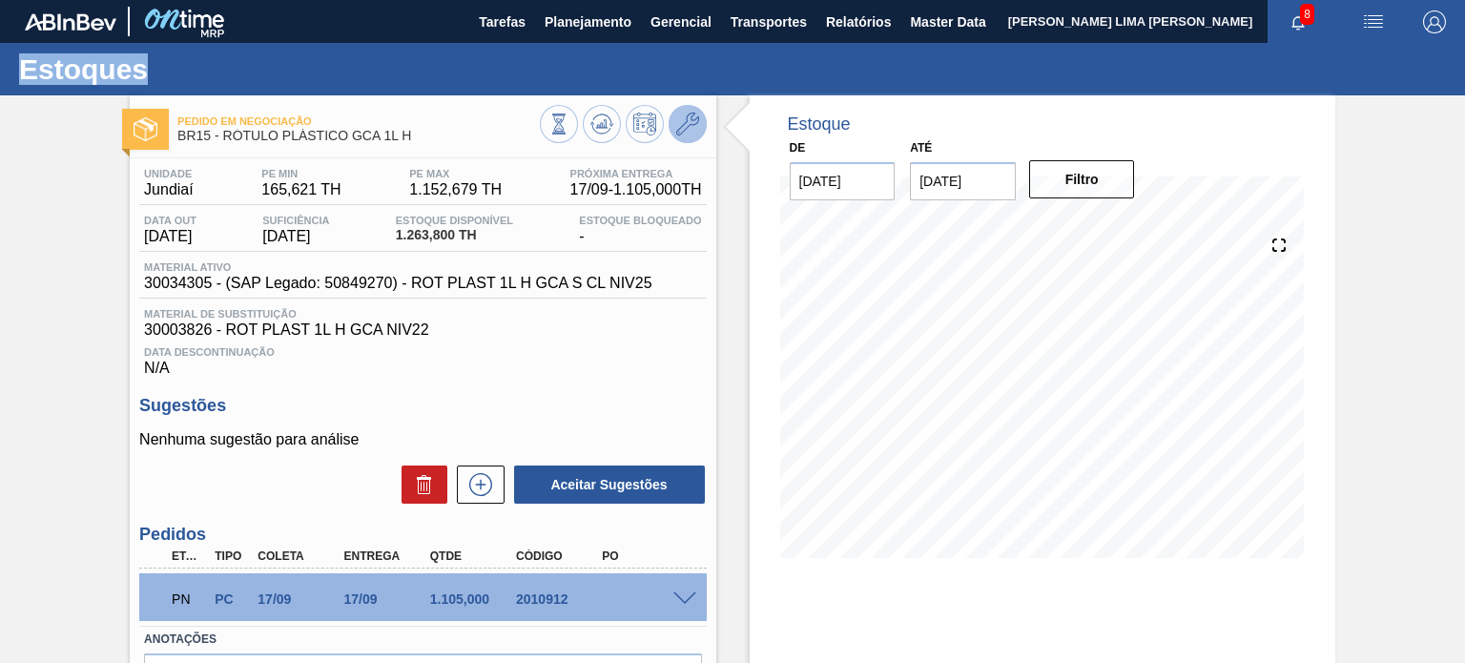
click at [682, 122] on icon at bounding box center [687, 124] width 23 height 23
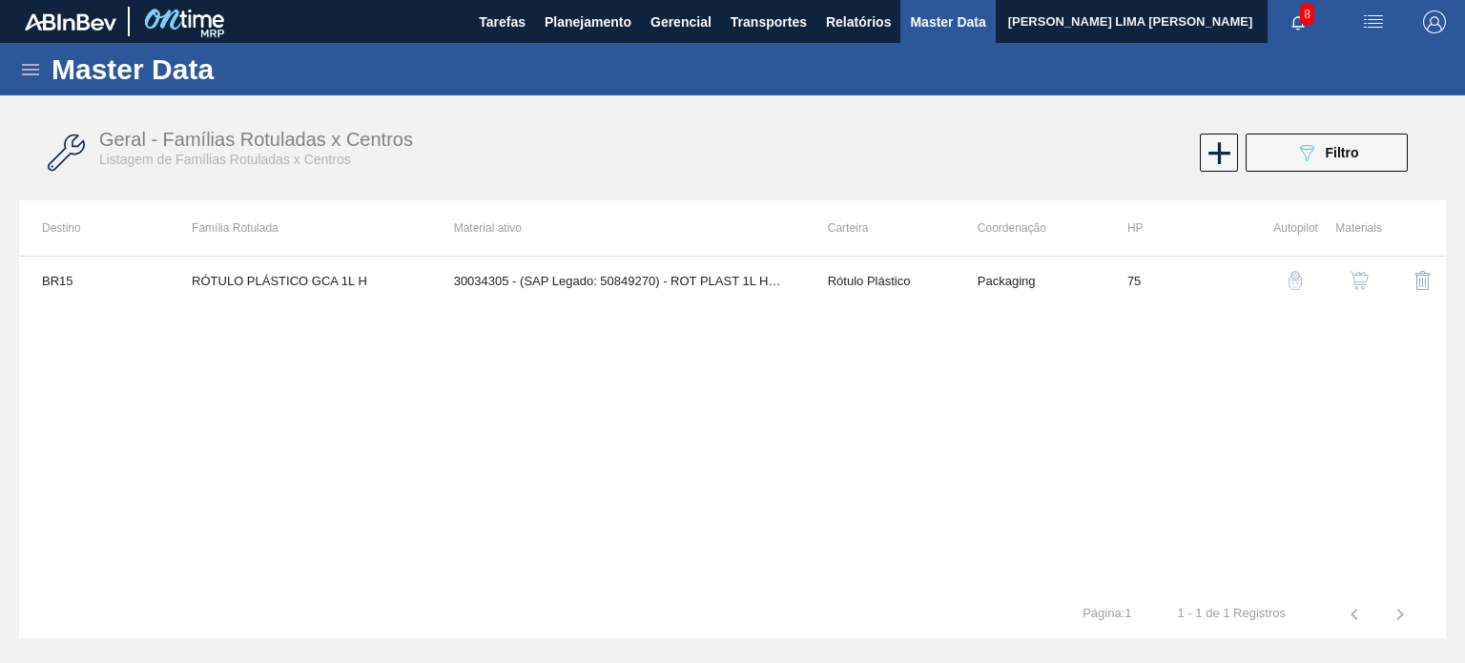
click at [1374, 285] on button "button" at bounding box center [1359, 281] width 46 height 46
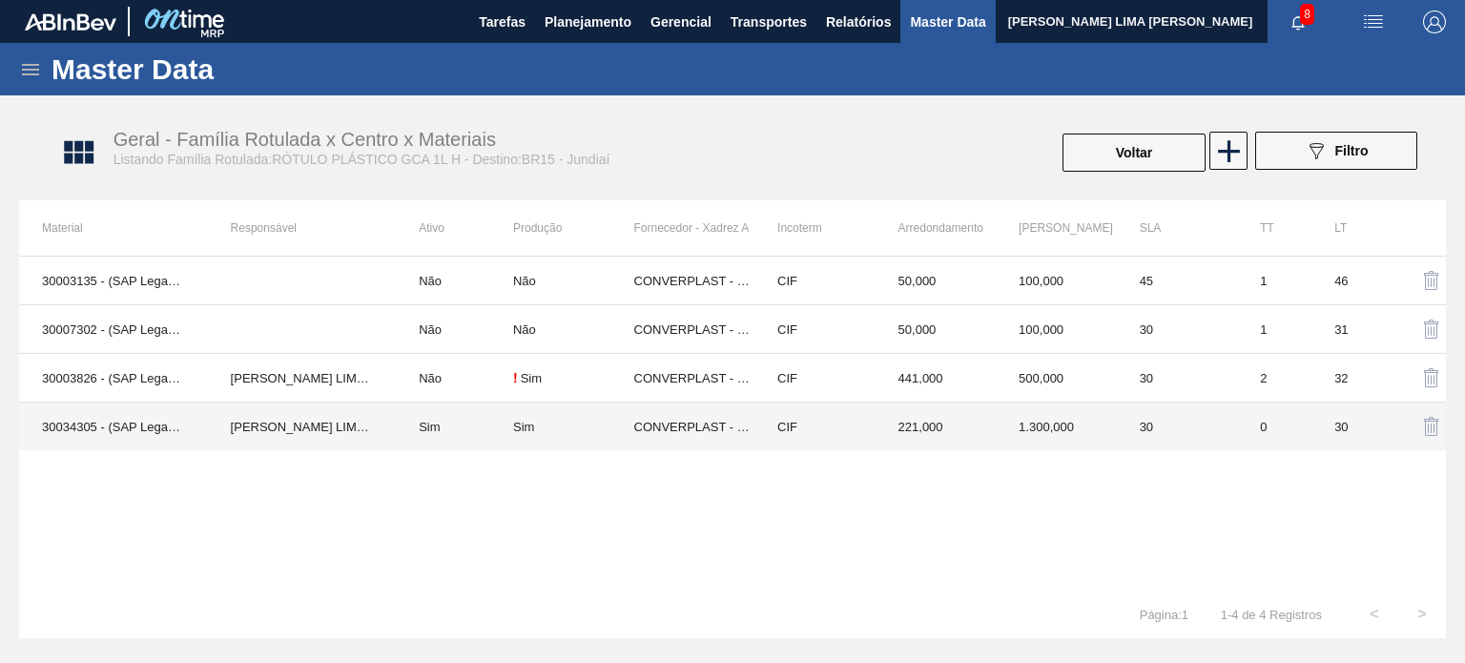
click at [1003, 442] on td "1.300,000" at bounding box center [1056, 427] width 121 height 49
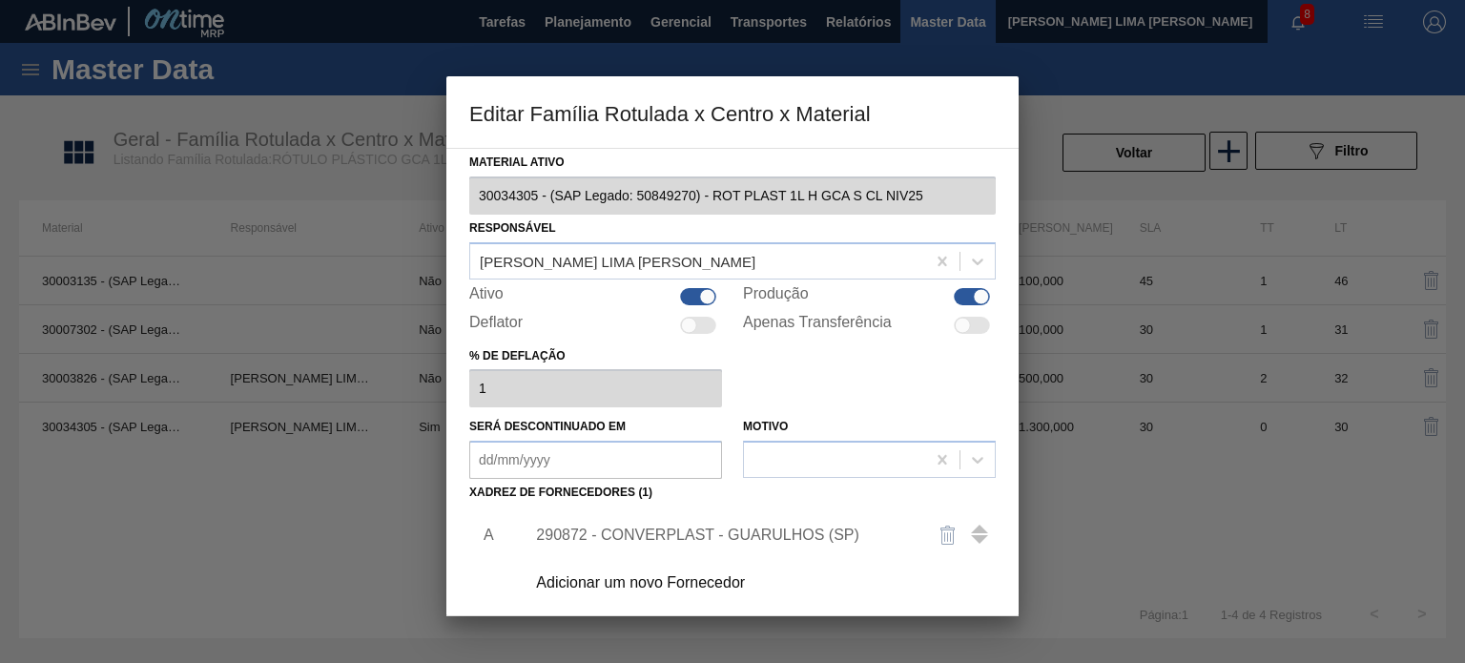
click at [717, 542] on div "290872 - CONVERPLAST - GUARULHOS (SP)" at bounding box center [723, 535] width 374 height 17
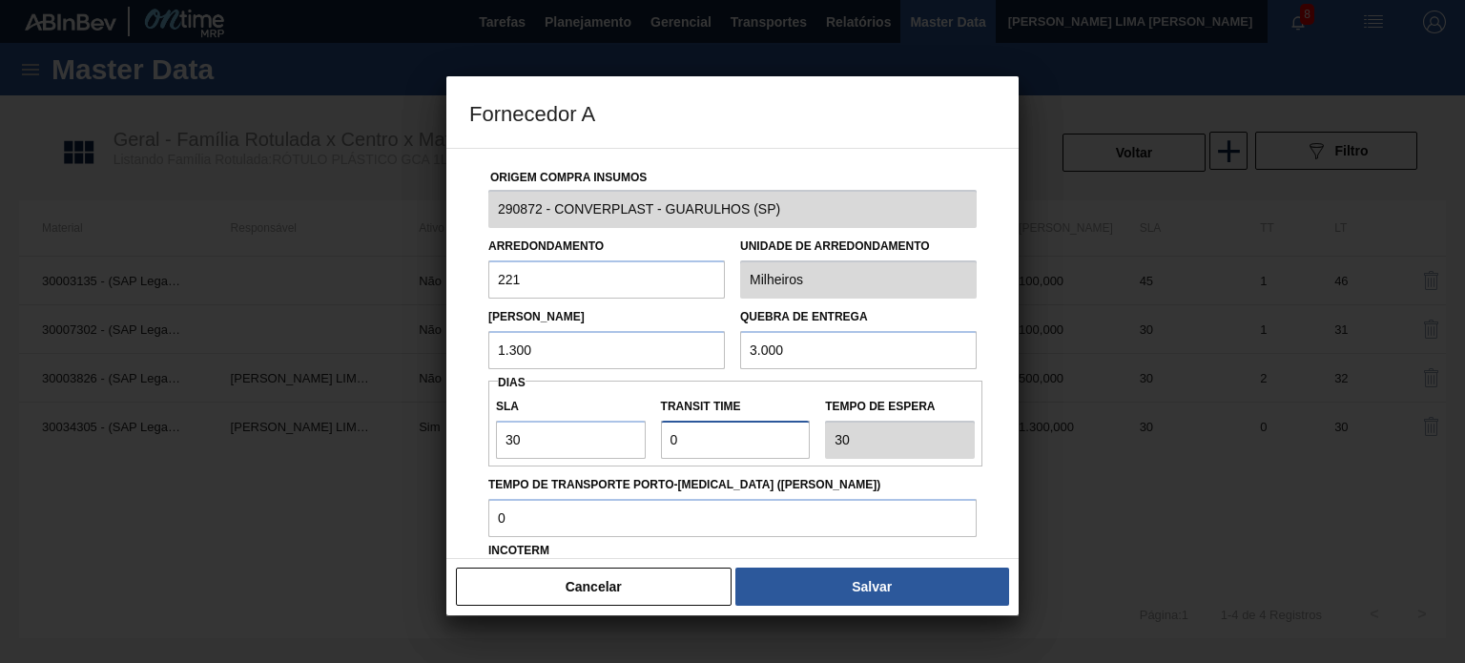
drag, startPoint x: 682, startPoint y: 446, endPoint x: 663, endPoint y: 446, distance: 19.1
click at [663, 446] on input "Transit Time" at bounding box center [736, 440] width 150 height 38
type input "2"
type input "32"
type input "2"
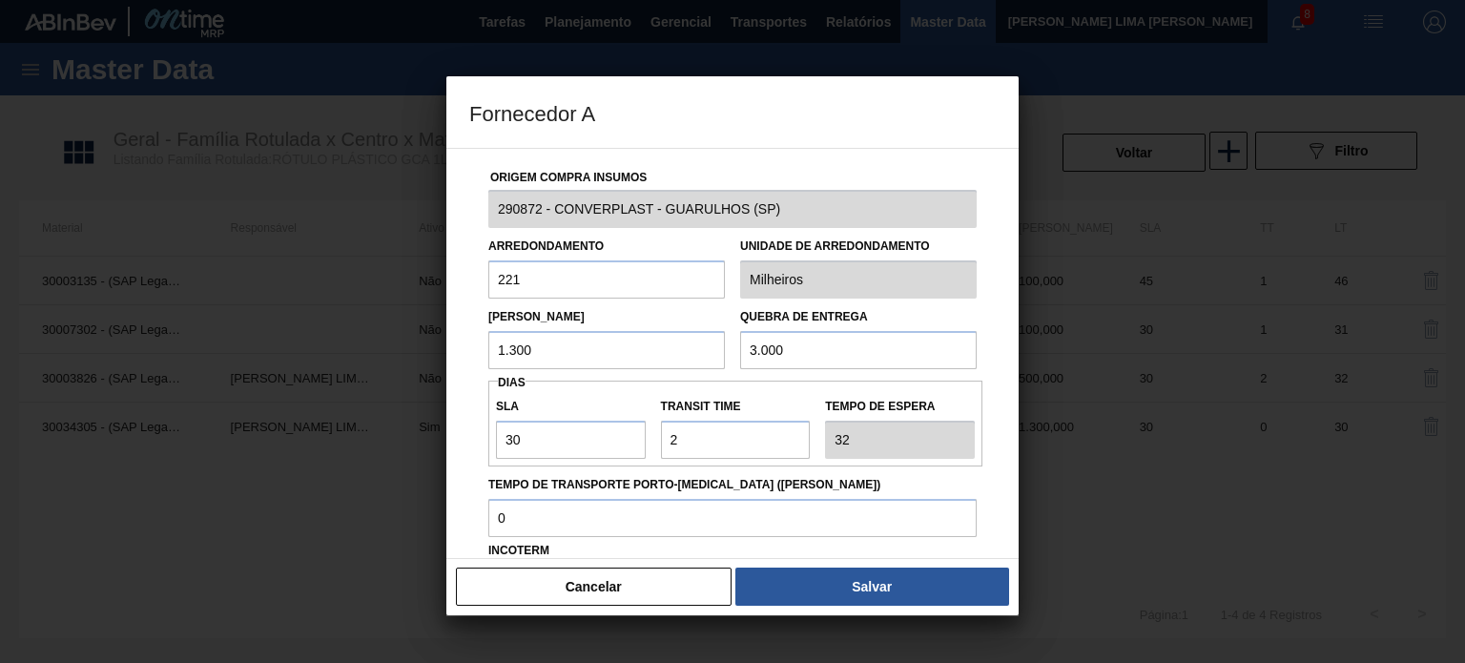
drag, startPoint x: 540, startPoint y: 287, endPoint x: 479, endPoint y: 293, distance: 61.3
click at [479, 293] on div "Origem Compra Insumos 290872 - CONVERPLAST - GUARULHOS (SP) Arredondamento 221 …" at bounding box center [732, 464] width 527 height 631
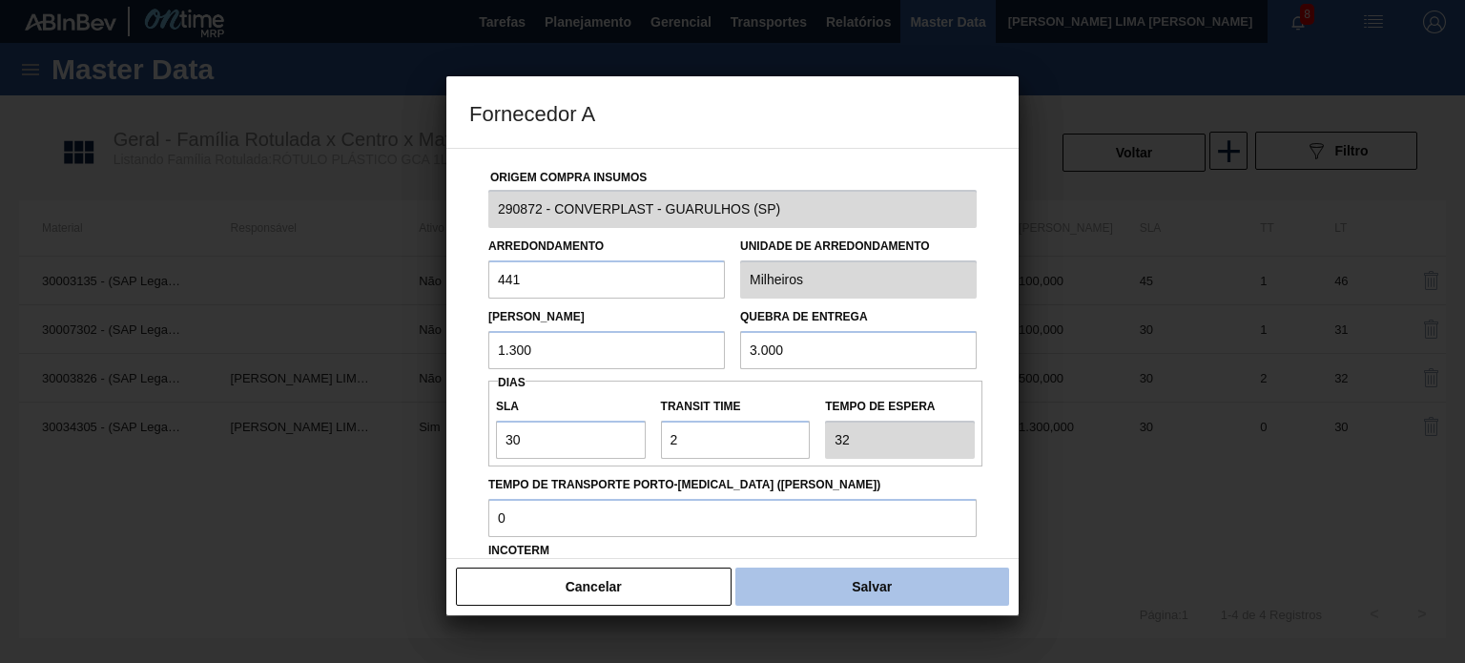
type input "441"
click at [870, 602] on button "Salvar" at bounding box center [872, 587] width 274 height 38
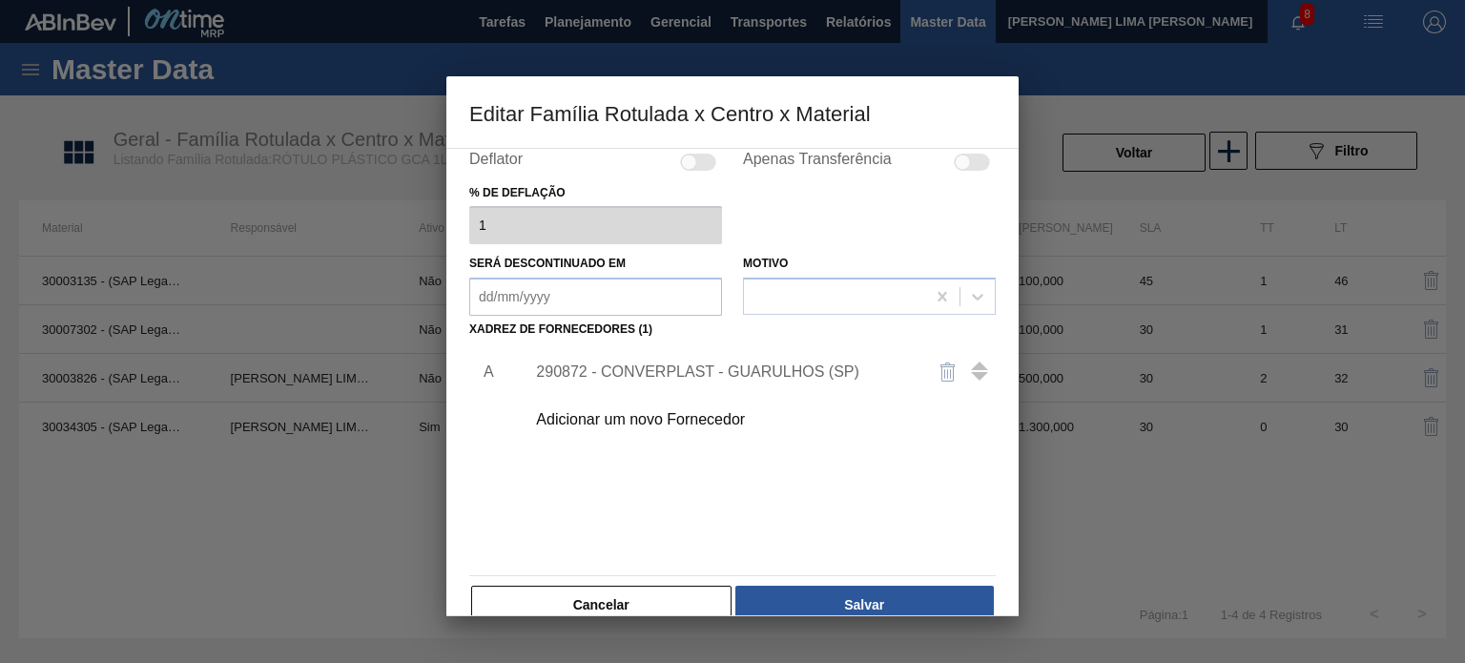
click at [871, 587] on button "Salvar" at bounding box center [864, 605] width 258 height 38
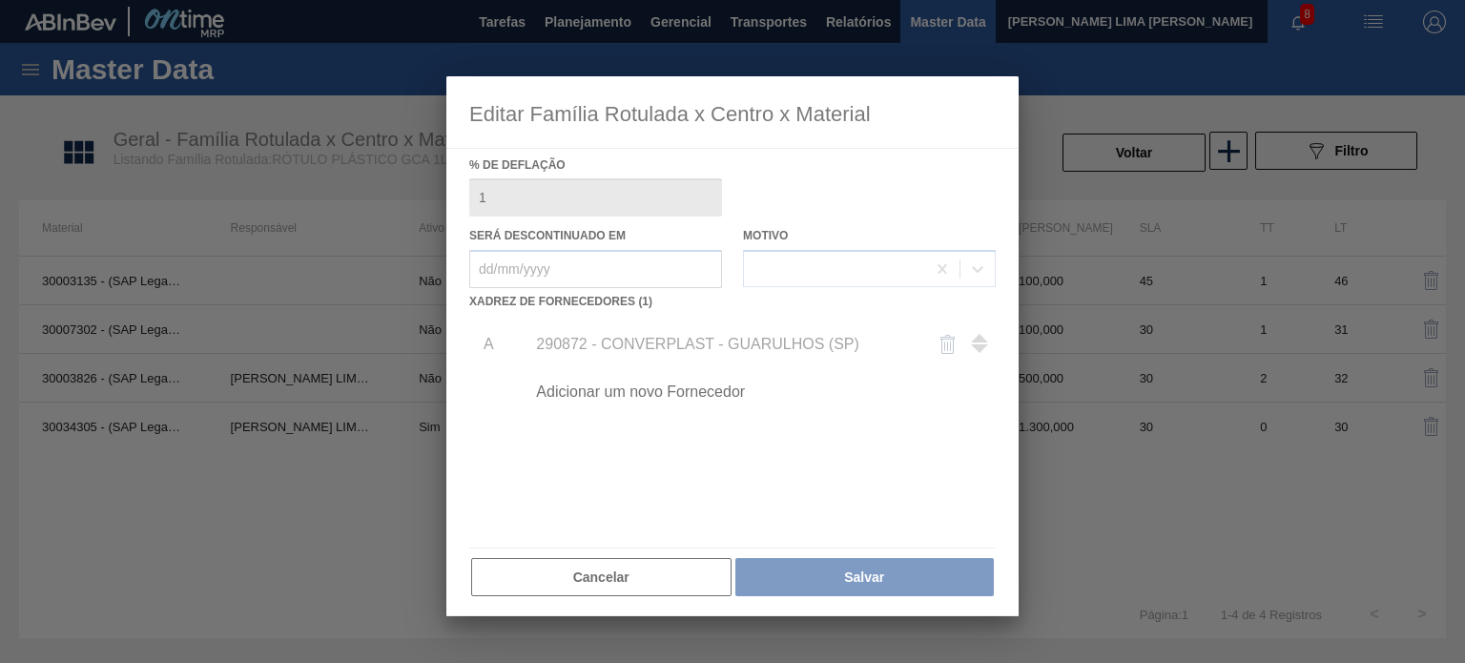
click at [1104, 159] on div at bounding box center [732, 331] width 1465 height 663
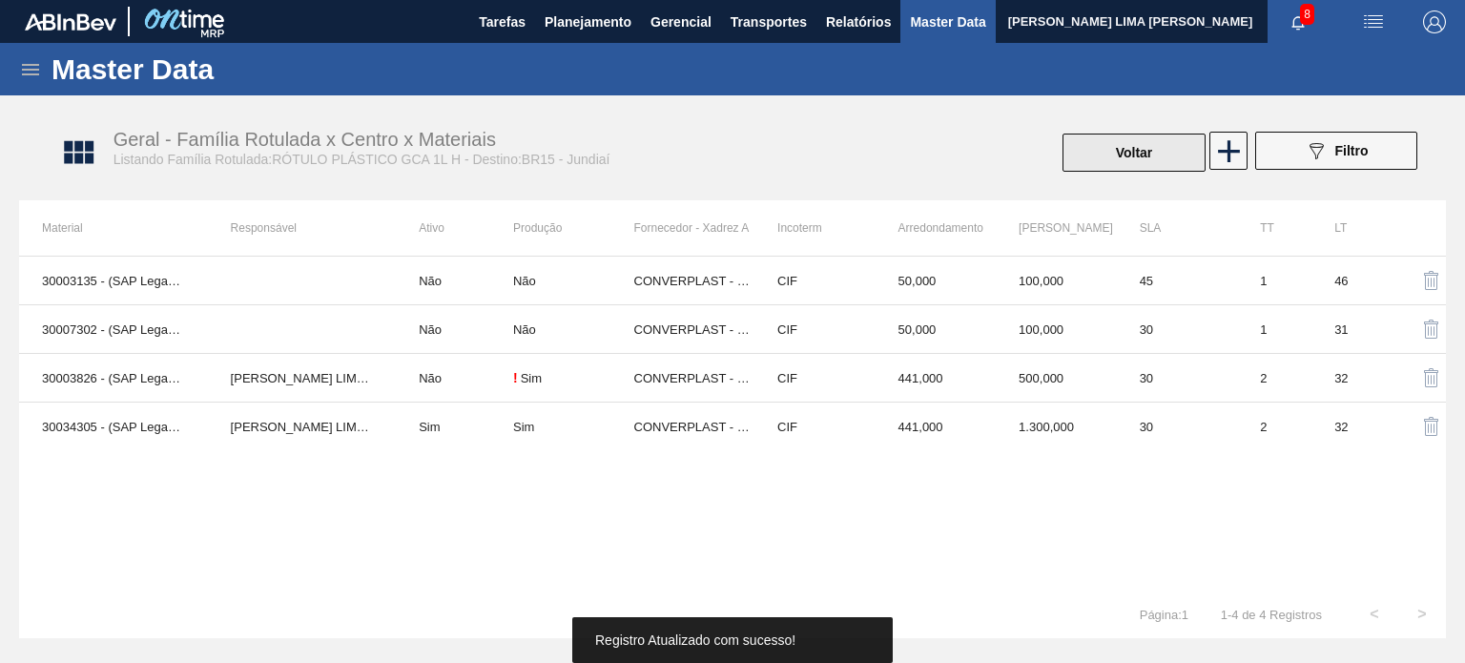
click at [1093, 163] on button "Voltar" at bounding box center [1134, 153] width 143 height 38
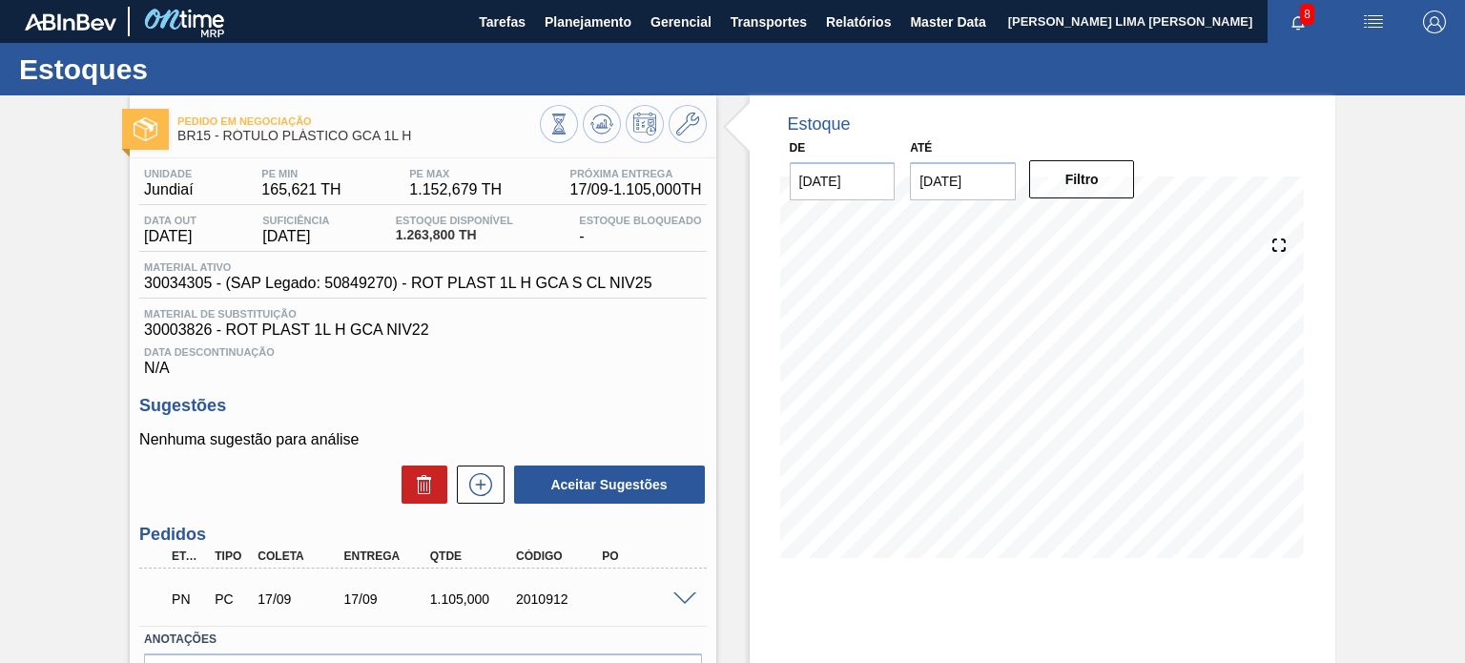
click at [527, 605] on div "2010912" at bounding box center [558, 598] width 94 height 15
copy div "2010912"
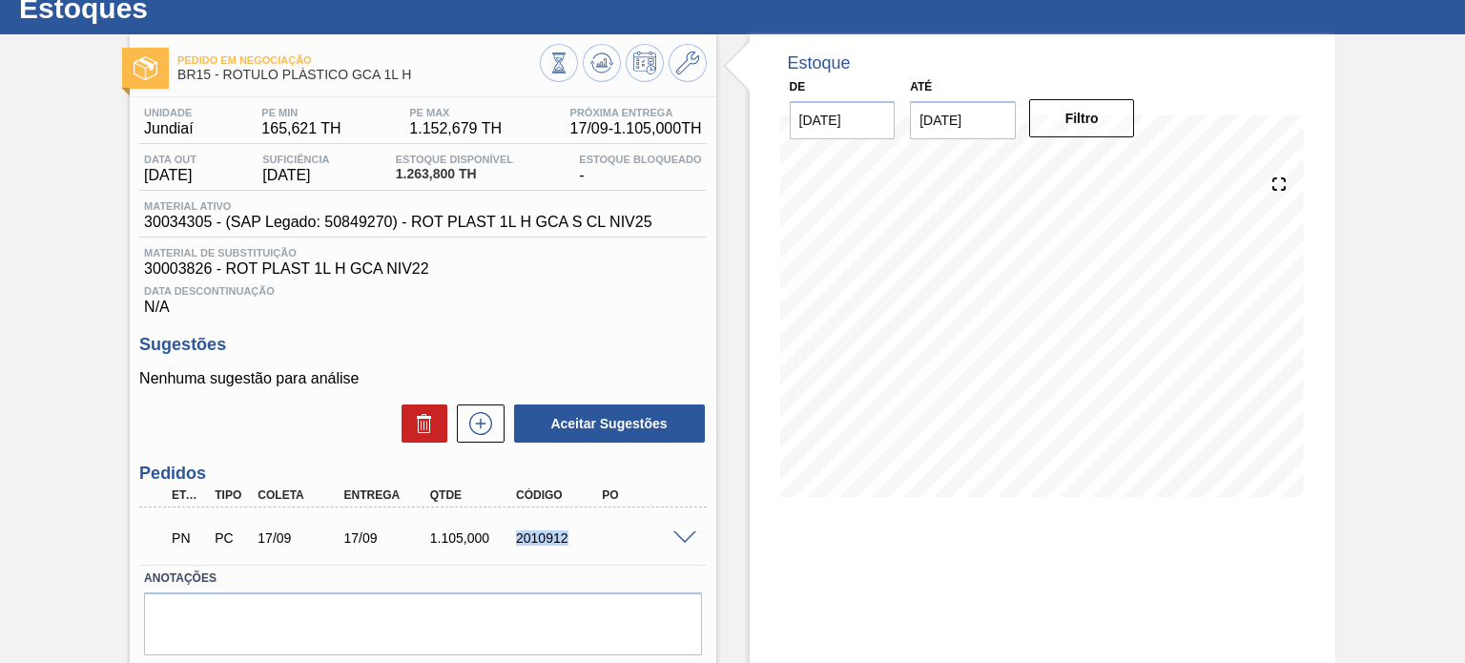
scroll to position [95, 0]
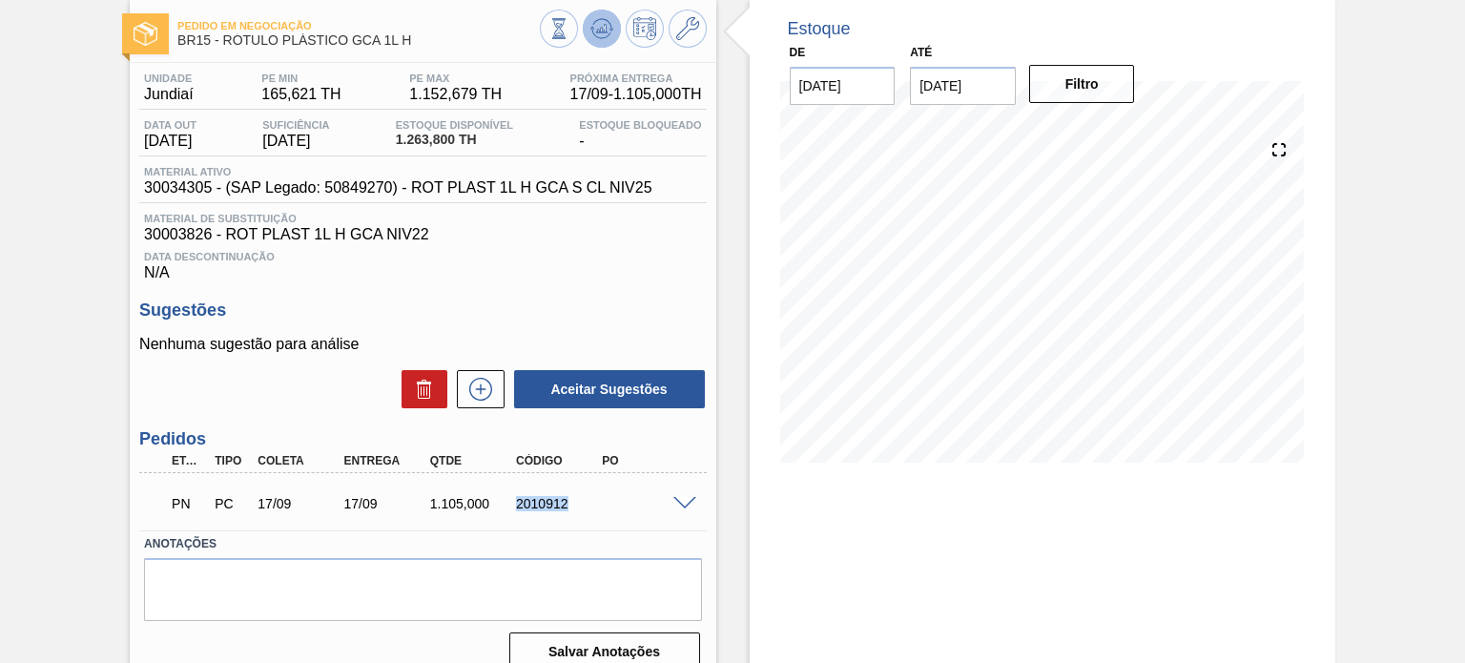
click at [569, 36] on icon at bounding box center [558, 28] width 21 height 21
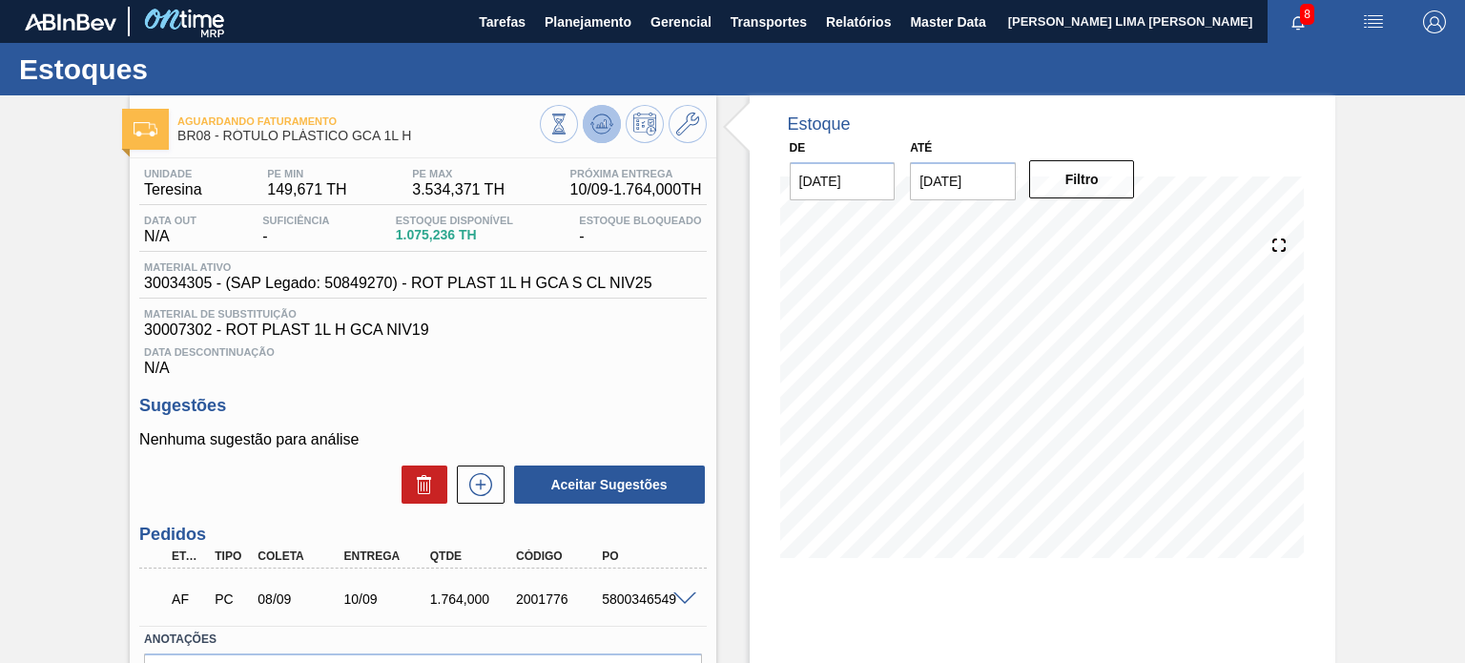
click at [569, 124] on icon at bounding box center [558, 124] width 21 height 21
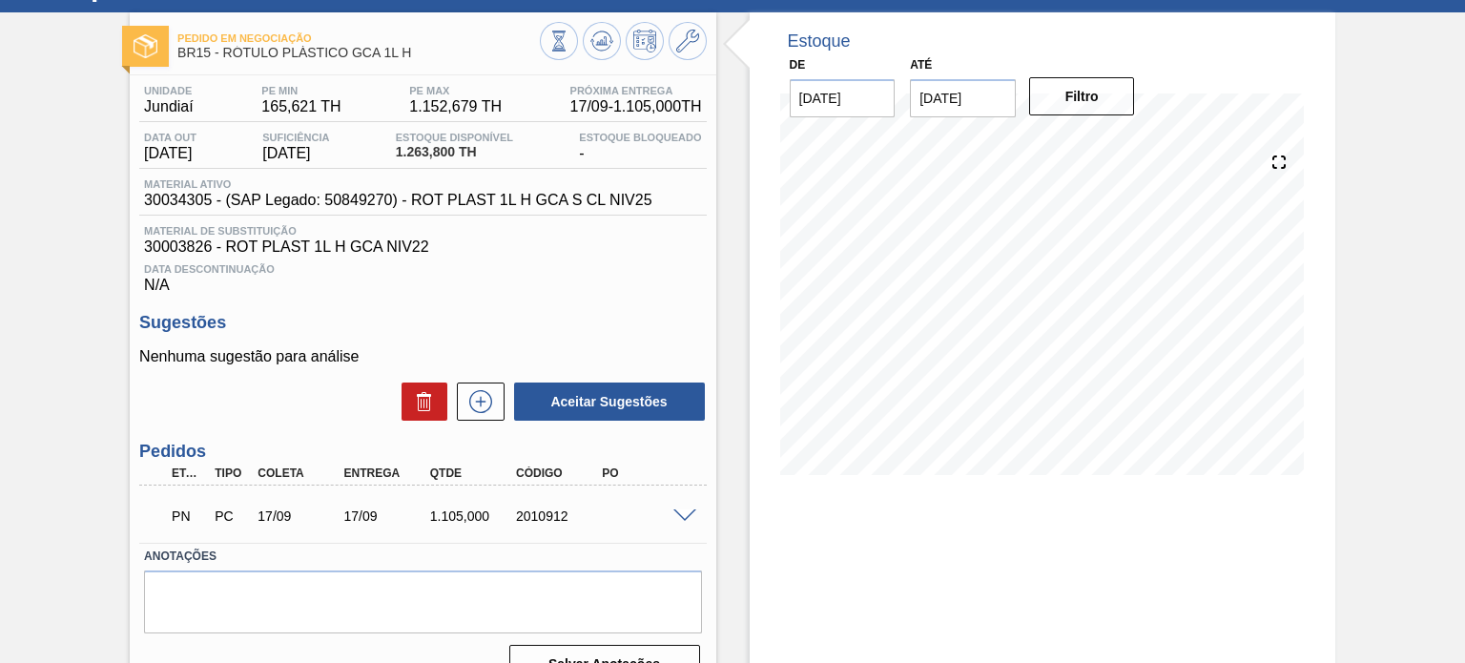
scroll to position [156, 0]
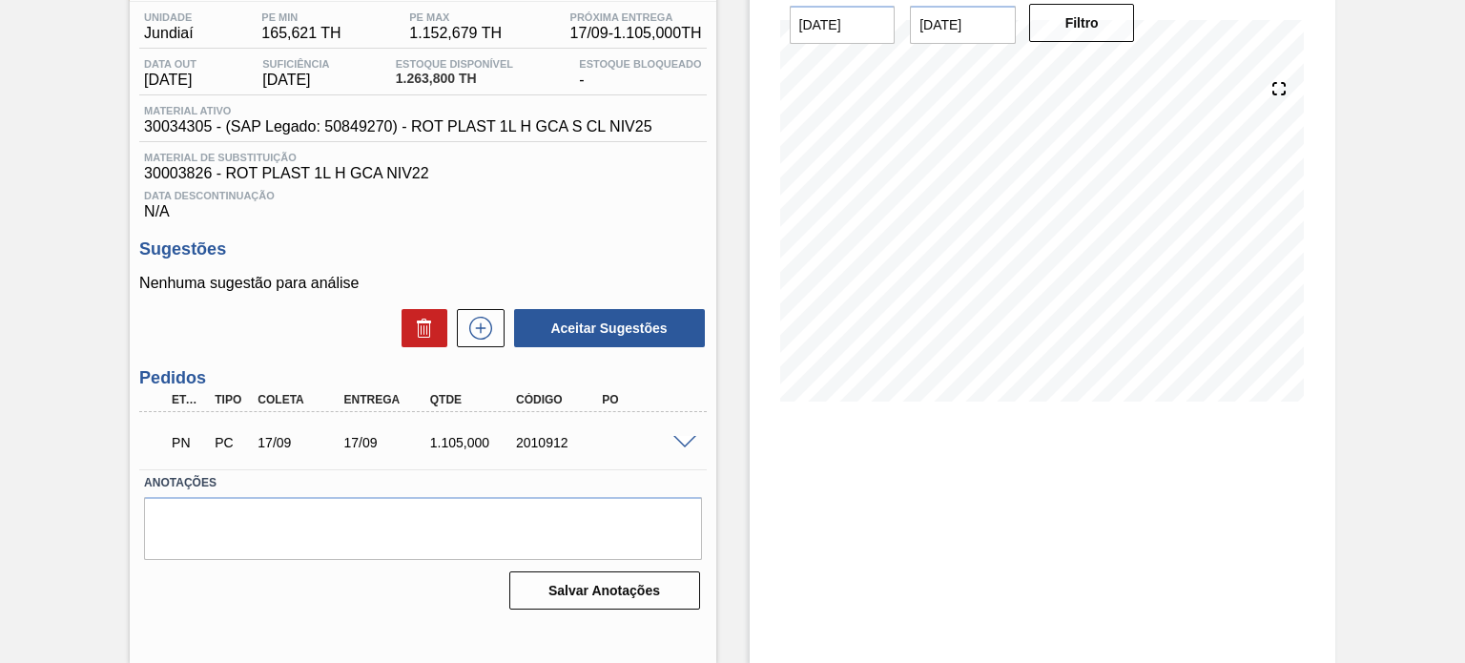
click at [551, 437] on div "2010912" at bounding box center [558, 442] width 94 height 15
copy div "2010912"
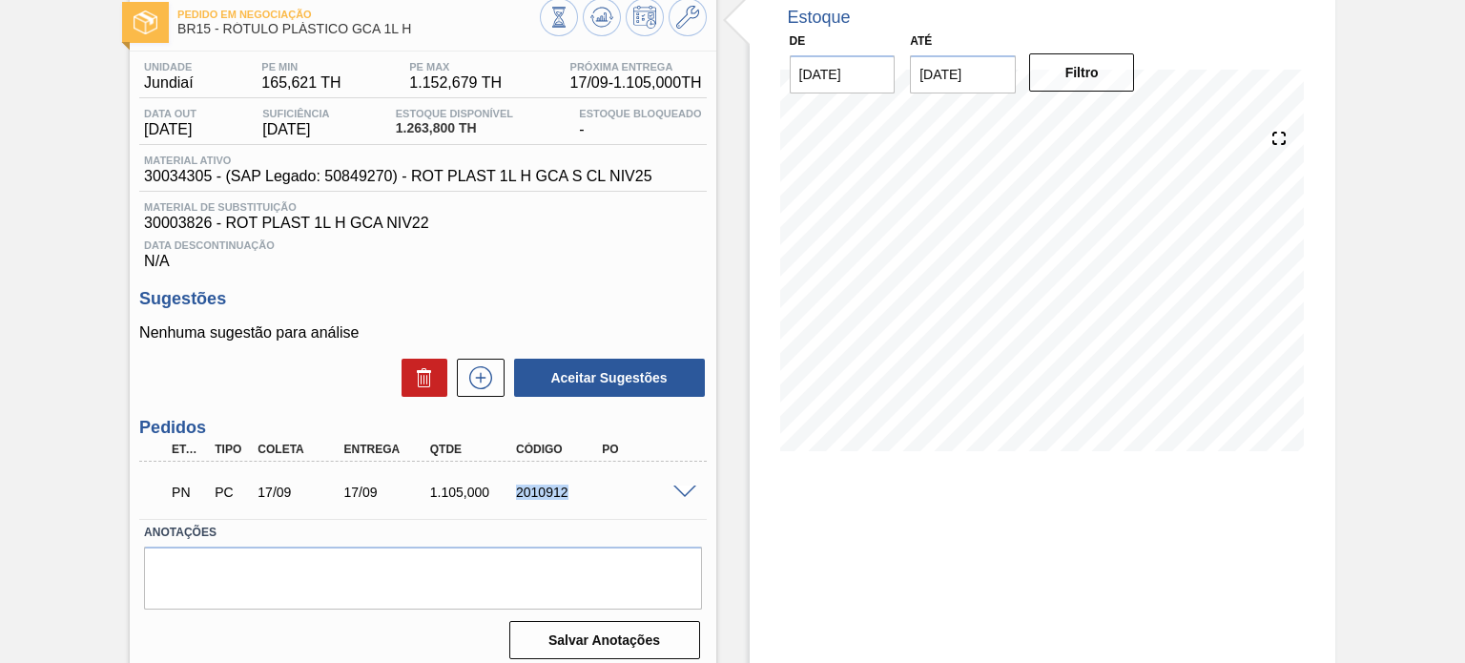
scroll to position [0, 0]
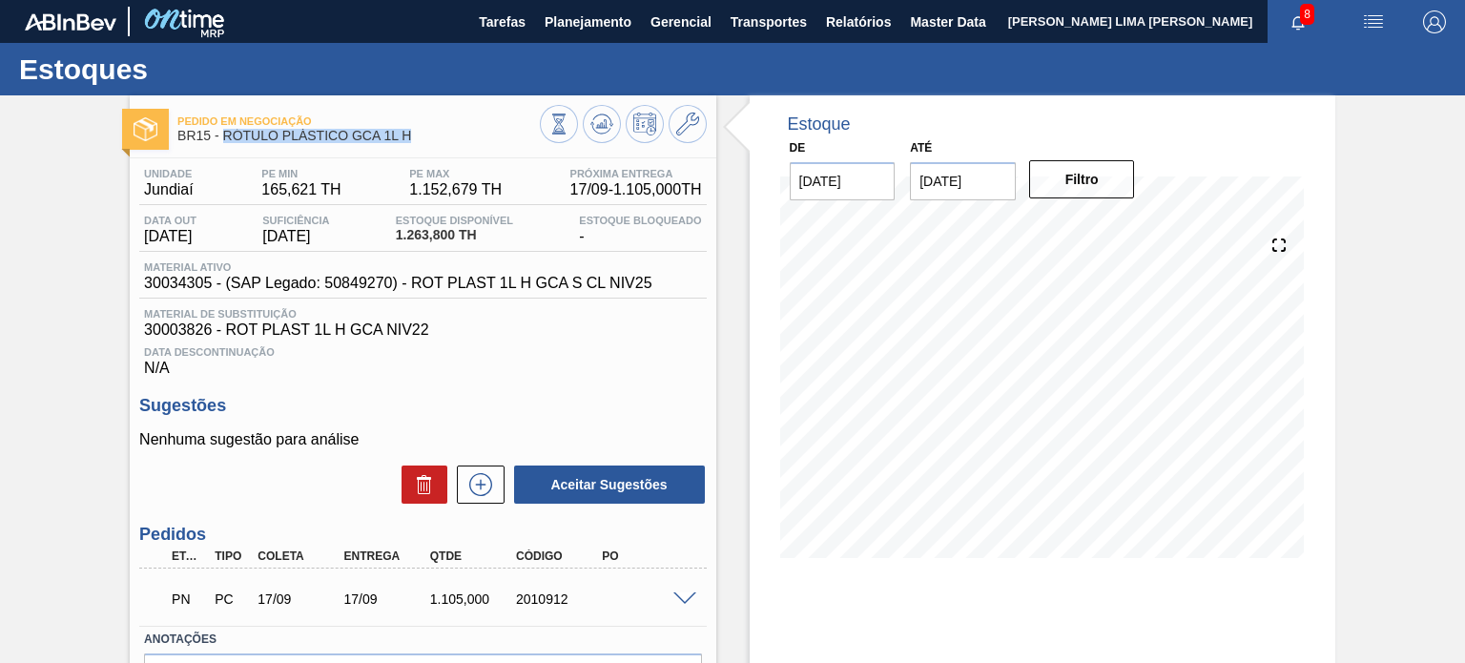
drag, startPoint x: 378, startPoint y: 140, endPoint x: 221, endPoint y: 138, distance: 156.4
click at [221, 138] on span "BR15 - RÓTULO PLÁSTICO GCA 1L H" at bounding box center [358, 136] width 362 height 14
copy span "RÓTULO PLÁSTICO GCA 1L H"
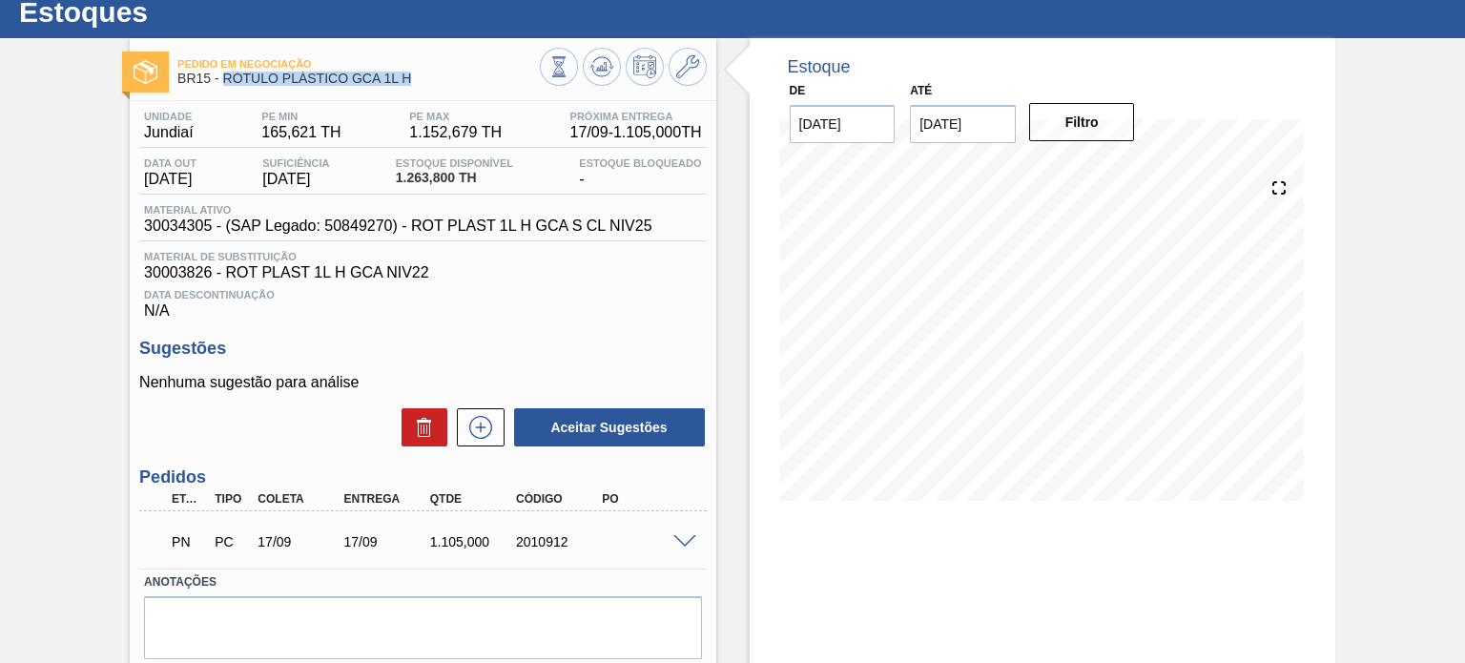
scroll to position [156, 0]
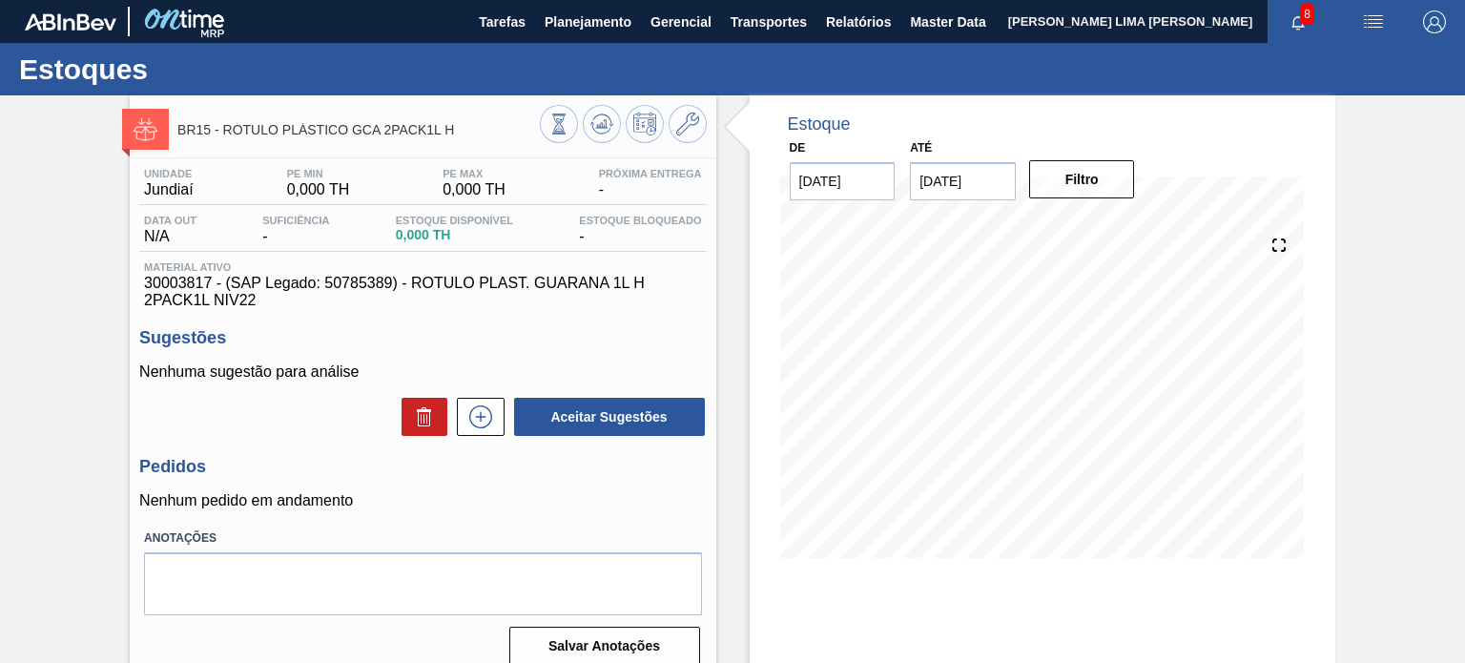
click at [676, 127] on icon at bounding box center [687, 124] width 23 height 23
click at [455, 132] on span "BR15 - RÓTULO PLÁSTICO GCA 2PACK1L H" at bounding box center [358, 130] width 362 height 14
drag, startPoint x: 461, startPoint y: 132, endPoint x: 221, endPoint y: 132, distance: 239.4
click at [221, 132] on span "BR15 - RÓTULO PLÁSTICO GCA 2PACK1L H" at bounding box center [358, 130] width 362 height 14
copy span "RÓTULO PLÁSTICO GCA 2PACK1L H"
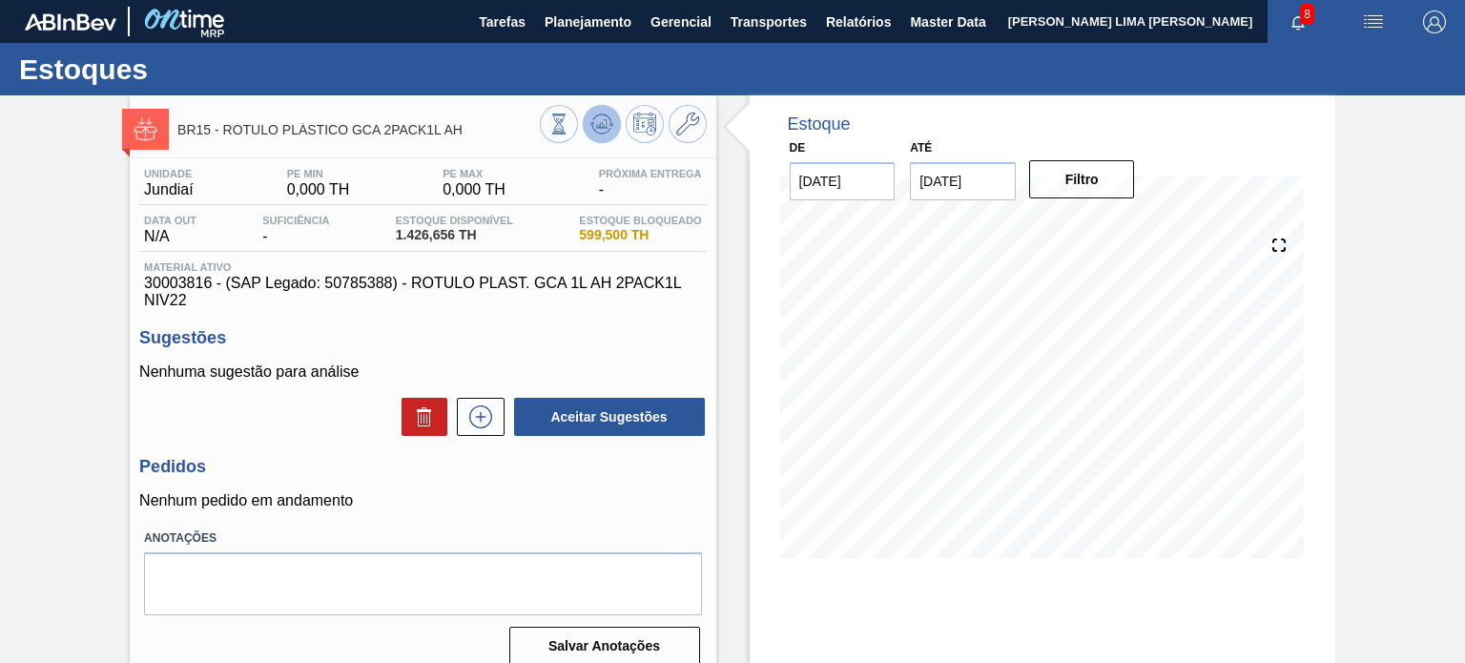
click at [603, 136] on button at bounding box center [602, 124] width 38 height 38
click at [687, 133] on icon at bounding box center [687, 124] width 23 height 23
click at [374, 130] on span "BR15 - RÓTULO PLÁSTICO GCA 2PACK1L AH" at bounding box center [358, 130] width 362 height 14
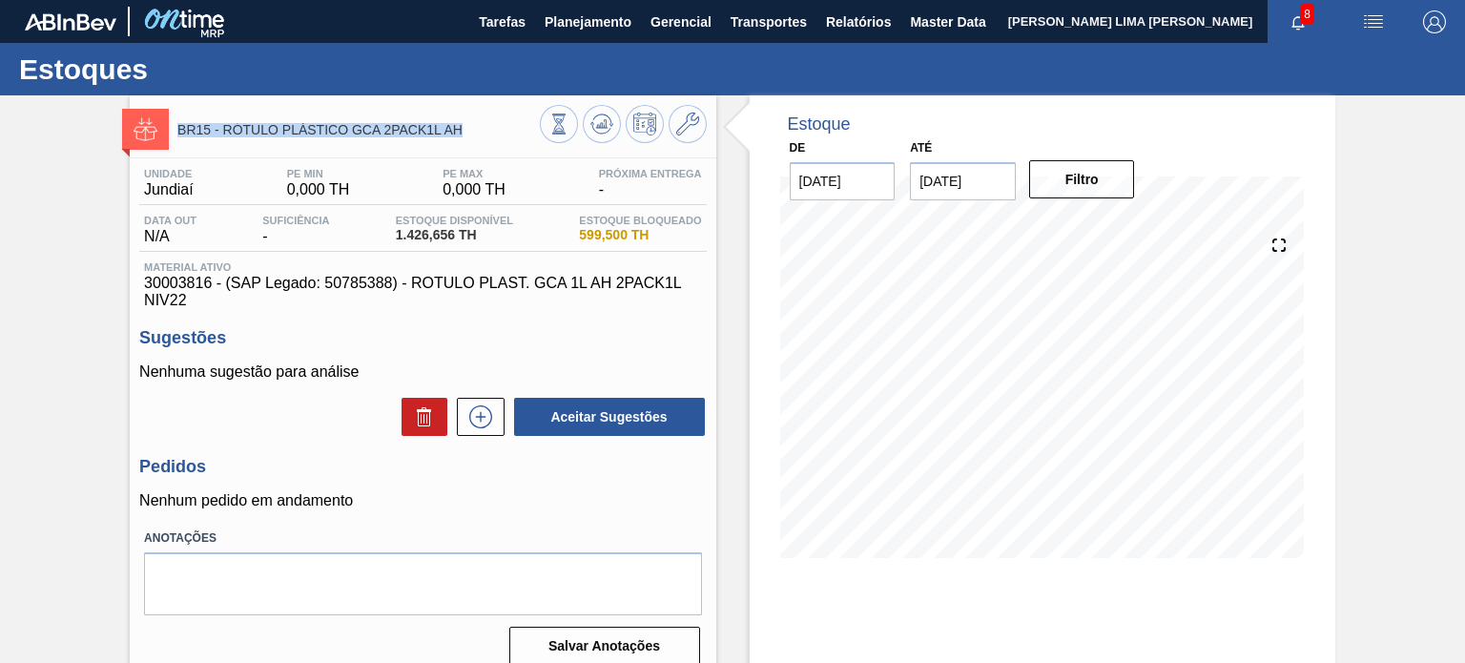
copy div "BR15 - RÓTULO PLÁSTICO GCA 2PACK1L AH"
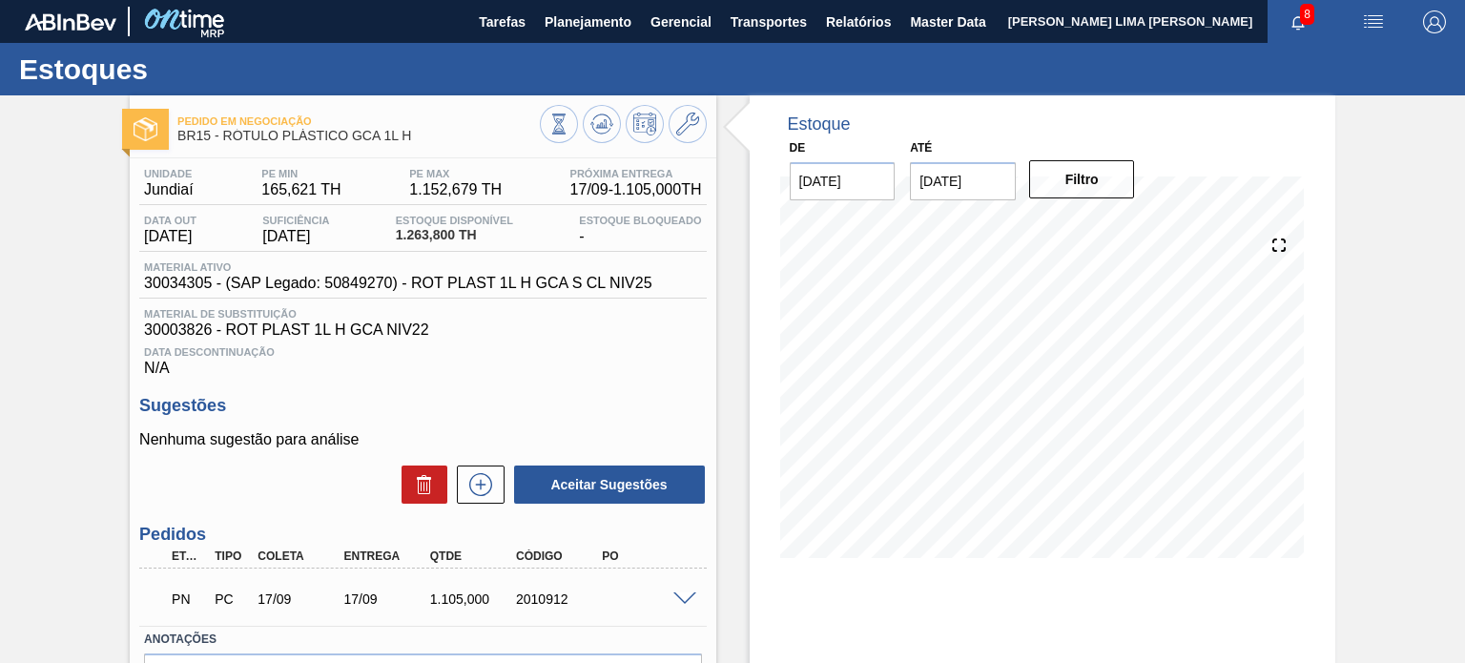
click at [435, 236] on span "1.263,800 TH" at bounding box center [454, 235] width 117 height 14
click at [558, 133] on icon at bounding box center [558, 124] width 21 height 21
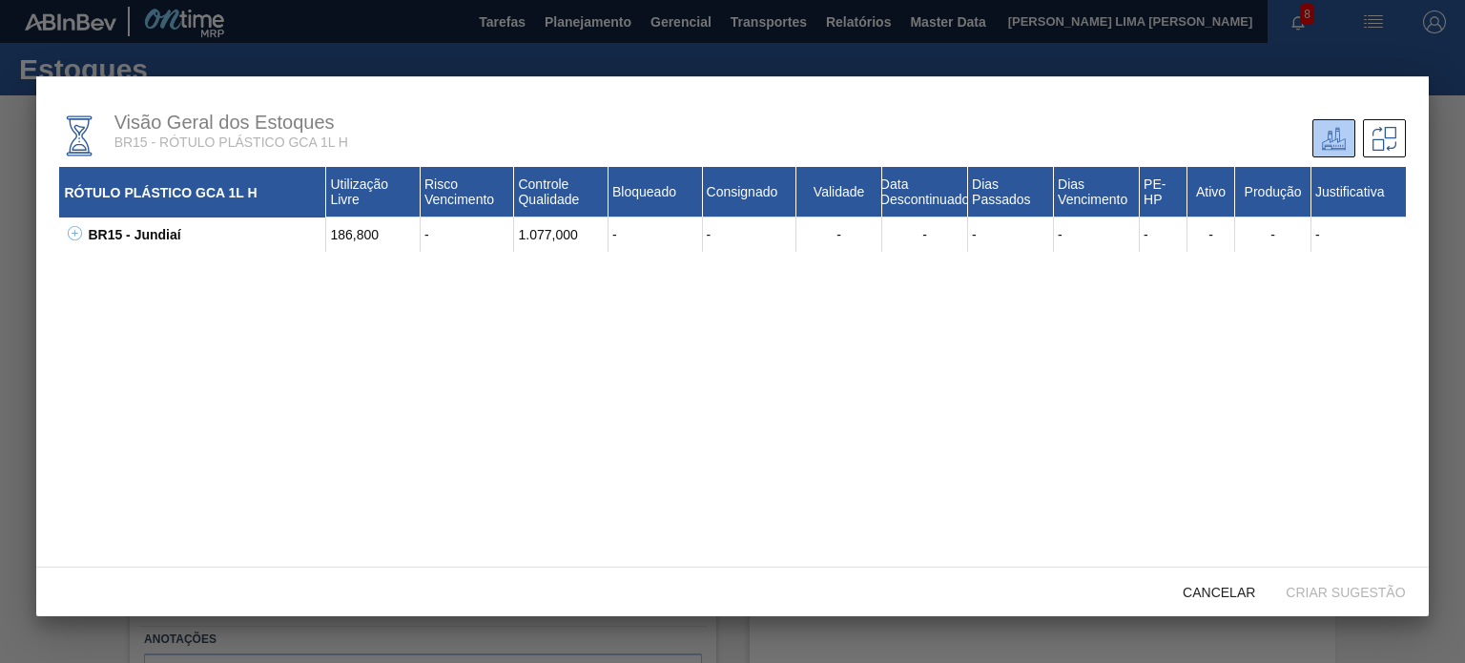
click at [76, 233] on icon at bounding box center [75, 233] width 14 height 14
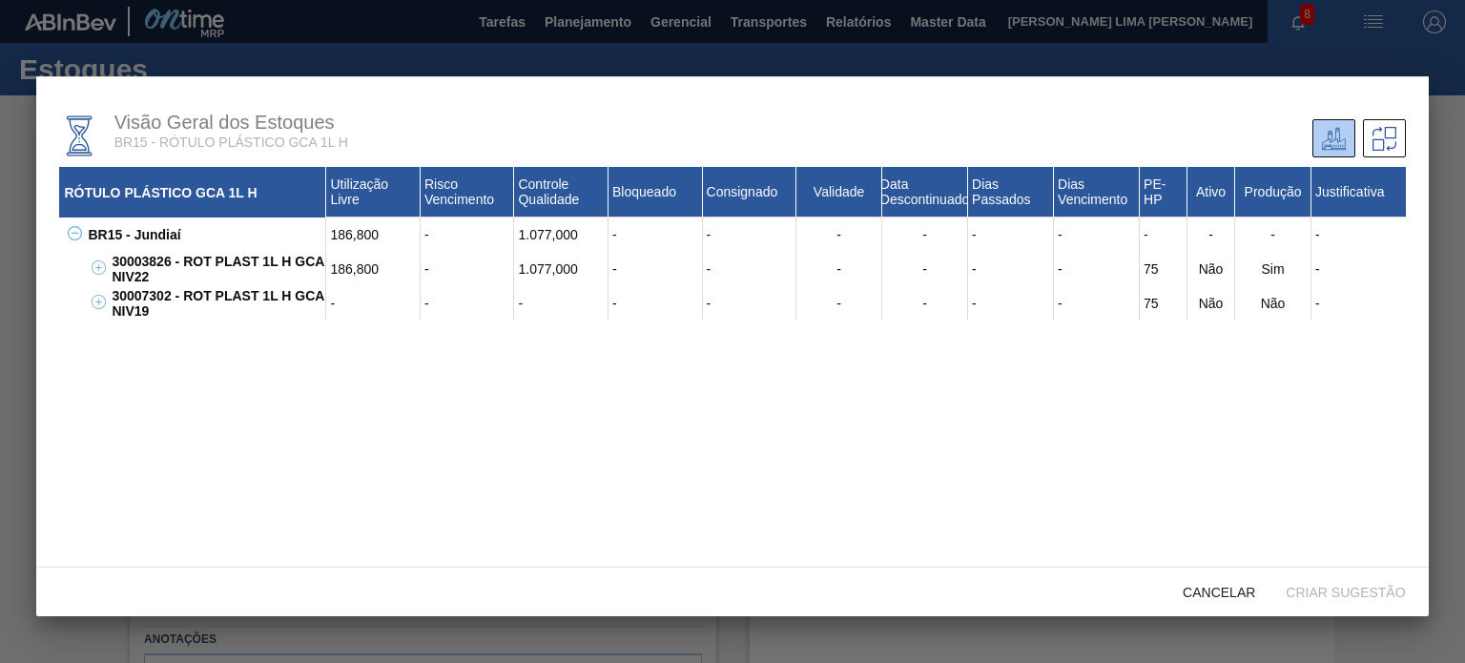
click at [155, 259] on div "30003826 - ROT PLAST 1L H GCA NIV22" at bounding box center [216, 269] width 219 height 34
copy div "30003826"
click at [1208, 596] on span "Cancelar" at bounding box center [1219, 592] width 103 height 15
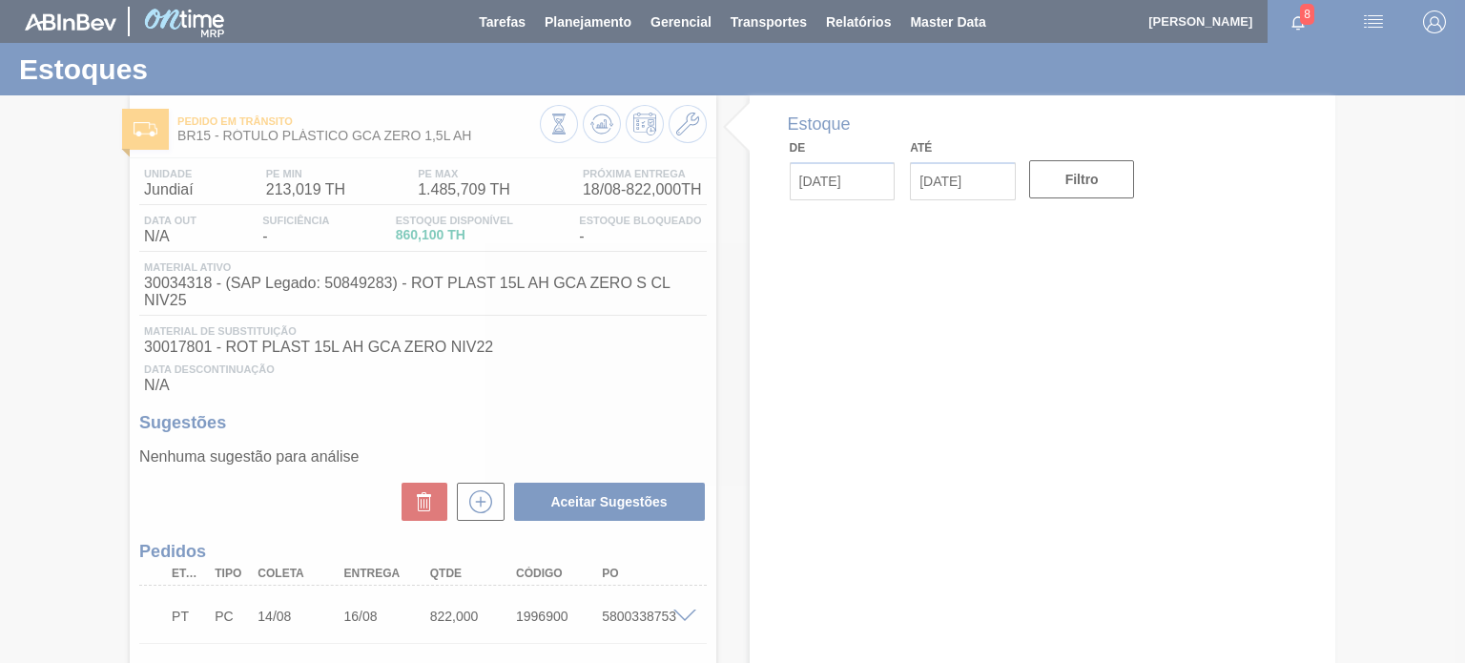
click at [593, 124] on div at bounding box center [732, 331] width 1465 height 663
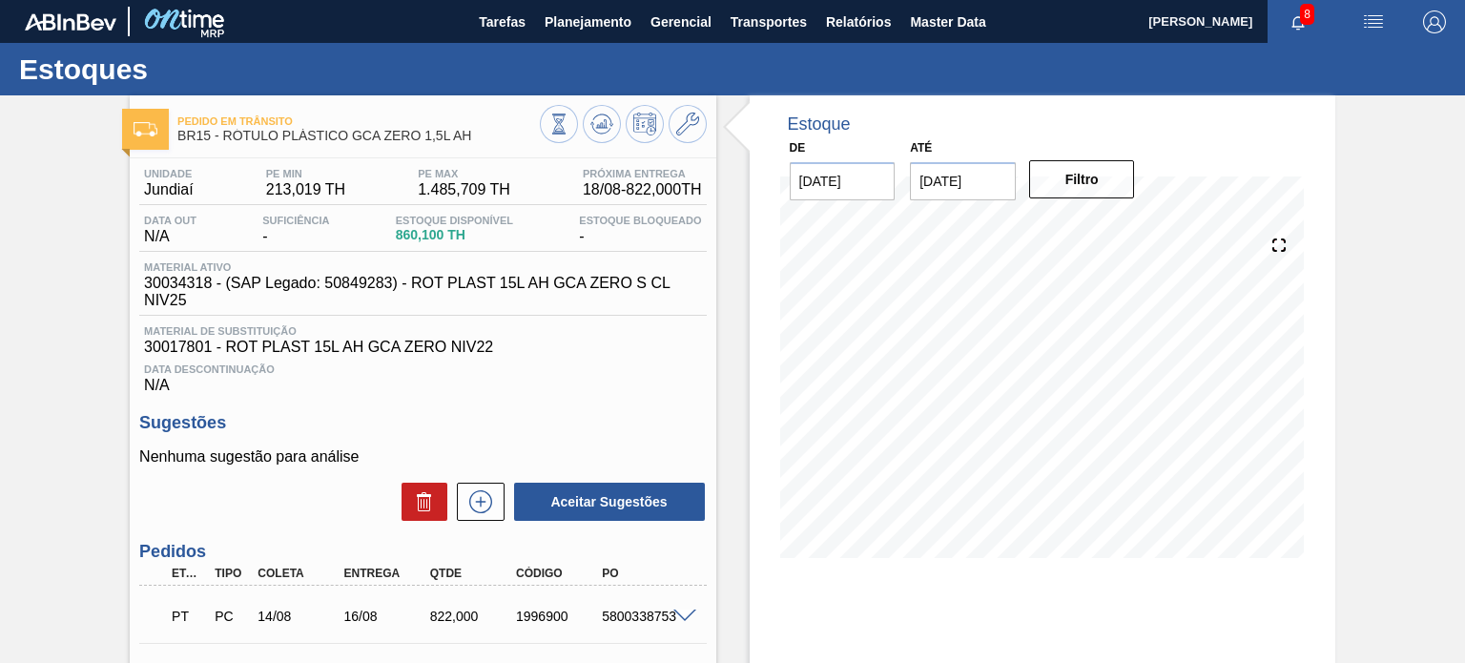
click at [569, 124] on icon at bounding box center [558, 124] width 21 height 21
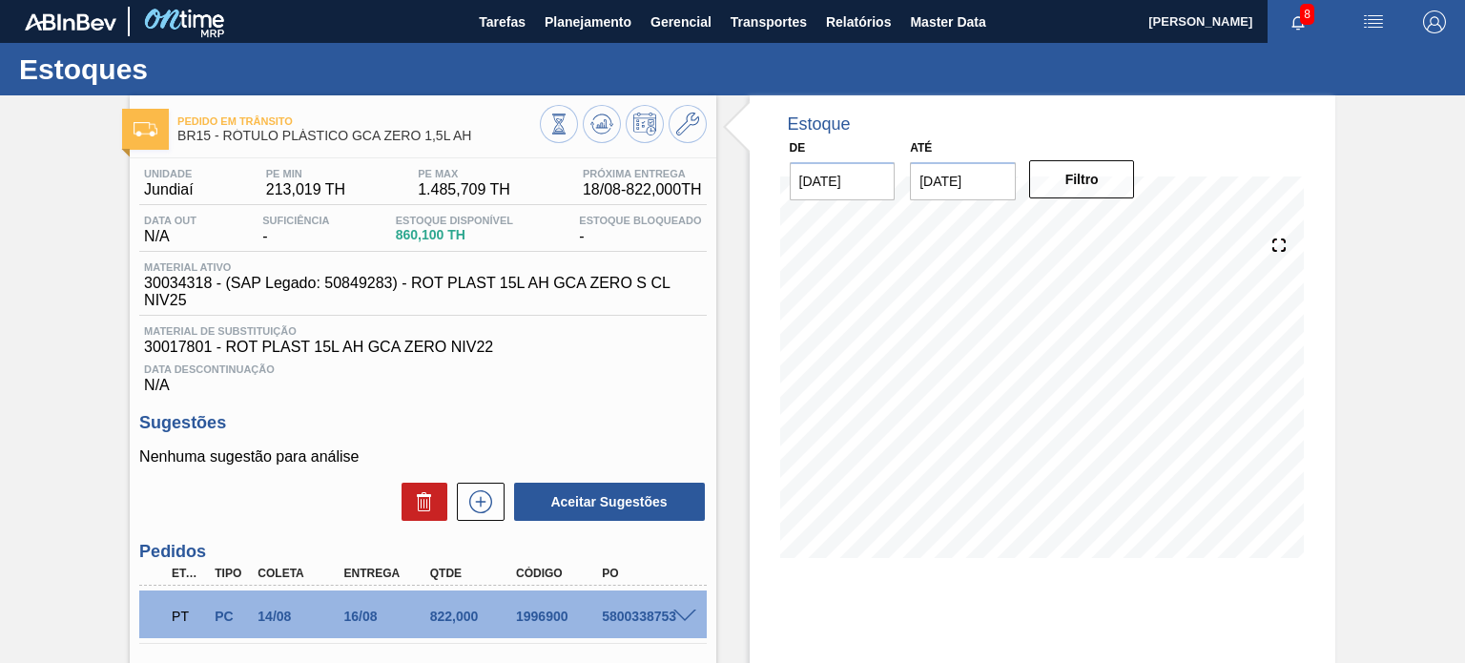
scroll to position [195, 0]
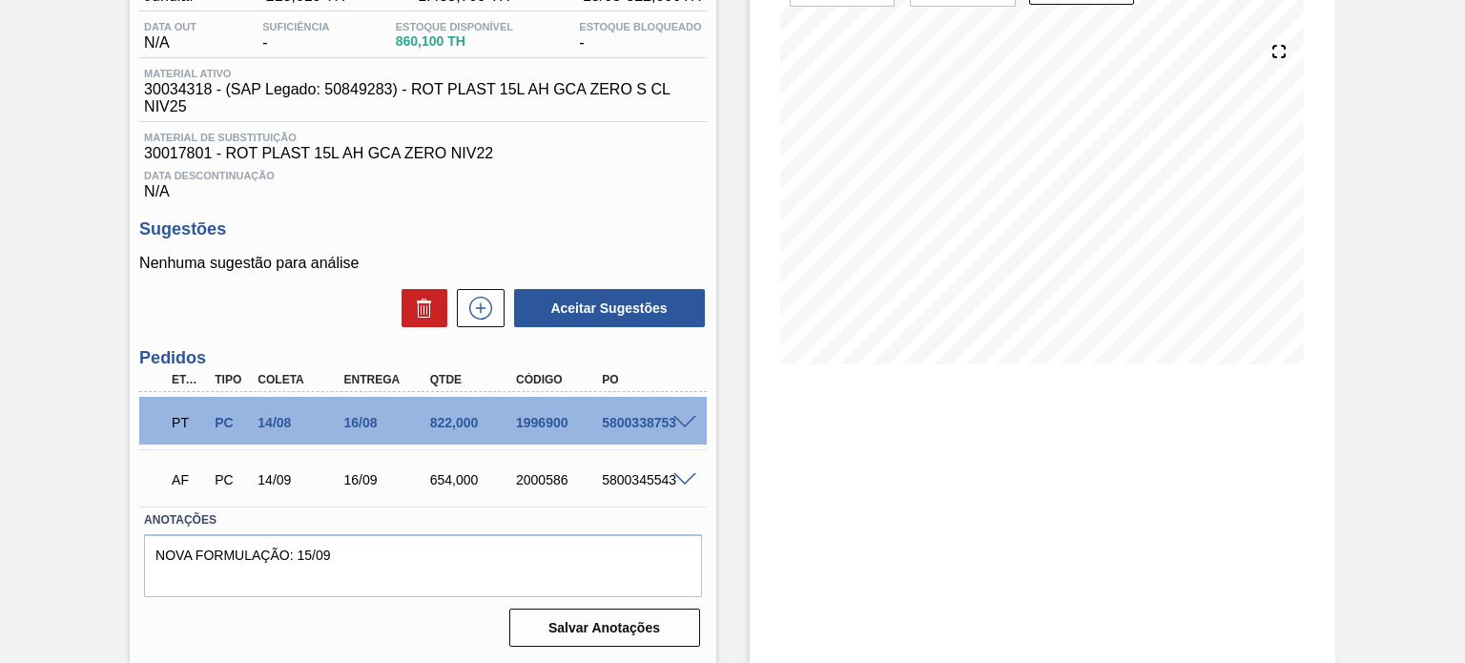
click at [692, 426] on span at bounding box center [684, 423] width 23 height 14
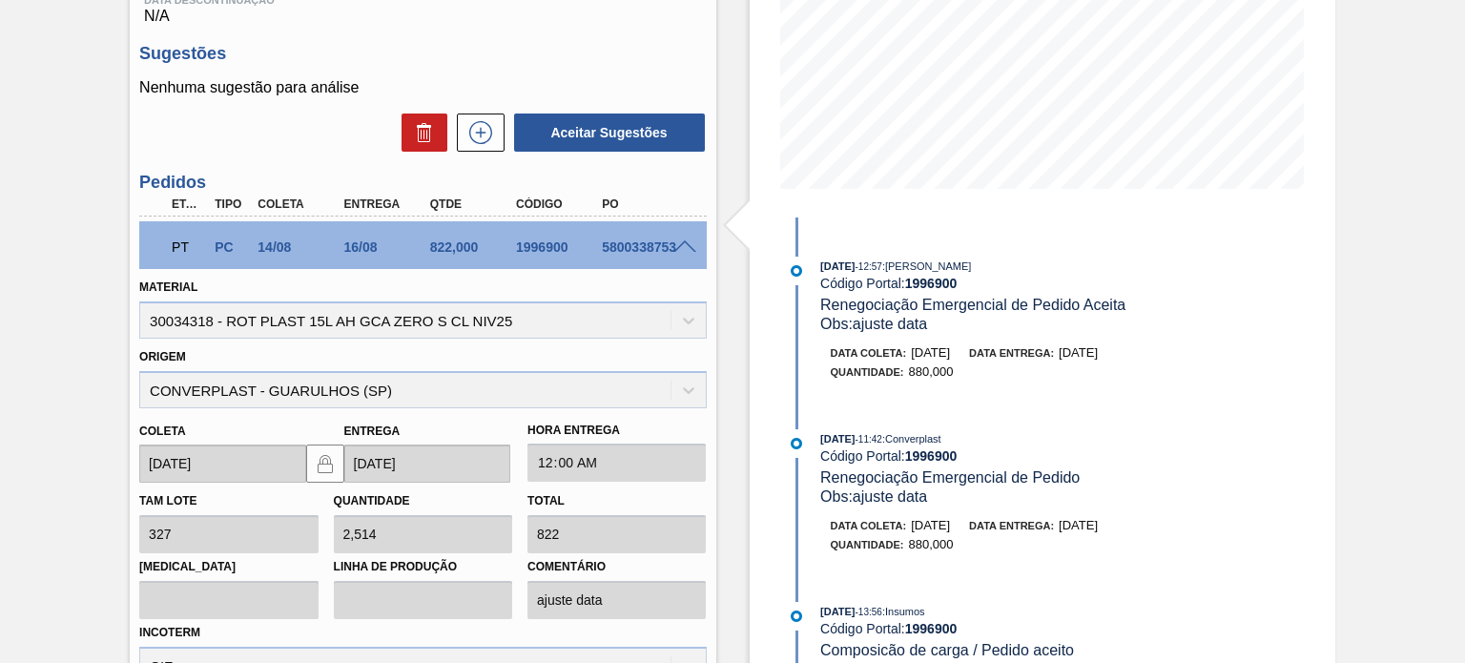
scroll to position [481, 0]
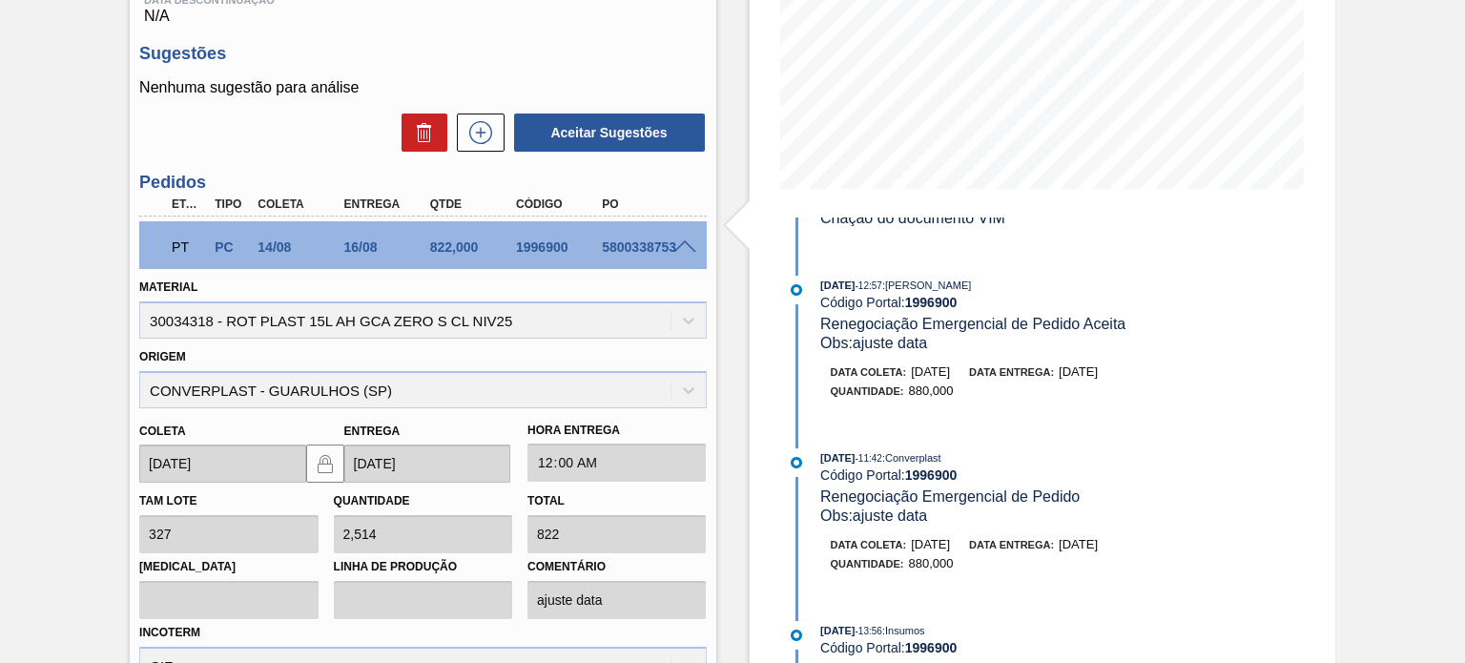
drag, startPoint x: 1110, startPoint y: 560, endPoint x: 1068, endPoint y: 560, distance: 42.0
click at [1068, 554] on div "Data entrega: [DATE]" at bounding box center [1033, 544] width 129 height 19
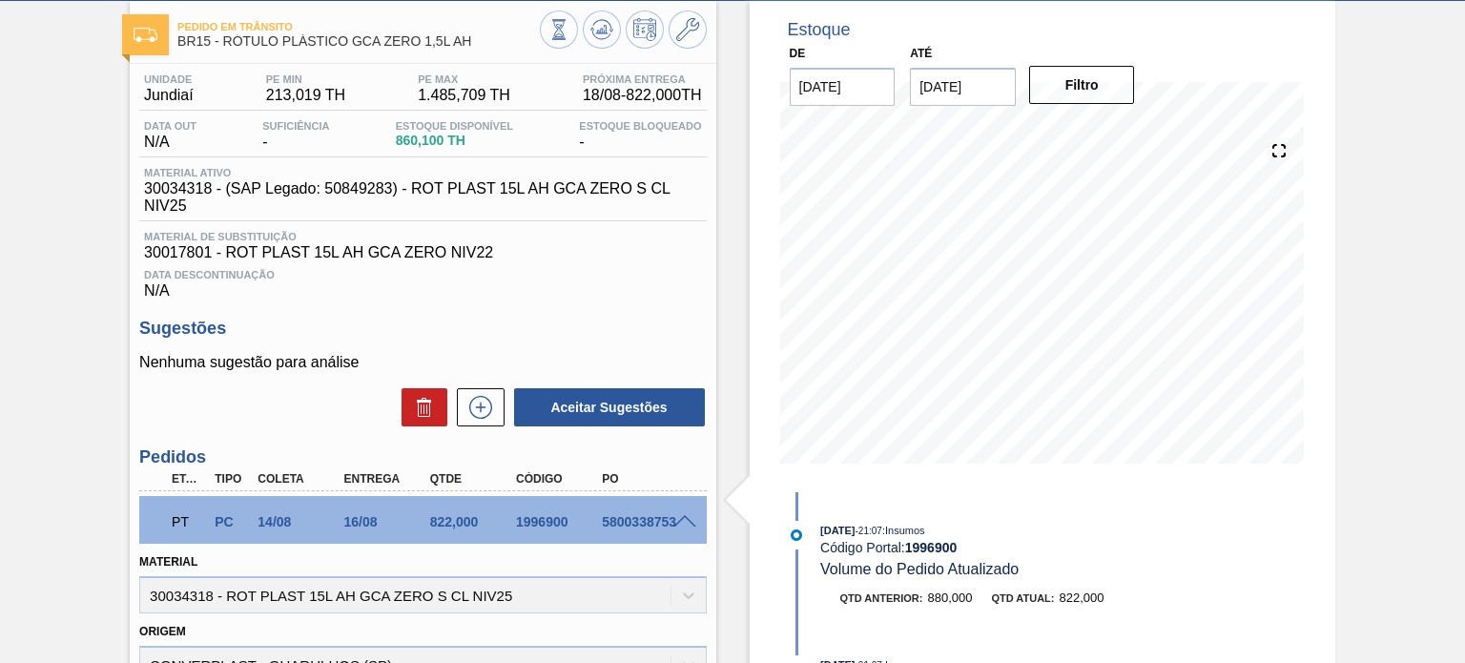
scroll to position [0, 0]
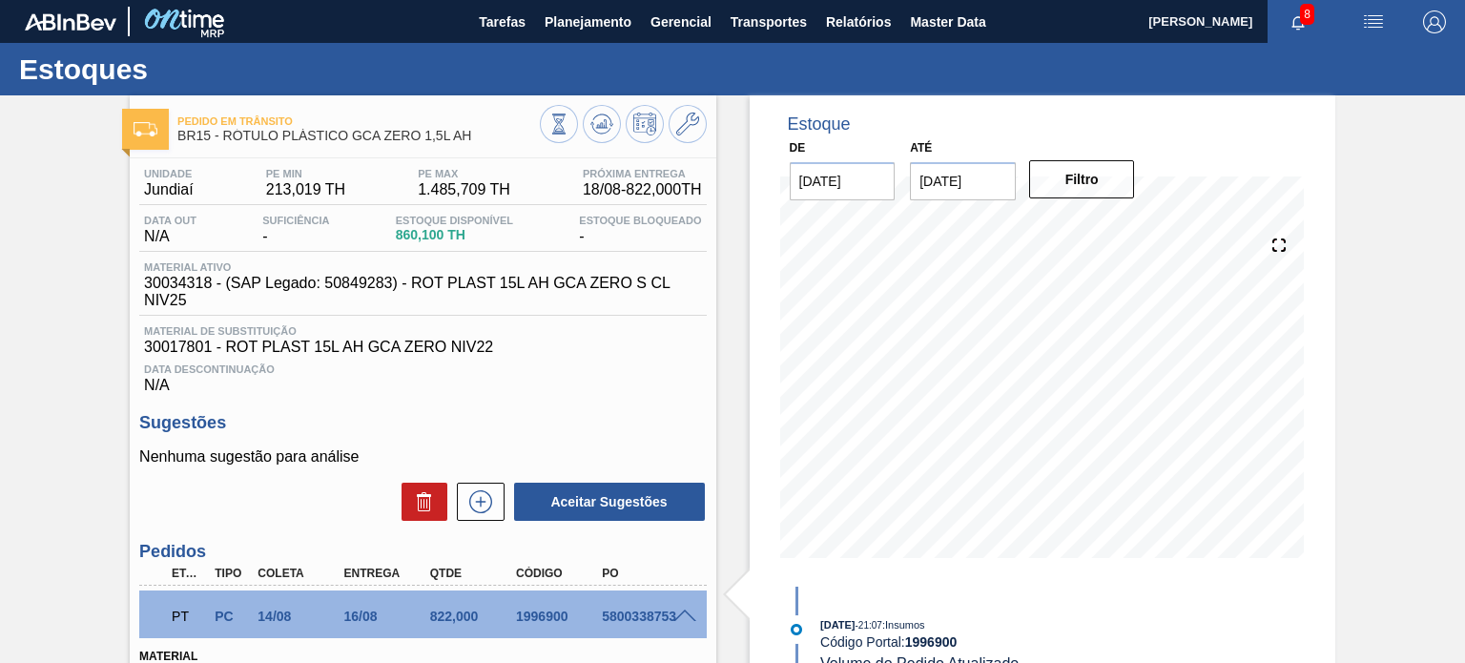
click at [626, 320] on div "Unidade Jundiaí PE MIN 213,019 TH PE MAX 1.485,709 TH Próxima Entrega 18/08 - 8…" at bounding box center [422, 281] width 567 height 226
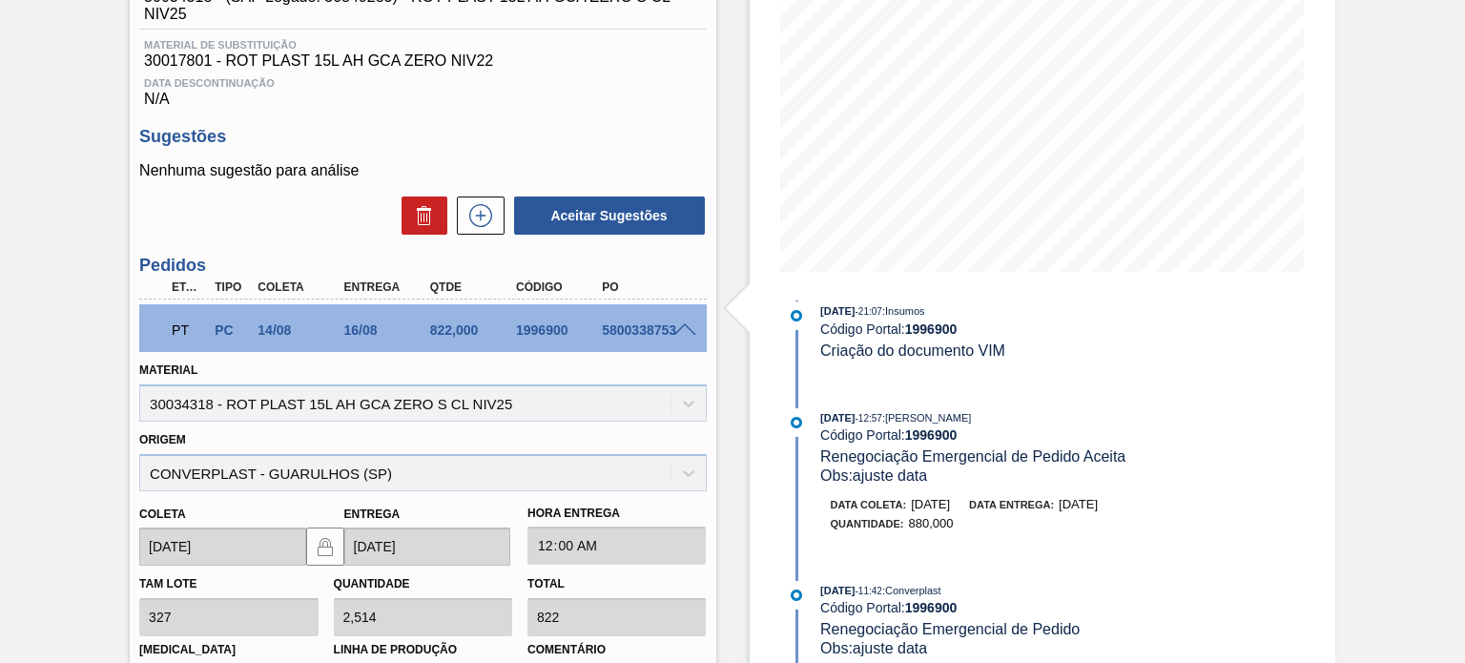
scroll to position [477, 0]
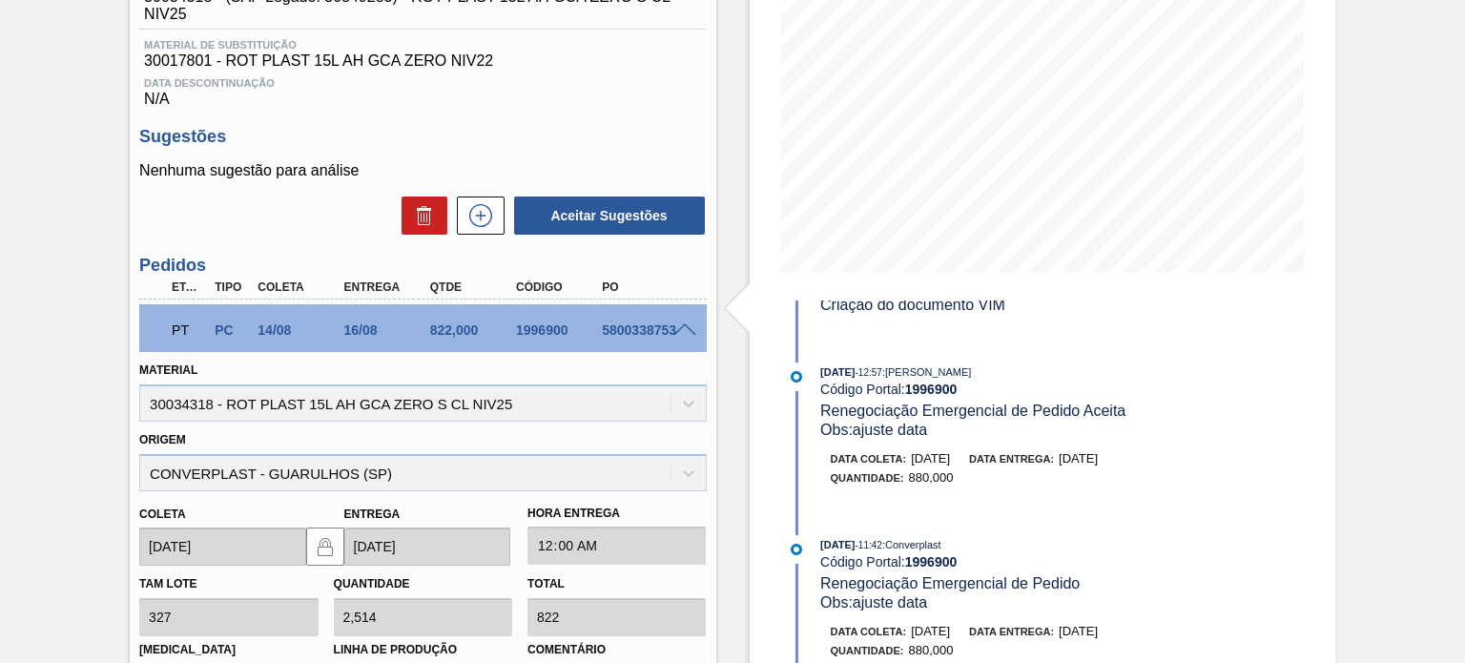
drag, startPoint x: 1146, startPoint y: 465, endPoint x: 842, endPoint y: 382, distance: 314.5
click at [842, 382] on div "12/08/2025 - 12:57 : MATHEUS FARIA LIMA DA SILVA Código Portal: 1996900 Renegoc…" at bounding box center [1028, 434] width 491 height 144
click at [908, 438] on span "Obs: ajuste data" at bounding box center [873, 430] width 107 height 16
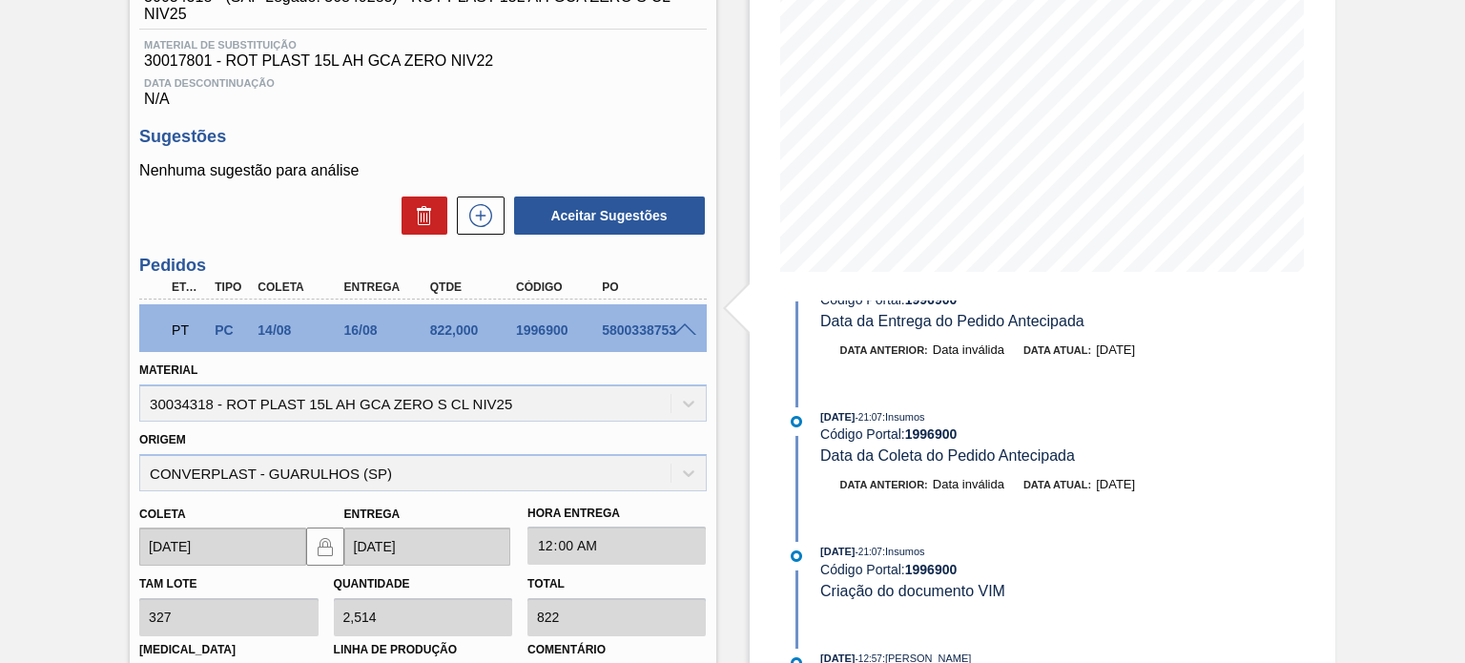
scroll to position [95, 0]
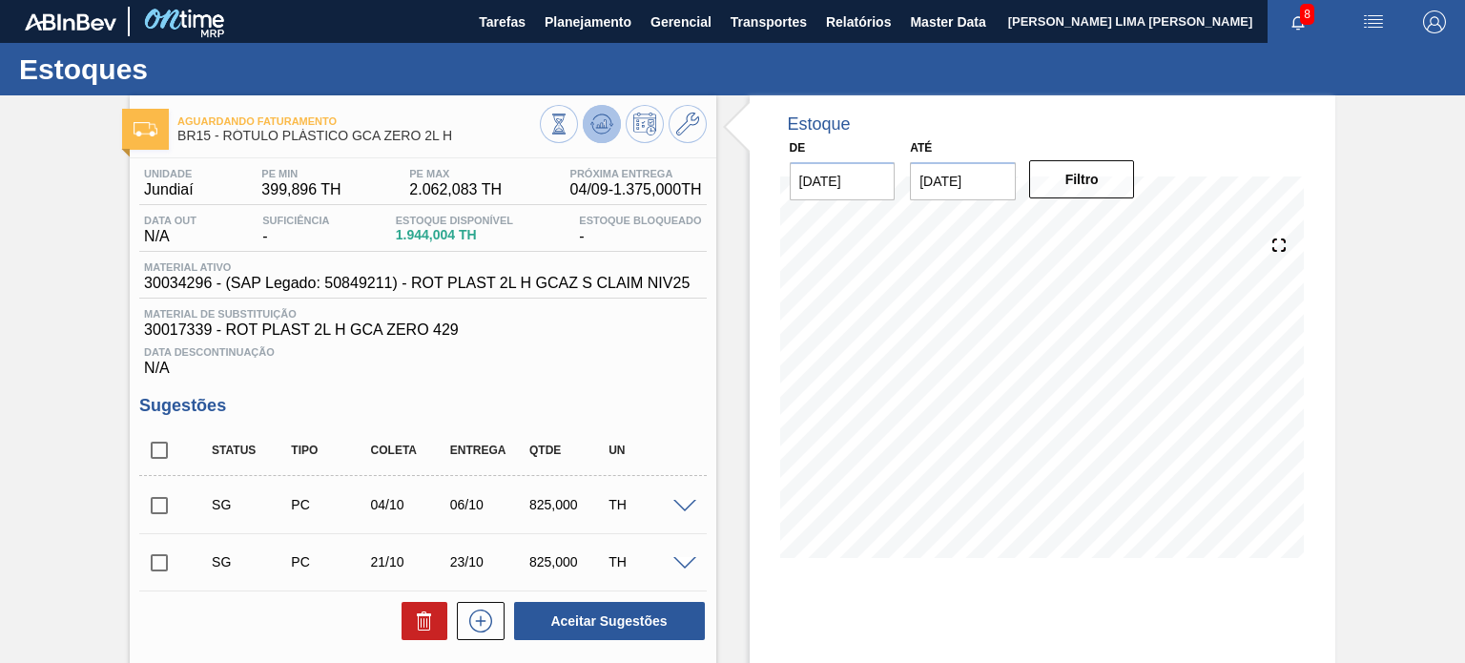
click at [569, 126] on icon at bounding box center [558, 124] width 21 height 21
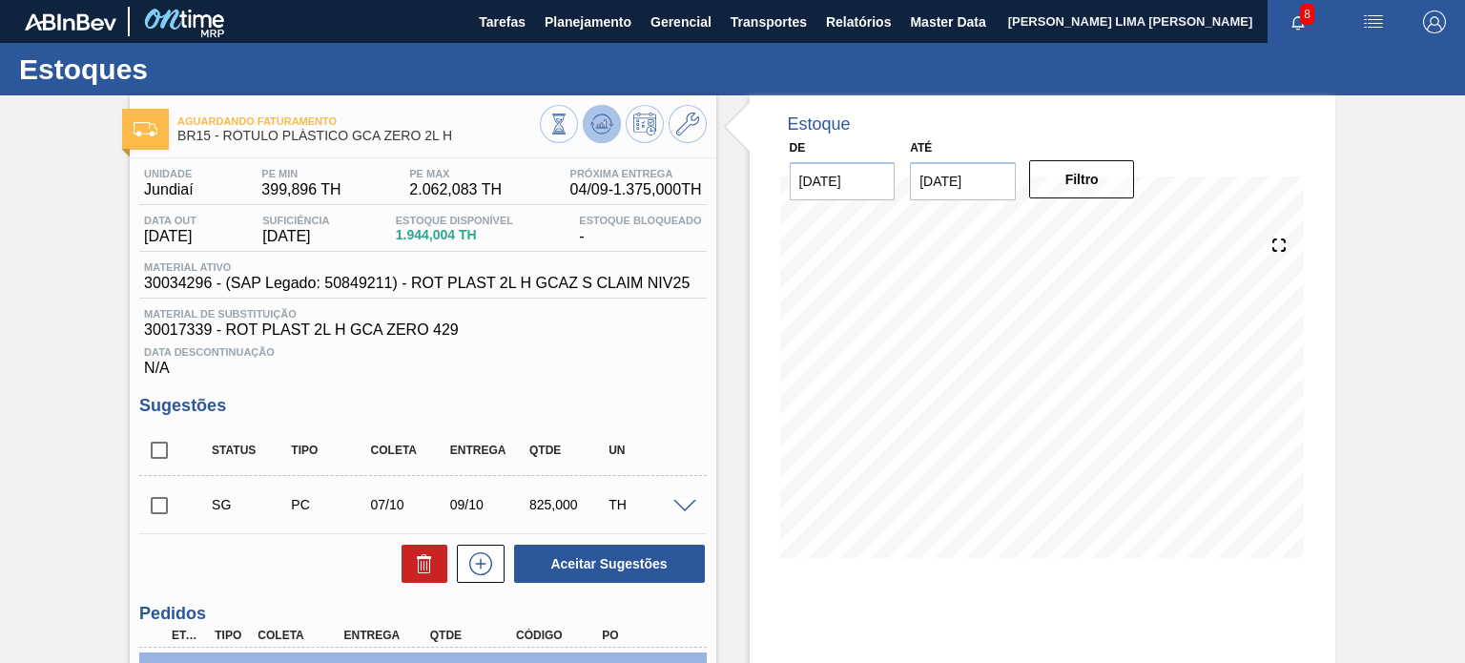
click at [569, 119] on icon at bounding box center [558, 124] width 21 height 21
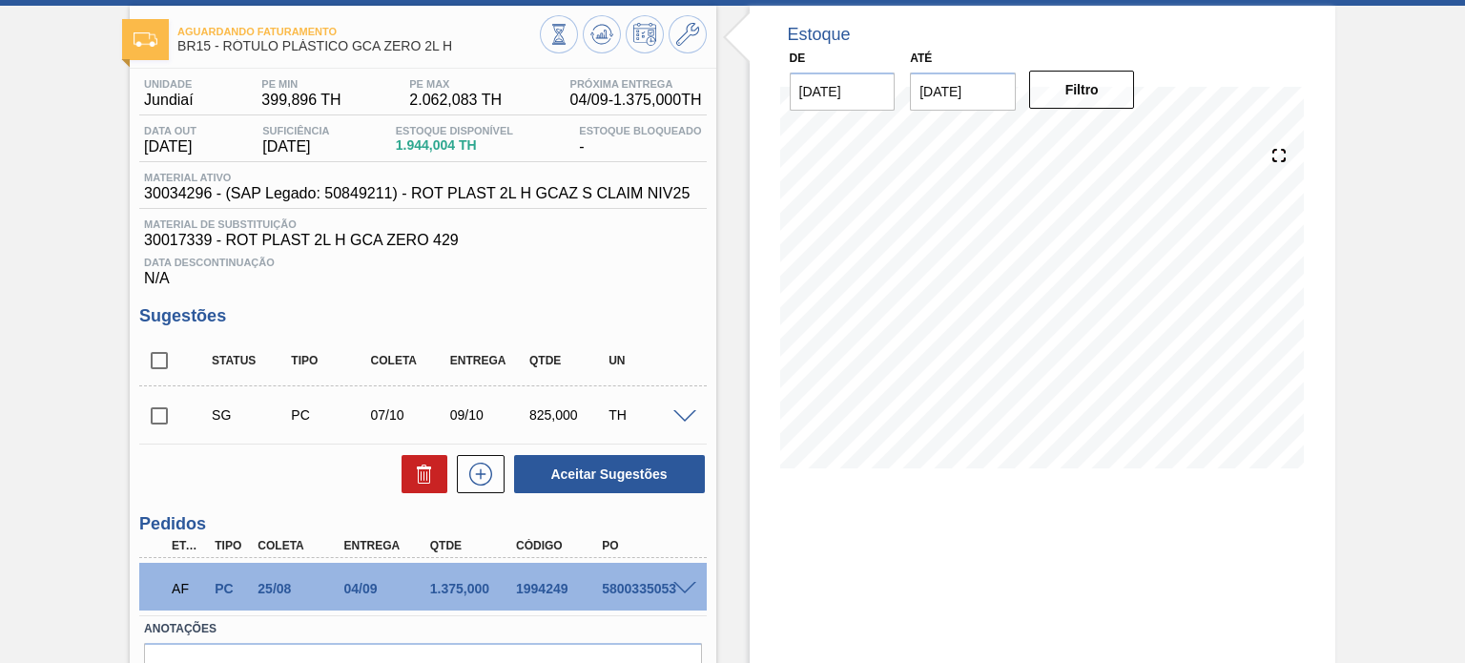
scroll to position [198, 0]
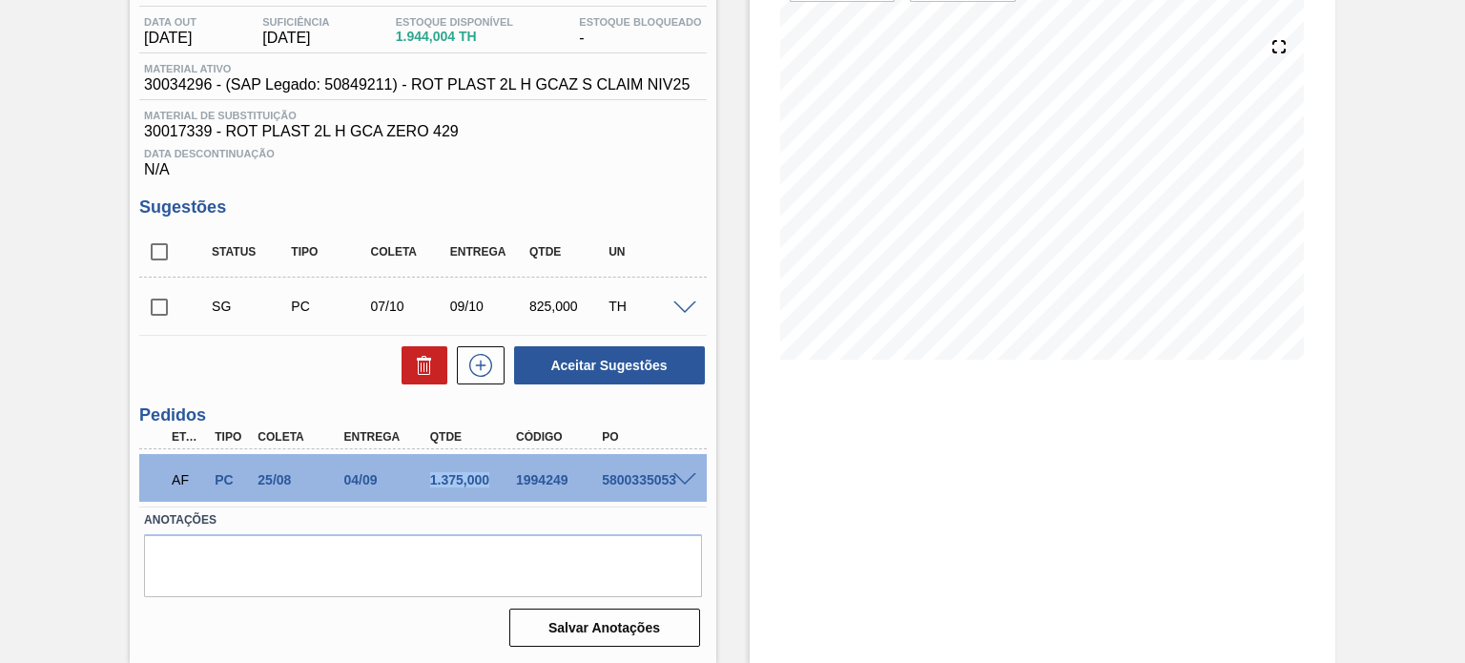
drag, startPoint x: 411, startPoint y: 479, endPoint x: 499, endPoint y: 475, distance: 87.8
click at [499, 475] on div "AF PC 25/08 04/09 1.375,000 1994249 5800335053" at bounding box center [417, 478] width 516 height 38
click at [522, 474] on div "1994249" at bounding box center [558, 479] width 94 height 15
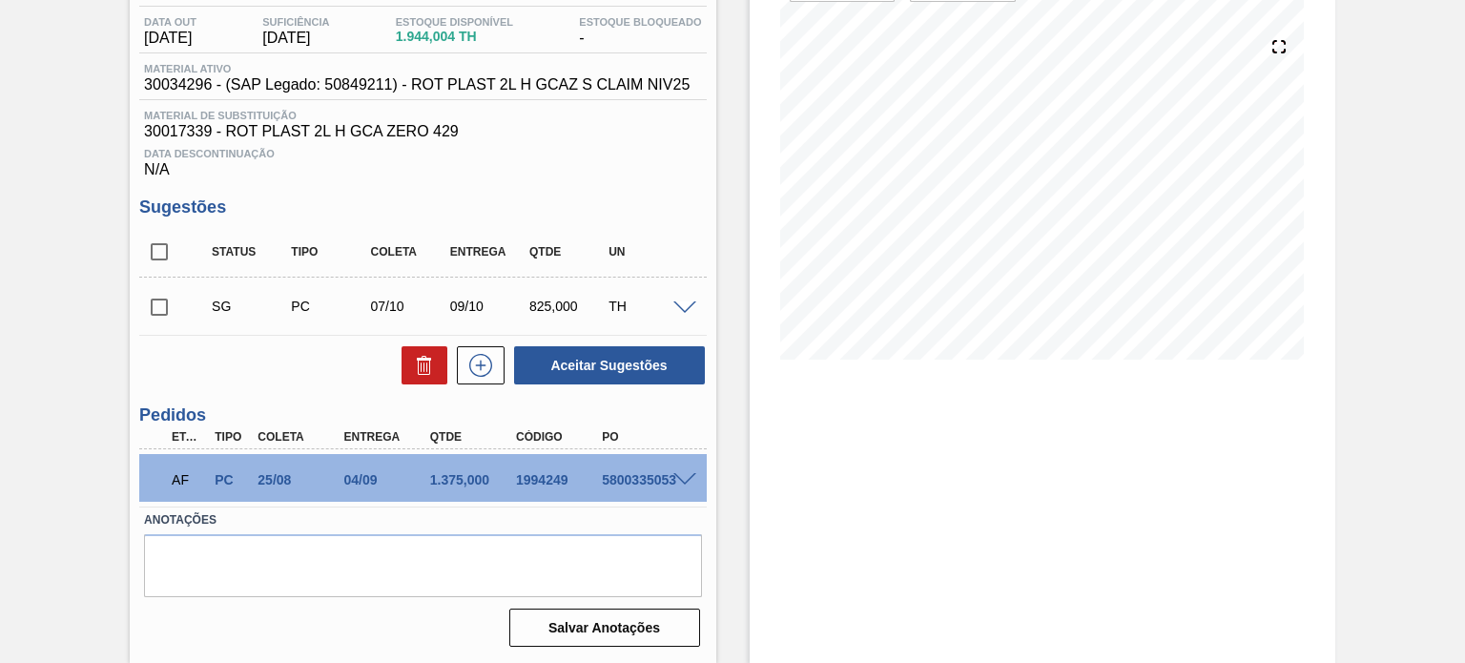
click at [475, 304] on div "09/10" at bounding box center [488, 306] width 87 height 15
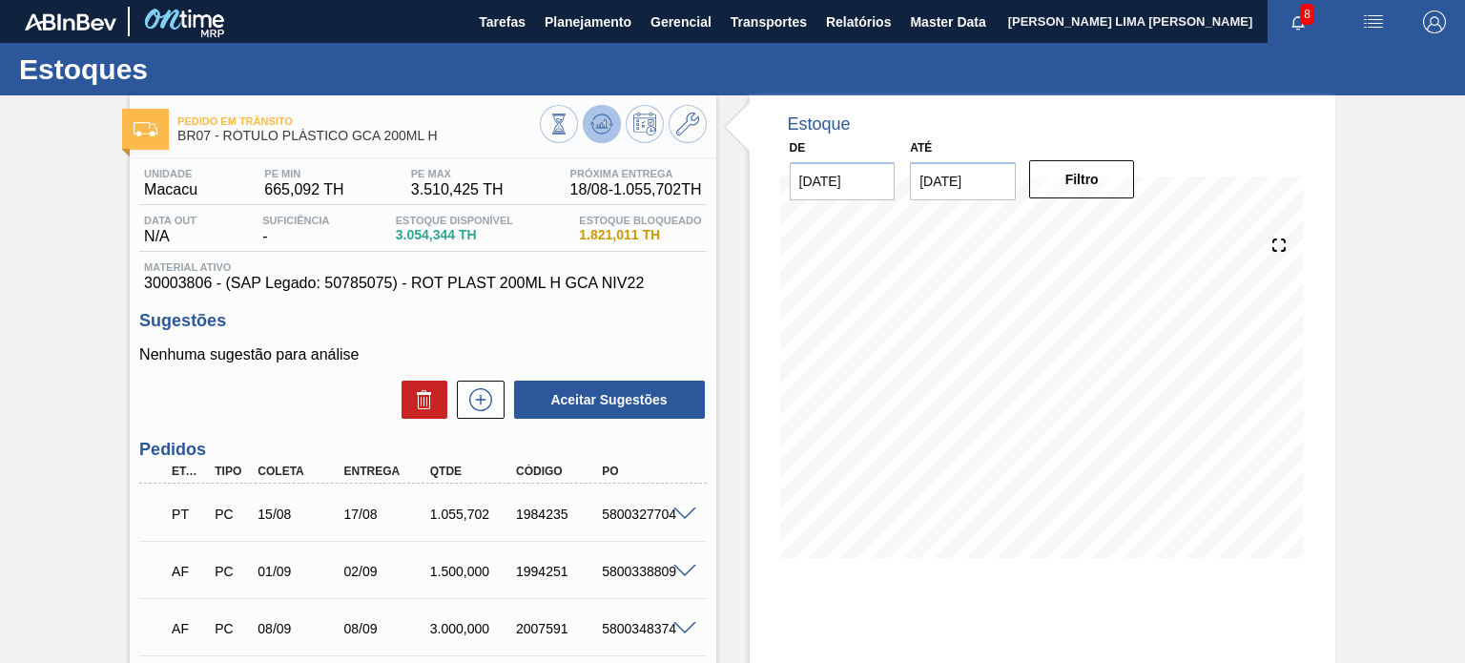
click at [569, 118] on icon at bounding box center [558, 124] width 21 height 21
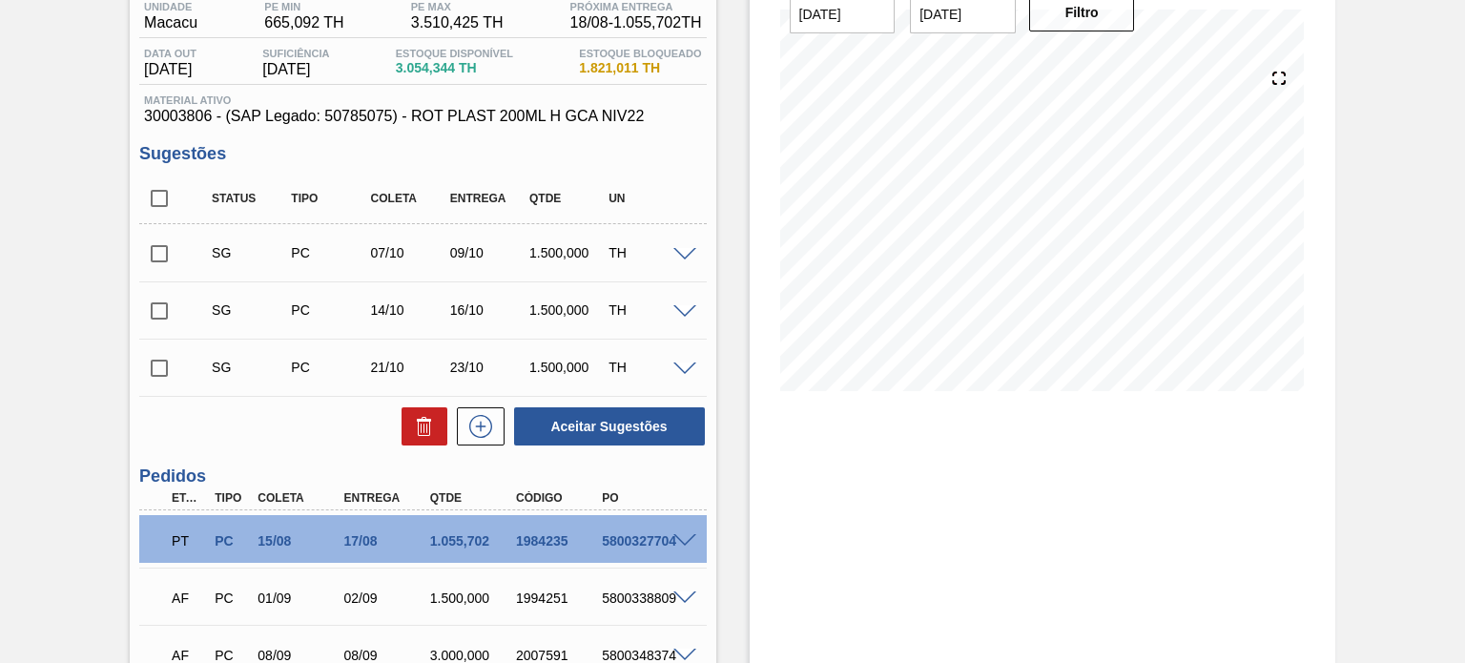
scroll to position [74, 0]
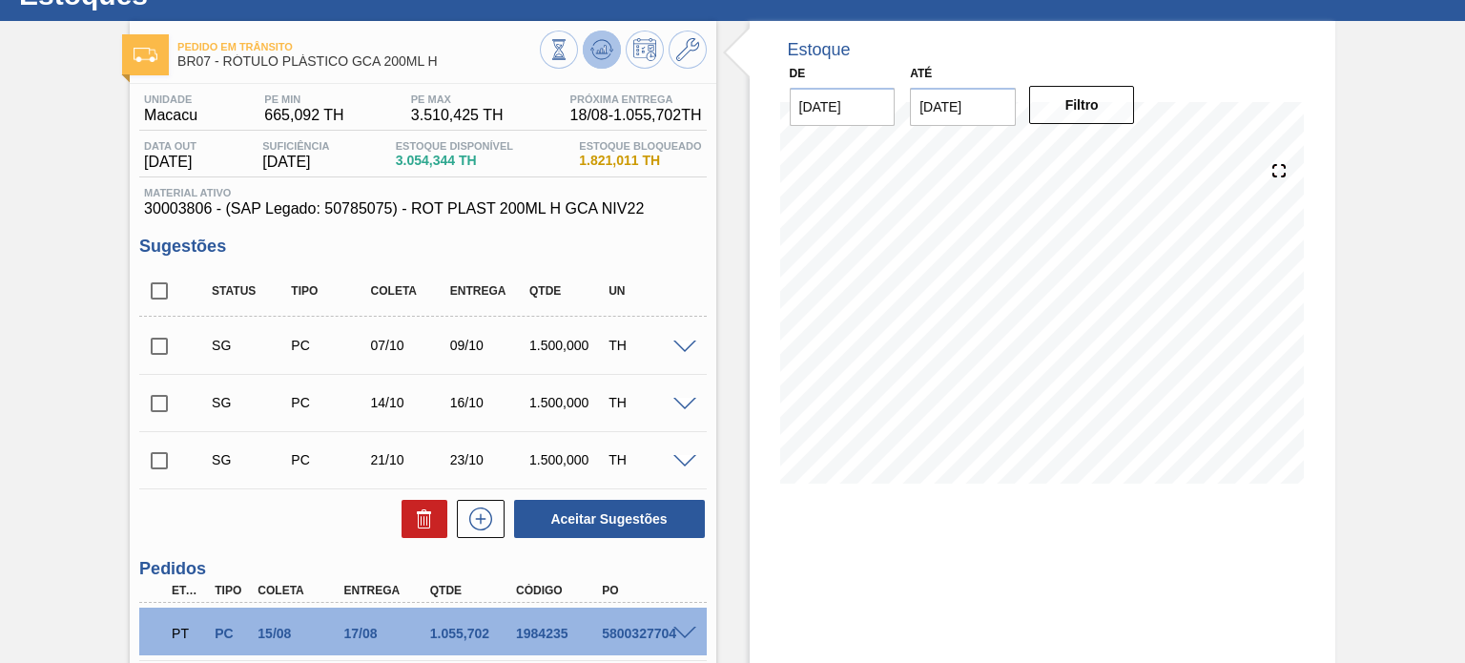
click at [607, 60] on span at bounding box center [601, 49] width 23 height 23
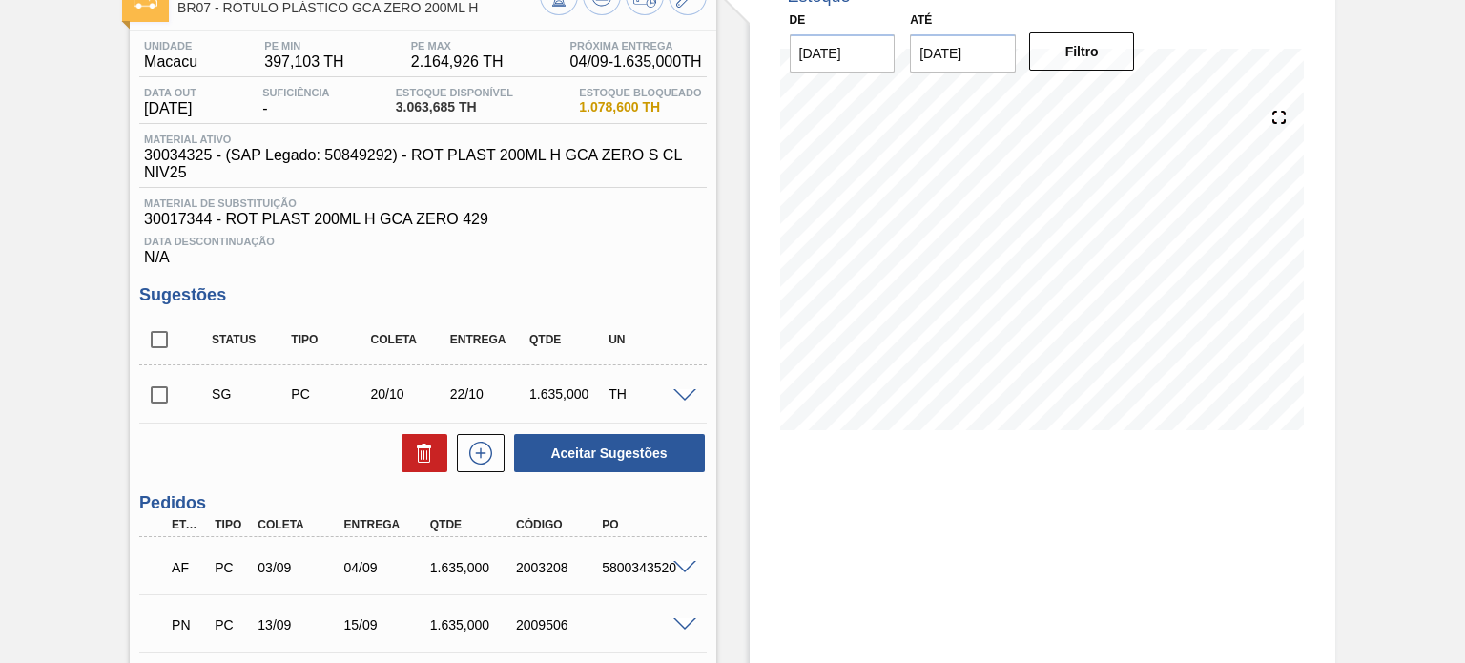
scroll to position [95, 0]
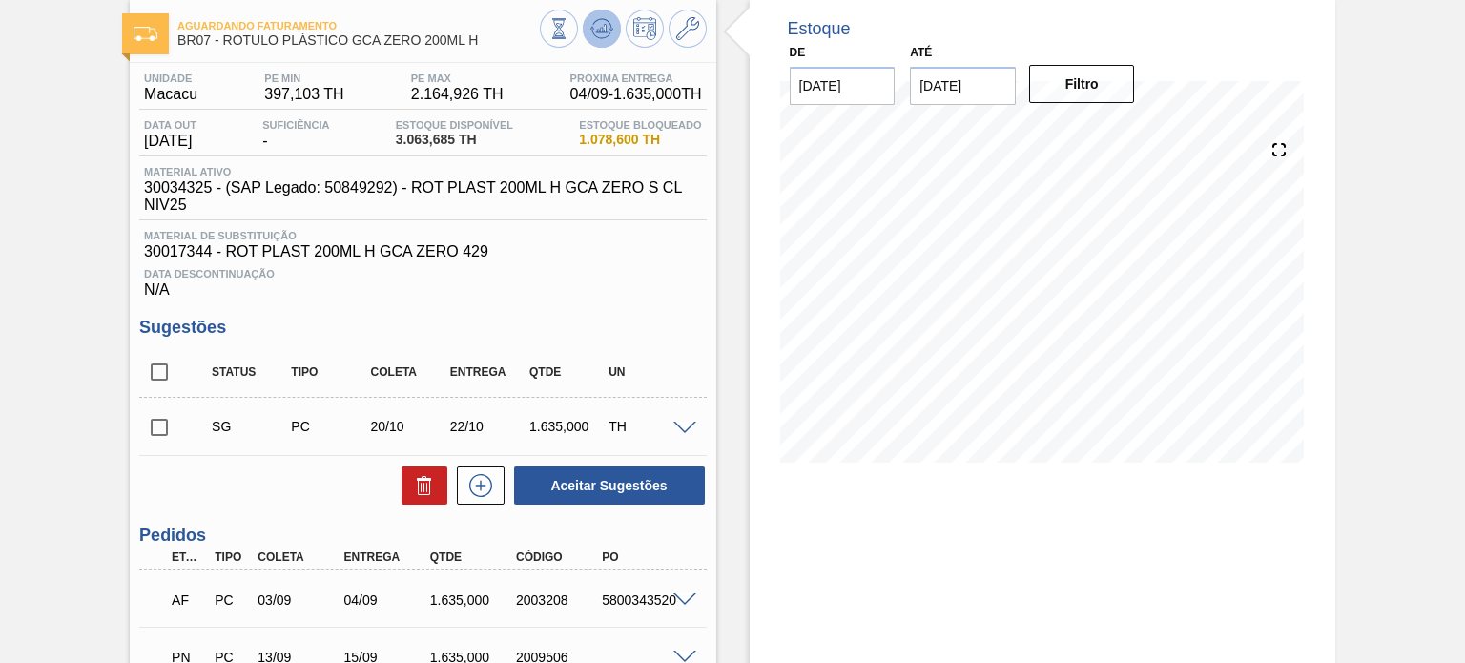
click at [569, 33] on icon at bounding box center [558, 28] width 21 height 21
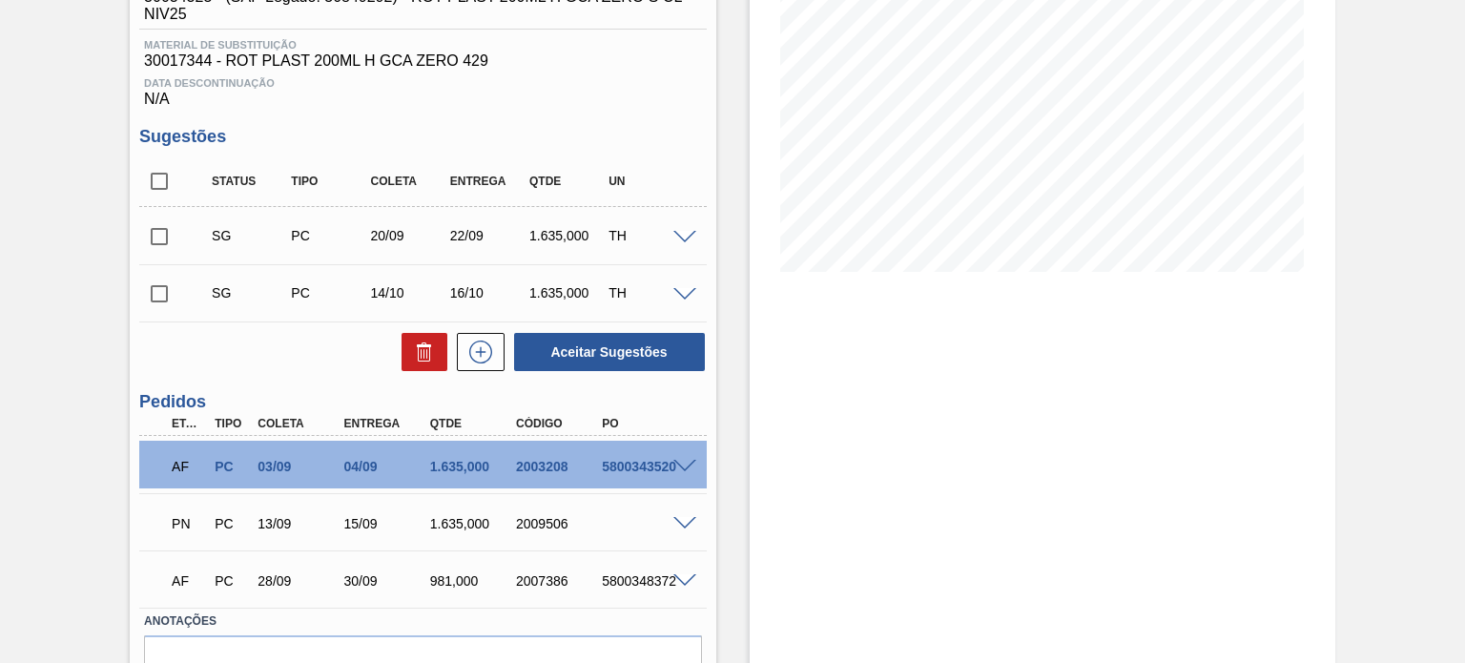
scroll to position [191, 0]
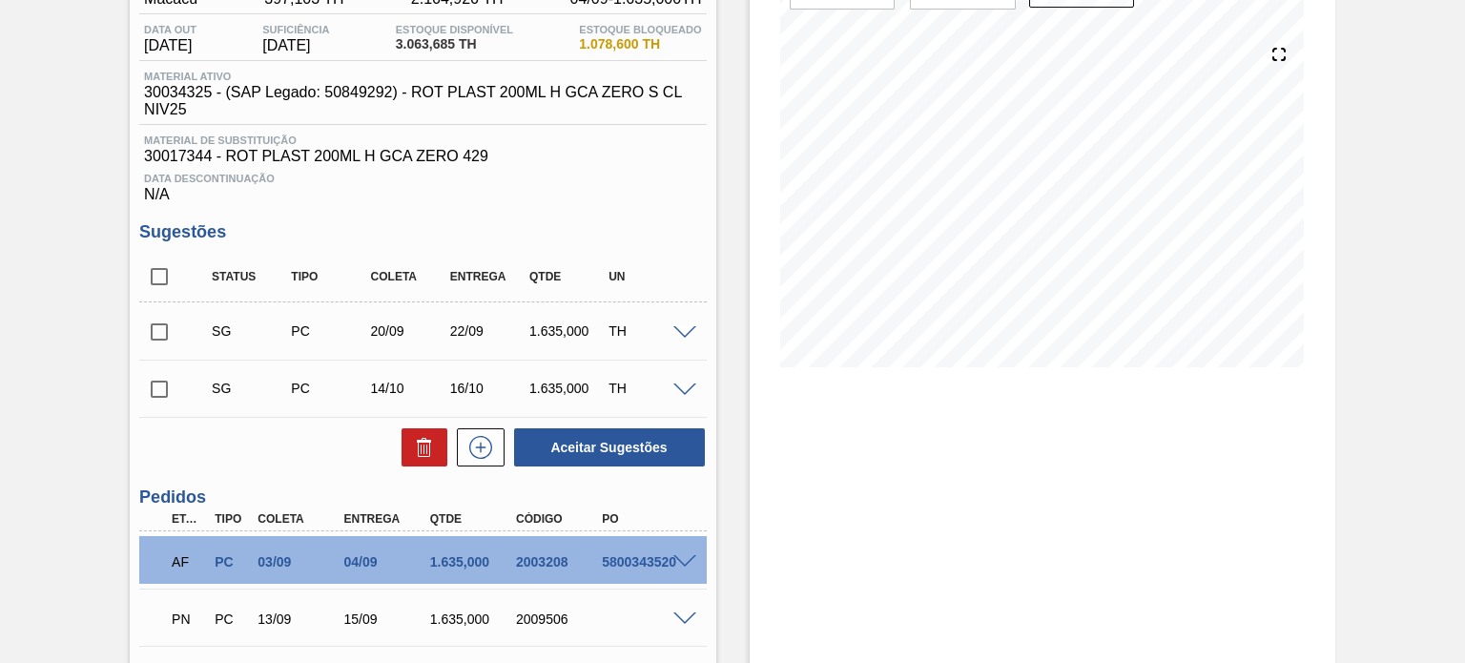
click at [726, 349] on div "Estoque De [DATE] Até [DATE] Filtro" at bounding box center [1025, 382] width 619 height 955
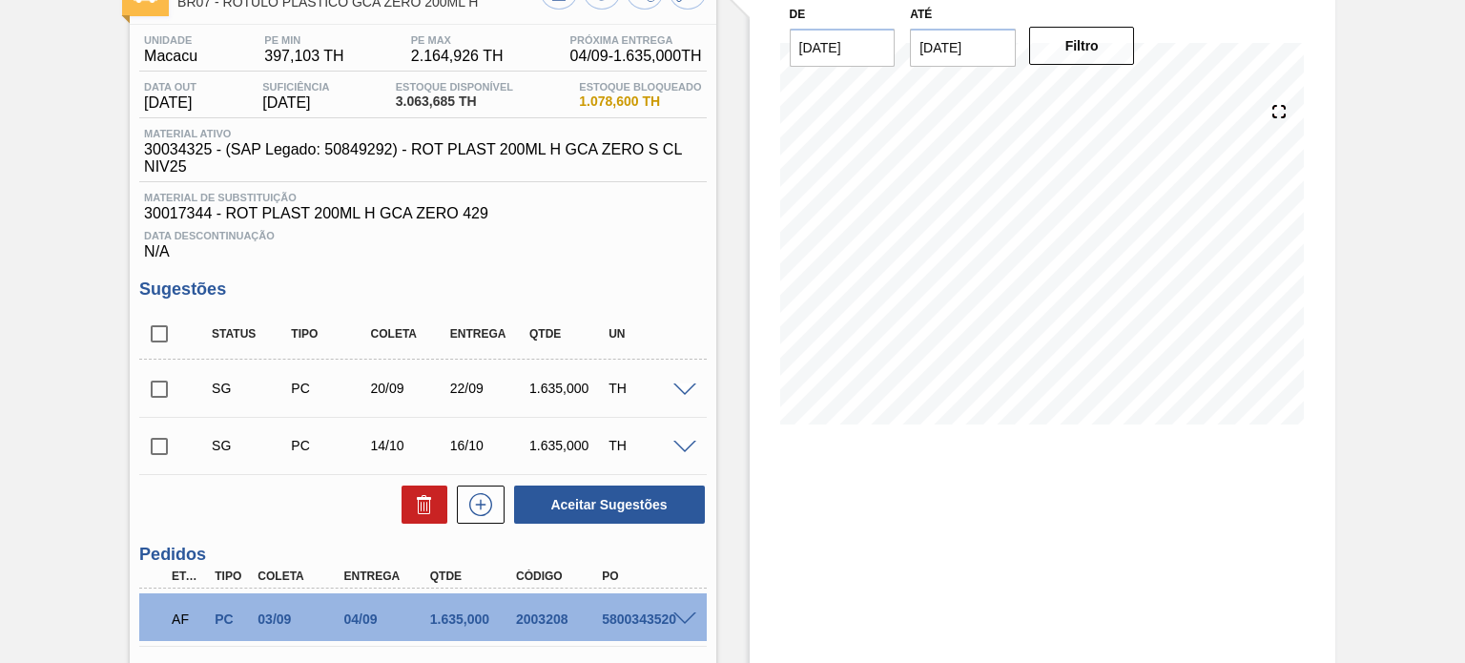
scroll to position [101, 0]
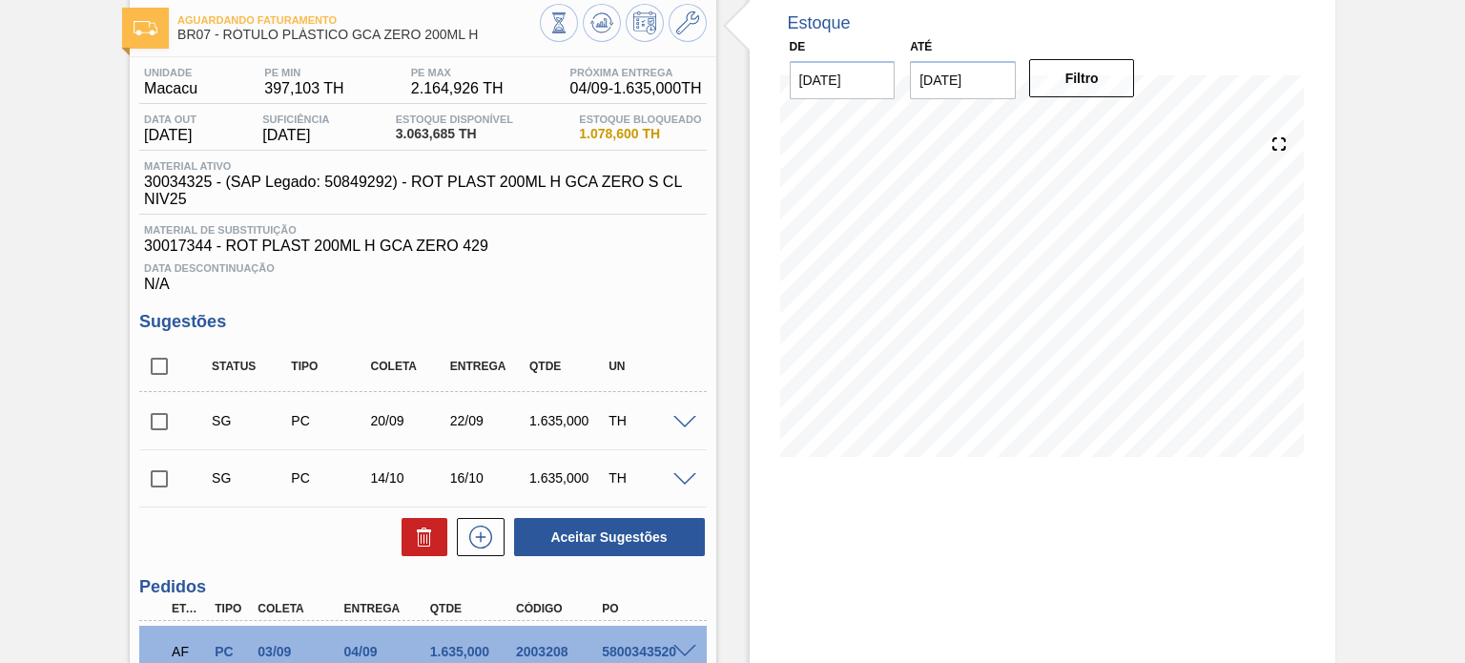
click at [140, 422] on input "checkbox" at bounding box center [159, 422] width 40 height 40
click at [408, 534] on button at bounding box center [425, 537] width 46 height 38
checkbox input "false"
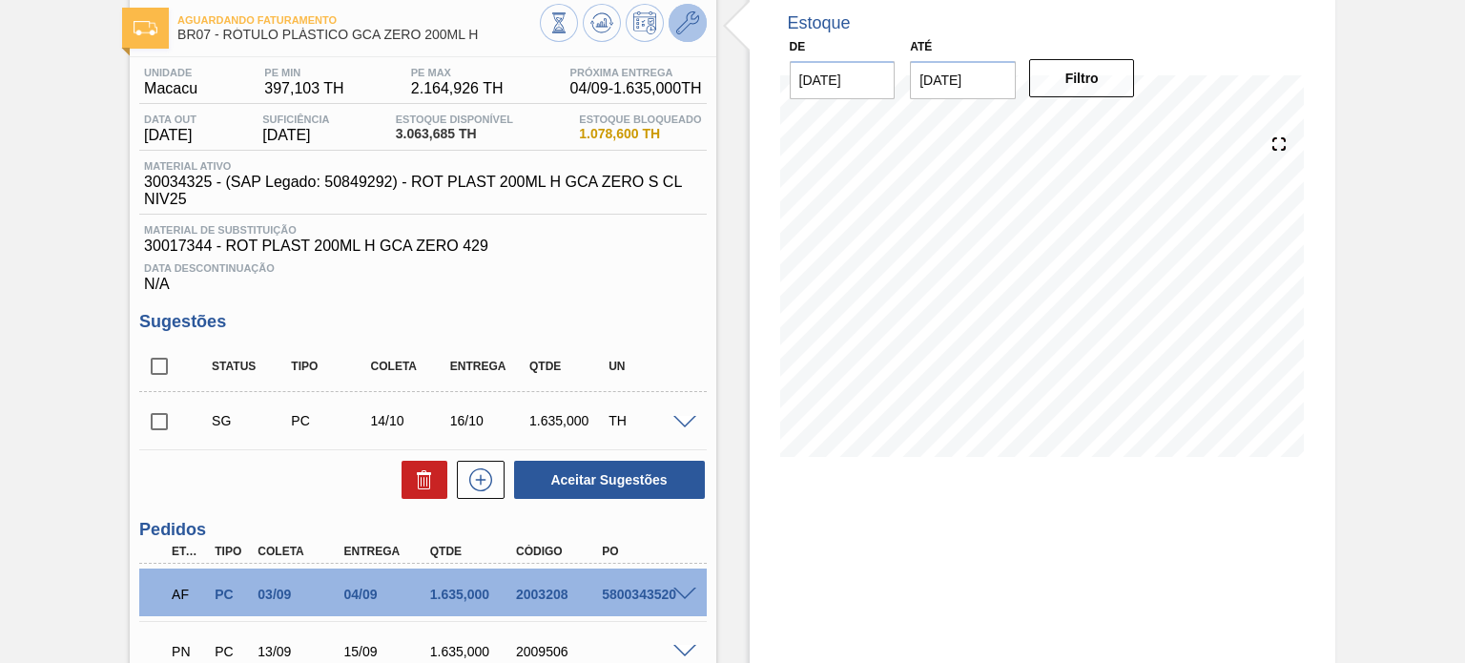
click at [681, 26] on icon at bounding box center [687, 22] width 23 height 23
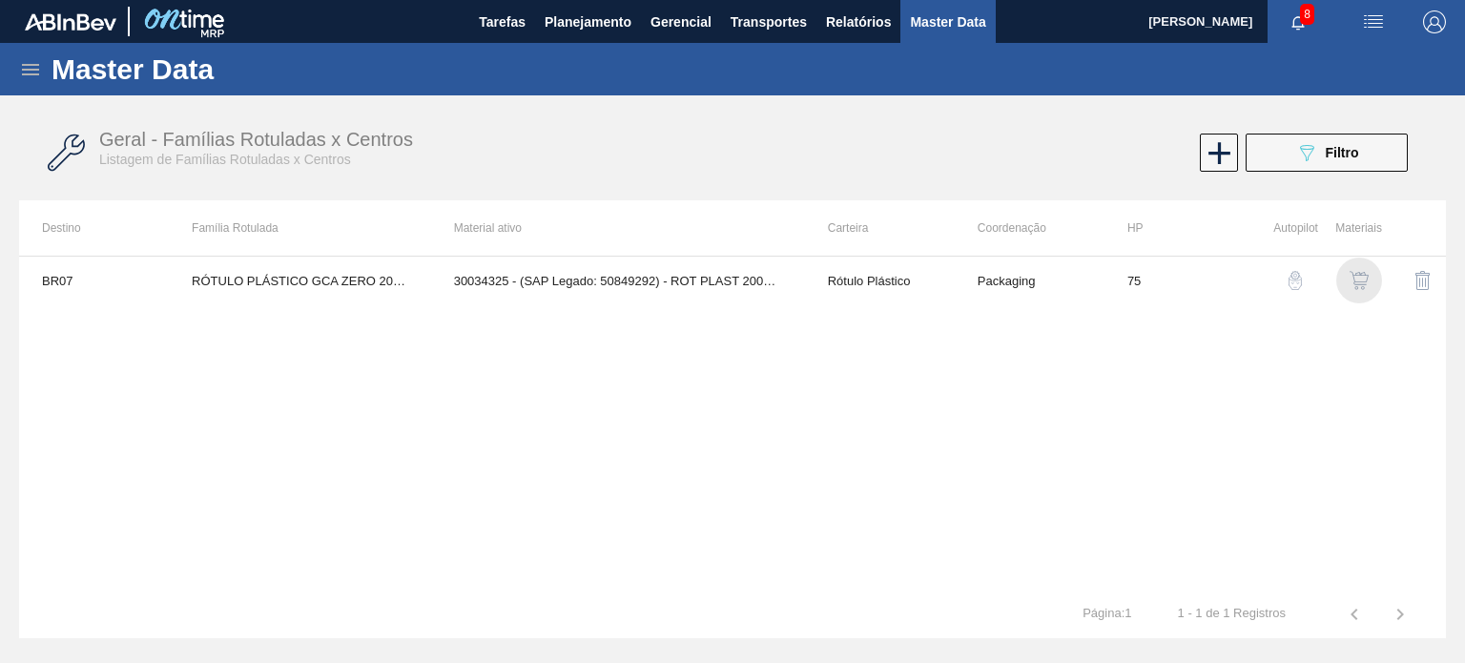
click at [1348, 279] on div "button" at bounding box center [1359, 280] width 23 height 19
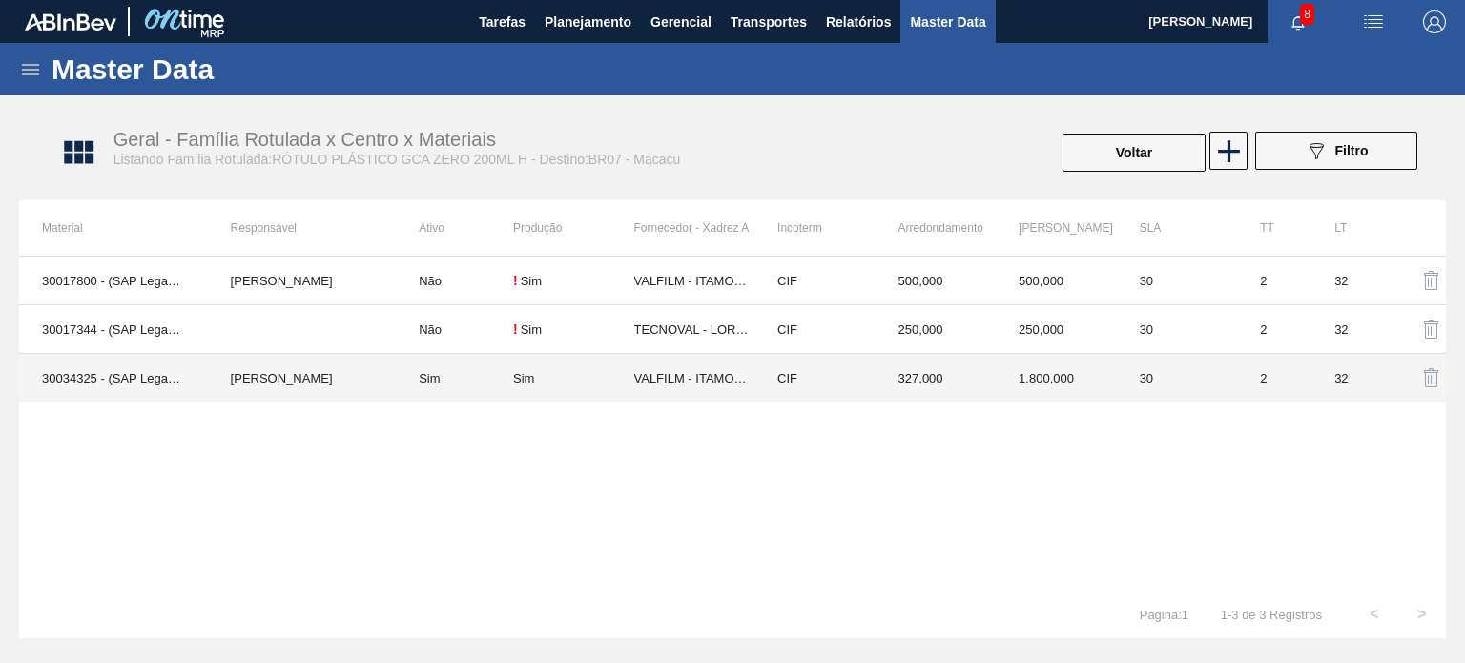
click at [790, 368] on td "CIF" at bounding box center [814, 378] width 121 height 49
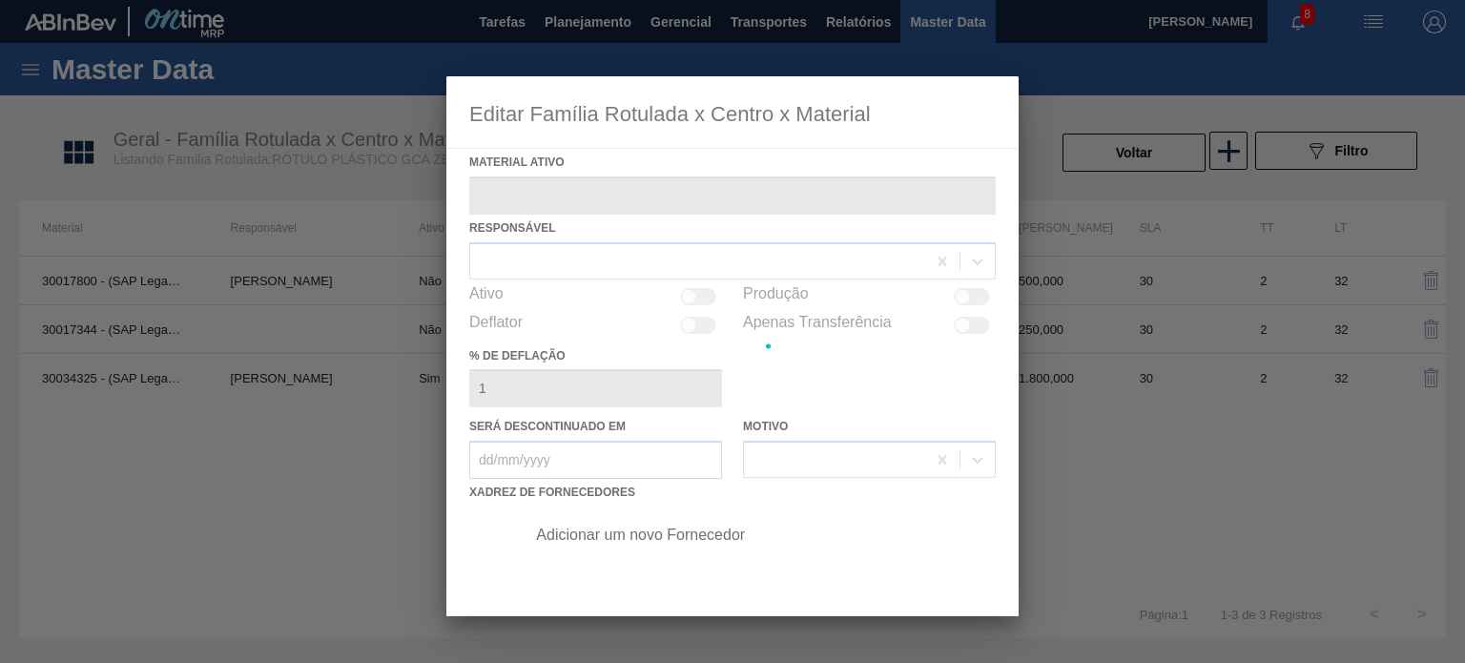
type ativo "30034325 - (SAP Legado: 50849292) - ROT PLAST 200ML H GCA ZERO S CL NIV25"
checkbox input "true"
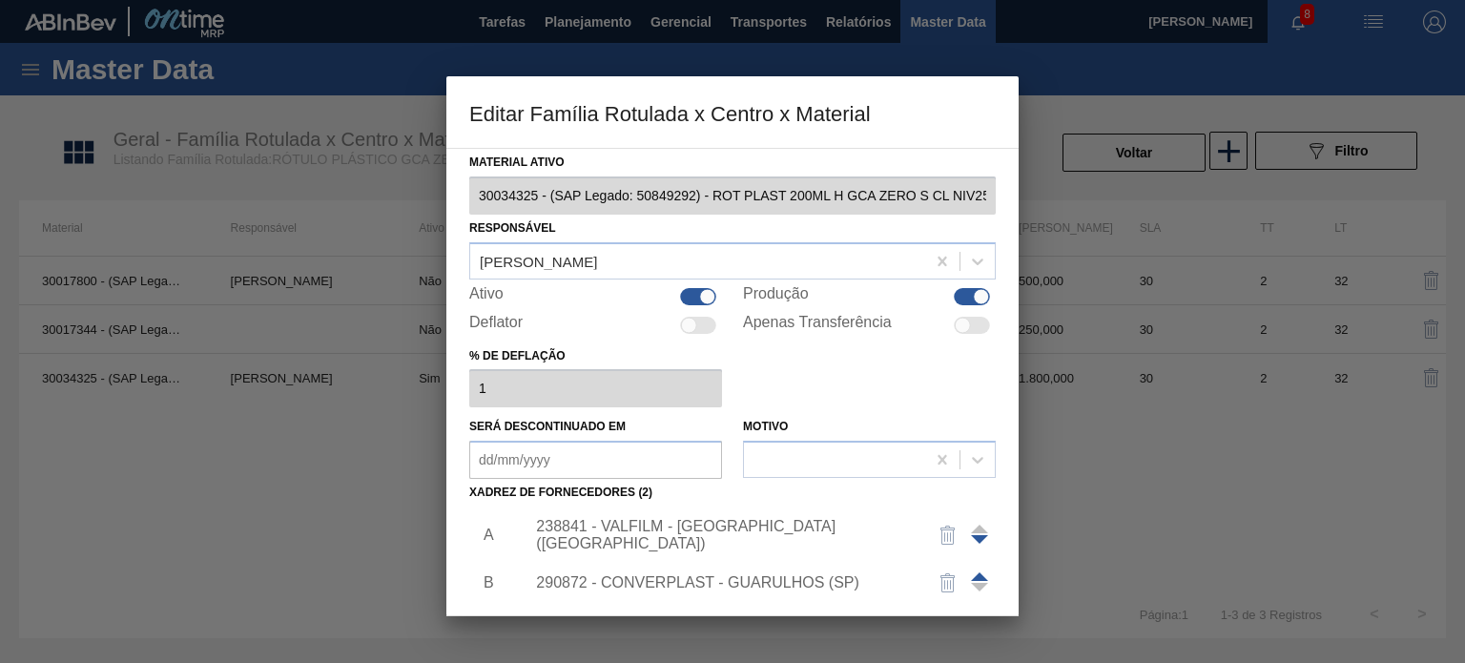
click at [639, 526] on div "238841 - VALFILM - [GEOGRAPHIC_DATA] ([GEOGRAPHIC_DATA])" at bounding box center [723, 535] width 374 height 34
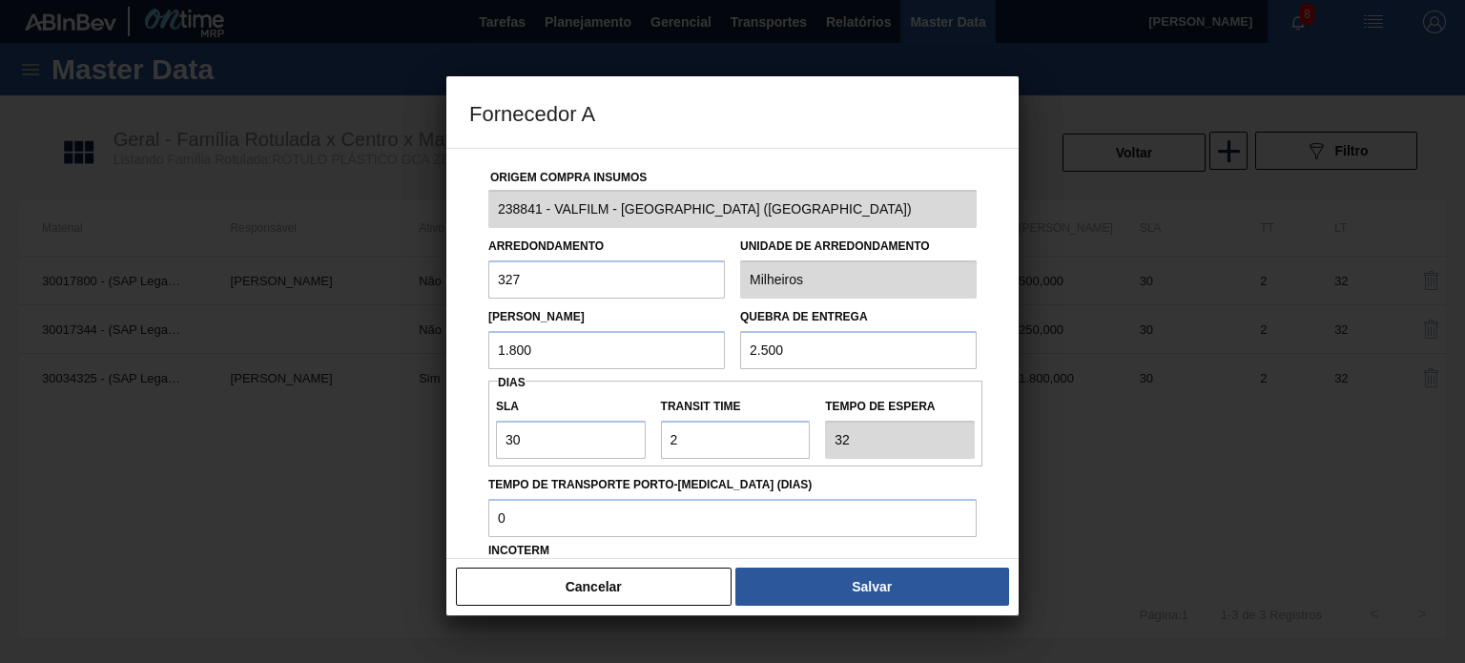
drag, startPoint x: 576, startPoint y: 358, endPoint x: 472, endPoint y: 352, distance: 104.1
click at [472, 352] on div "Origem Compra Insumos 238841 - VALFILM - [GEOGRAPHIC_DATA] ([GEOGRAPHIC_DATA]) …" at bounding box center [732, 464] width 527 height 631
type input "1.000"
click at [778, 596] on button "Salvar" at bounding box center [872, 587] width 274 height 38
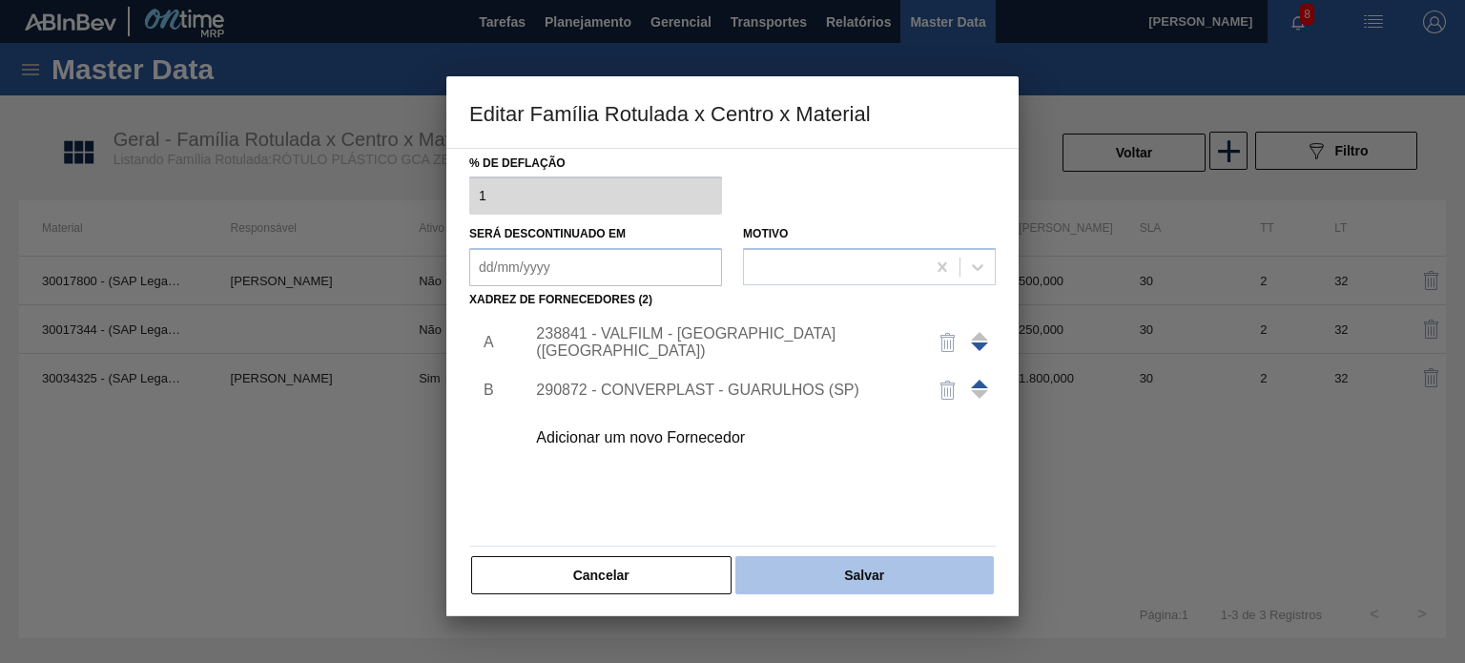
scroll to position [195, 0]
click at [829, 563] on button "Salvar" at bounding box center [864, 573] width 258 height 38
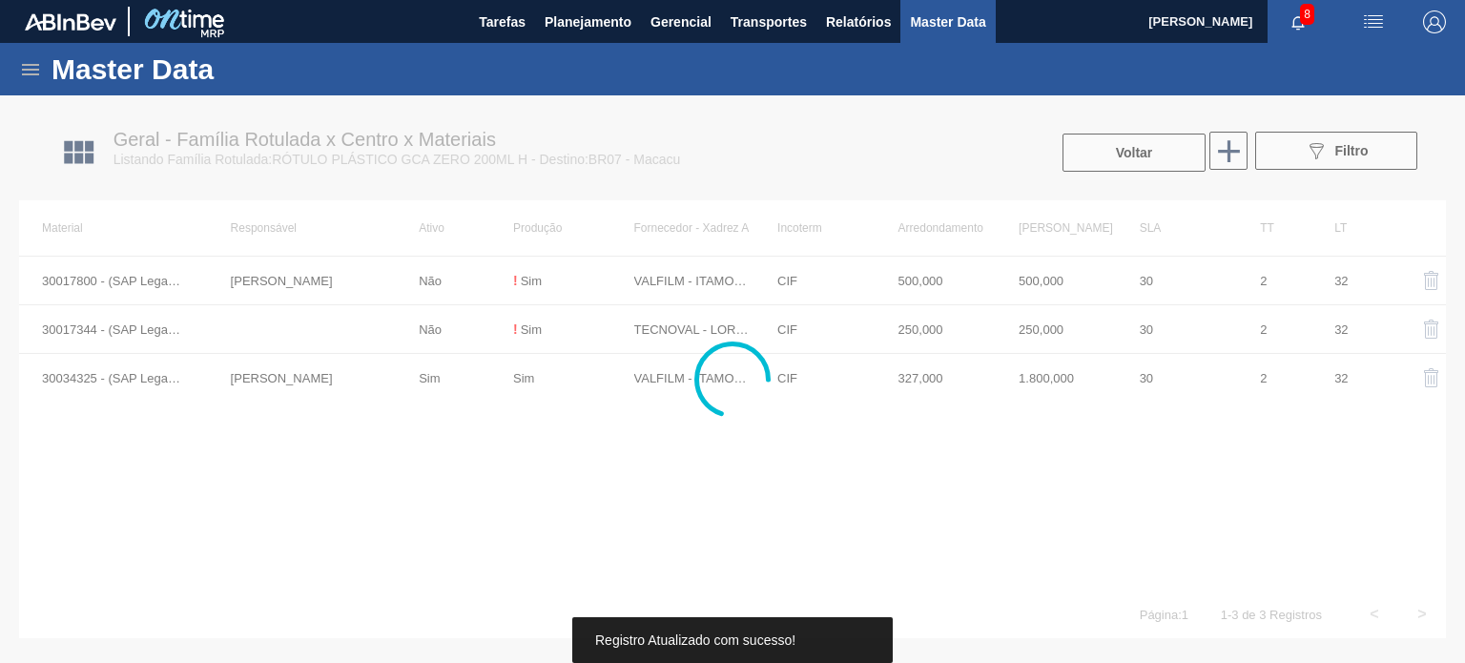
click at [1095, 141] on div at bounding box center [732, 379] width 1465 height 568
click at [1100, 145] on div at bounding box center [732, 379] width 1465 height 568
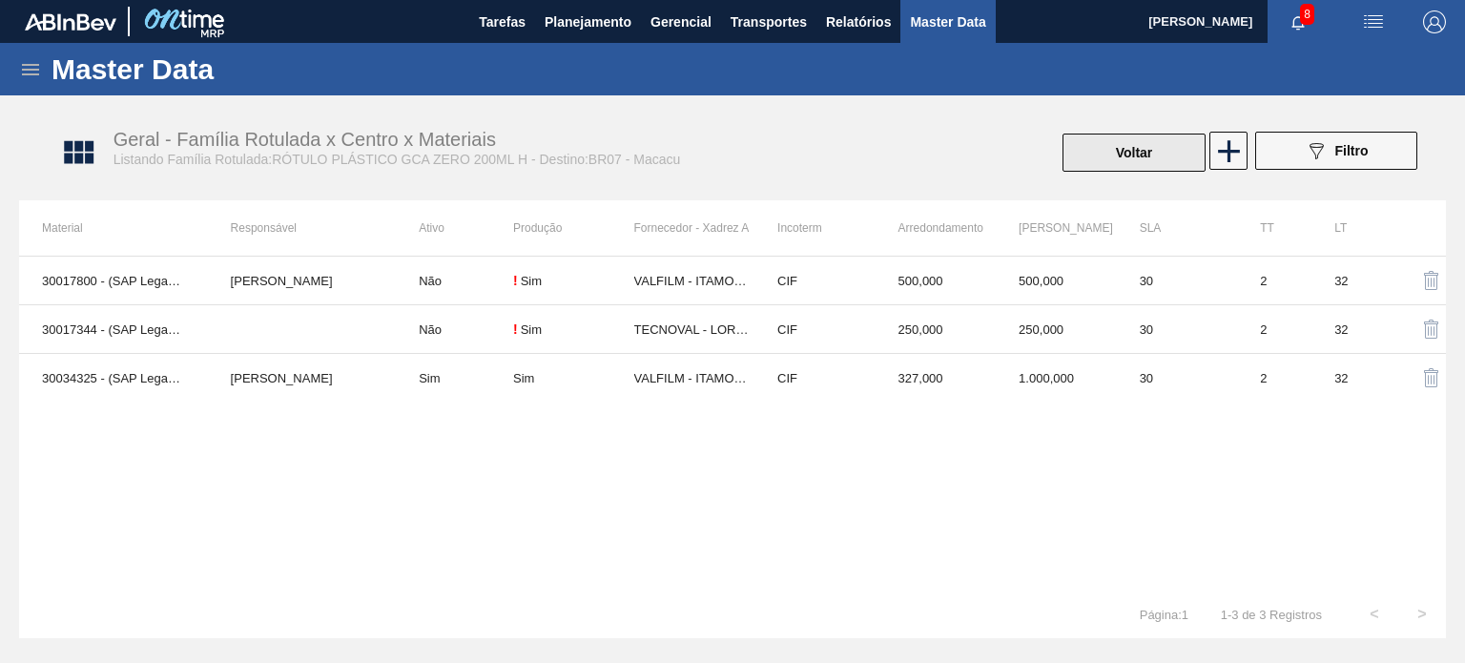
click at [1108, 155] on button "Voltar" at bounding box center [1134, 153] width 143 height 38
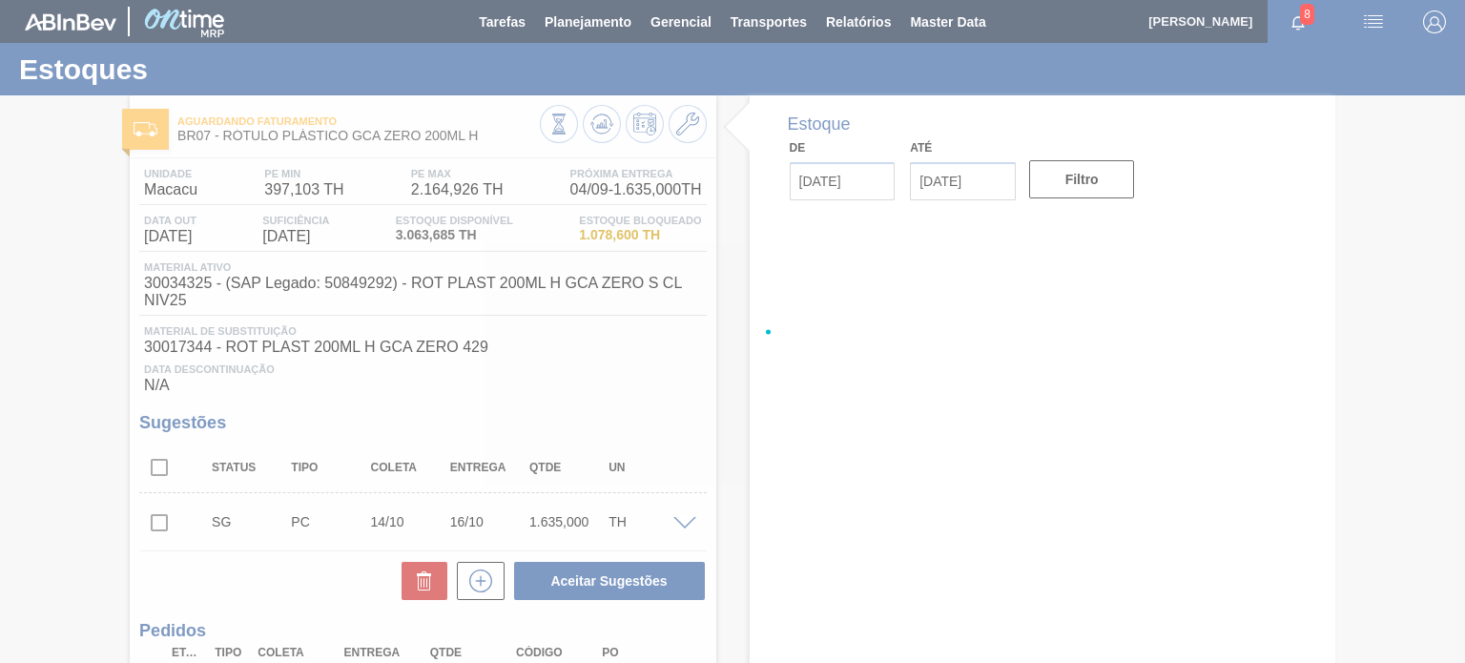
click at [590, 128] on div at bounding box center [732, 331] width 1465 height 663
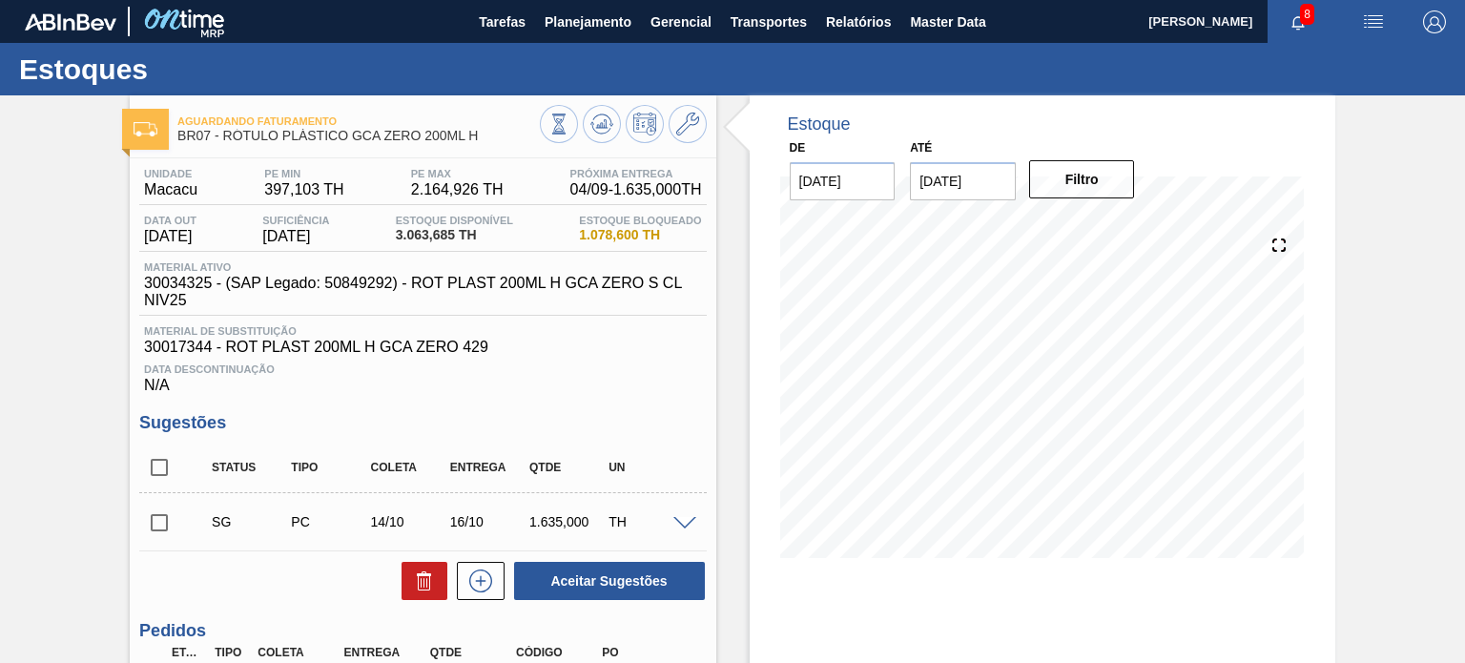
click at [569, 128] on icon at bounding box center [558, 124] width 21 height 21
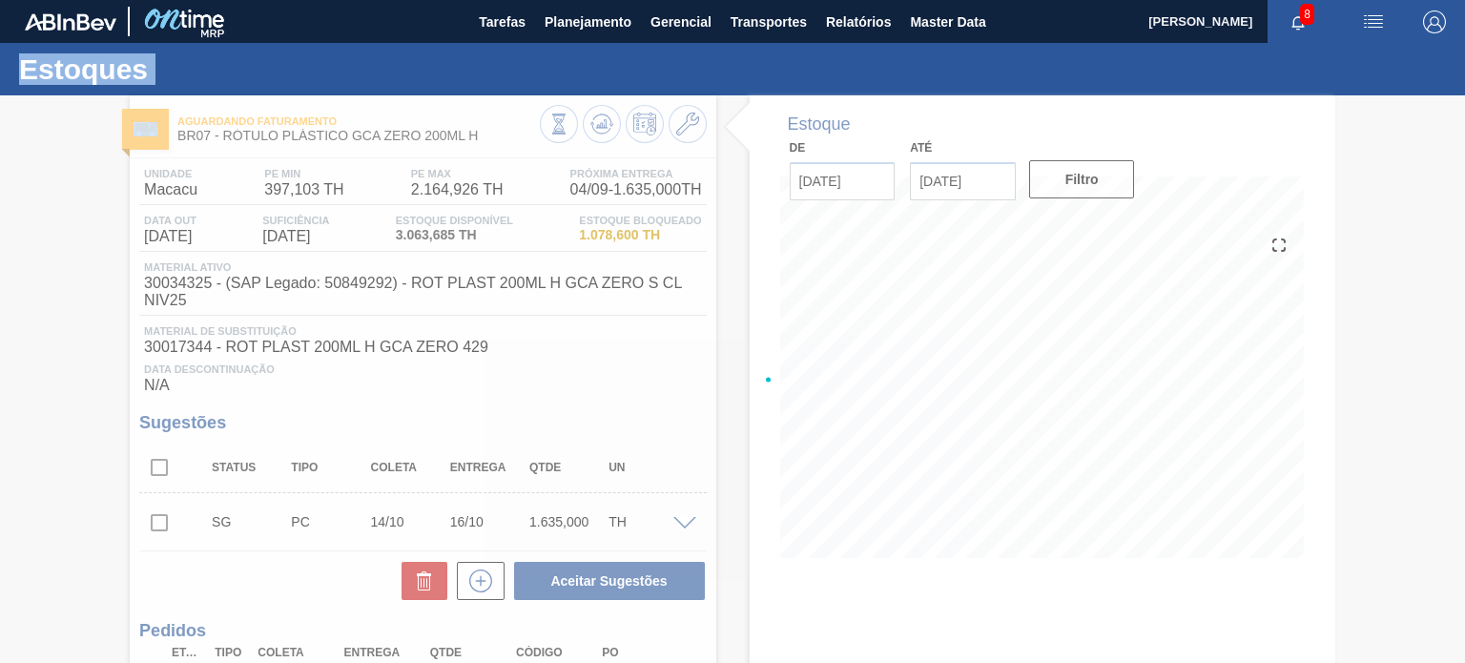
click at [590, 128] on div at bounding box center [732, 379] width 1465 height 568
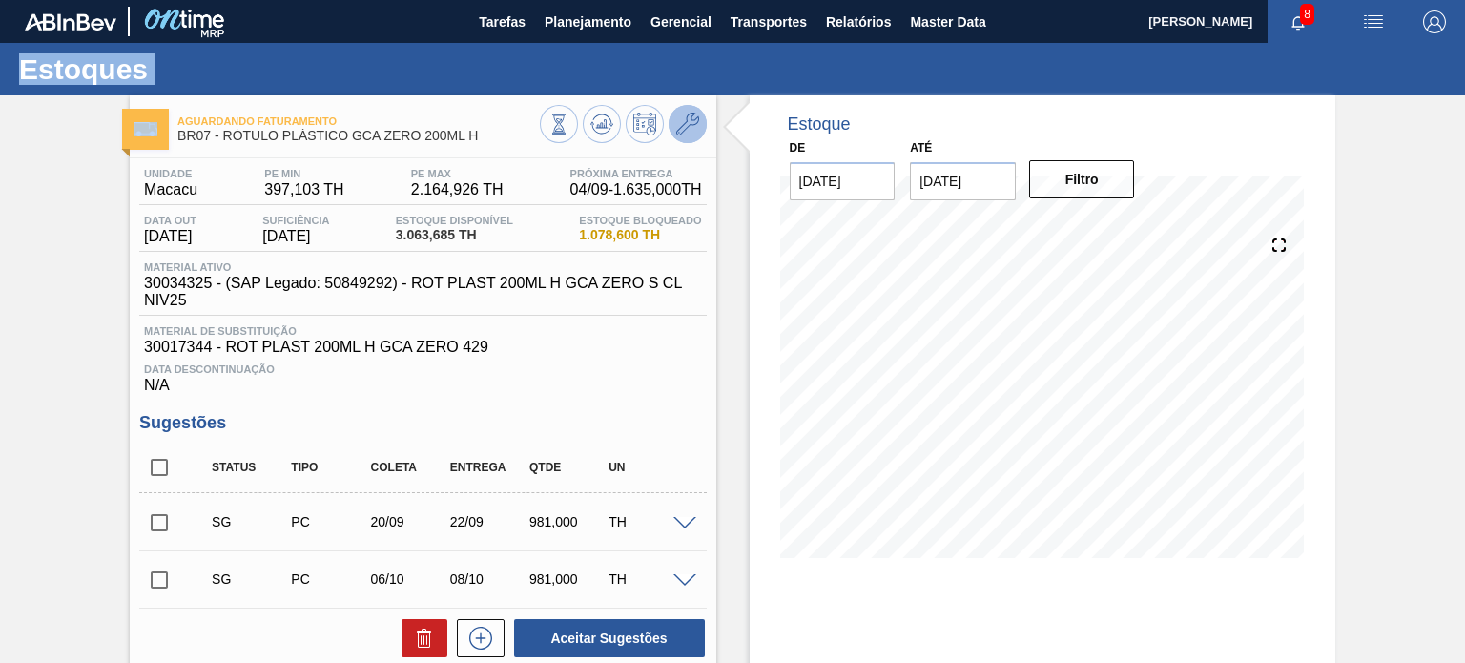
click at [693, 127] on icon at bounding box center [687, 124] width 23 height 23
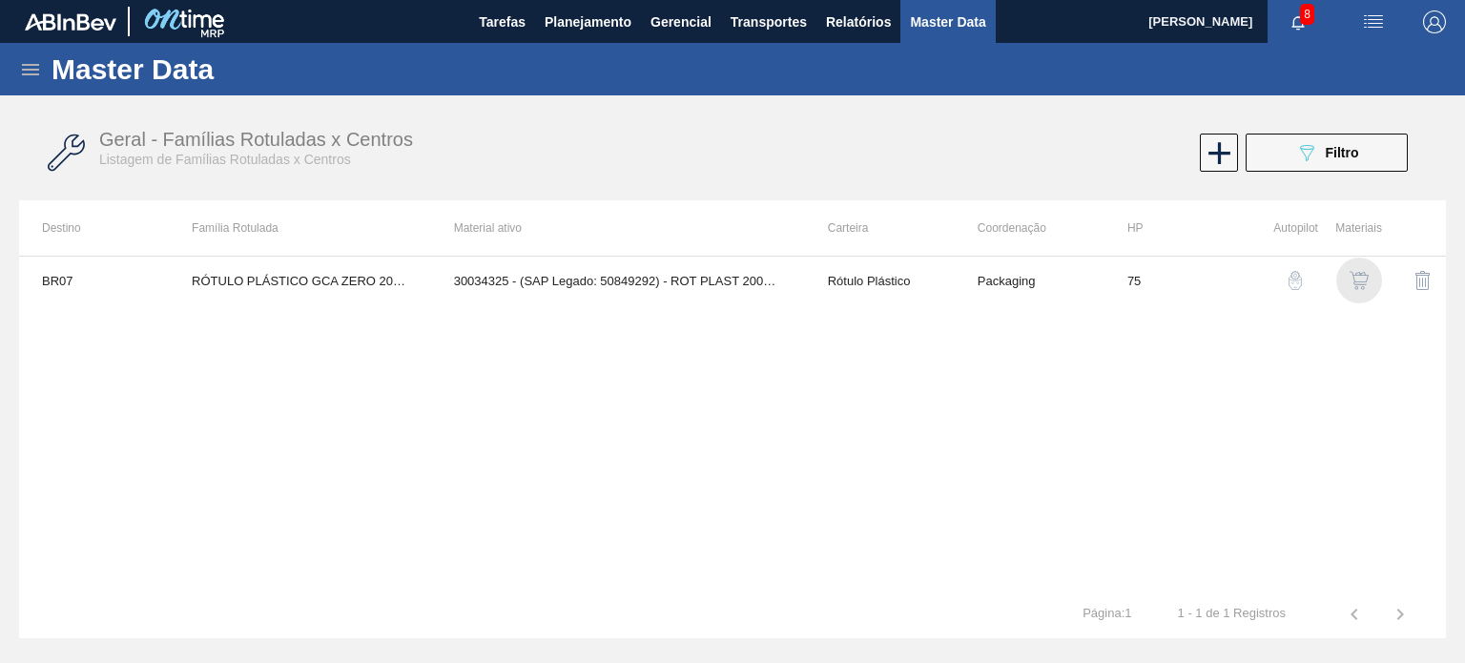
click at [1365, 277] on img "button" at bounding box center [1359, 280] width 19 height 19
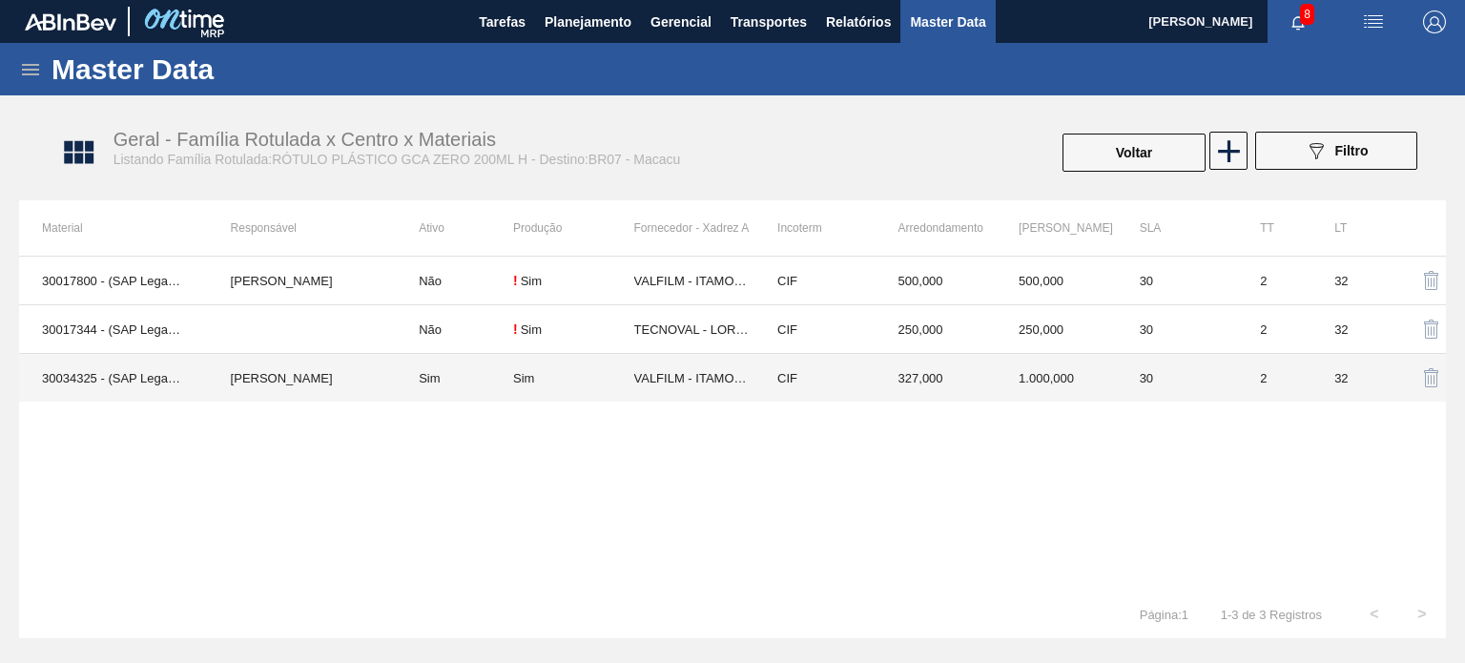
click at [1029, 362] on td "1.000,000" at bounding box center [1056, 378] width 121 height 49
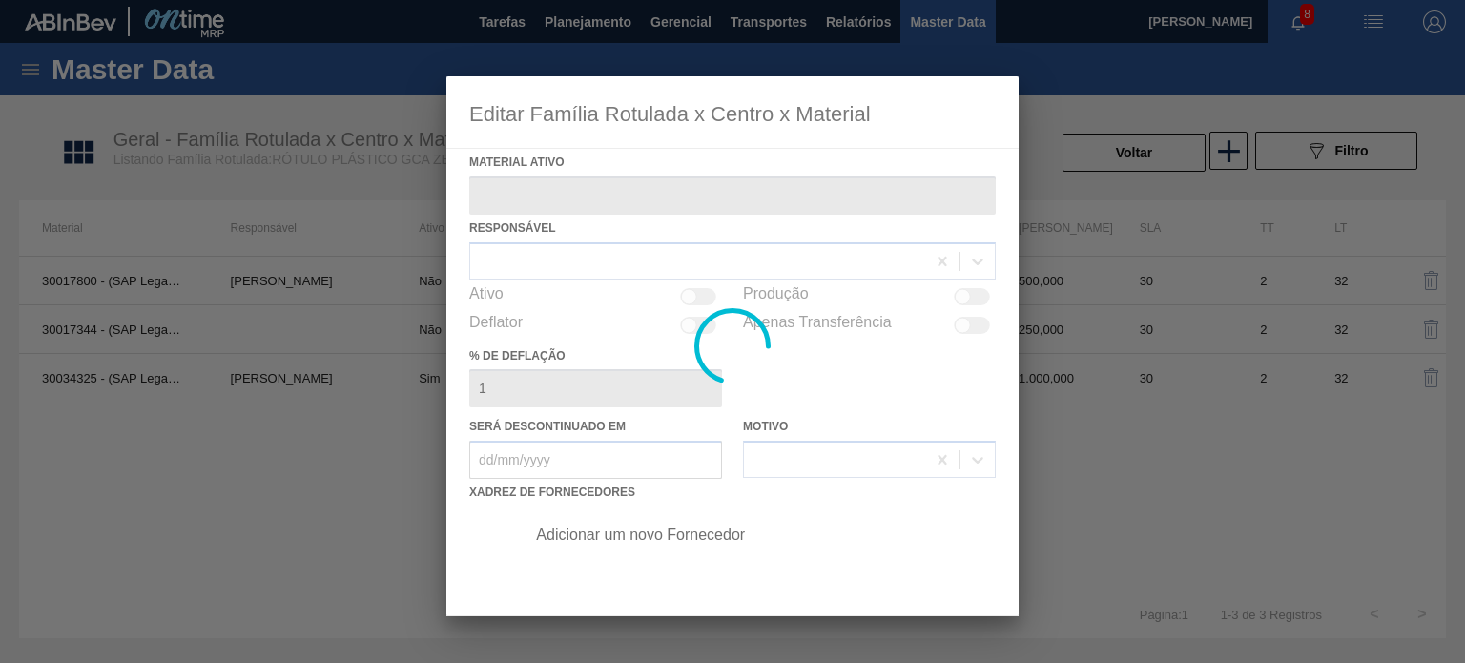
type ativo "30034325 - (SAP Legado: 50849292) - ROT PLAST 200ML H GCA ZERO S CL NIV25"
checkbox input "true"
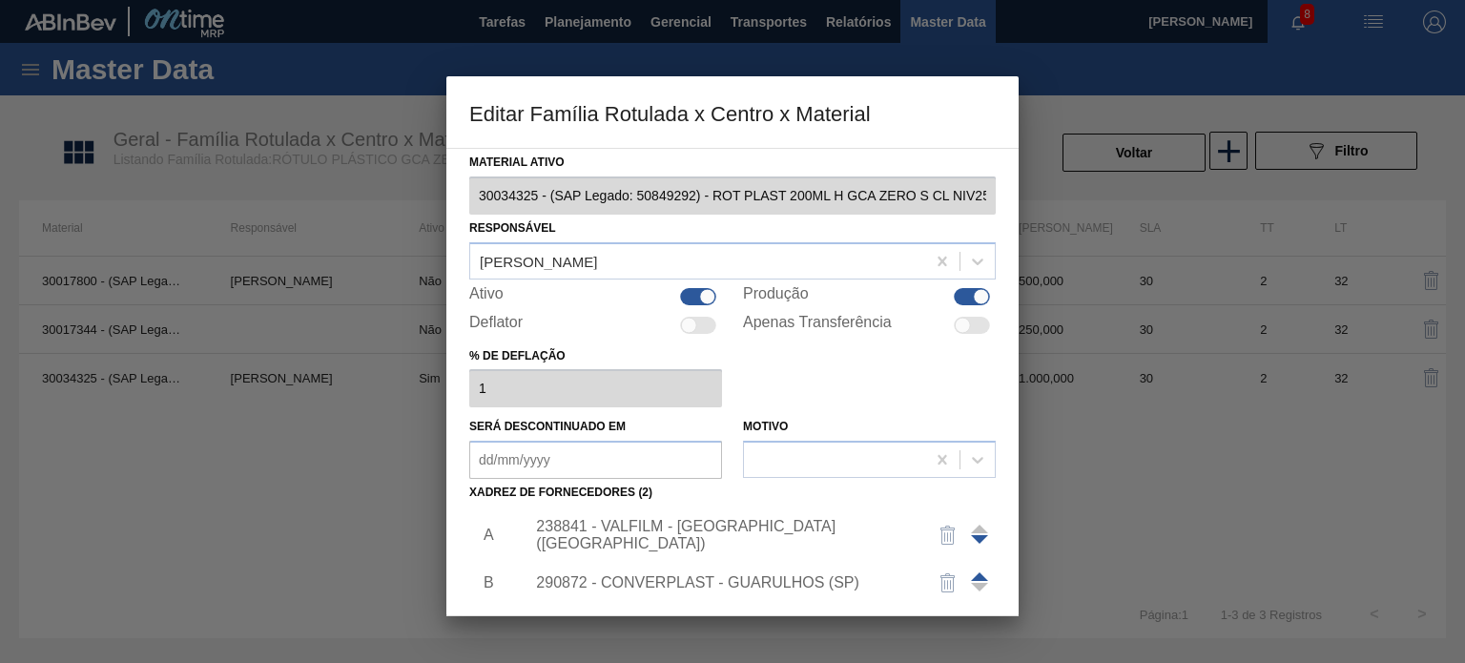
click at [668, 529] on div "238841 - VALFILM - [GEOGRAPHIC_DATA] ([GEOGRAPHIC_DATA])" at bounding box center [723, 535] width 374 height 34
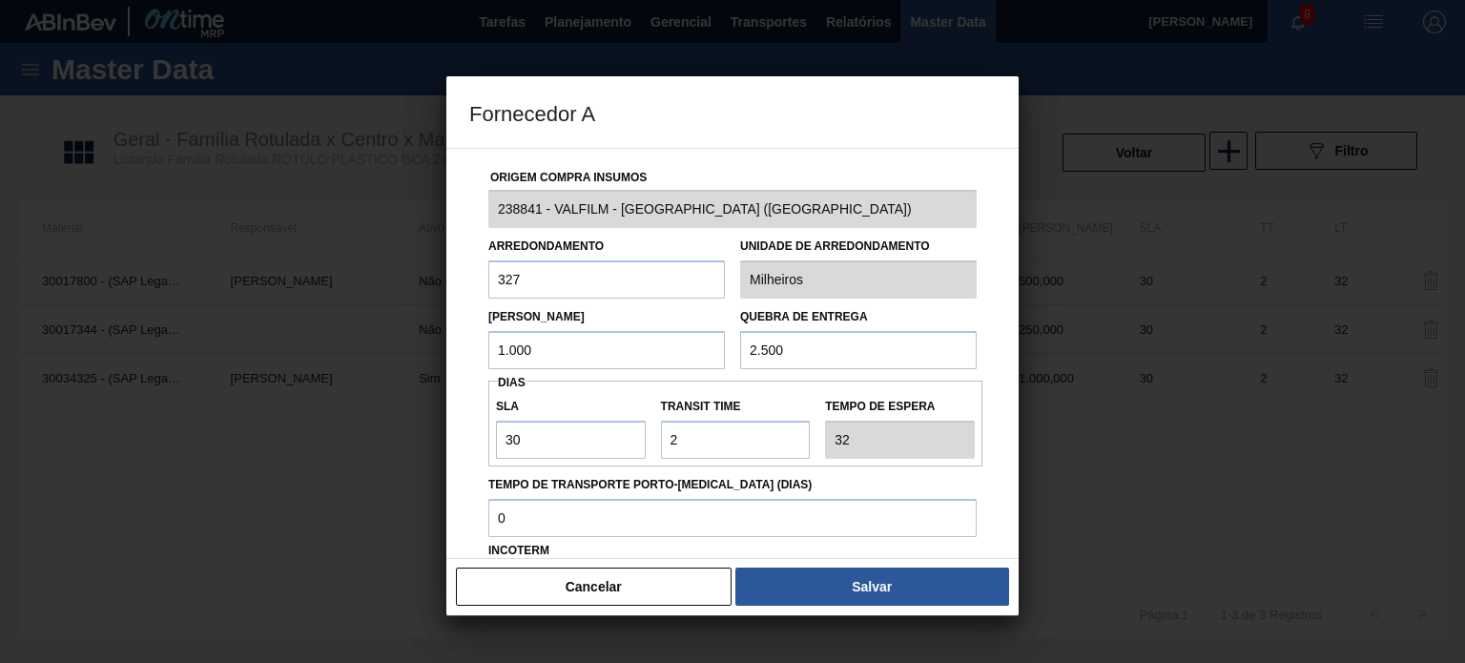
drag, startPoint x: 527, startPoint y: 346, endPoint x: 510, endPoint y: 348, distance: 17.3
click at [511, 348] on input "1.000" at bounding box center [606, 350] width 237 height 38
type input "1"
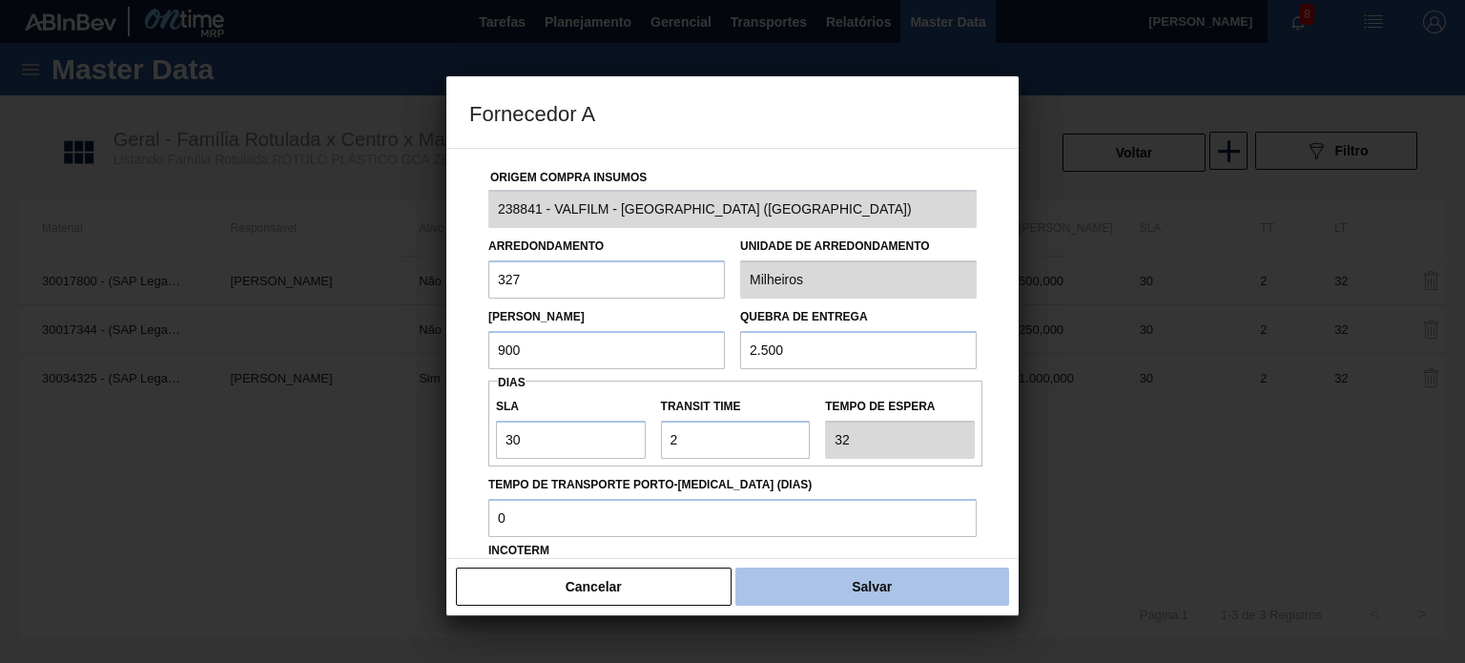
type input "900"
click at [851, 589] on button "Salvar" at bounding box center [872, 587] width 274 height 38
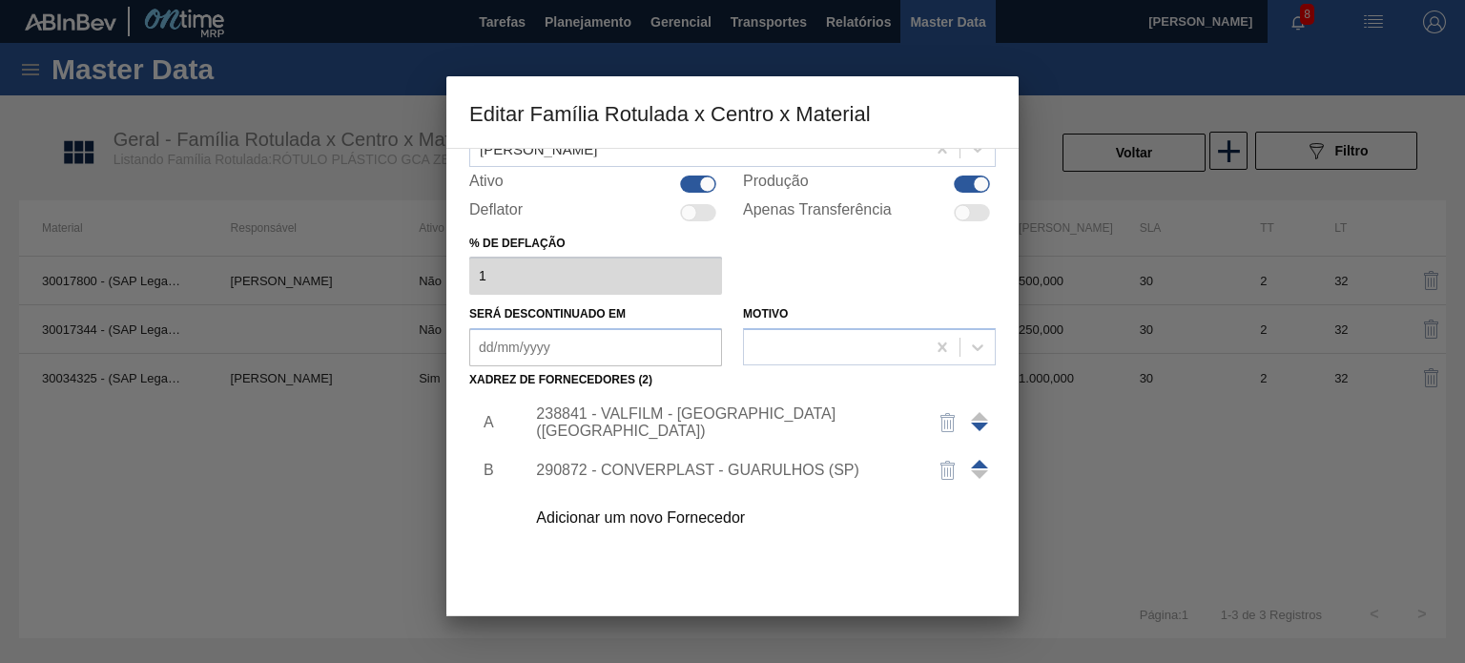
scroll to position [191, 0]
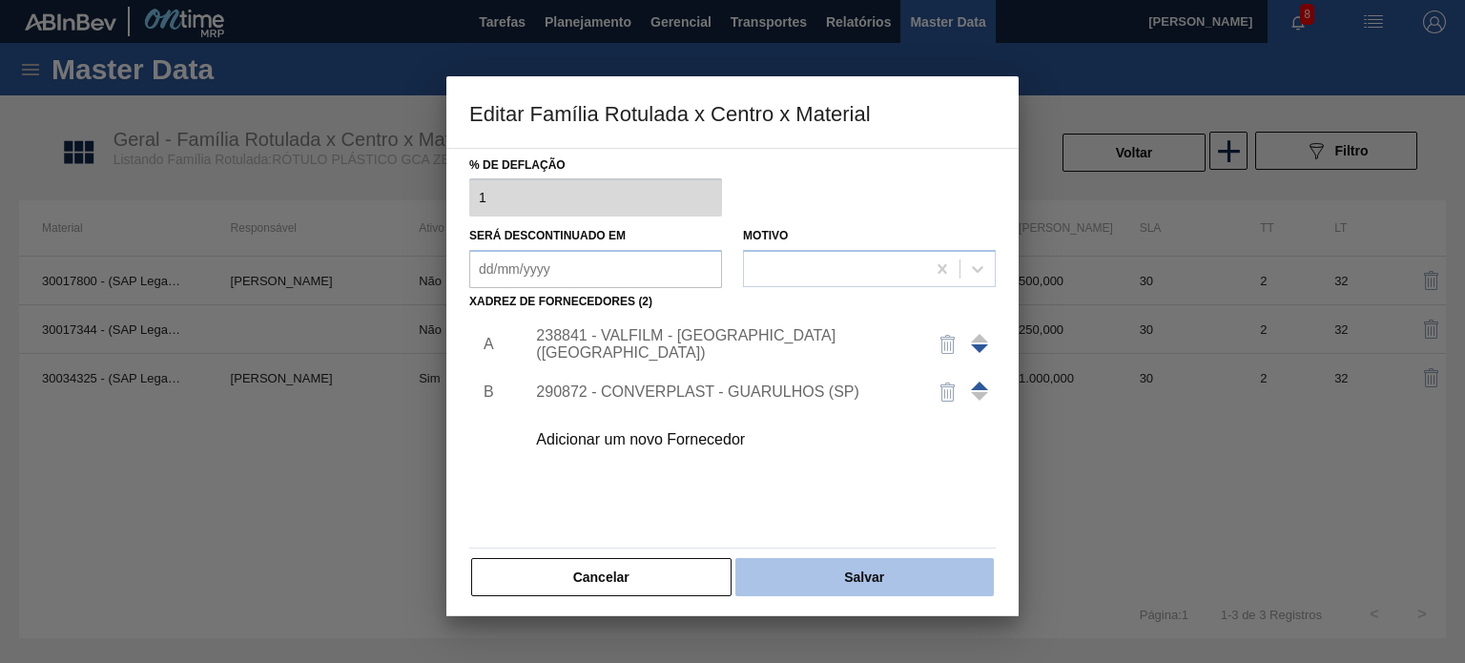
click at [847, 572] on button "Salvar" at bounding box center [864, 577] width 258 height 38
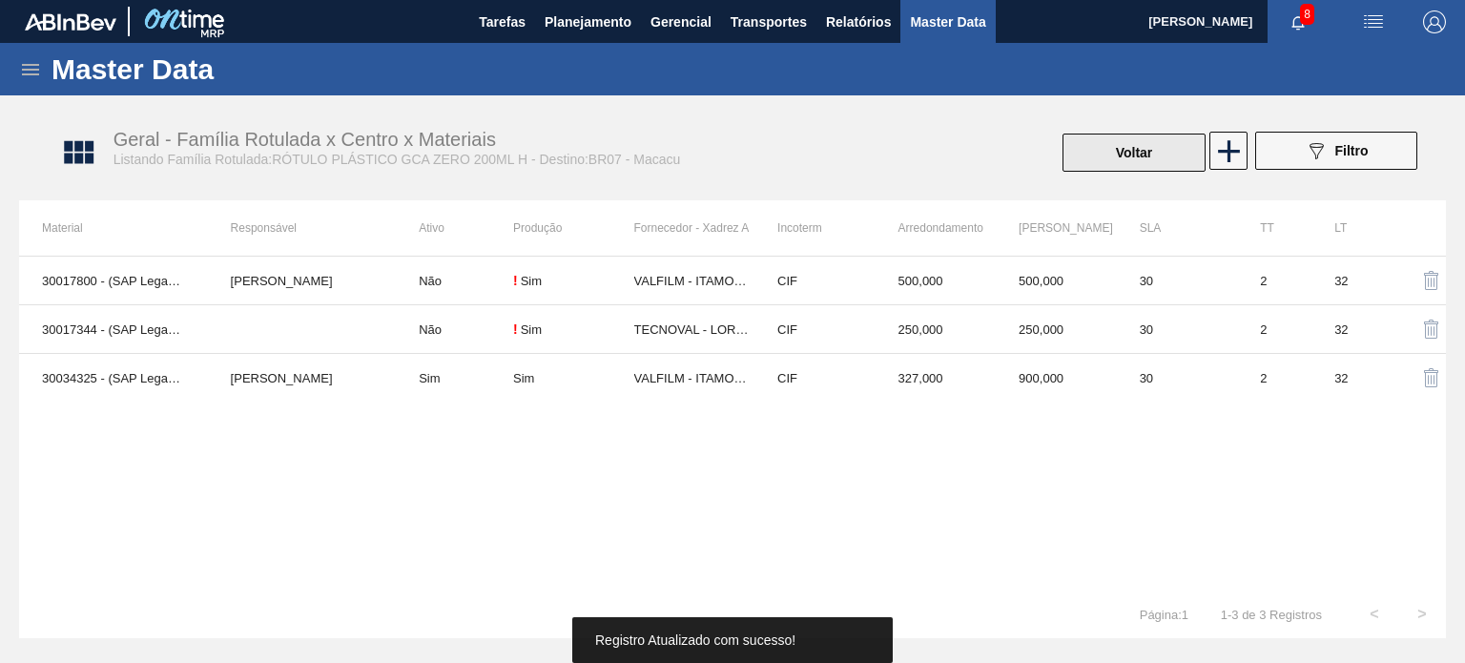
click at [1122, 152] on button "Voltar" at bounding box center [1134, 153] width 143 height 38
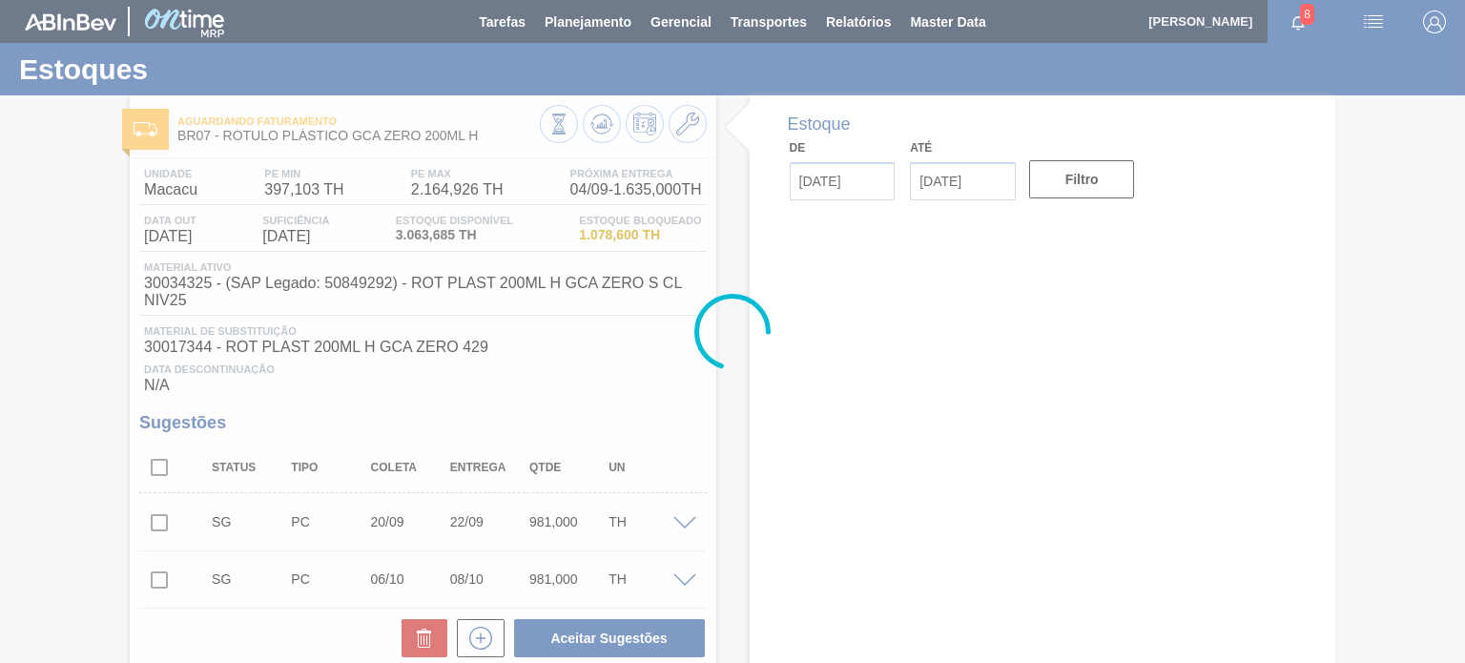
click at [608, 124] on div at bounding box center [732, 331] width 1465 height 663
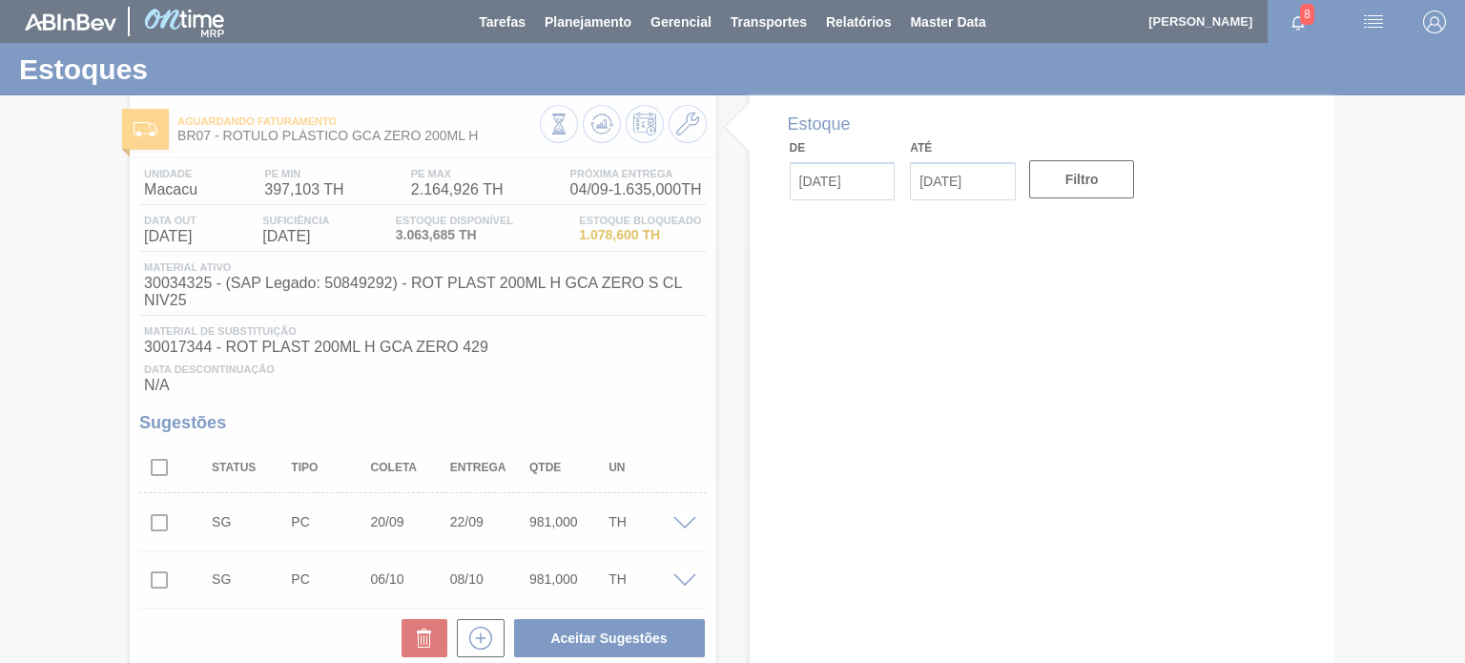
click at [608, 124] on div at bounding box center [732, 331] width 1465 height 663
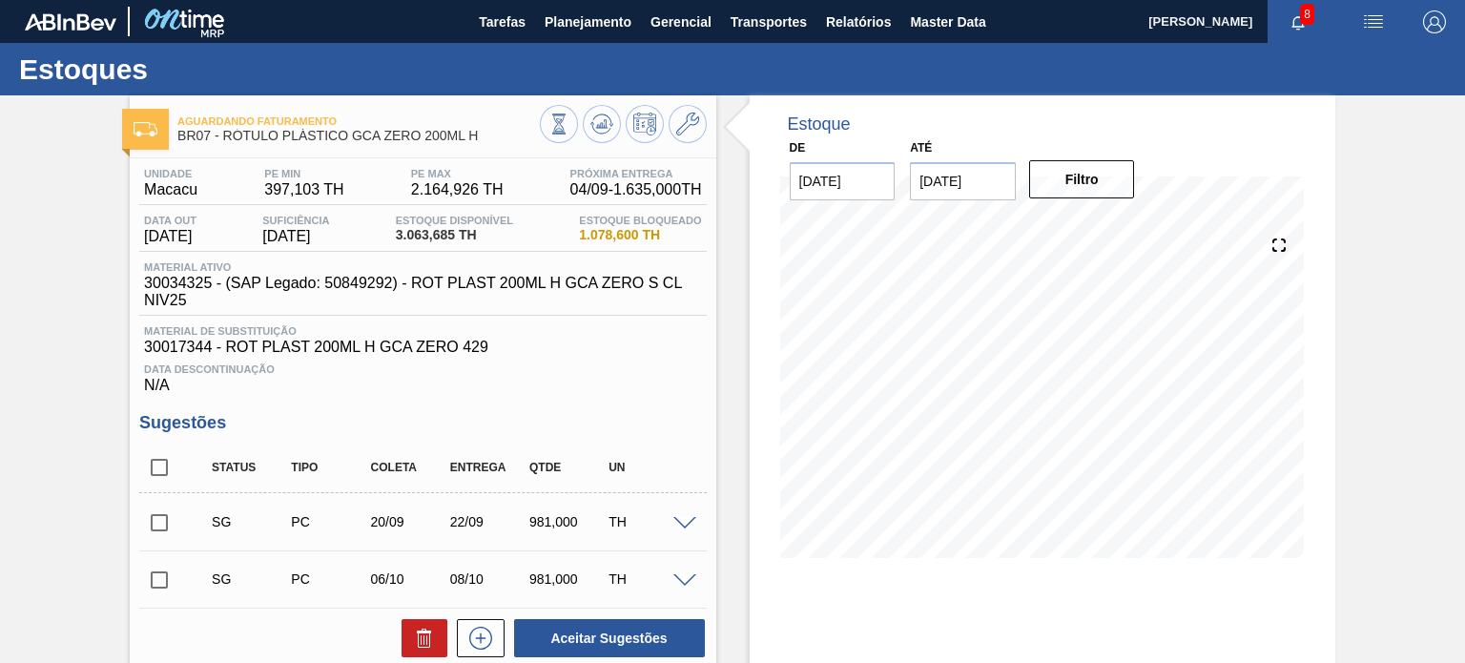
click at [609, 124] on icon at bounding box center [611, 125] width 4 height 3
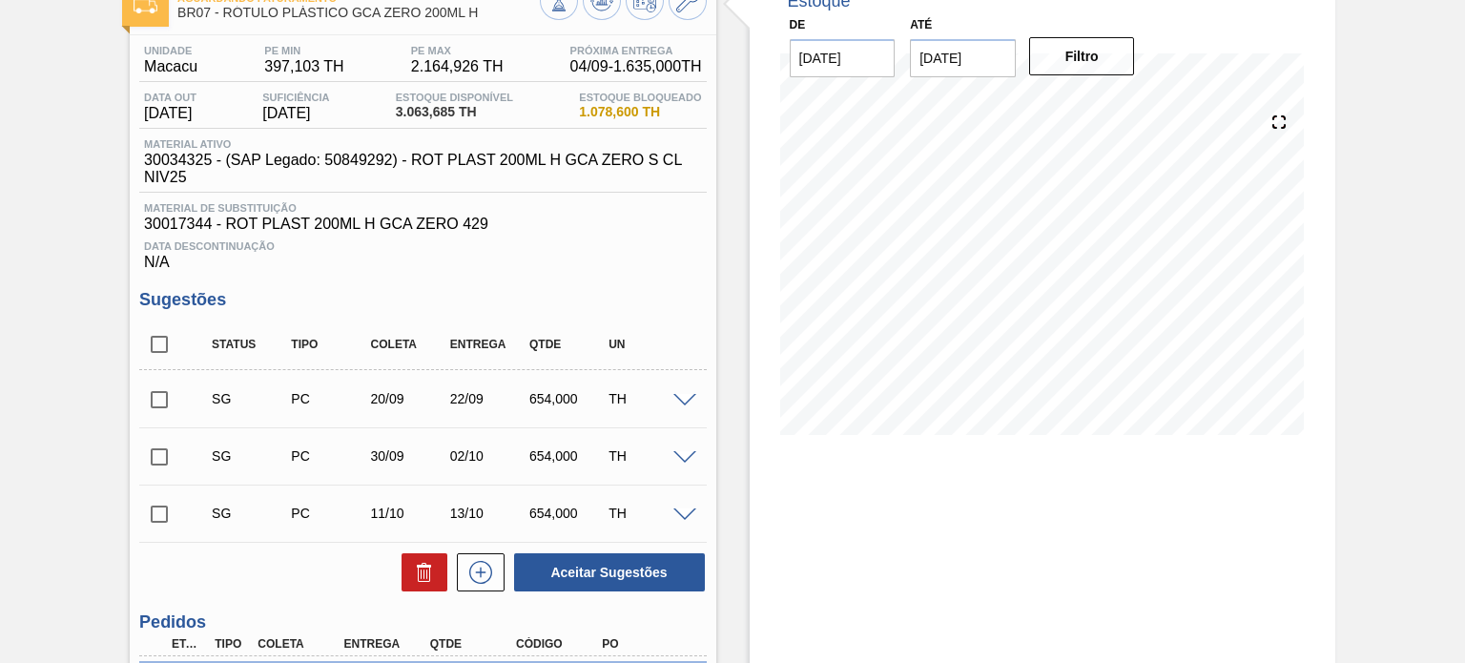
scroll to position [95, 0]
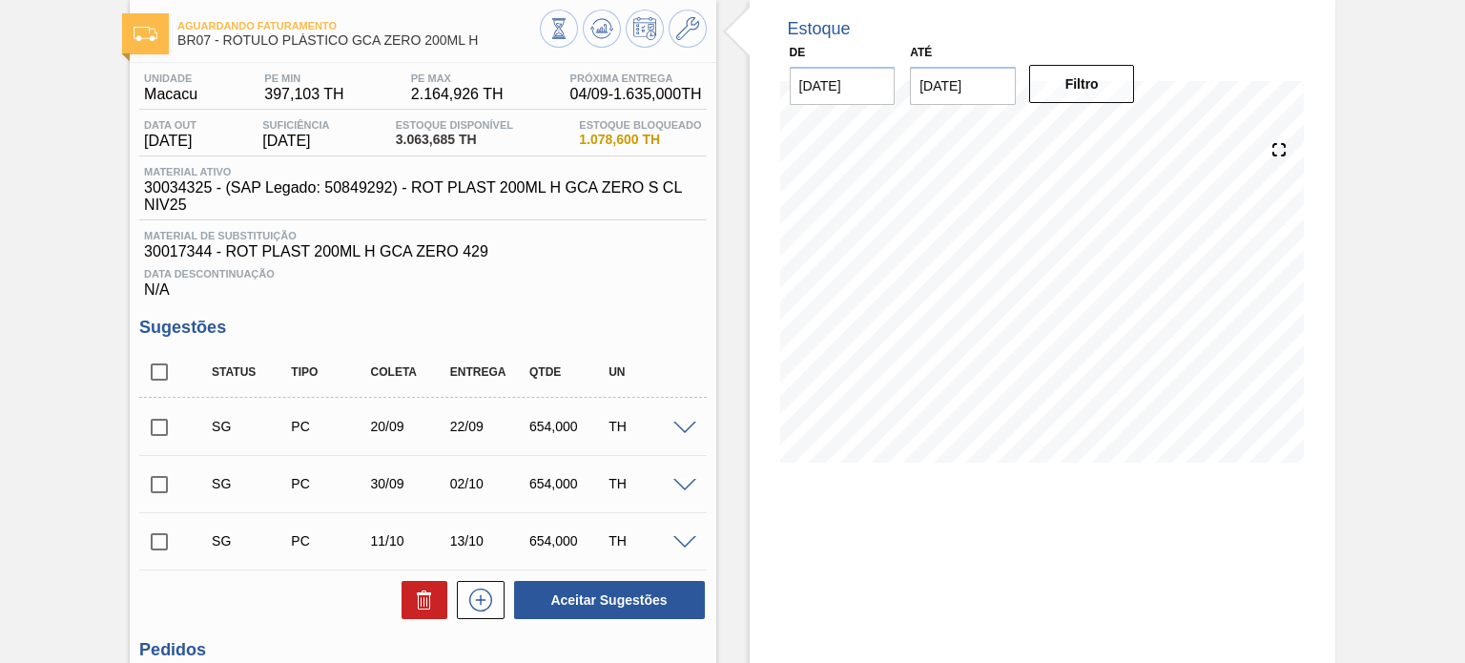
click at [688, 27] on icon at bounding box center [687, 28] width 23 height 23
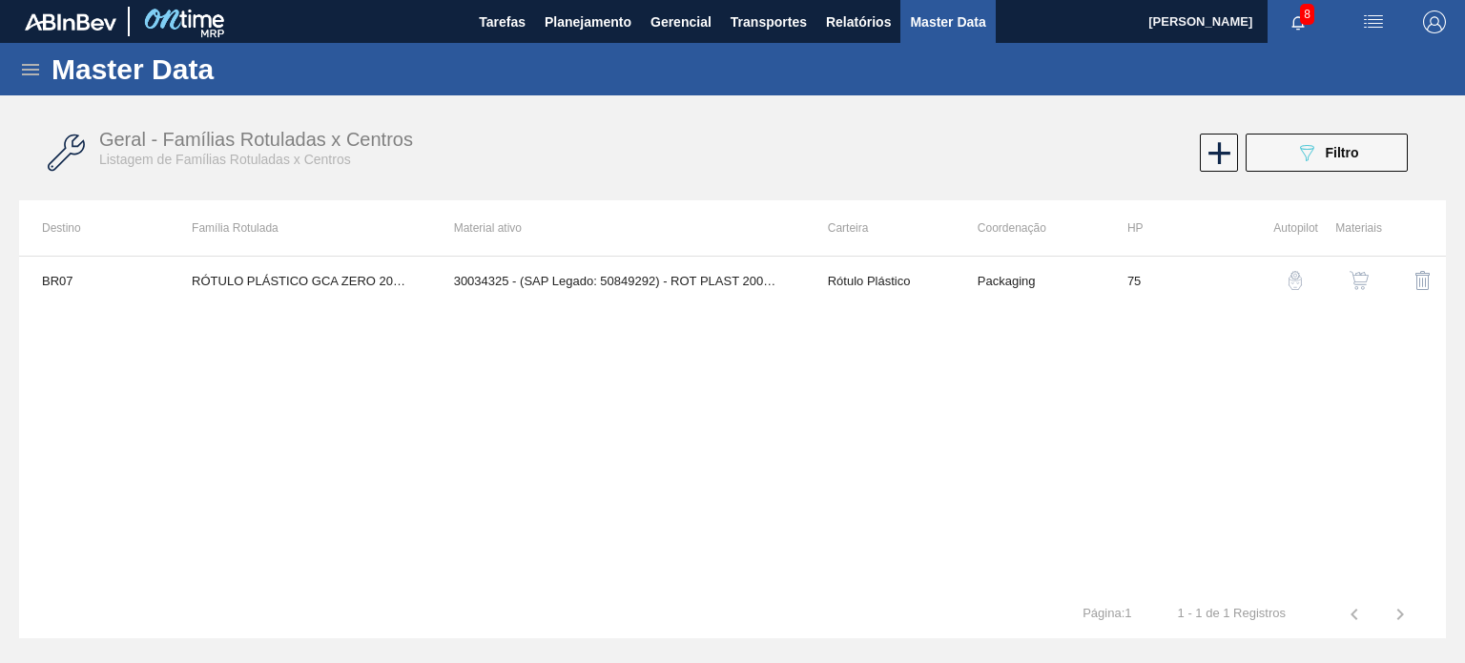
click at [1351, 276] on img "button" at bounding box center [1359, 280] width 19 height 19
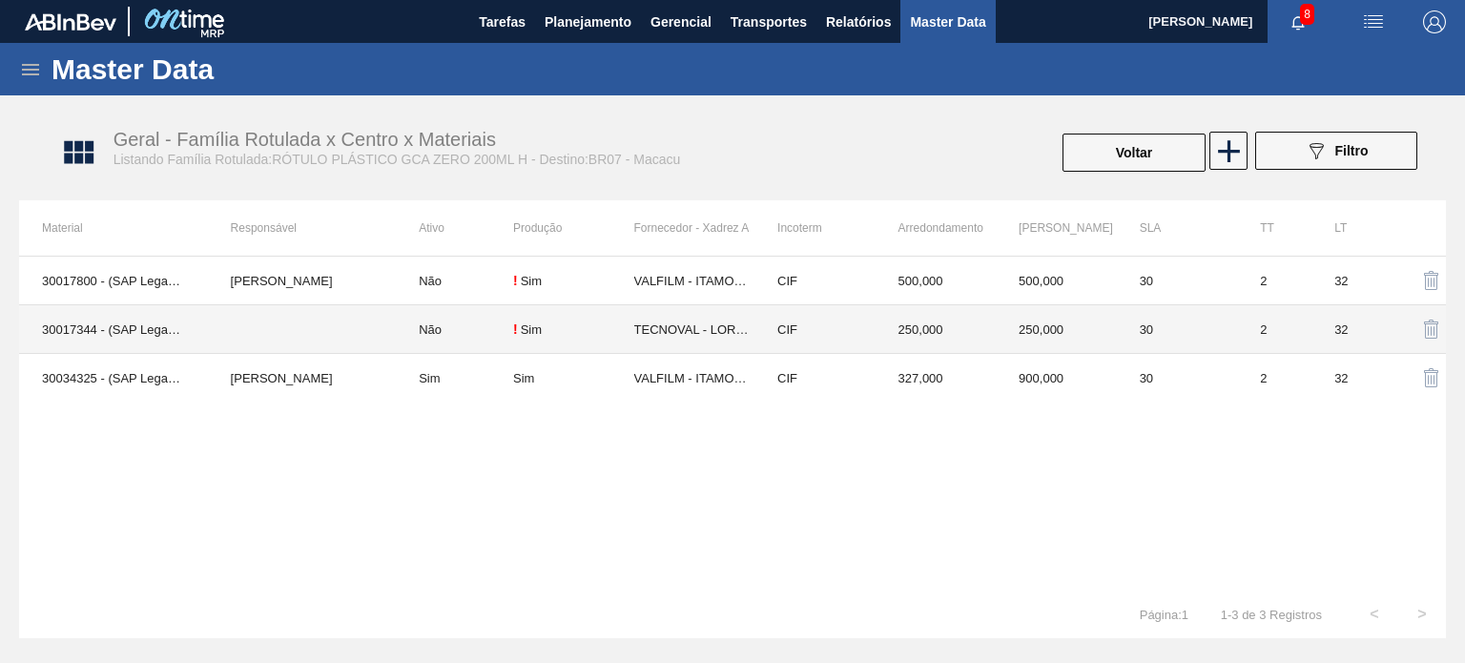
click at [951, 358] on td "327,000" at bounding box center [936, 378] width 121 height 49
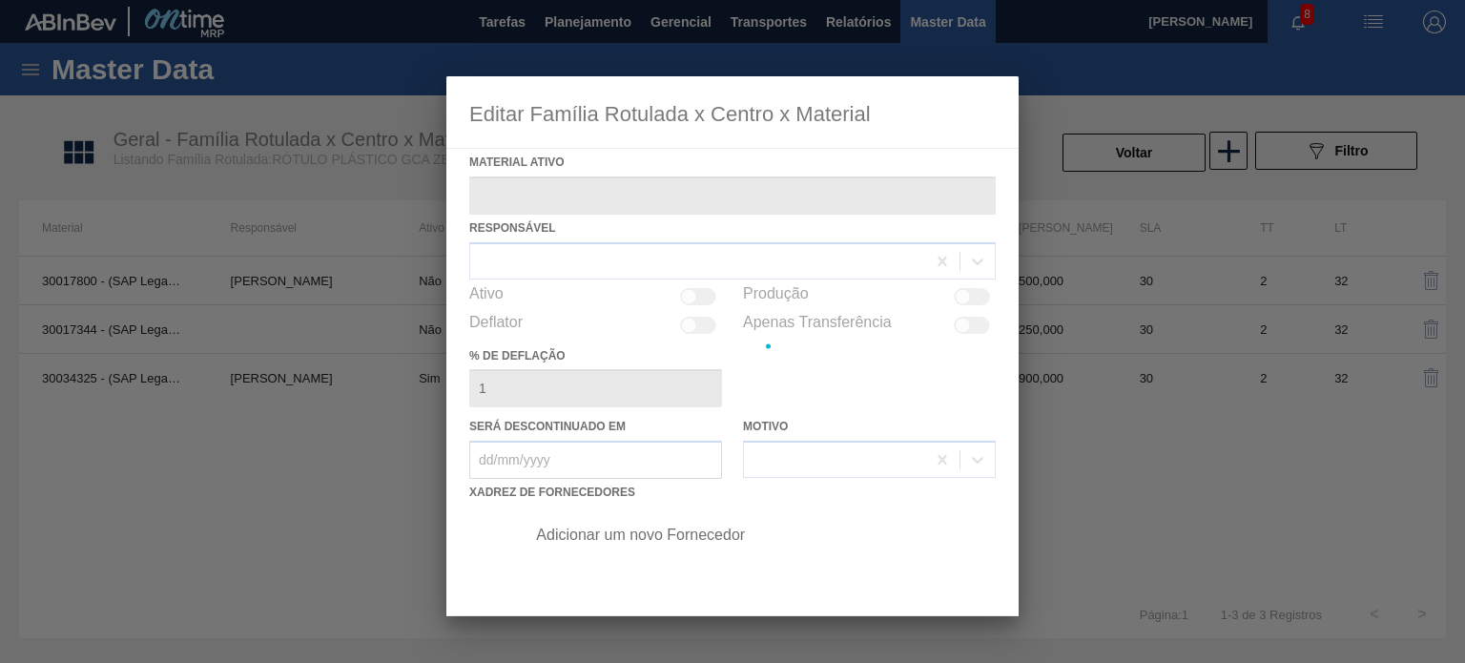
type ativo "30034325 - (SAP Legado: 50849292) - ROT PLAST 200ML H GCA ZERO S CL NIV25"
checkbox input "true"
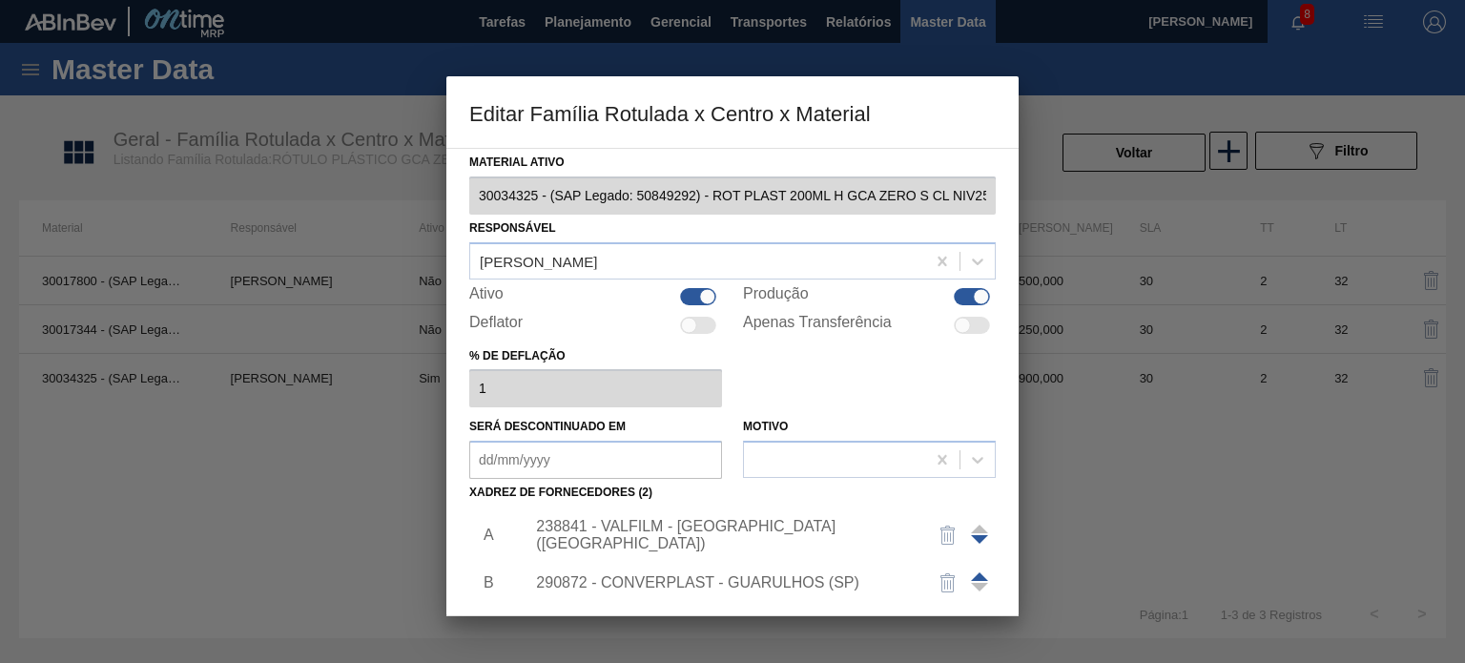
click at [744, 520] on div "238841 - VALFILM - ITAMONTE (MG)" at bounding box center [755, 535] width 482 height 48
click at [730, 540] on div "238841 - VALFILM - ITAMONTE (MG)" at bounding box center [723, 535] width 374 height 34
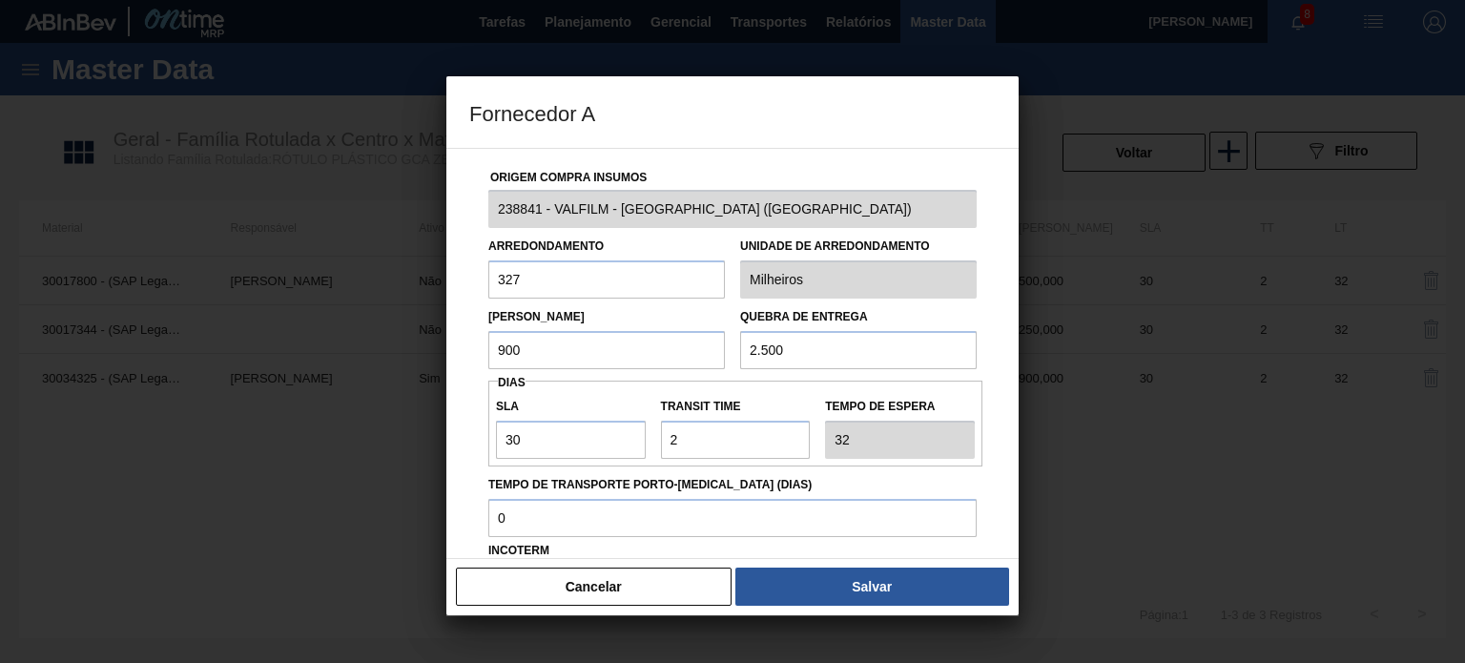
drag, startPoint x: 553, startPoint y: 362, endPoint x: 502, endPoint y: 362, distance: 51.5
click at [506, 362] on input "900" at bounding box center [606, 350] width 237 height 38
drag, startPoint x: 535, startPoint y: 354, endPoint x: 524, endPoint y: 354, distance: 11.4
click at [534, 354] on input "900" at bounding box center [606, 350] width 237 height 38
click at [507, 353] on input "900" at bounding box center [606, 350] width 237 height 38
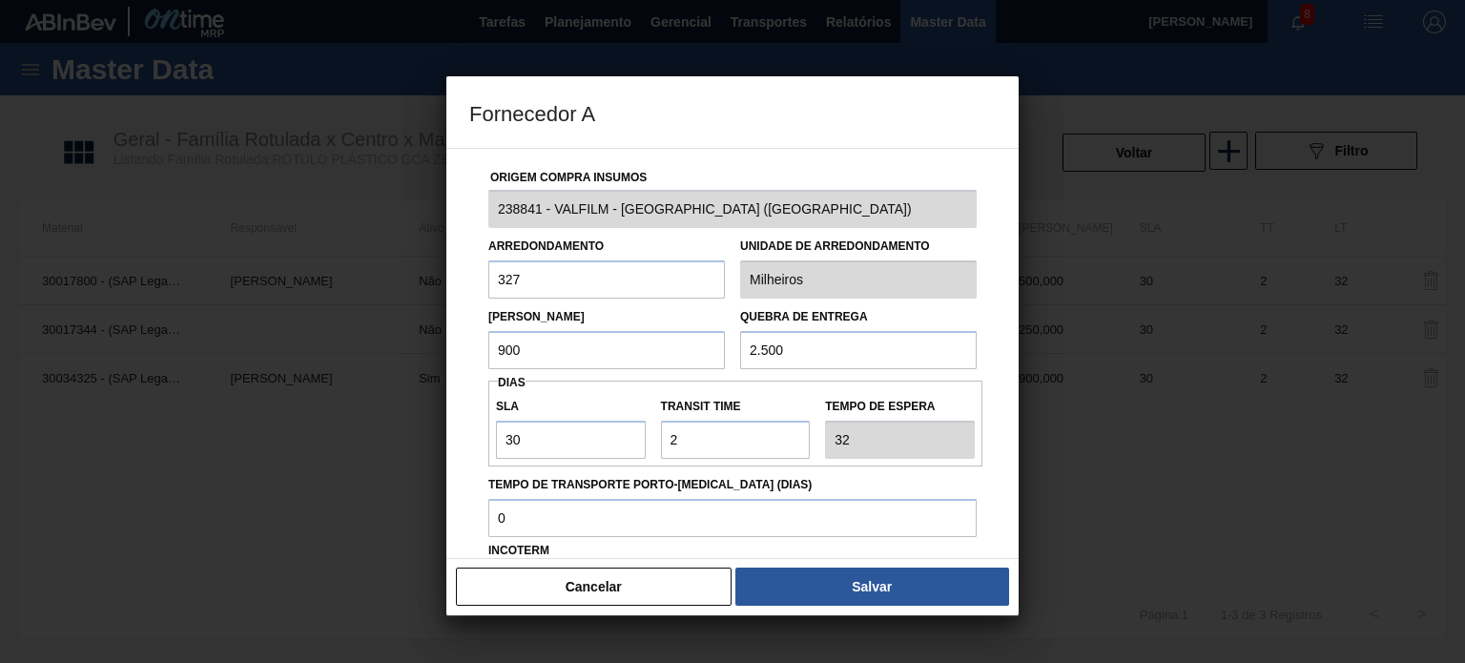
click at [507, 353] on input "900" at bounding box center [606, 350] width 237 height 38
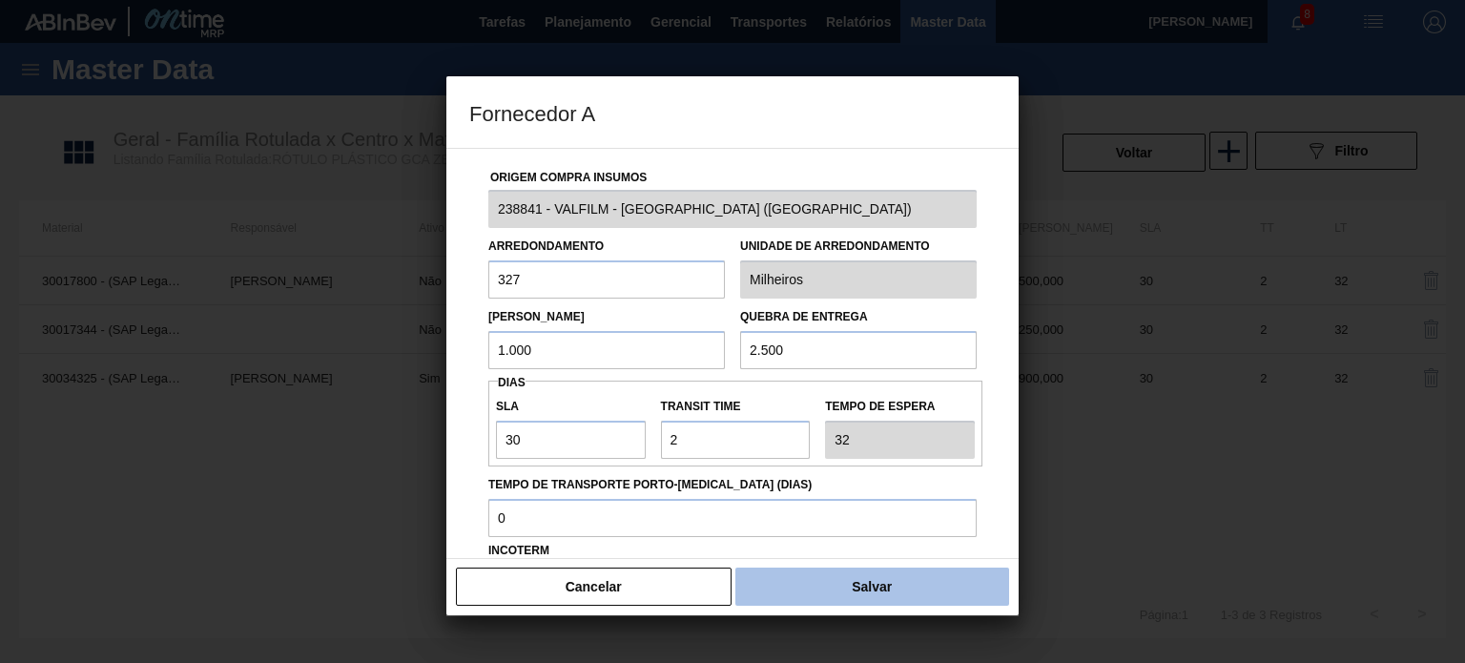
type input "1.000"
click at [839, 589] on button "Salvar" at bounding box center [872, 587] width 274 height 38
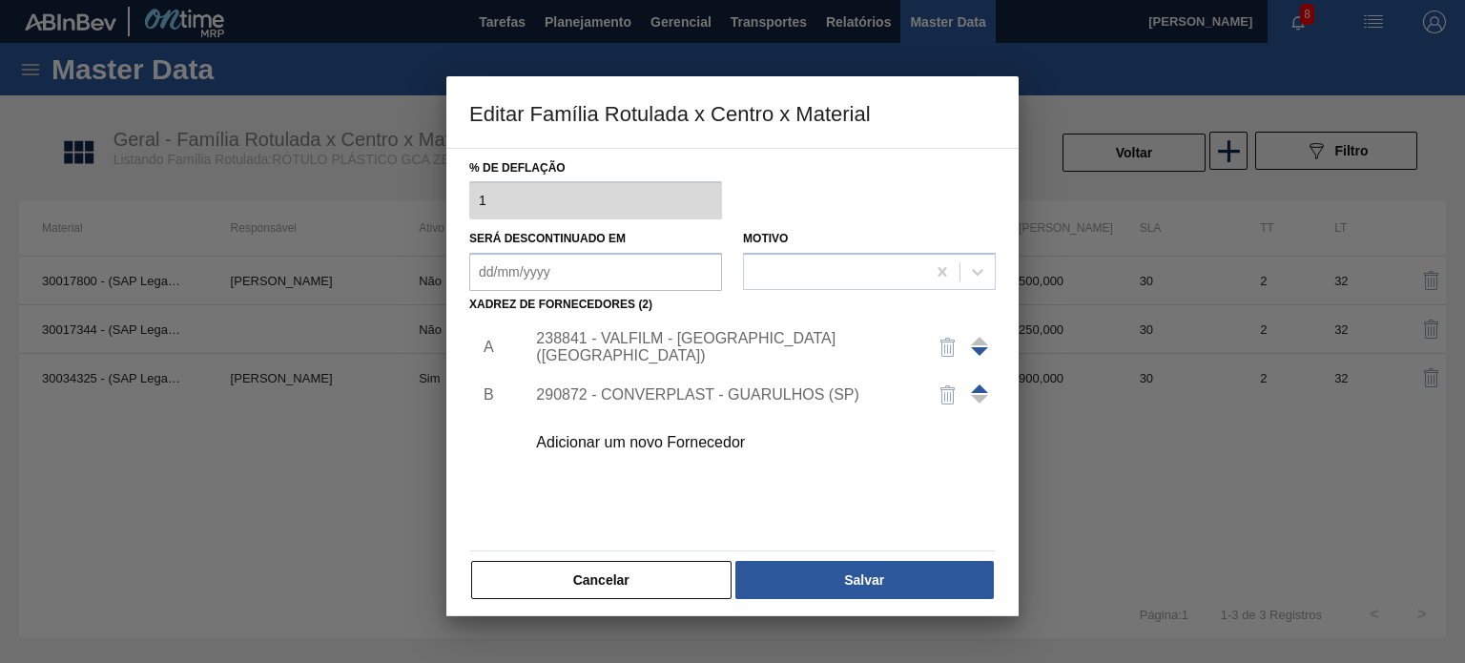
scroll to position [191, 0]
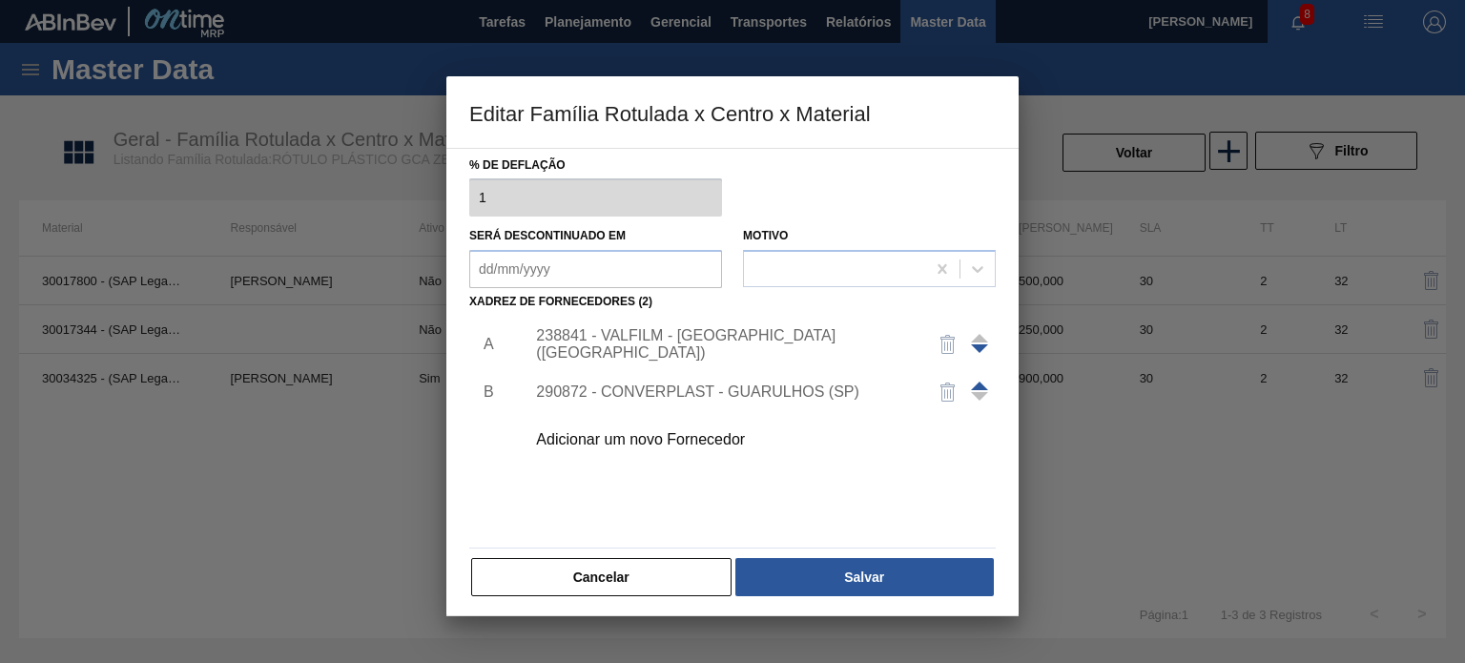
click at [836, 569] on button "Salvar" at bounding box center [864, 577] width 258 height 38
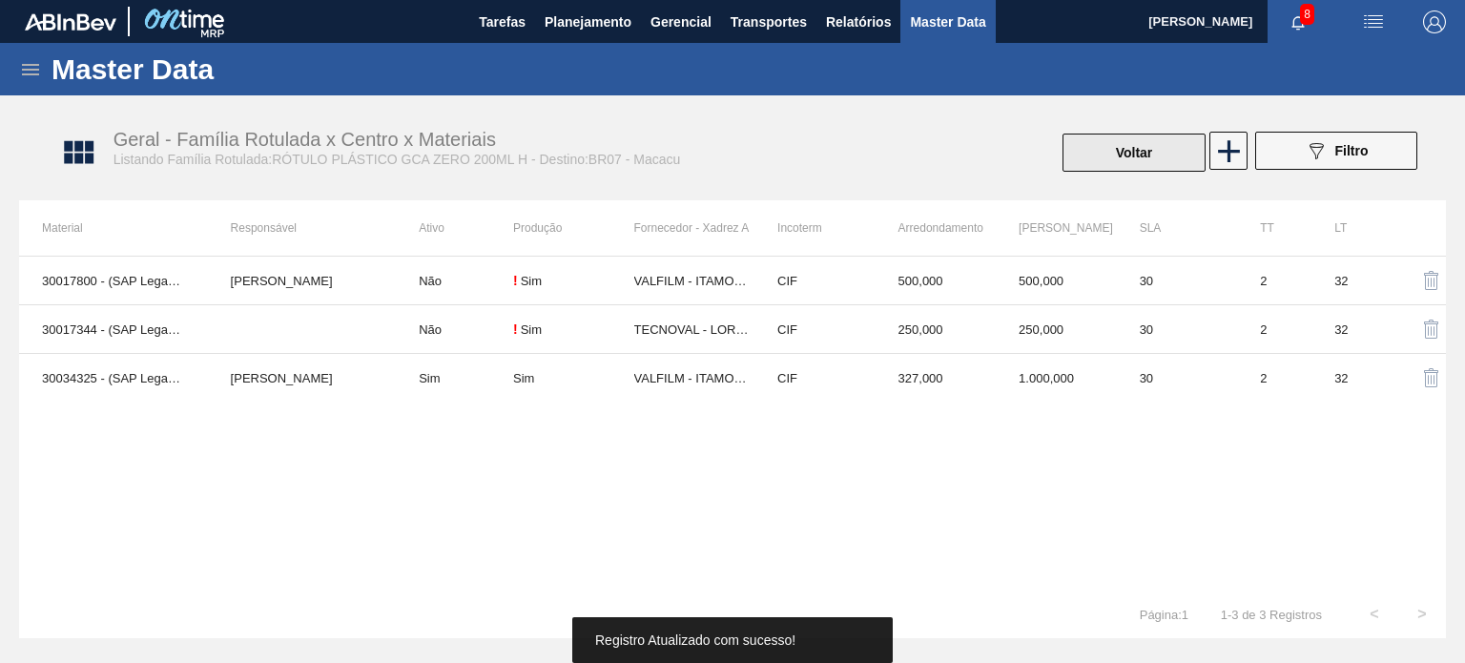
click at [1103, 137] on button "Voltar" at bounding box center [1134, 153] width 143 height 38
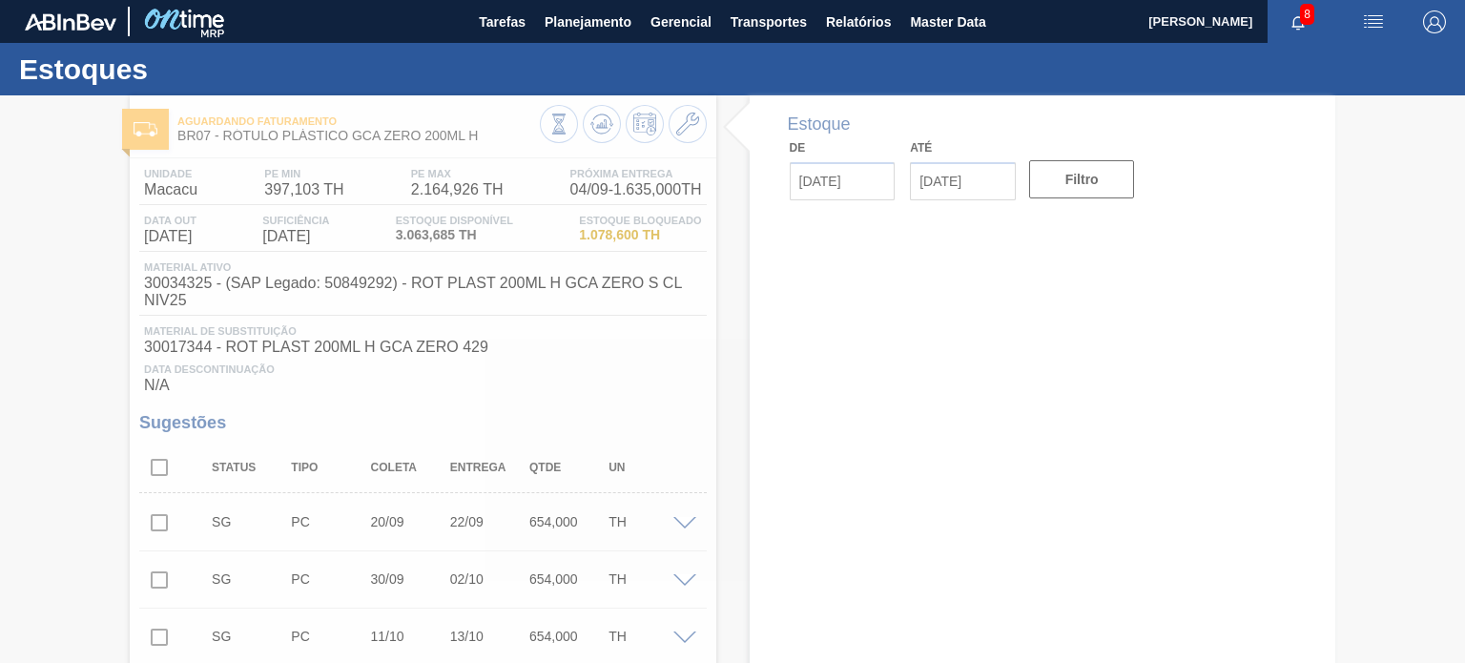
click at [610, 127] on div at bounding box center [732, 379] width 1465 height 568
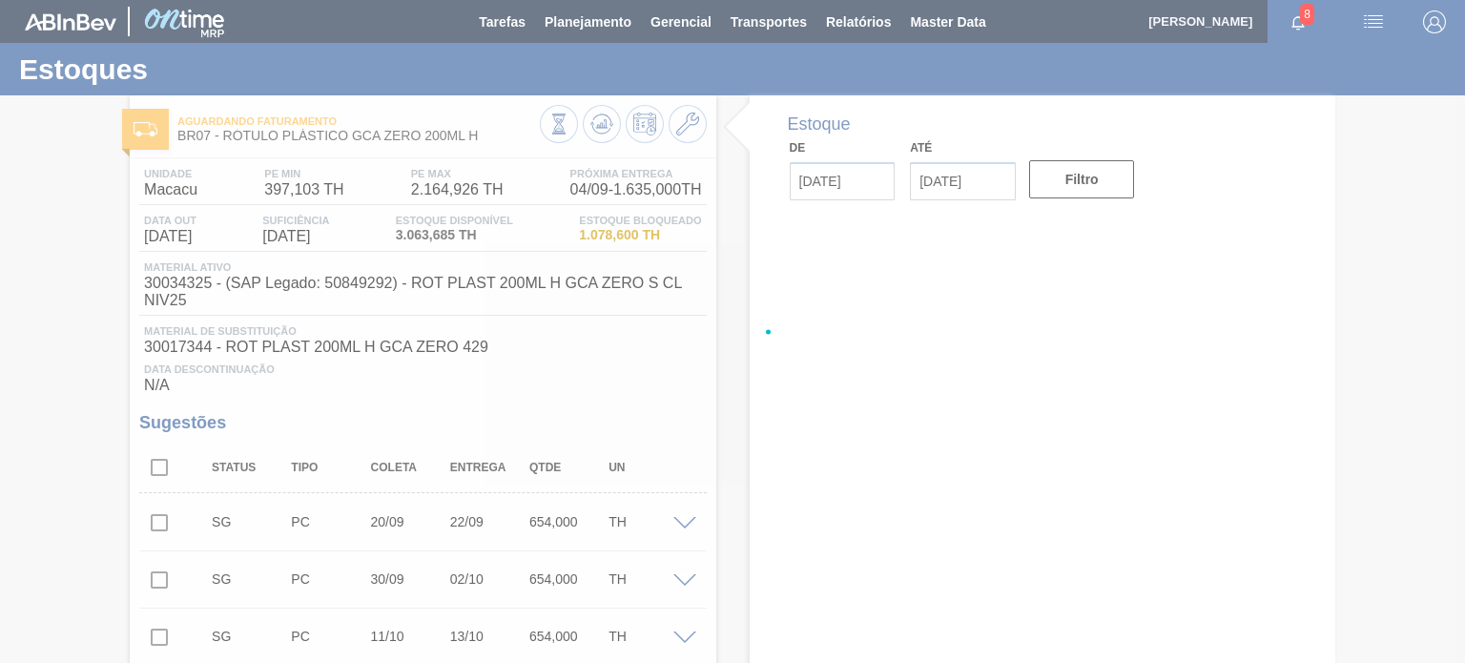
click at [600, 121] on div at bounding box center [732, 331] width 1465 height 663
click at [569, 121] on icon at bounding box center [558, 124] width 21 height 21
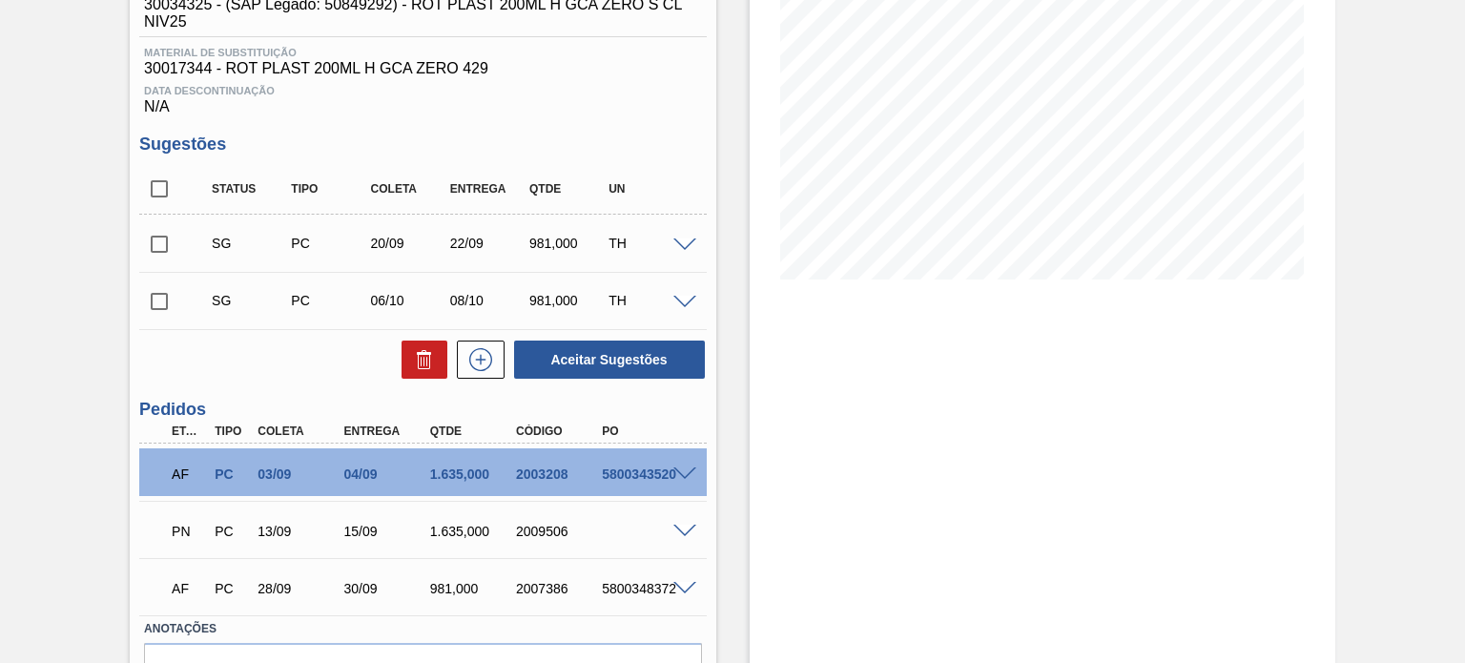
scroll to position [382, 0]
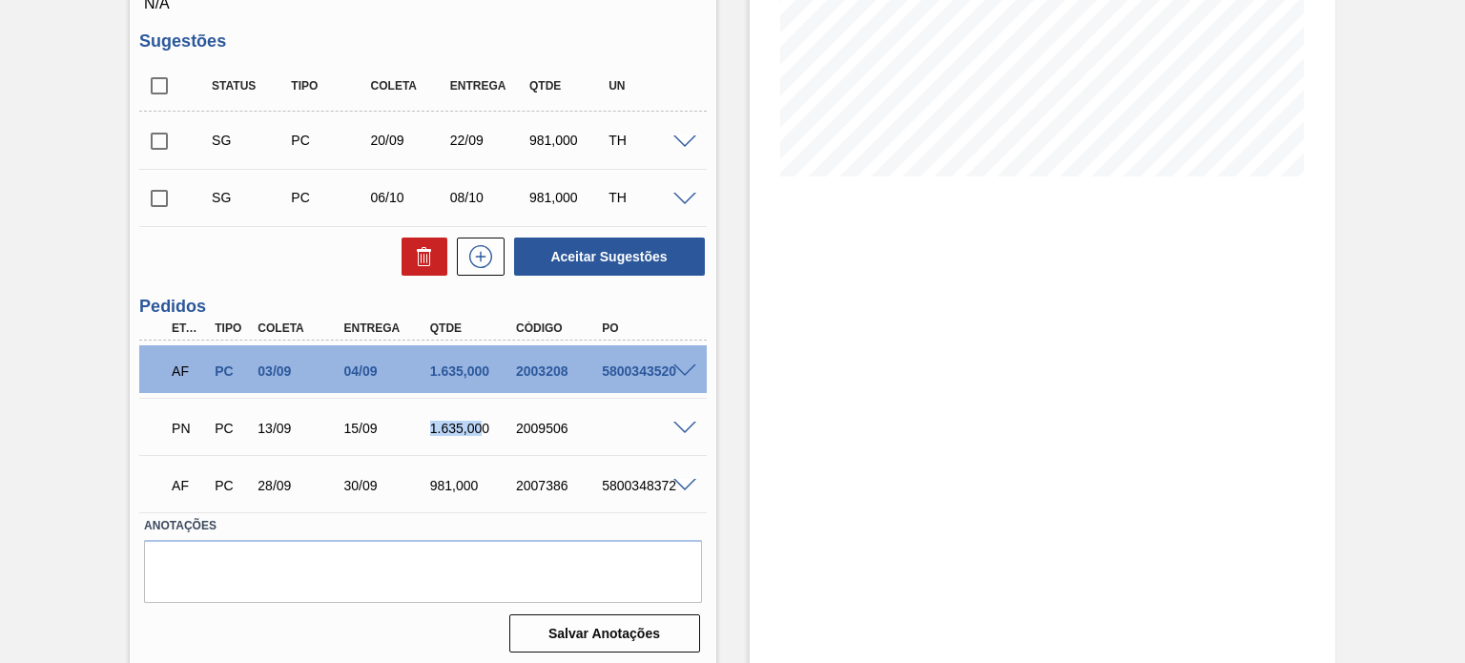
drag, startPoint x: 446, startPoint y: 434, endPoint x: 481, endPoint y: 436, distance: 34.4
click at [481, 436] on div "1.635,000" at bounding box center [472, 428] width 94 height 15
click at [531, 428] on div "2009506" at bounding box center [558, 428] width 94 height 15
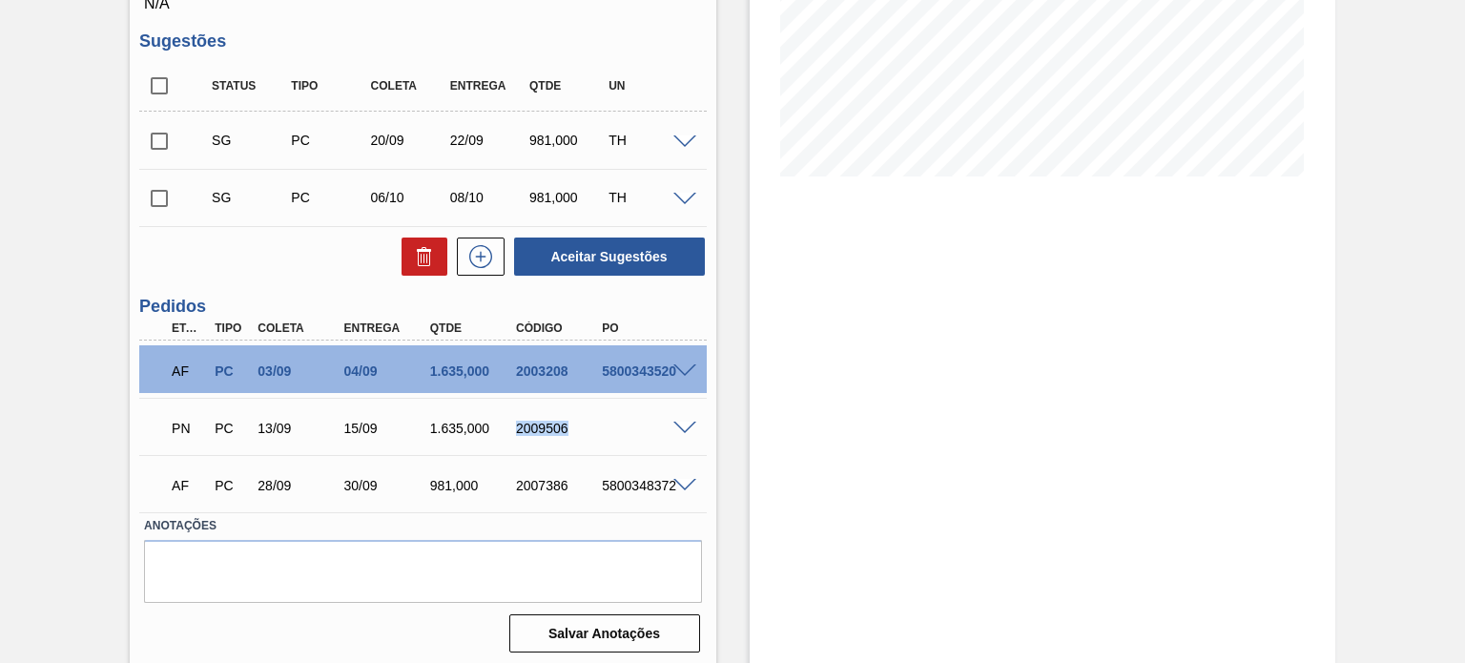
click at [687, 426] on span at bounding box center [684, 429] width 23 height 14
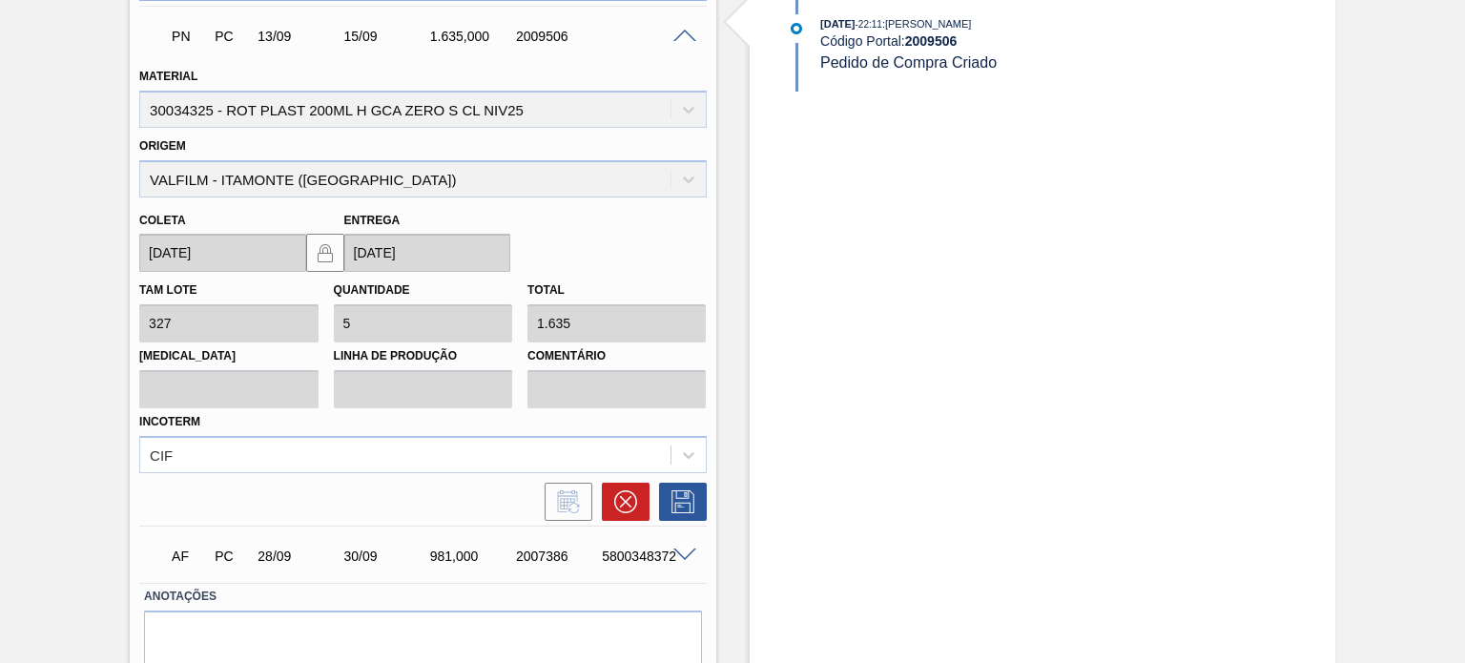
scroll to position [848, 0]
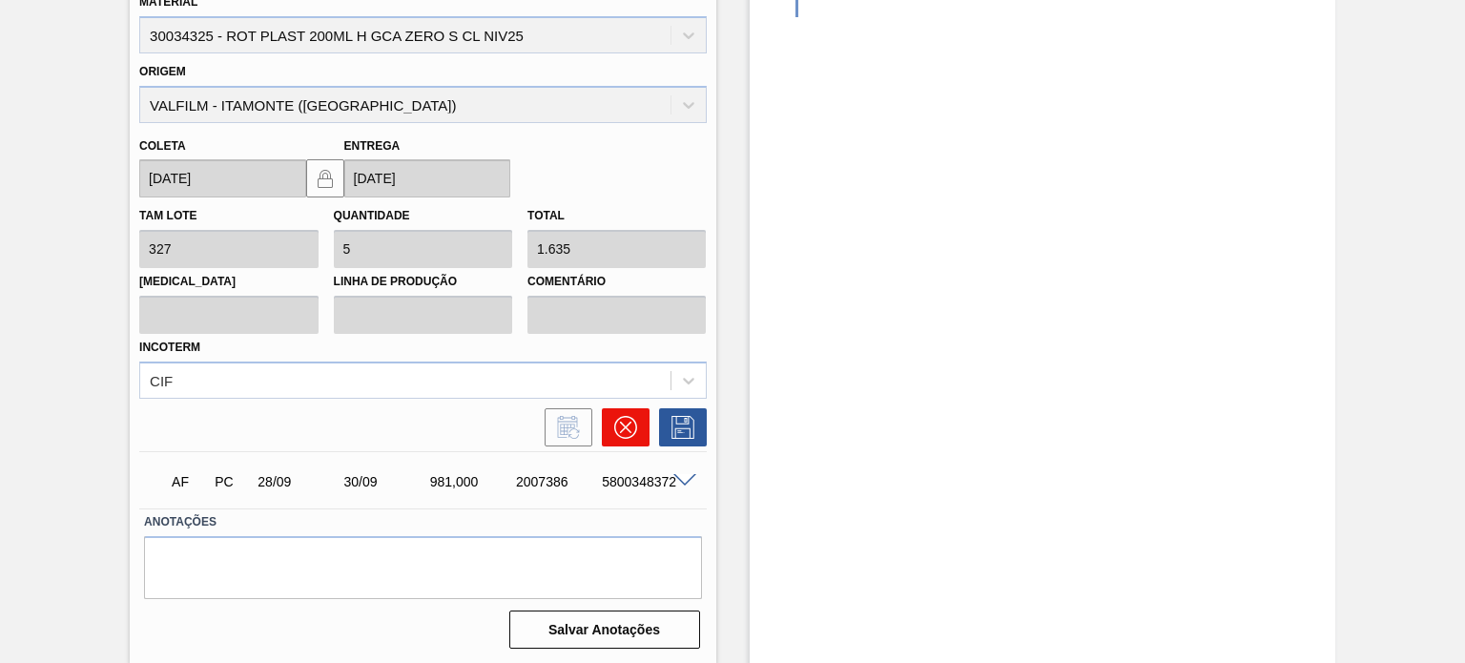
click at [628, 434] on icon at bounding box center [624, 427] width 23 height 23
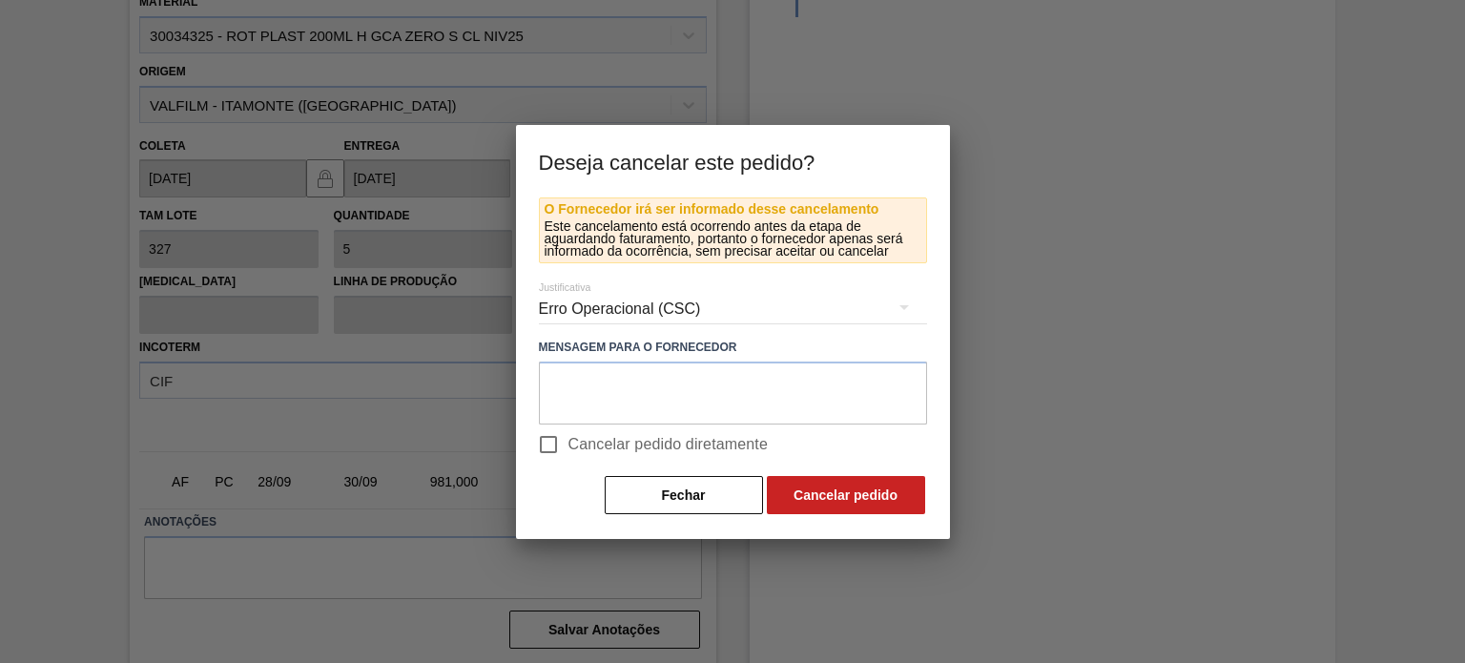
click at [599, 327] on div "Erro Operacional (CSC)" at bounding box center [733, 308] width 388 height 53
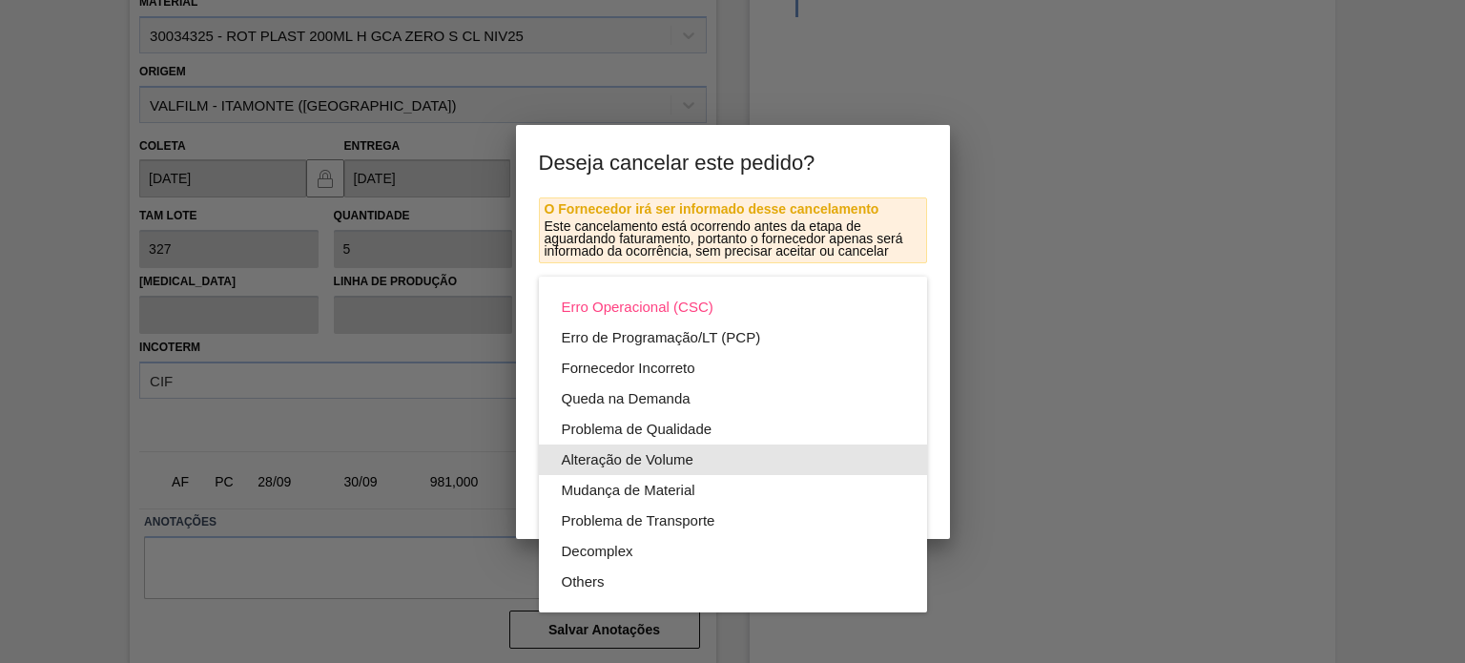
click at [632, 452] on div "Alteração de Volume" at bounding box center [733, 459] width 342 height 31
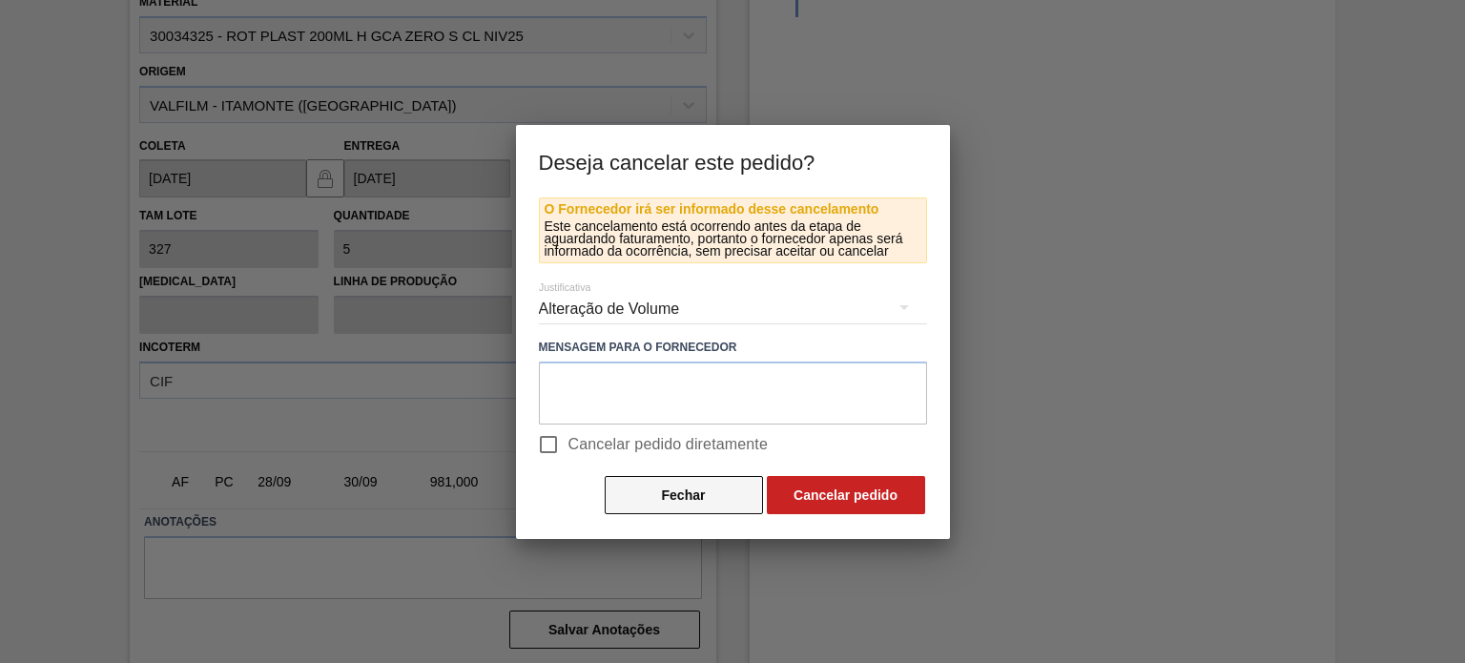
click at [664, 503] on button "Fechar" at bounding box center [684, 495] width 158 height 38
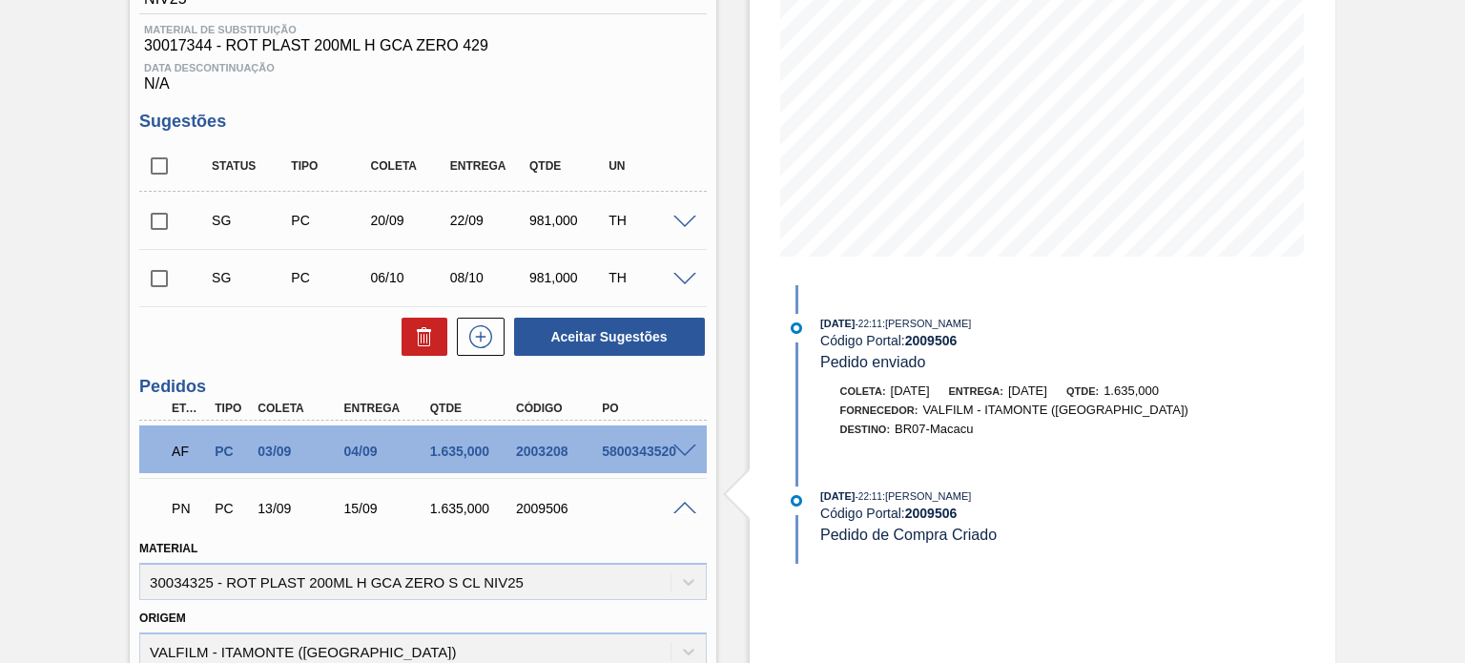
scroll to position [371, 0]
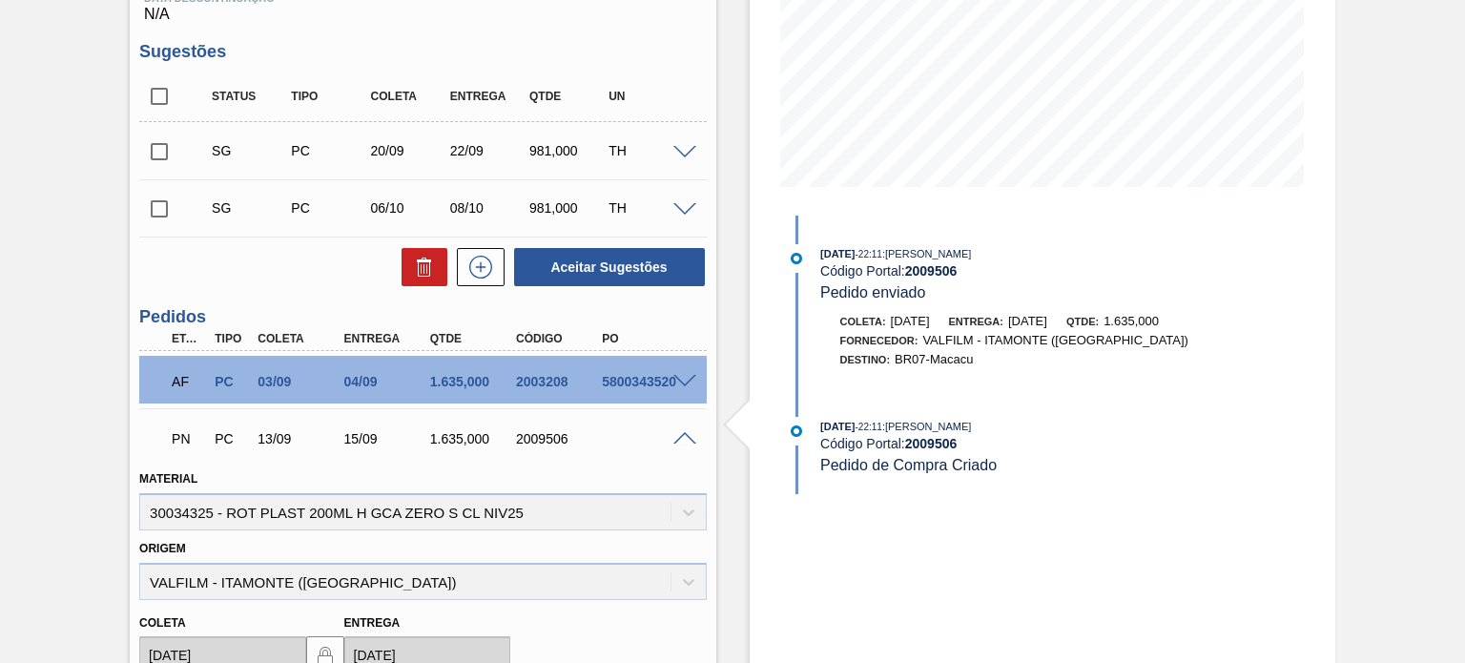
click at [673, 438] on span at bounding box center [684, 439] width 23 height 14
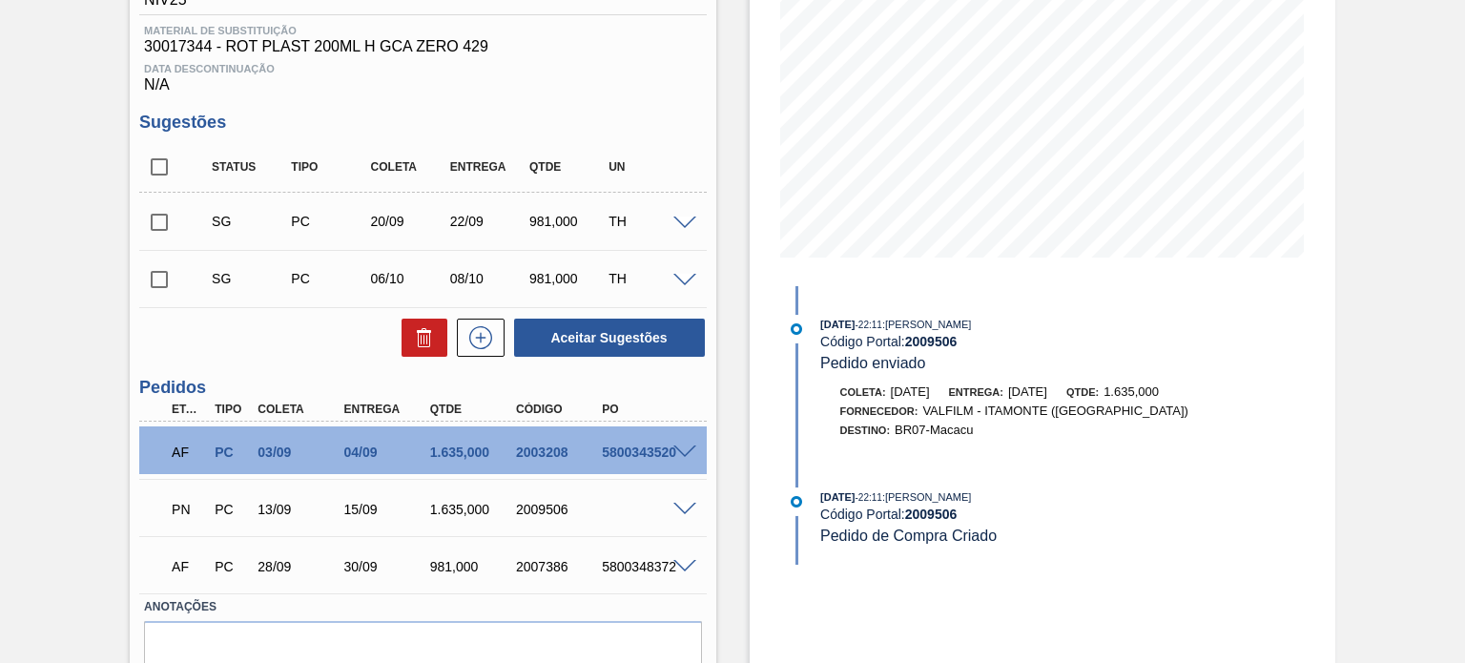
scroll to position [387, 0]
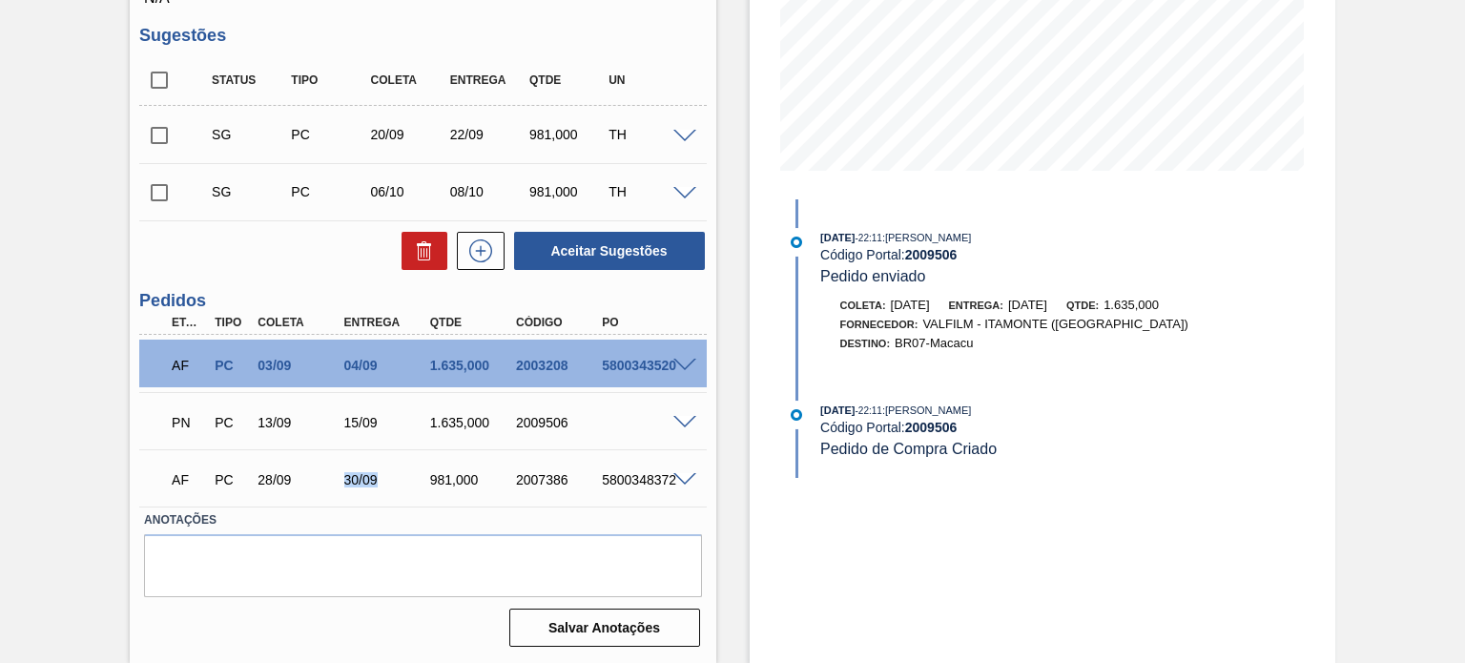
drag, startPoint x: 321, startPoint y: 484, endPoint x: 428, endPoint y: 478, distance: 107.0
click at [428, 478] on div "AF PC 28/09 30/09 981,000 2007386 5800348372" at bounding box center [417, 478] width 516 height 38
click at [363, 474] on div "30/09" at bounding box center [387, 479] width 94 height 15
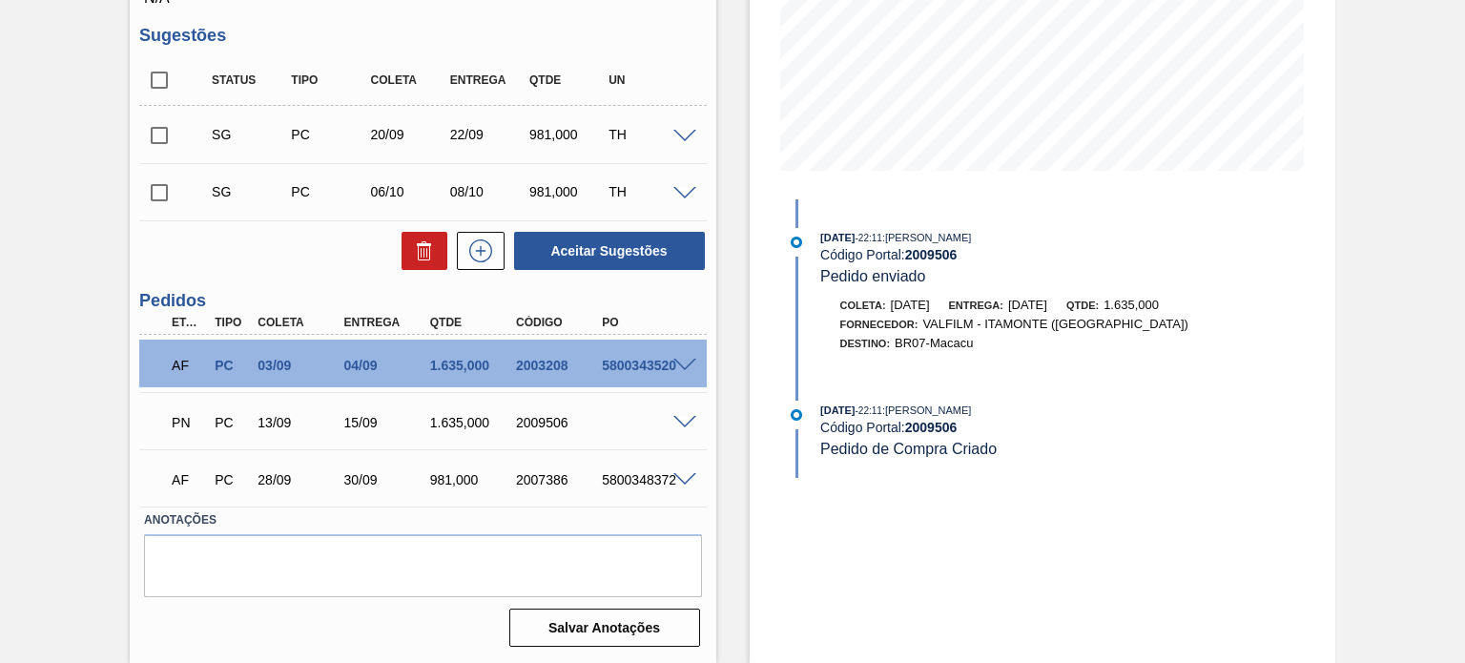
click at [587, 487] on div "2007386" at bounding box center [558, 479] width 94 height 15
click at [556, 481] on div "2007386" at bounding box center [558, 479] width 94 height 15
click at [690, 473] on span at bounding box center [684, 480] width 23 height 14
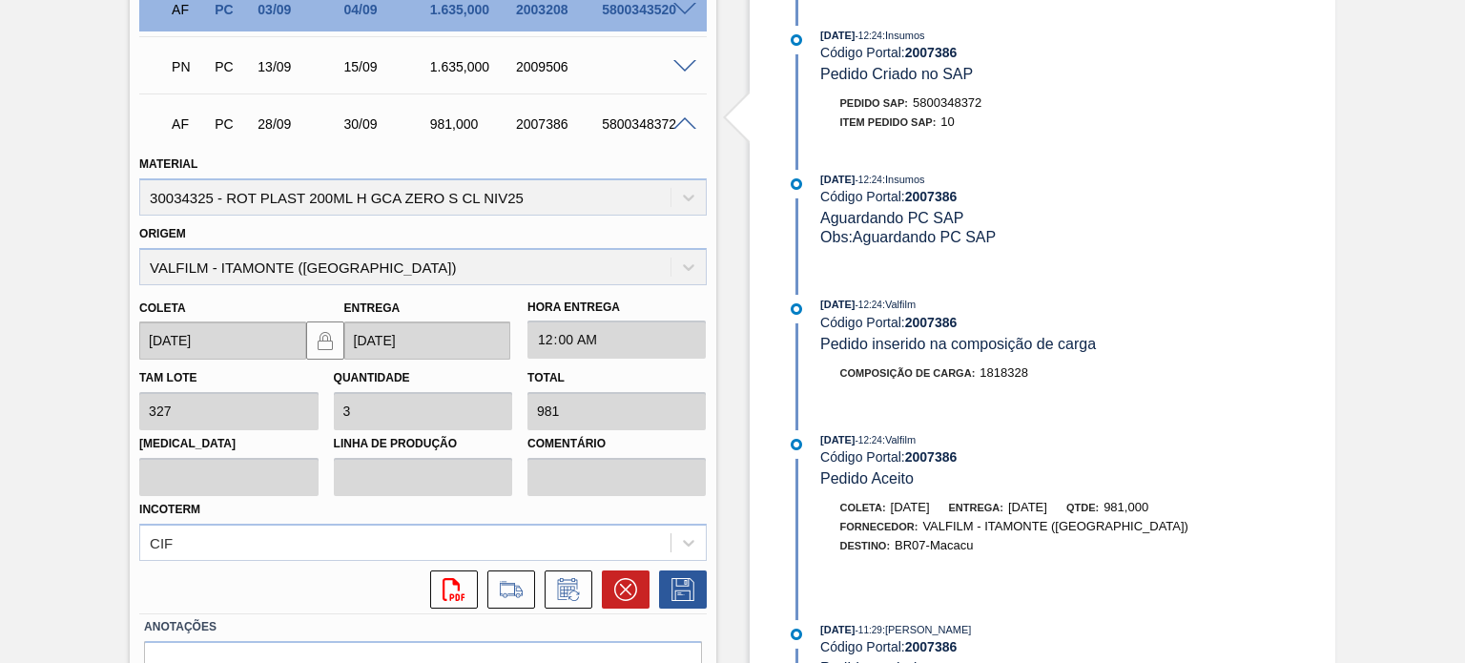
scroll to position [848, 0]
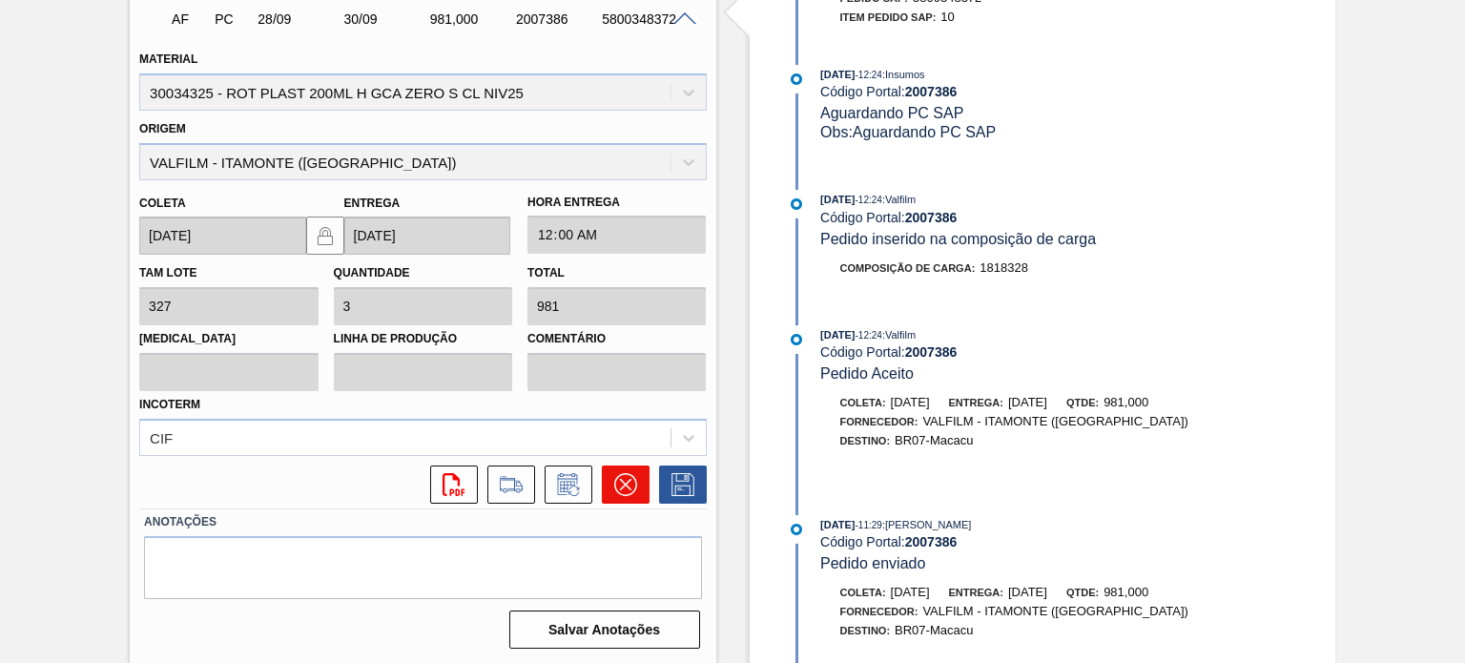
click at [623, 497] on button at bounding box center [626, 484] width 48 height 38
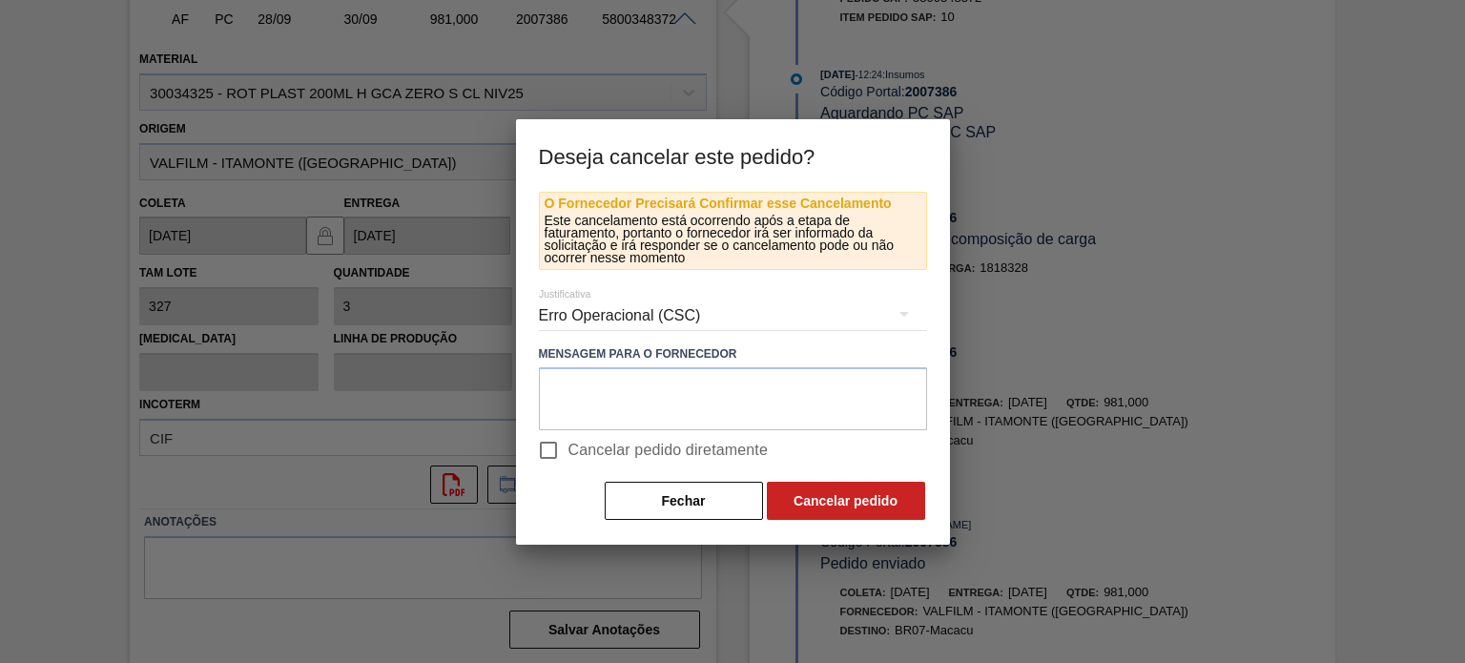
click at [641, 299] on div "Erro Operacional (CSC)" at bounding box center [733, 315] width 388 height 53
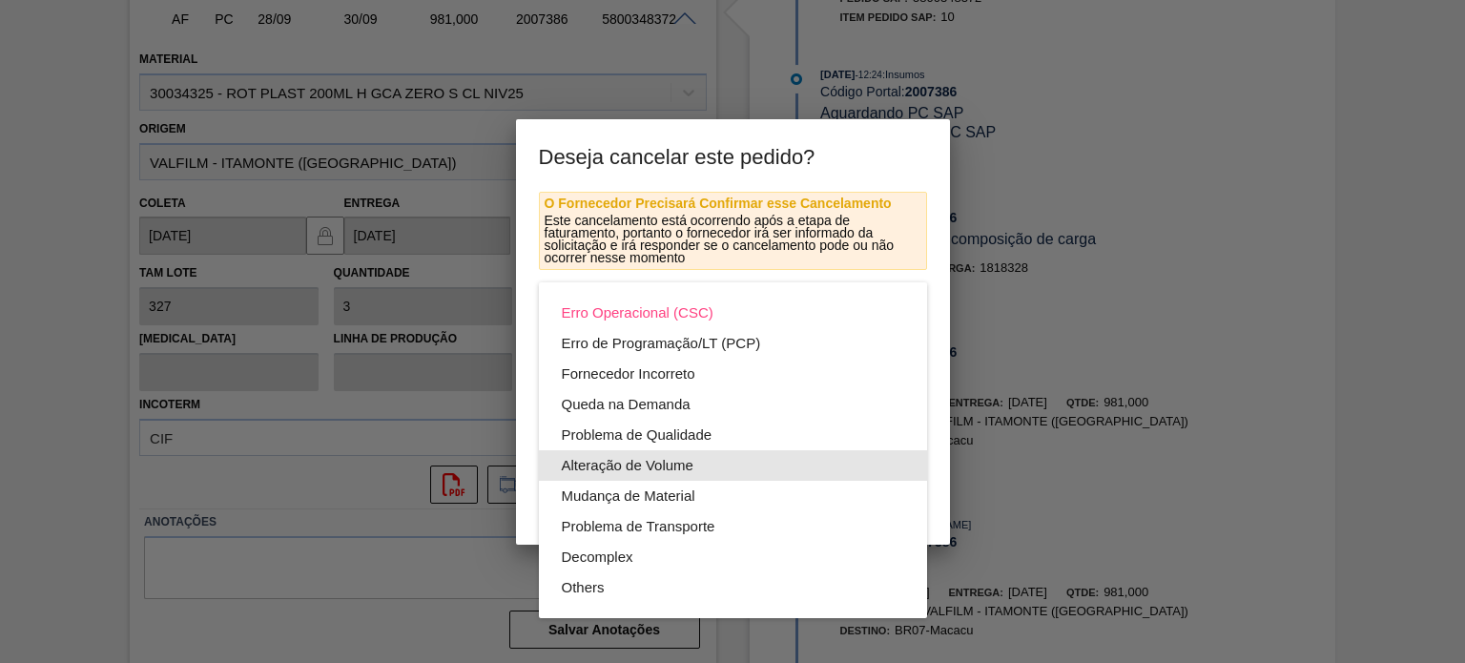
click at [619, 462] on div "Alteração de Volume" at bounding box center [733, 465] width 342 height 31
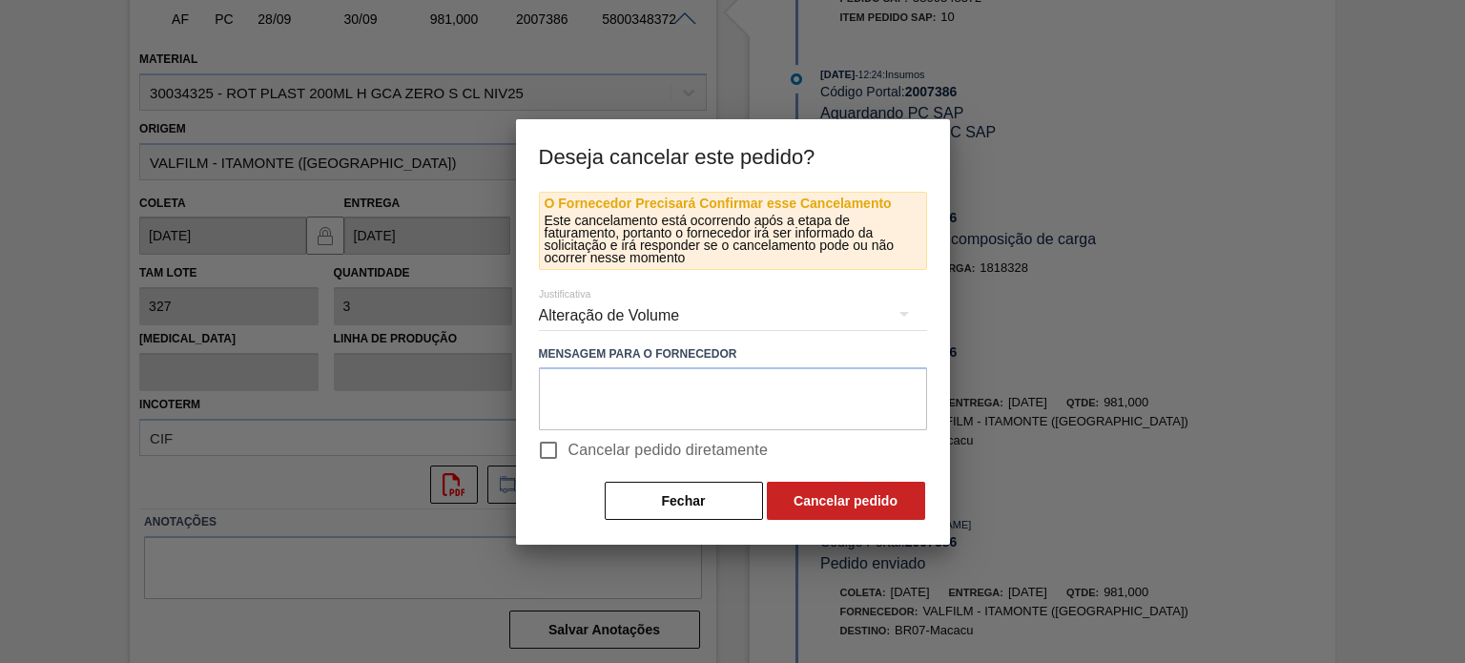
click at [553, 450] on div "Erro Operacional (CSC) Erro de Programação/LT (PCP) Fornecedor Incorreto Queda …" at bounding box center [732, 331] width 1465 height 663
click at [554, 448] on input "Cancelar pedido diretamente" at bounding box center [548, 450] width 40 height 40
checkbox input "true"
click at [816, 494] on button "Cancelar pedido" at bounding box center [846, 501] width 158 height 38
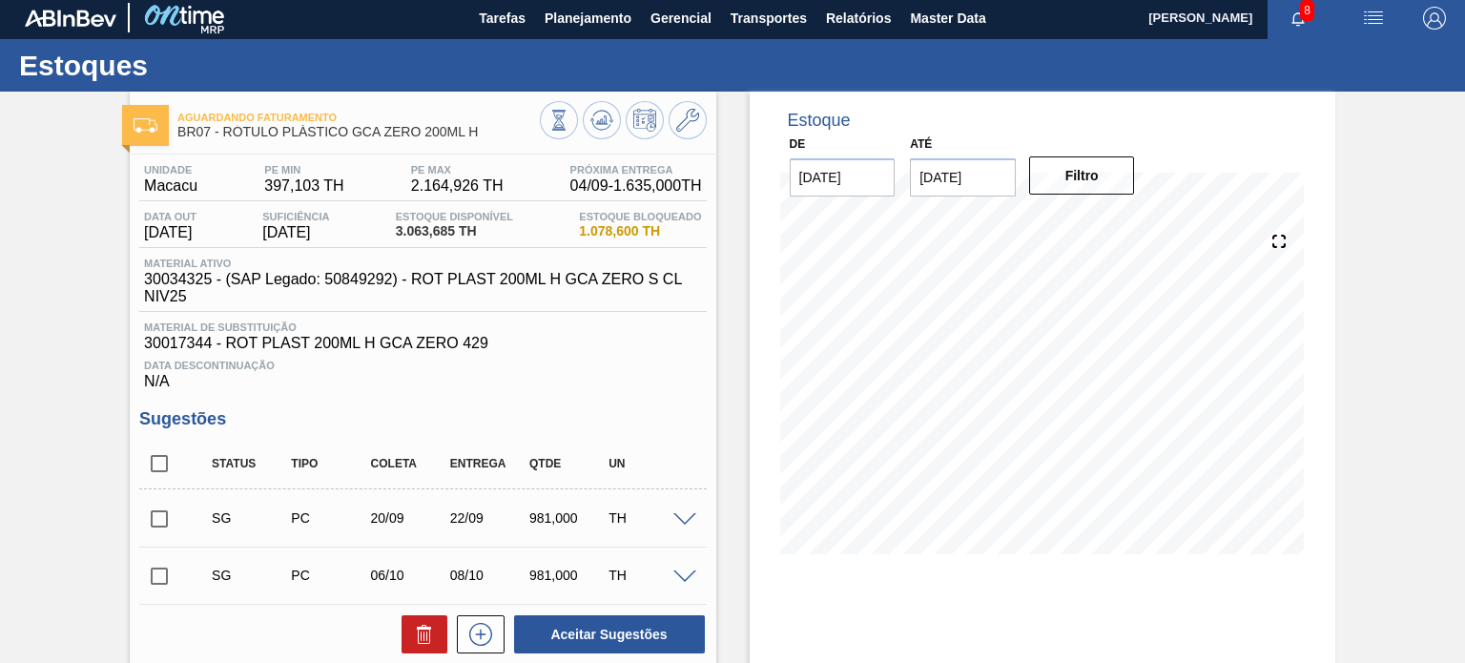
scroll to position [0, 0]
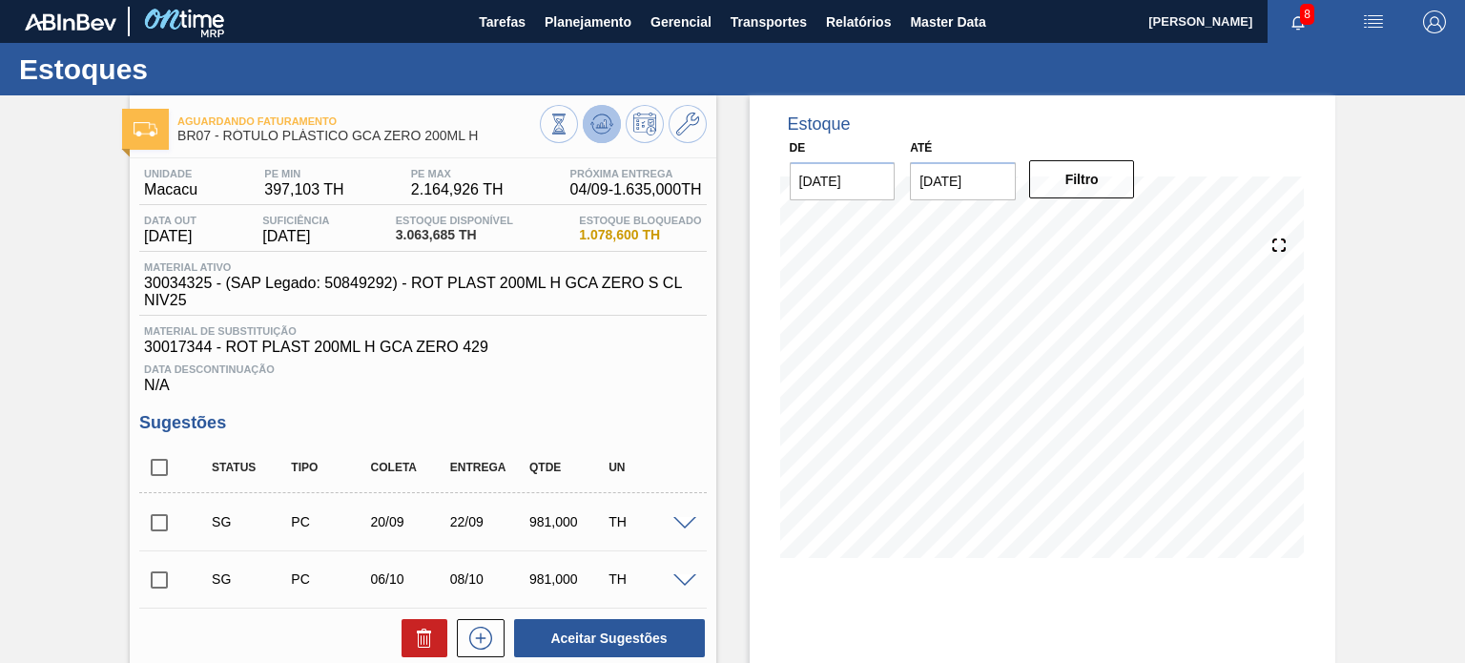
click at [600, 126] on icon at bounding box center [601, 125] width 2 height 5
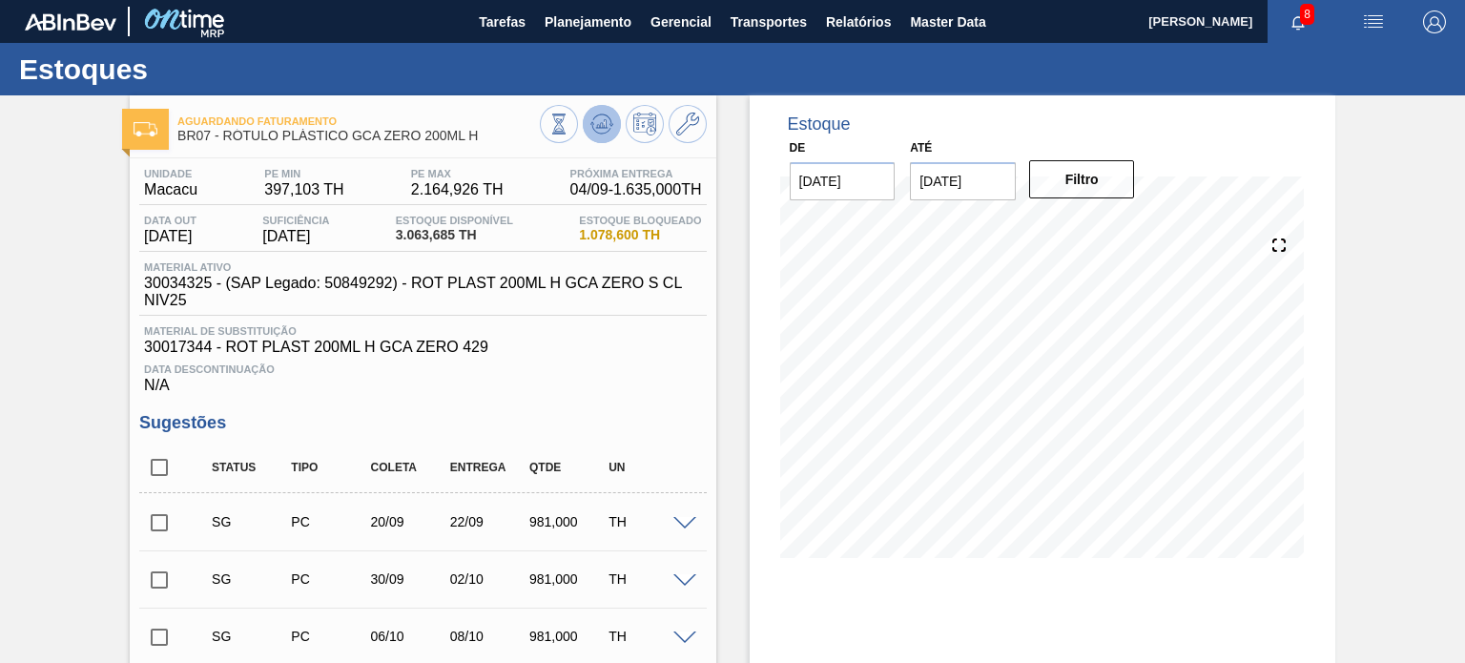
click at [596, 136] on button at bounding box center [602, 124] width 38 height 38
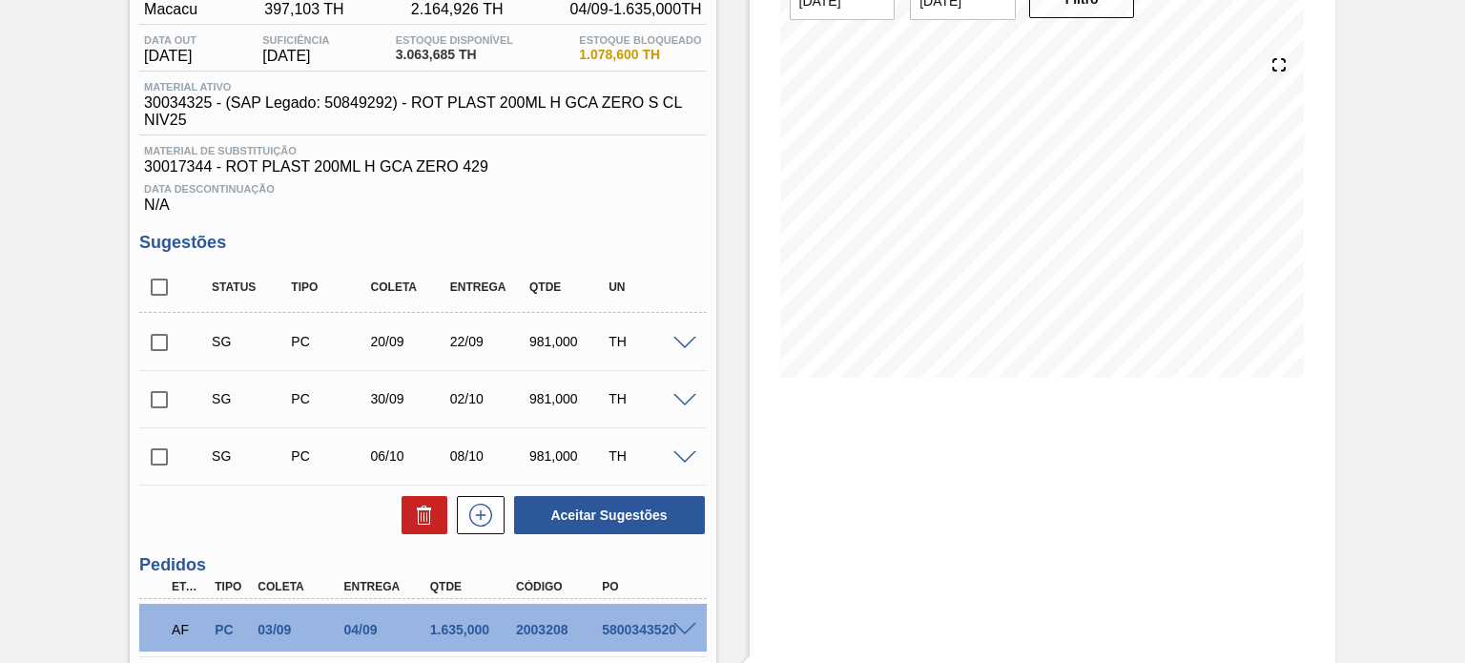
scroll to position [191, 0]
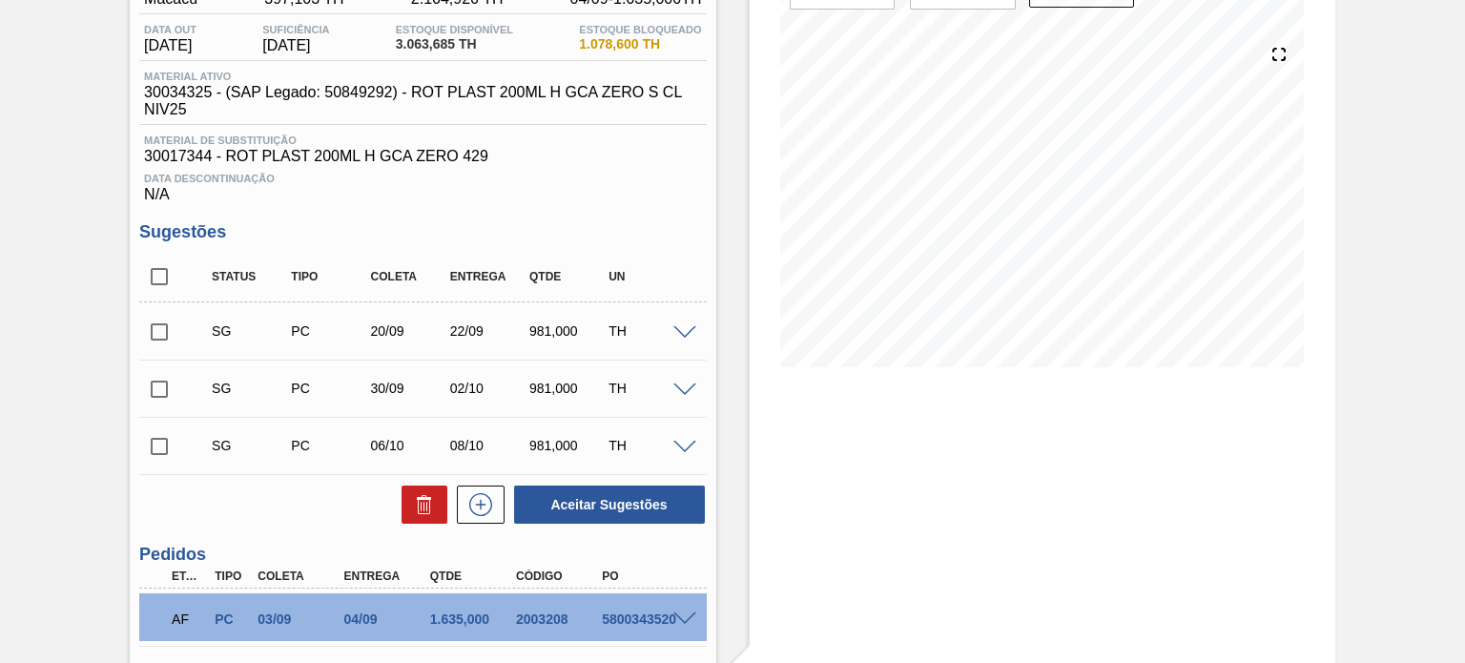
click at [176, 336] on input "checkbox" at bounding box center [159, 332] width 40 height 40
click at [622, 495] on button "Aceitar Sugestões" at bounding box center [609, 505] width 191 height 38
checkbox input "false"
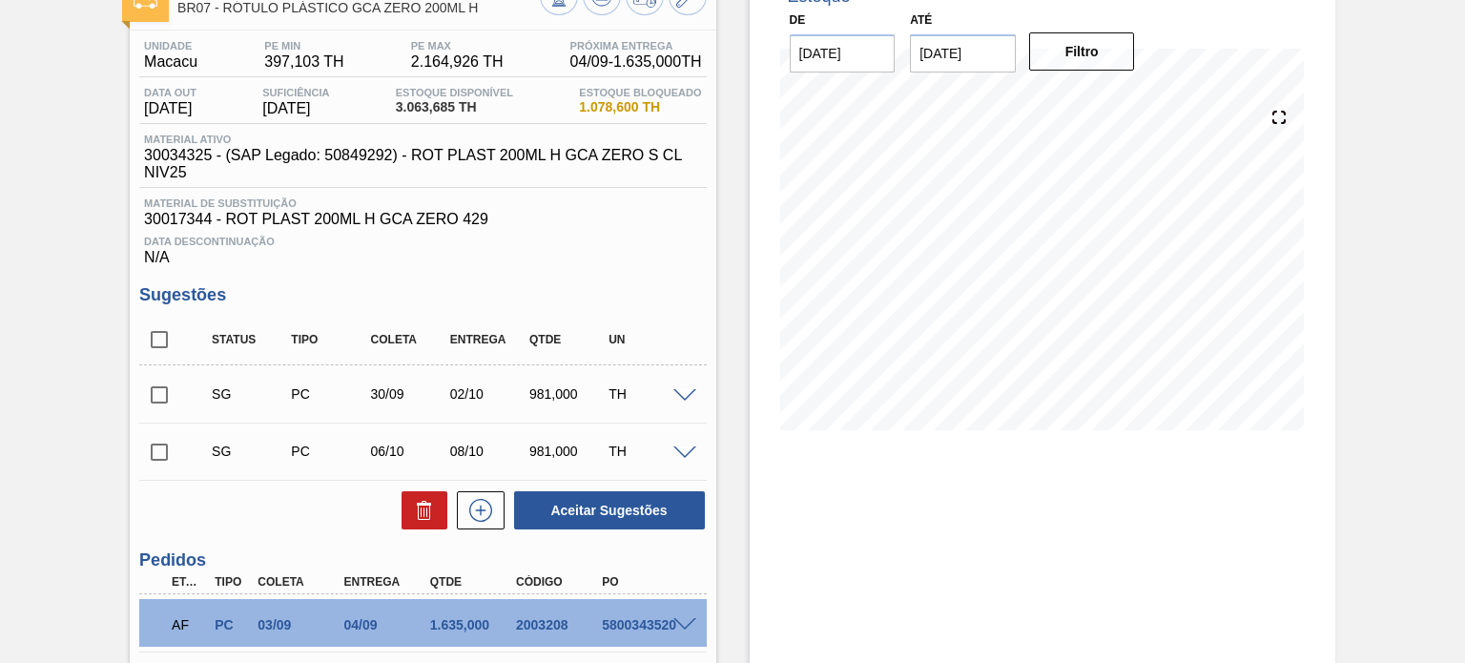
scroll to position [101, 0]
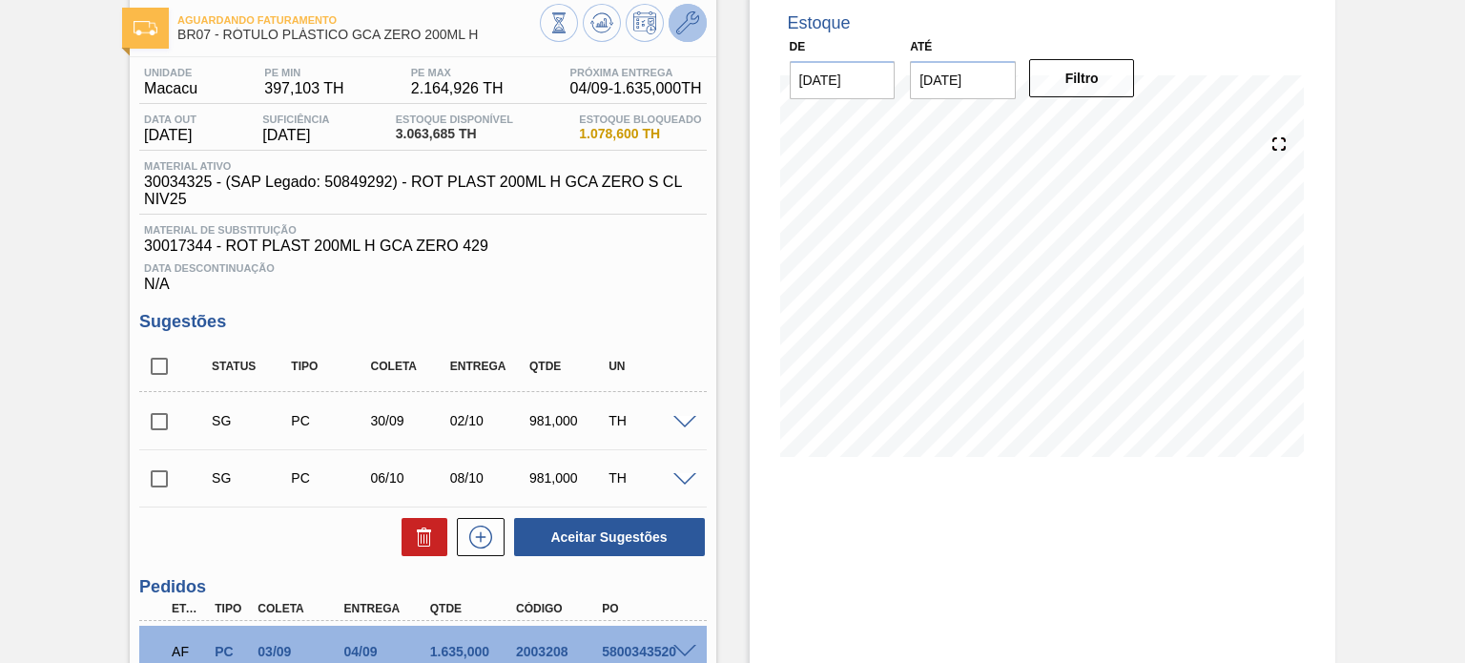
click at [689, 32] on icon at bounding box center [687, 22] width 23 height 23
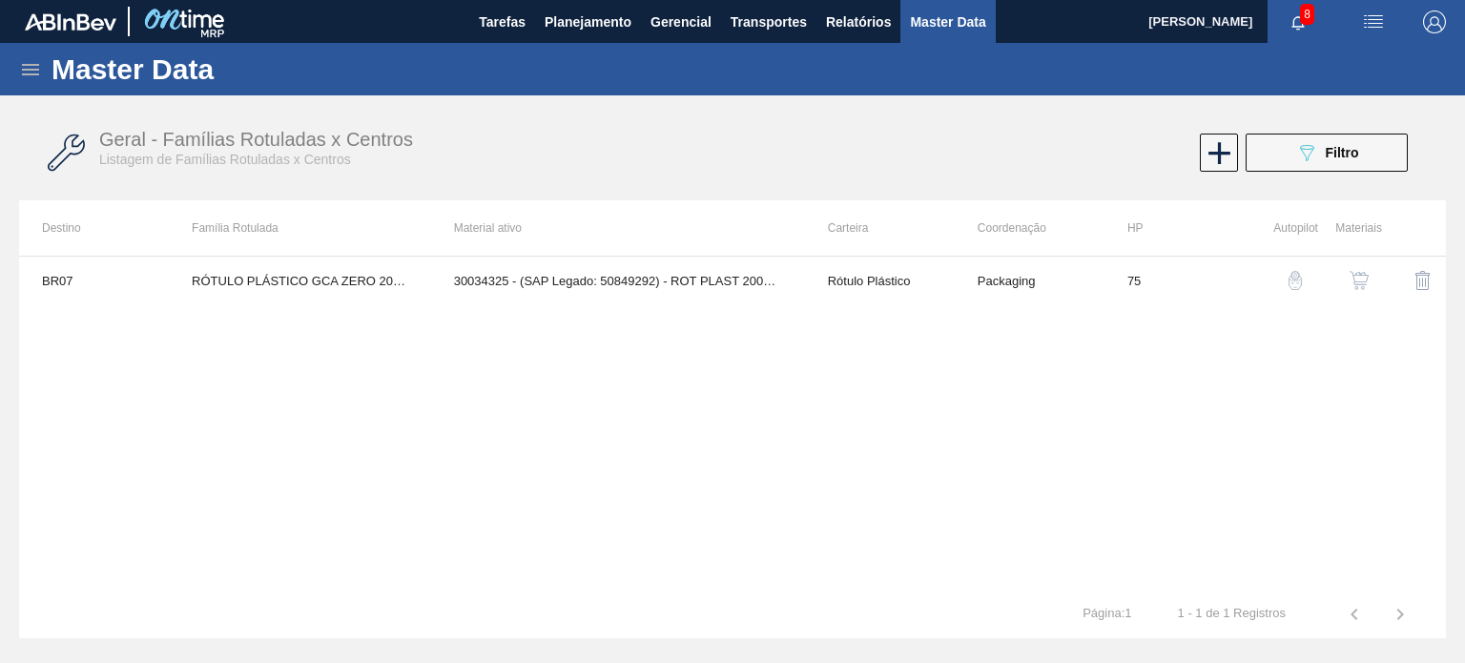
click at [1358, 289] on button "button" at bounding box center [1359, 281] width 46 height 46
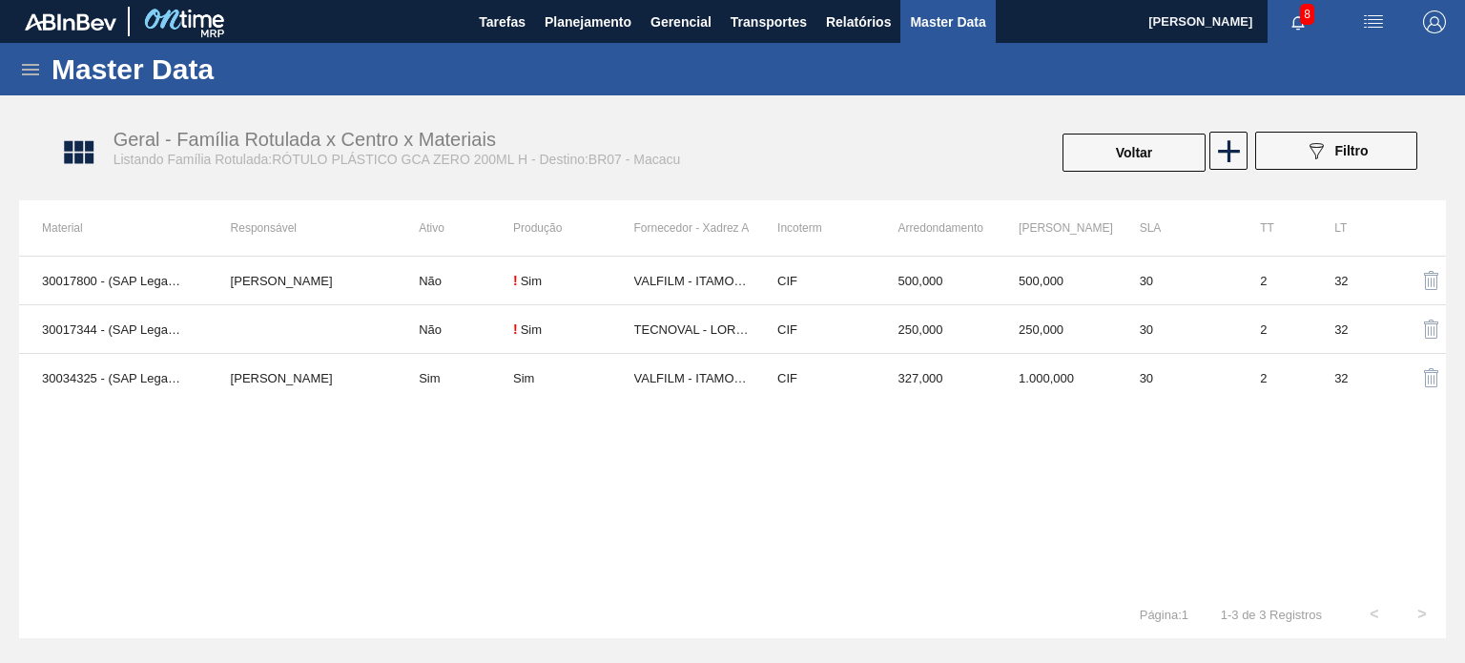
click at [900, 383] on td "327,000" at bounding box center [936, 378] width 121 height 49
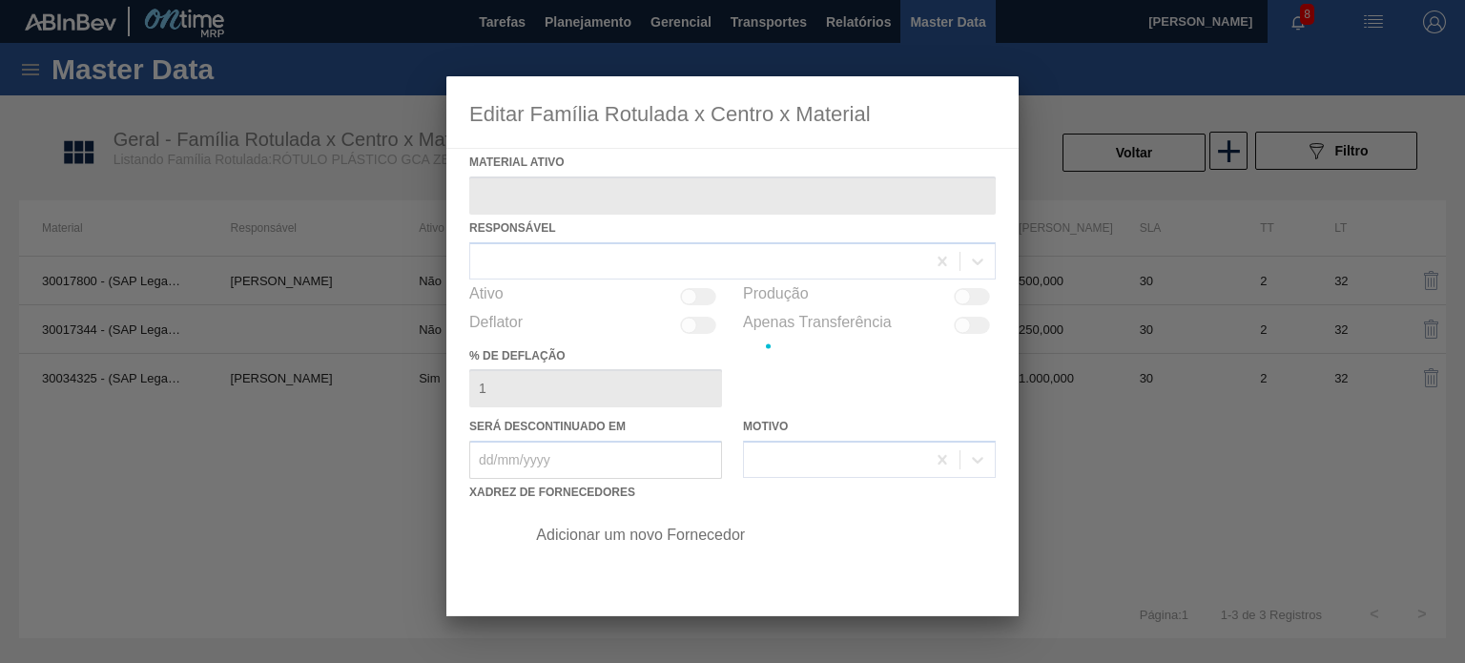
type ativo "30034325 - (SAP Legado: 50849292) - ROT PLAST 200ML H GCA ZERO S CL NIV25"
checkbox input "true"
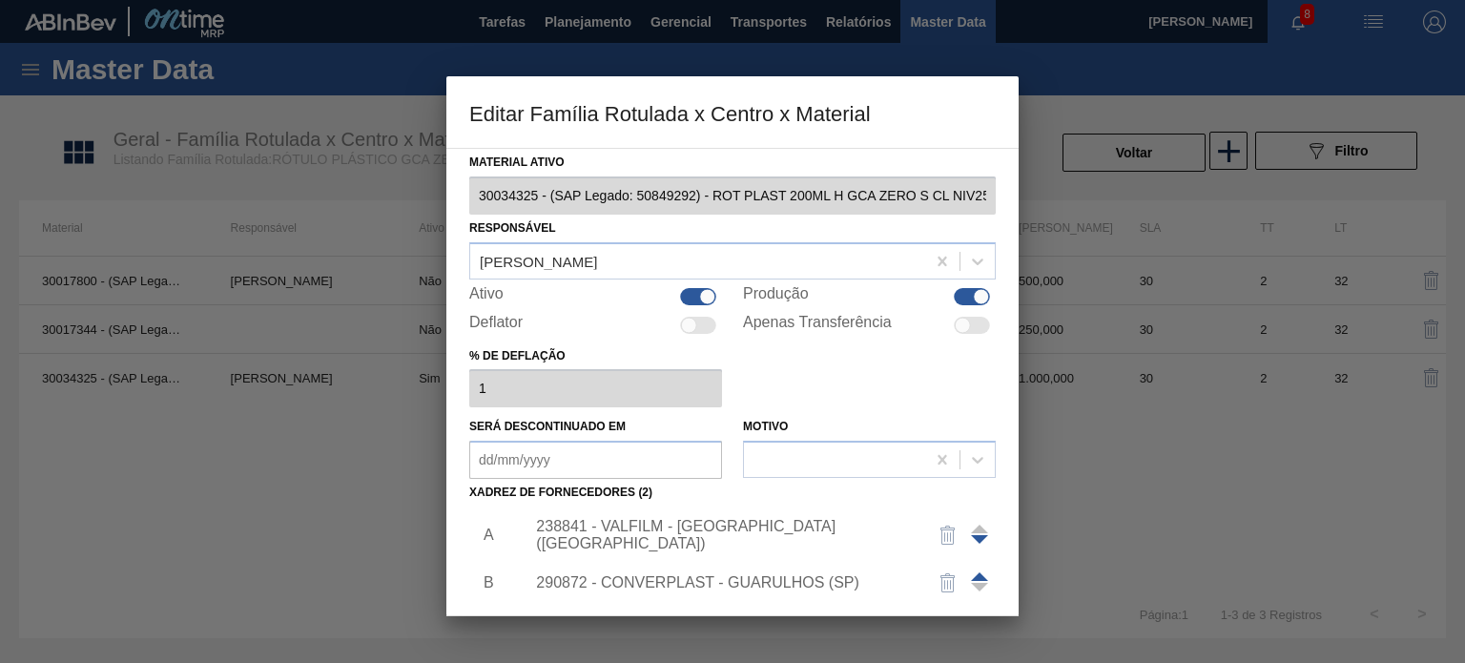
click at [733, 532] on div "238841 - VALFILM - ITAMONTE (MG)" at bounding box center [723, 535] width 374 height 34
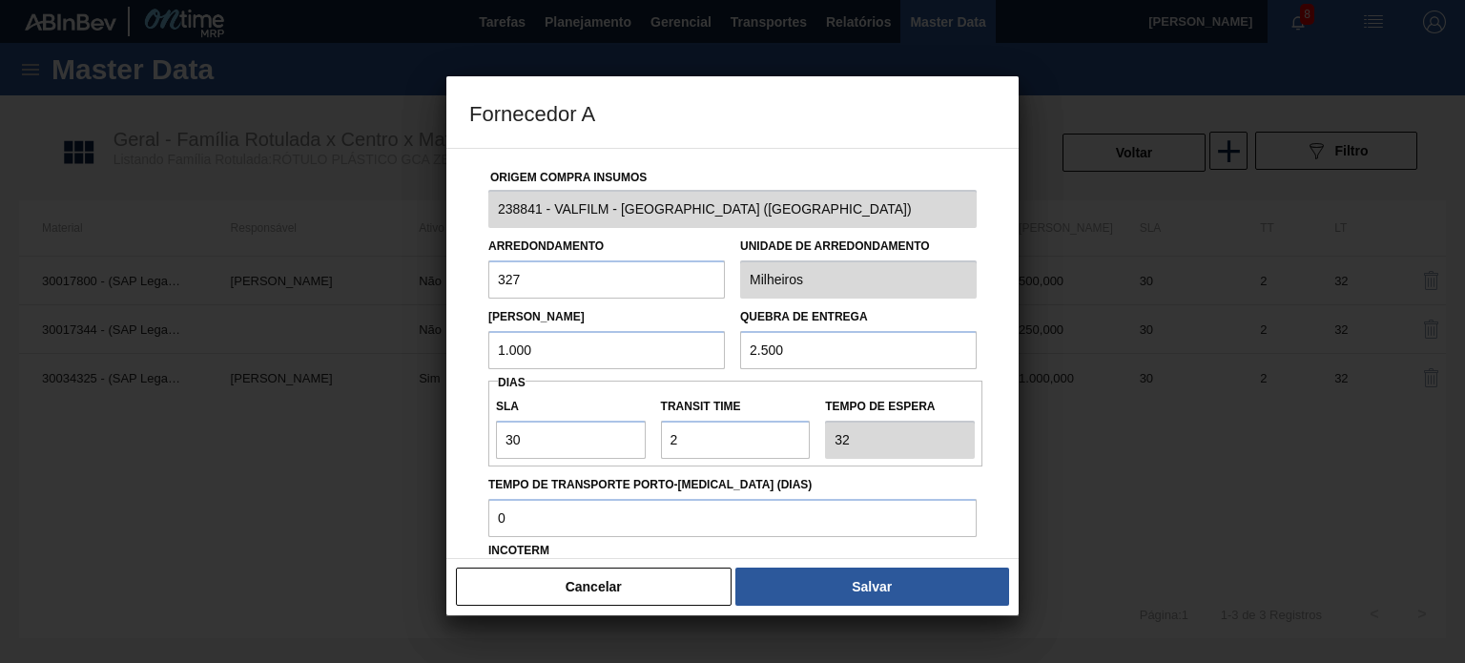
drag, startPoint x: 547, startPoint y: 358, endPoint x: 491, endPoint y: 358, distance: 55.3
click at [491, 358] on input "1.000" at bounding box center [606, 350] width 237 height 38
type input "900"
click at [870, 615] on div at bounding box center [732, 331] width 1465 height 663
click at [875, 598] on button "Salvar" at bounding box center [872, 587] width 274 height 38
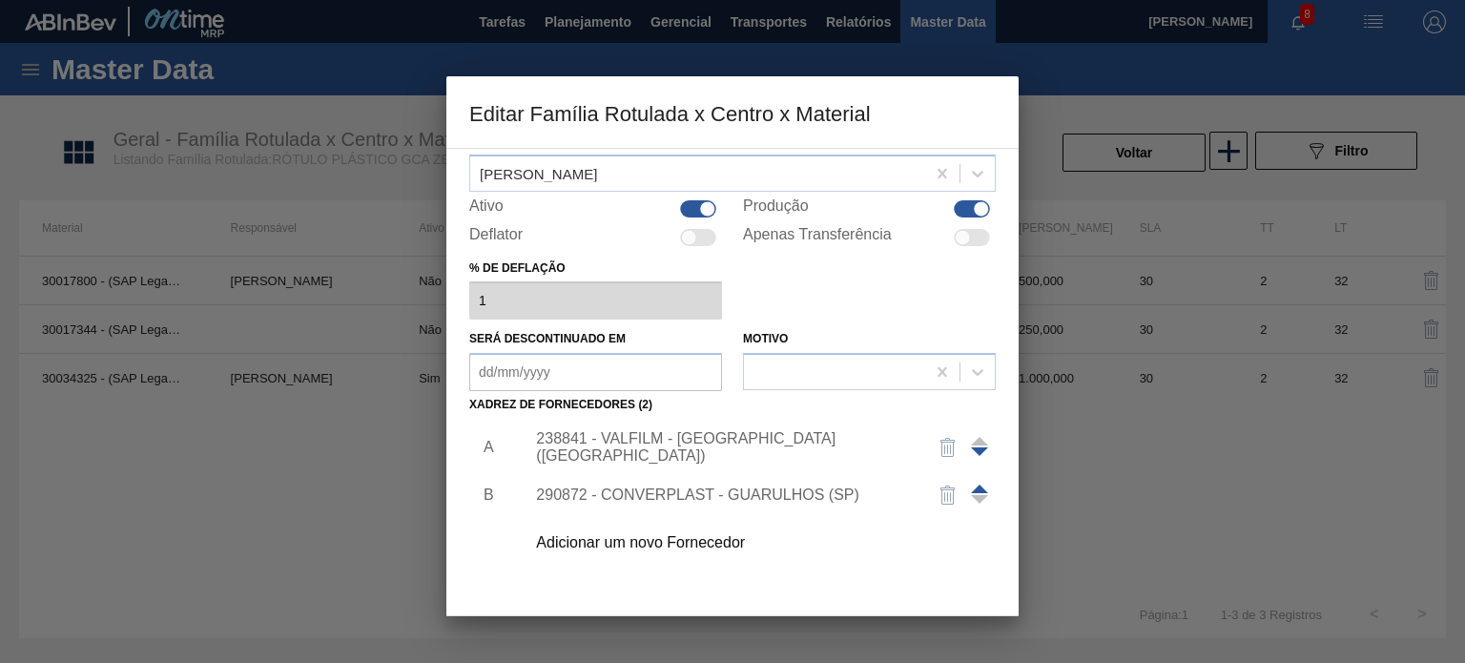
scroll to position [191, 0]
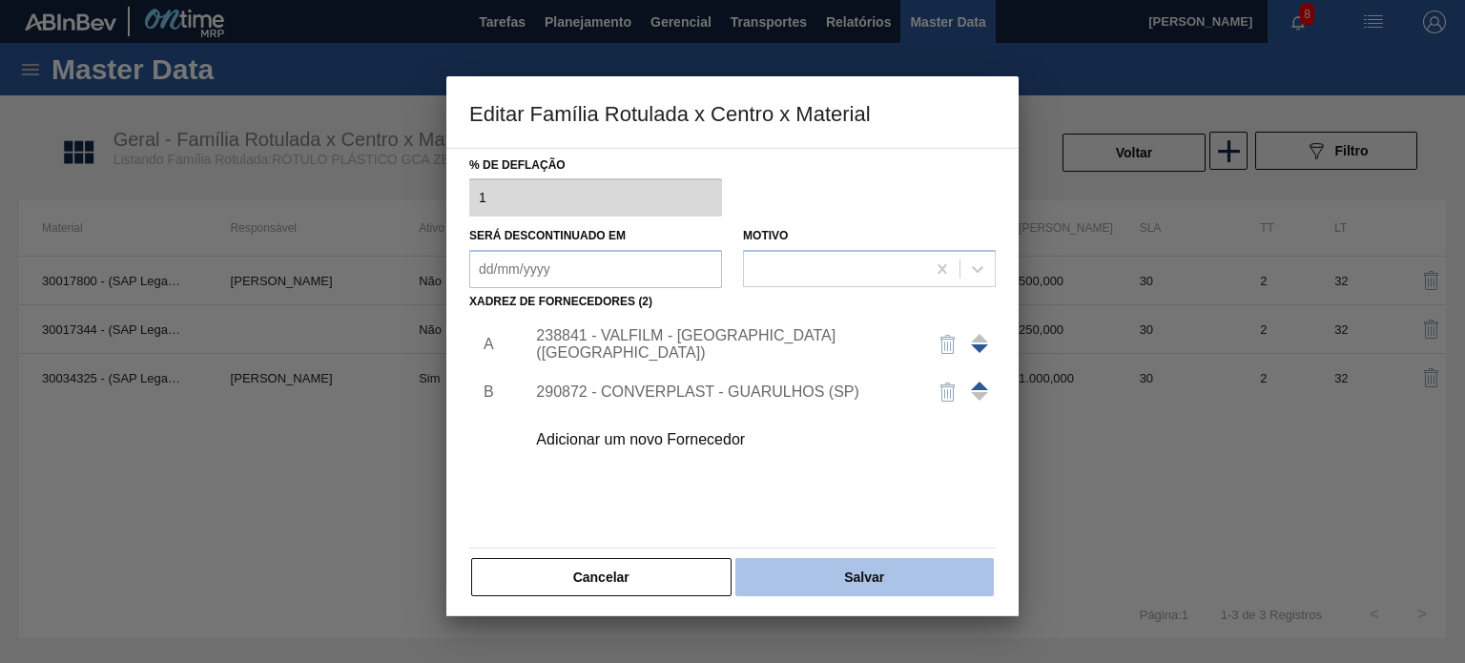
click at [879, 587] on button "Salvar" at bounding box center [864, 577] width 258 height 38
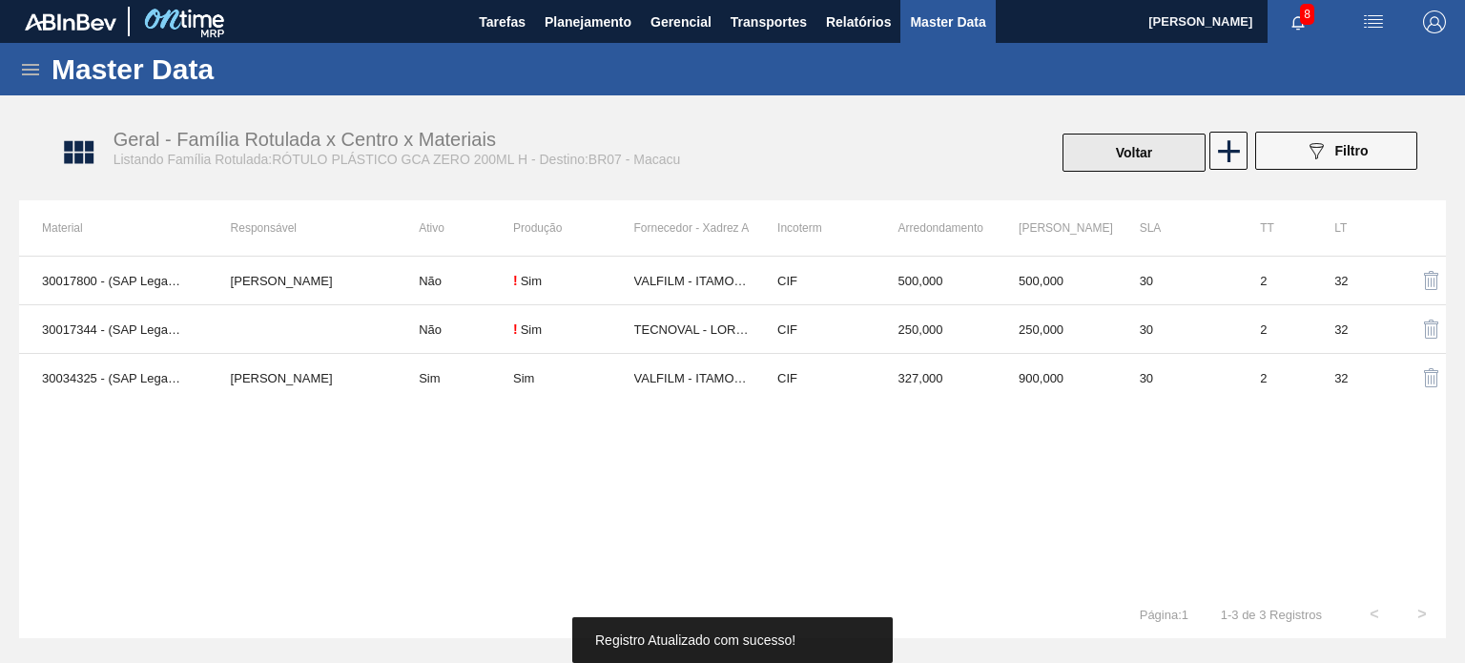
click at [1109, 146] on button "Voltar" at bounding box center [1134, 153] width 143 height 38
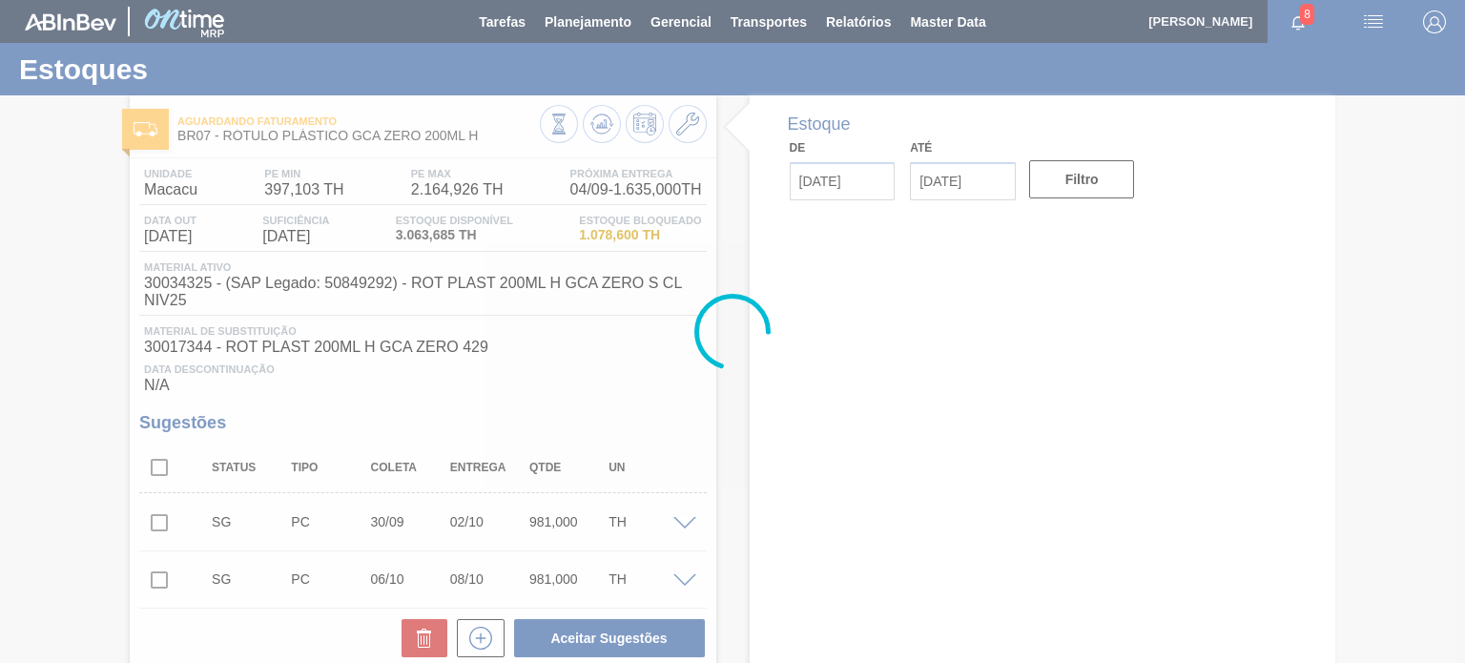
click at [602, 121] on div at bounding box center [732, 331] width 1465 height 663
click at [569, 121] on icon at bounding box center [558, 124] width 21 height 21
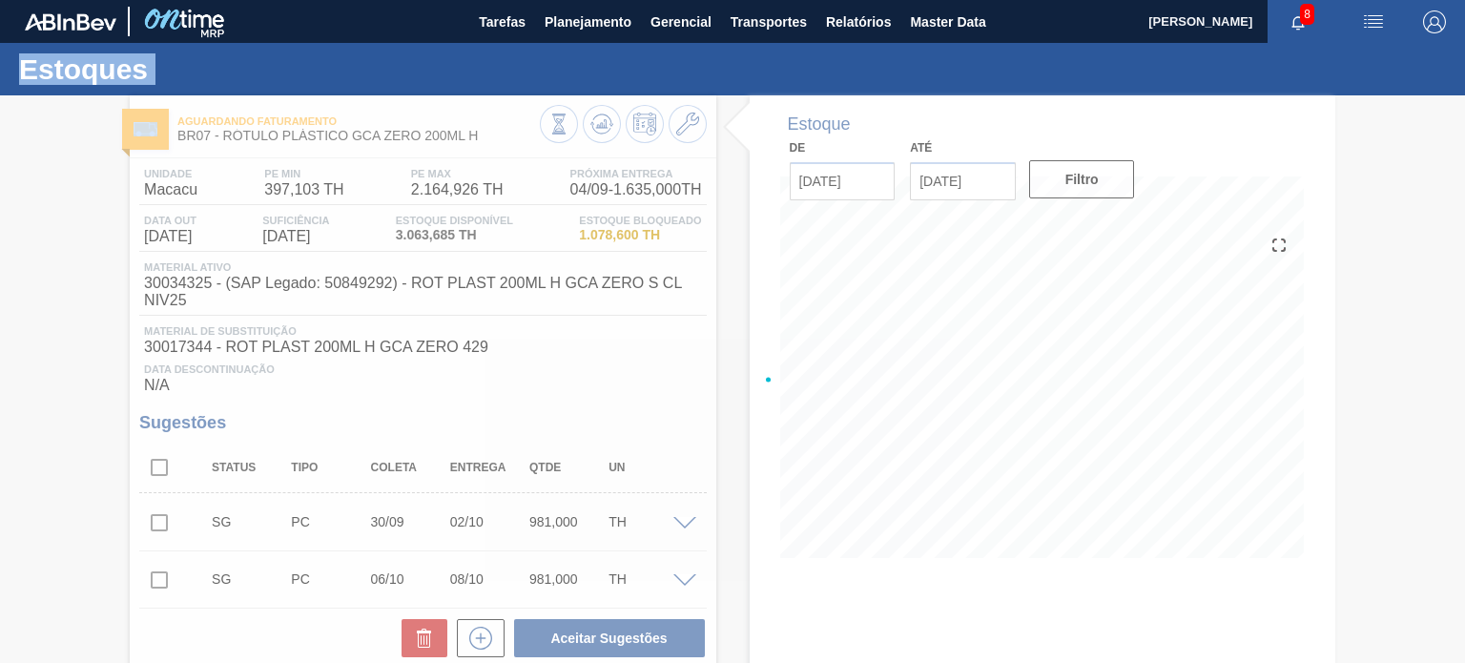
click at [602, 121] on div at bounding box center [732, 379] width 1465 height 568
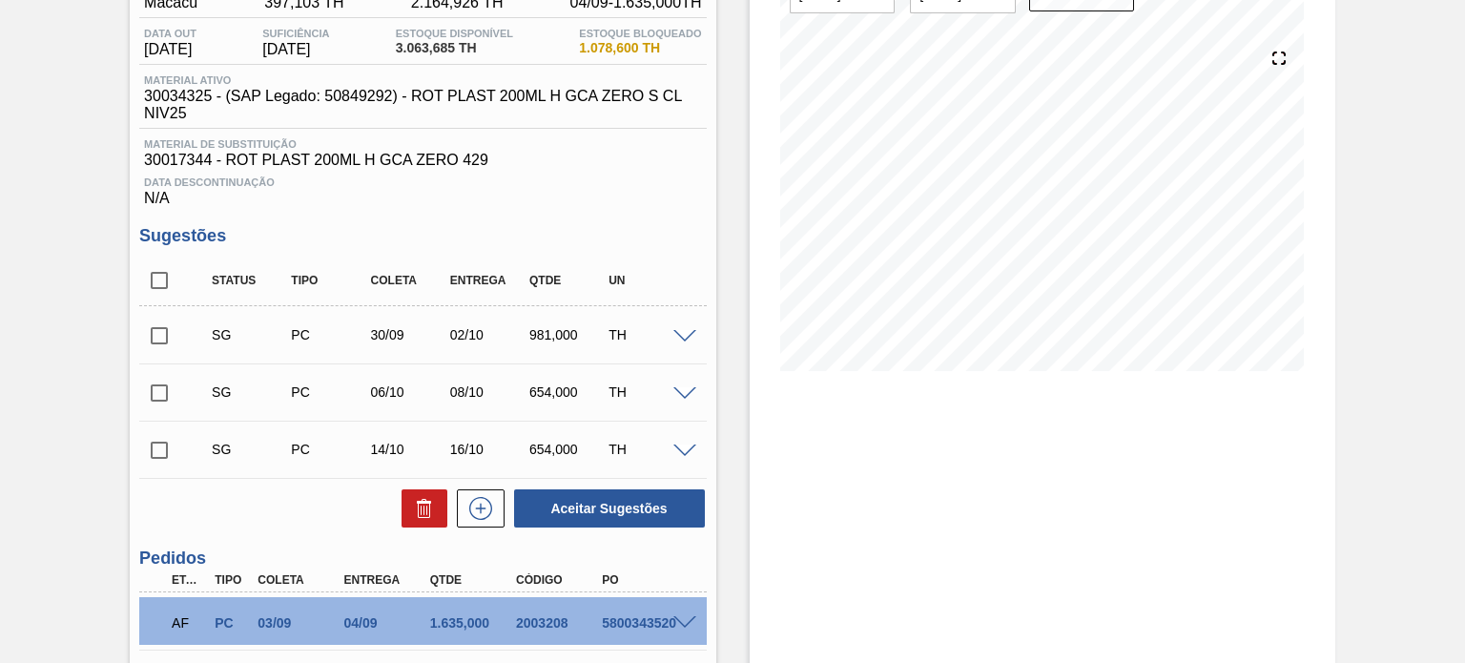
scroll to position [191, 0]
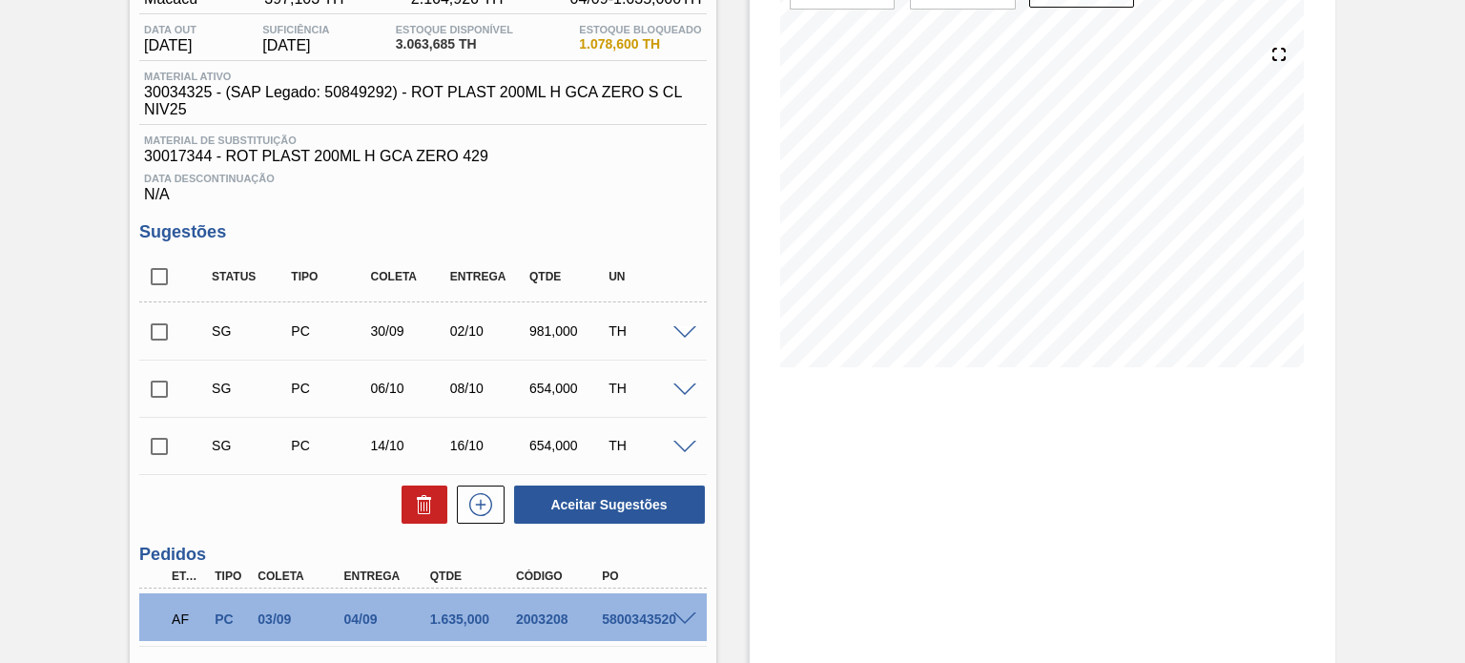
click at [538, 328] on div "981,000" at bounding box center [568, 330] width 87 height 15
click at [659, 228] on h3 "Sugestões" at bounding box center [422, 232] width 567 height 20
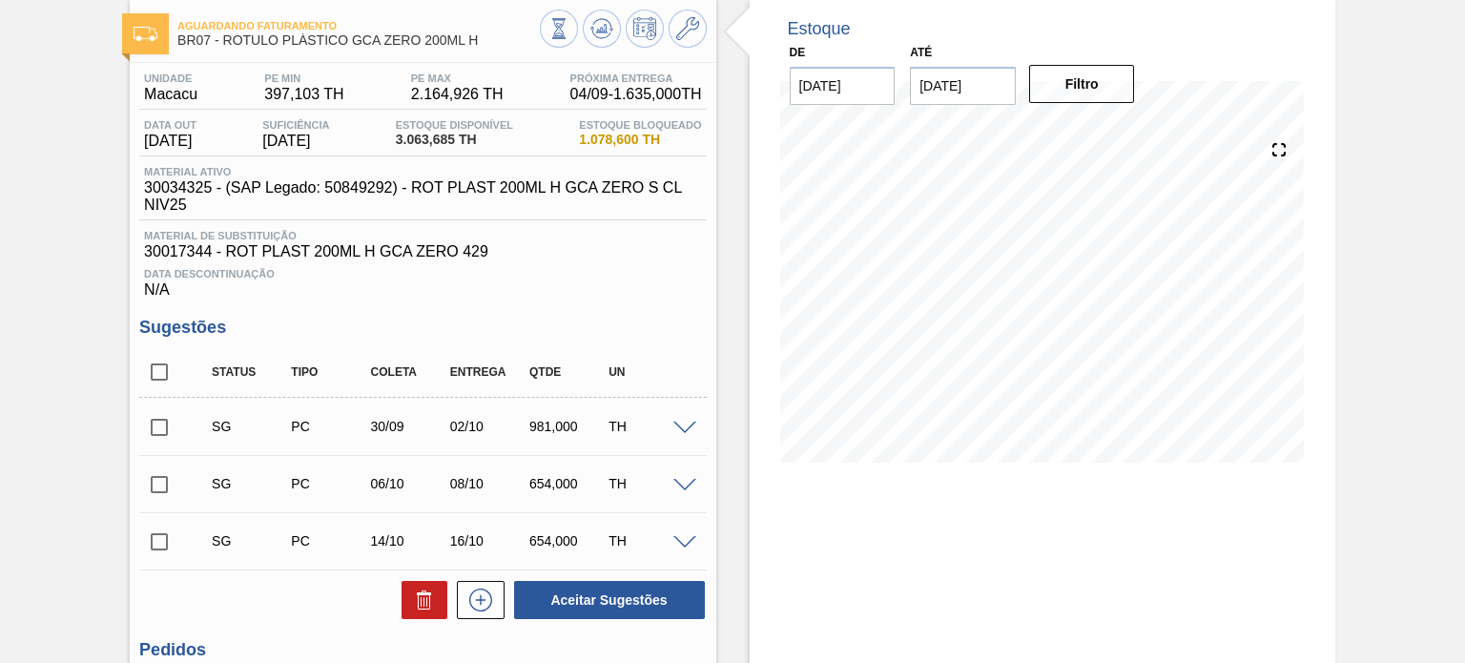
click at [1356, 523] on div "Aguardando Faturamento BR07 - RÓTULO PLÁSTICO GCA ZERO 200ML H Unidade Macacu P…" at bounding box center [732, 506] width 1465 height 1012
click at [676, 17] on icon at bounding box center [687, 28] width 23 height 23
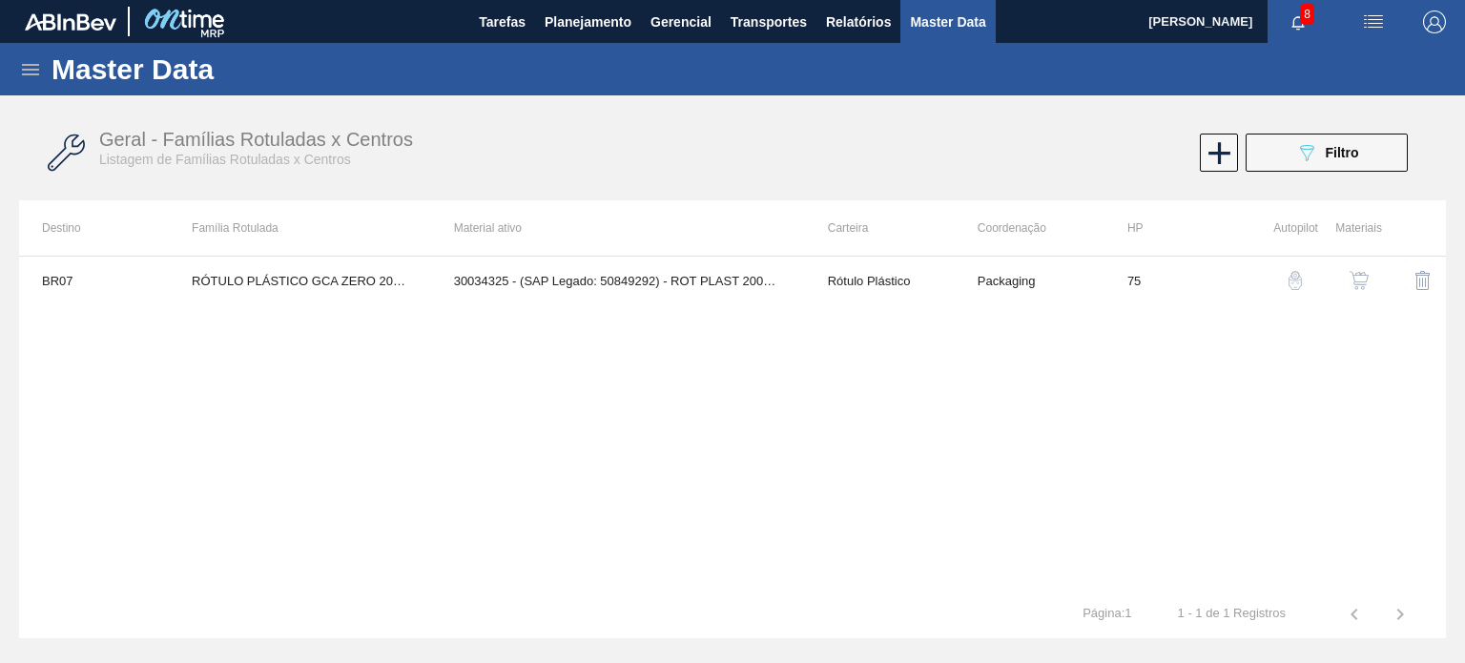
click at [1354, 281] on img "button" at bounding box center [1359, 280] width 19 height 19
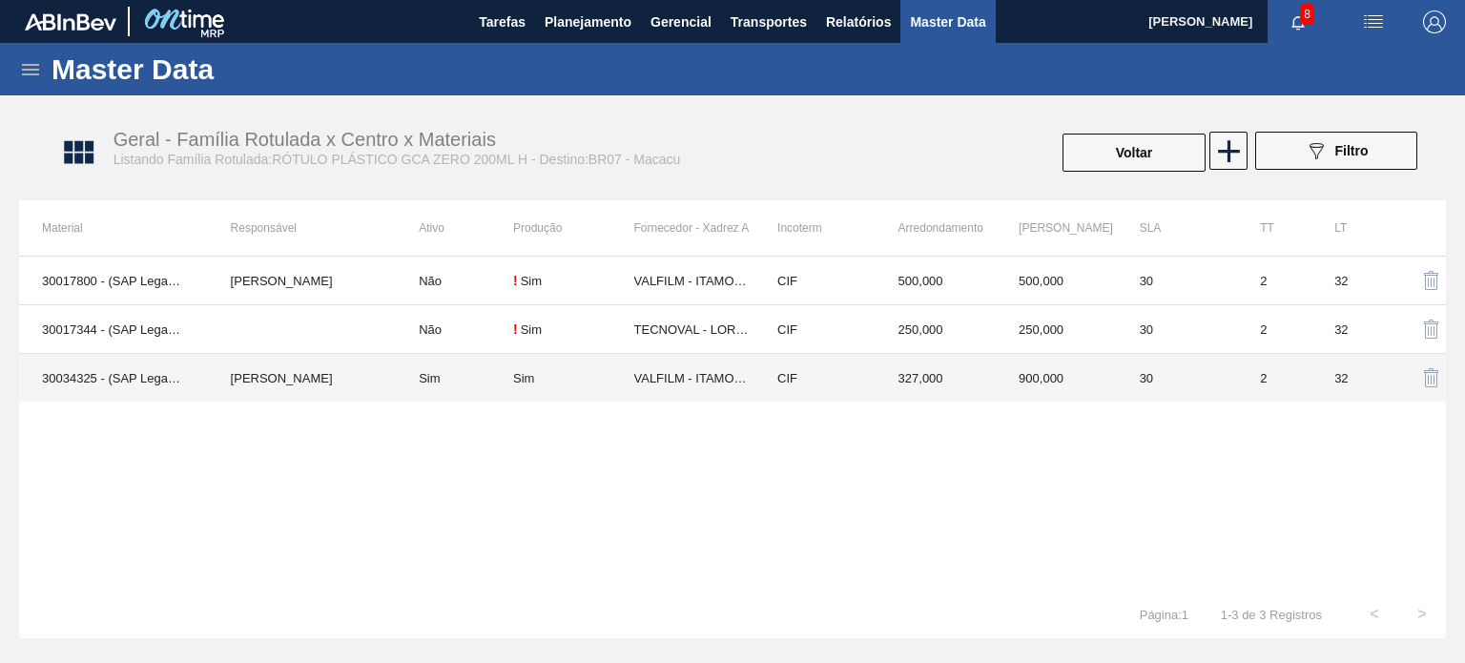
click at [944, 377] on td "327,000" at bounding box center [936, 378] width 121 height 49
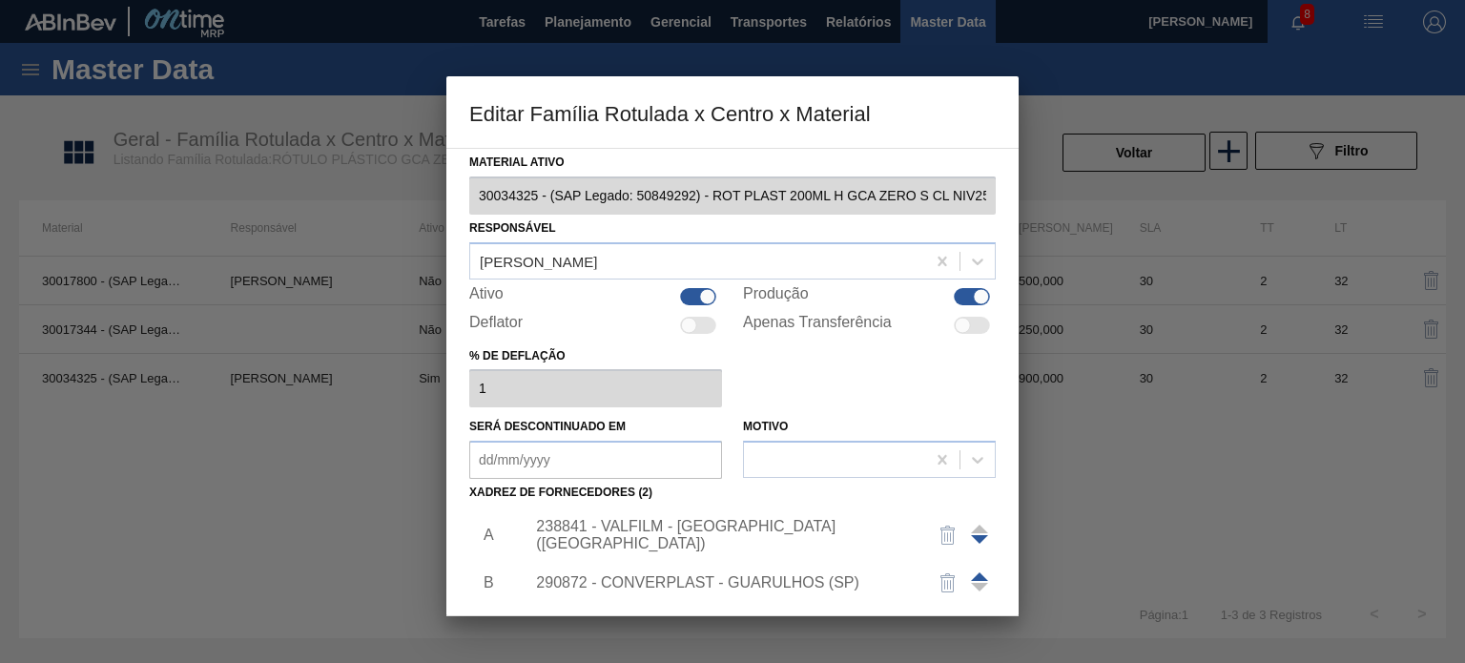
click at [698, 539] on div "238841 - VALFILM - ITAMONTE (MG)" at bounding box center [723, 535] width 374 height 34
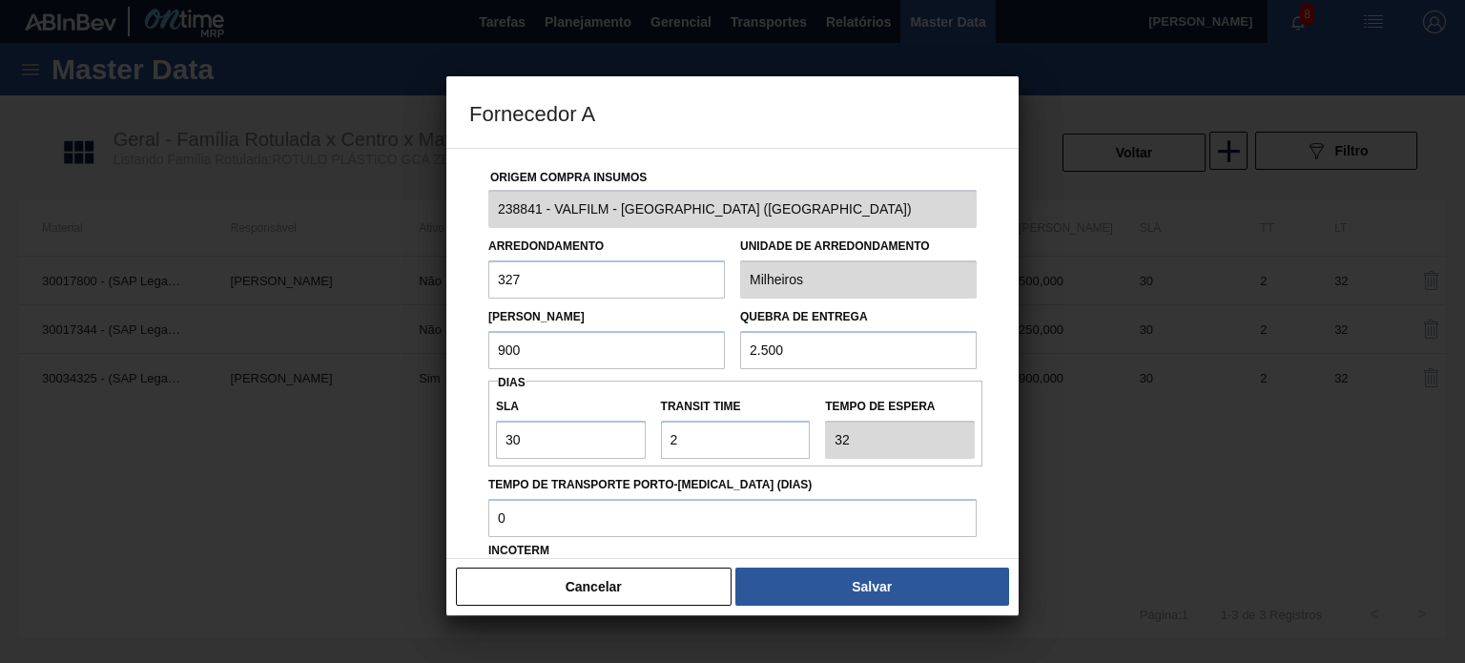
drag, startPoint x: 474, startPoint y: 335, endPoint x: 510, endPoint y: 358, distance: 42.9
click at [473, 338] on div "Origem Compra Insumos 238841 - VALFILM - ITAMONTE (MG) Arredondamento 327 Unida…" at bounding box center [732, 464] width 527 height 631
drag, startPoint x: 536, startPoint y: 352, endPoint x: 443, endPoint y: 336, distance: 94.9
click at [443, 336] on div "Fornecedor A Origem Compra Insumos 238841 - VALFILM - ITAMONTE (MG) Arredondame…" at bounding box center [732, 331] width 1465 height 663
type input "800"
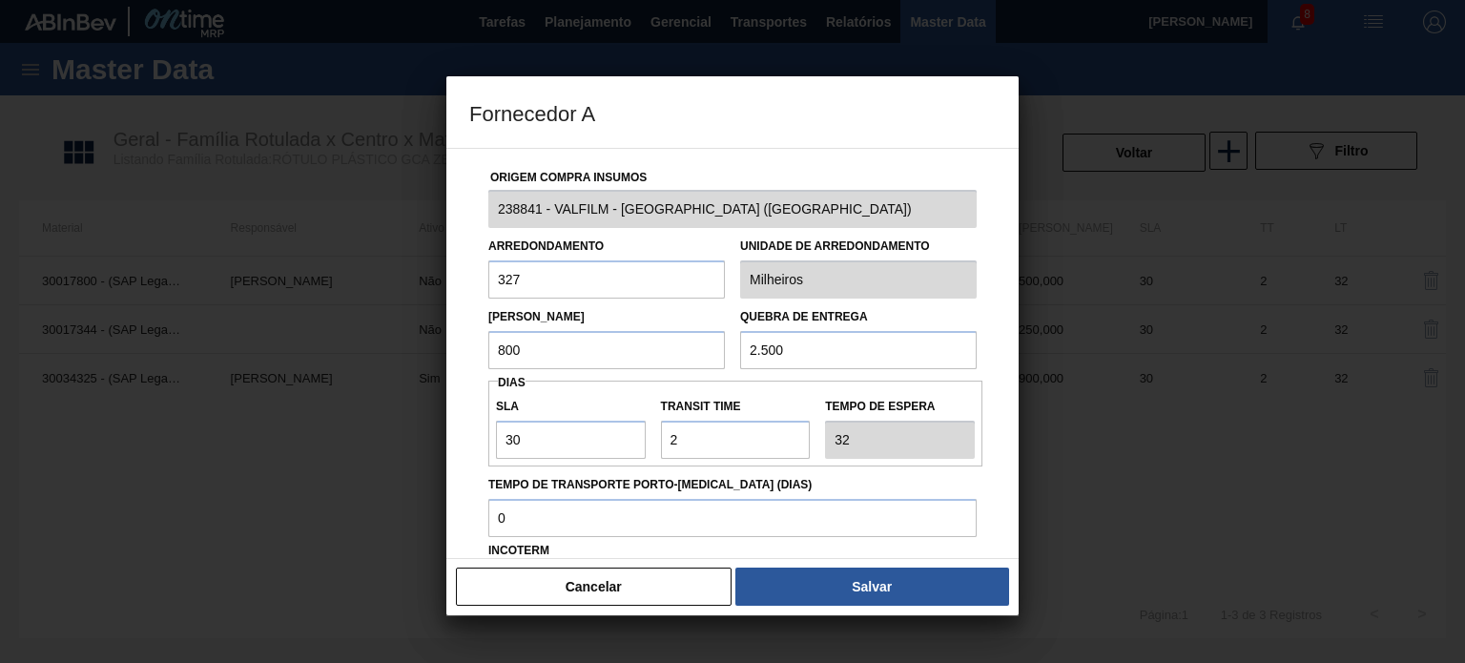
drag, startPoint x: 511, startPoint y: 268, endPoint x: 404, endPoint y: 269, distance: 106.8
click at [407, 269] on div "Fornecedor A Origem Compra Insumos 238841 - VALFILM - ITAMONTE (MG) Arredondame…" at bounding box center [732, 331] width 1465 height 663
drag, startPoint x: 543, startPoint y: 279, endPoint x: 471, endPoint y: 281, distance: 71.6
click at [471, 281] on div "Origem Compra Insumos 238841 - VALFILM - ITAMONTE (MG) Arredondamento 300 Unida…" at bounding box center [732, 464] width 527 height 631
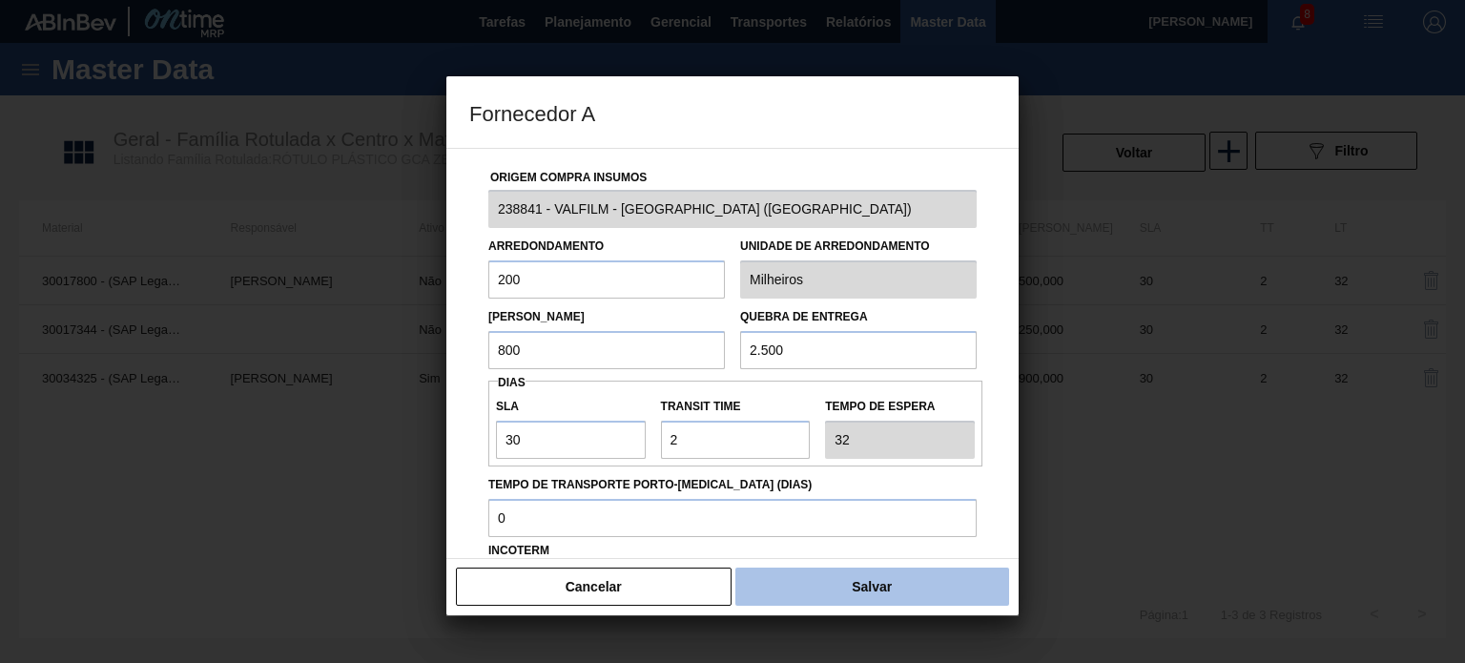
type input "200"
click at [858, 588] on button "Salvar" at bounding box center [872, 587] width 274 height 38
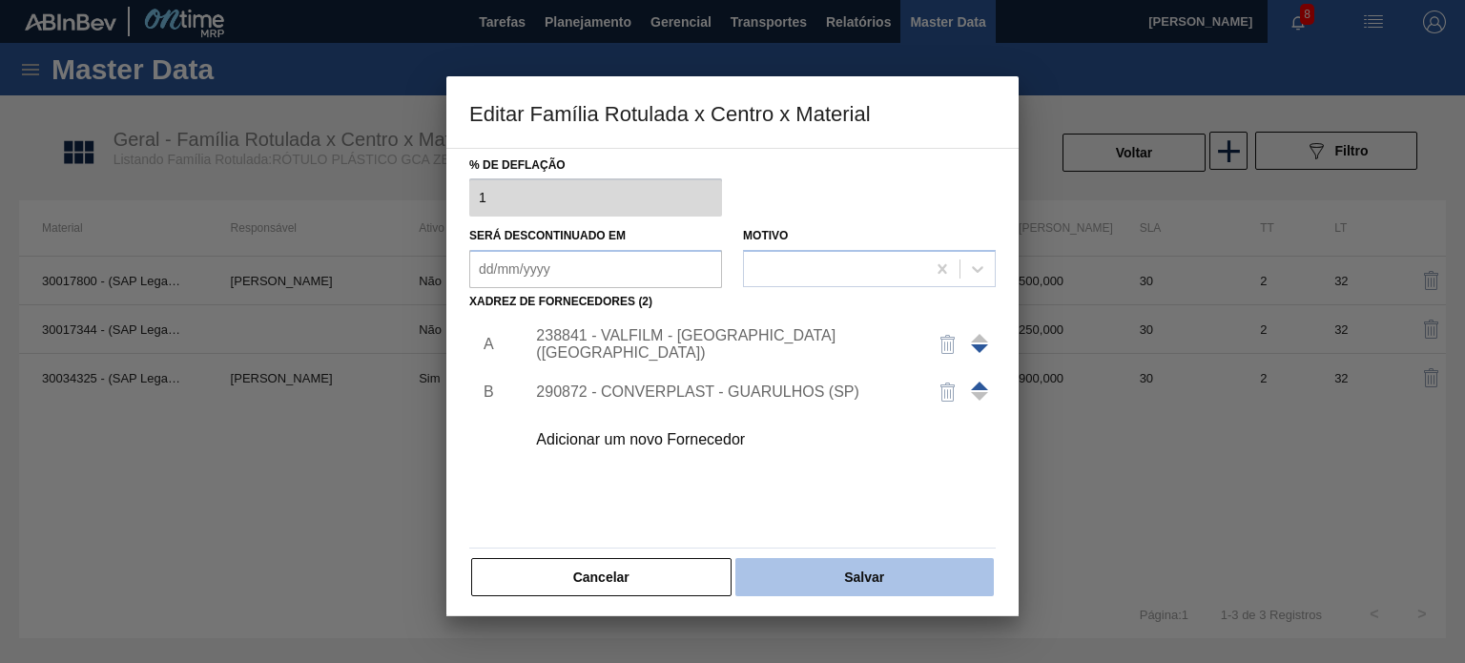
scroll to position [195, 0]
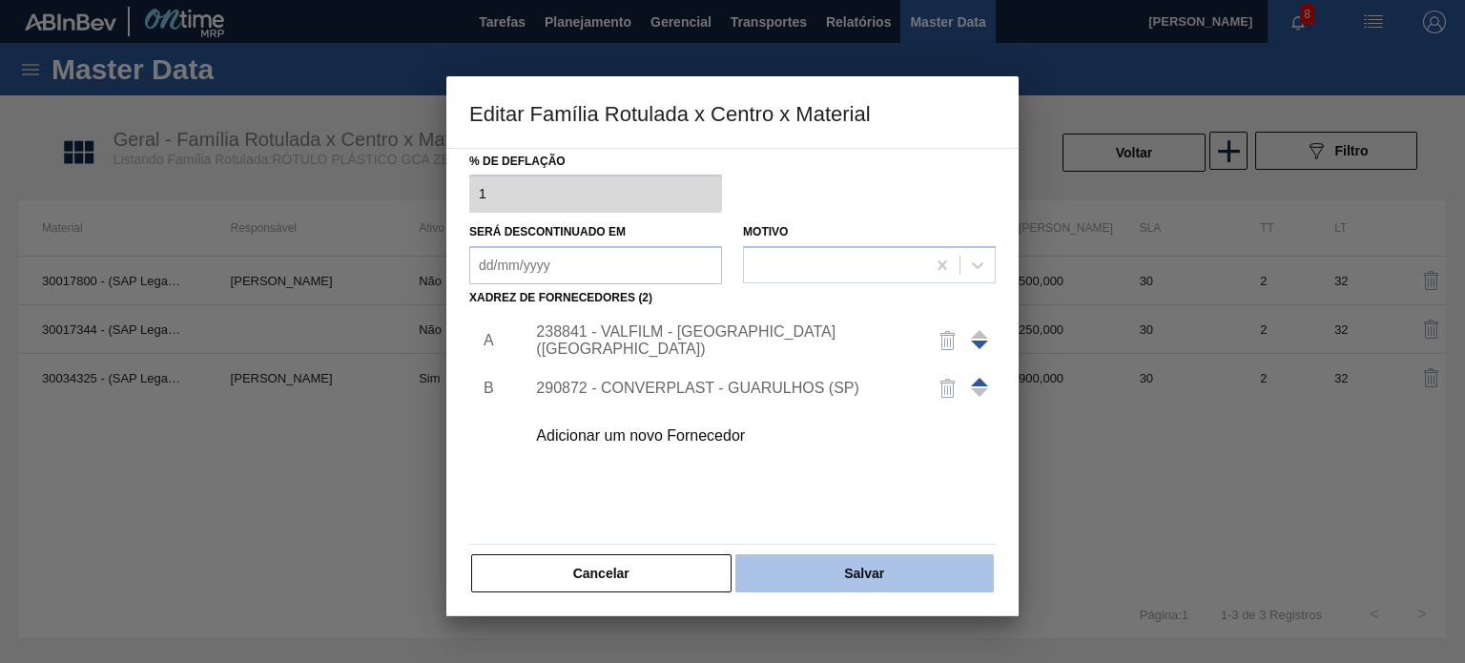
click at [862, 575] on button "Salvar" at bounding box center [864, 573] width 258 height 38
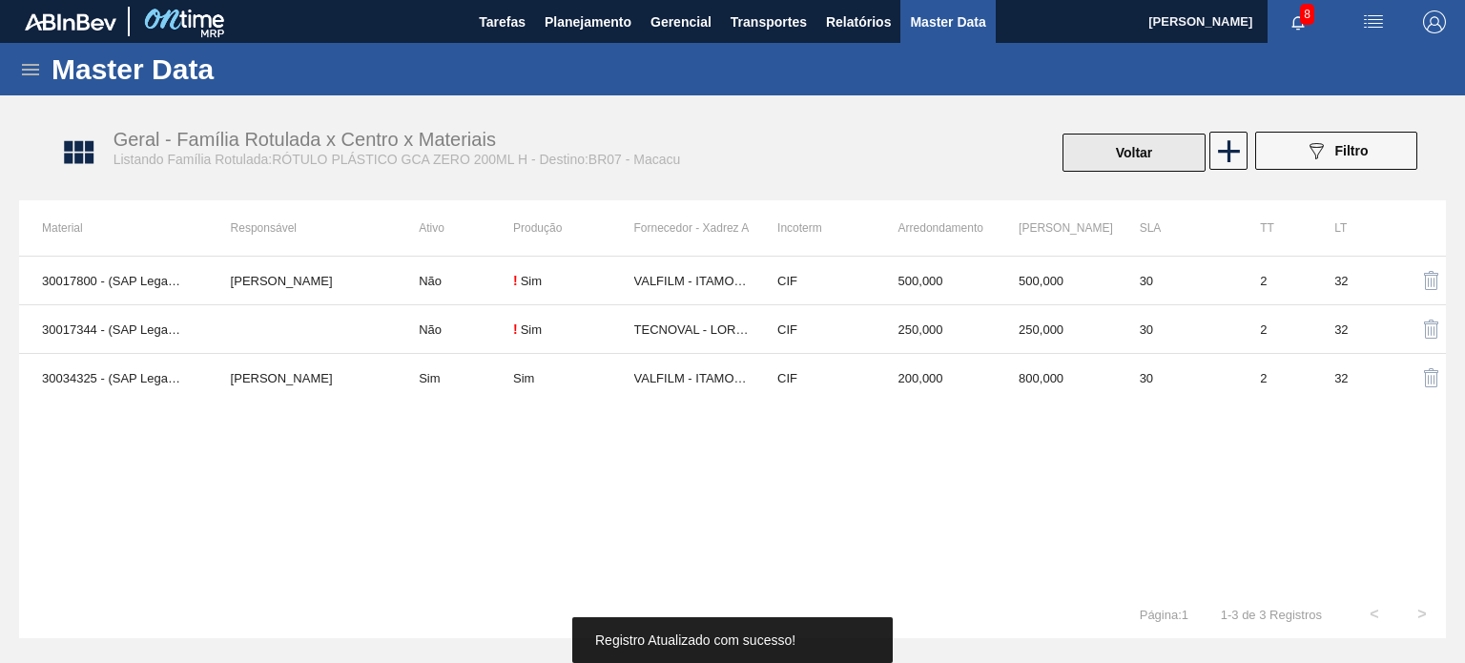
click at [1095, 155] on button "Voltar" at bounding box center [1134, 153] width 143 height 38
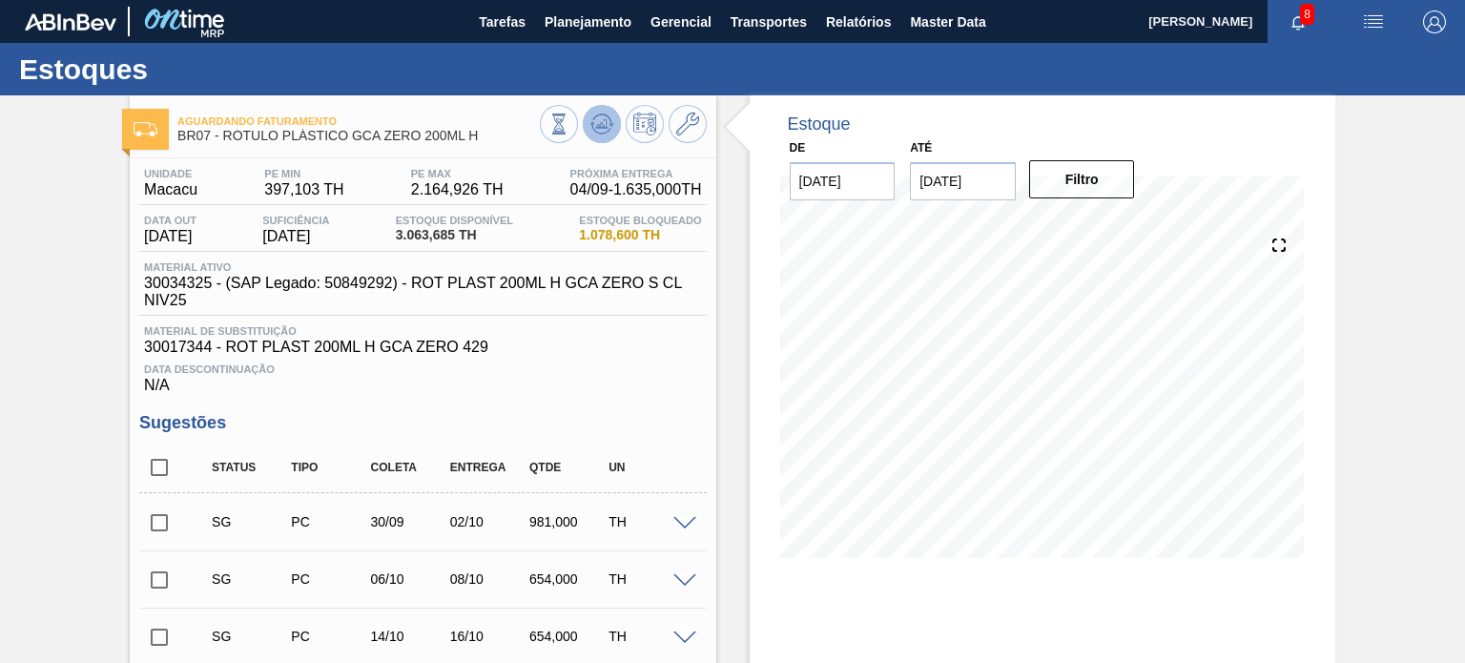
click at [569, 124] on icon at bounding box center [558, 124] width 21 height 21
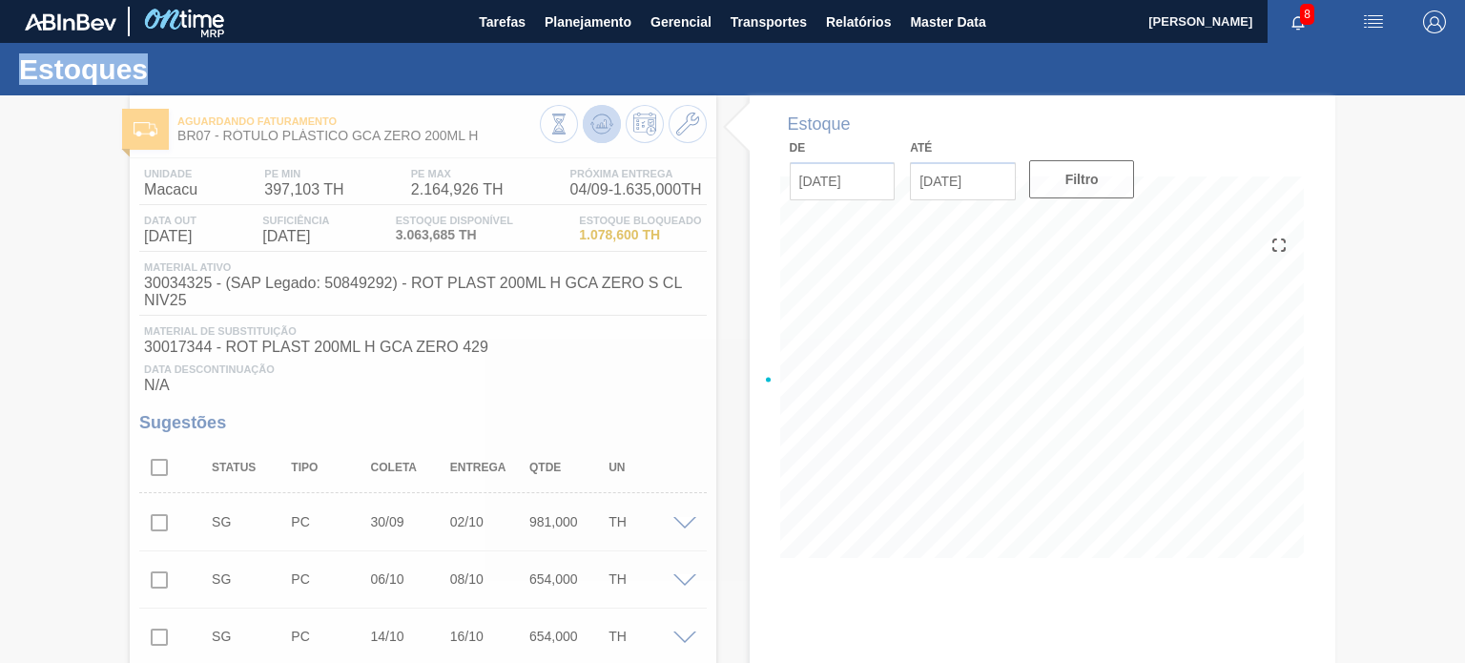
click at [610, 124] on div at bounding box center [732, 379] width 1465 height 568
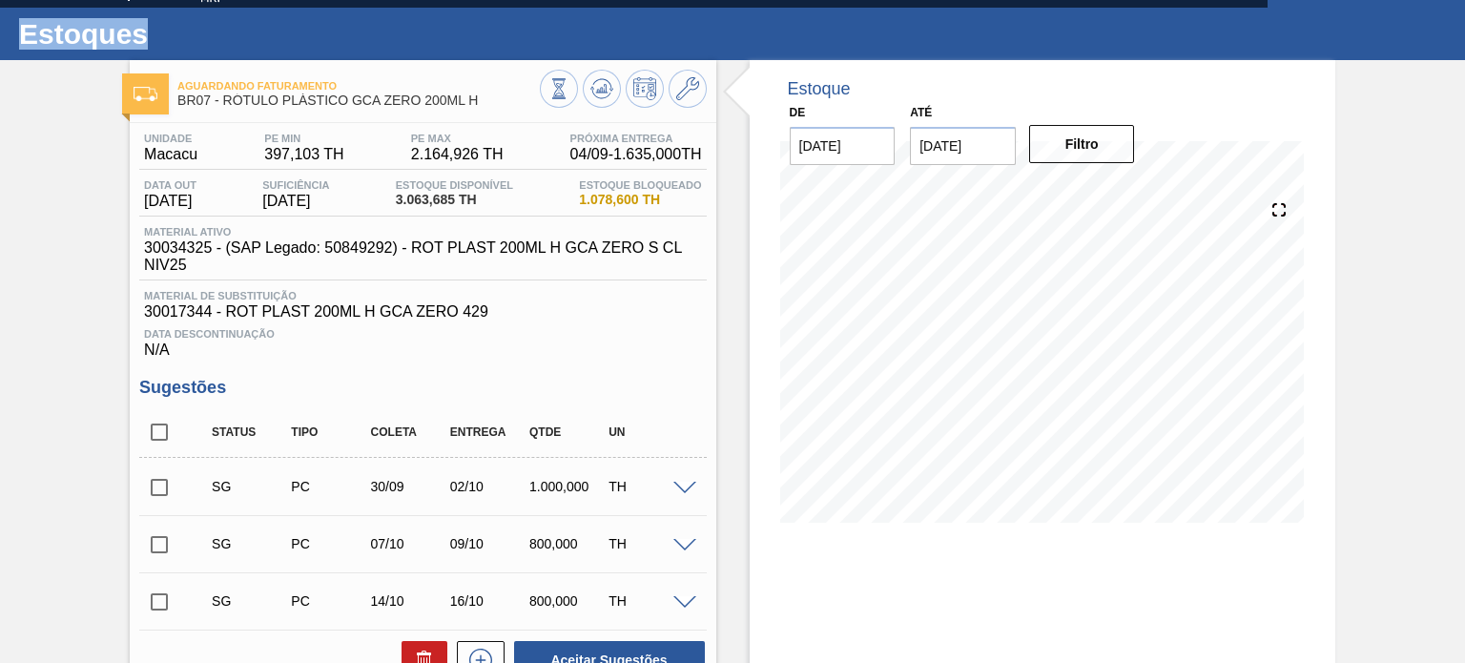
scroll to position [95, 0]
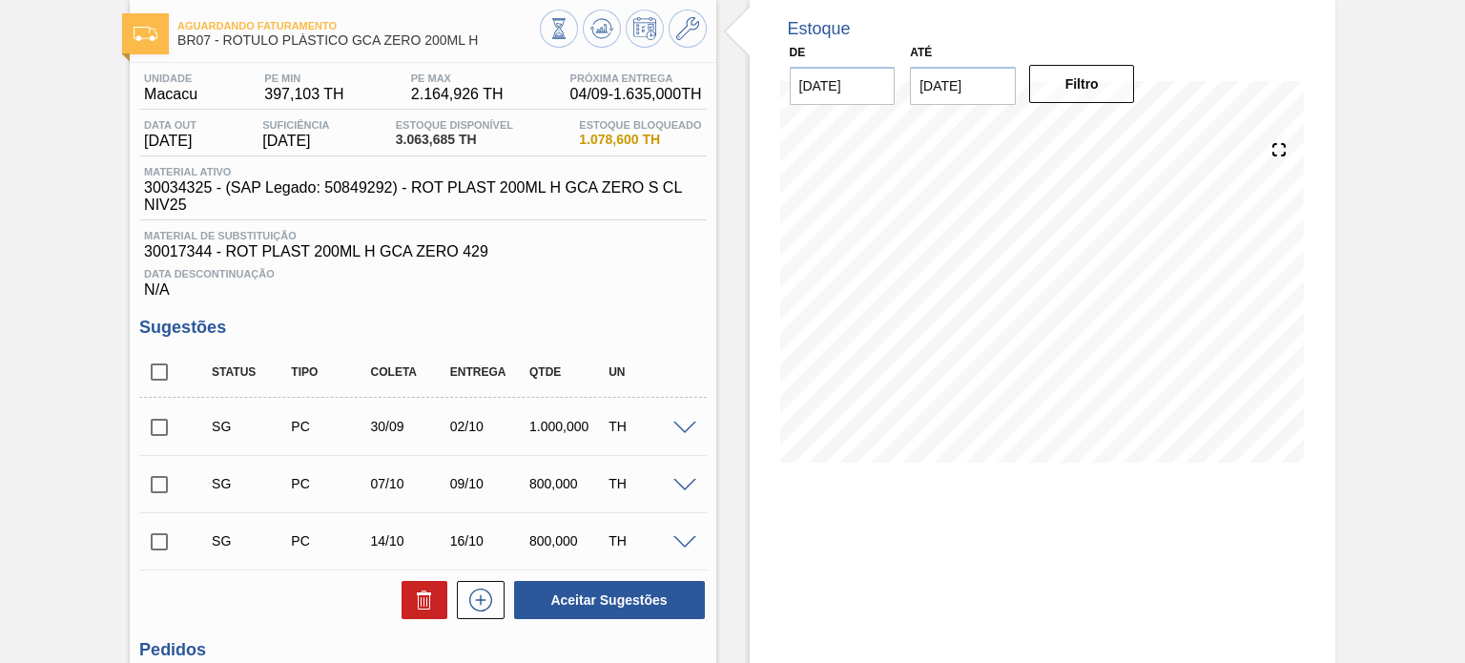
click at [455, 424] on div "02/10" at bounding box center [488, 426] width 87 height 15
click at [647, 258] on span "30017344 - ROT PLAST 200ML H GCA ZERO 429" at bounding box center [422, 251] width 557 height 17
click at [687, 38] on icon at bounding box center [687, 28] width 23 height 23
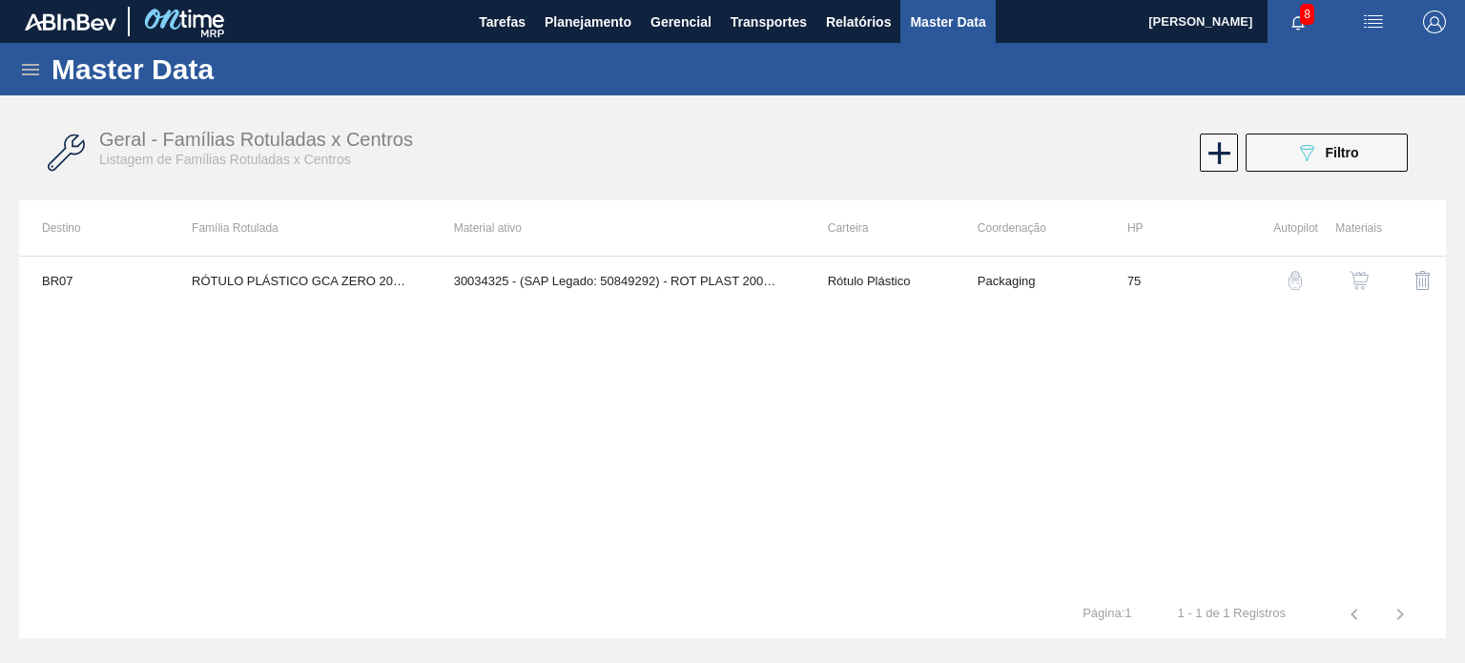
click at [1354, 287] on img "button" at bounding box center [1359, 280] width 19 height 19
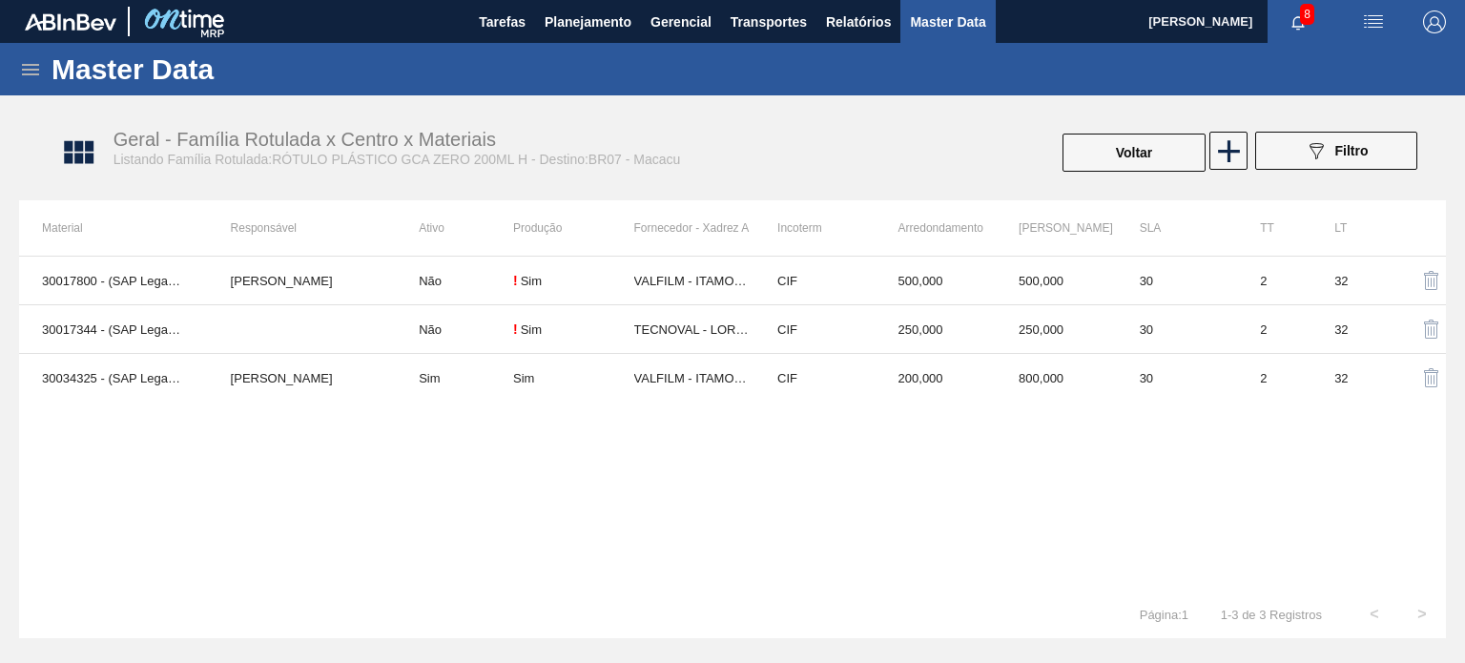
click at [1122, 403] on div "30017800 - (SAP Legado: 50802596) - ROT PLAST 200ML H GCA ZERO NIV22 MATHEUS FA…" at bounding box center [732, 423] width 1427 height 335
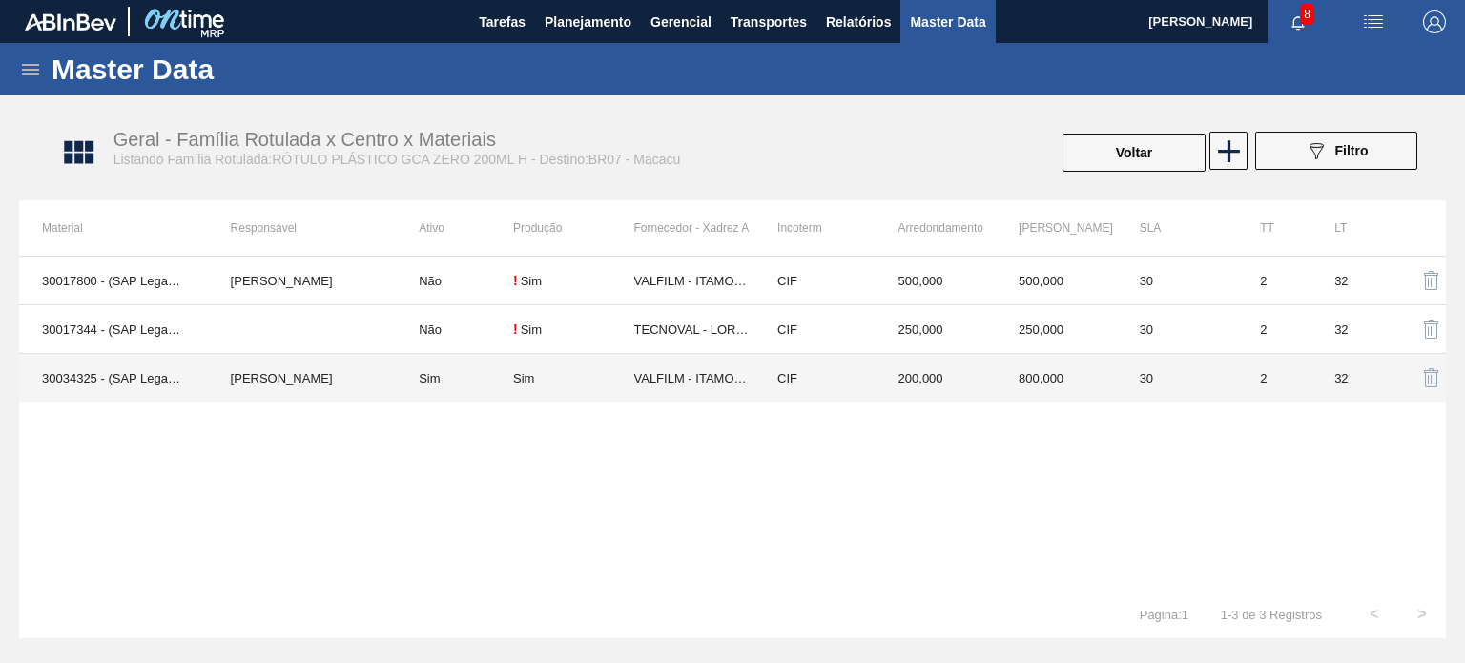
click at [1112, 387] on td "800,000" at bounding box center [1056, 378] width 121 height 49
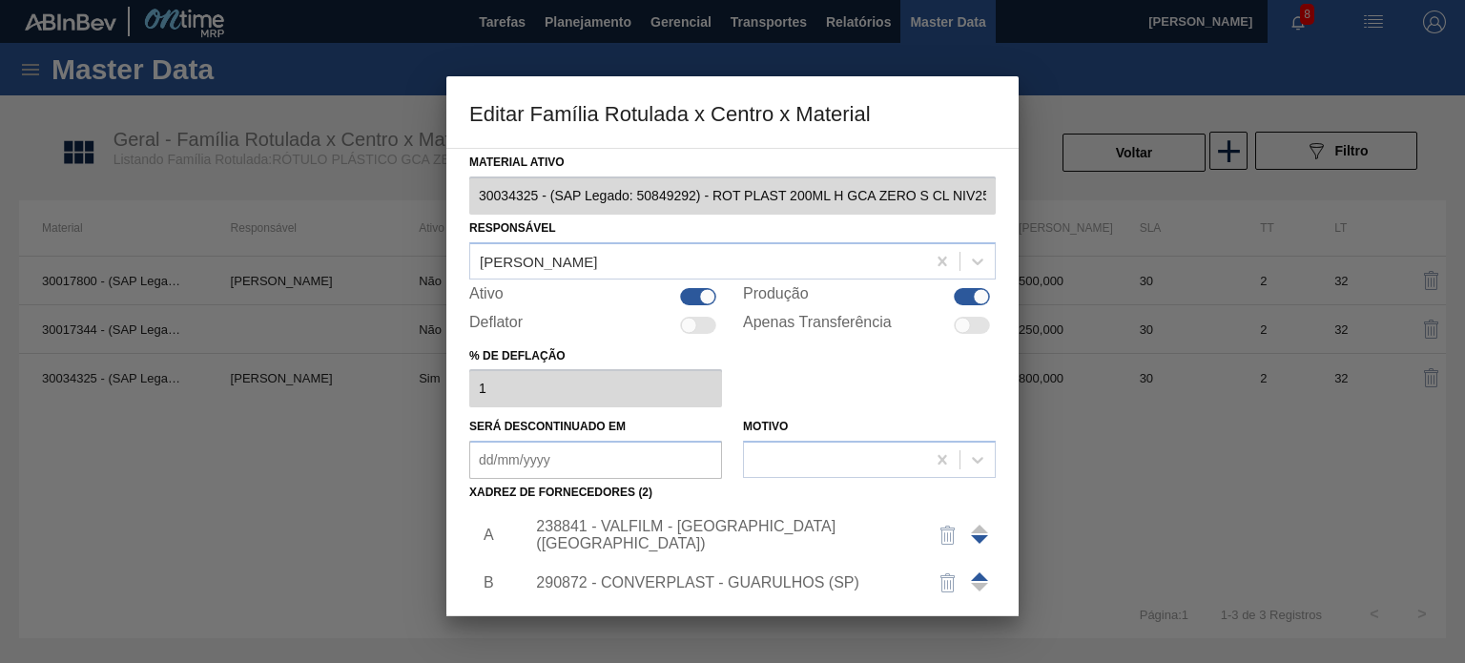
drag, startPoint x: 725, startPoint y: 510, endPoint x: 727, endPoint y: 529, distance: 19.2
click at [725, 511] on div "238841 - VALFILM - ITAMONTE (MG)" at bounding box center [755, 535] width 482 height 48
click at [727, 528] on div "238841 - VALFILM - ITAMONTE (MG)" at bounding box center [723, 535] width 374 height 34
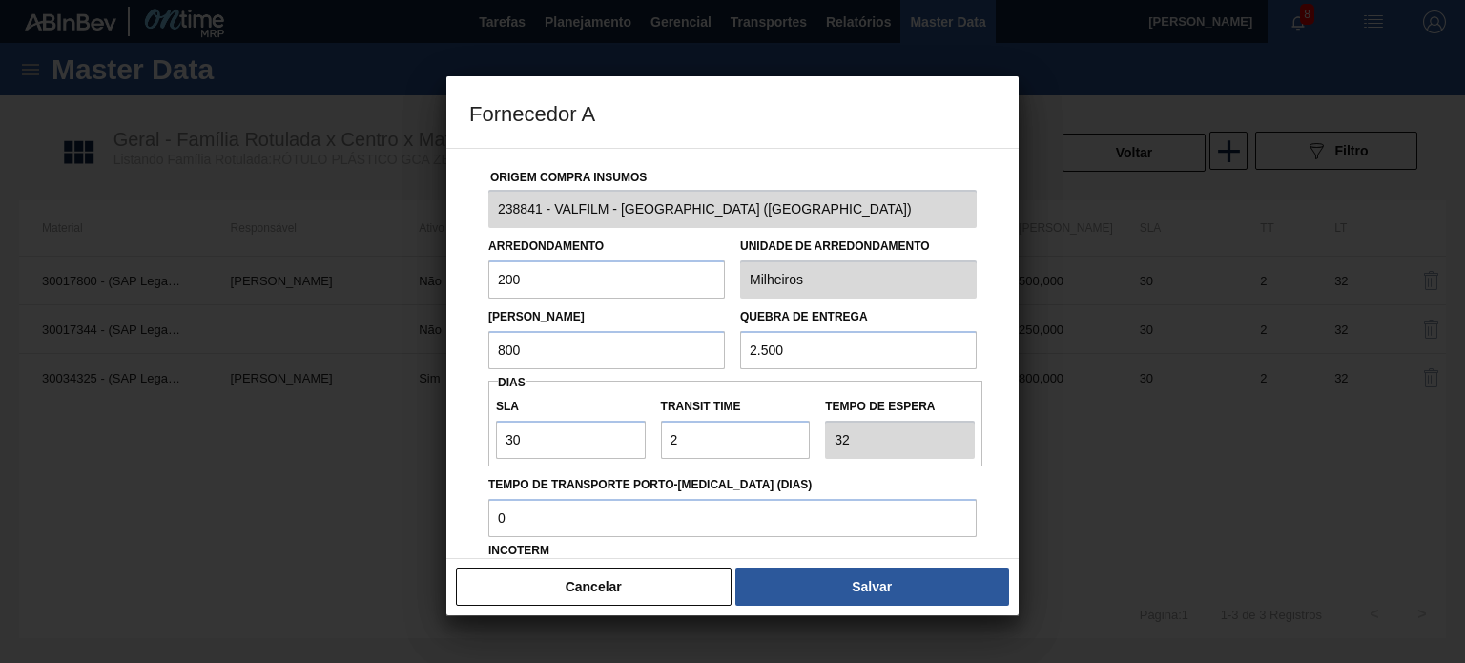
click at [461, 351] on div "Origem Compra Insumos 238841 - VALFILM - ITAMONTE (MG) Arredondamento 200 Unida…" at bounding box center [732, 353] width 572 height 411
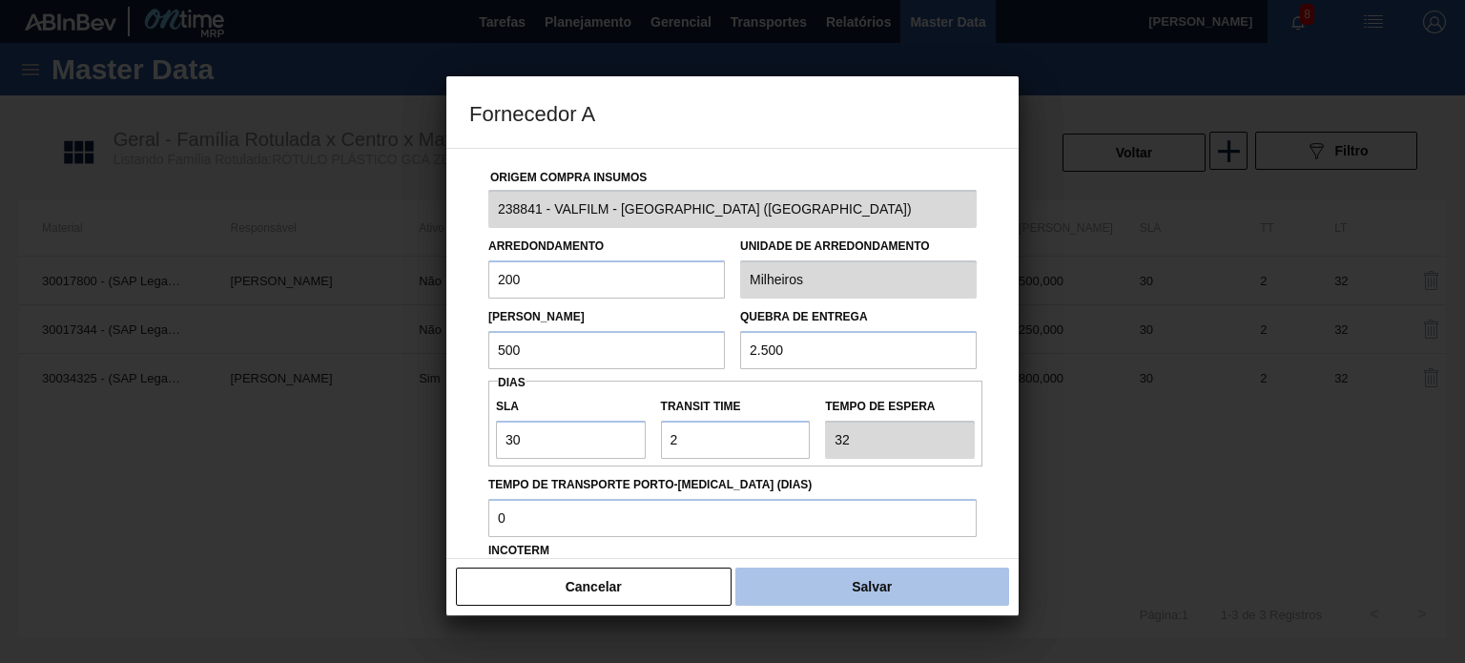
type input "500"
click at [862, 587] on button "Salvar" at bounding box center [872, 587] width 274 height 38
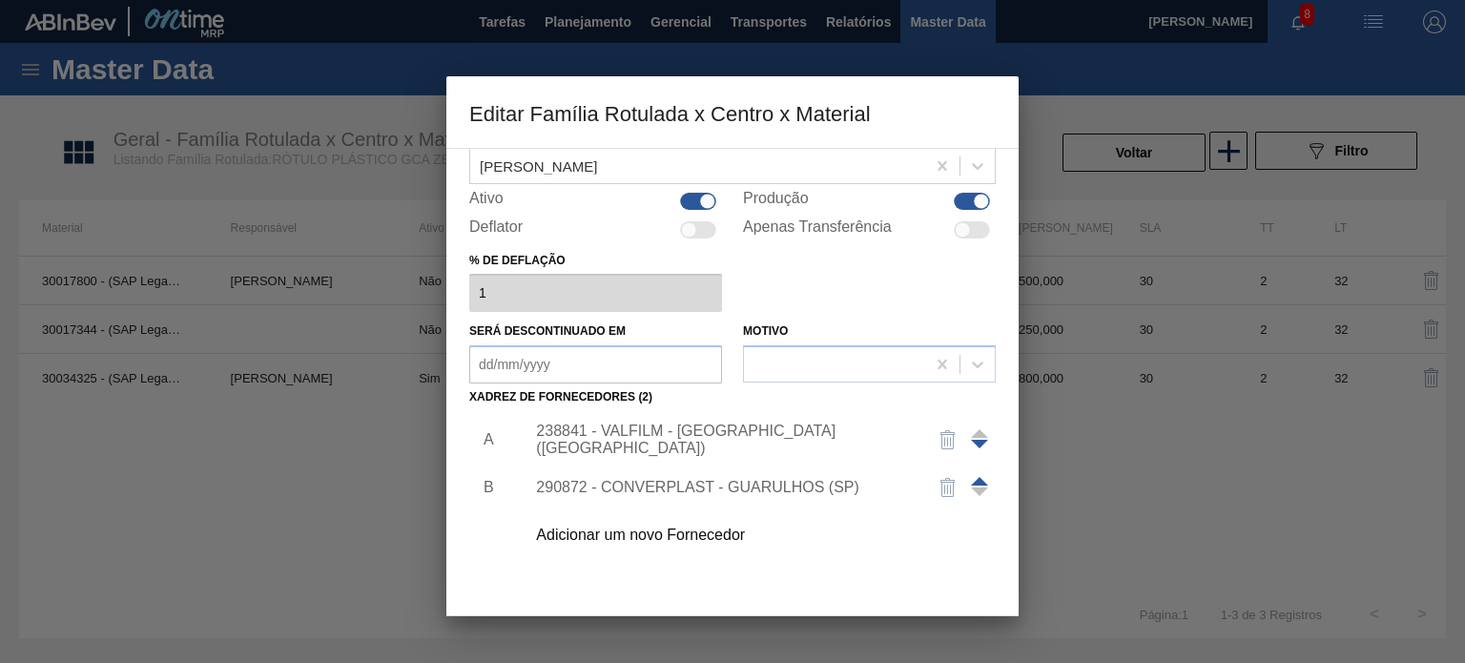
scroll to position [195, 0]
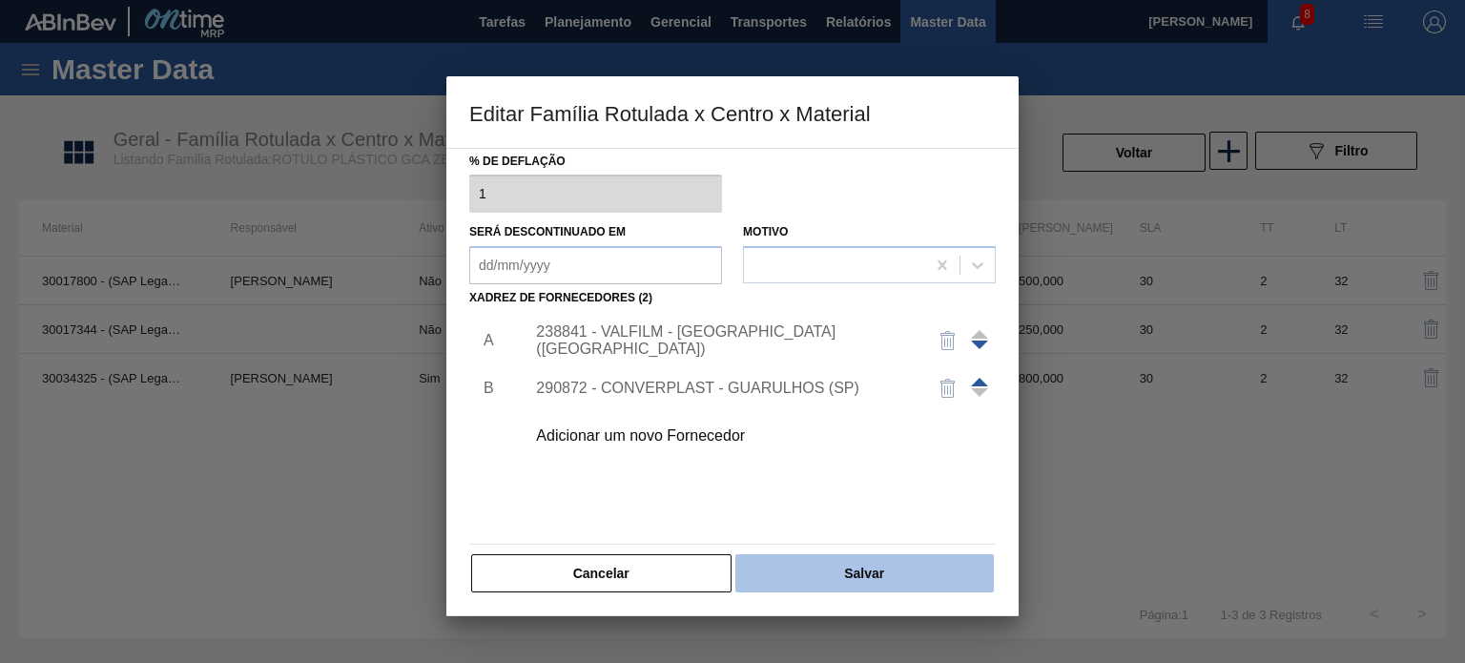
click at [862, 579] on button "Salvar" at bounding box center [864, 573] width 258 height 38
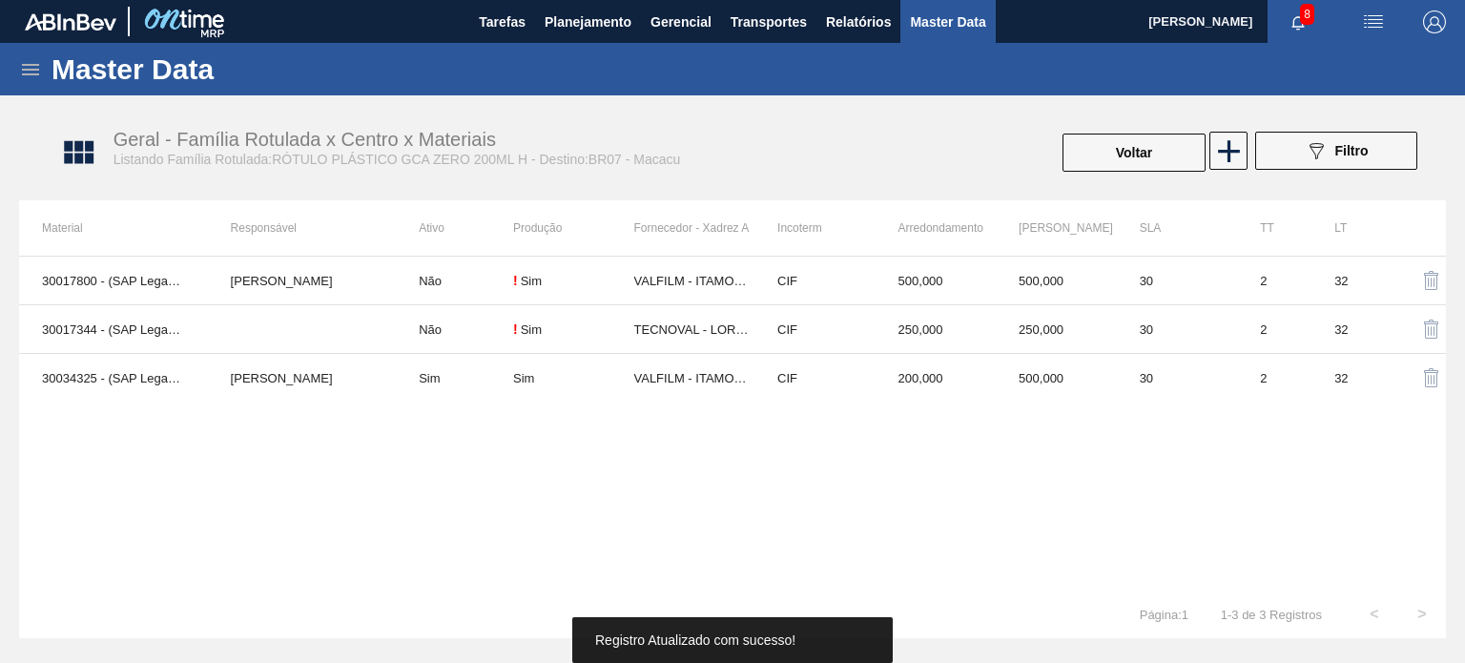
click at [1091, 176] on div "Geral - Família Rotulada x Centro x Materiais Listando Família Rotulada:RÓTULO …" at bounding box center [742, 153] width 1427 height 72
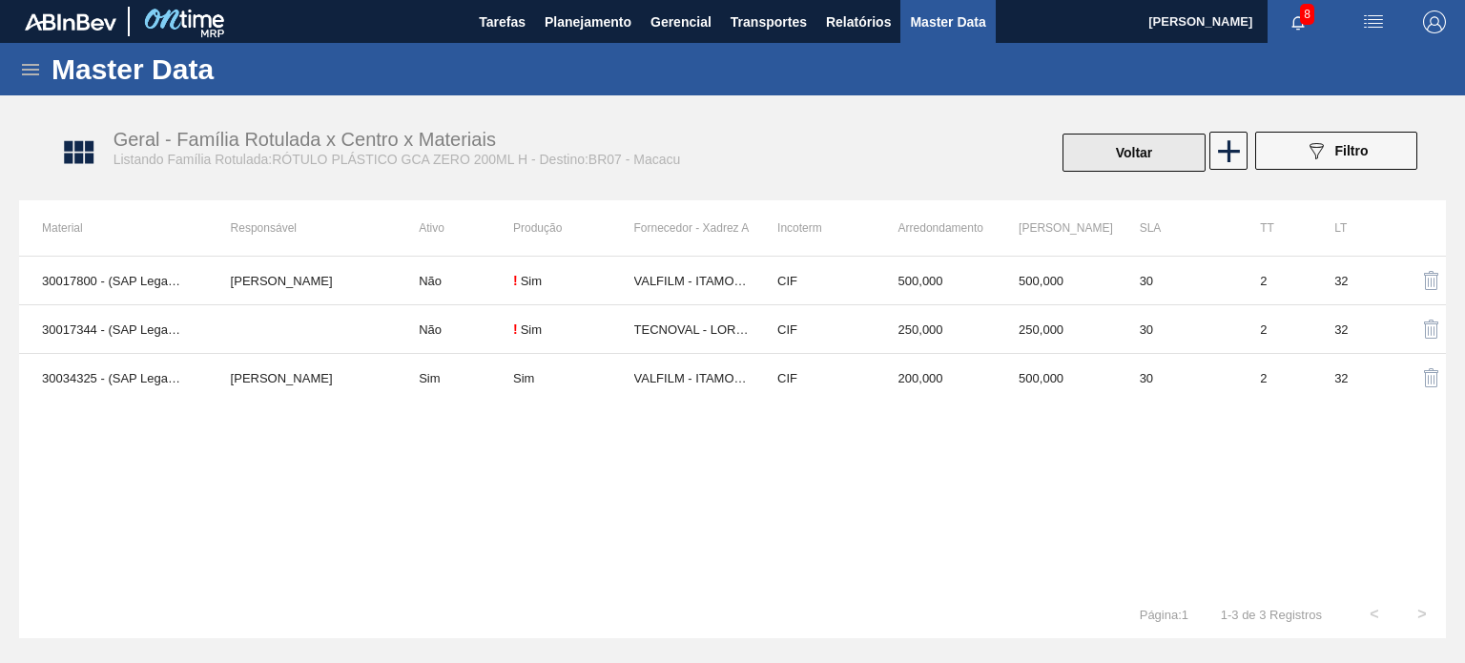
click at [1092, 157] on button "Voltar" at bounding box center [1134, 153] width 143 height 38
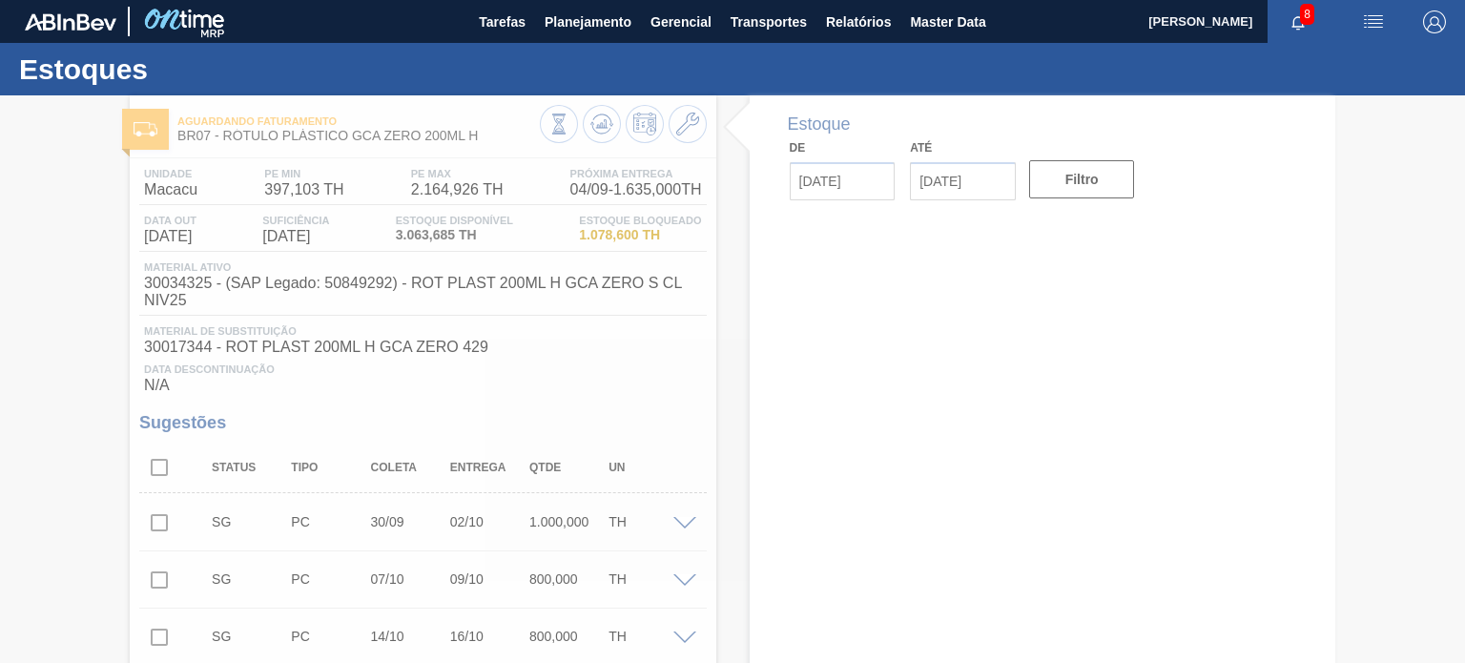
click at [597, 125] on div at bounding box center [732, 379] width 1465 height 568
click at [597, 125] on icon at bounding box center [601, 123] width 12 height 9
click at [597, 125] on div at bounding box center [732, 379] width 1465 height 568
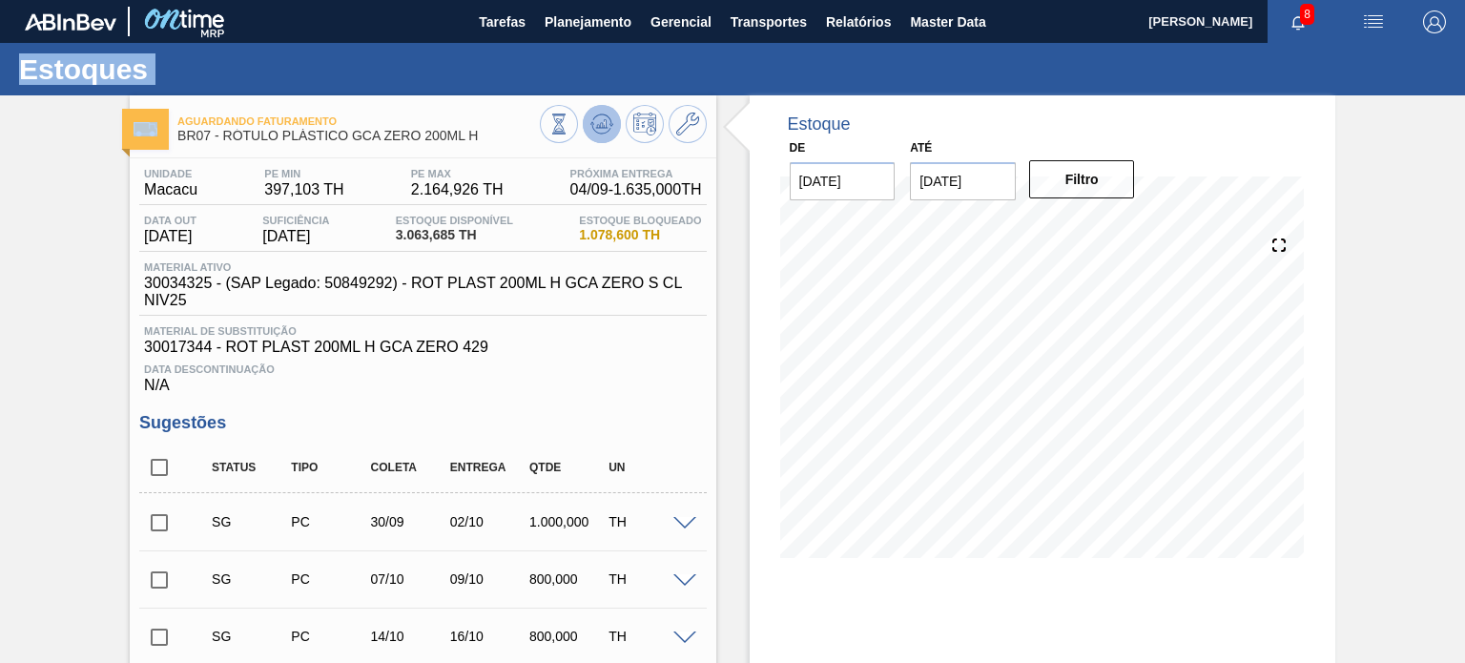
click at [597, 125] on icon at bounding box center [601, 123] width 12 height 9
click at [676, 134] on icon at bounding box center [687, 124] width 23 height 23
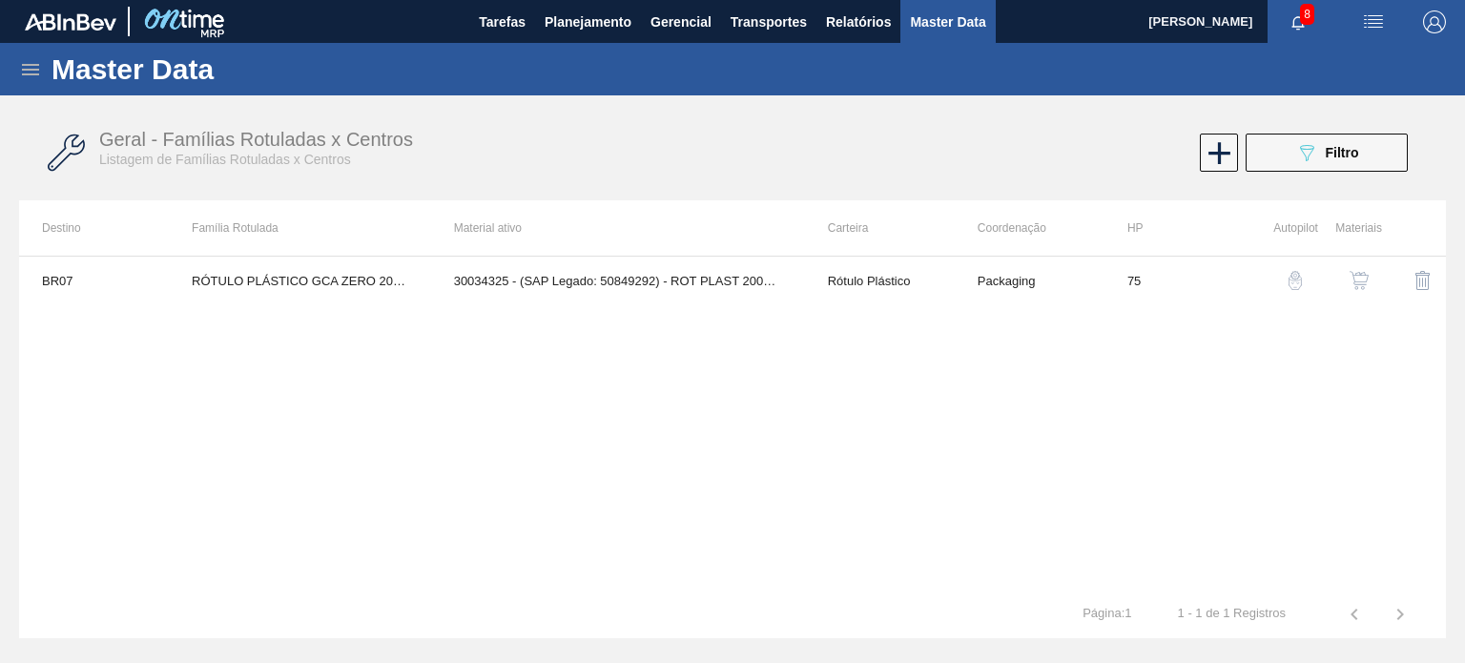
click at [1374, 274] on button "button" at bounding box center [1359, 281] width 46 height 46
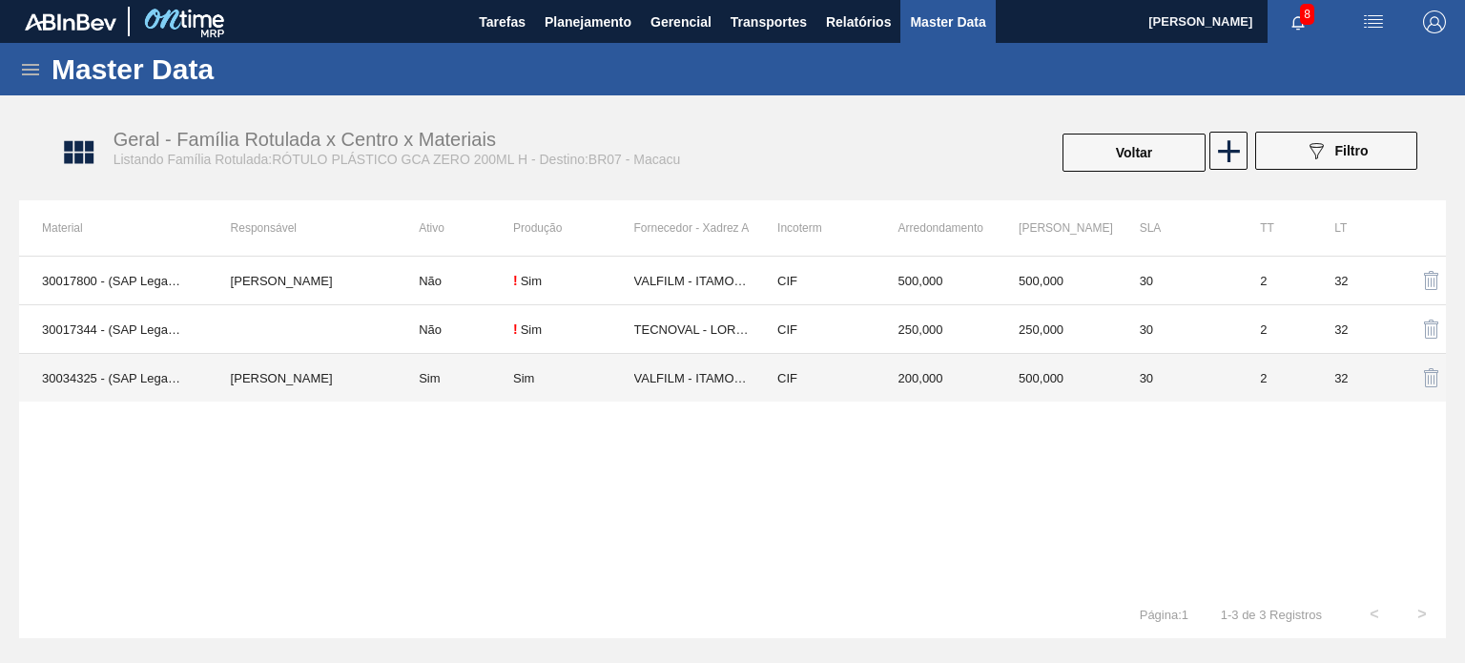
click at [1039, 357] on td "500,000" at bounding box center [1056, 378] width 121 height 49
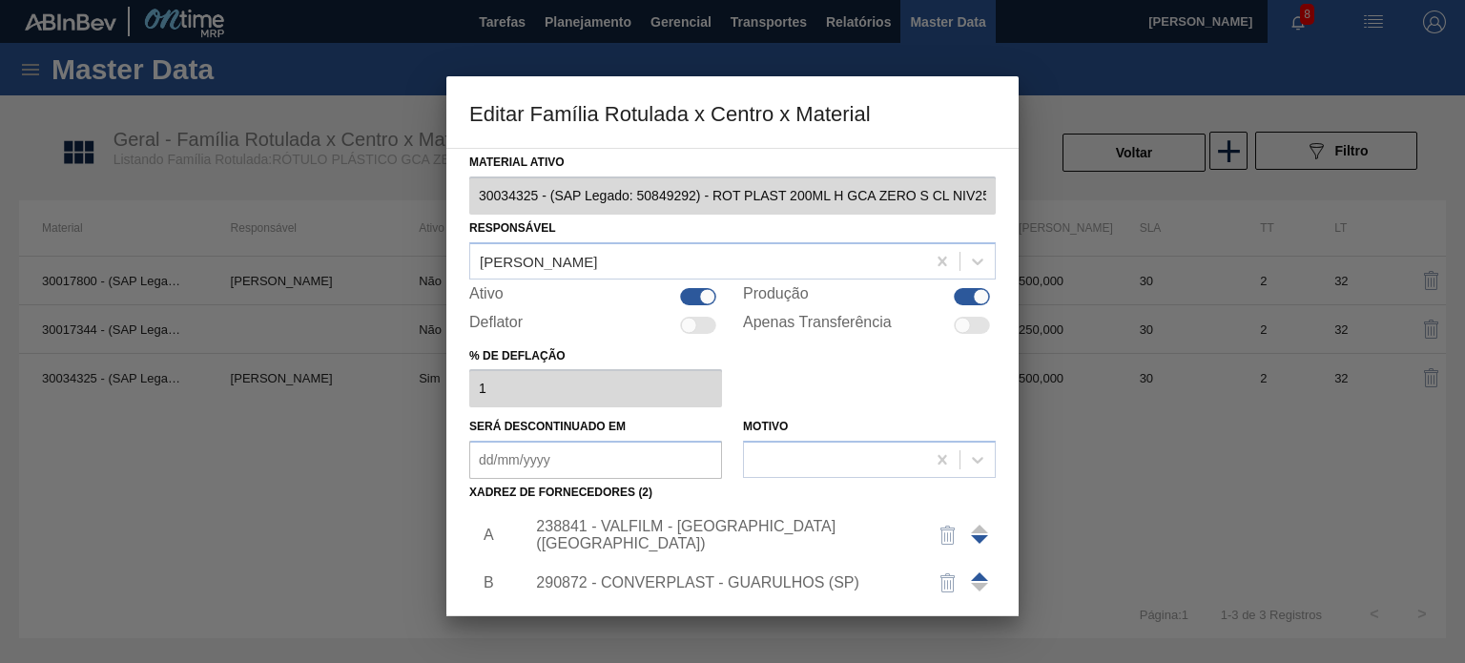
click at [726, 534] on div "238841 - VALFILM - ITAMONTE (MG)" at bounding box center [723, 535] width 374 height 34
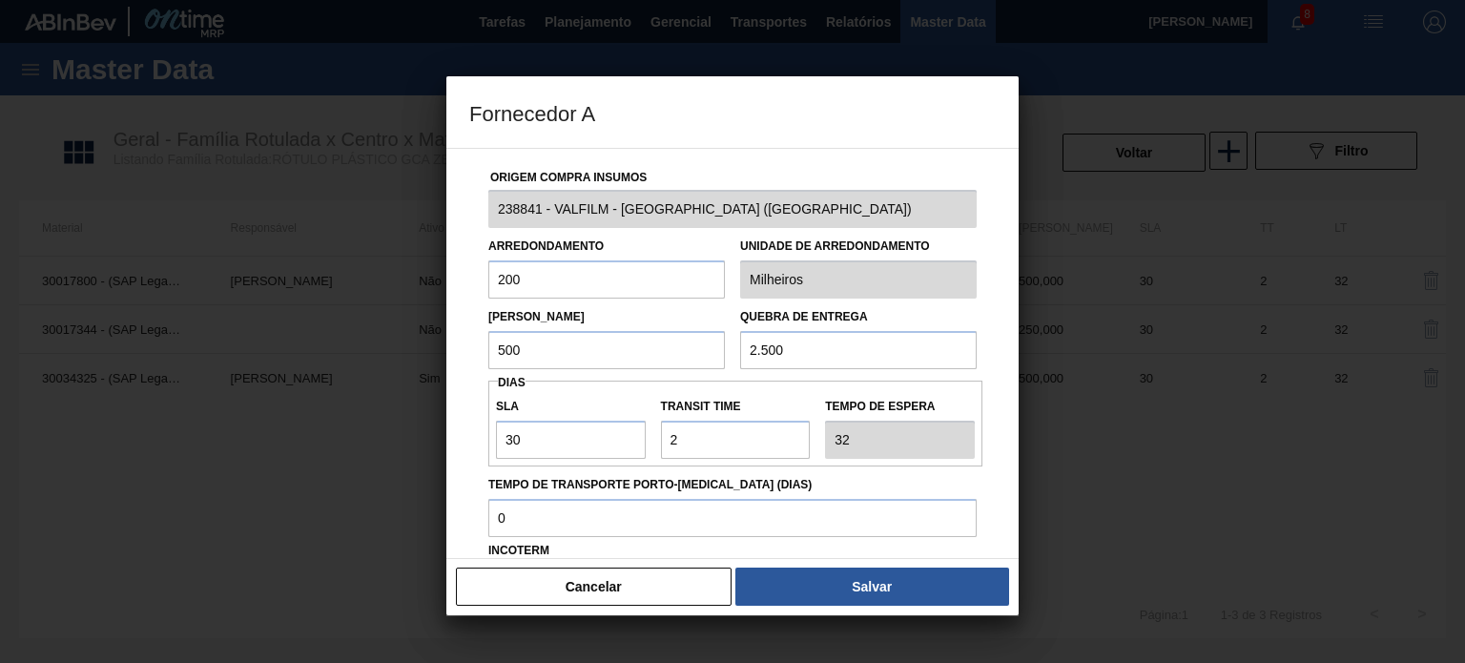
click at [478, 285] on div "Origem Compra Insumos 238841 - VALFILM - ITAMONTE (MG) Arredondamento 200 Unida…" at bounding box center [732, 464] width 527 height 631
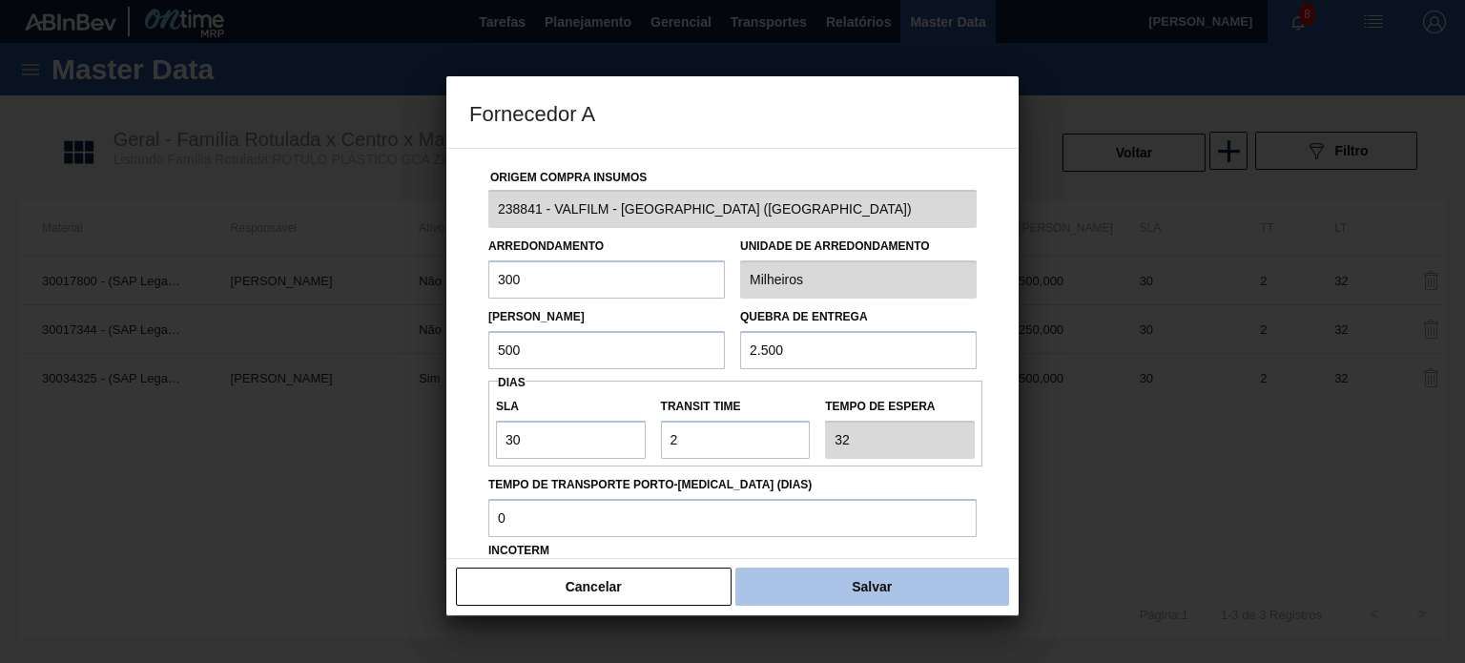
type input "300"
click at [844, 589] on button "Salvar" at bounding box center [872, 587] width 274 height 38
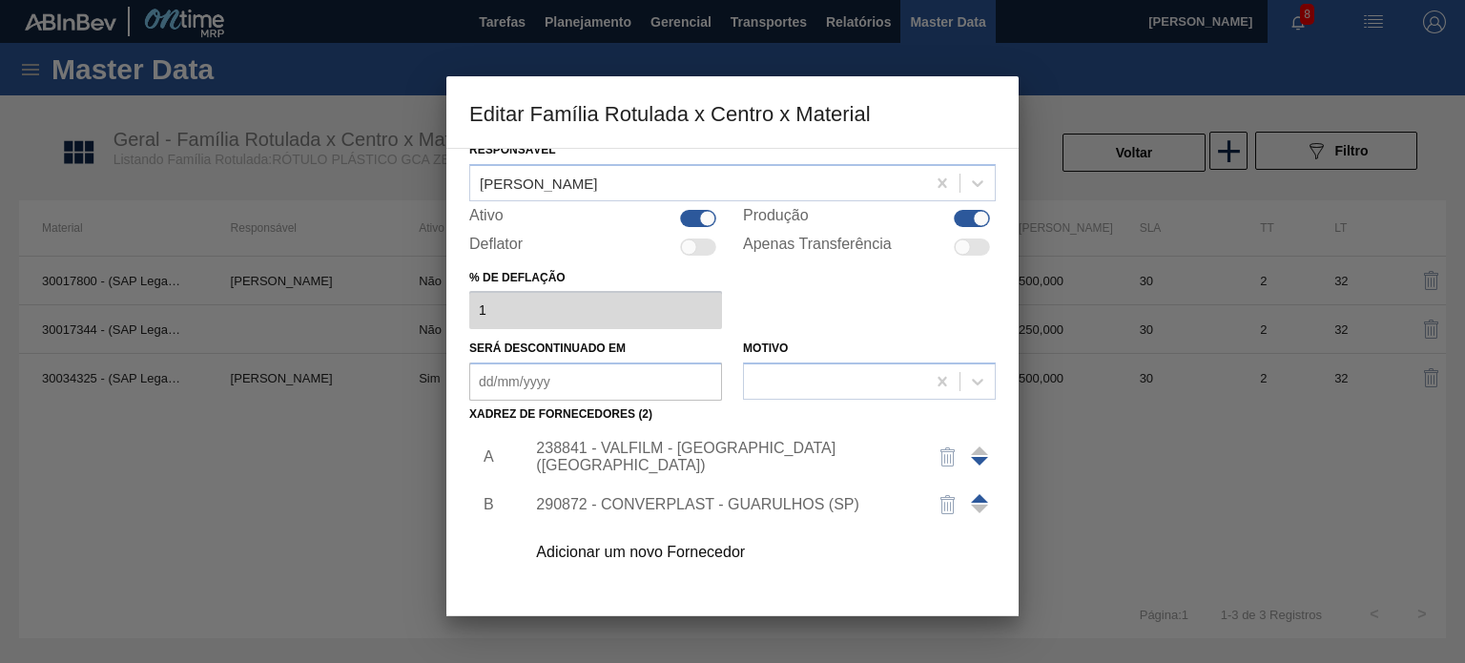
scroll to position [191, 0]
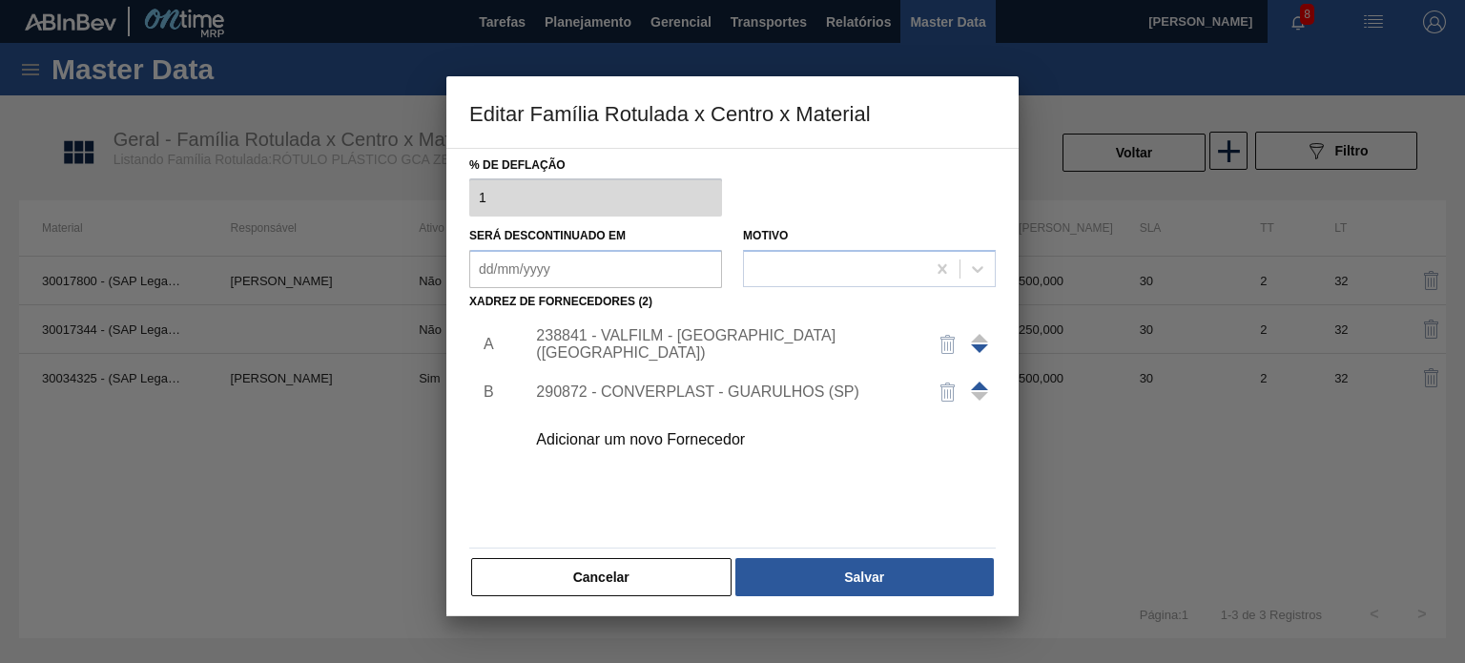
click at [844, 586] on button "Salvar" at bounding box center [864, 577] width 258 height 38
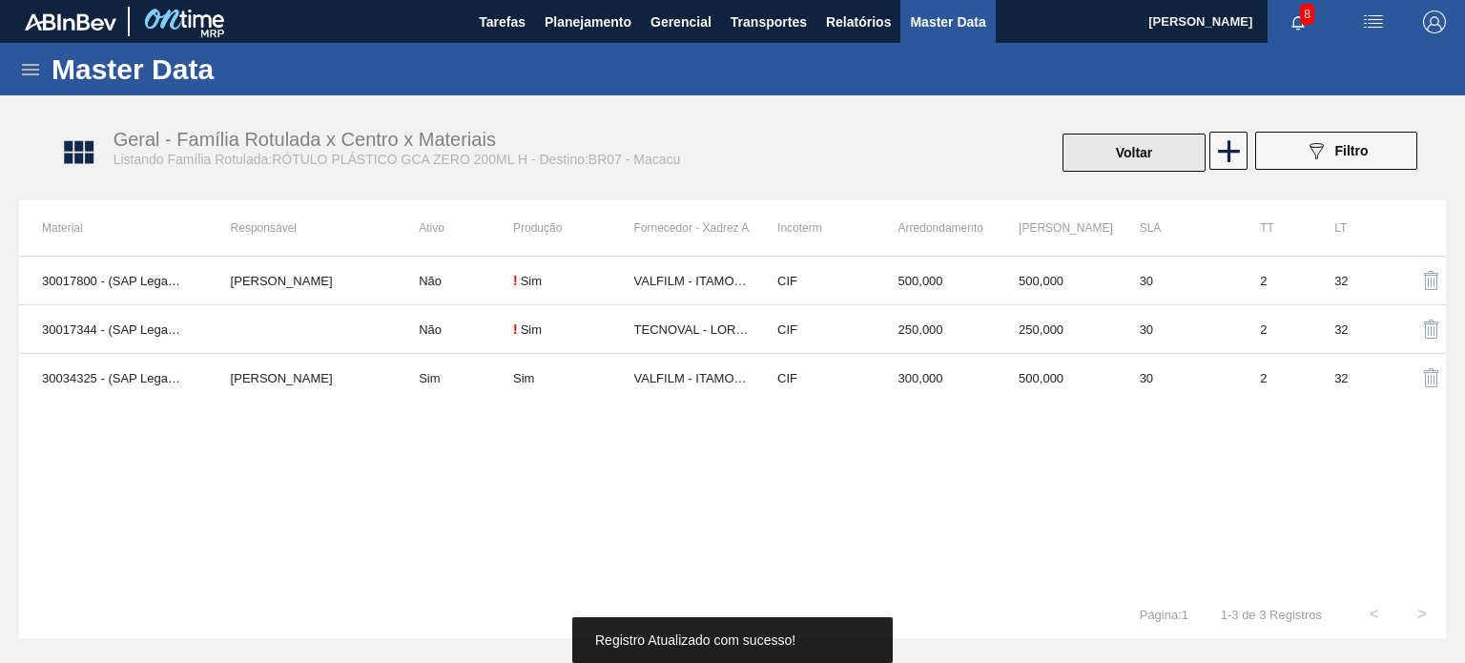
click at [1082, 165] on button "Voltar" at bounding box center [1134, 153] width 143 height 38
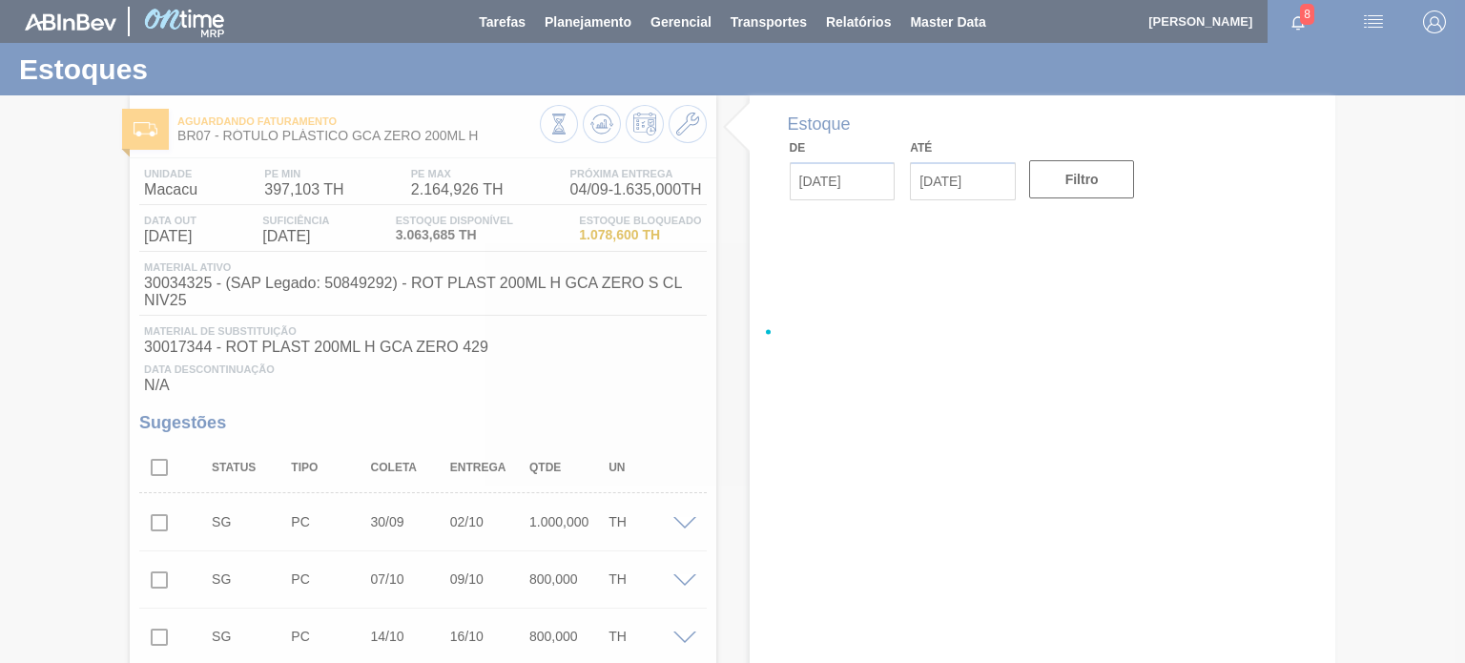
click at [638, 119] on div at bounding box center [732, 331] width 1465 height 663
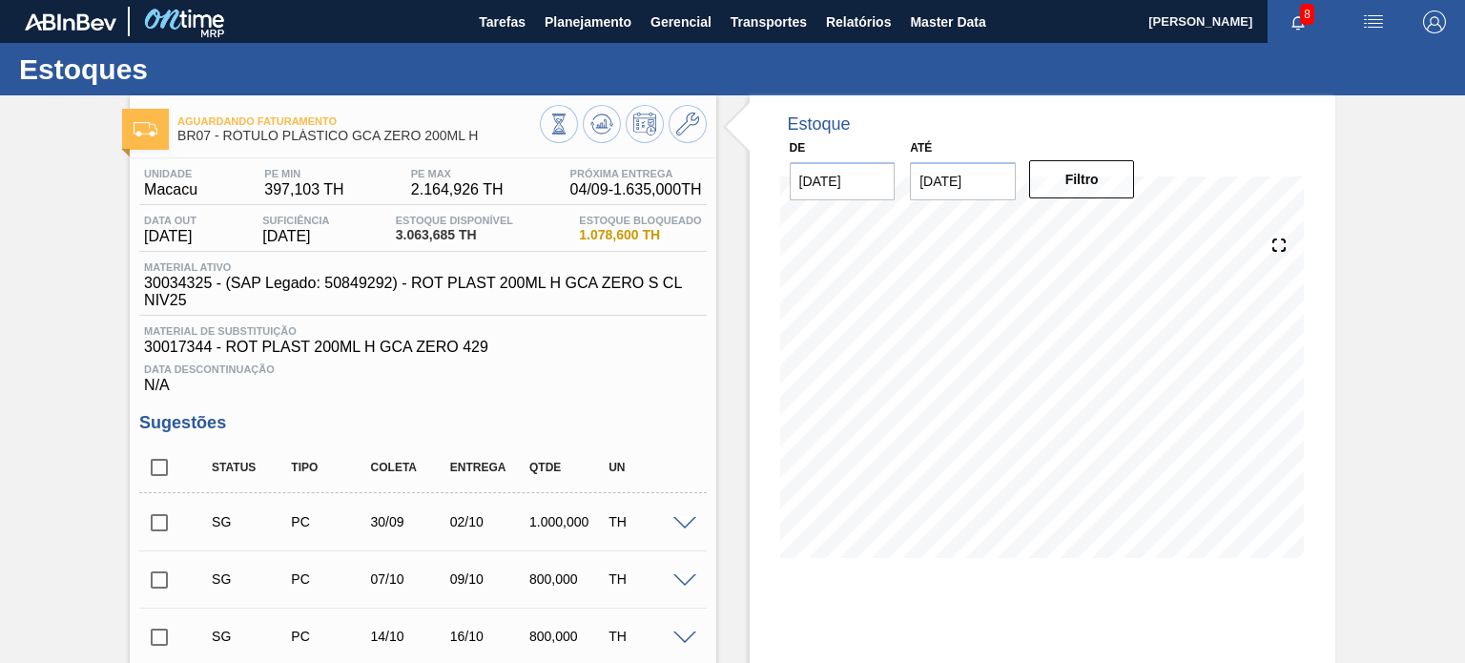
click at [604, 121] on icon at bounding box center [601, 123] width 12 height 9
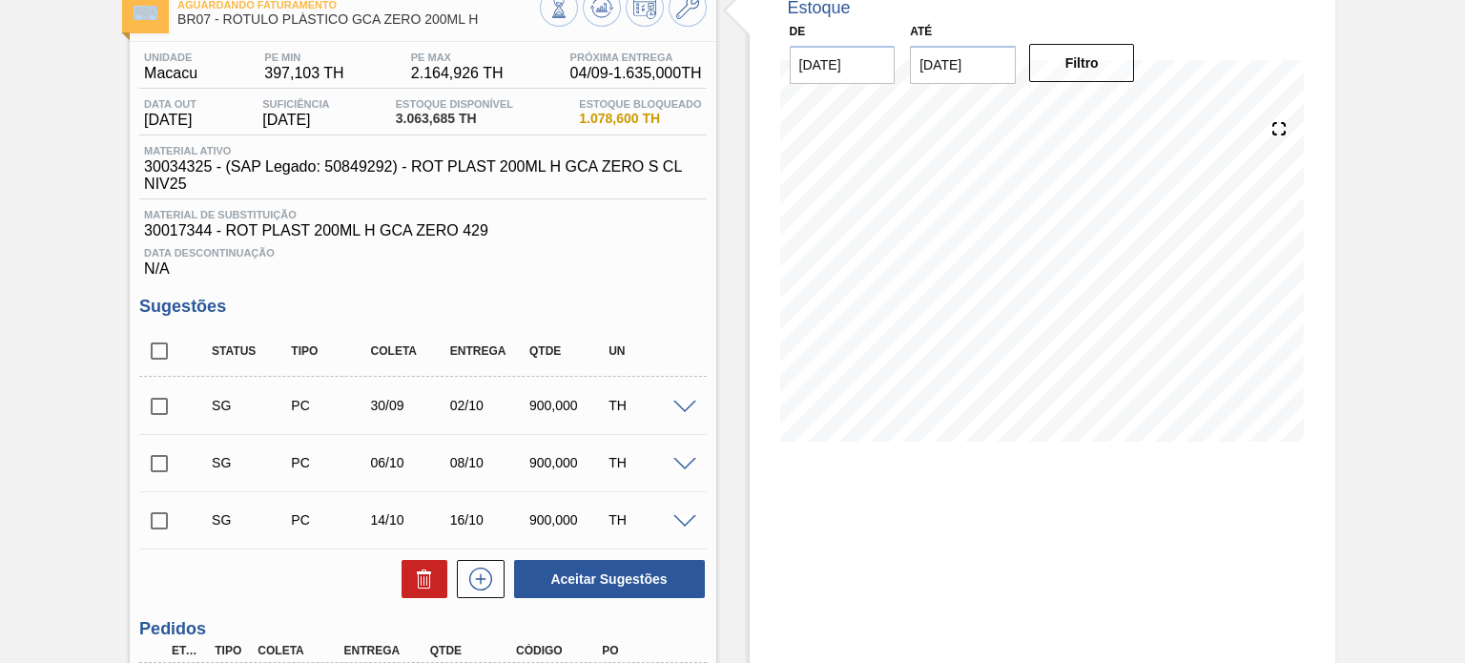
scroll to position [95, 0]
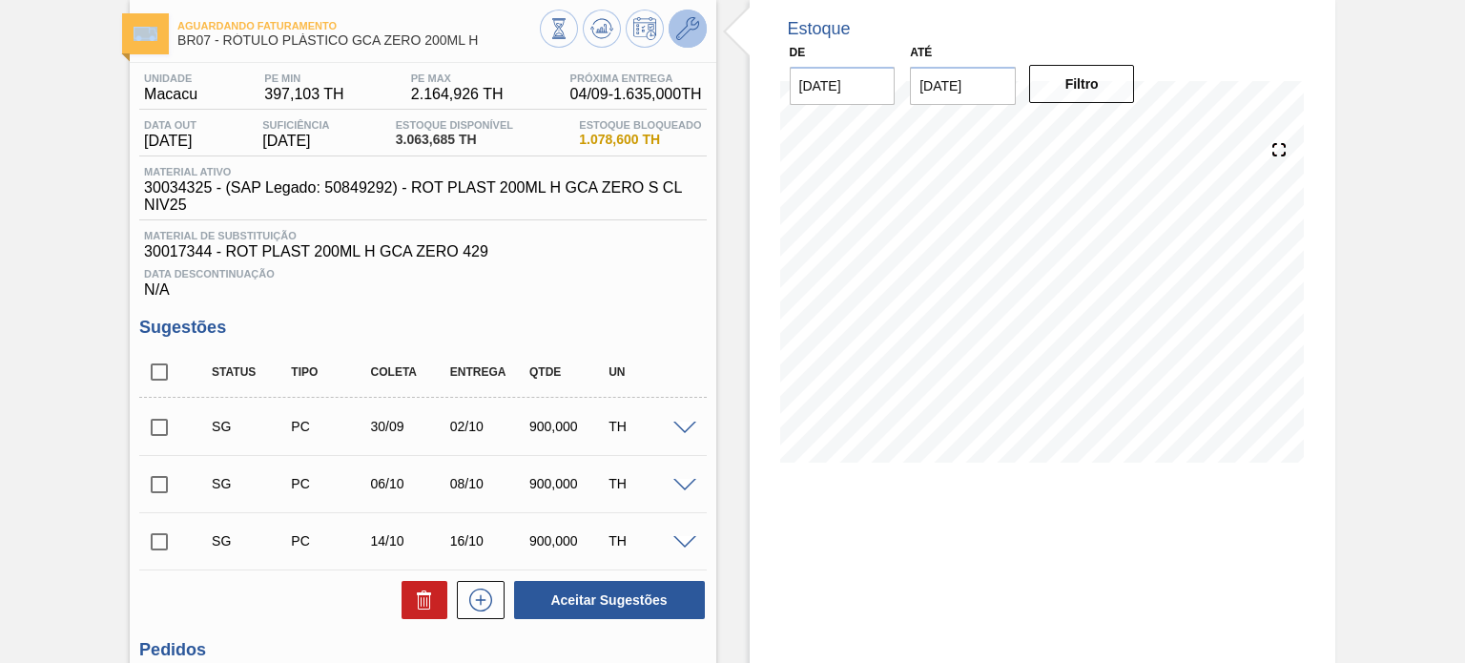
click at [694, 30] on icon at bounding box center [687, 28] width 23 height 23
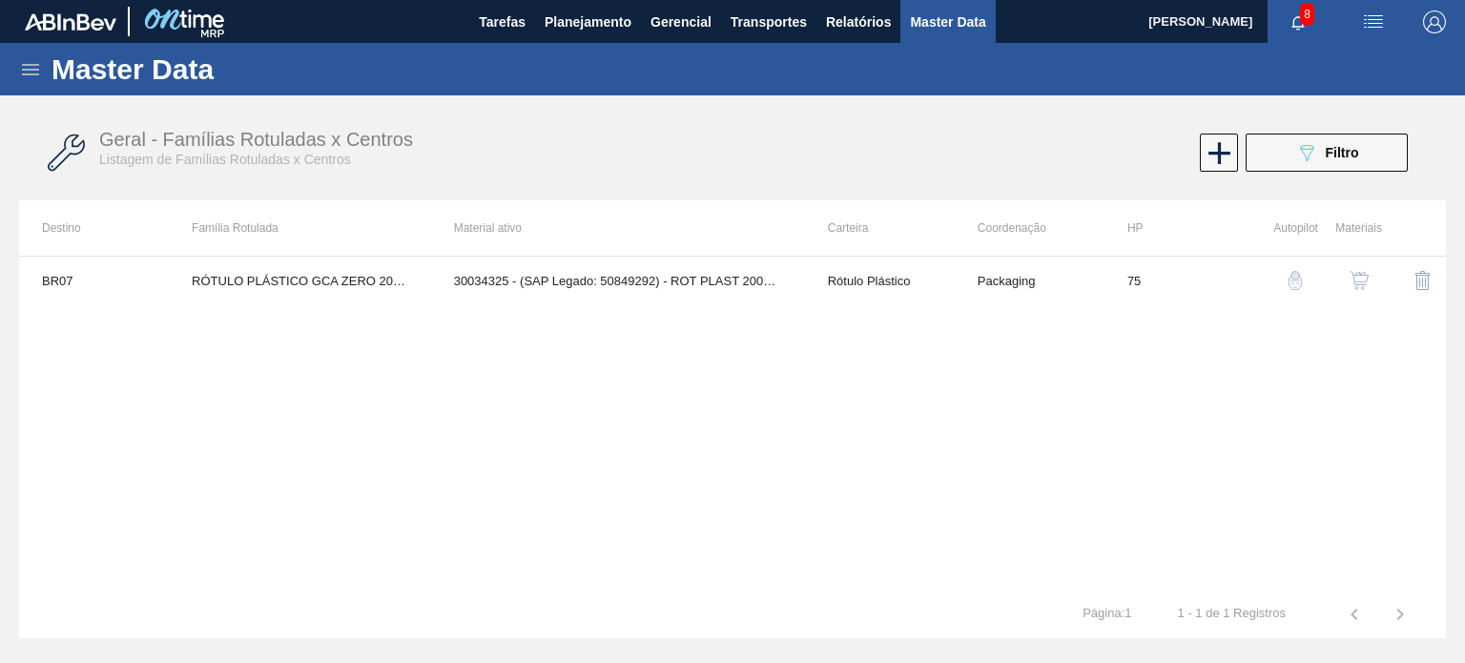
click at [1353, 281] on img "button" at bounding box center [1359, 280] width 19 height 19
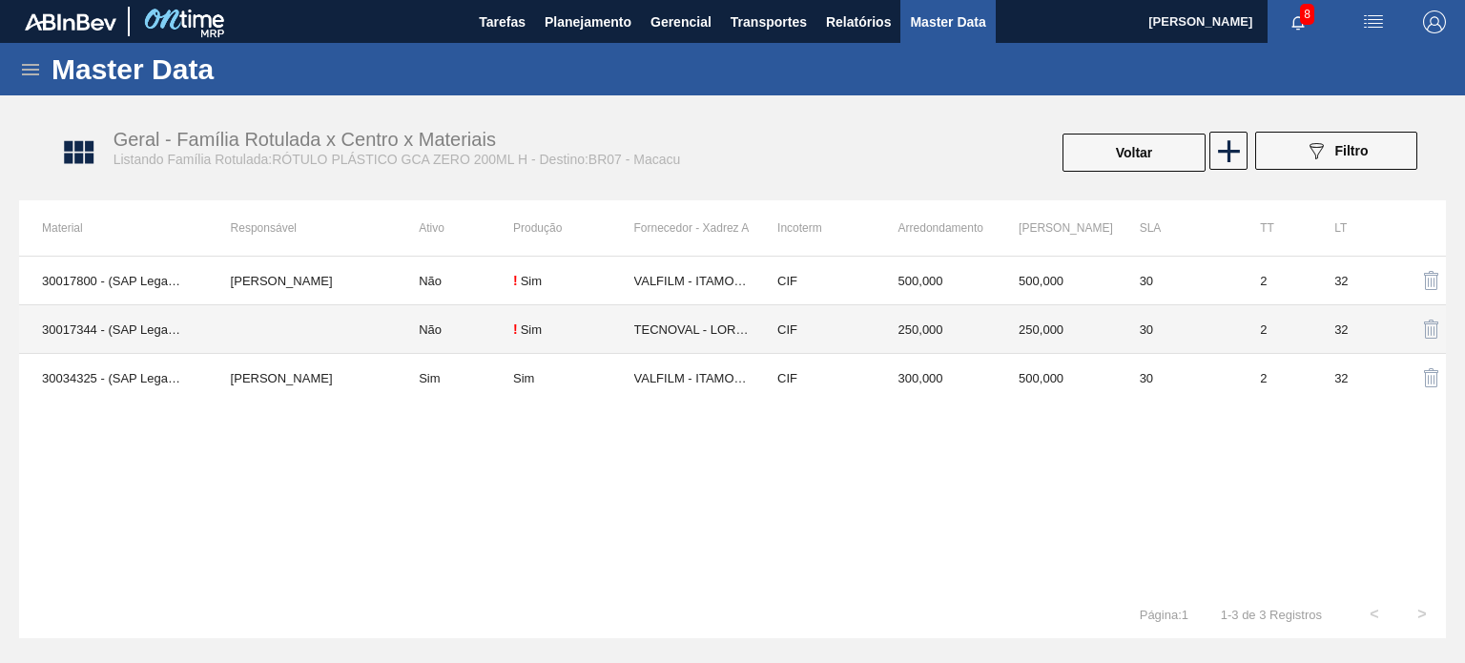
click at [920, 362] on td "300,000" at bounding box center [936, 378] width 121 height 49
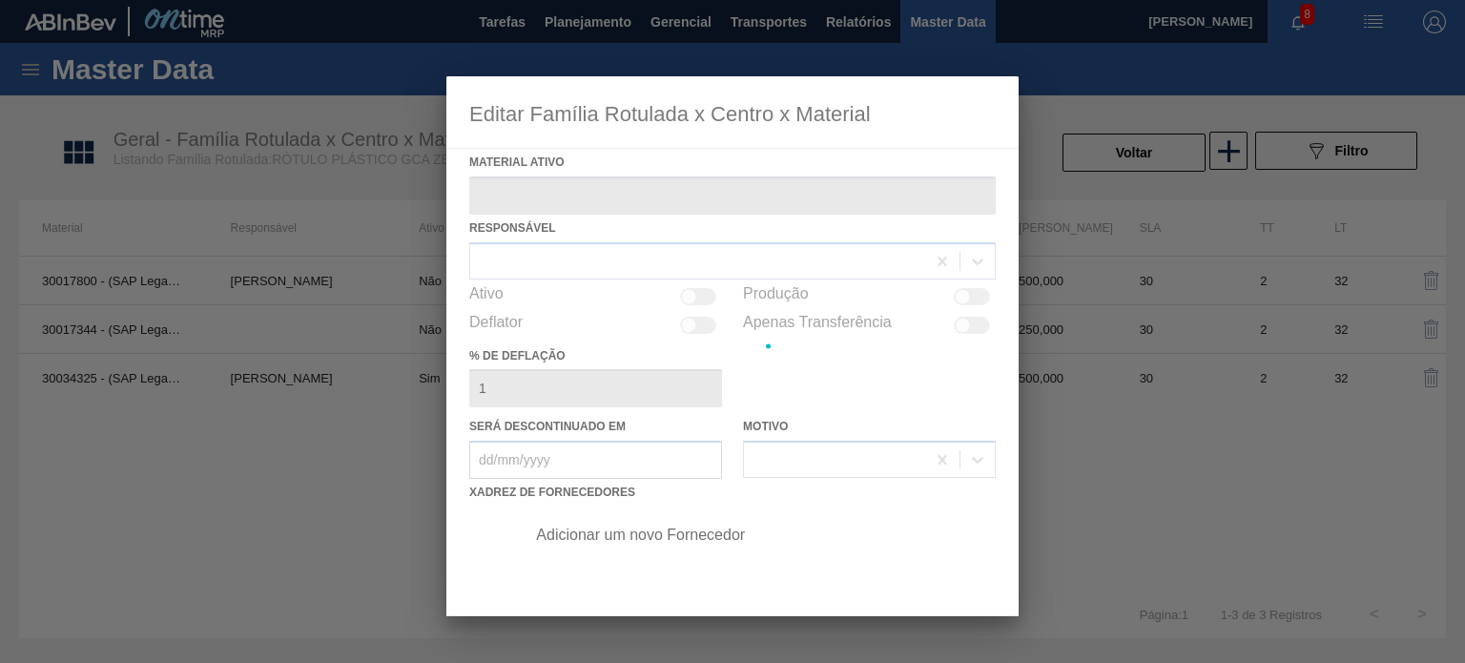
type ativo "30034325 - (SAP Legado: 50849292) - ROT PLAST 200ML H GCA ZERO S CL NIV25"
checkbox input "true"
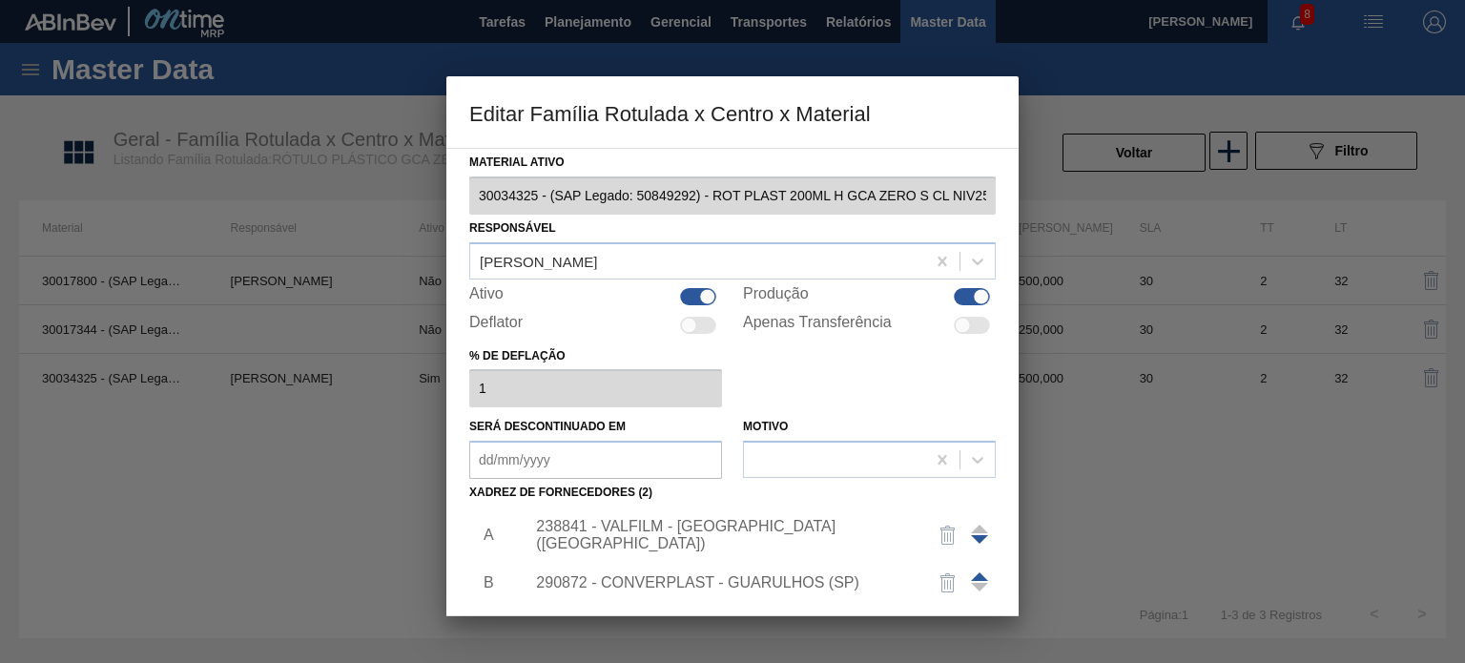
click at [700, 528] on div "238841 - VALFILM - ITAMONTE (MG)" at bounding box center [723, 535] width 374 height 34
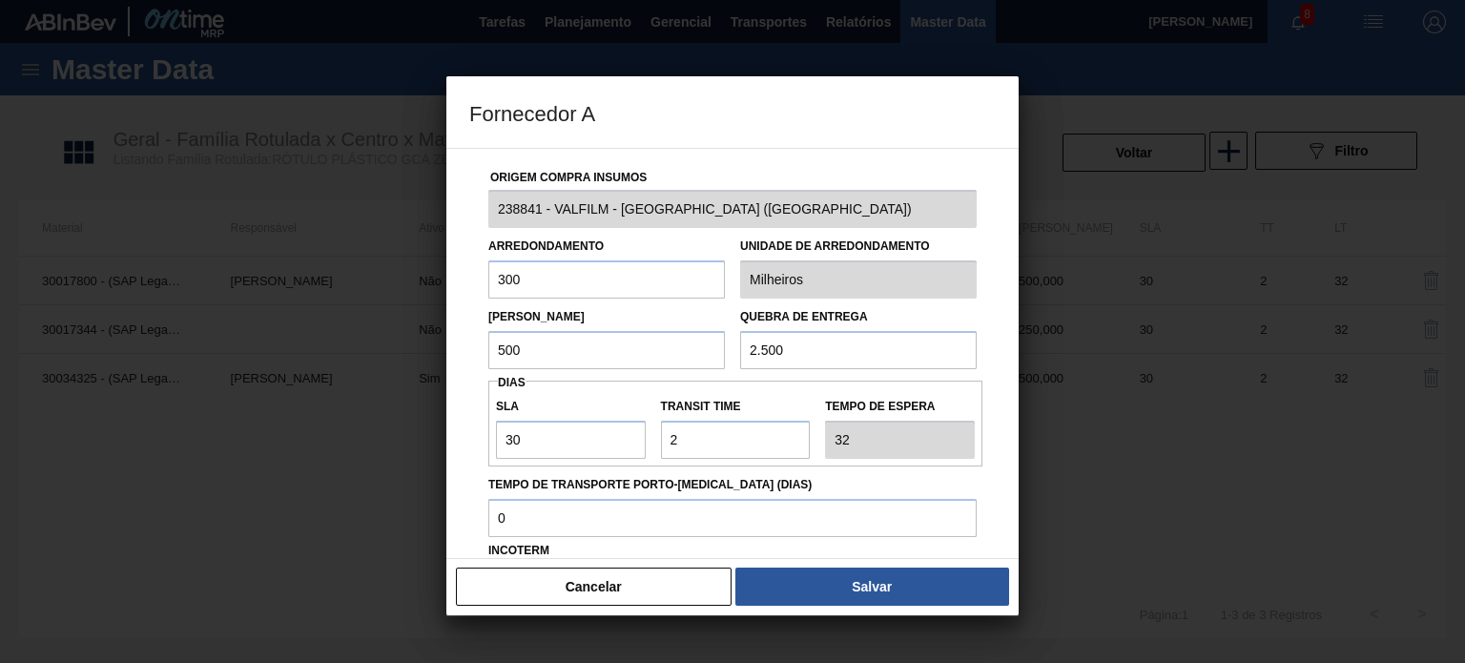
click at [673, 236] on div "Arredondamento 300" at bounding box center [606, 266] width 237 height 66
click at [652, 266] on input "300" at bounding box center [606, 279] width 237 height 38
type input "400"
drag, startPoint x: 506, startPoint y: 357, endPoint x: 484, endPoint y: 358, distance: 22.0
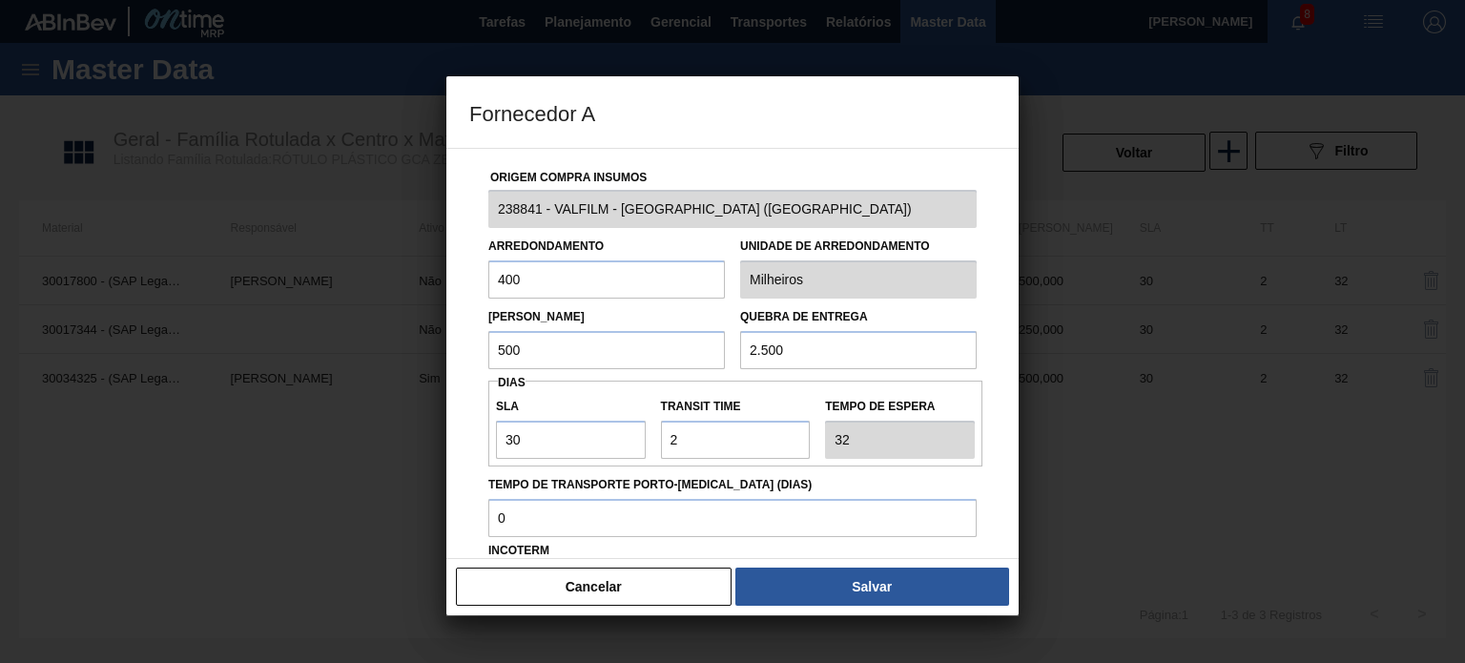
click at [484, 358] on div "Lote Mínimo 500" at bounding box center [607, 336] width 252 height 66
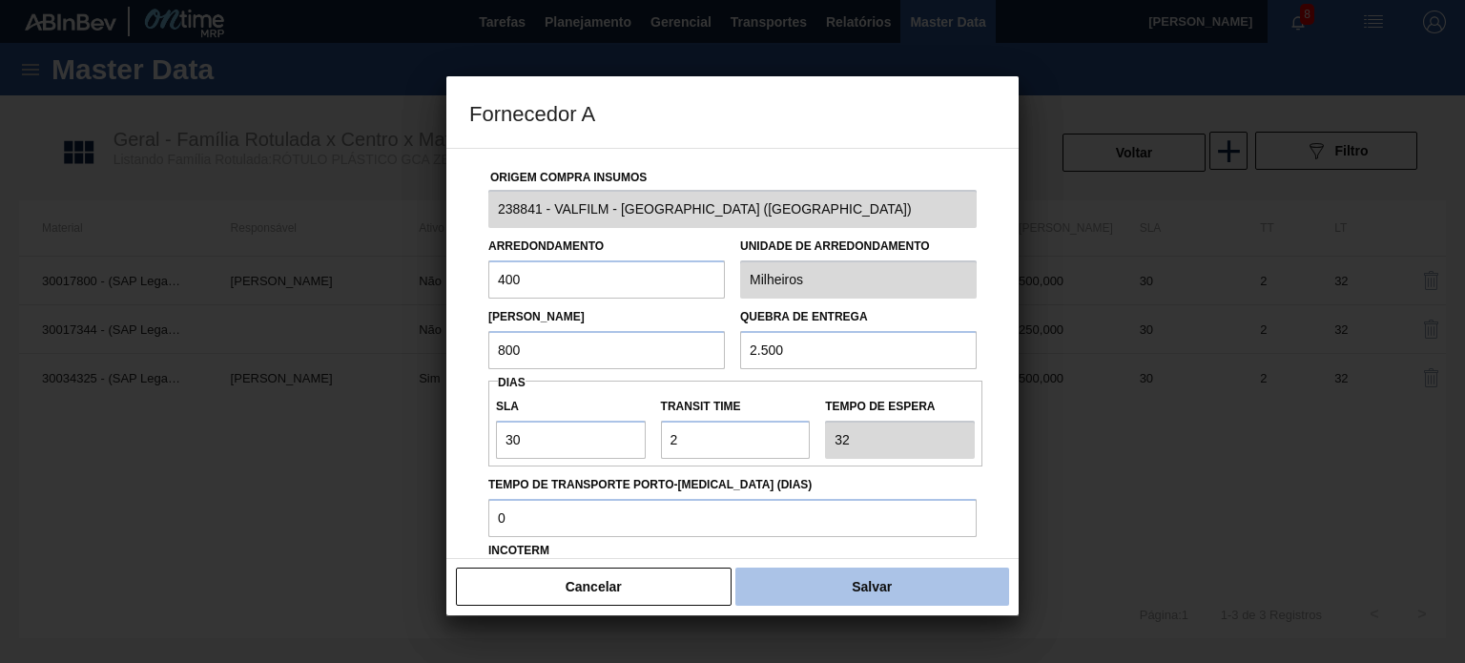
type input "800"
click at [906, 589] on button "Salvar" at bounding box center [872, 587] width 274 height 38
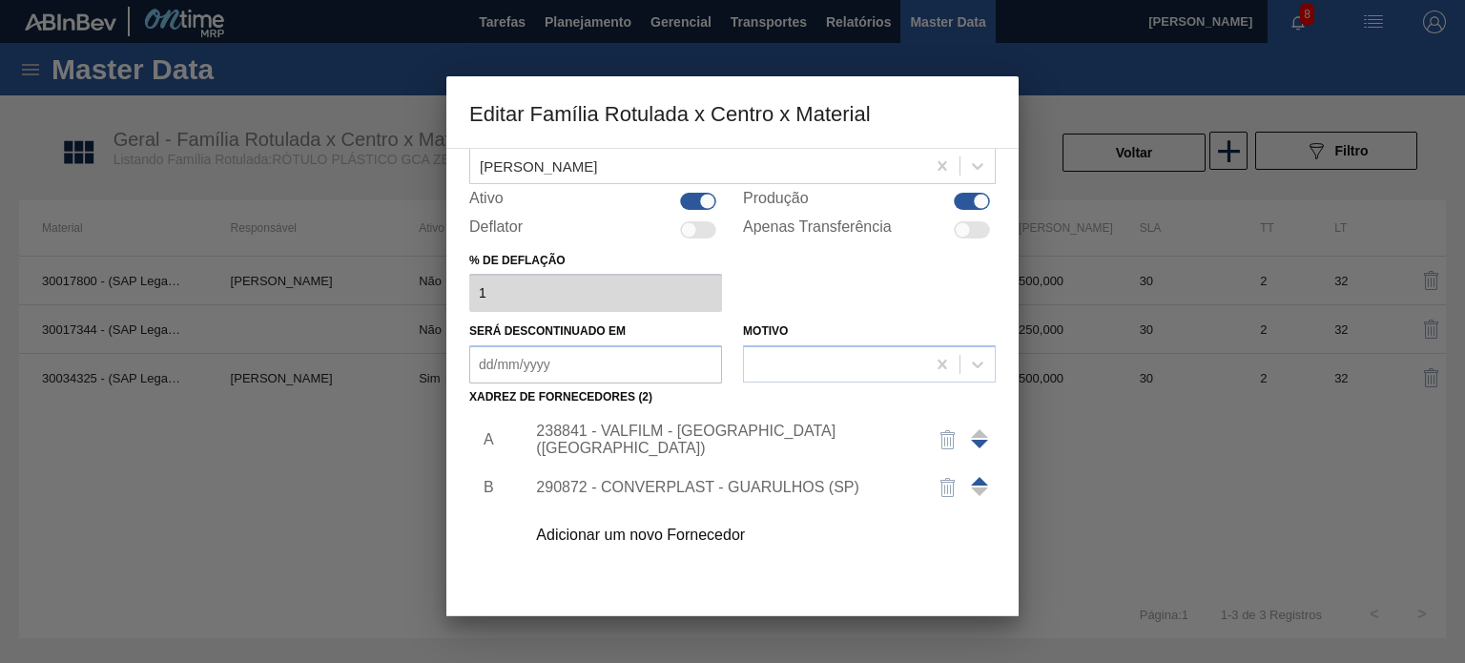
click at [902, 590] on div "A B 238841 - VALFILM - ITAMONTE (MG) 290872 - CONVERPLAST - GUARULHOS (SP) Adic…" at bounding box center [732, 523] width 527 height 224
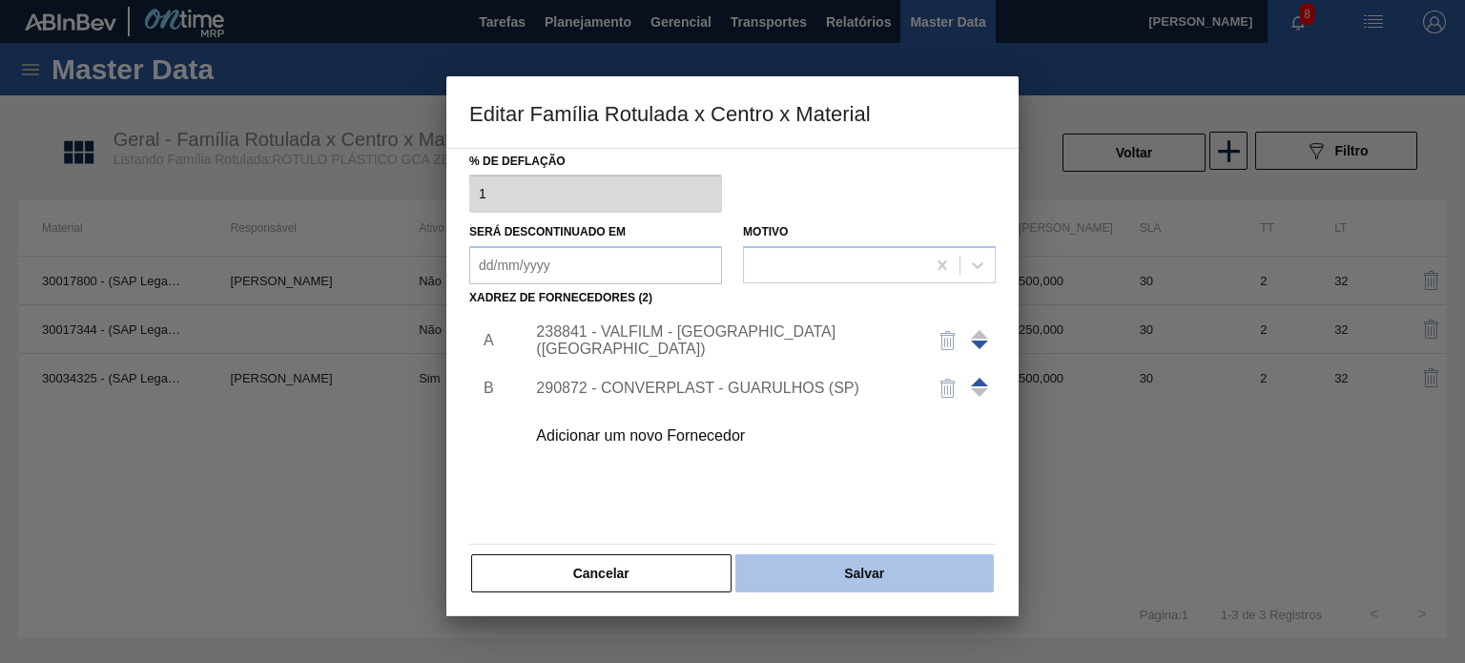
scroll to position [195, 0]
click at [906, 580] on button "Salvar" at bounding box center [864, 573] width 258 height 38
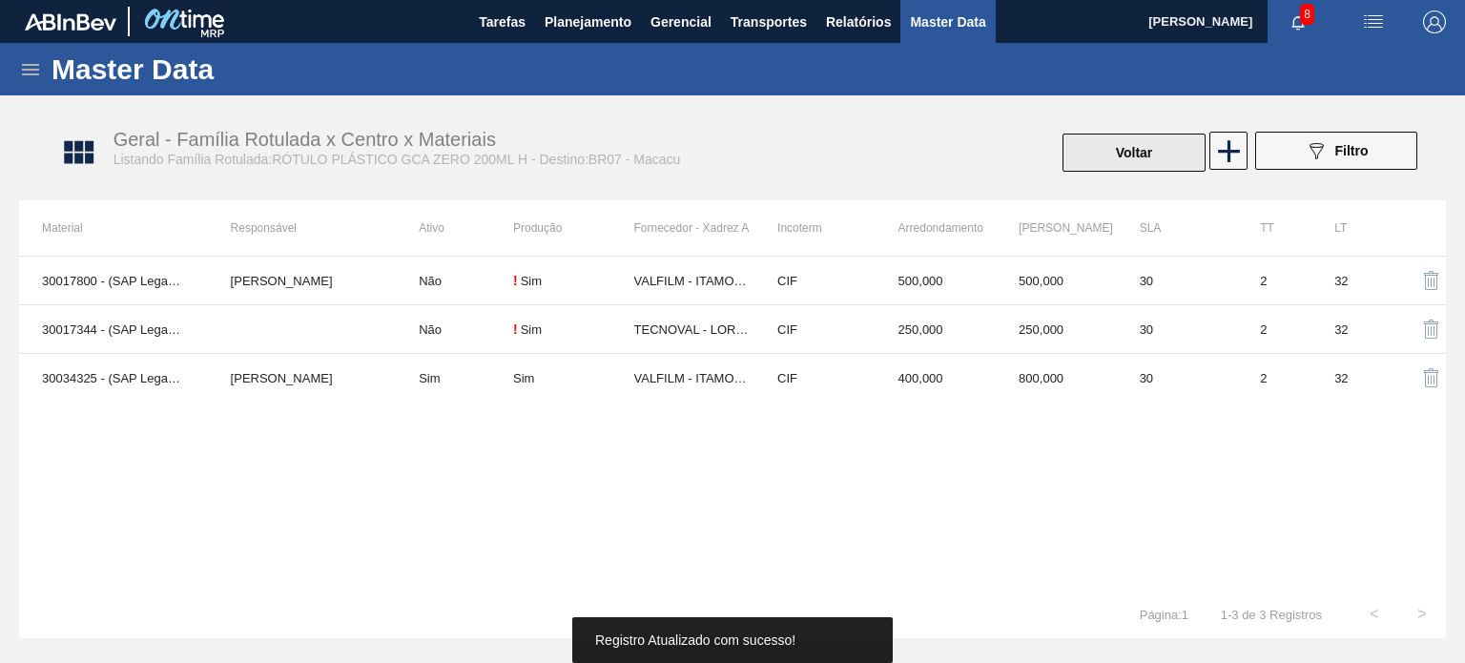
click at [1105, 164] on button "Voltar" at bounding box center [1134, 153] width 143 height 38
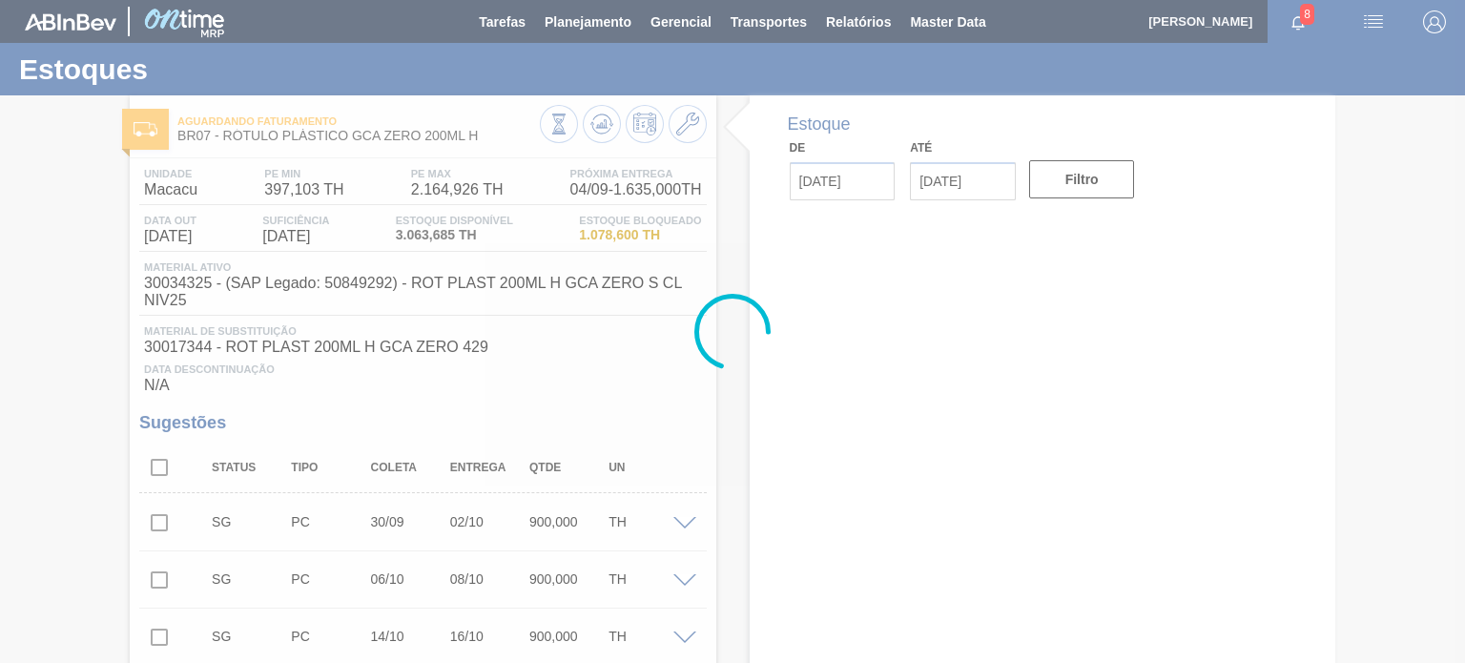
click at [610, 120] on div at bounding box center [732, 331] width 1465 height 663
click at [569, 120] on icon at bounding box center [558, 124] width 21 height 21
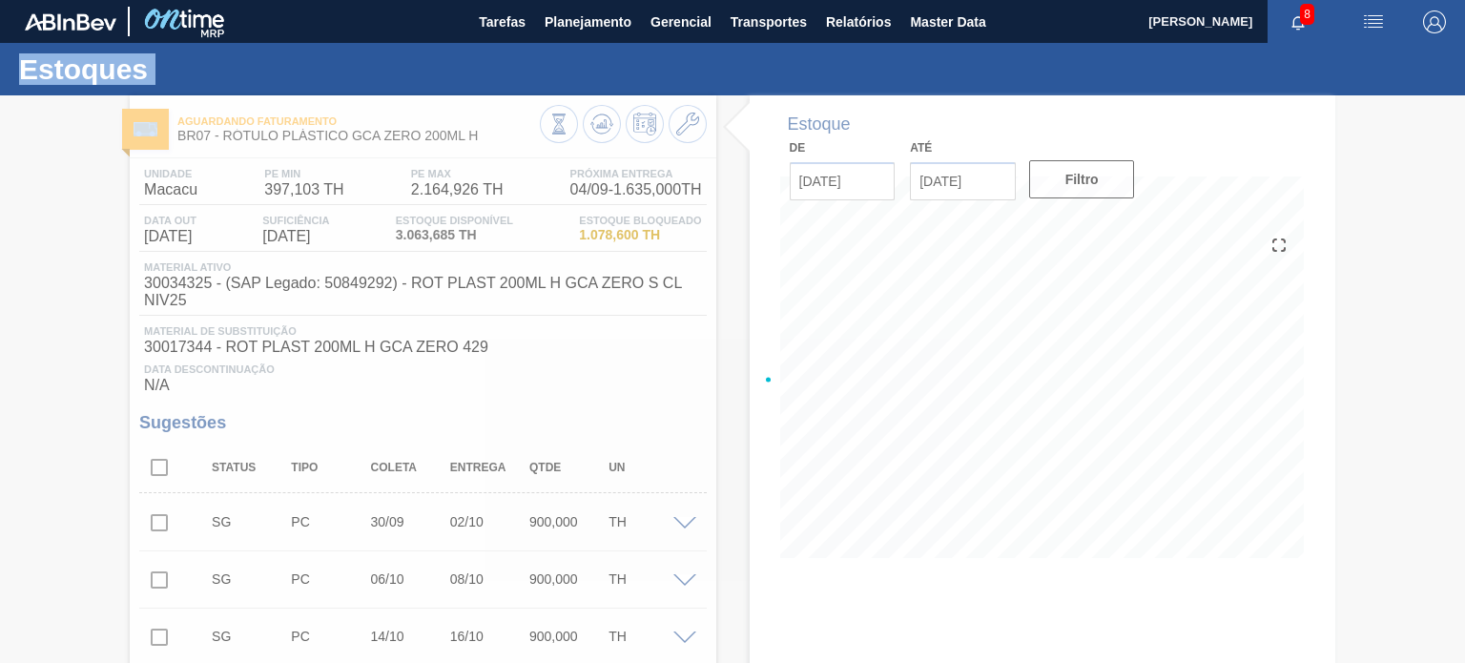
click at [610, 120] on div at bounding box center [732, 379] width 1465 height 568
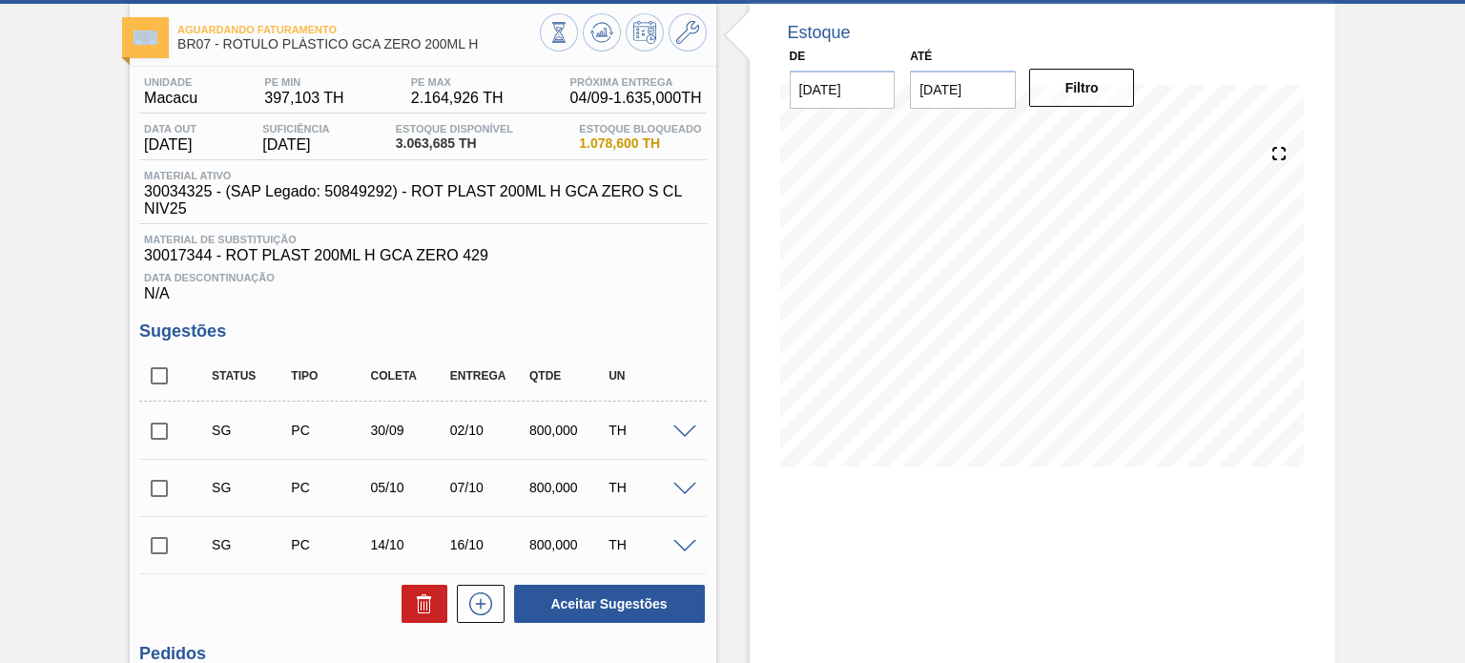
scroll to position [191, 0]
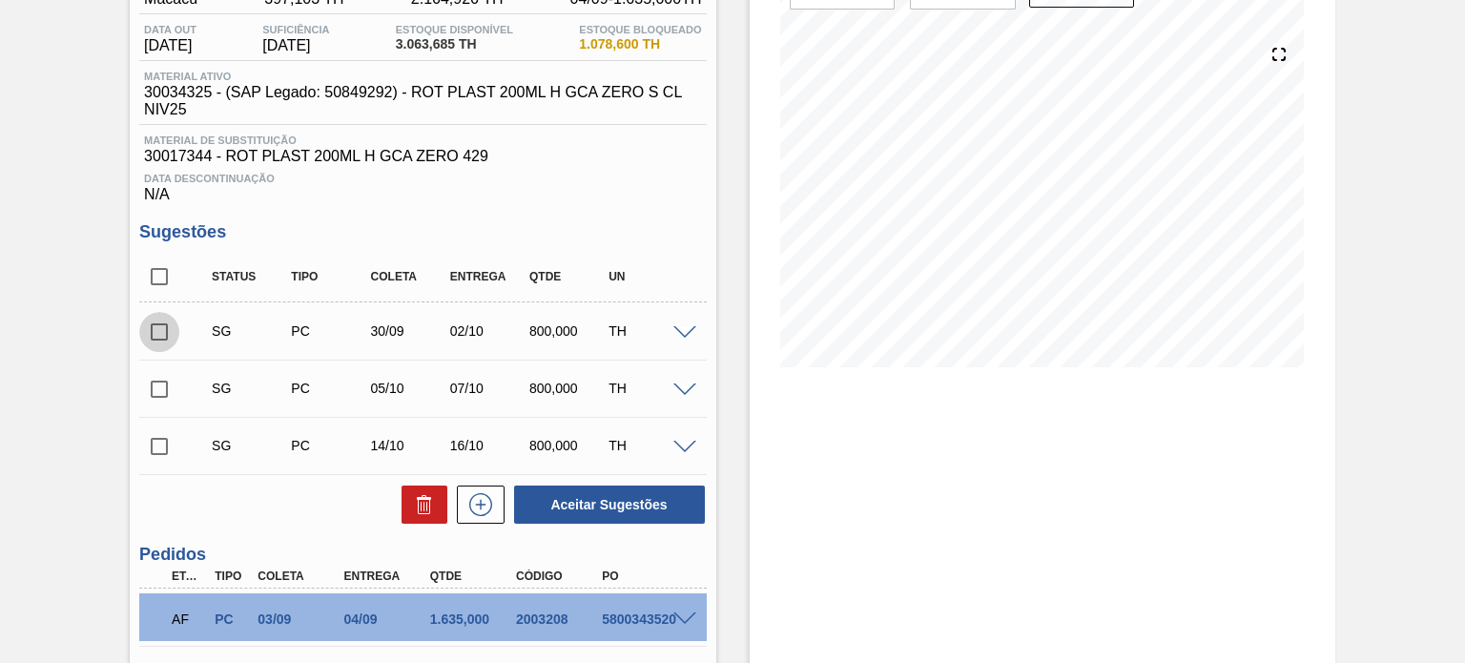
click at [168, 329] on input "checkbox" at bounding box center [159, 332] width 40 height 40
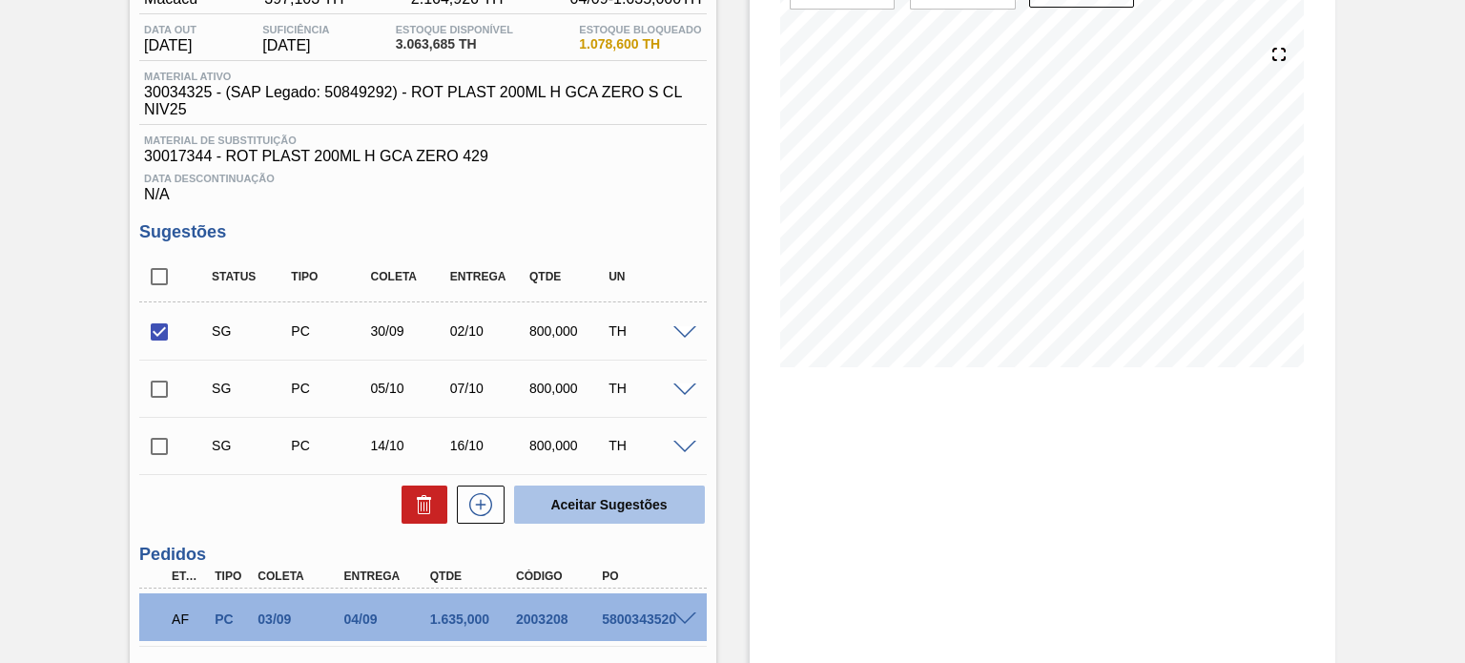
click at [659, 514] on button "Aceitar Sugestões" at bounding box center [609, 505] width 191 height 38
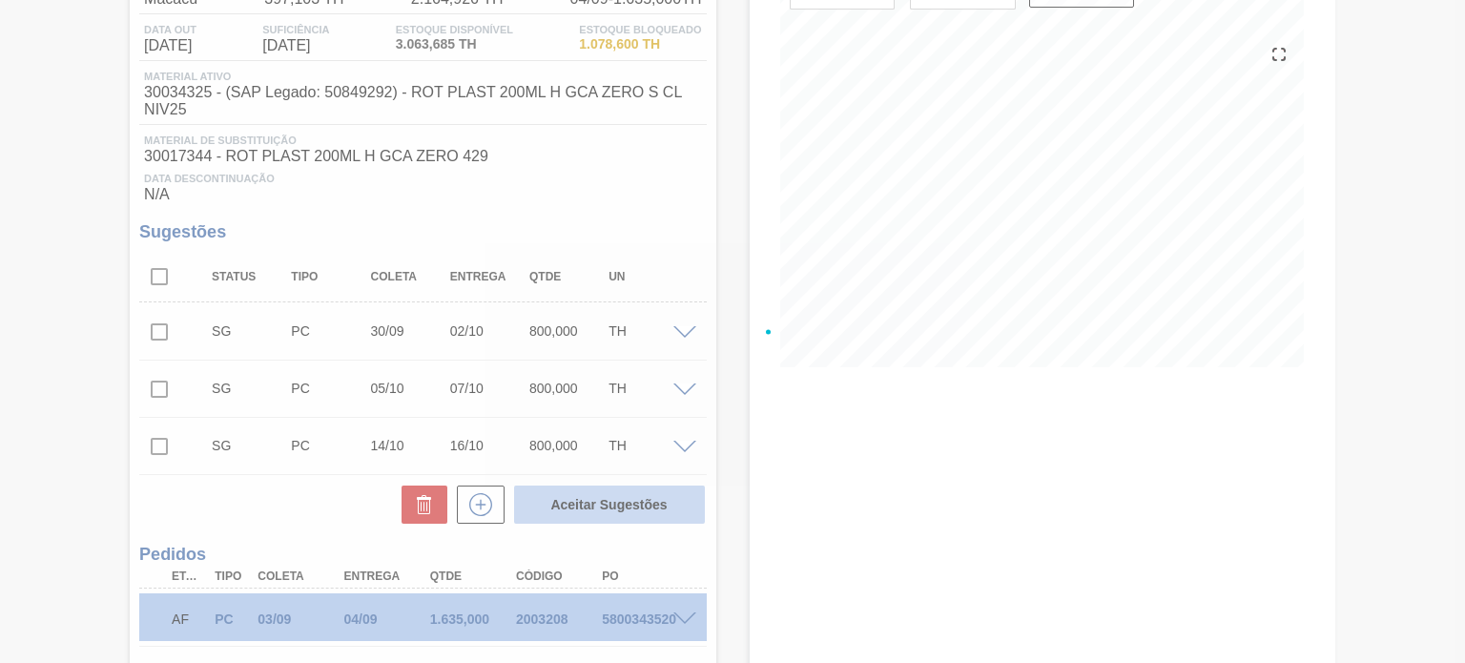
checkbox input "false"
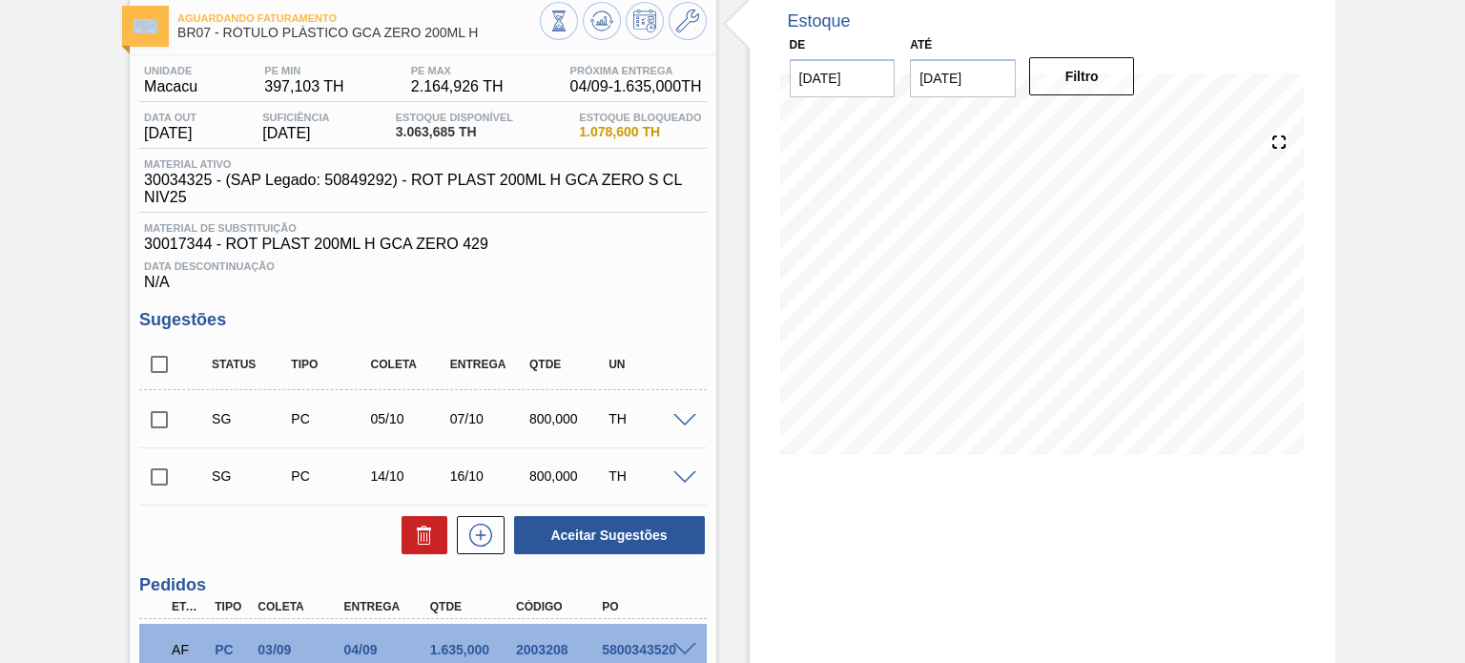
scroll to position [0, 0]
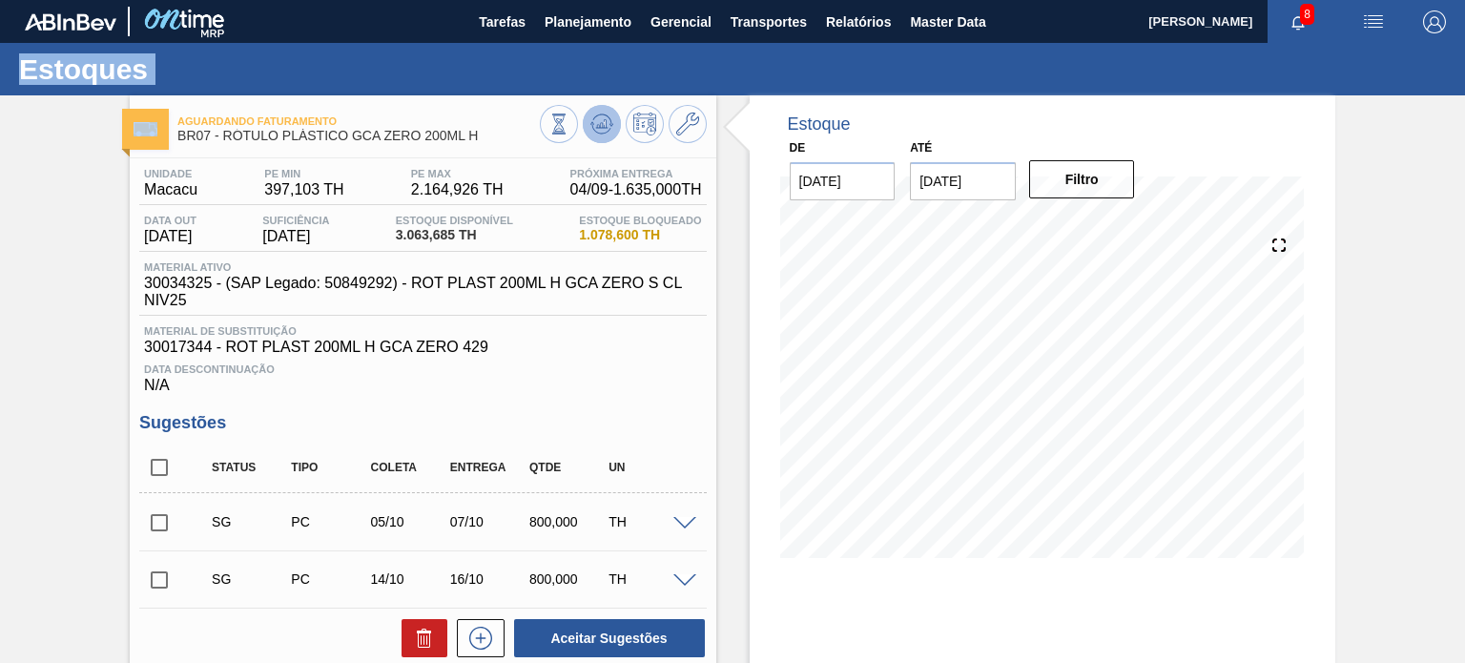
click at [569, 125] on icon at bounding box center [558, 124] width 21 height 21
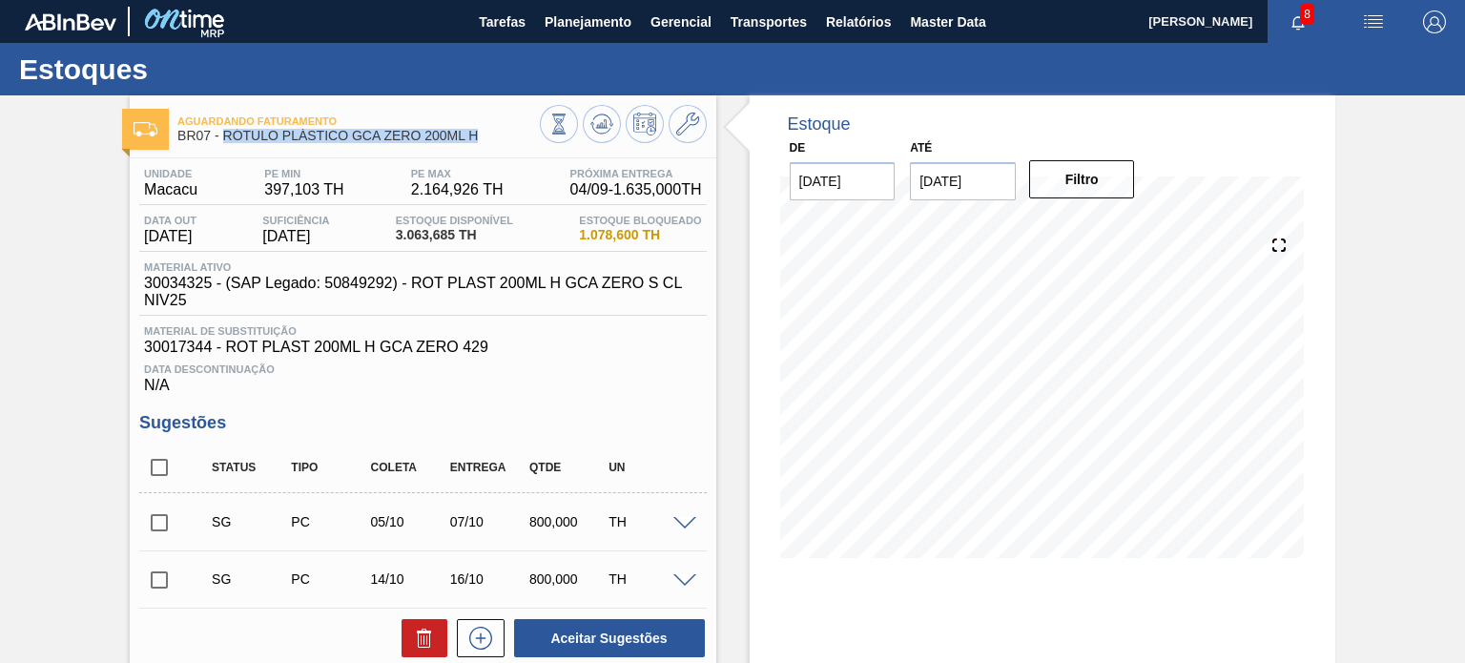
drag, startPoint x: 481, startPoint y: 136, endPoint x: 223, endPoint y: 140, distance: 257.6
click at [223, 140] on span "BR07 - RÓTULO PLÁSTICO GCA ZERO 200ML H" at bounding box center [358, 136] width 362 height 14
copy span "RÓTULO PLÁSTICO GCA ZERO 200ML H"
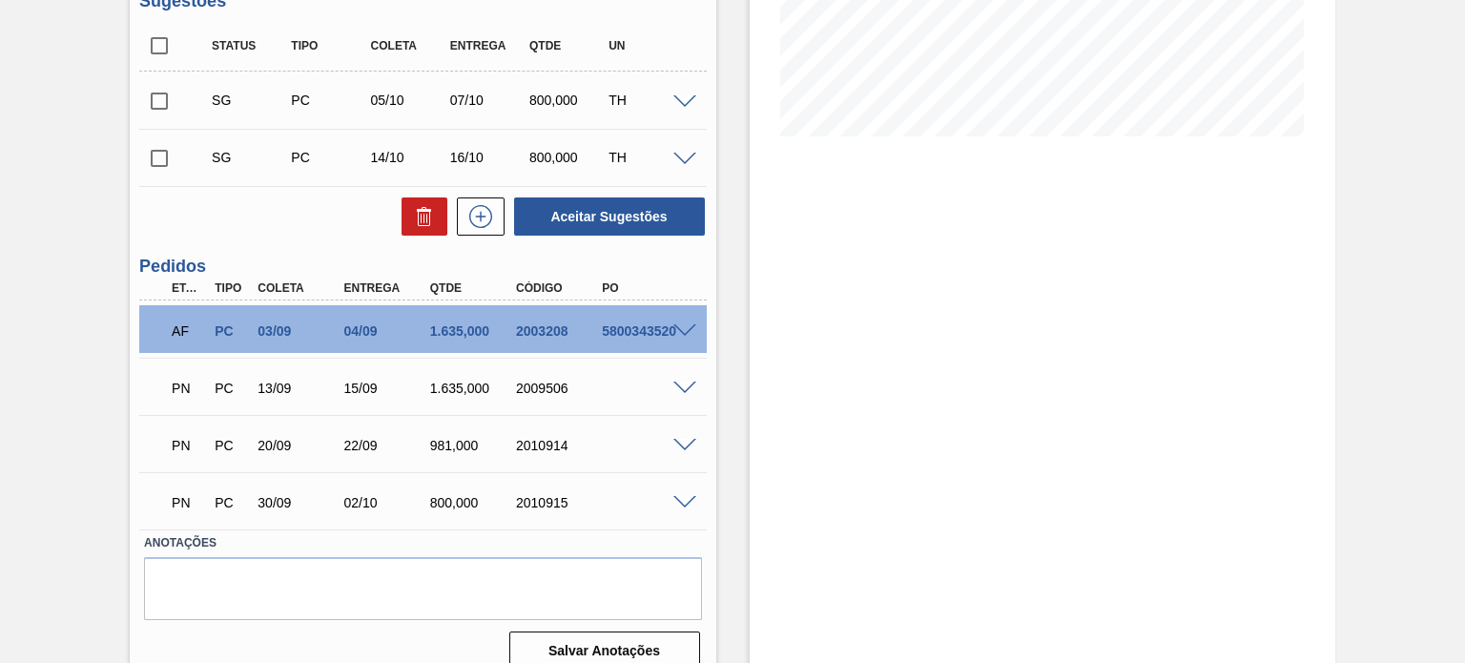
scroll to position [444, 0]
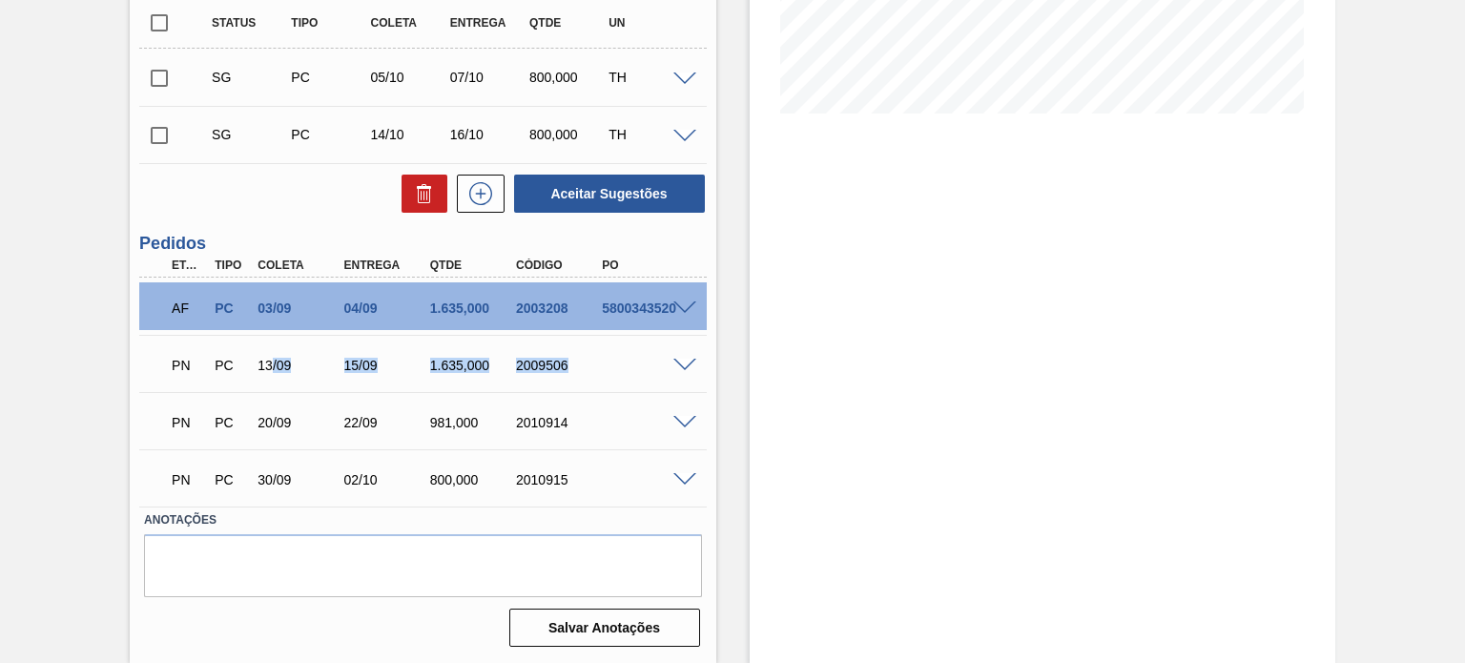
drag, startPoint x: 320, startPoint y: 341, endPoint x: 206, endPoint y: 350, distance: 114.9
click at [225, 350] on div "PN PC 13/09 15/09 1.635,000 2009506" at bounding box center [417, 363] width 516 height 38
click at [549, 307] on div "2003208" at bounding box center [558, 307] width 94 height 15
click at [677, 301] on span at bounding box center [684, 308] width 23 height 14
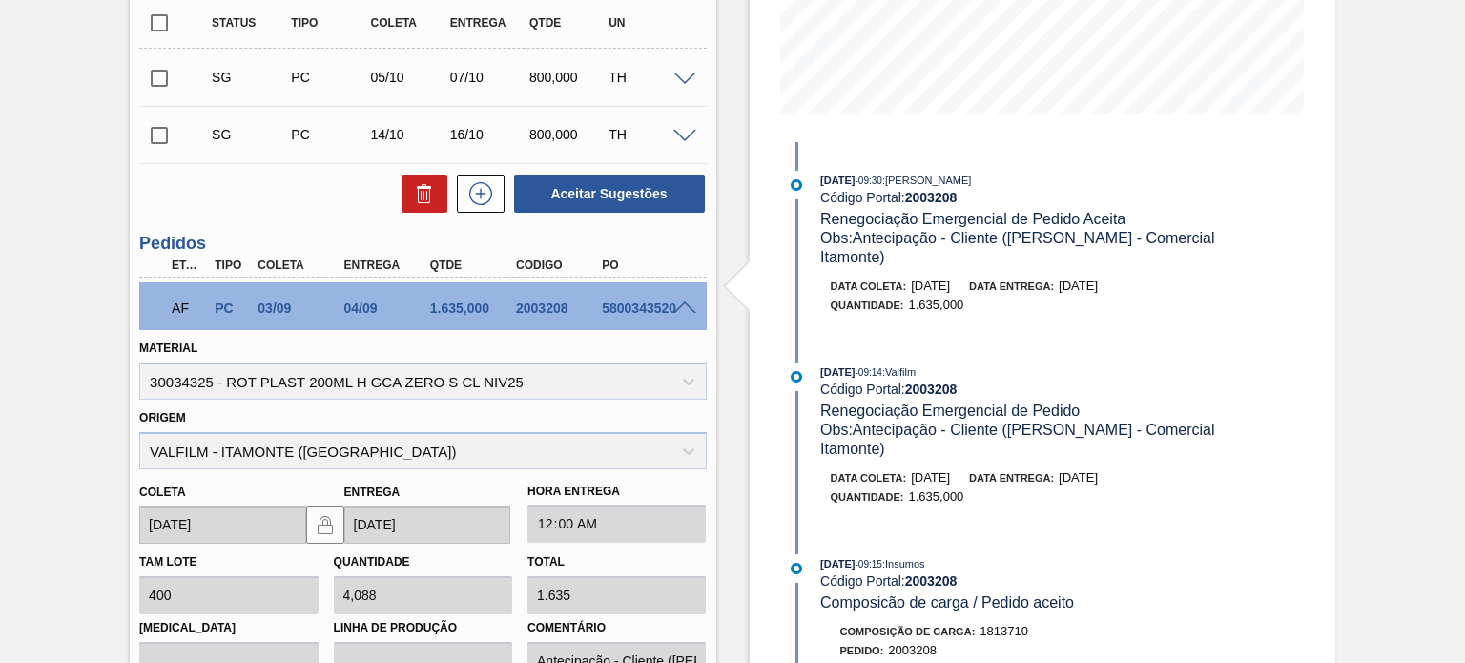
click at [687, 304] on span at bounding box center [684, 308] width 23 height 14
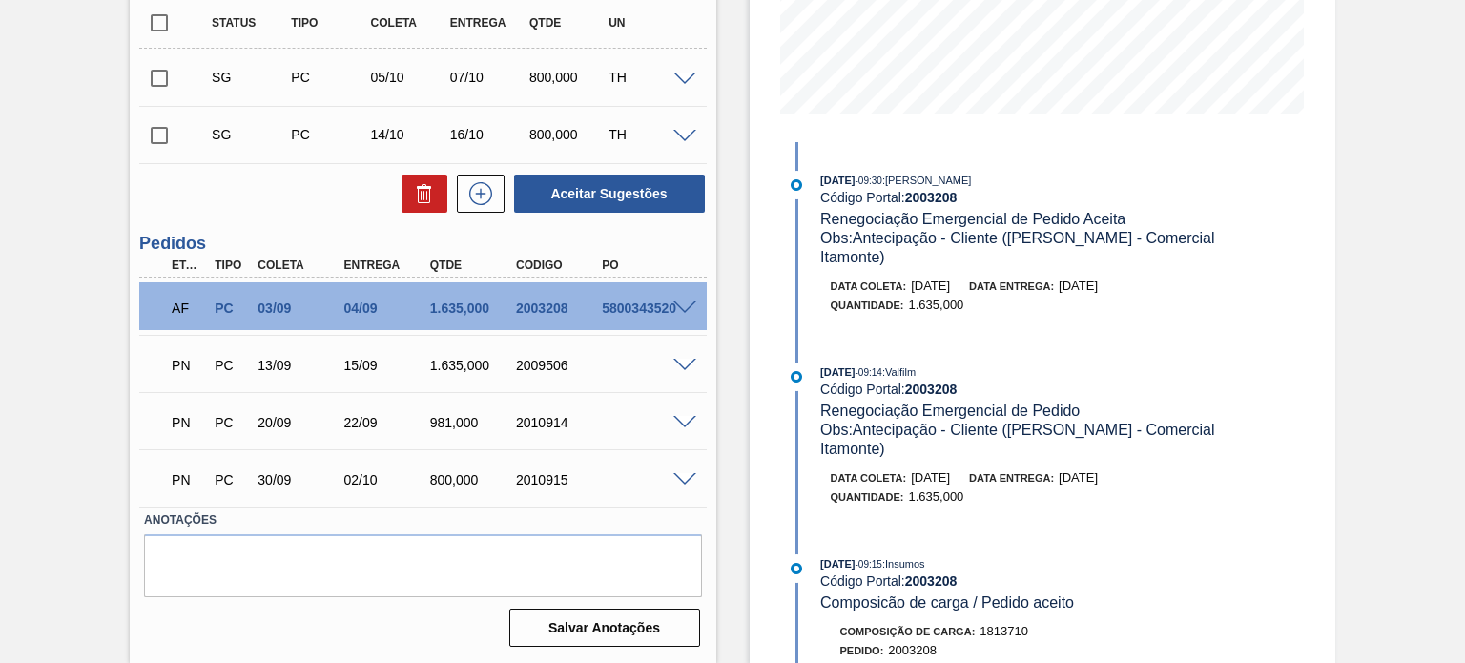
click at [527, 358] on div "2009506" at bounding box center [558, 365] width 94 height 15
copy div "2009506"
click at [527, 421] on div "2010914" at bounding box center [558, 422] width 94 height 15
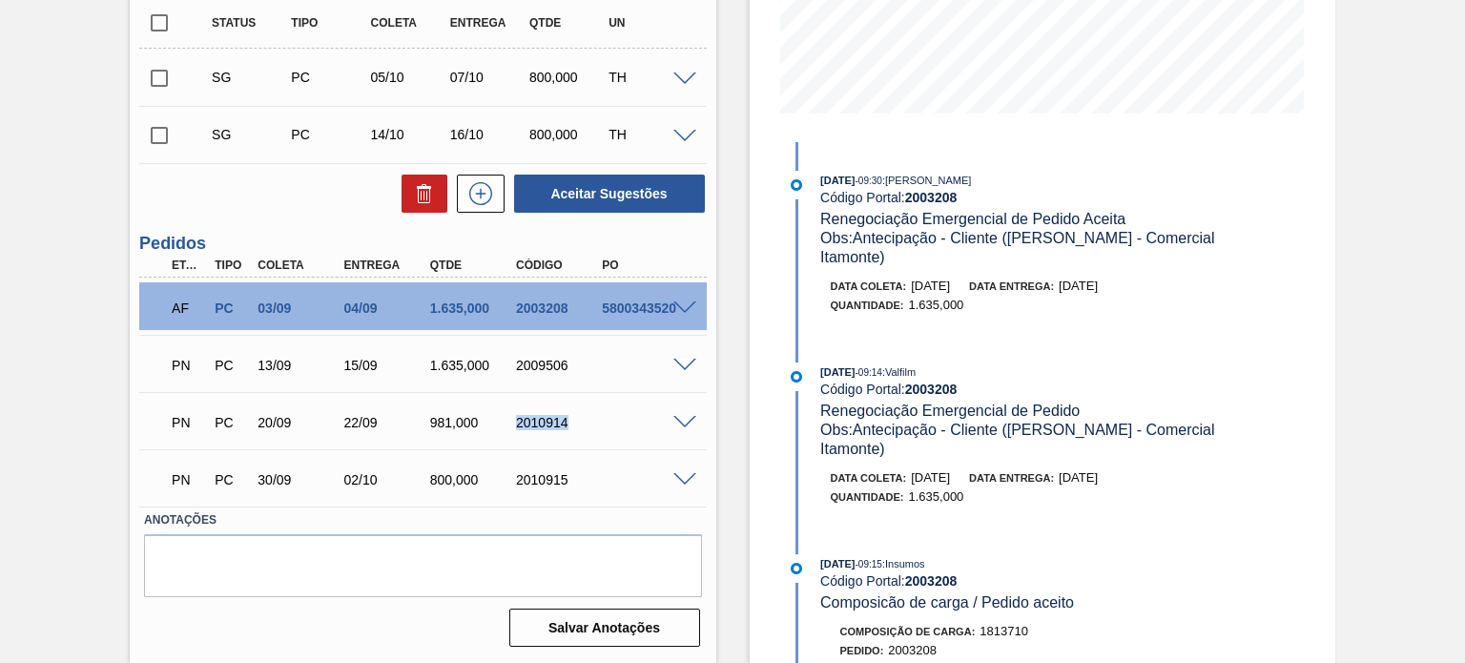
copy div "2010914"
click at [544, 486] on div "2010915" at bounding box center [558, 479] width 94 height 15
copy div "2010915"
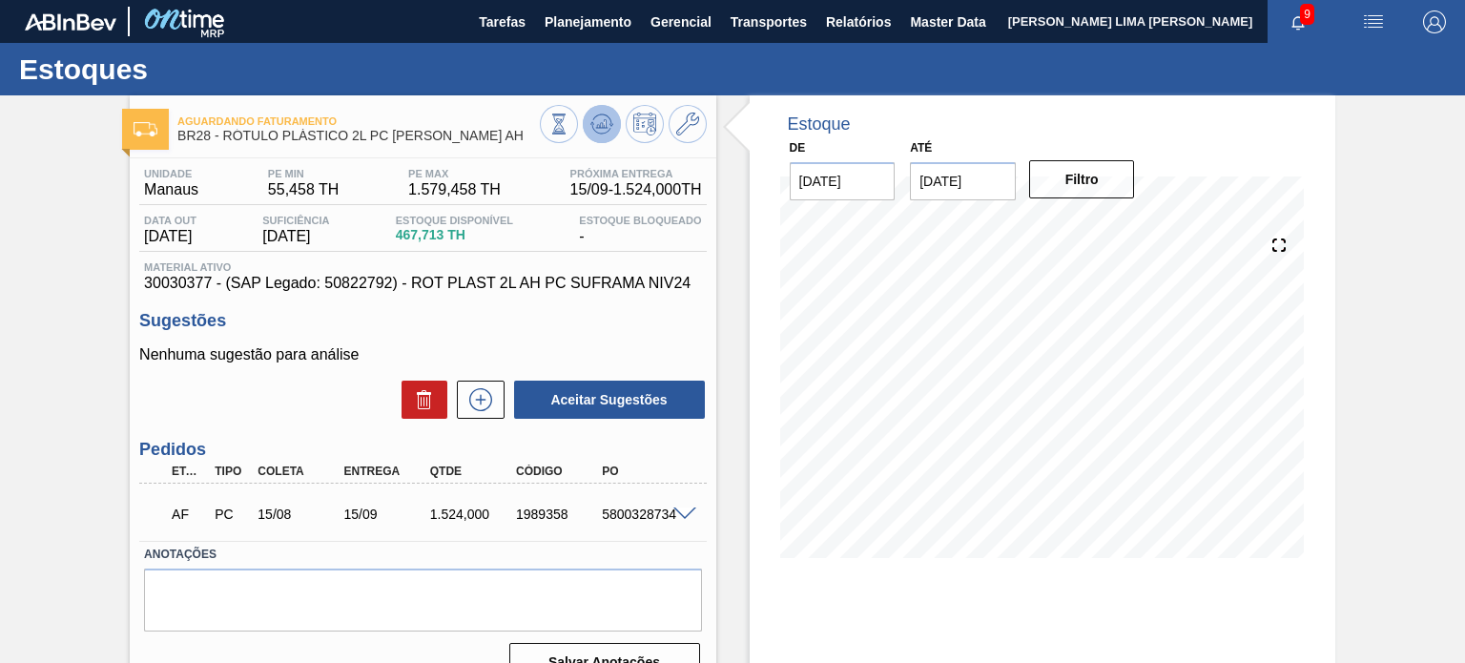
click at [569, 122] on icon at bounding box center [558, 124] width 21 height 21
